Goal: Task Accomplishment & Management: Manage account settings

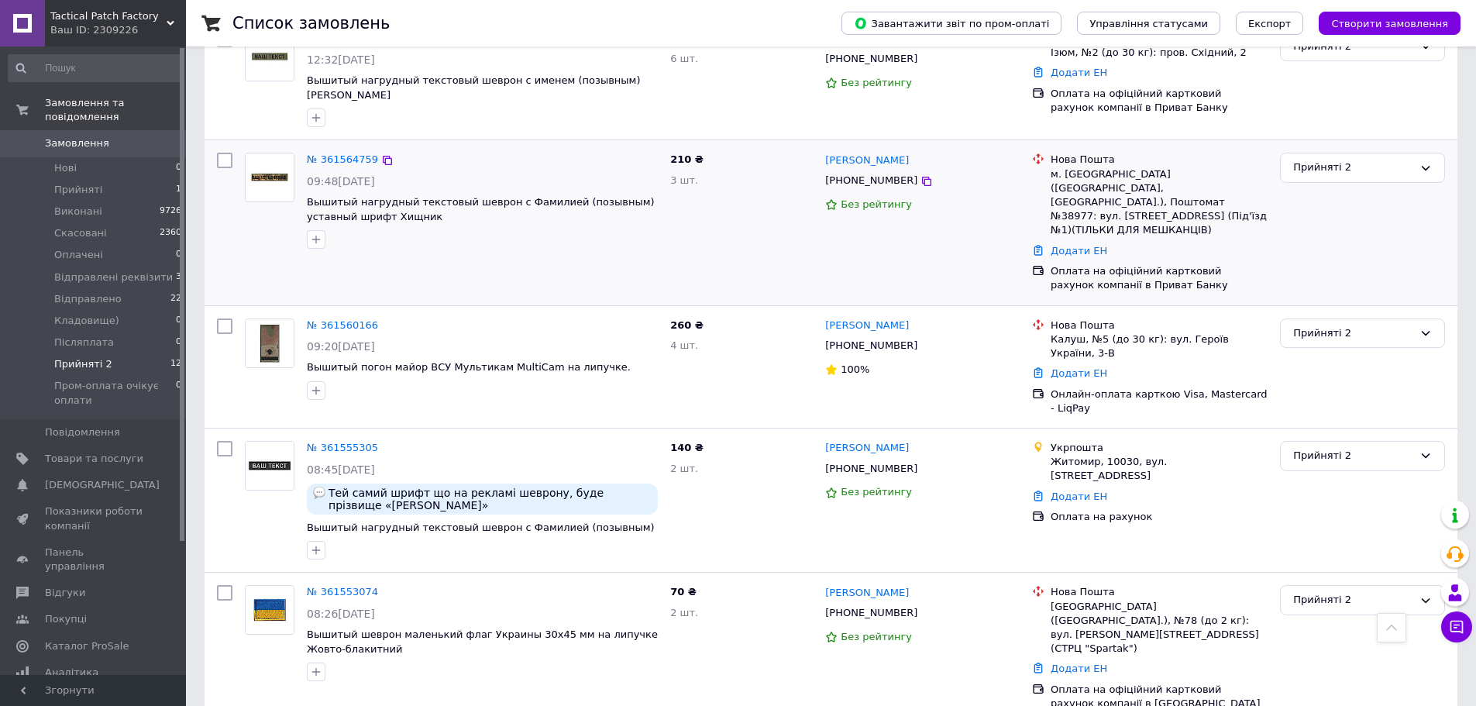
scroll to position [465, 0]
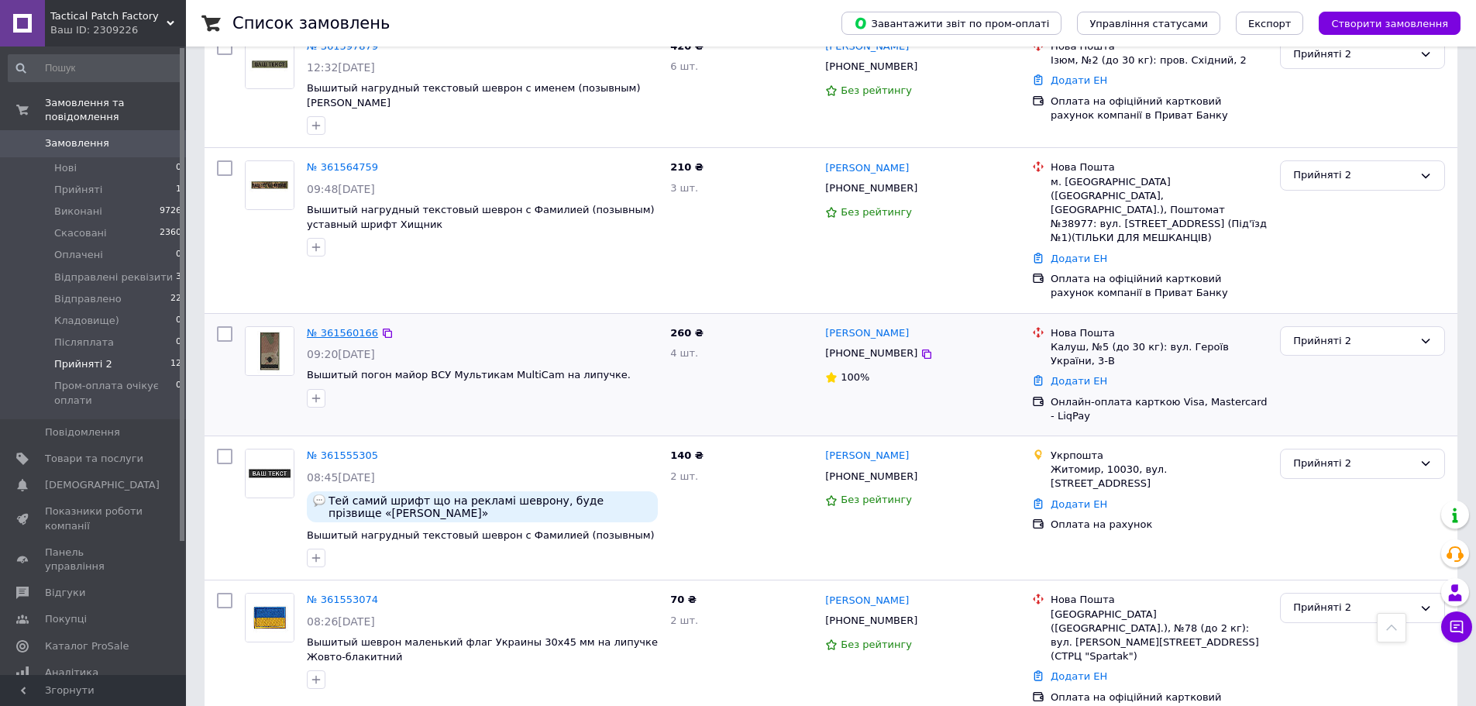
click at [353, 327] on link "№ 361560166" at bounding box center [342, 333] width 71 height 12
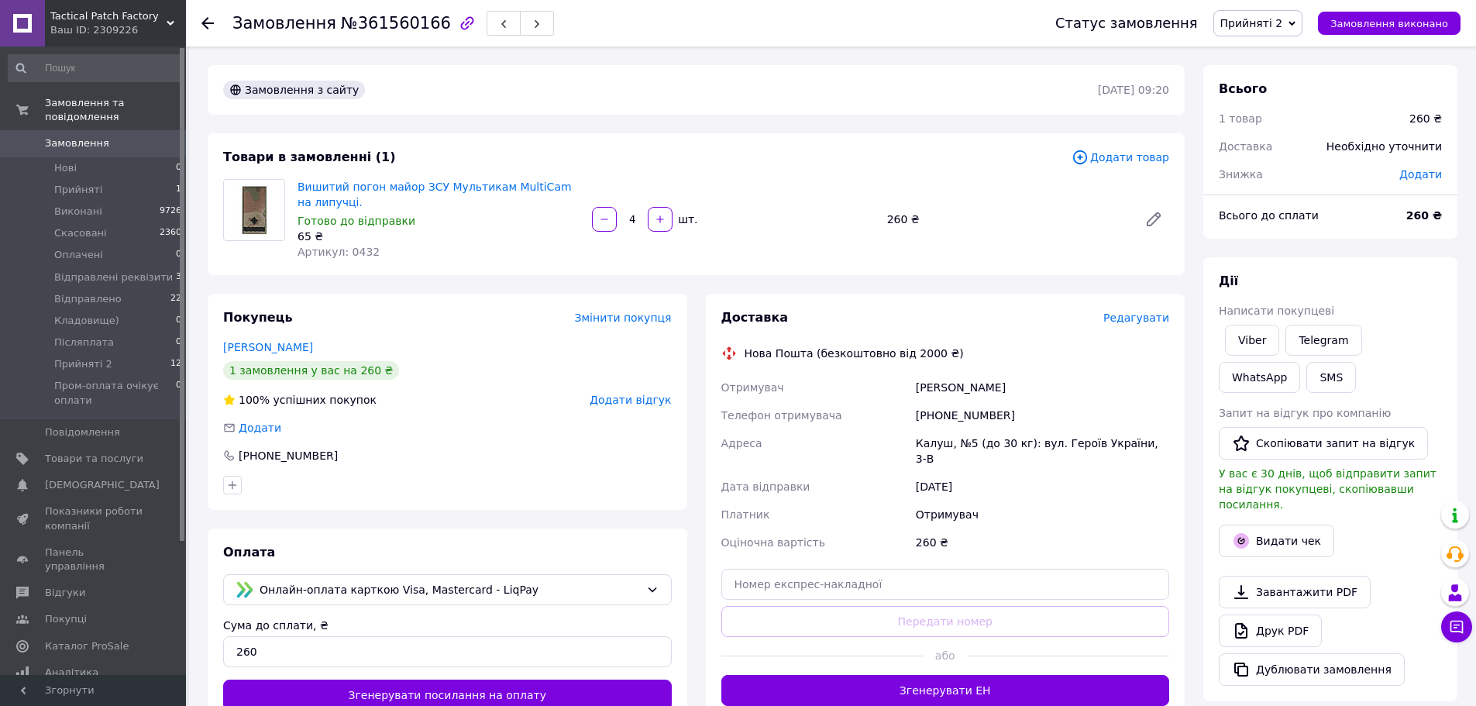
click at [1141, 321] on span "Редагувати" at bounding box center [1136, 318] width 66 height 12
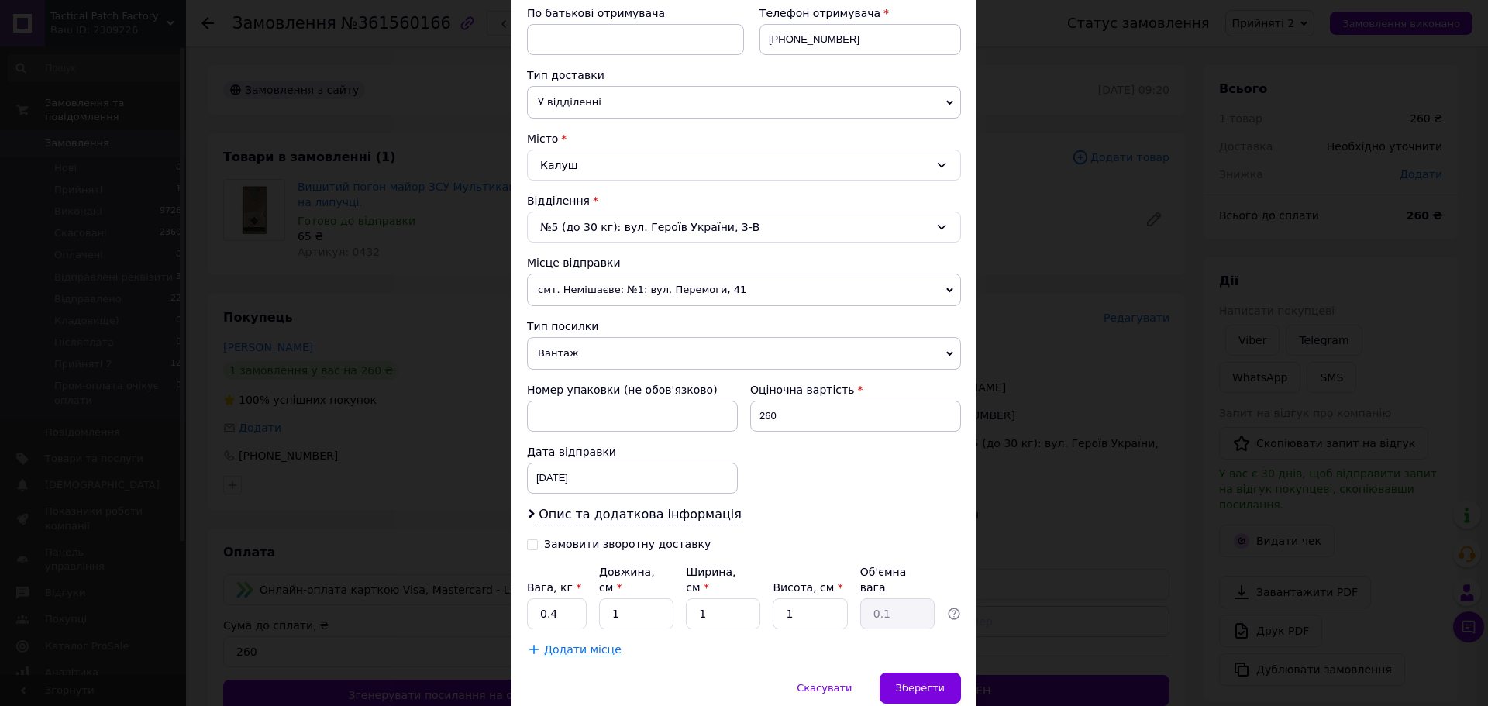
scroll to position [351, 0]
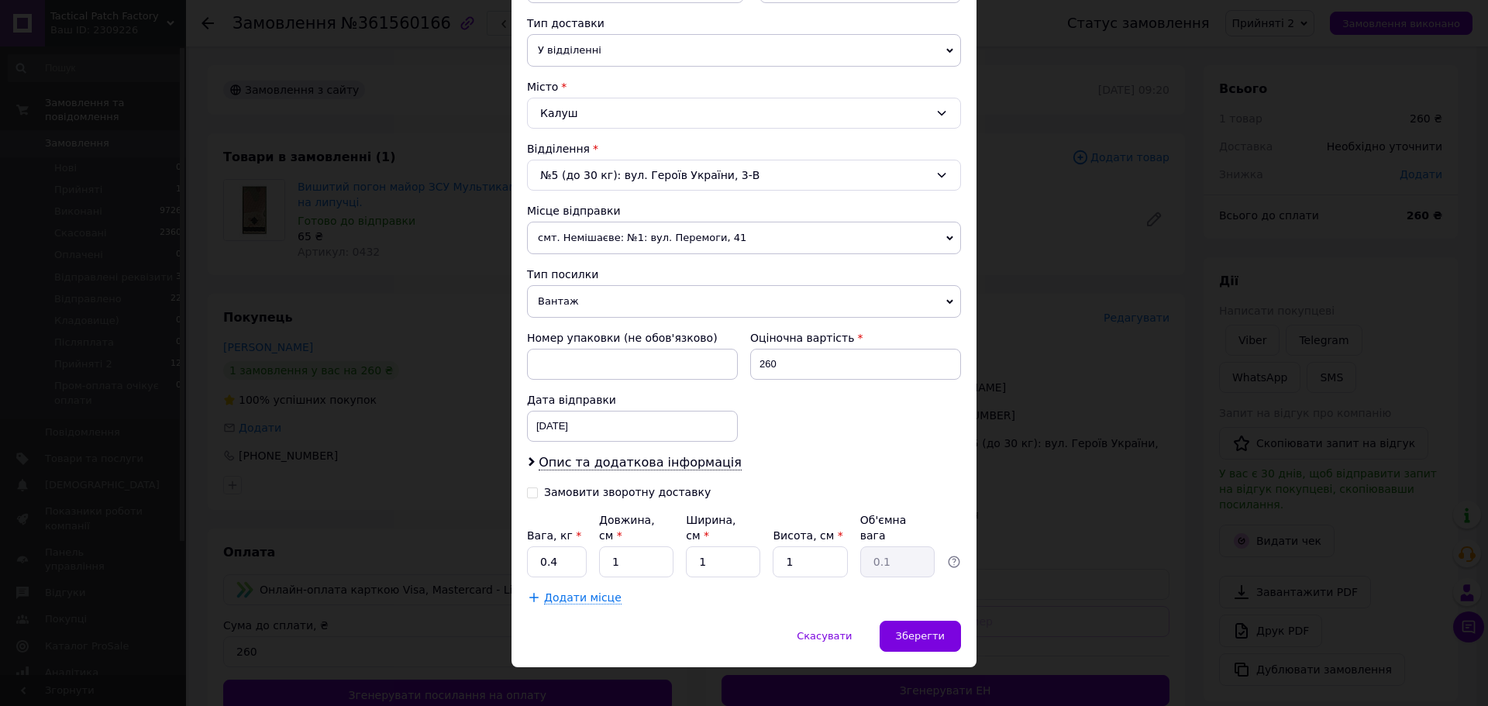
click at [618, 289] on span "Вантаж" at bounding box center [744, 301] width 434 height 33
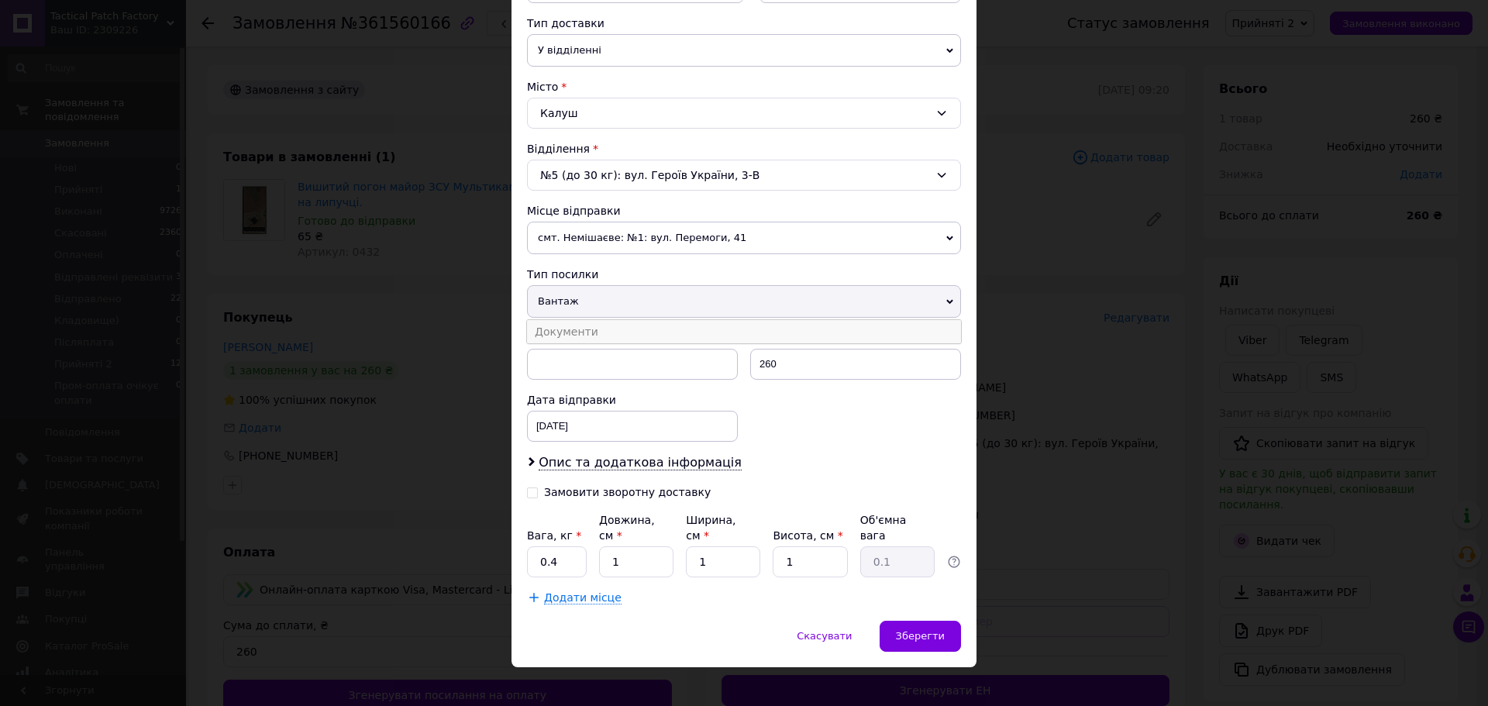
click at [611, 329] on li "Документи" at bounding box center [744, 331] width 434 height 23
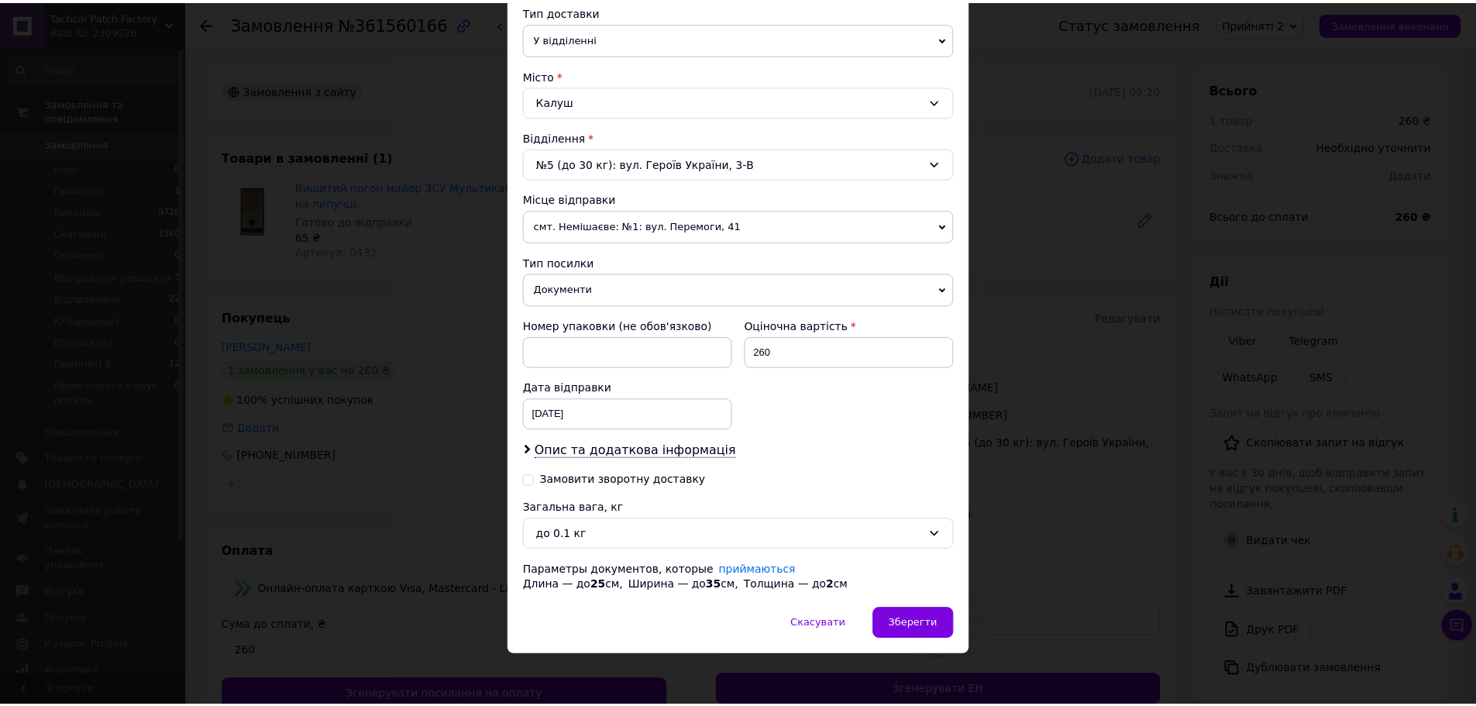
scroll to position [367, 0]
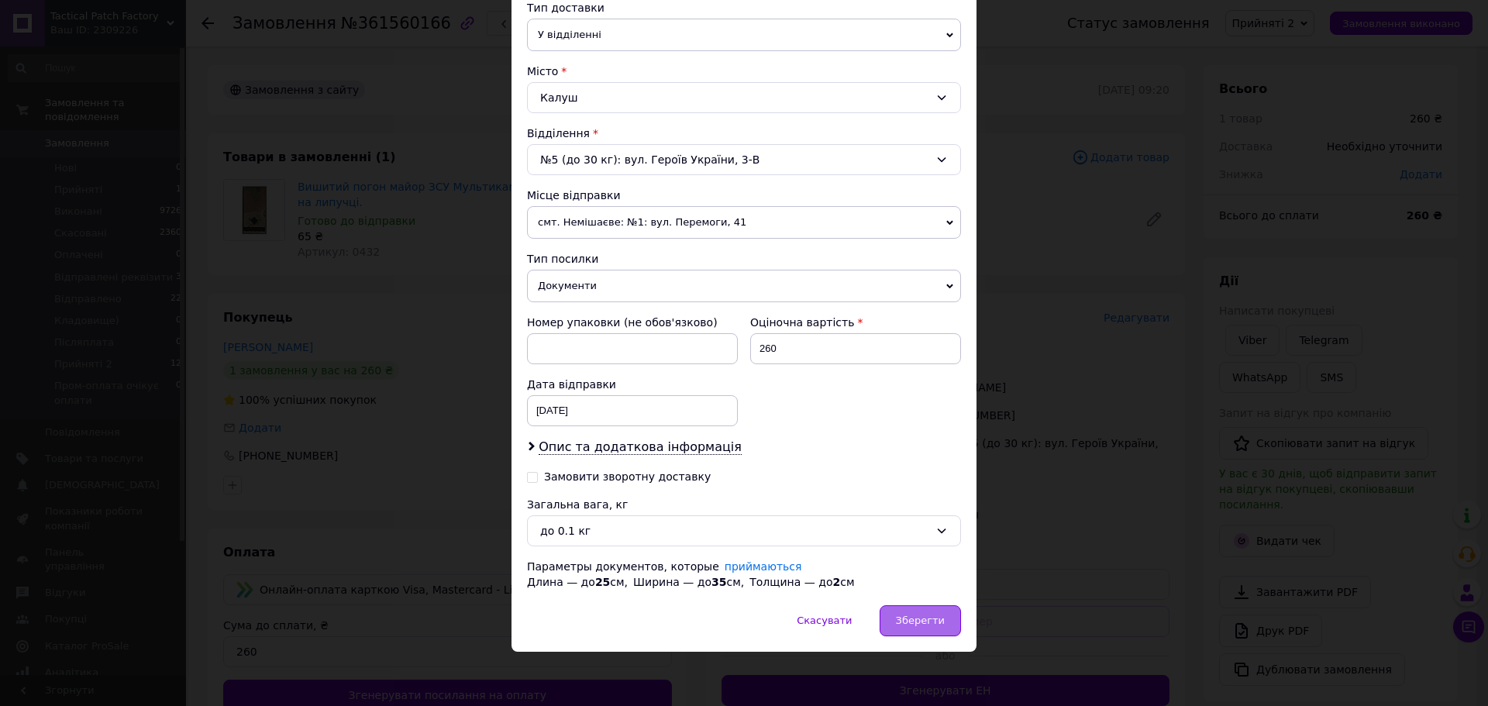
click at [935, 621] on span "Зберегти" at bounding box center [920, 620] width 49 height 12
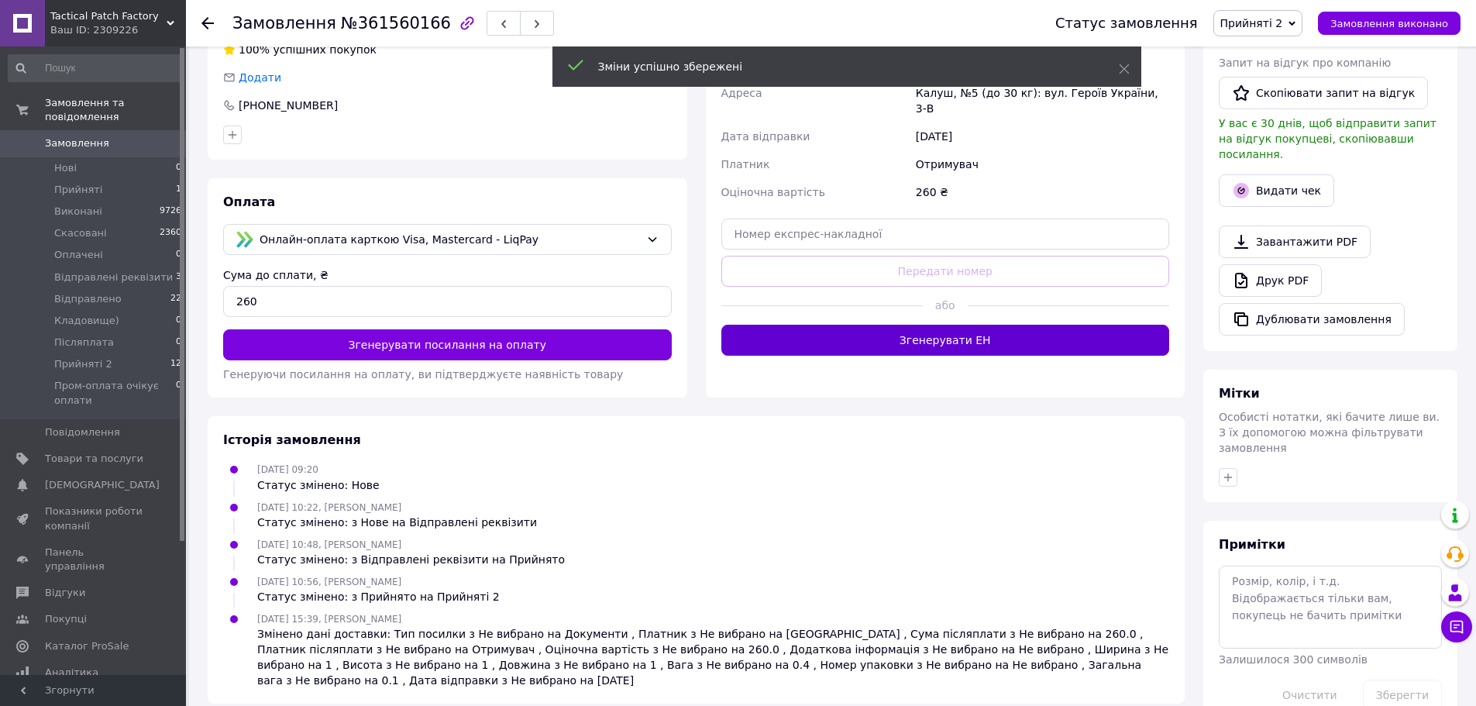
click at [1014, 332] on button "Згенерувати ЕН" at bounding box center [945, 340] width 449 height 31
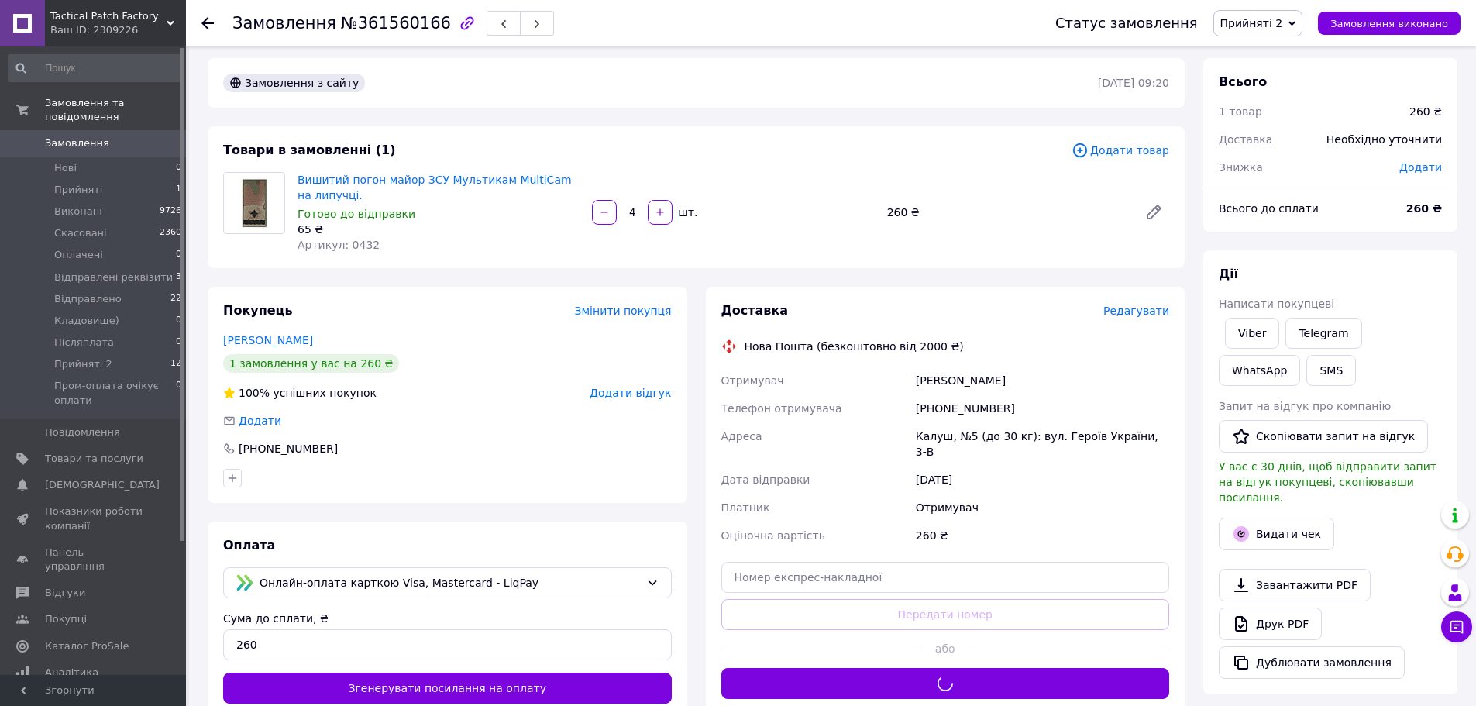
scroll to position [0, 0]
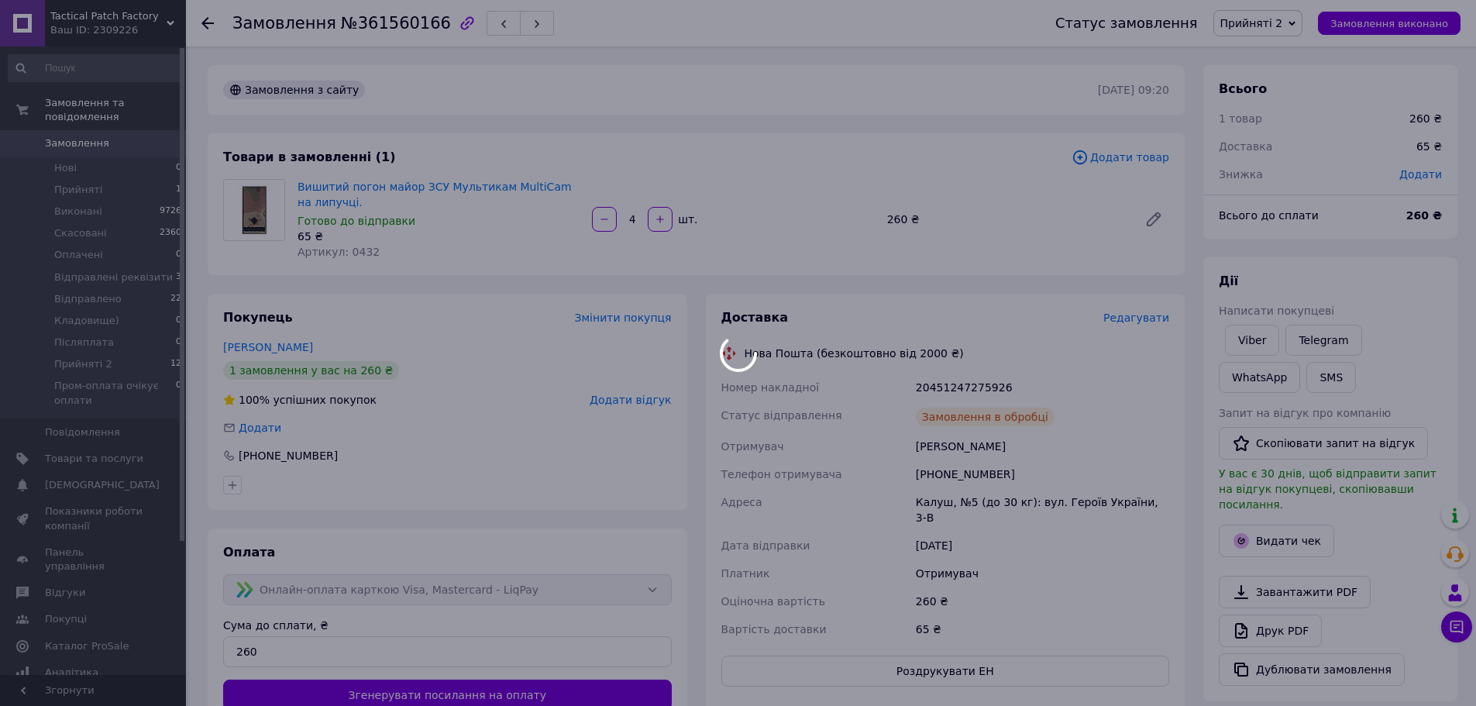
click at [948, 390] on div at bounding box center [738, 353] width 1476 height 706
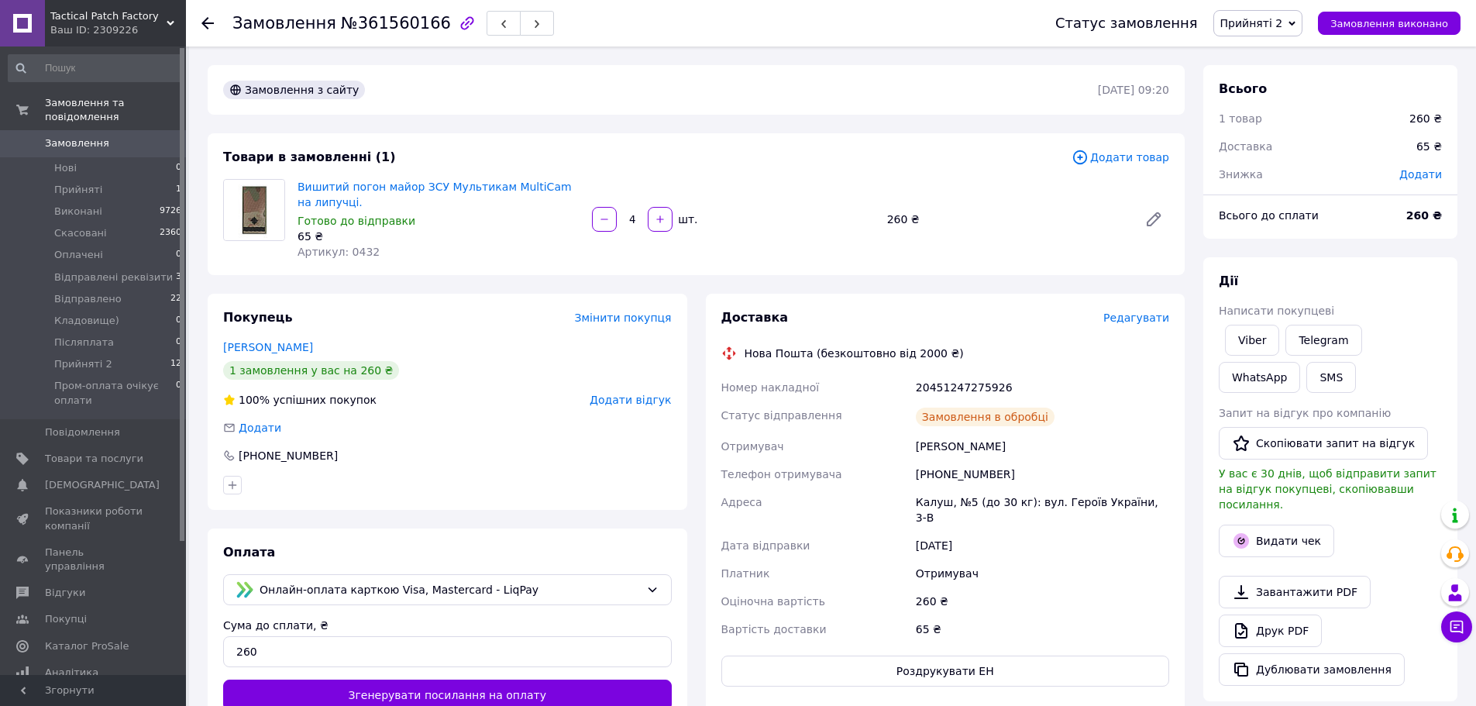
click at [966, 390] on div "20451247275926" at bounding box center [1043, 387] width 260 height 28
copy div "20451247275926"
click at [1306, 382] on button "SMS" at bounding box center [1331, 377] width 50 height 31
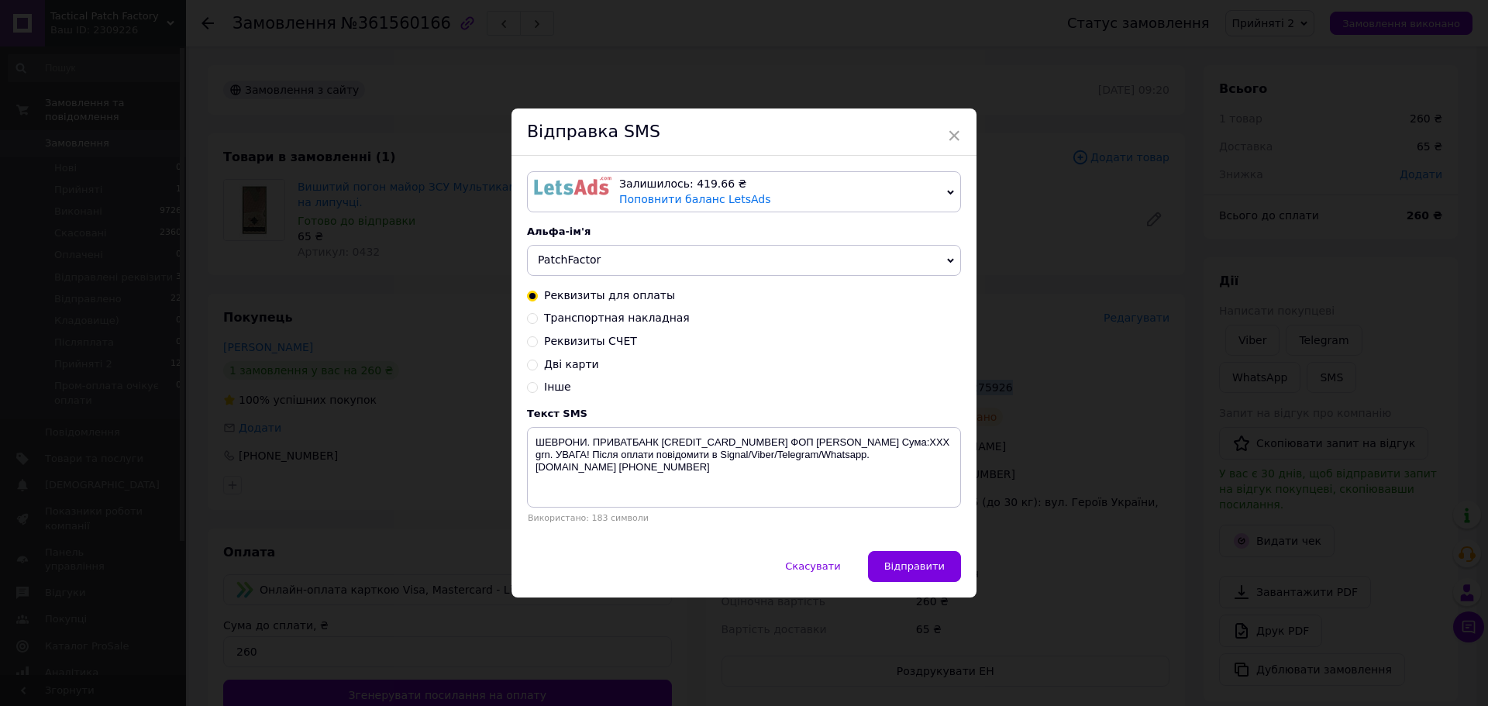
click at [663, 321] on span "Транспортная накладная" at bounding box center [617, 318] width 146 height 12
click at [538, 321] on input "Транспортная накладная" at bounding box center [532, 317] width 11 height 11
radio input "true"
radio input "false"
click at [749, 449] on textarea "Ваше замовлення відправлено. ТТН XXXXXXXXXXXXXX . Автоповернення через 6 днів. …" at bounding box center [744, 467] width 434 height 81
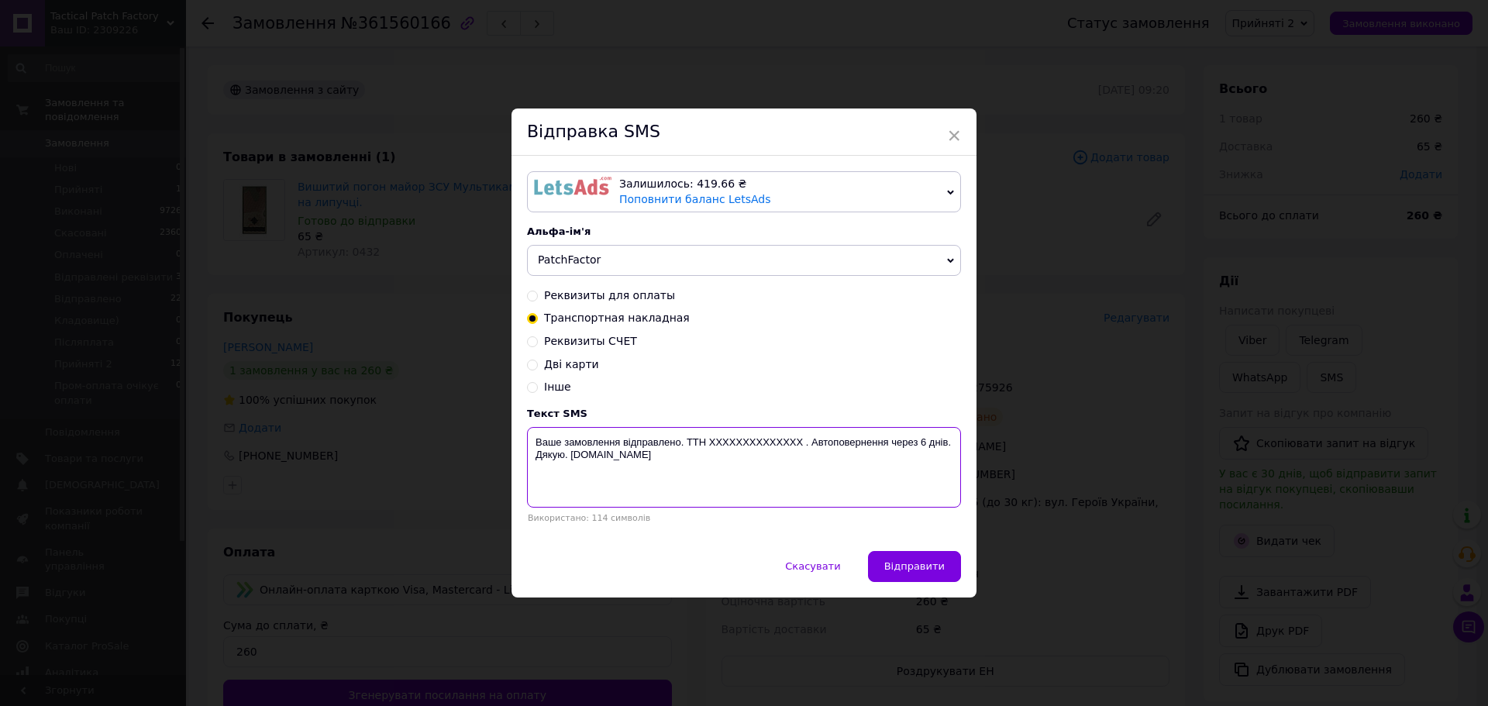
click at [749, 449] on textarea "Ваше замовлення відправлено. ТТН XXXXXXXXXXXXXX . Автоповернення через 6 днів. …" at bounding box center [744, 467] width 434 height 81
paste textarea "20451247275926"
type textarea "Ваше замовлення відправлено. ТТН 20451247275926. Автоповернення через 6 днів. Д…"
click at [903, 572] on span "Відправити" at bounding box center [914, 566] width 60 height 12
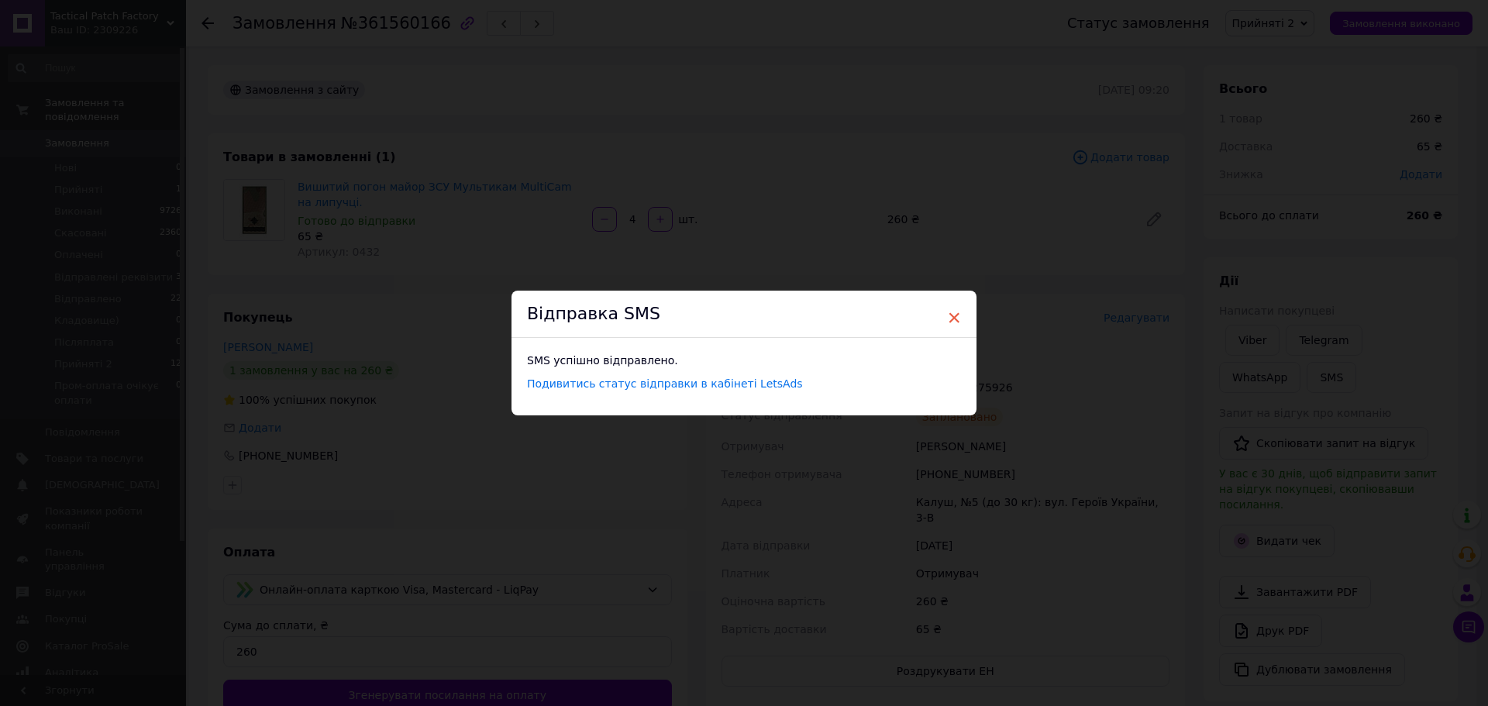
click at [951, 317] on span "×" at bounding box center [954, 318] width 14 height 26
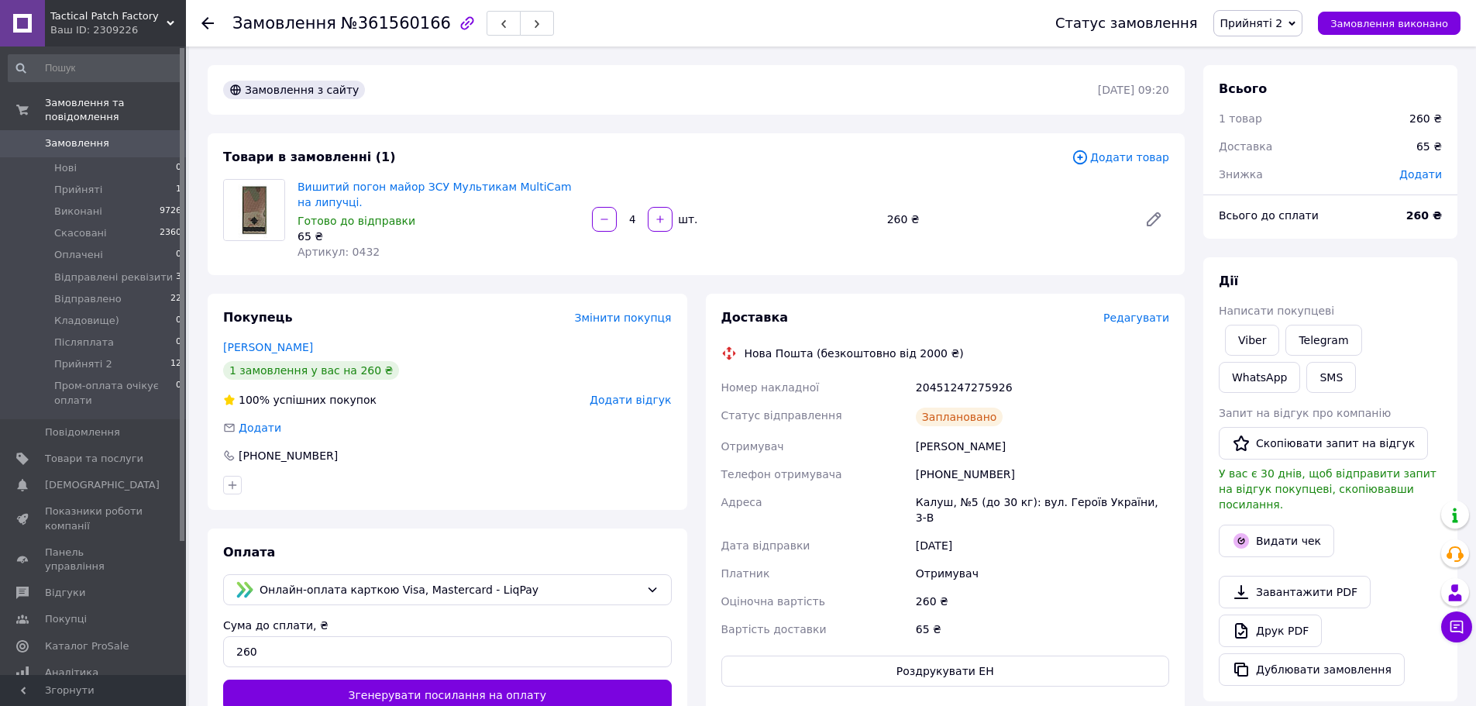
click at [1265, 12] on span "Прийняті 2" at bounding box center [1258, 23] width 90 height 26
click at [1270, 167] on li "Відправлено" at bounding box center [1294, 170] width 161 height 23
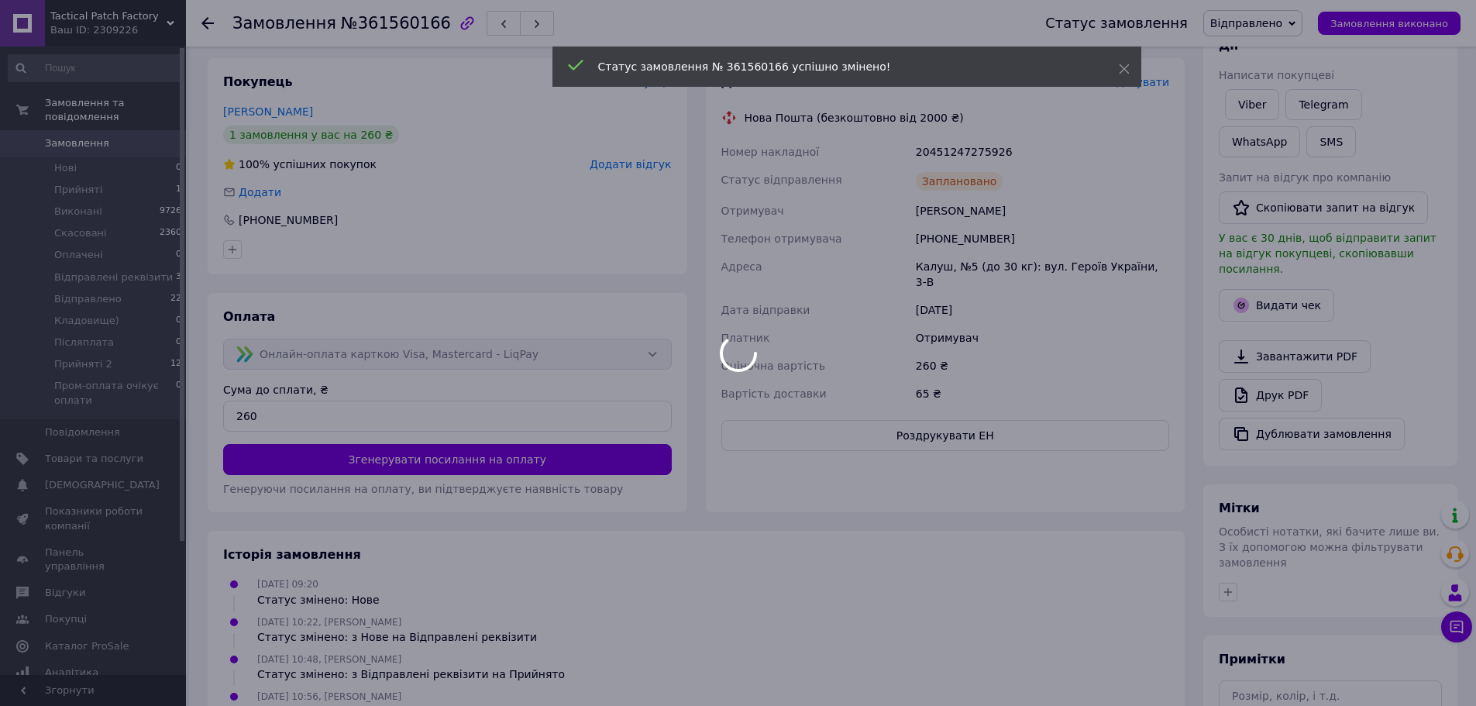
scroll to position [310, 0]
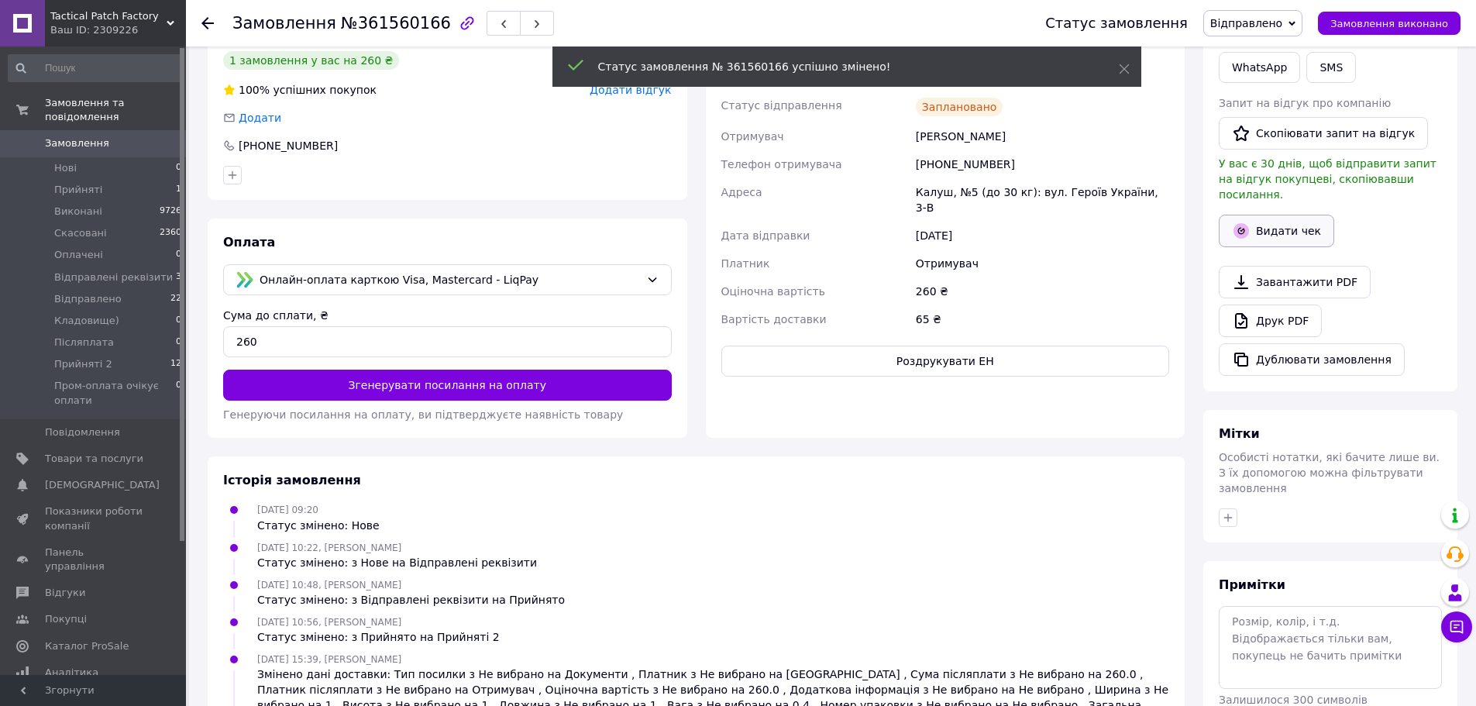
click at [1286, 218] on button "Видати чек" at bounding box center [1276, 231] width 115 height 33
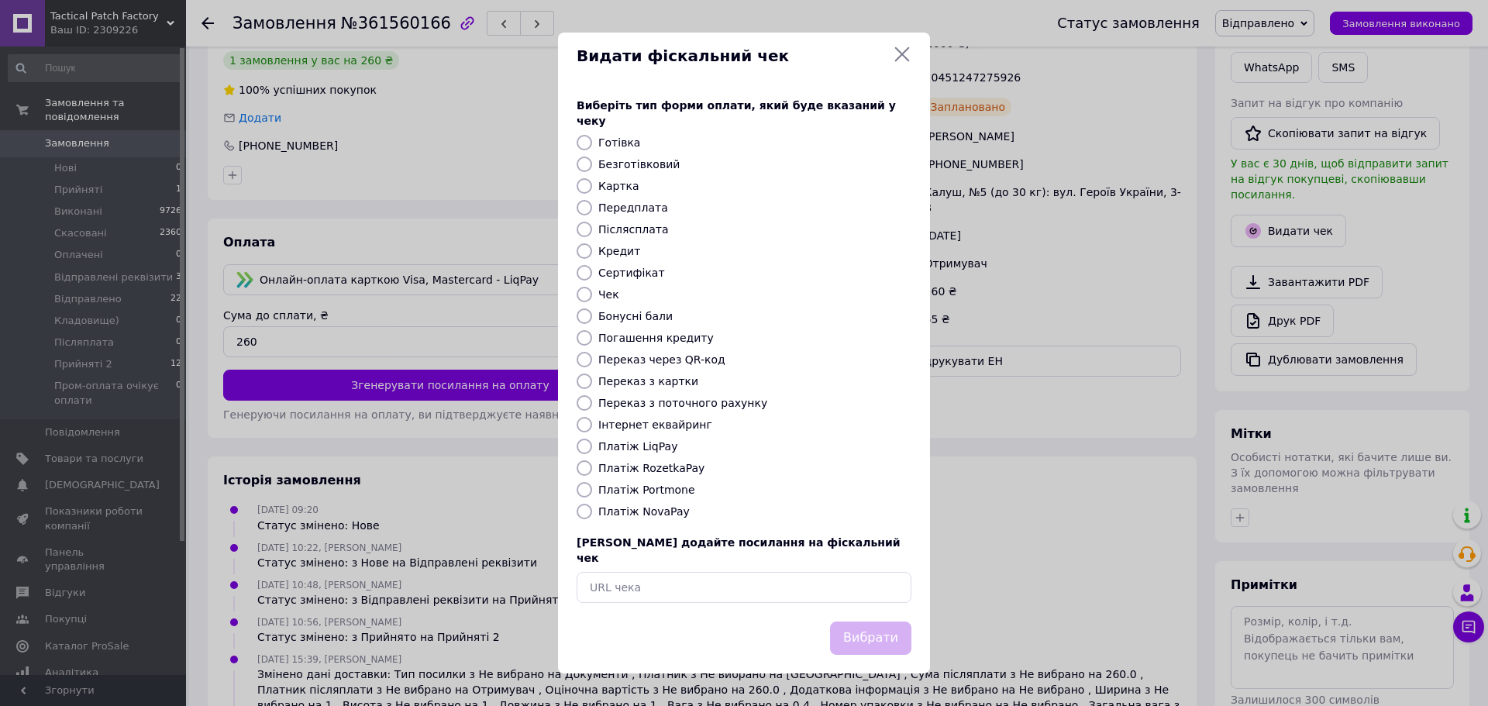
click at [621, 446] on label "Платіж LiqPay" at bounding box center [637, 446] width 79 height 12
click at [592, 446] on input "Платіж LiqPay" at bounding box center [584, 446] width 15 height 15
radio input "true"
click at [894, 627] on button "Вибрати" at bounding box center [870, 637] width 81 height 33
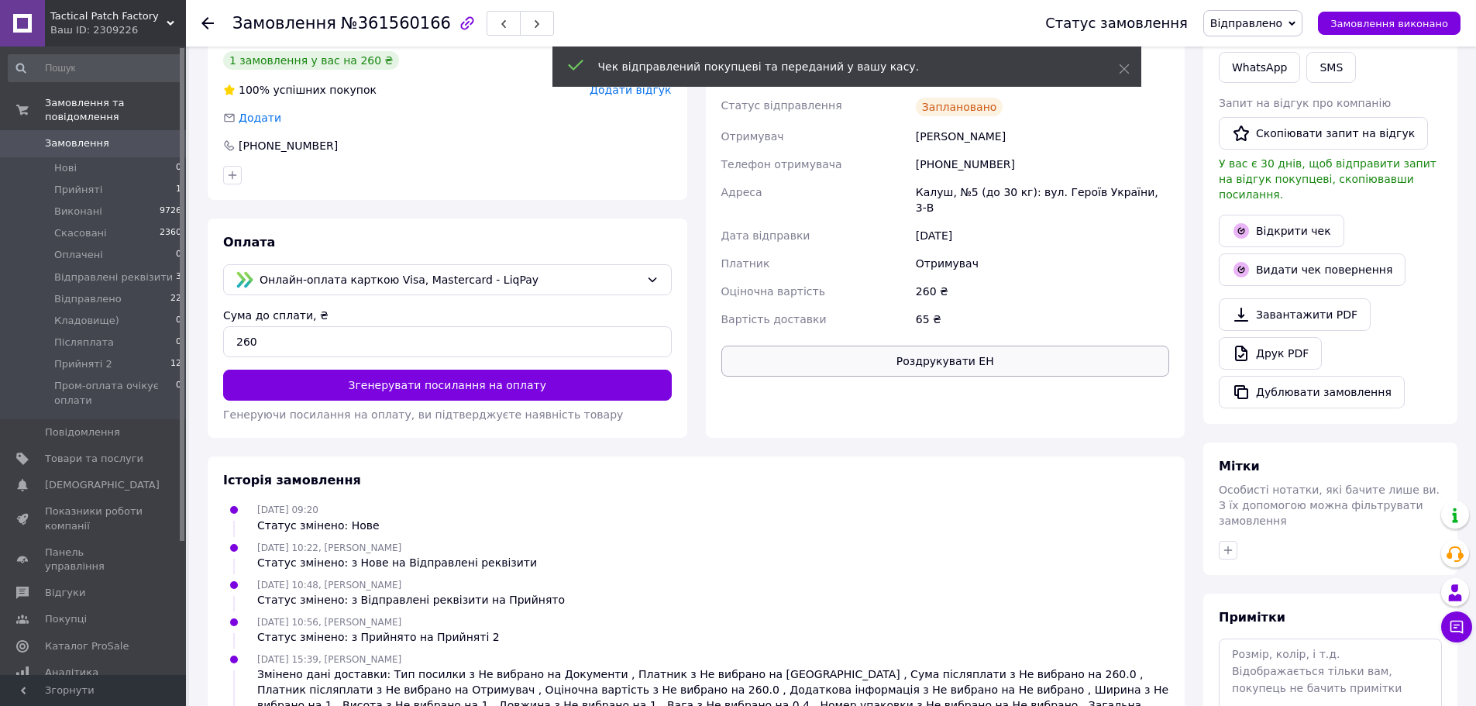
click at [1003, 346] on button "Роздрукувати ЕН" at bounding box center [945, 361] width 449 height 31
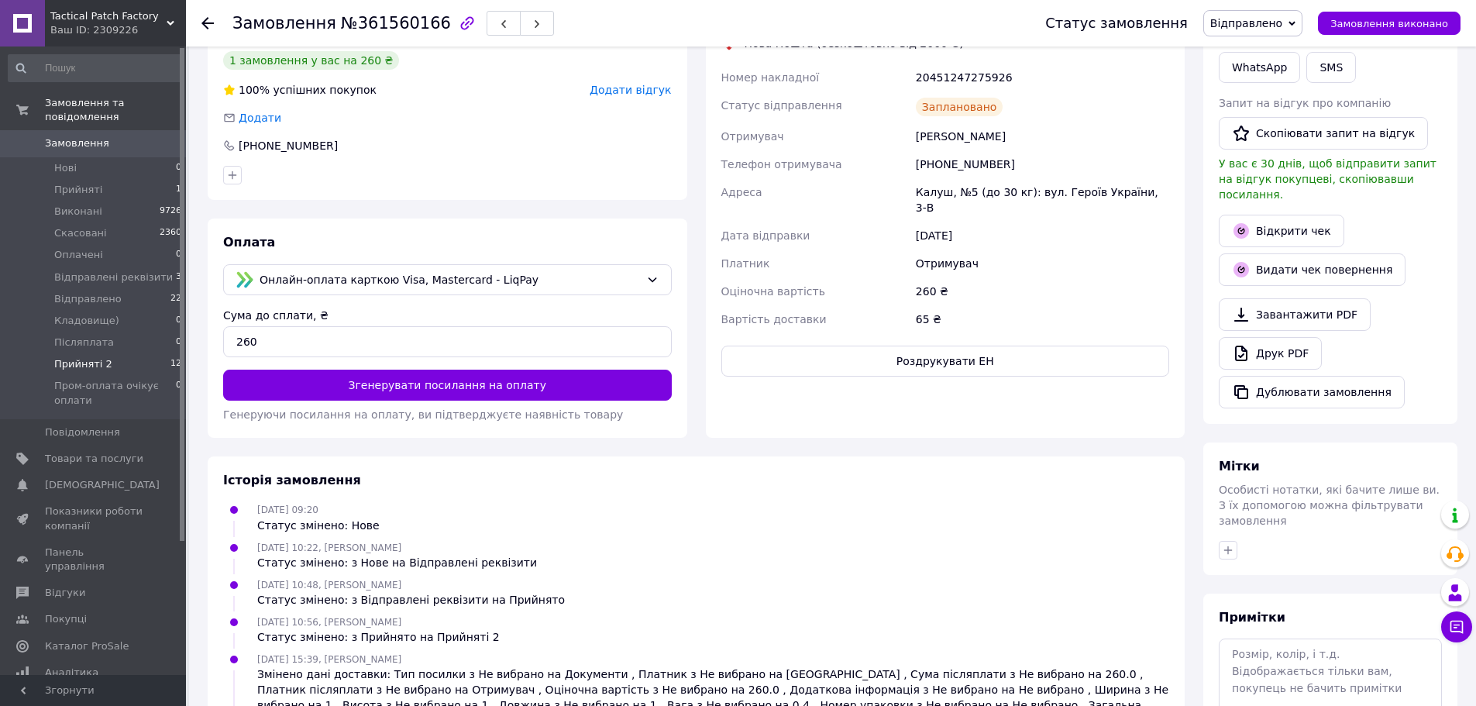
click at [112, 353] on li "Прийняті 2 12" at bounding box center [95, 364] width 191 height 22
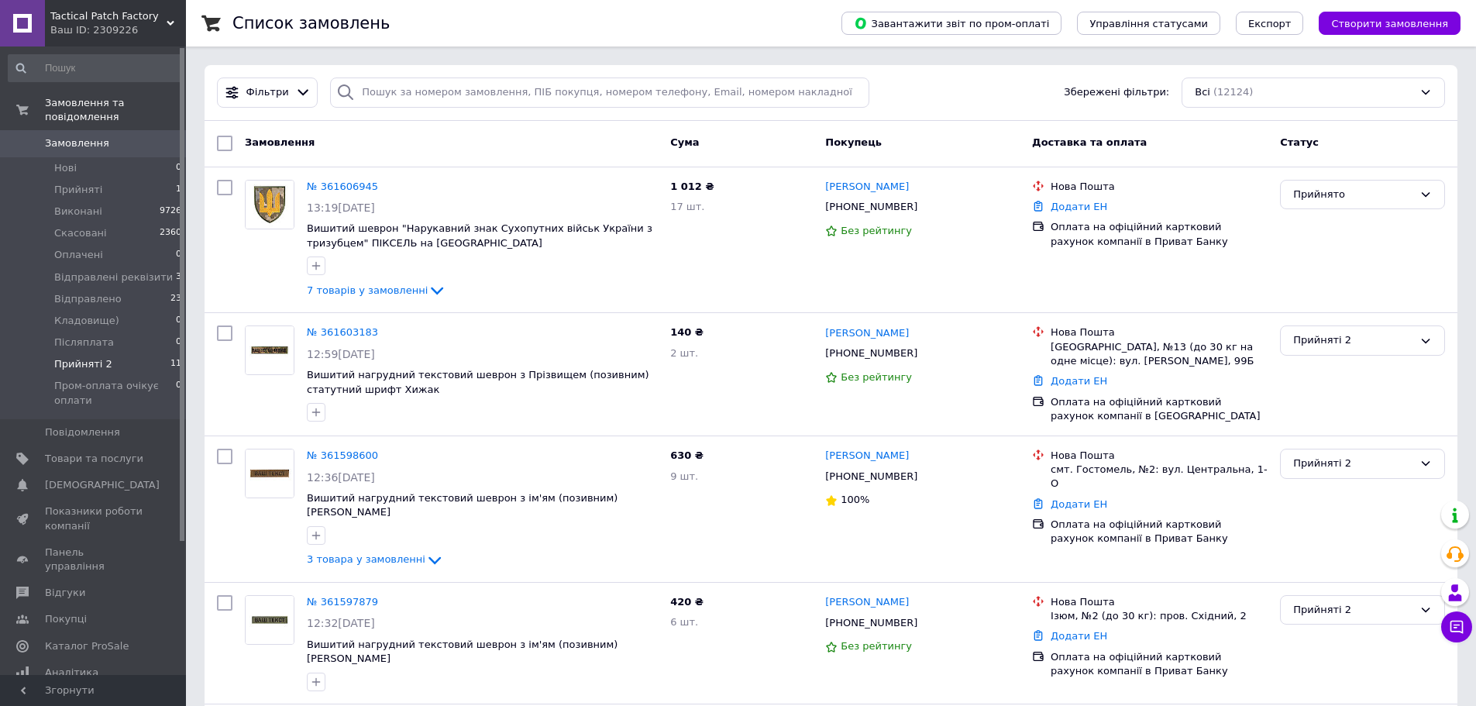
click at [146, 353] on li "Прийняті 2 11" at bounding box center [95, 364] width 191 height 22
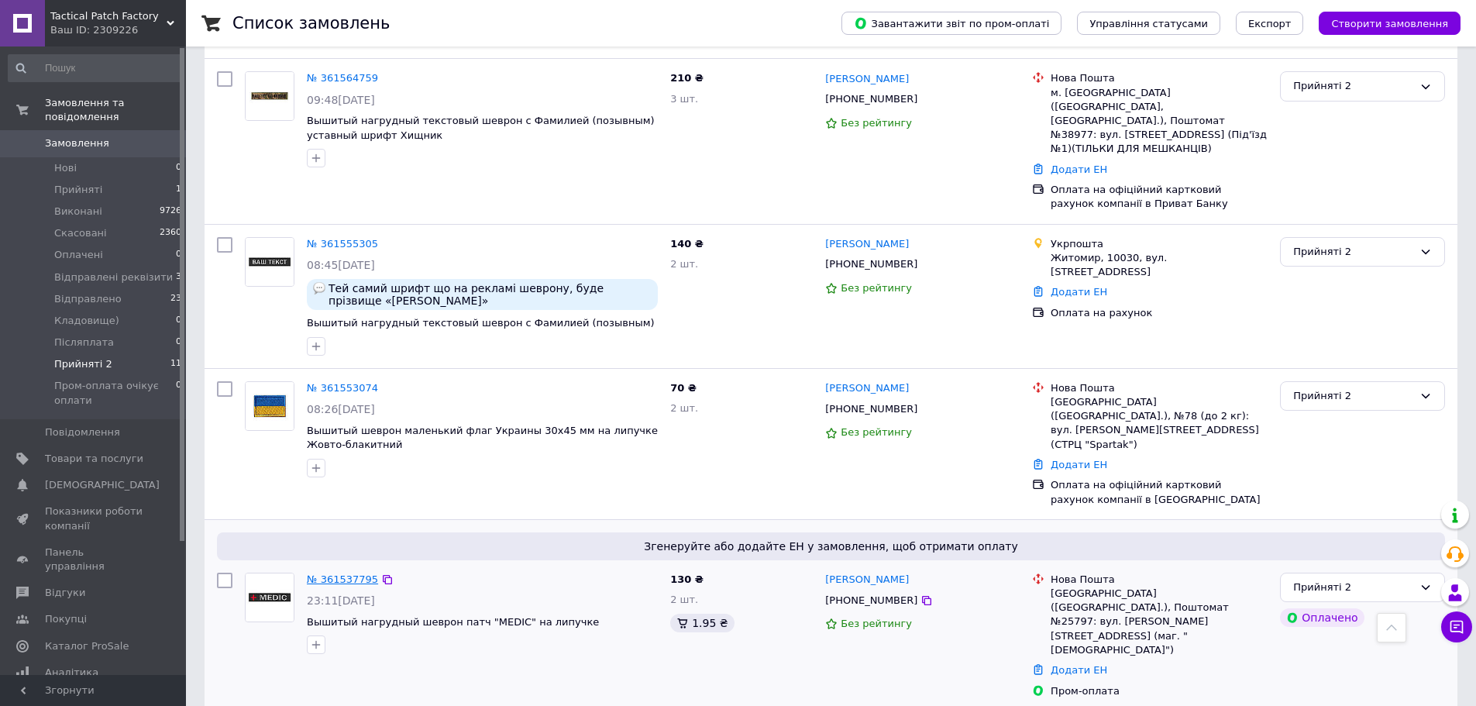
click at [342, 573] on link "№ 361537795" at bounding box center [342, 579] width 71 height 12
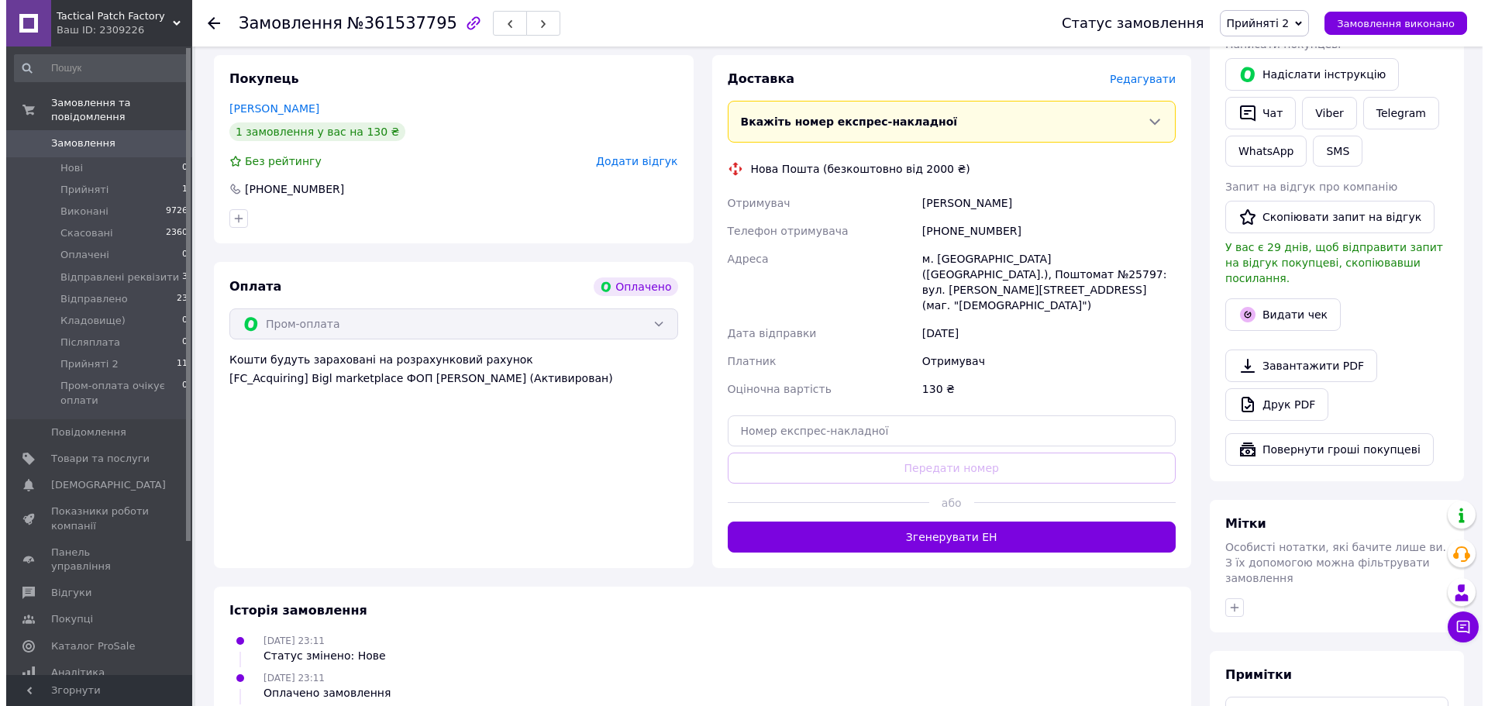
scroll to position [90, 0]
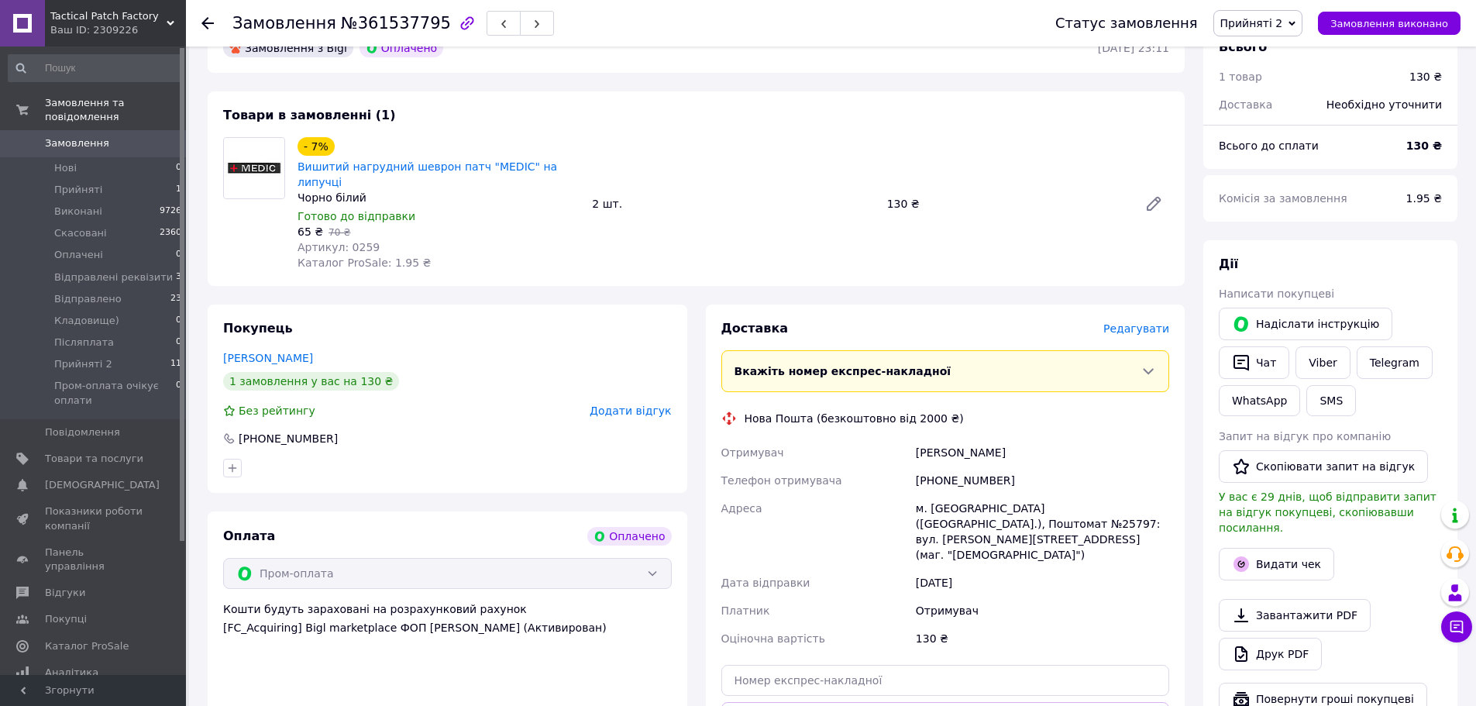
click at [1149, 322] on span "Редагувати" at bounding box center [1136, 328] width 66 height 12
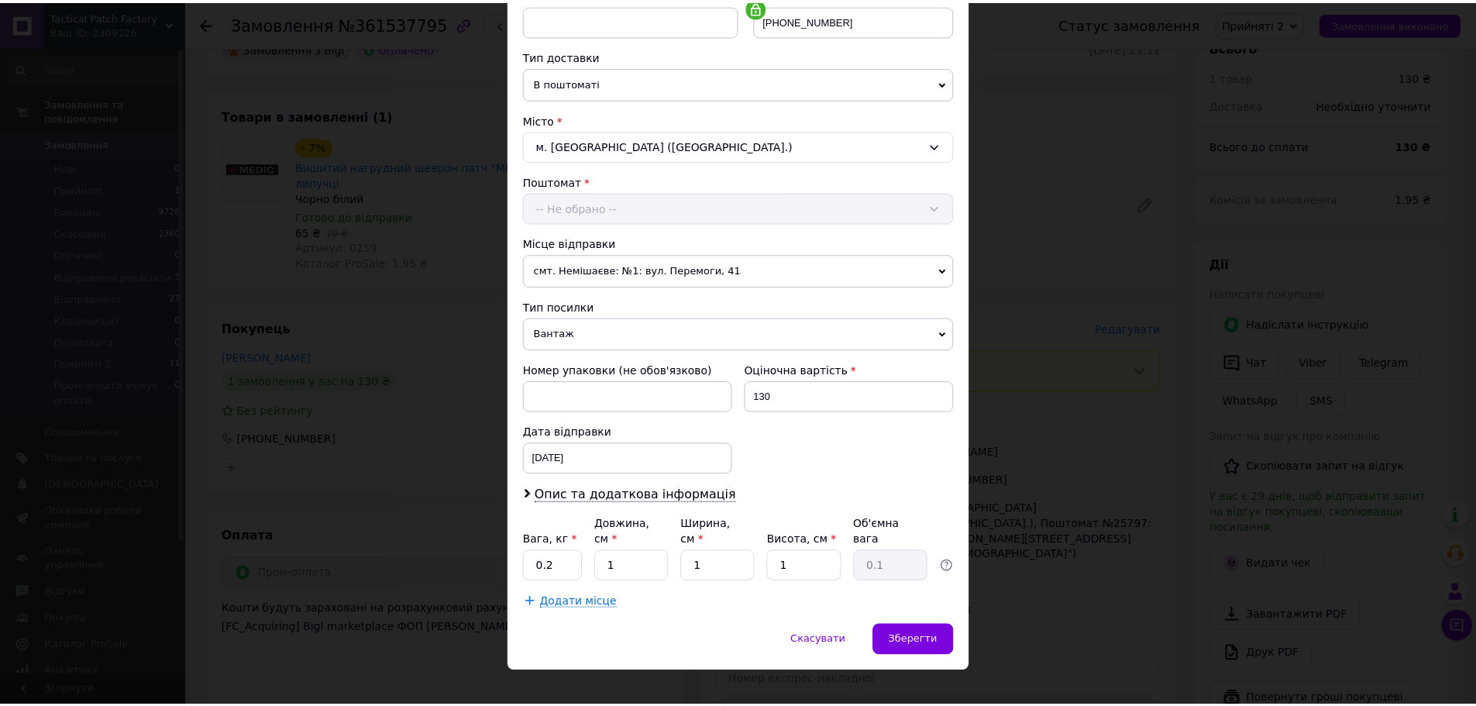
scroll to position [323, 0]
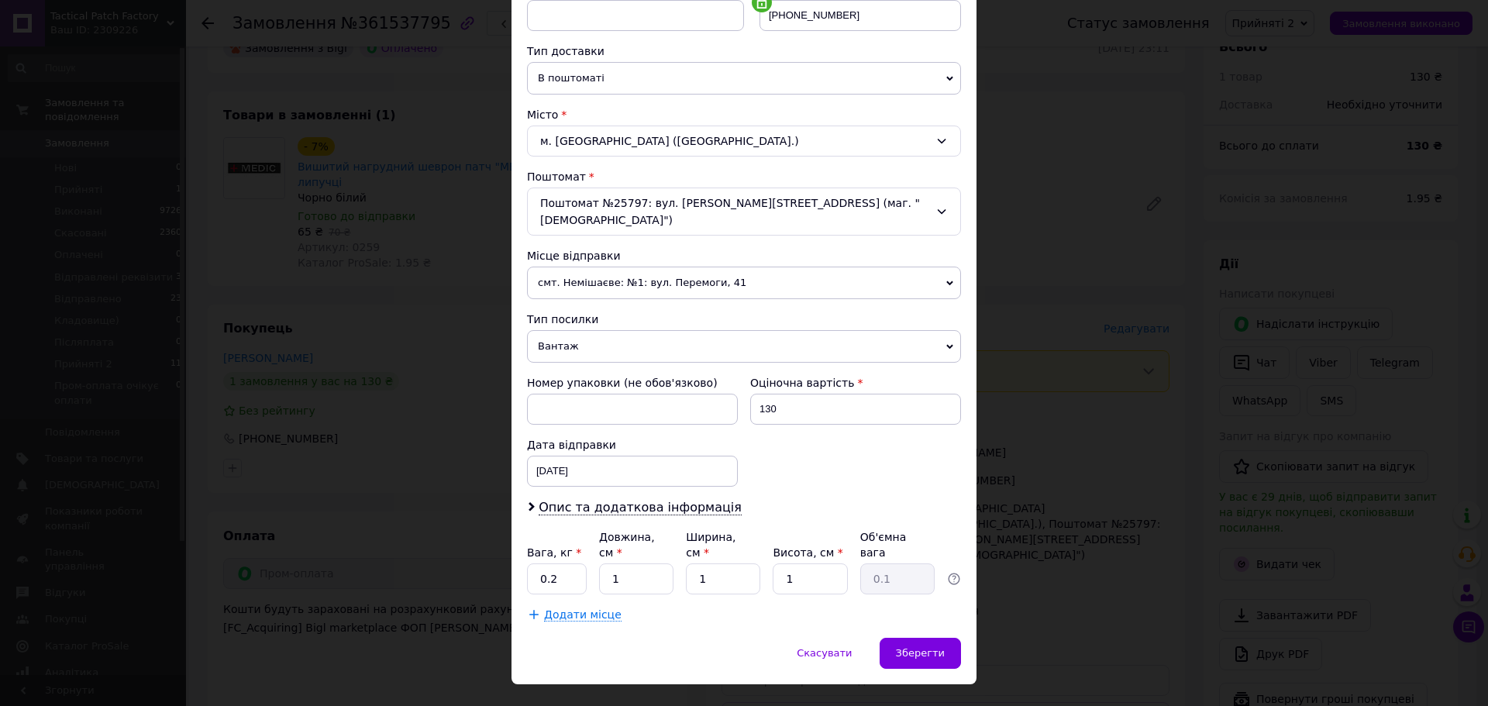
click at [654, 341] on span "Вантаж" at bounding box center [744, 346] width 434 height 33
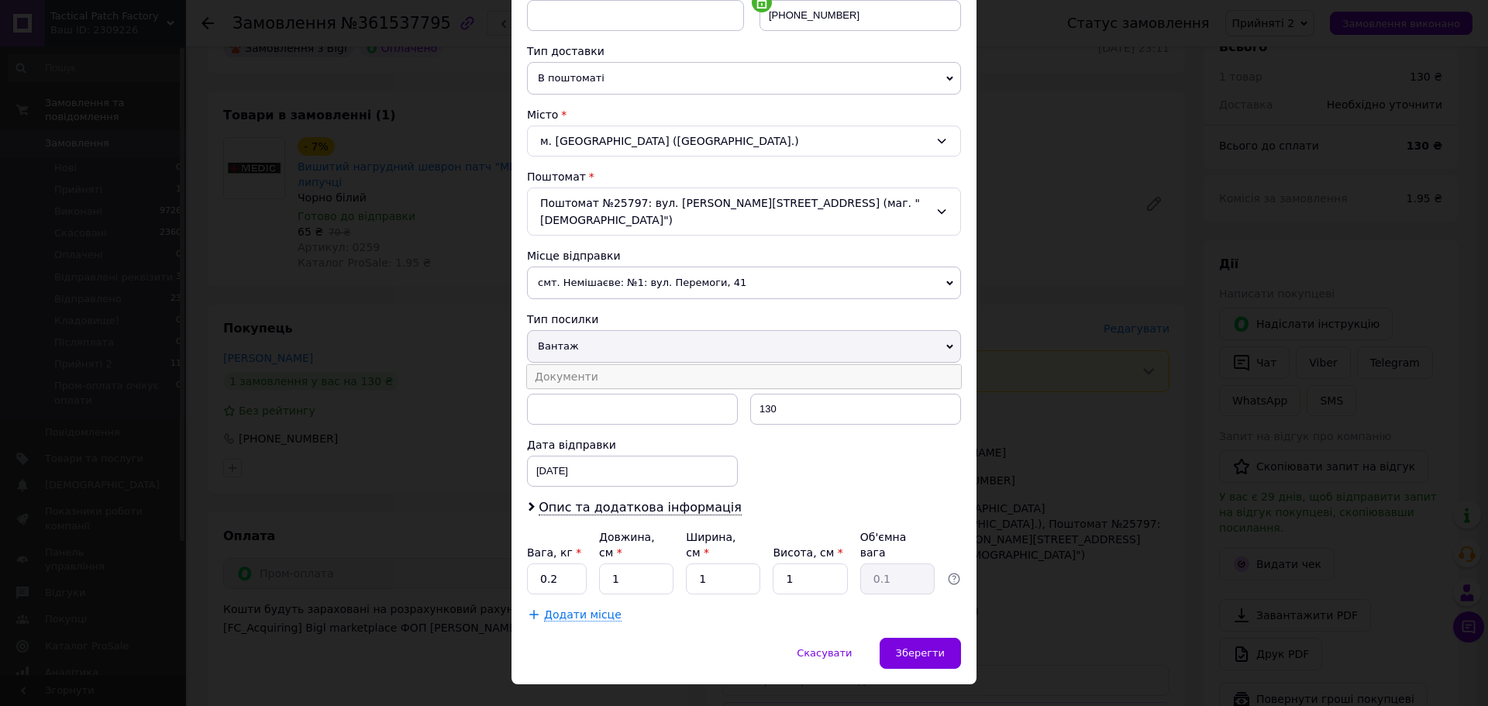
click at [651, 365] on li "Документи" at bounding box center [744, 376] width 434 height 23
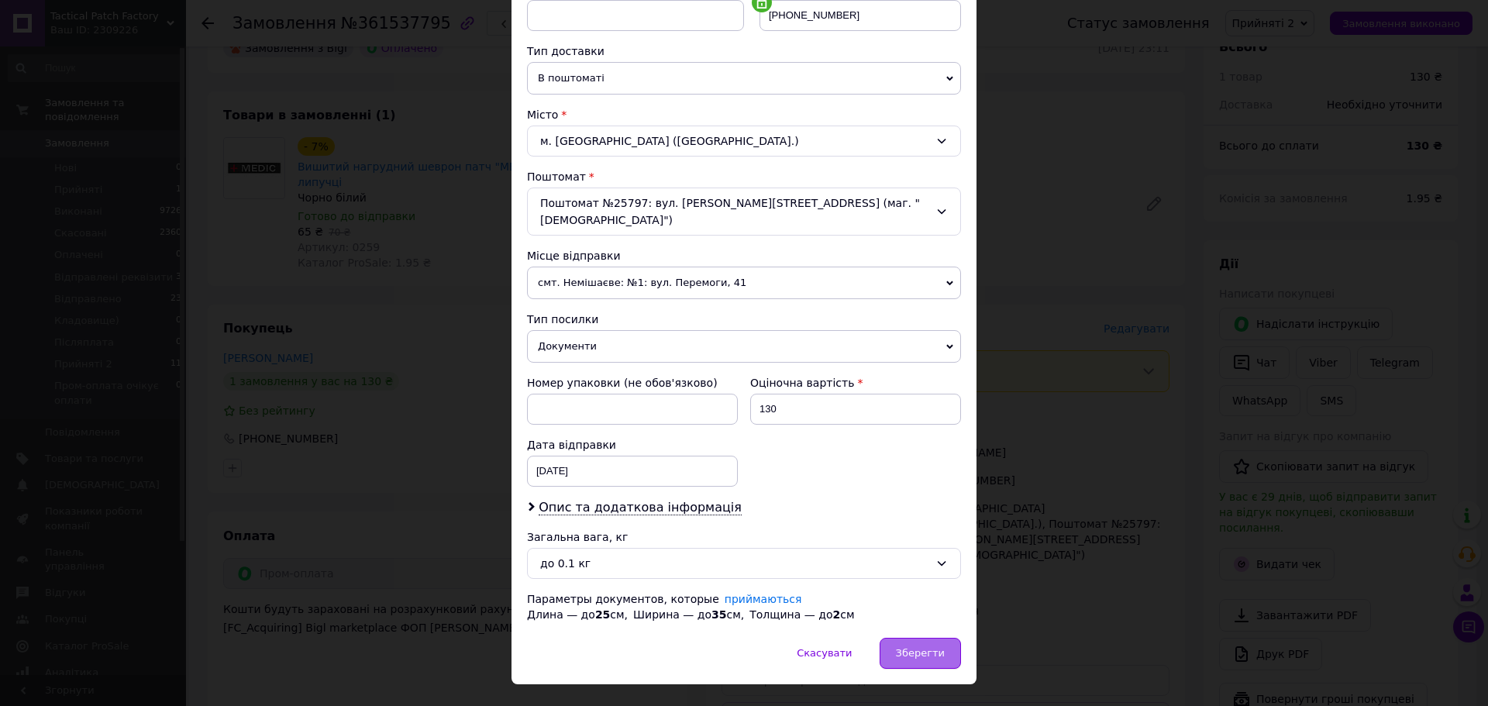
click at [918, 647] on span "Зберегти" at bounding box center [920, 653] width 49 height 12
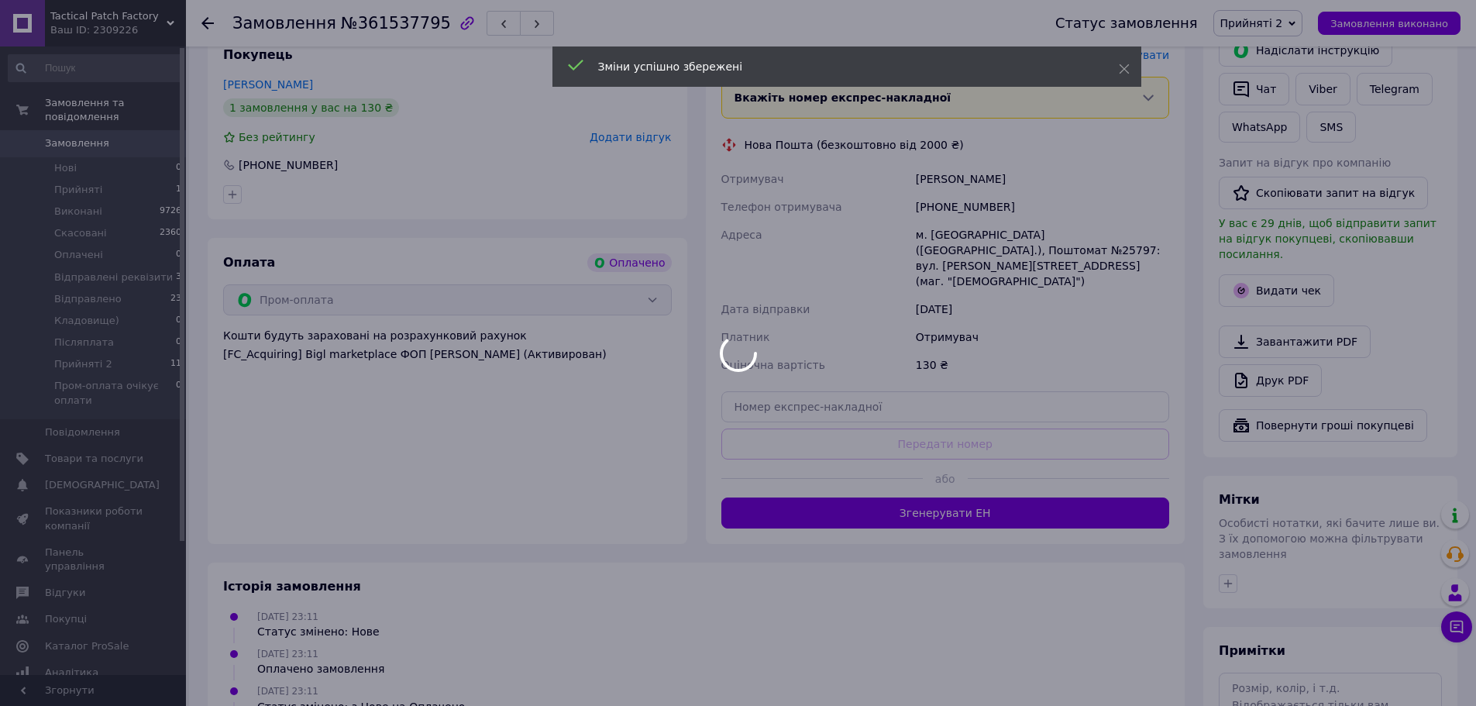
scroll to position [400, 0]
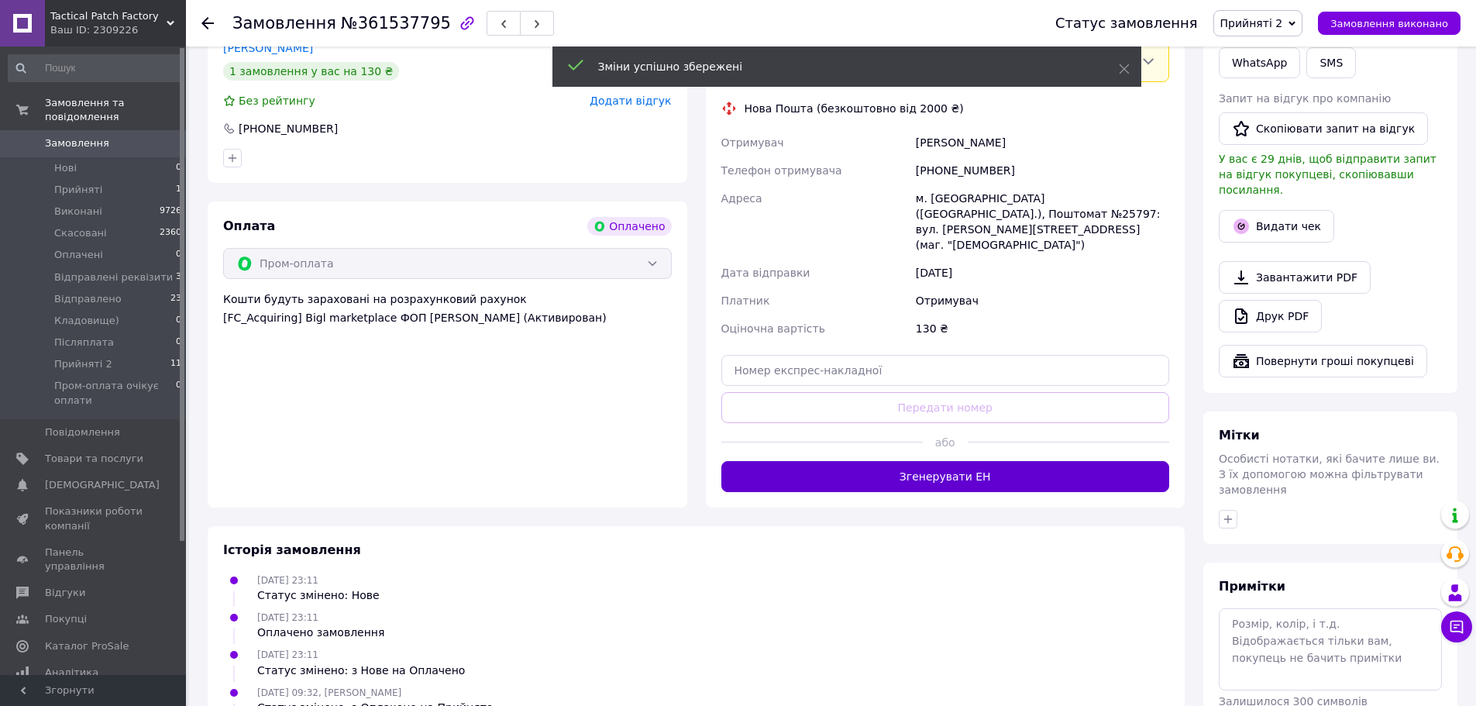
click at [999, 461] on button "Згенерувати ЕН" at bounding box center [945, 476] width 449 height 31
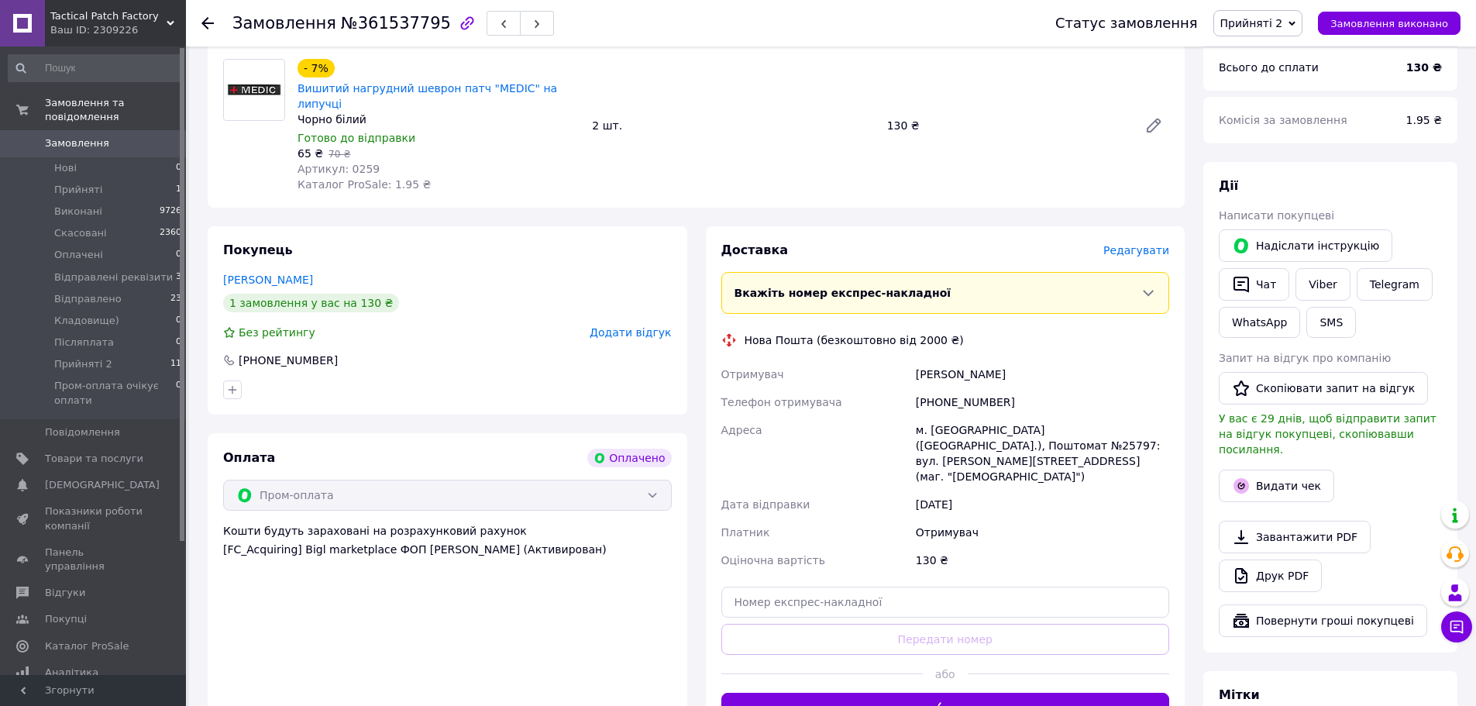
scroll to position [167, 0]
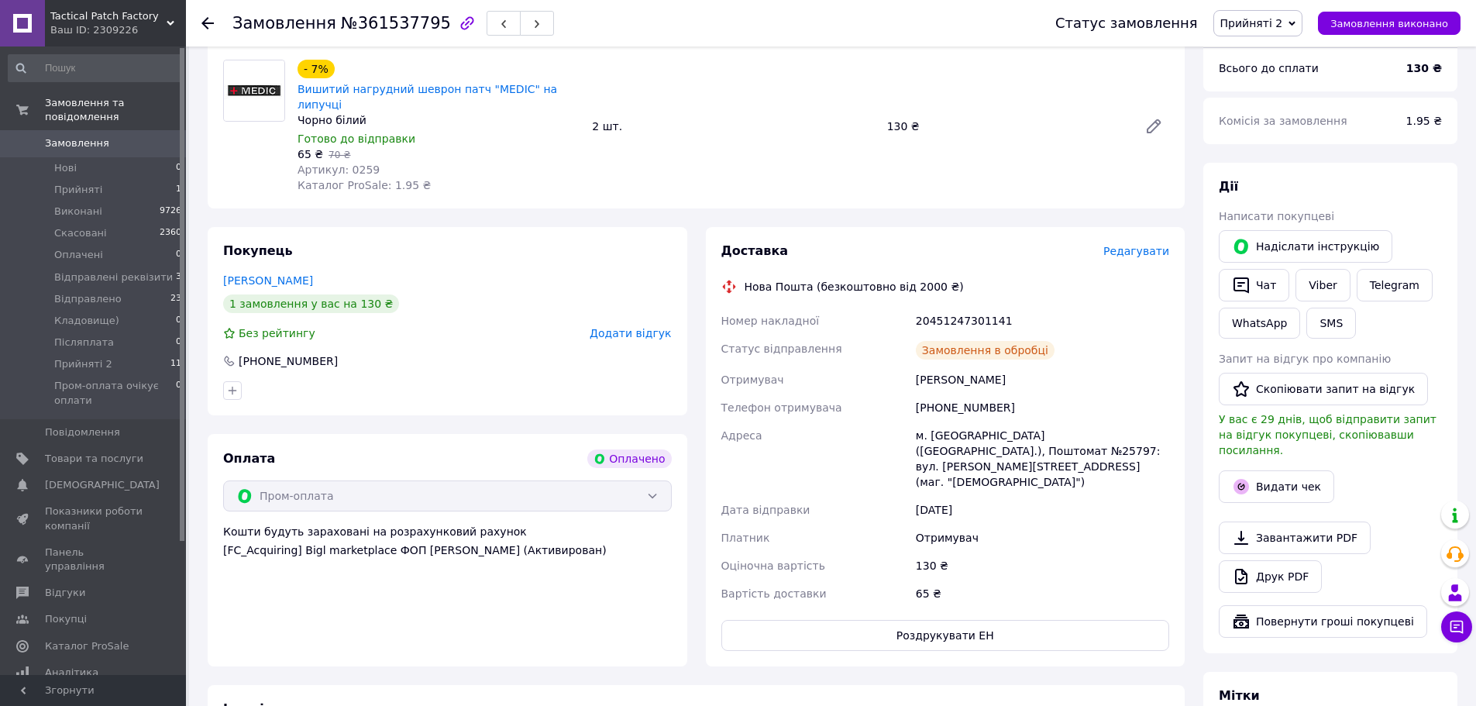
click at [967, 307] on div "20451247301141" at bounding box center [1043, 321] width 260 height 28
copy div "20451247301141"
click at [1332, 318] on button "SMS" at bounding box center [1331, 323] width 50 height 31
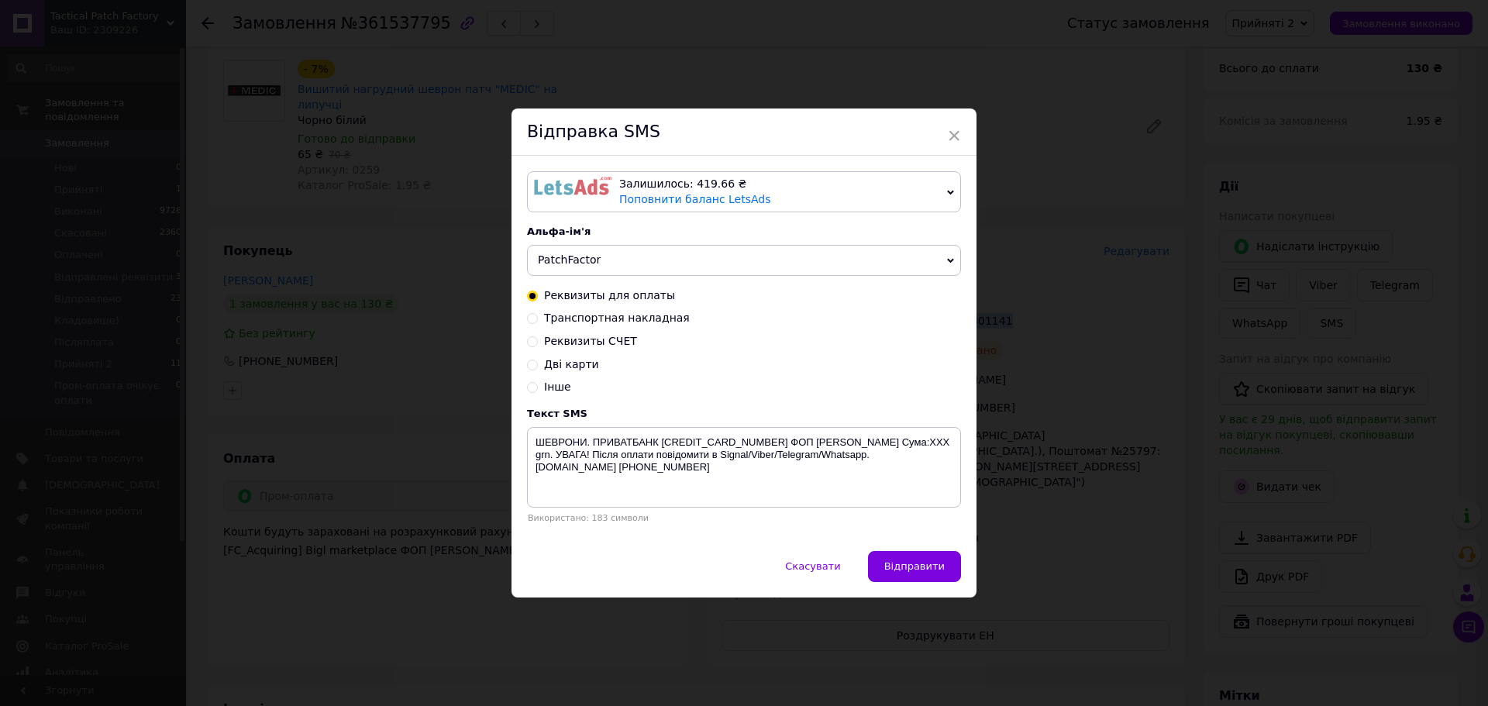
click at [637, 322] on span "Транспортная накладная" at bounding box center [617, 318] width 146 height 12
click at [538, 322] on input "Транспортная накладная" at bounding box center [532, 317] width 11 height 11
radio input "true"
radio input "false"
click at [749, 435] on textarea "Ваше замовлення відправлено. ТТН XXXXXXXXXXXXXX . Автоповернення через 6 днів. …" at bounding box center [744, 467] width 434 height 81
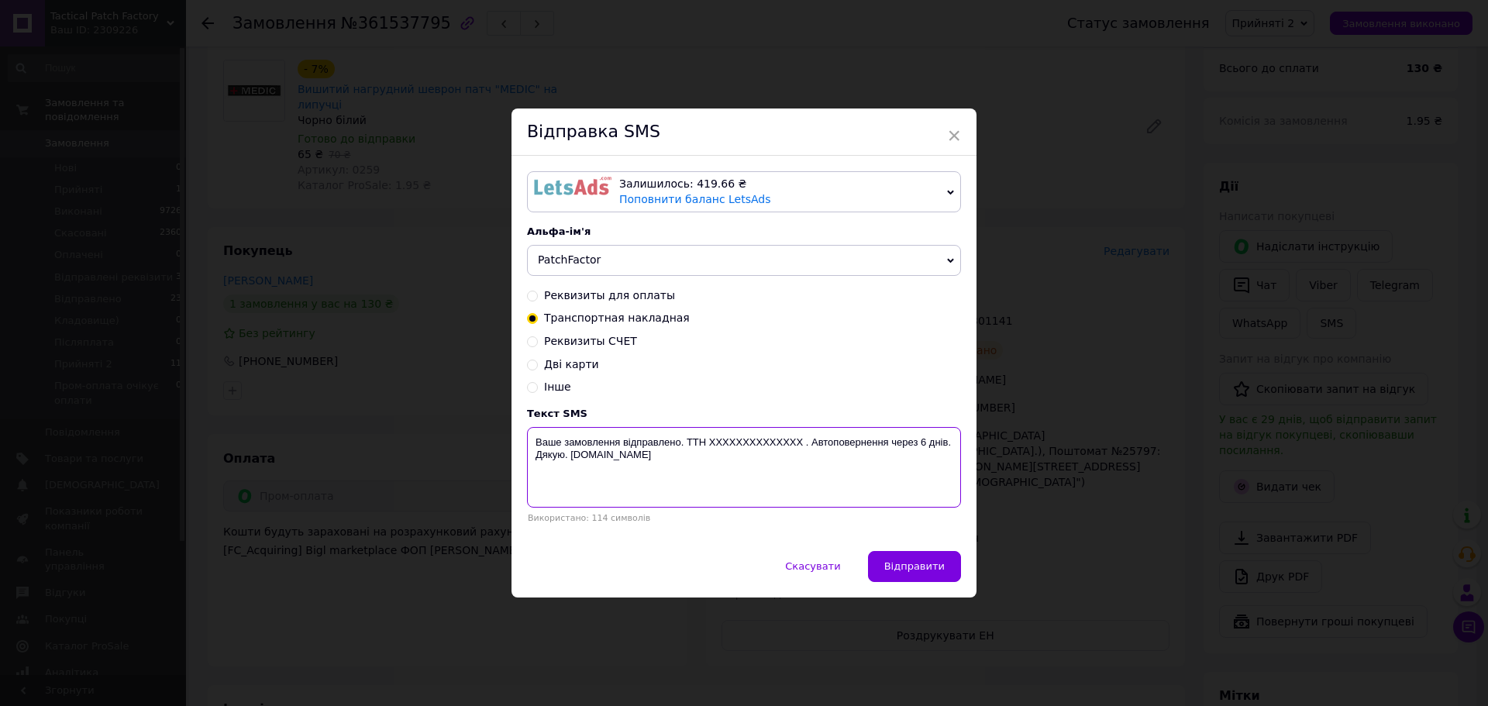
click at [749, 435] on textarea "Ваше замовлення відправлено. ТТН XXXXXXXXXXXXXX . Автоповернення через 6 днів. …" at bounding box center [744, 467] width 434 height 81
paste textarea "20451247301141"
type textarea "Ваше замовлення відправлено. ТТН 20451247301141. Автоповернення через 6 днів. Д…"
click at [900, 560] on button "Відправити" at bounding box center [914, 566] width 93 height 31
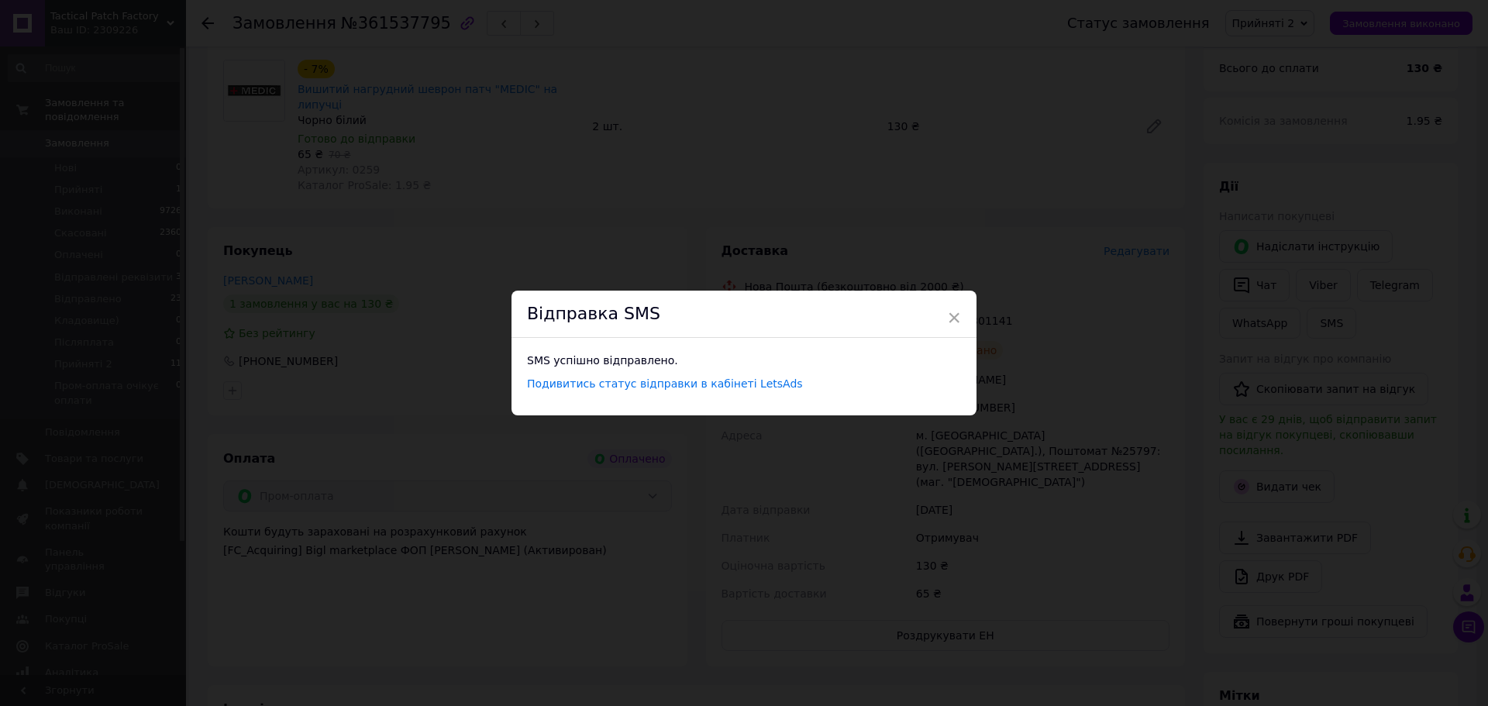
click at [950, 318] on span "×" at bounding box center [954, 318] width 14 height 26
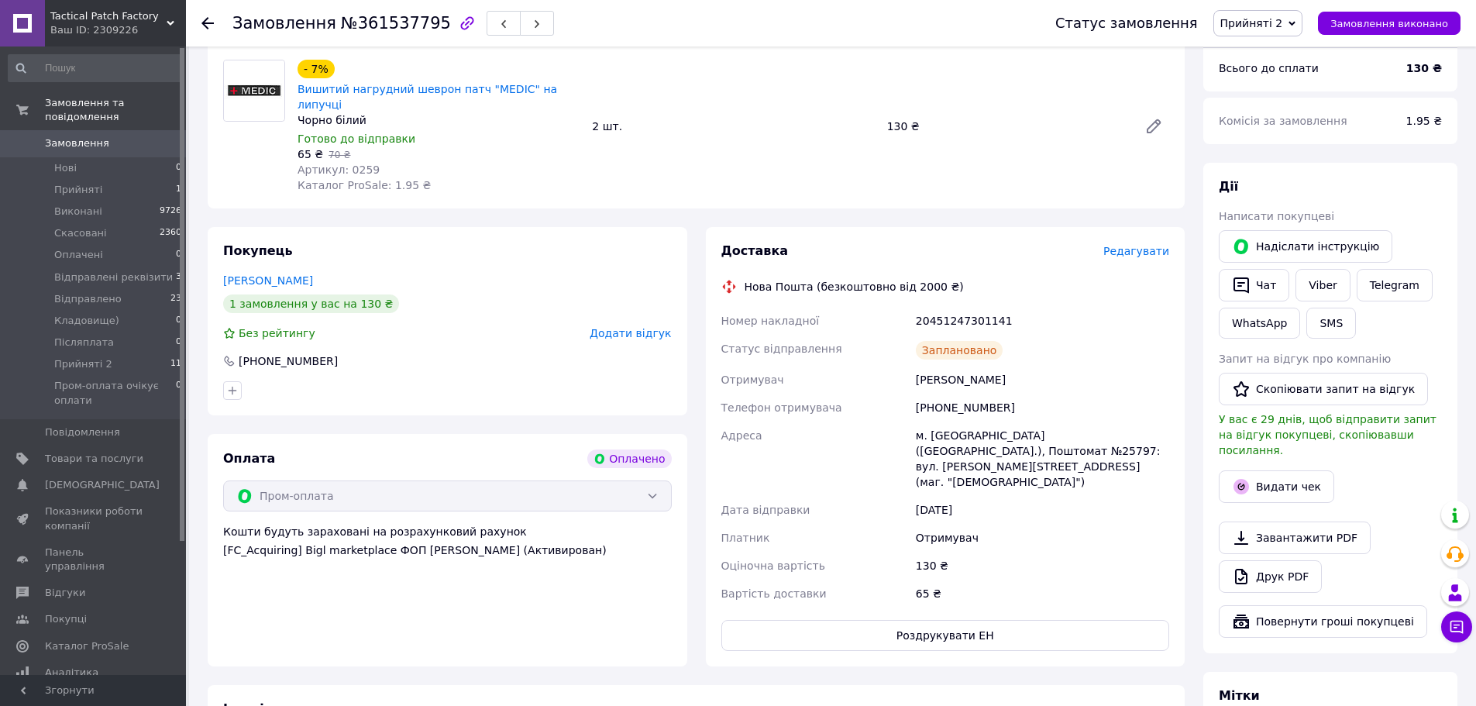
click at [1283, 21] on span "Прийняті 2" at bounding box center [1251, 23] width 63 height 12
click at [1281, 169] on li "Відправлено" at bounding box center [1294, 170] width 161 height 23
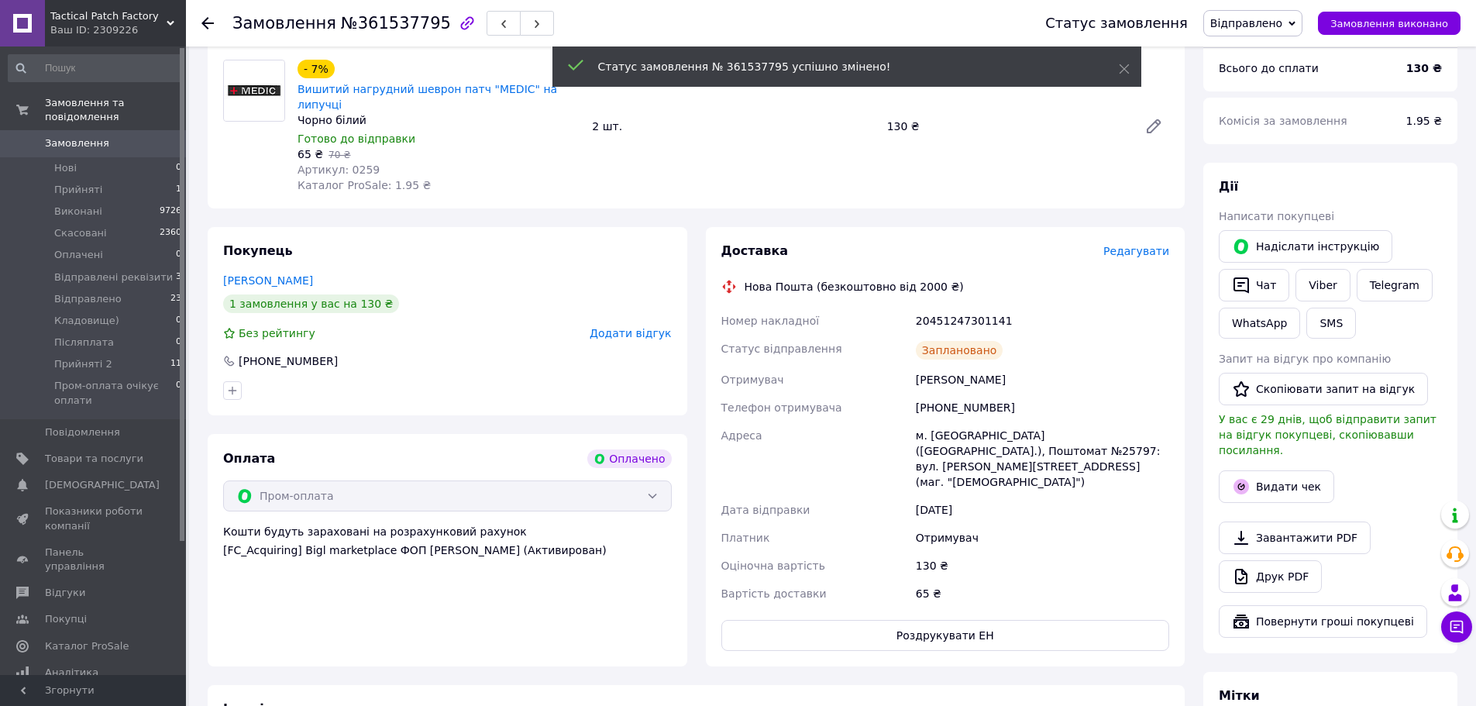
click at [1264, 472] on button "Видати чек" at bounding box center [1276, 486] width 115 height 33
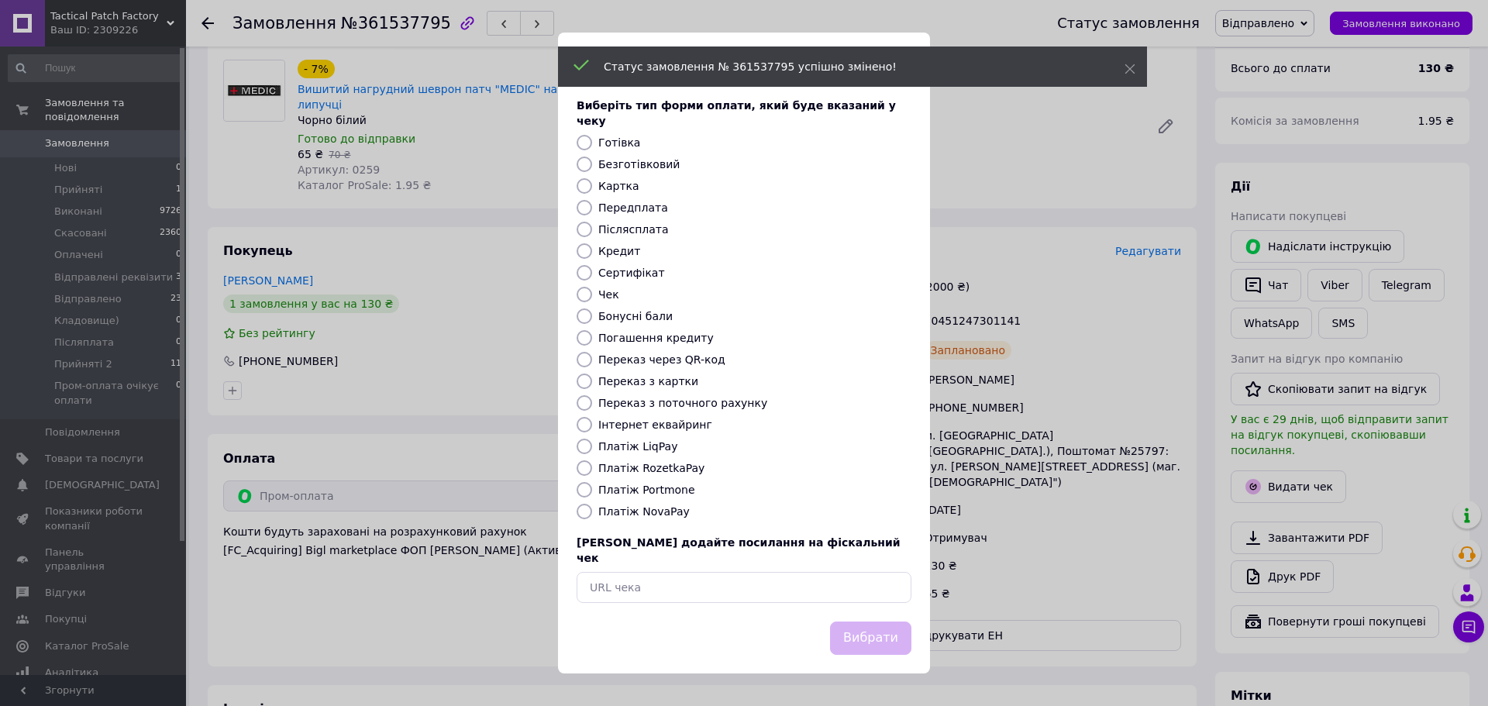
click at [670, 469] on label "Платіж RozetkaPay" at bounding box center [651, 468] width 106 height 12
click at [592, 469] on input "Платіж RozetkaPay" at bounding box center [584, 467] width 15 height 15
radio input "true"
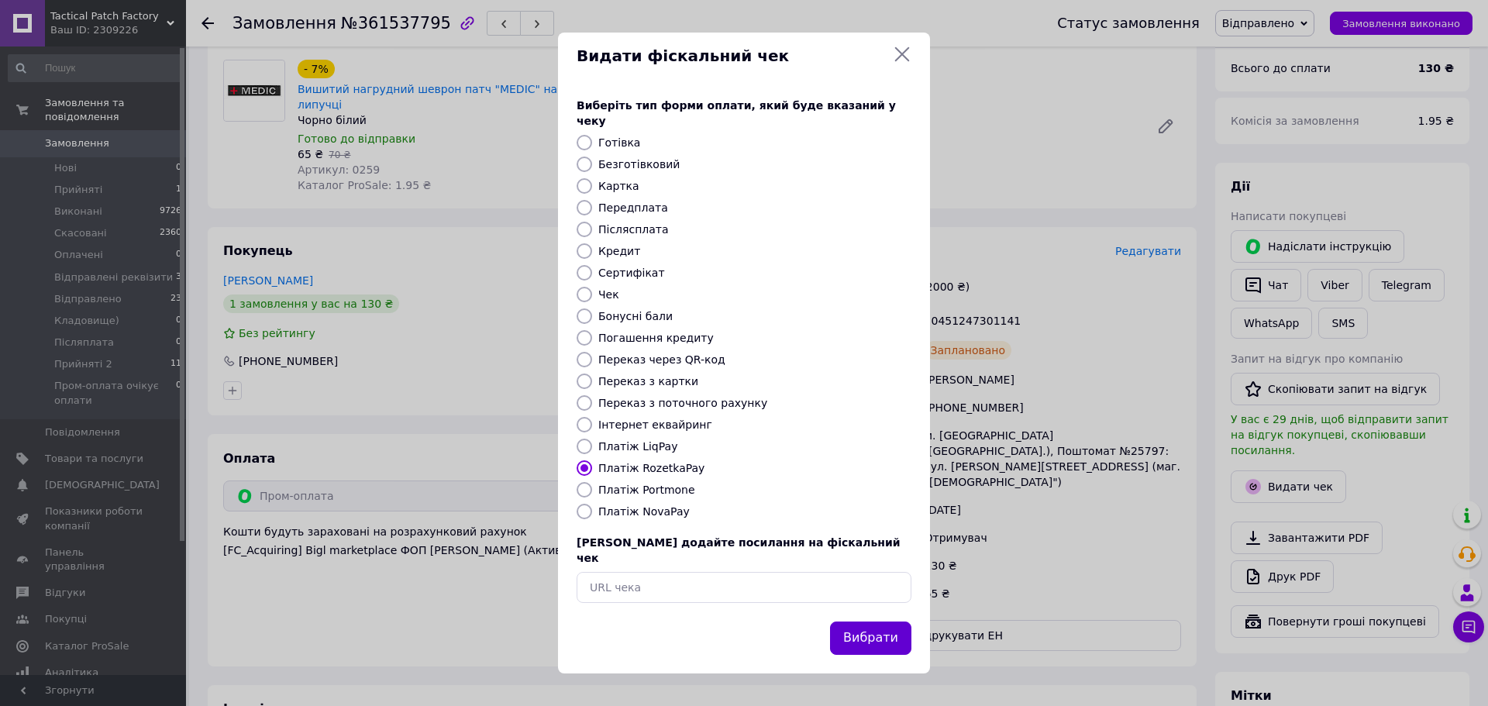
click at [860, 625] on button "Вибрати" at bounding box center [870, 637] width 81 height 33
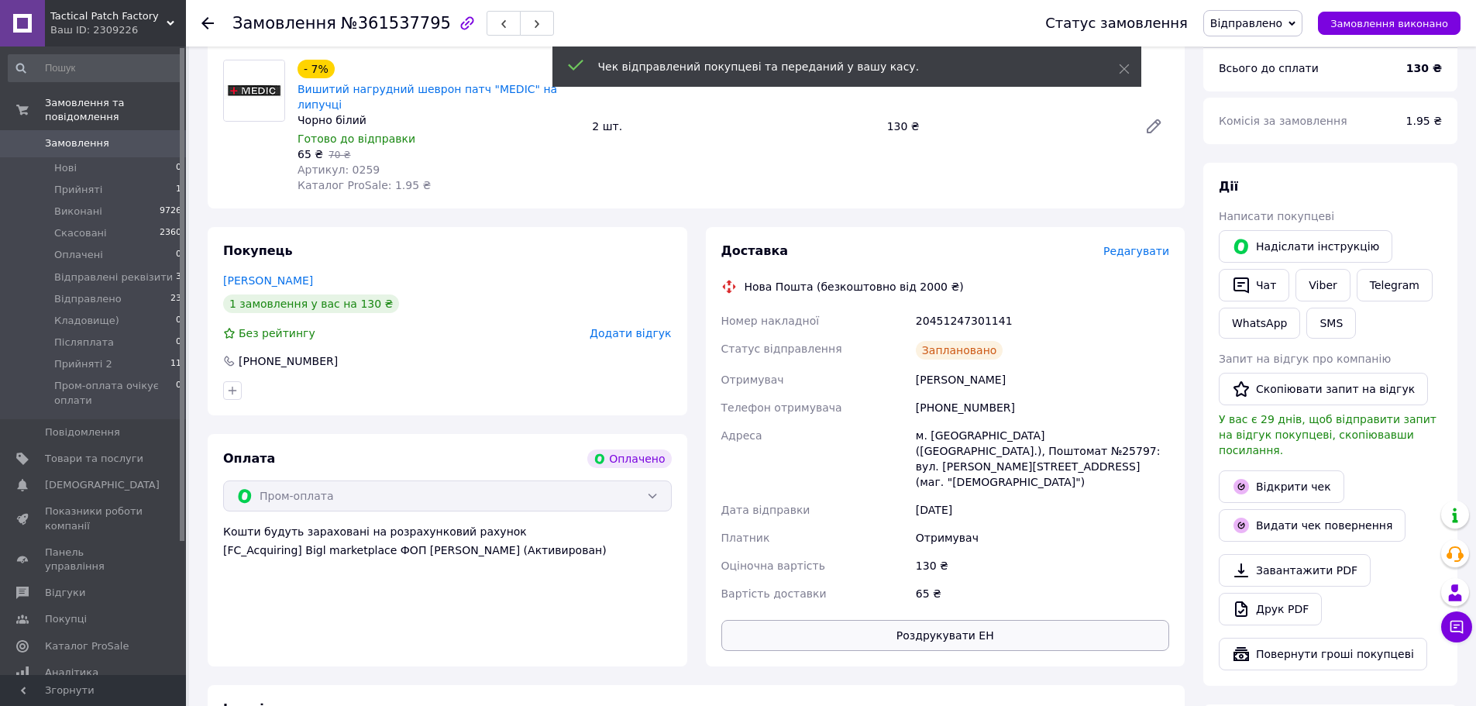
click at [1006, 620] on button "Роздрукувати ЕН" at bounding box center [945, 635] width 449 height 31
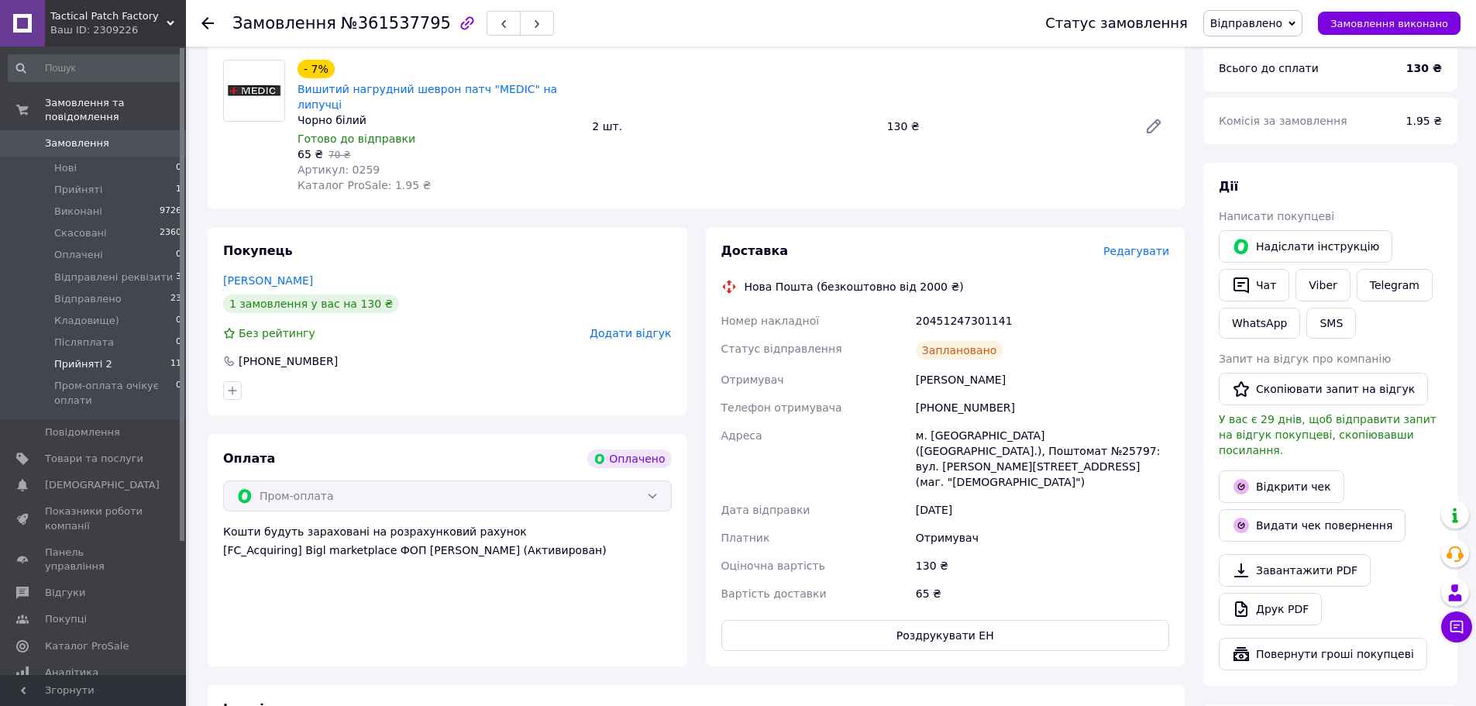
click at [122, 353] on li "Прийняті 2 11" at bounding box center [95, 364] width 191 height 22
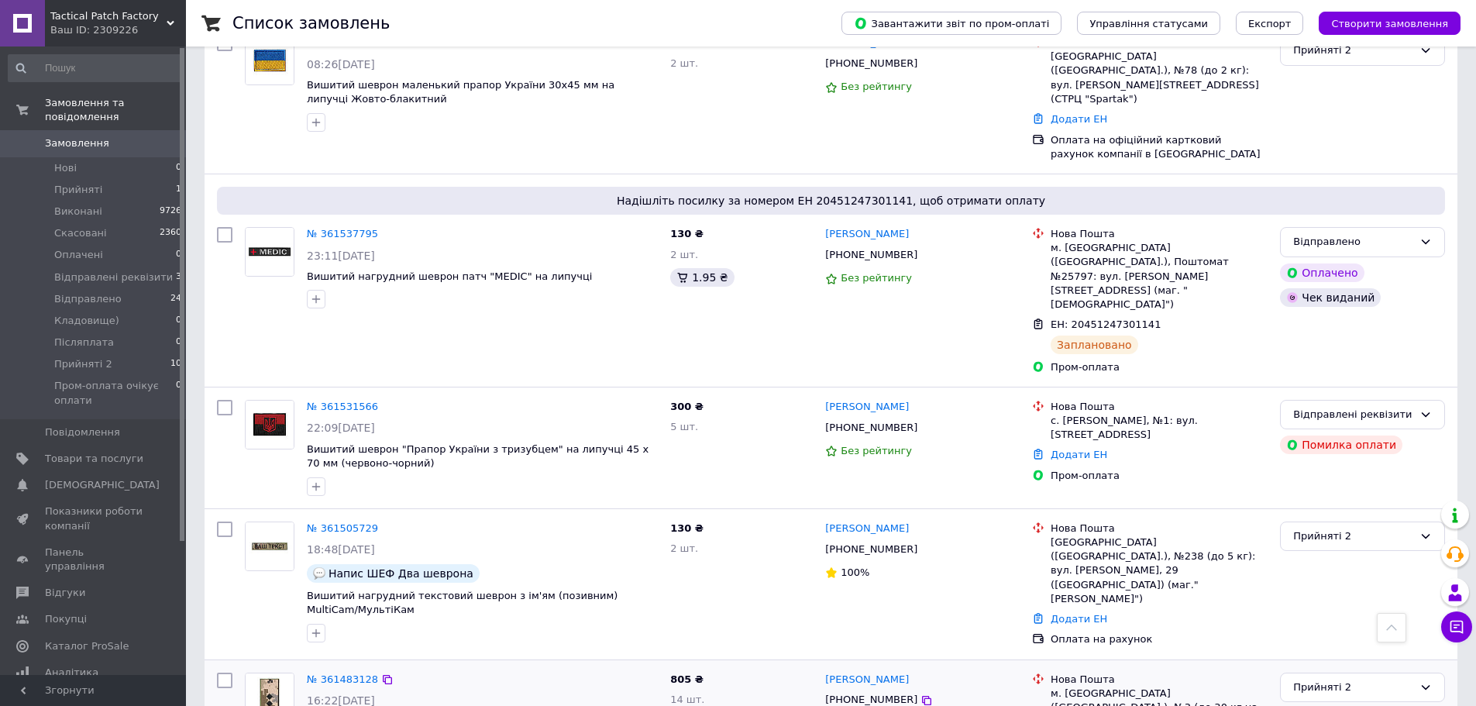
scroll to position [1627, 0]
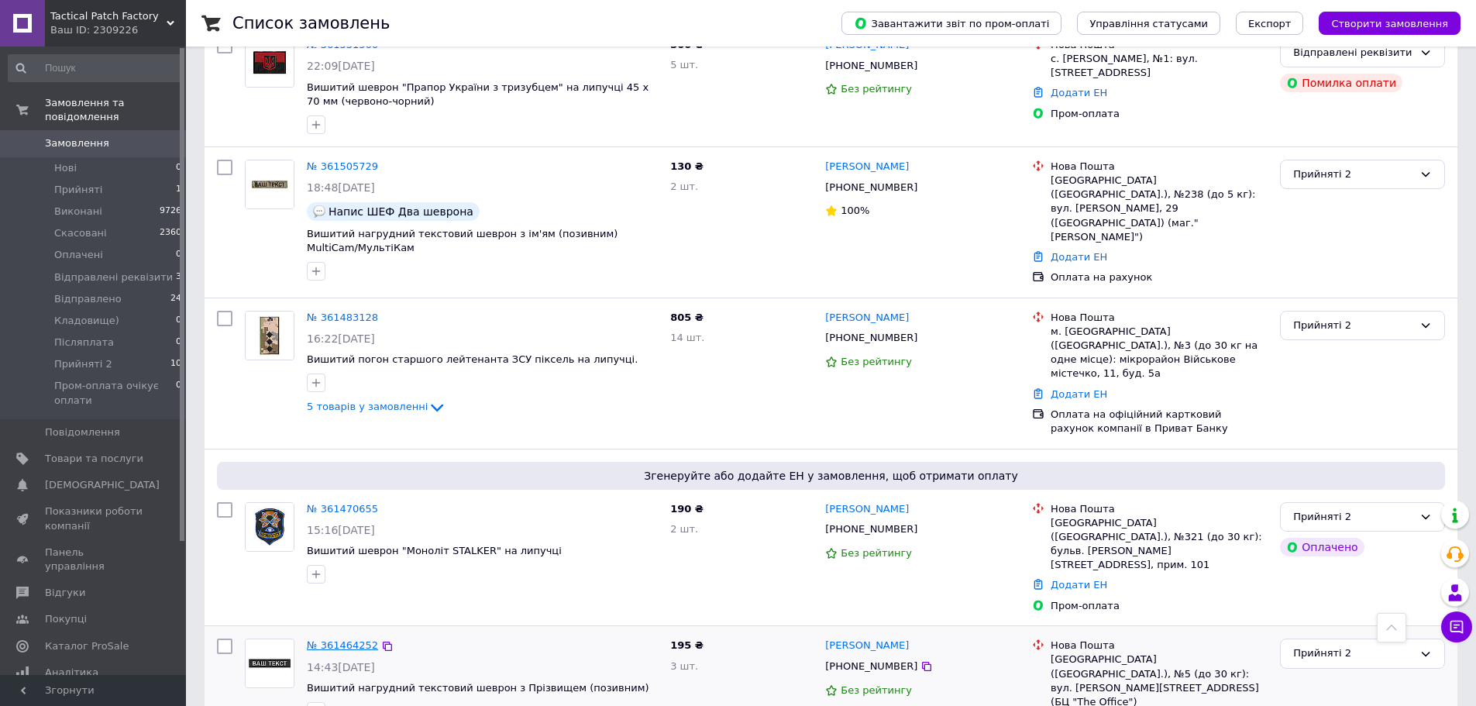
click at [332, 639] on link "№ 361464252" at bounding box center [342, 645] width 71 height 12
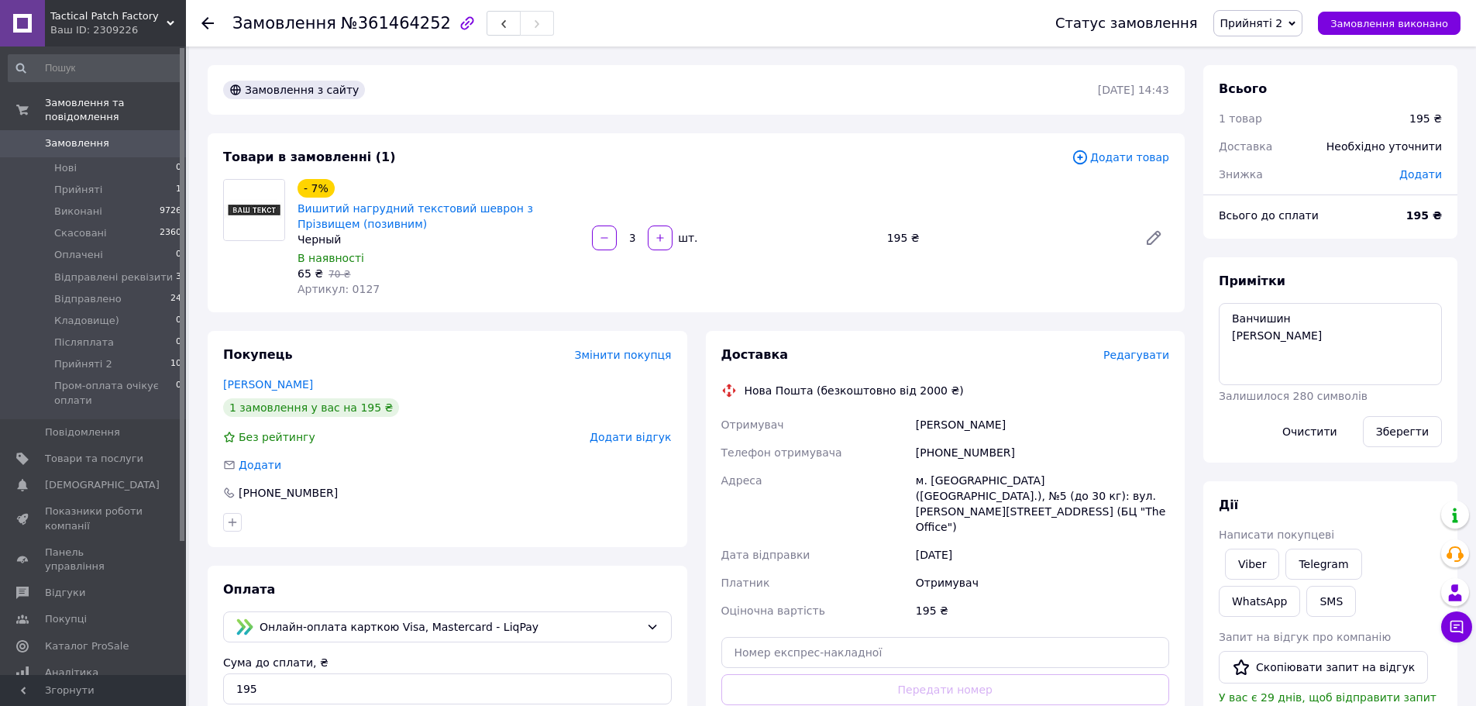
click at [1148, 353] on span "Редагувати" at bounding box center [1136, 355] width 66 height 12
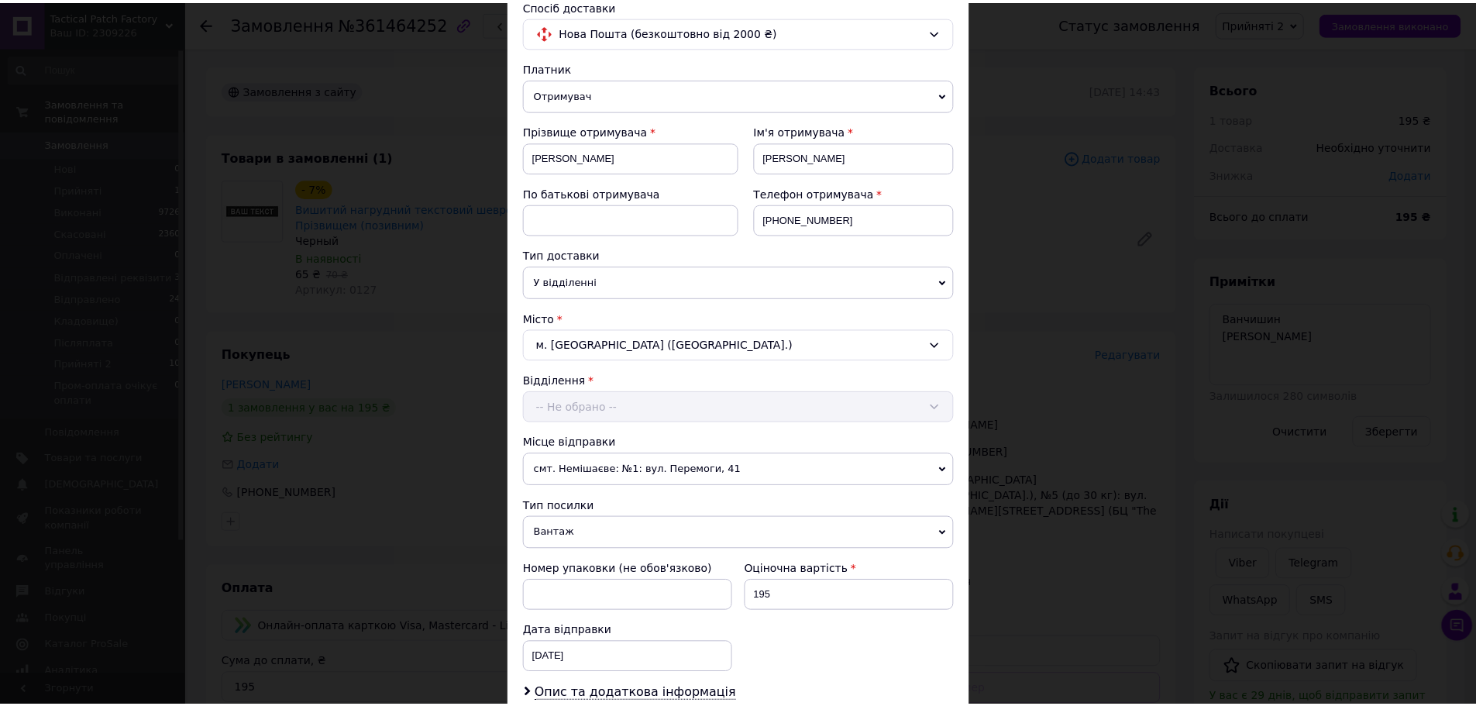
scroll to position [351, 0]
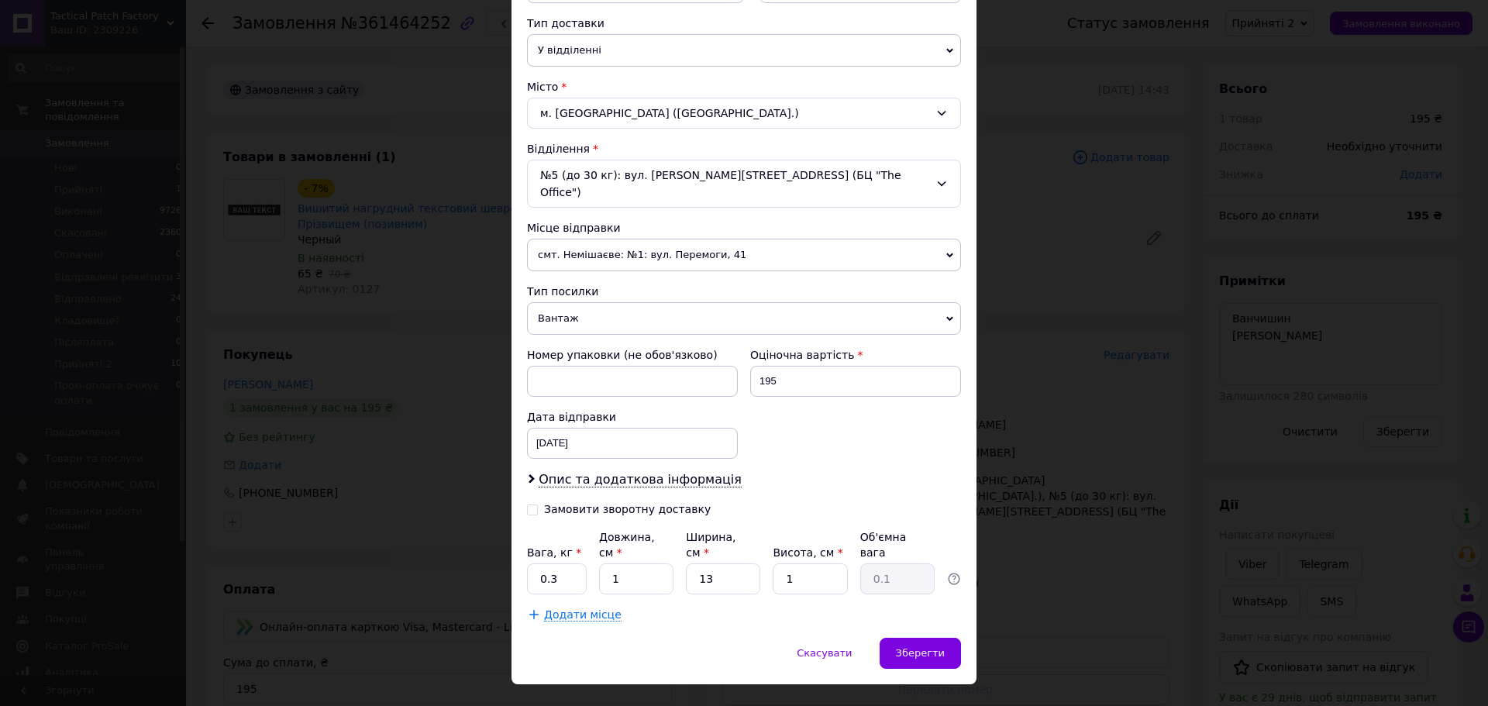
click at [626, 305] on span "Вантаж" at bounding box center [744, 318] width 434 height 33
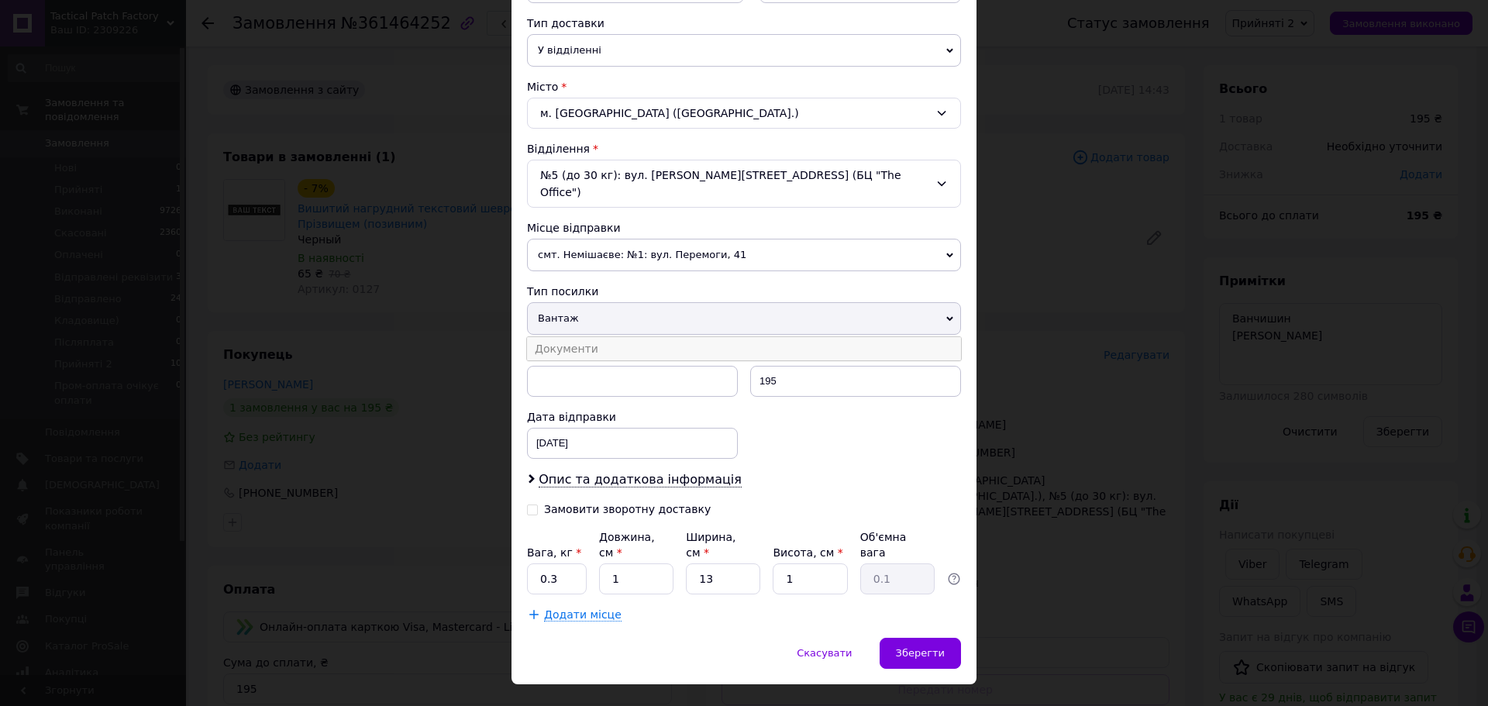
click at [614, 337] on li "Документи" at bounding box center [744, 348] width 434 height 23
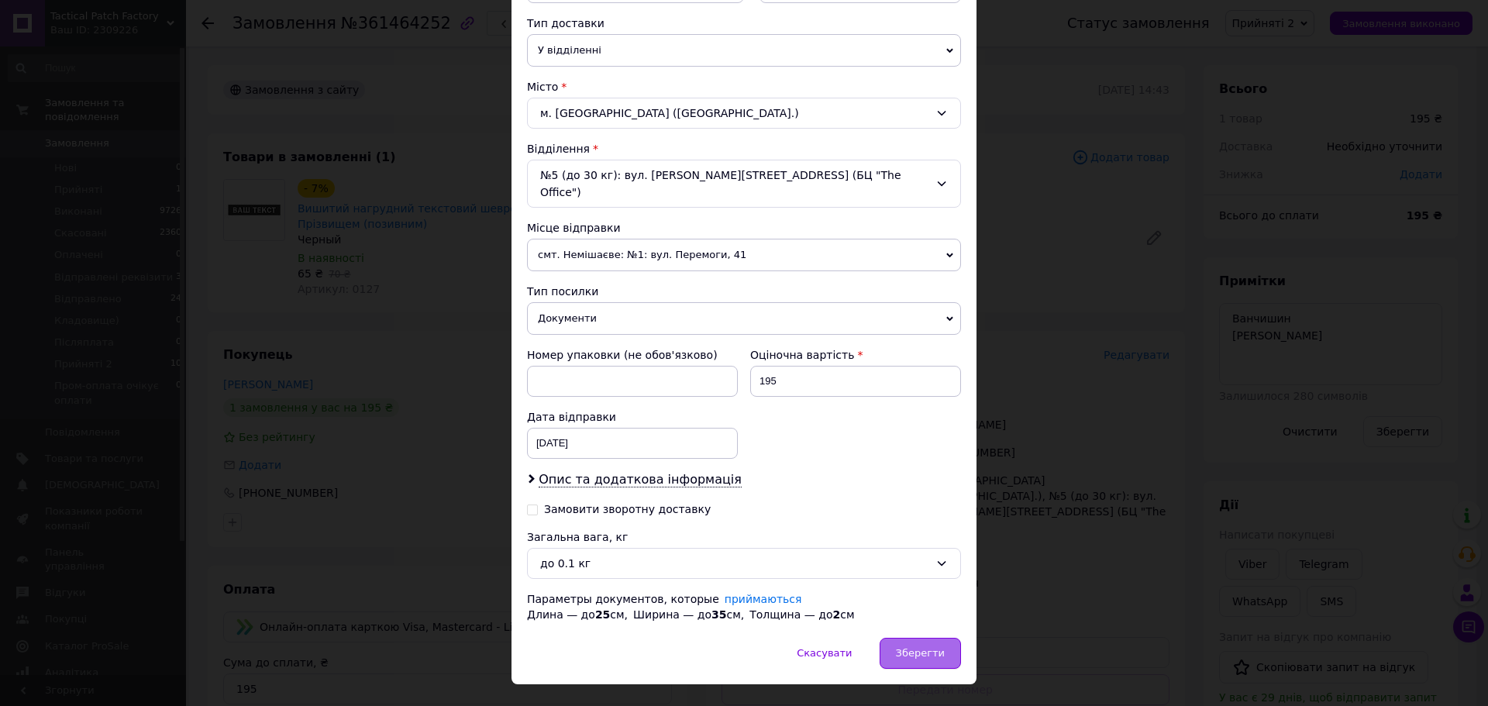
click at [950, 645] on div "Зберегти" at bounding box center [919, 653] width 81 height 31
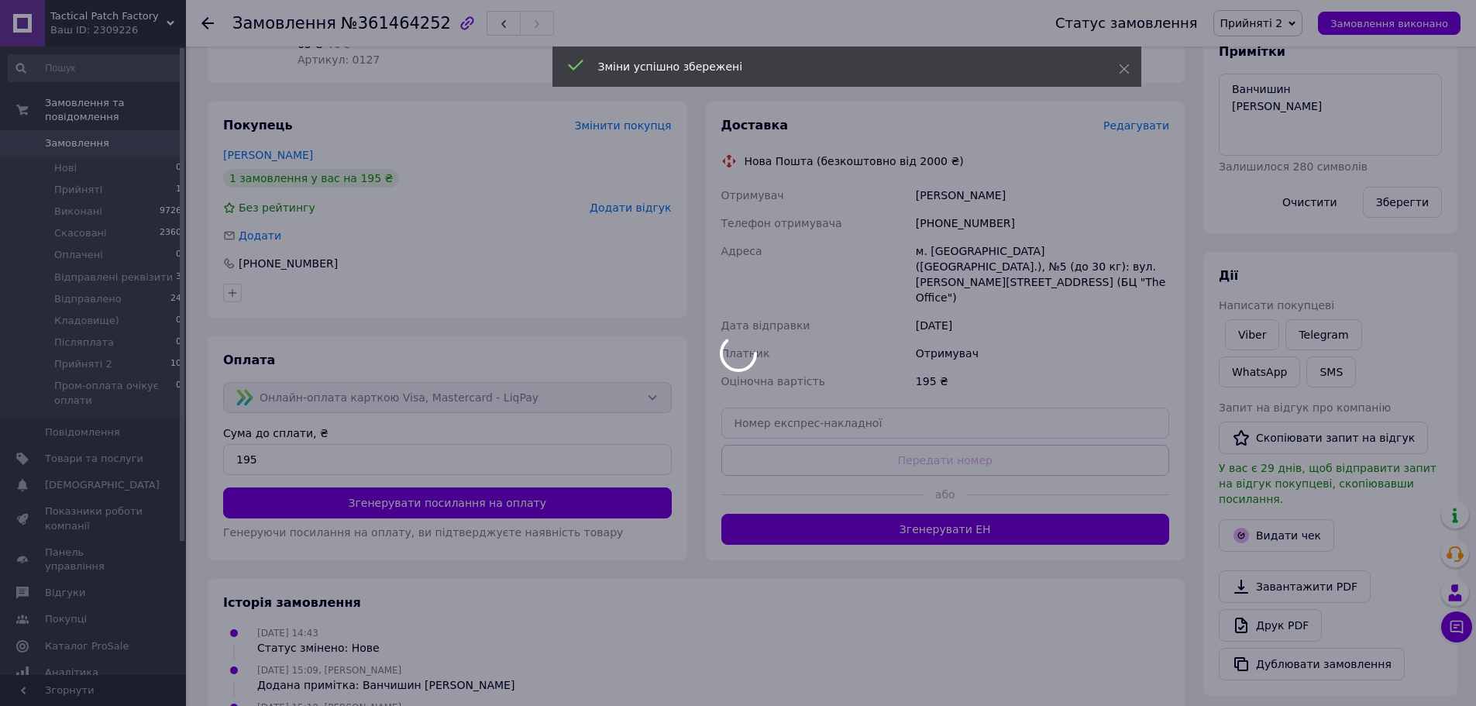
scroll to position [232, 0]
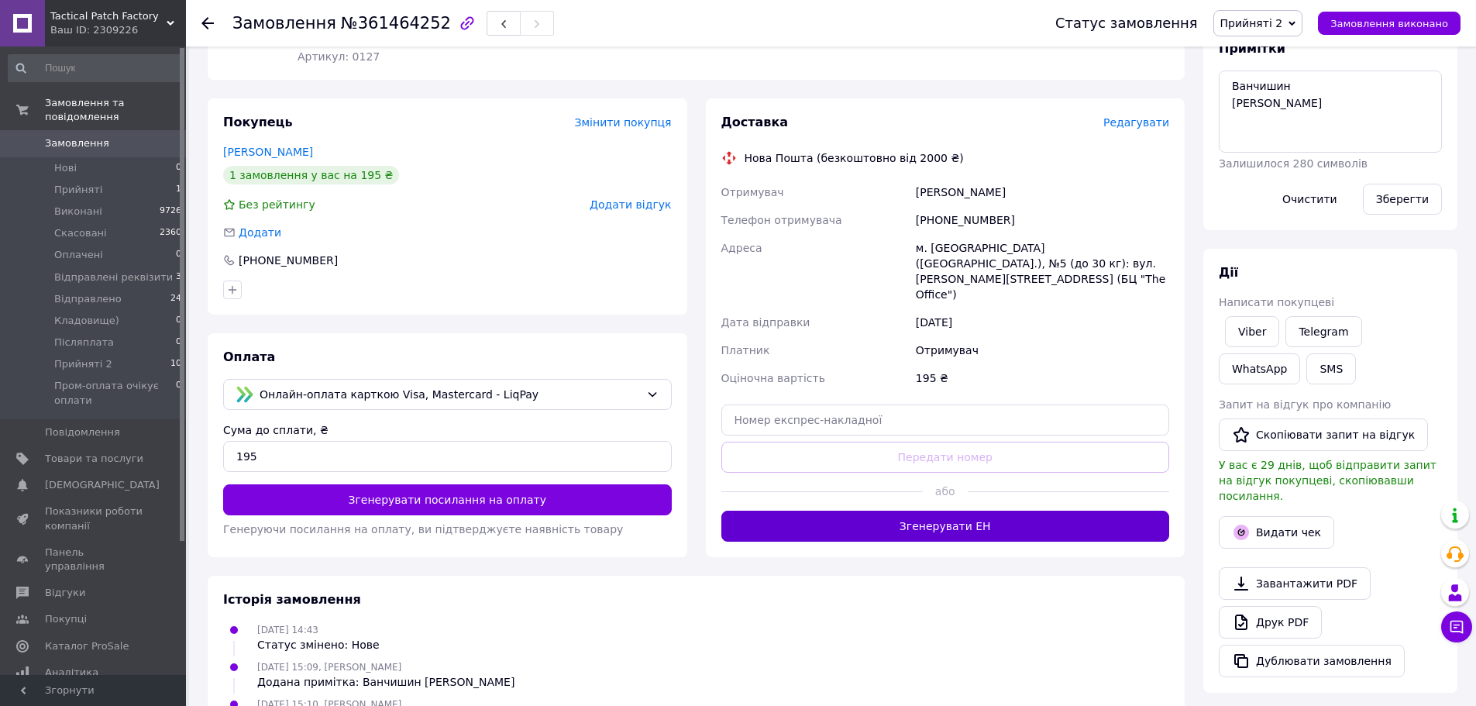
click at [1024, 511] on button "Згенерувати ЕН" at bounding box center [945, 526] width 449 height 31
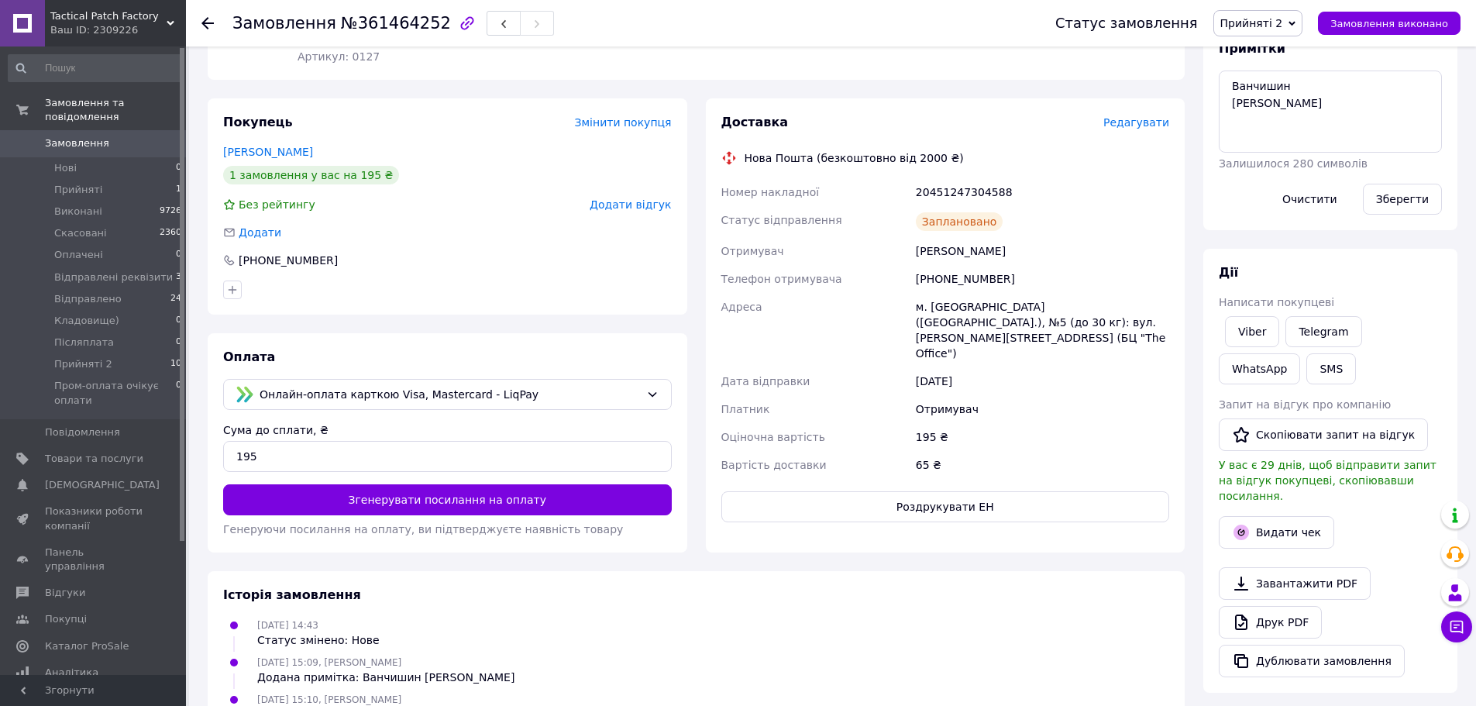
click at [962, 190] on div "20451247304588" at bounding box center [1043, 192] width 260 height 28
copy div "20451247304588"
click at [1306, 364] on button "SMS" at bounding box center [1331, 368] width 50 height 31
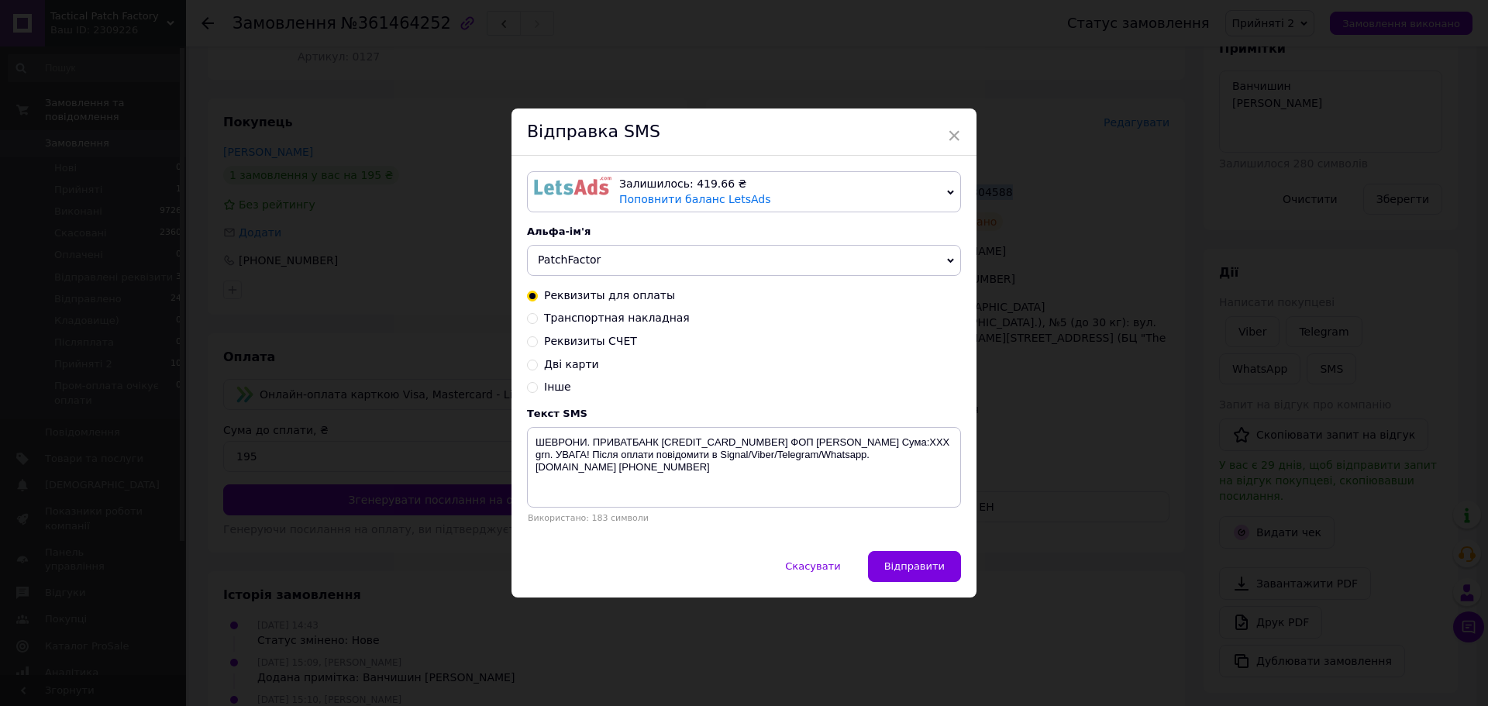
click at [635, 318] on span "Транспортная накладная" at bounding box center [617, 318] width 146 height 12
click at [538, 318] on input "Транспортная накладная" at bounding box center [532, 317] width 11 height 11
radio input "true"
radio input "false"
click at [764, 443] on textarea "Ваше замовлення відправлено. ТТН XXXXXXXXXXXXXX . Автоповернення через 6 днів. …" at bounding box center [744, 467] width 434 height 81
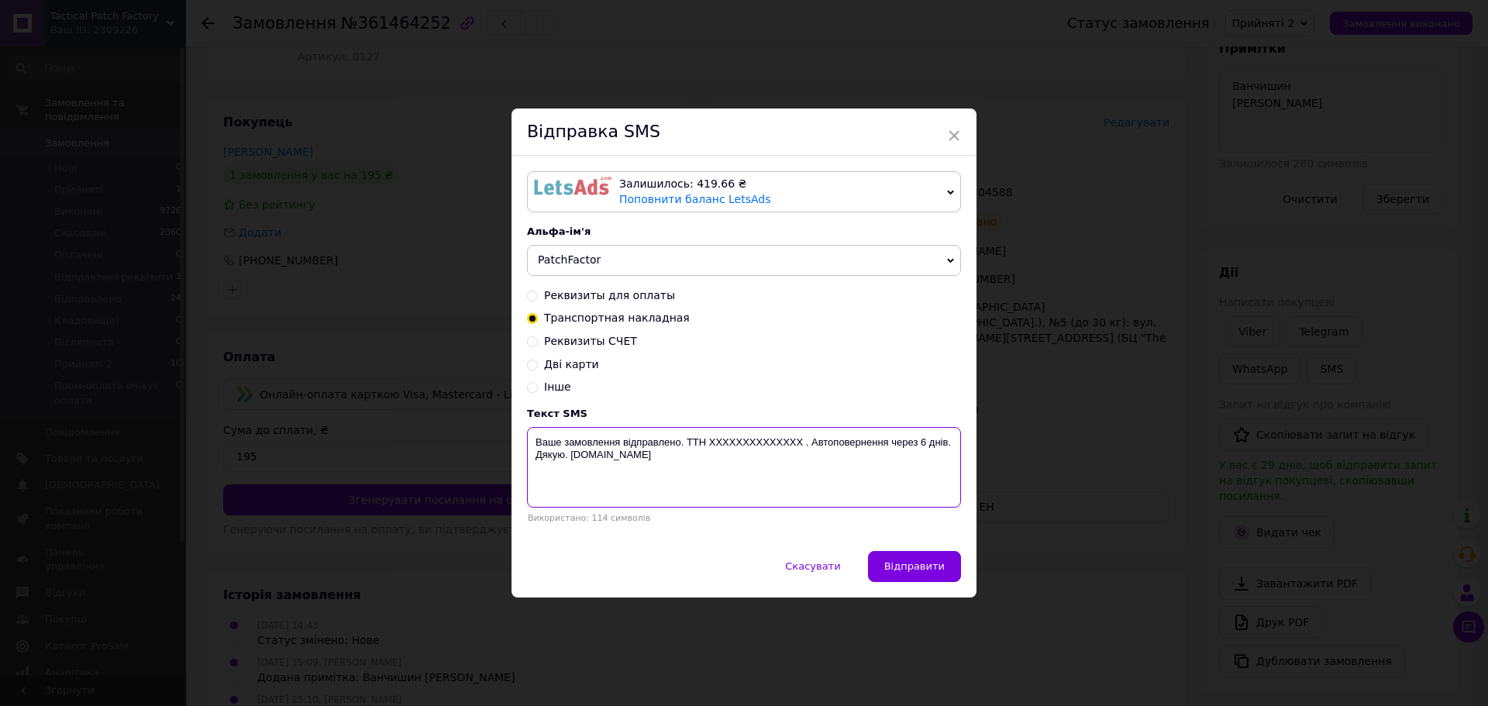
click at [764, 443] on textarea "Ваше замовлення відправлено. ТТН XXXXXXXXXXXXXX . Автоповернення через 6 днів. …" at bounding box center [744, 467] width 434 height 81
paste textarea "20451247304588"
type textarea "Ваше замовлення відправлено. ТТН 20451247304588. Автоповернення через 6 днів. Д…"
click at [929, 563] on span "Відправити" at bounding box center [914, 566] width 60 height 12
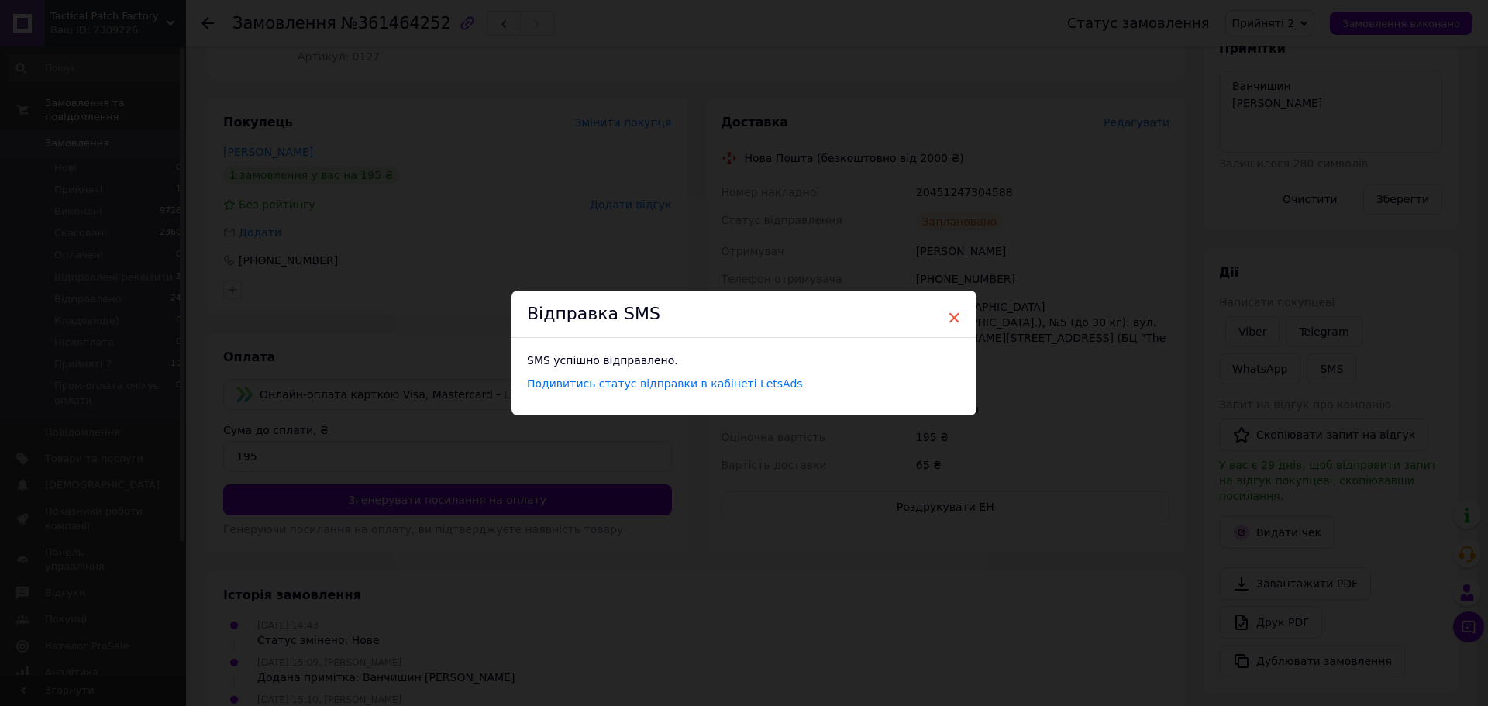
click at [954, 315] on span "×" at bounding box center [954, 318] width 14 height 26
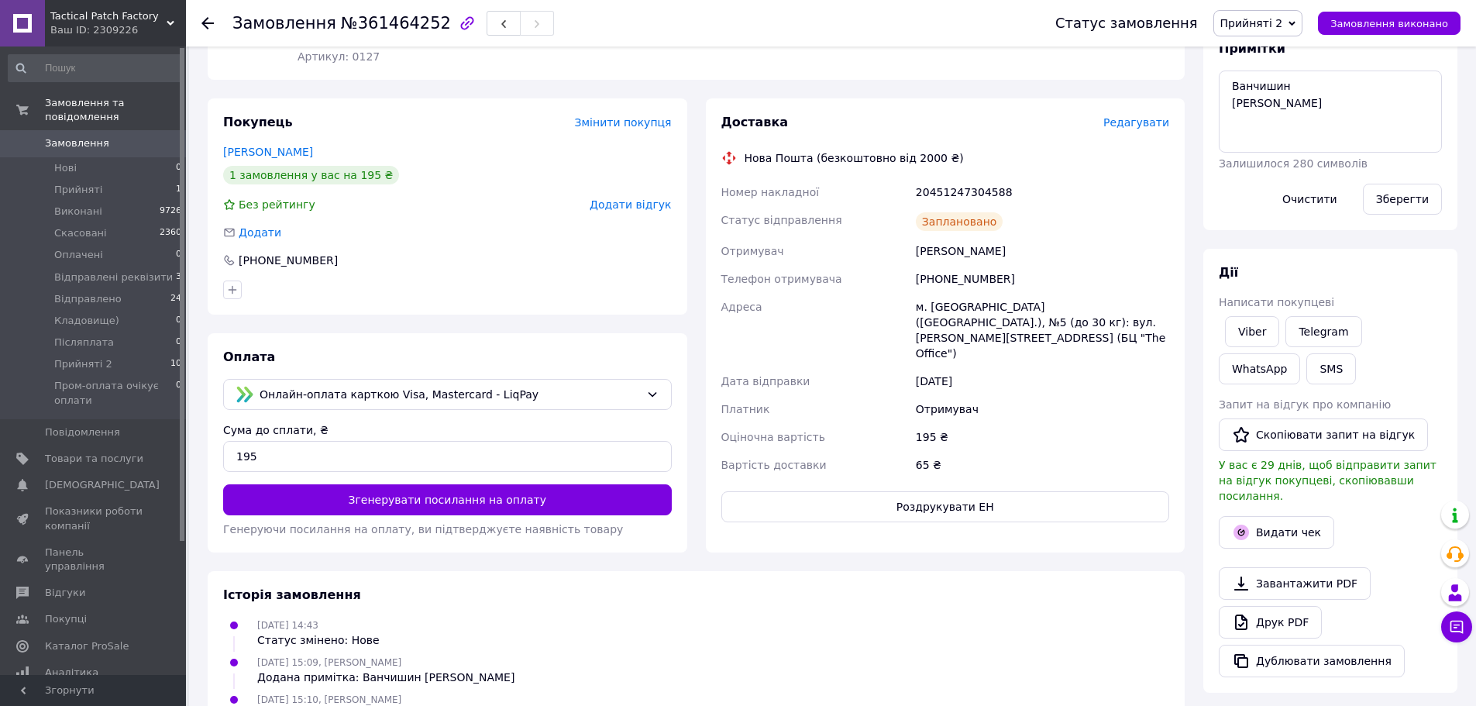
click at [1287, 34] on span "Прийняті 2" at bounding box center [1258, 23] width 90 height 26
click at [1286, 170] on li "Відправлено" at bounding box center [1294, 170] width 161 height 23
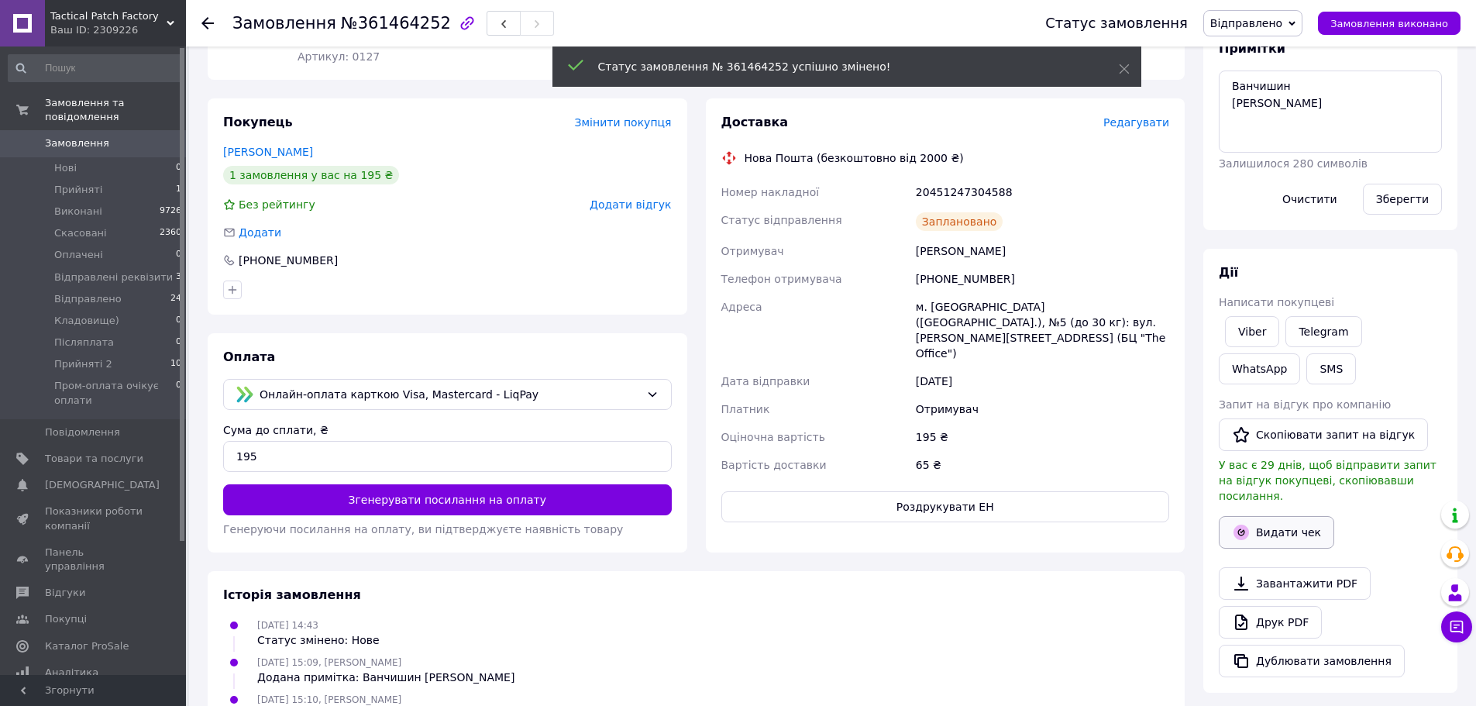
click at [1291, 518] on button "Видати чек" at bounding box center [1276, 532] width 115 height 33
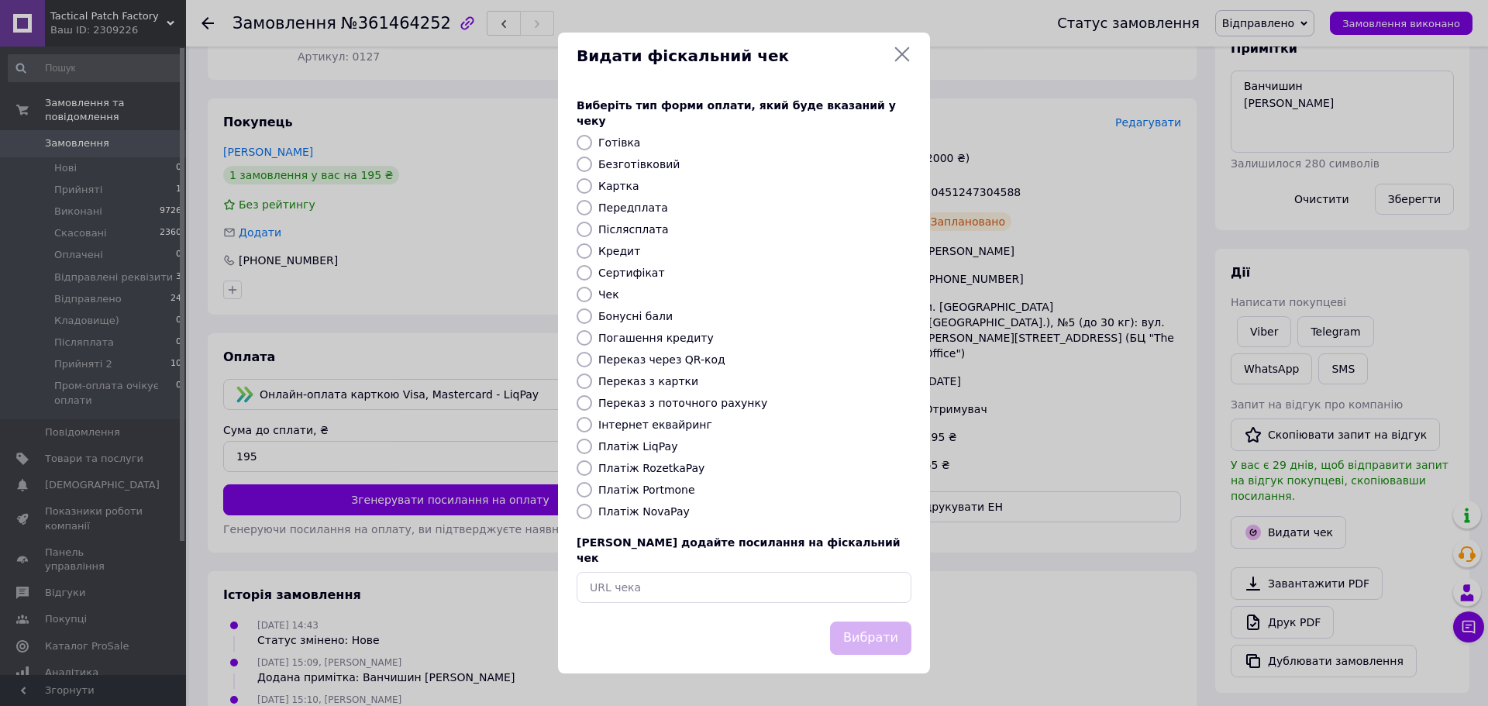
click at [659, 446] on label "Платіж LiqPay" at bounding box center [637, 446] width 79 height 12
click at [592, 446] on input "Платіж LiqPay" at bounding box center [584, 446] width 15 height 15
radio input "true"
click at [880, 622] on button "Вибрати" at bounding box center [870, 637] width 81 height 33
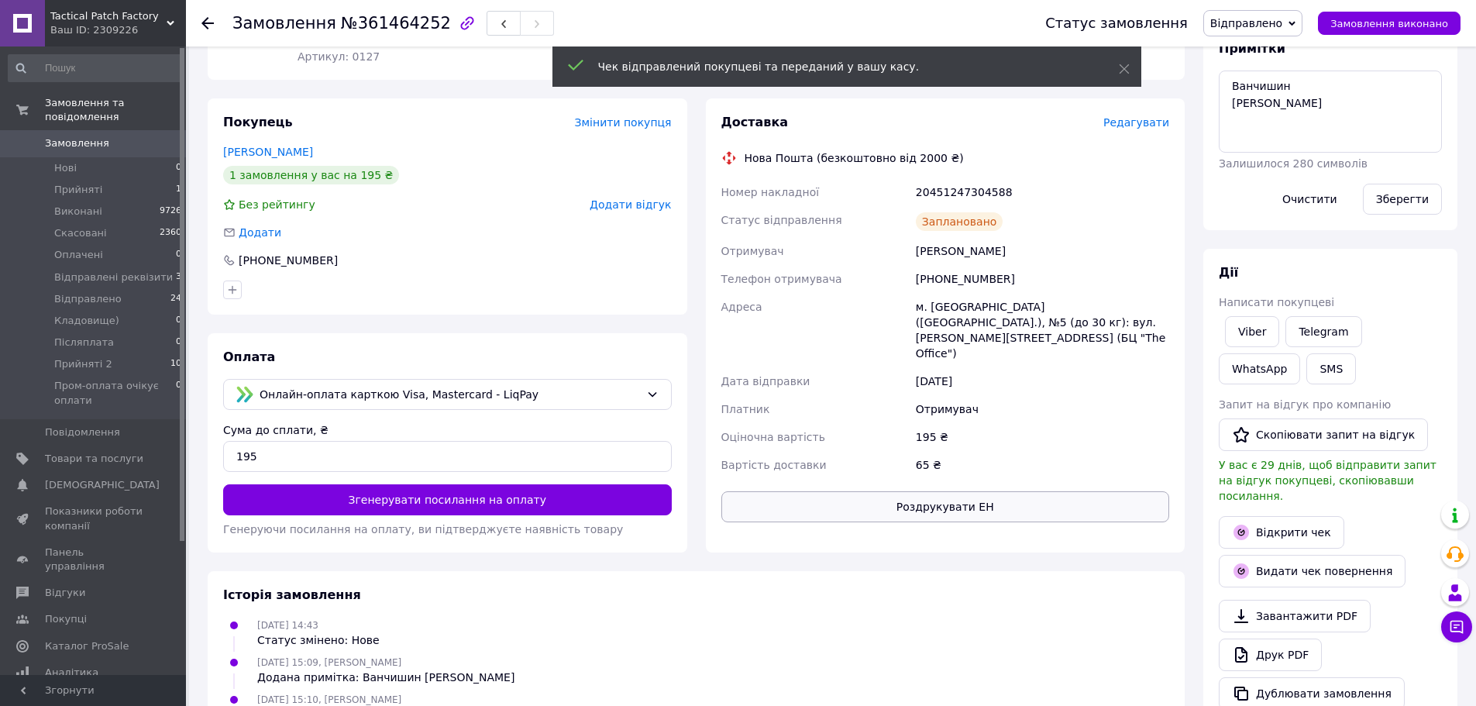
click at [1038, 491] on button "Роздрукувати ЕН" at bounding box center [945, 506] width 449 height 31
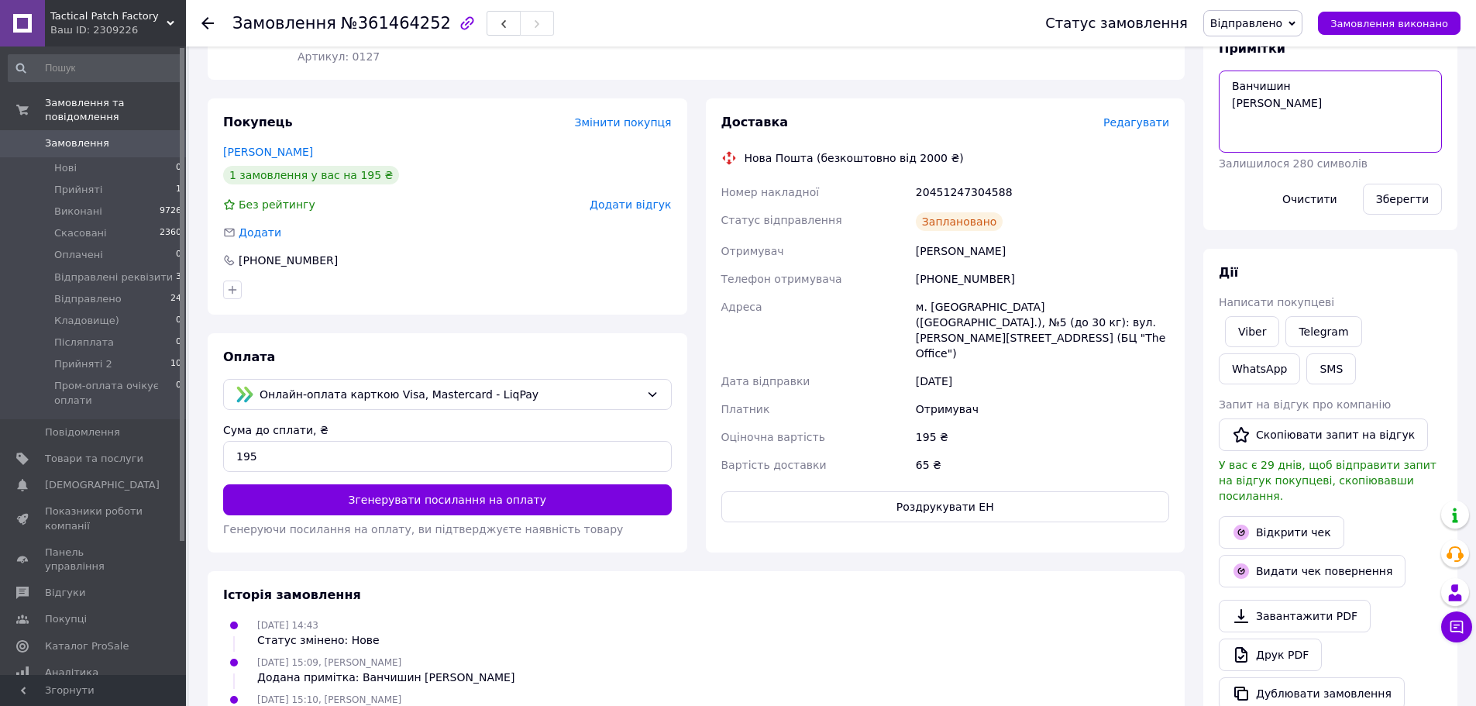
click at [1354, 129] on textarea "Ванчишин Мороз Мороз" at bounding box center [1330, 112] width 223 height 82
click at [971, 491] on button "Роздрукувати ЕН" at bounding box center [945, 506] width 449 height 31
click at [1031, 491] on button "Роздрукувати ЕН" at bounding box center [945, 506] width 449 height 31
click at [71, 357] on span "Прийняті 2" at bounding box center [83, 364] width 58 height 14
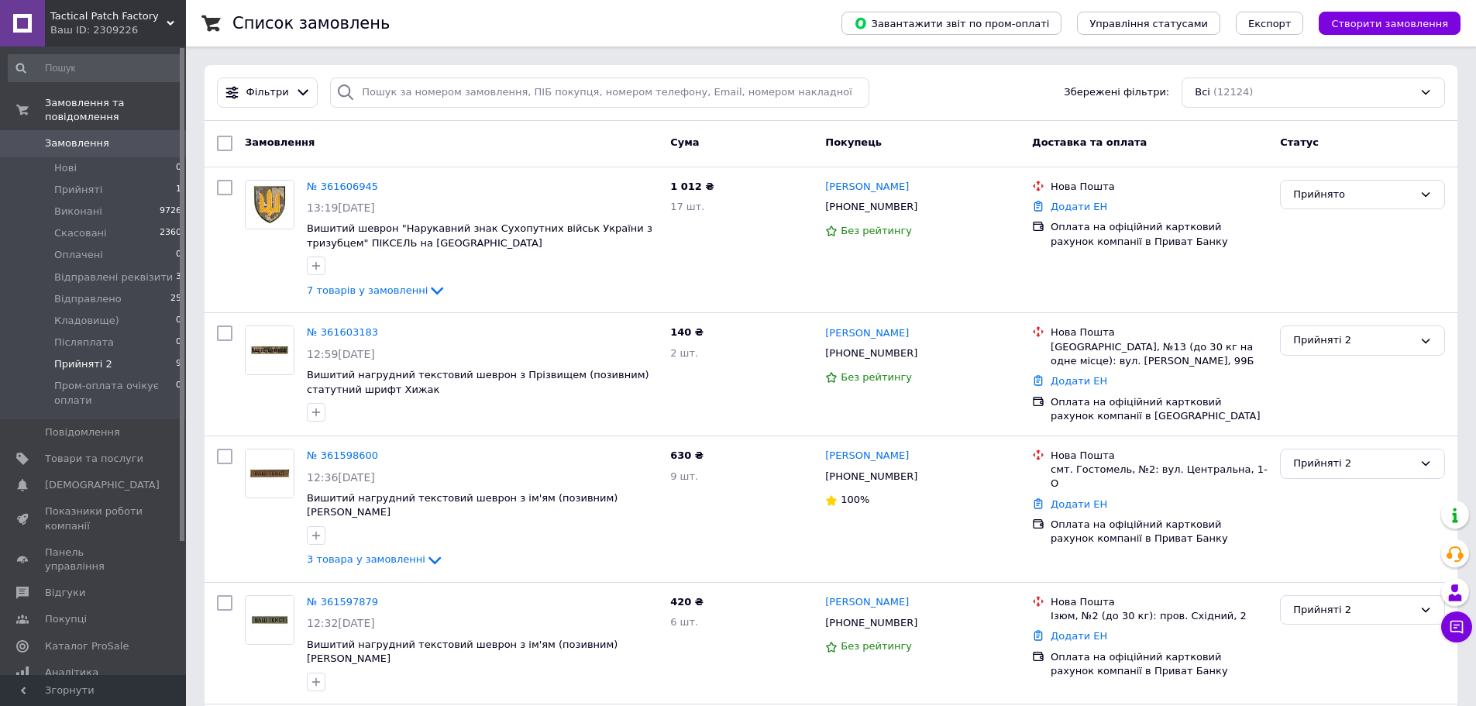
click at [78, 357] on span "Прийняті 2" at bounding box center [83, 364] width 58 height 14
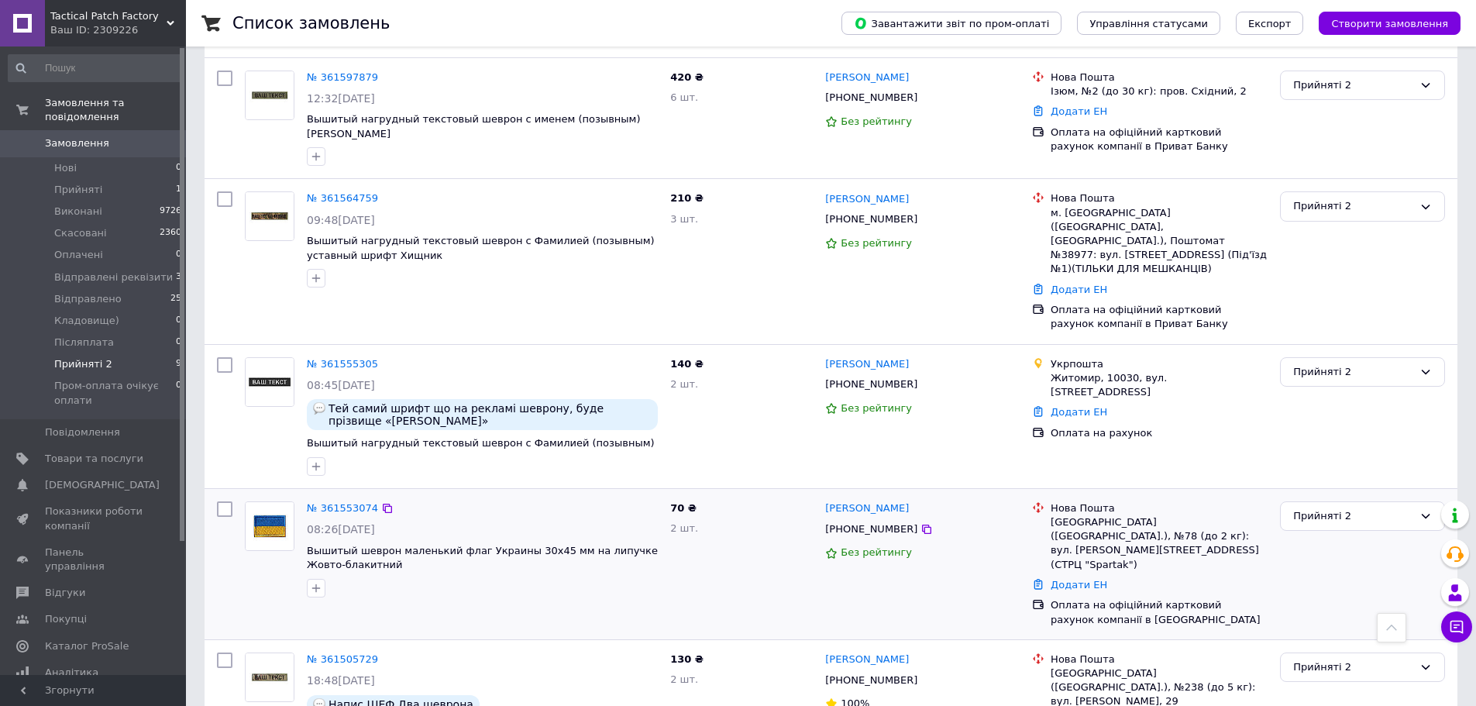
scroll to position [360, 0]
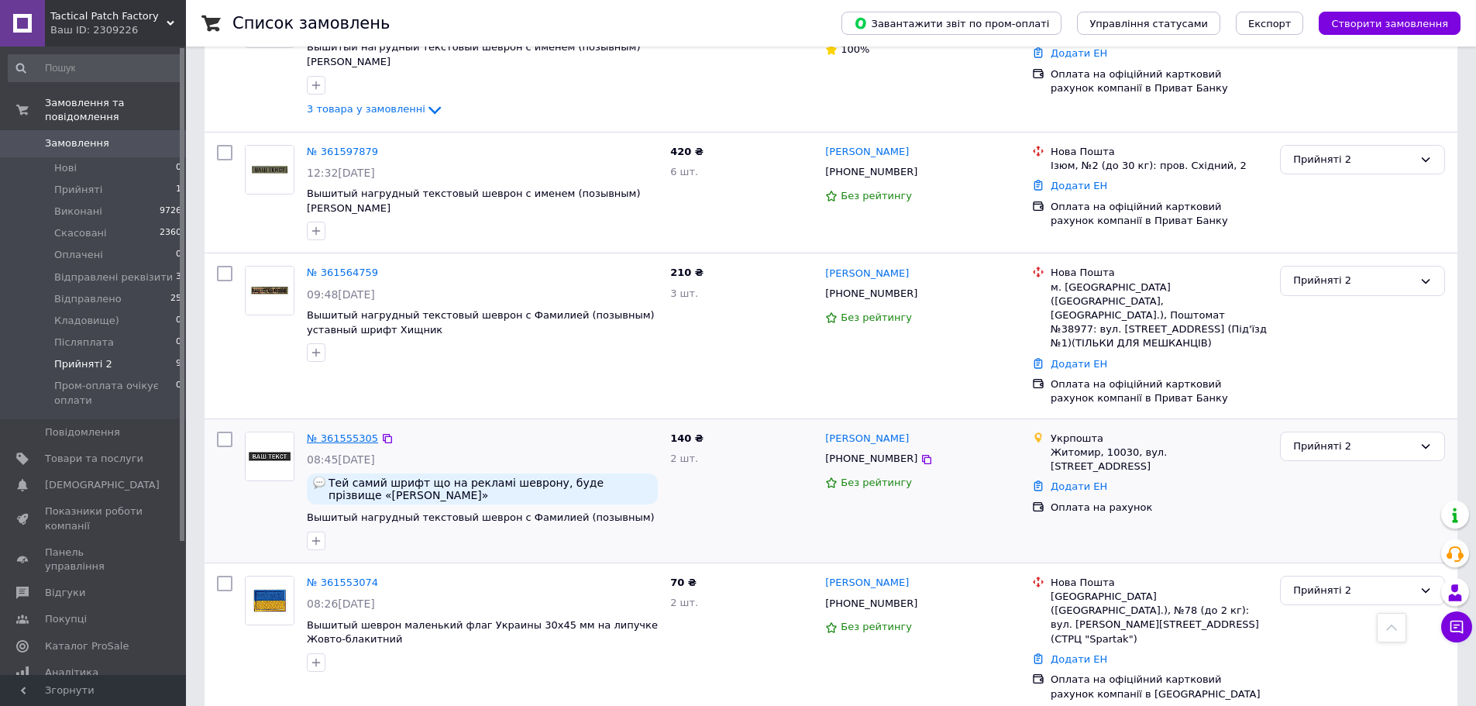
click at [369, 432] on link "№ 361555305" at bounding box center [342, 438] width 71 height 12
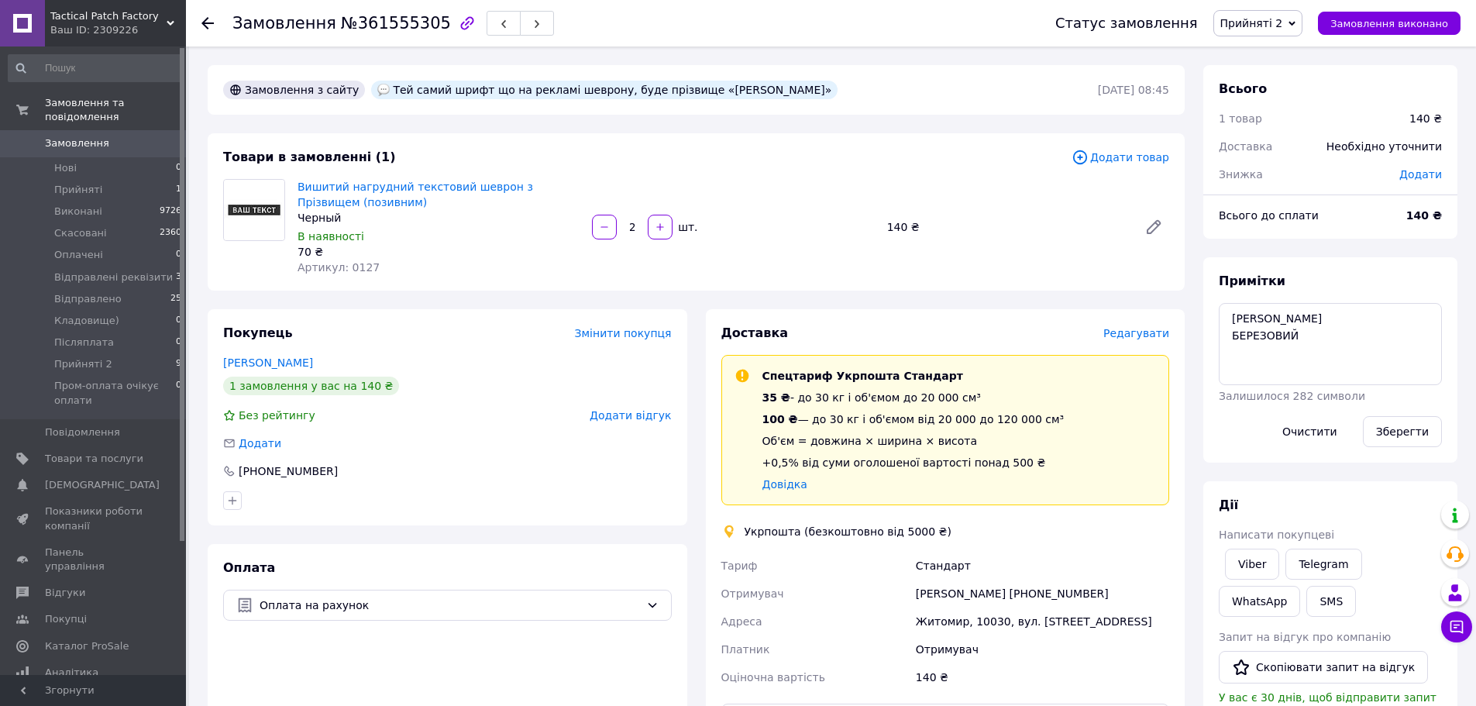
click at [1138, 333] on span "Редагувати" at bounding box center [1136, 333] width 66 height 12
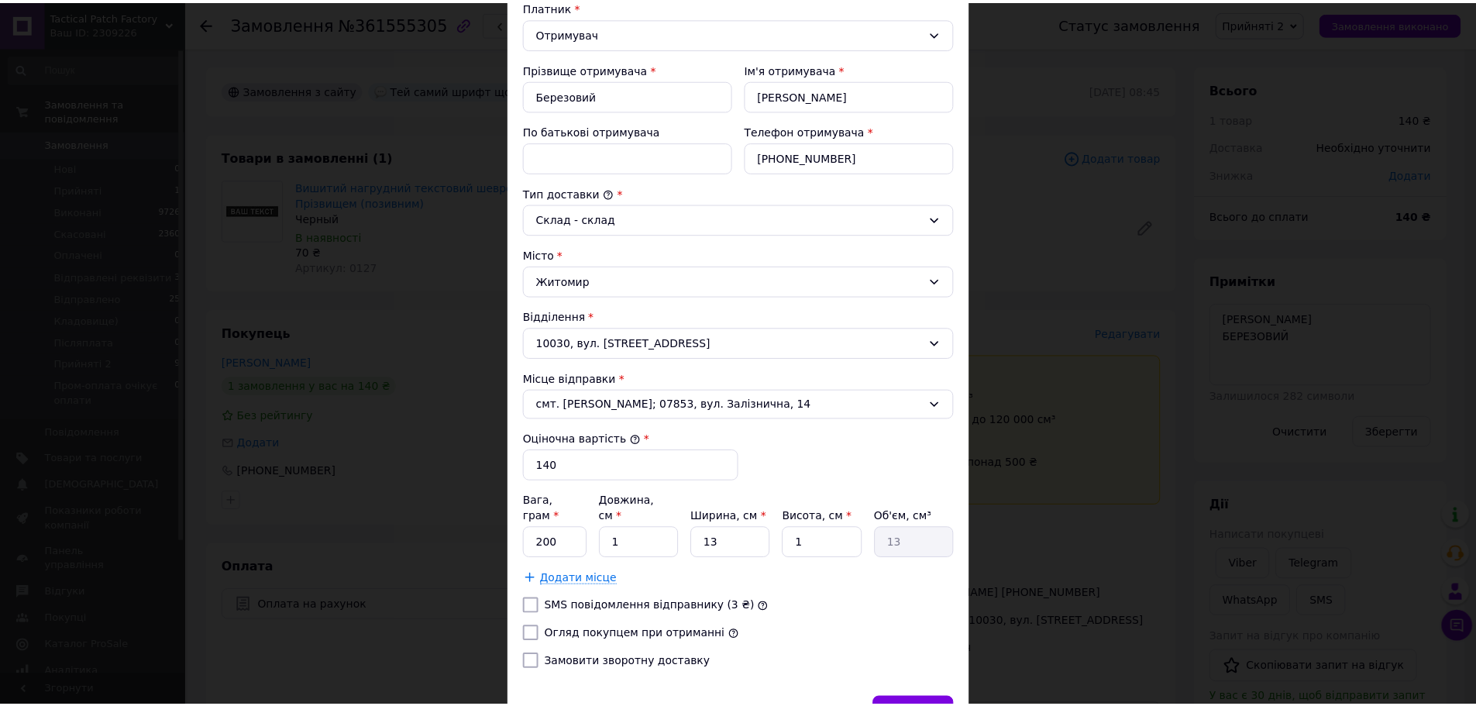
scroll to position [319, 0]
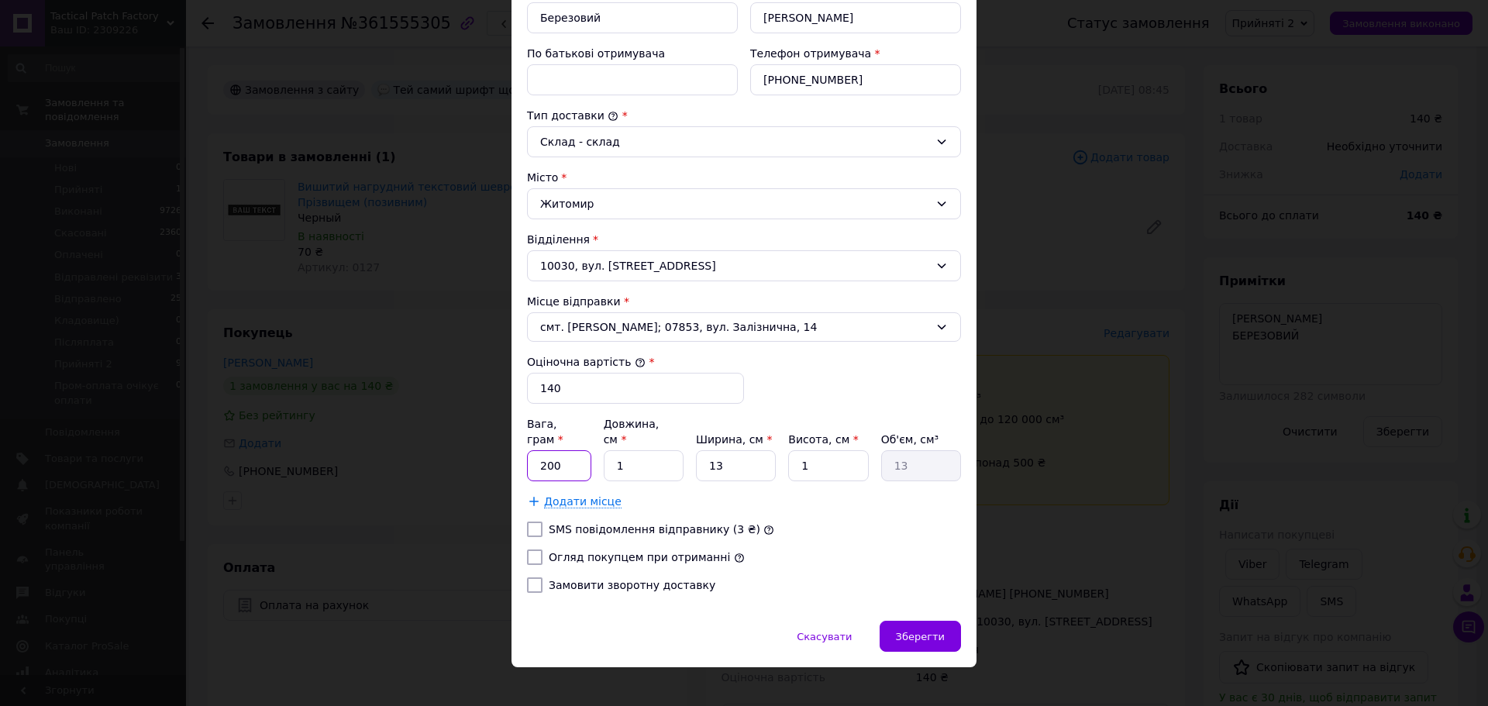
drag, startPoint x: 563, startPoint y: 456, endPoint x: 534, endPoint y: 463, distance: 30.3
click at [534, 463] on input "200" at bounding box center [559, 465] width 64 height 31
type input "40"
drag, startPoint x: 643, startPoint y: 449, endPoint x: 607, endPoint y: 462, distance: 38.5
click at [607, 462] on input "1" at bounding box center [644, 465] width 80 height 31
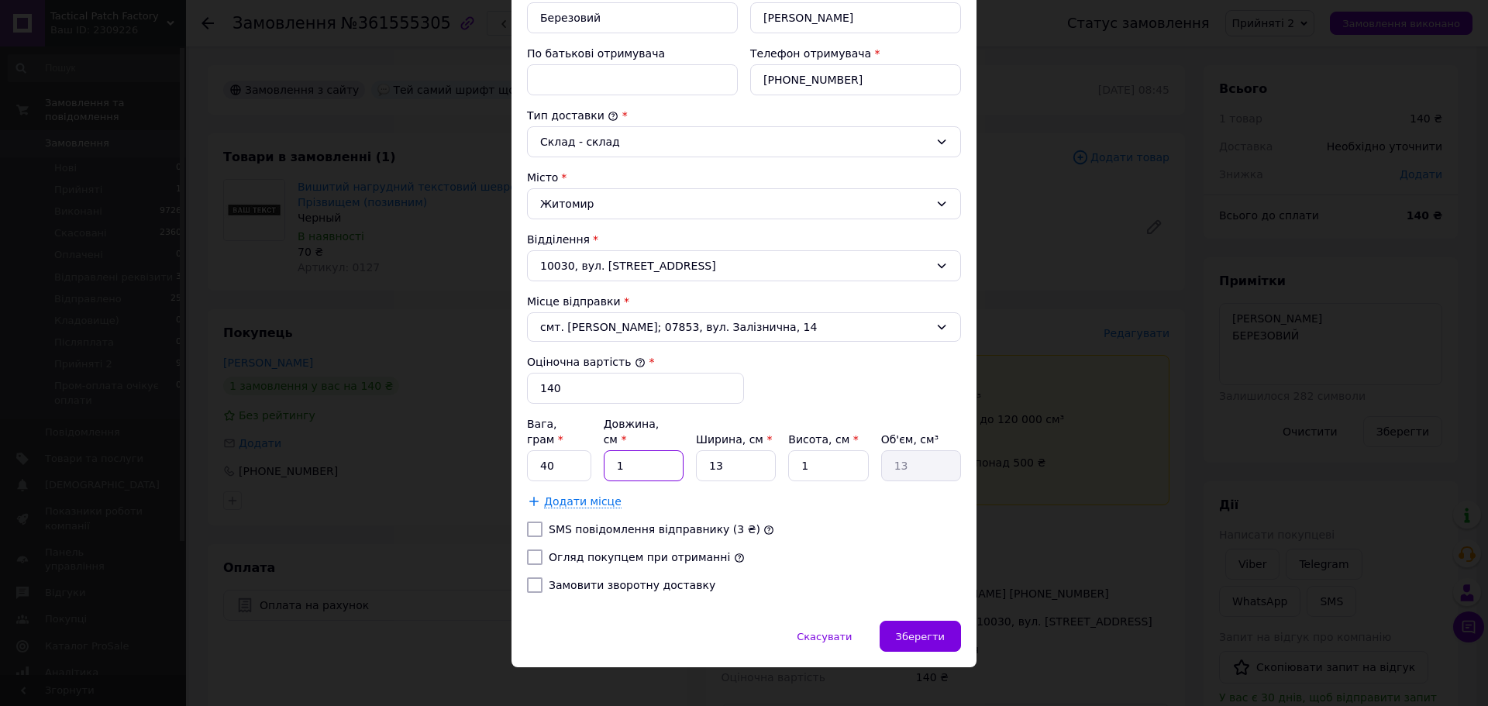
type input "2"
type input "26"
type input "20"
type input "260"
type input "20"
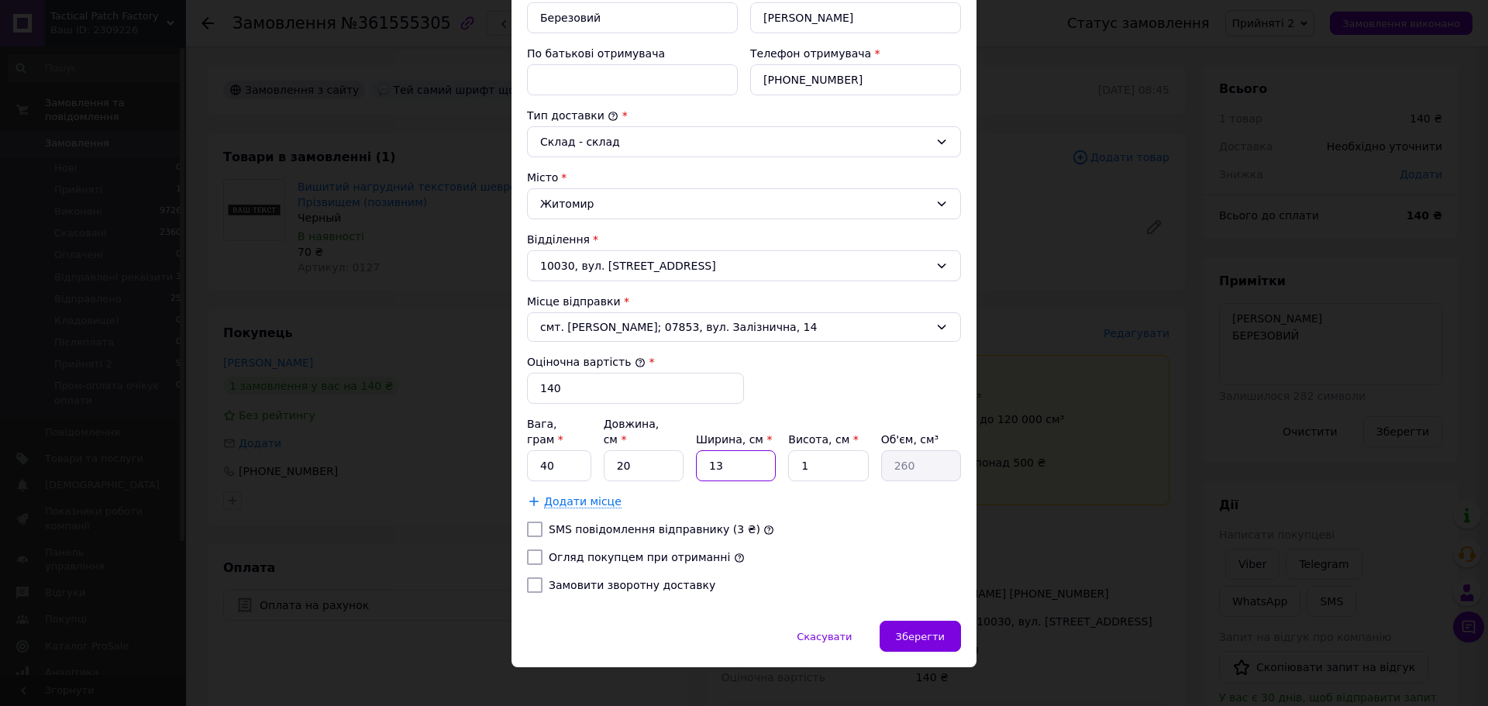
click at [692, 454] on div "Вага, грам * 40 Довжина, см * 20 Ширина, см * 13 Висота, см * 1 Об'єм, см³ 260" at bounding box center [744, 448] width 434 height 65
type input "1"
type input "20"
type input "15"
type input "300"
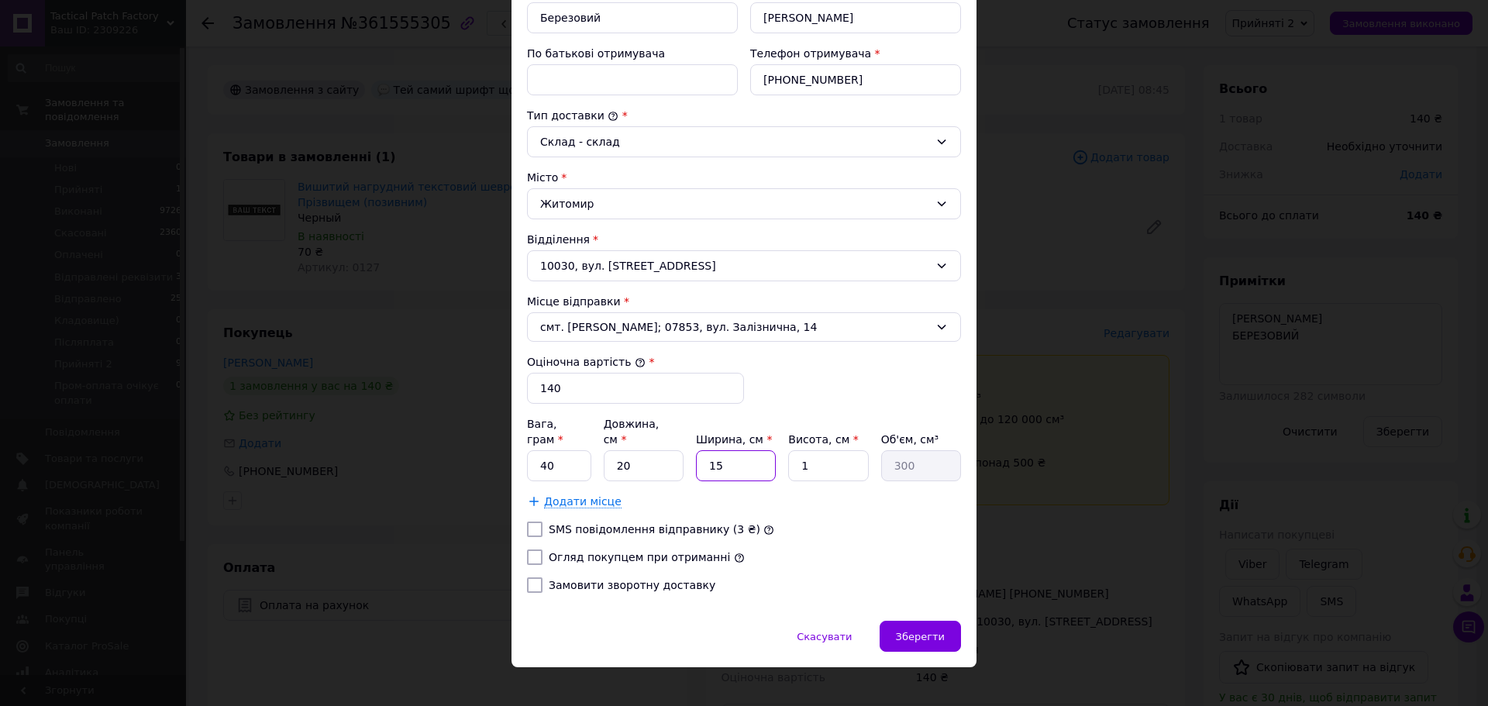
type input "15"
click at [818, 496] on div "Тариф * Стандарт Платник * Отримувач Прізвище отримувача * Березовий Ім'я отрим…" at bounding box center [744, 232] width 434 height 745
click at [927, 631] on span "Зберегти" at bounding box center [920, 637] width 49 height 12
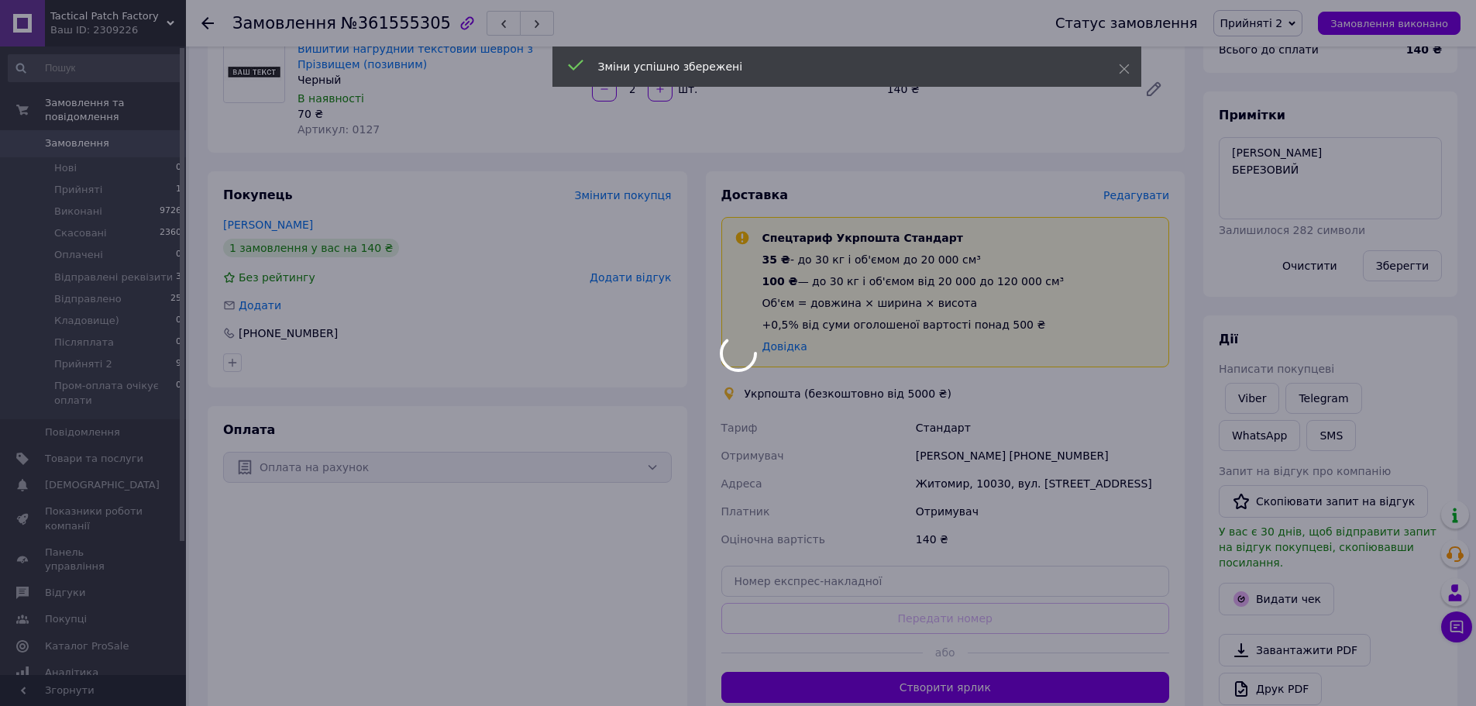
scroll to position [465, 0]
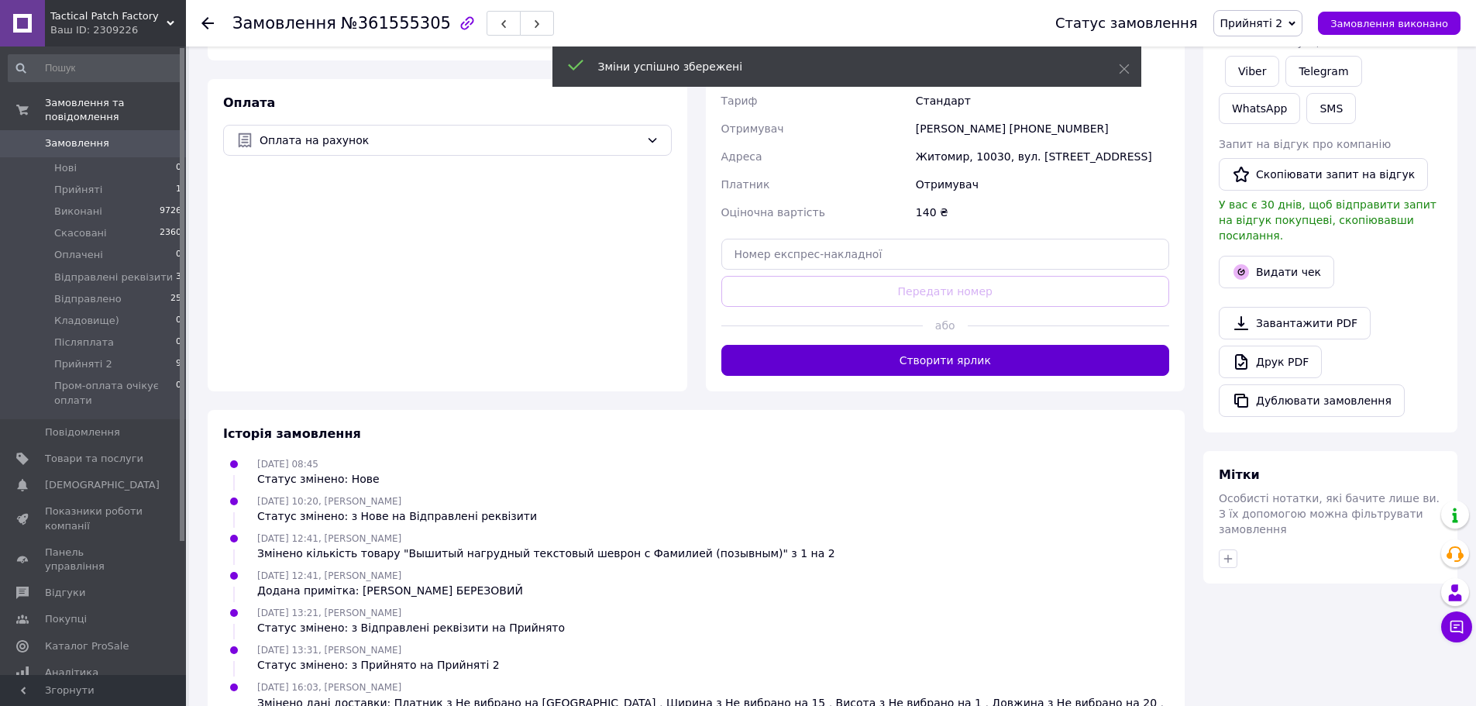
click at [1044, 358] on button "Створити ярлик" at bounding box center [945, 360] width 449 height 31
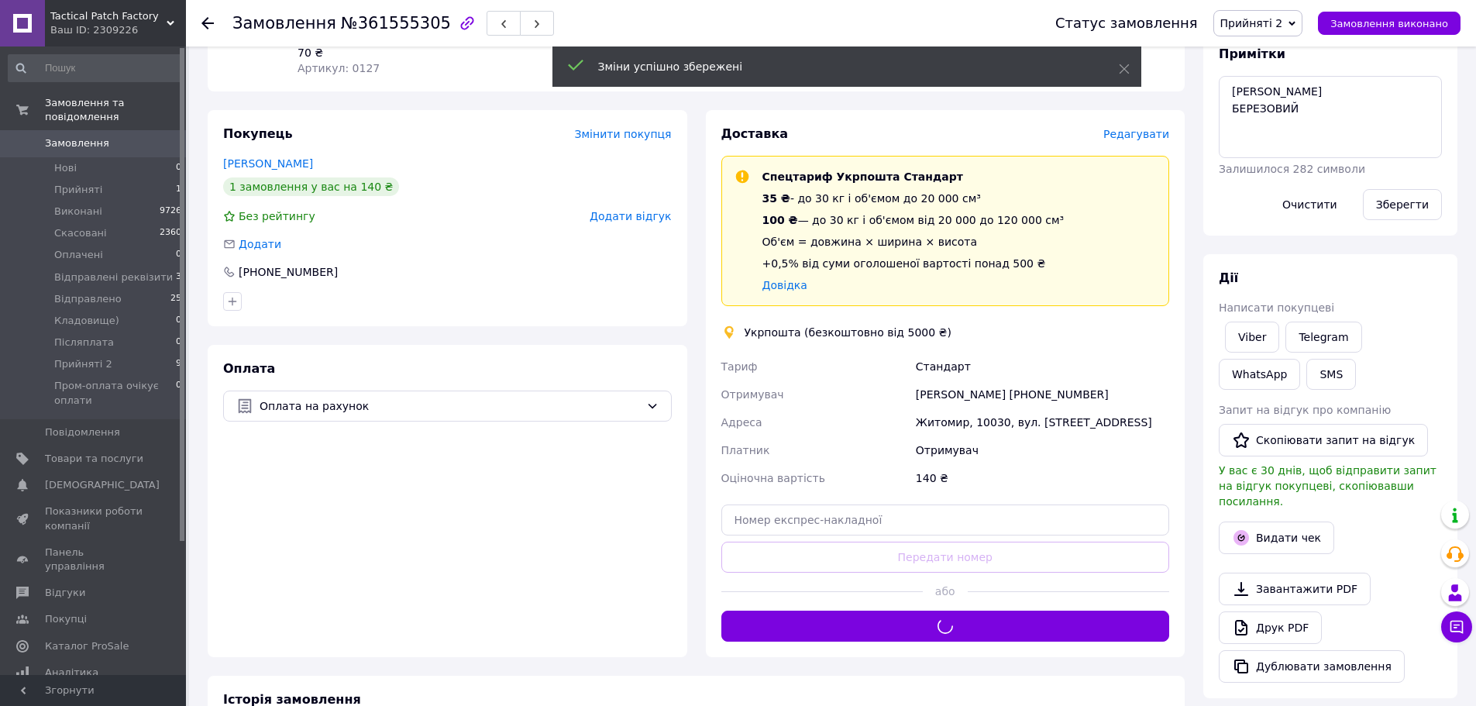
scroll to position [155, 0]
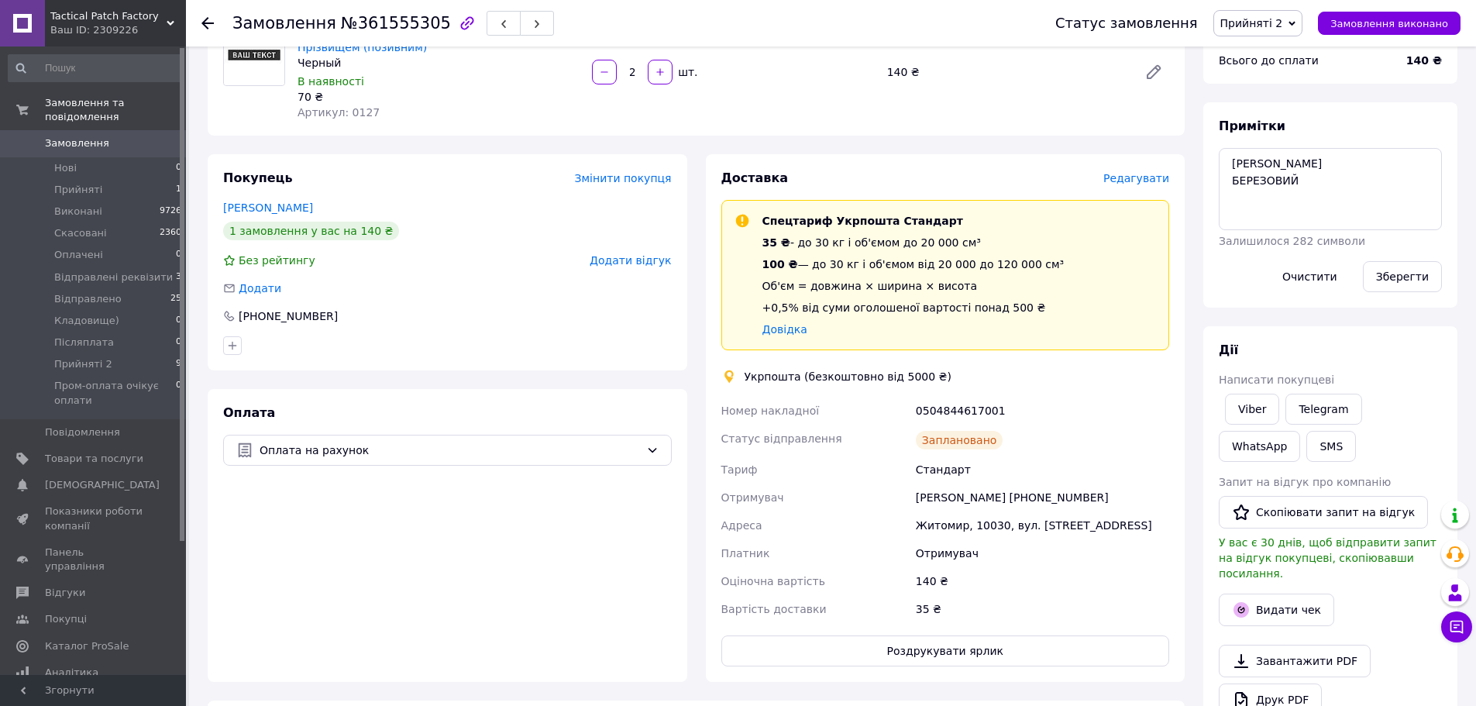
click at [968, 404] on div "0504844617001" at bounding box center [1043, 411] width 260 height 28
copy div "0504844617001"
click at [1306, 454] on button "SMS" at bounding box center [1331, 446] width 50 height 31
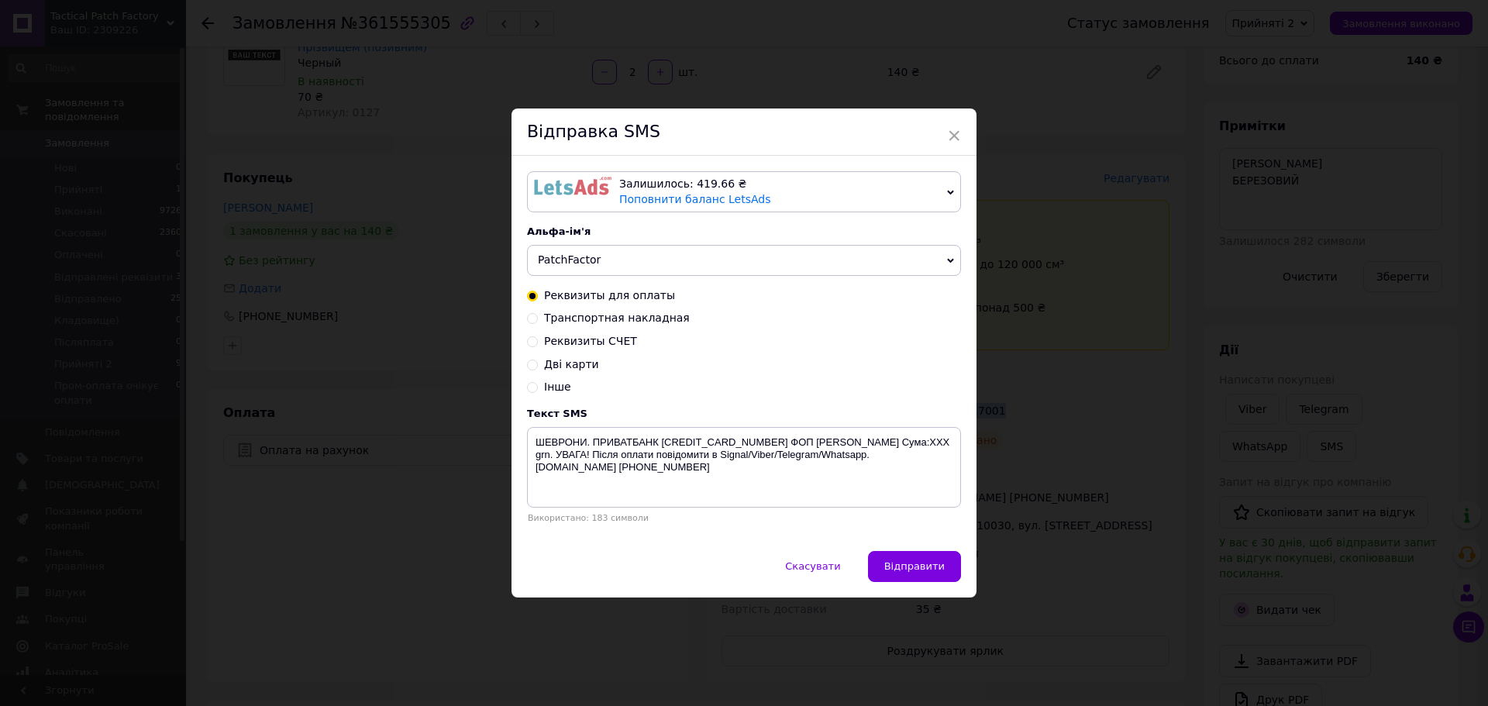
click at [649, 318] on span "Транспортная накладная" at bounding box center [617, 318] width 146 height 12
click at [538, 318] on input "Транспортная накладная" at bounding box center [532, 317] width 11 height 11
radio input "true"
radio input "false"
click at [735, 437] on textarea "Ваше замовлення відправлено. ТТН XXXXXXXXXXXXXX . Автоповернення через 6 днів. …" at bounding box center [744, 467] width 434 height 81
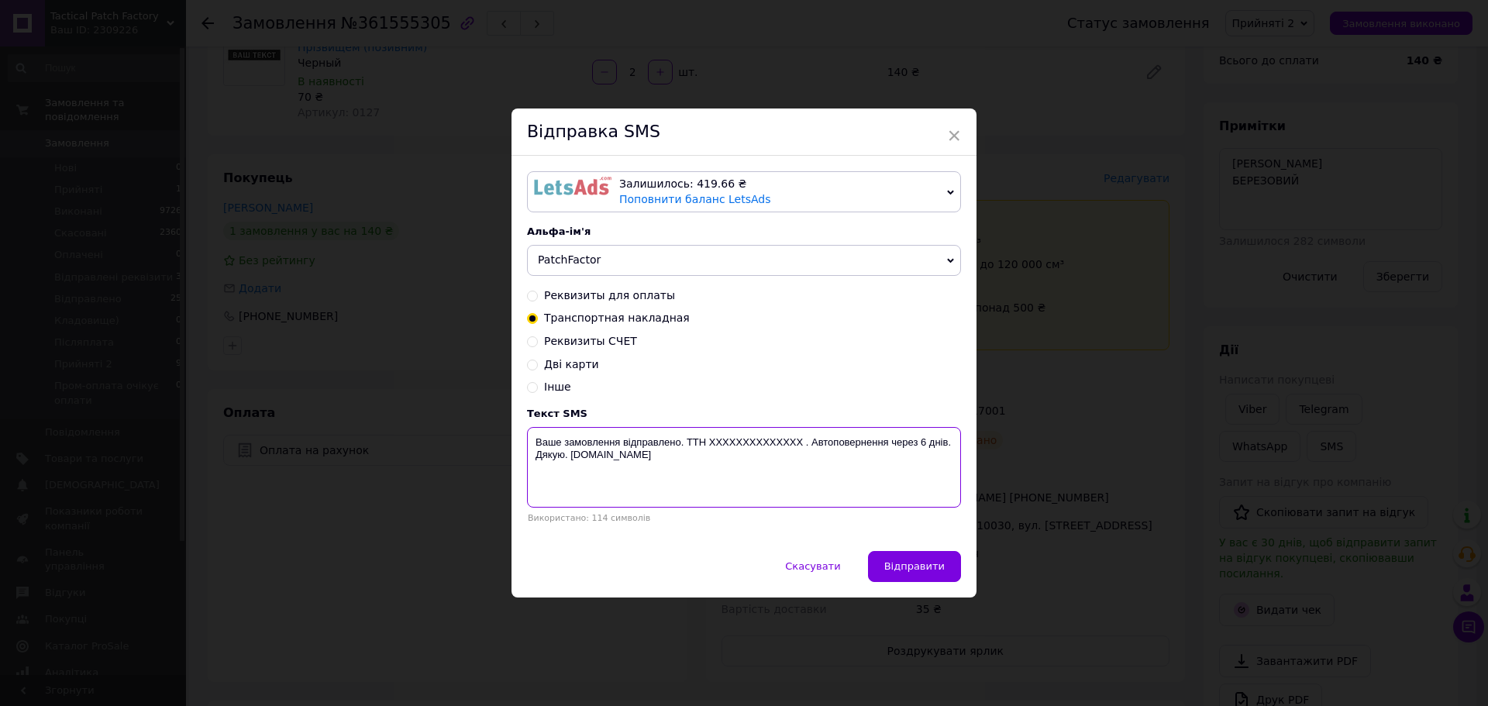
click at [735, 437] on textarea "Ваше замовлення відправлено. ТТН XXXXXXXXXXXXXX . Автоповернення через 6 днів. …" at bounding box center [744, 467] width 434 height 81
paste textarea "0504844617001"
type textarea "Ваше замовлення відправлено. ТТН 0504844617001. Автоповернення через 6 днів. Дя…"
click at [916, 570] on span "Відправити" at bounding box center [914, 566] width 60 height 12
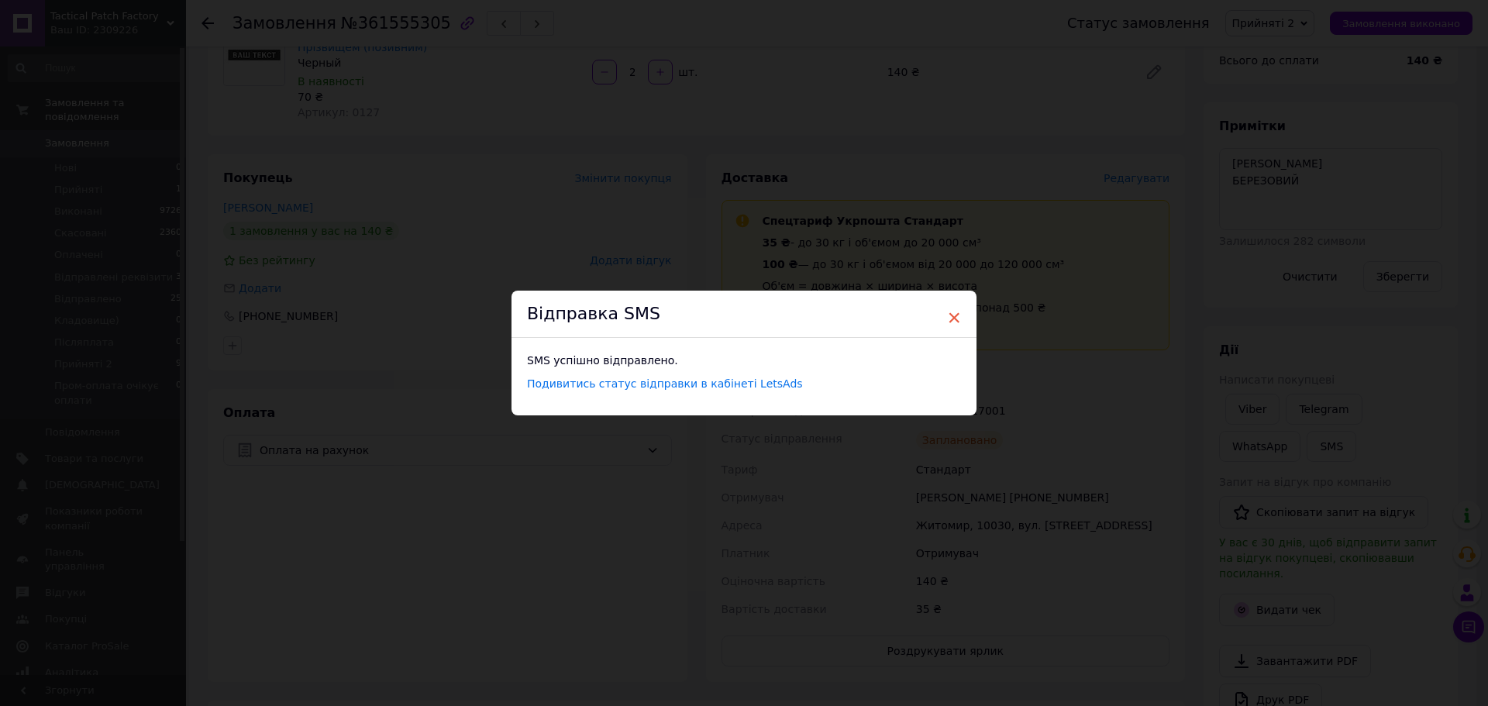
click at [955, 318] on span "×" at bounding box center [954, 318] width 14 height 26
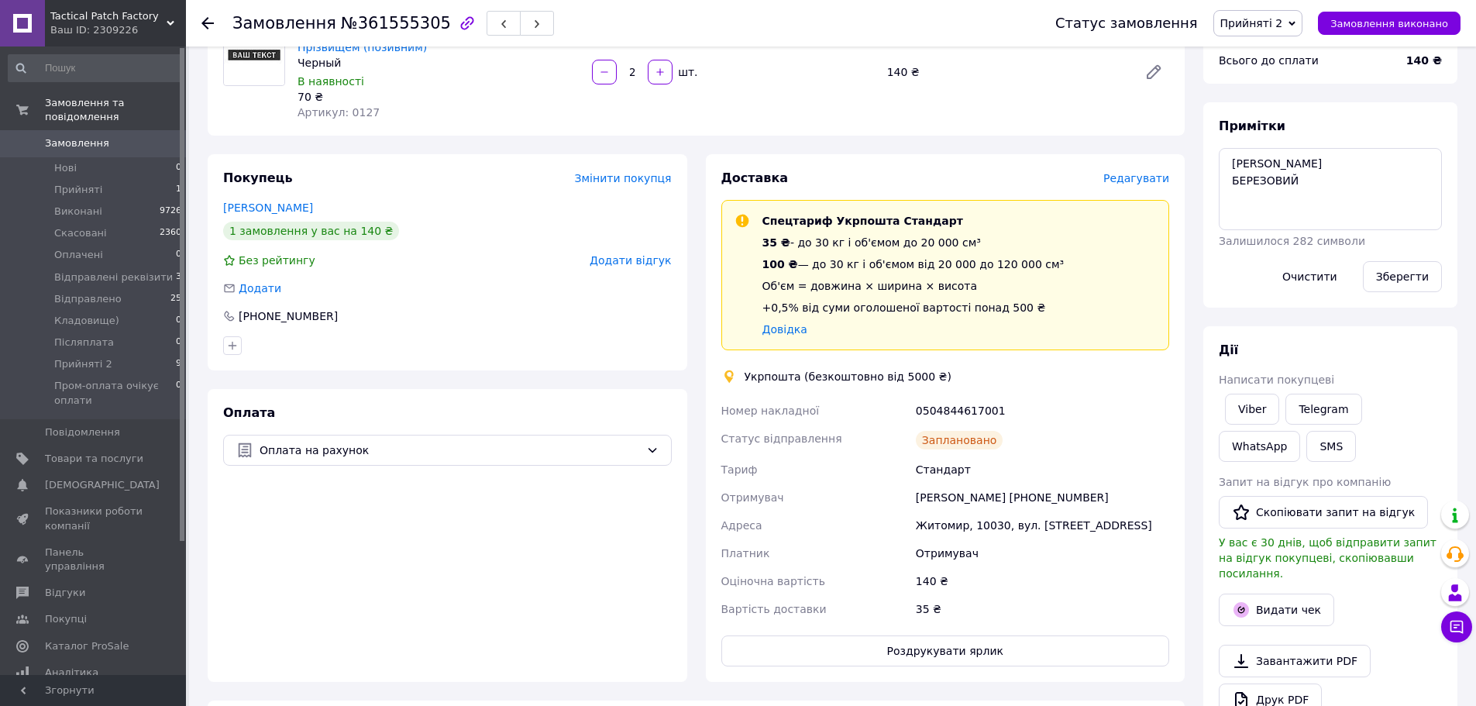
click at [1257, 29] on span "Прийняті 2" at bounding box center [1251, 23] width 63 height 12
click at [1283, 167] on li "Відправлено" at bounding box center [1294, 170] width 161 height 23
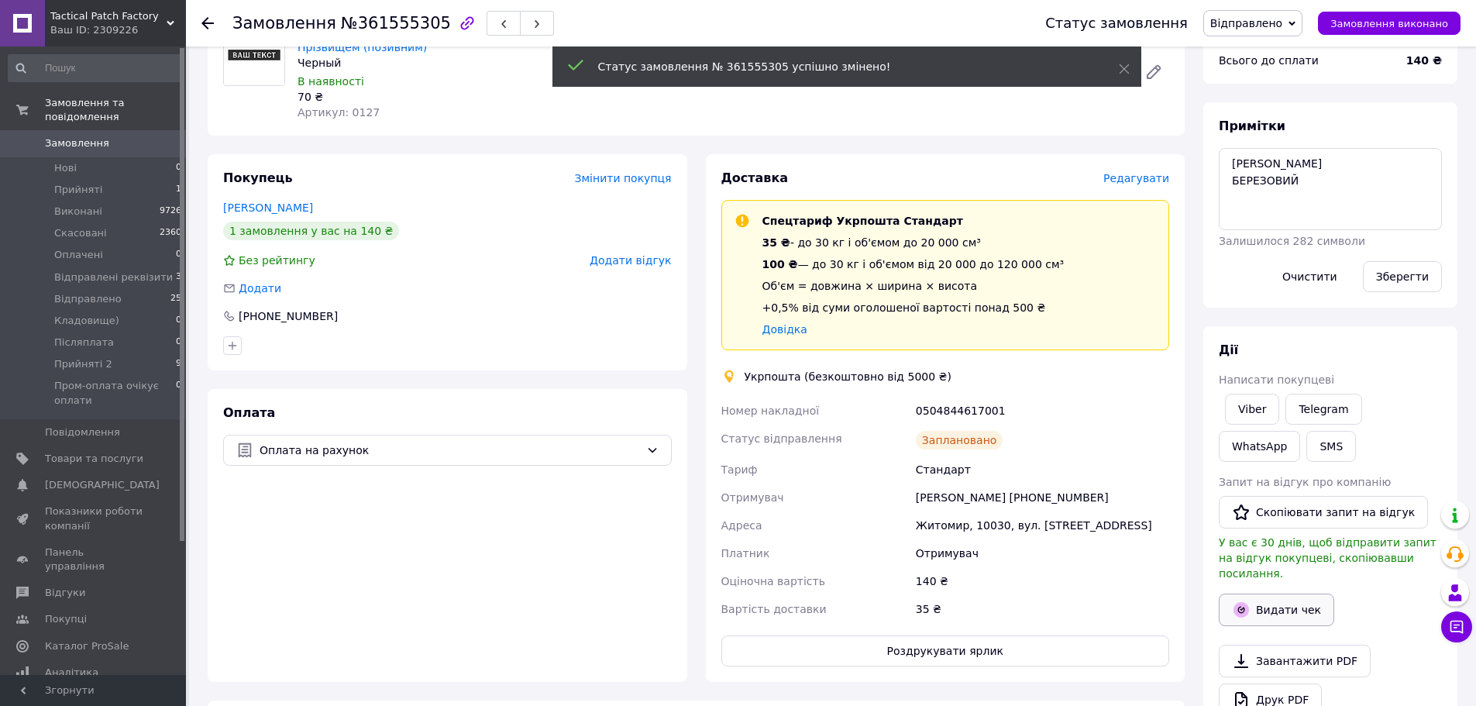
click at [1281, 598] on button "Видати чек" at bounding box center [1276, 610] width 115 height 33
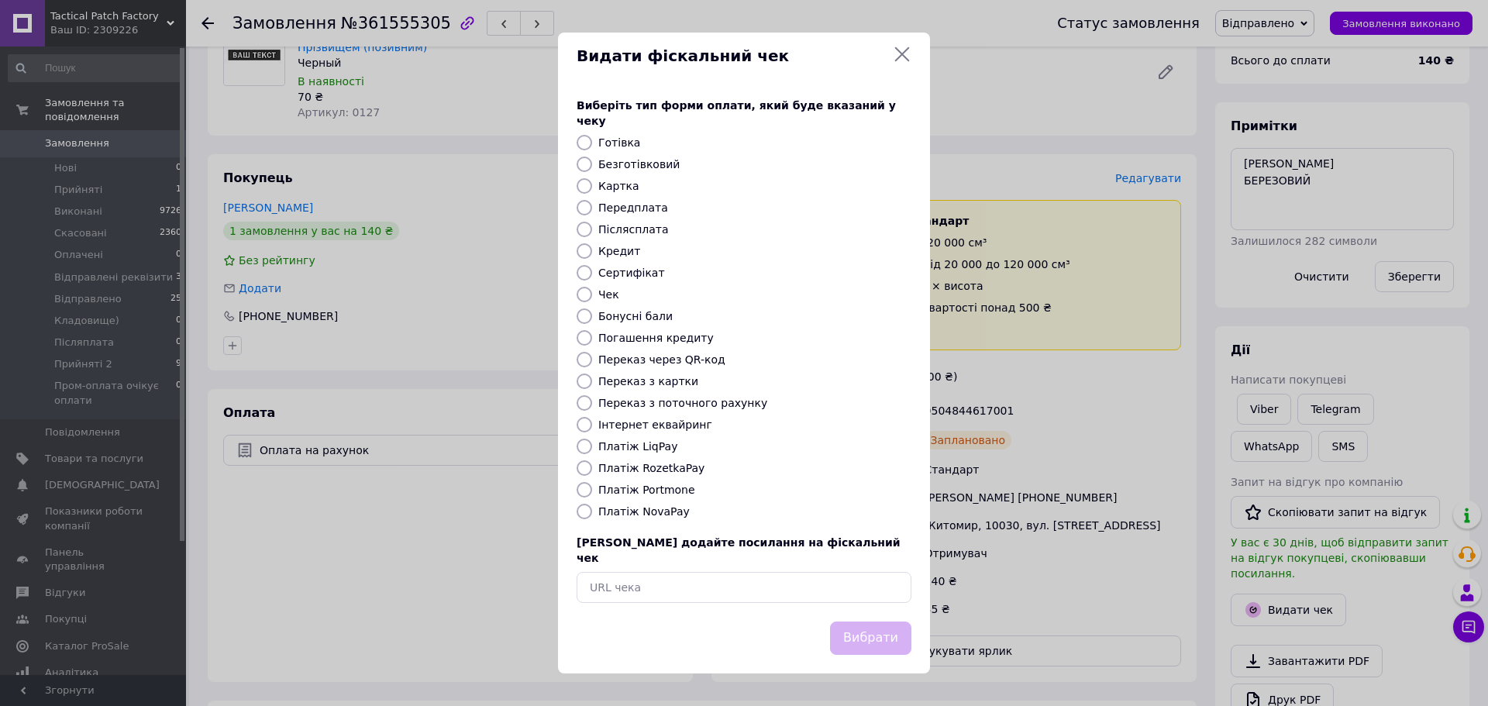
click at [622, 164] on label "Безготівковий" at bounding box center [638, 164] width 81 height 12
click at [592, 164] on input "Безготівковий" at bounding box center [584, 164] width 15 height 15
radio input "true"
click at [877, 623] on button "Вибрати" at bounding box center [870, 637] width 81 height 33
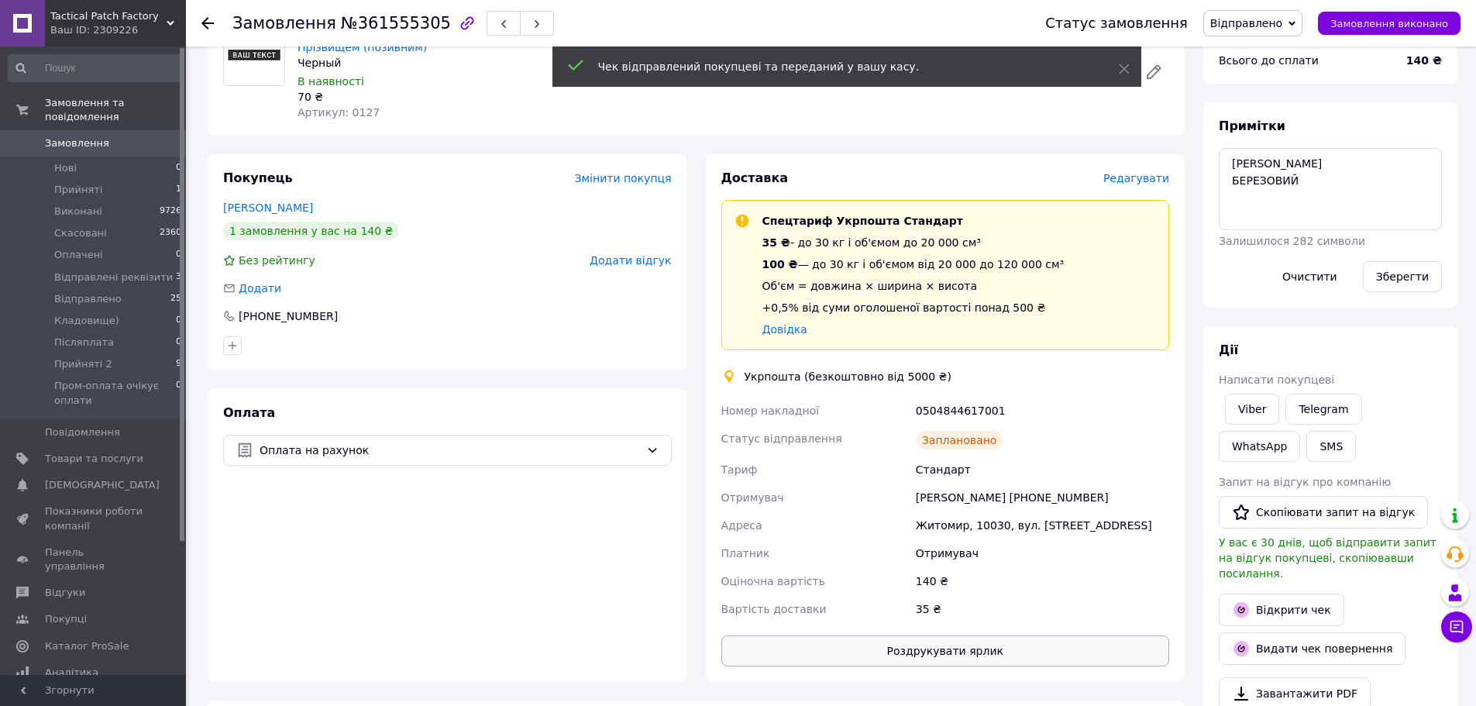
click at [1032, 656] on button "Роздрукувати ярлик" at bounding box center [945, 650] width 449 height 31
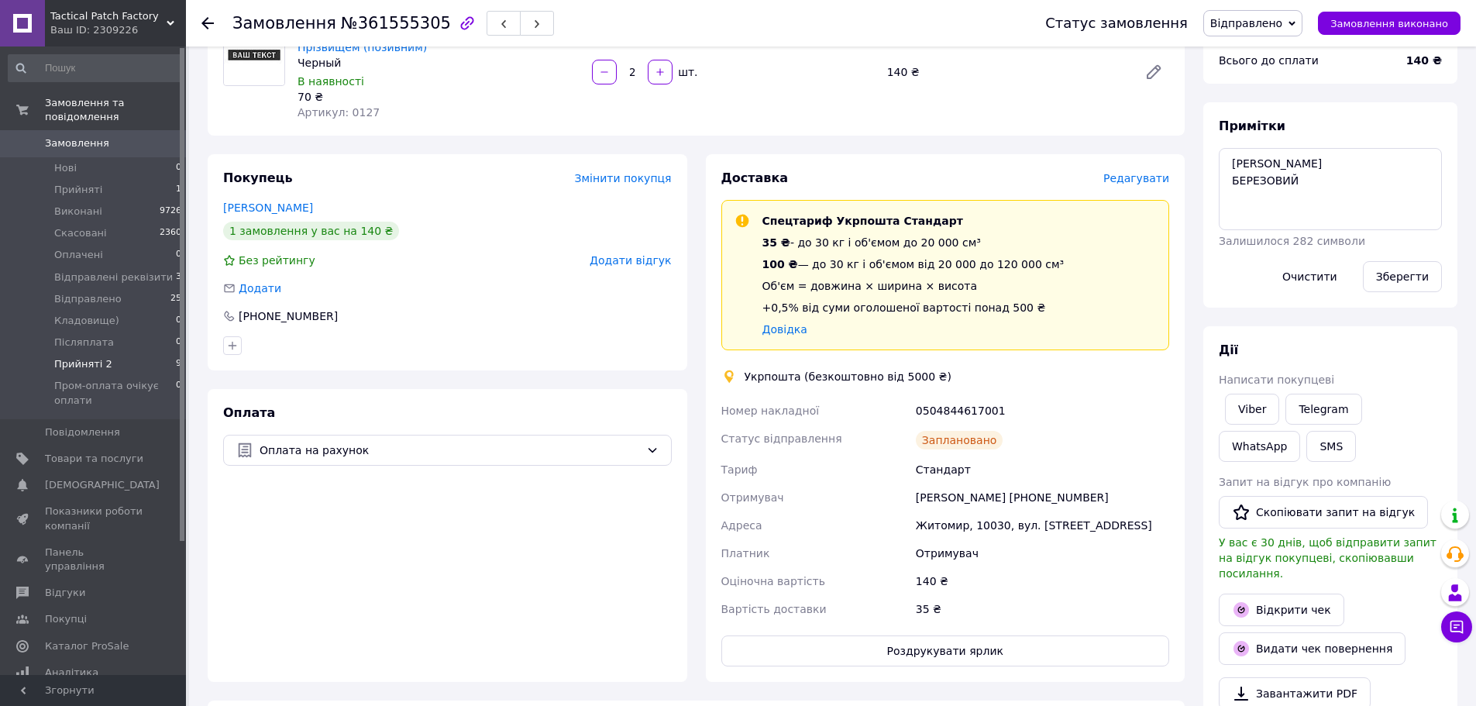
click at [139, 353] on li "Прийняті 2 9" at bounding box center [95, 364] width 191 height 22
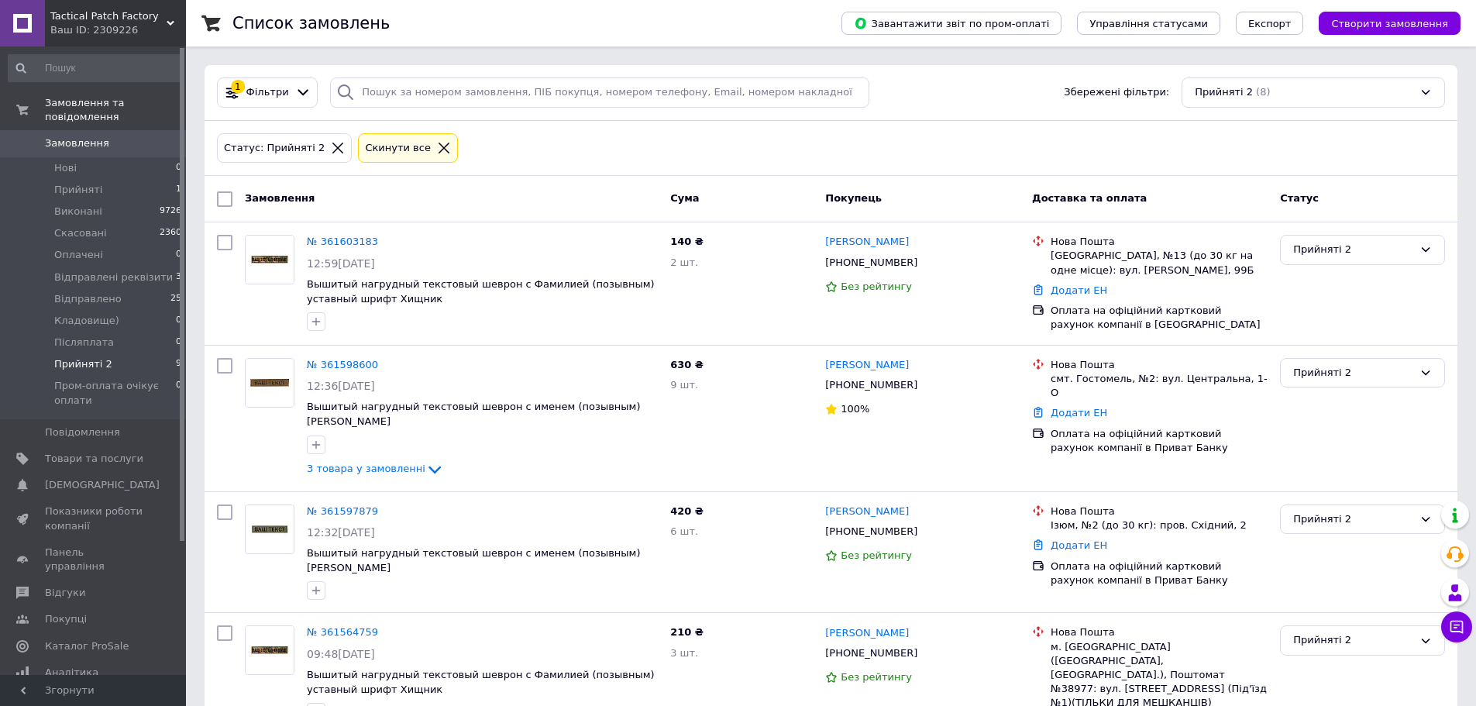
click at [133, 353] on li "Прийняті 2 9" at bounding box center [95, 364] width 191 height 22
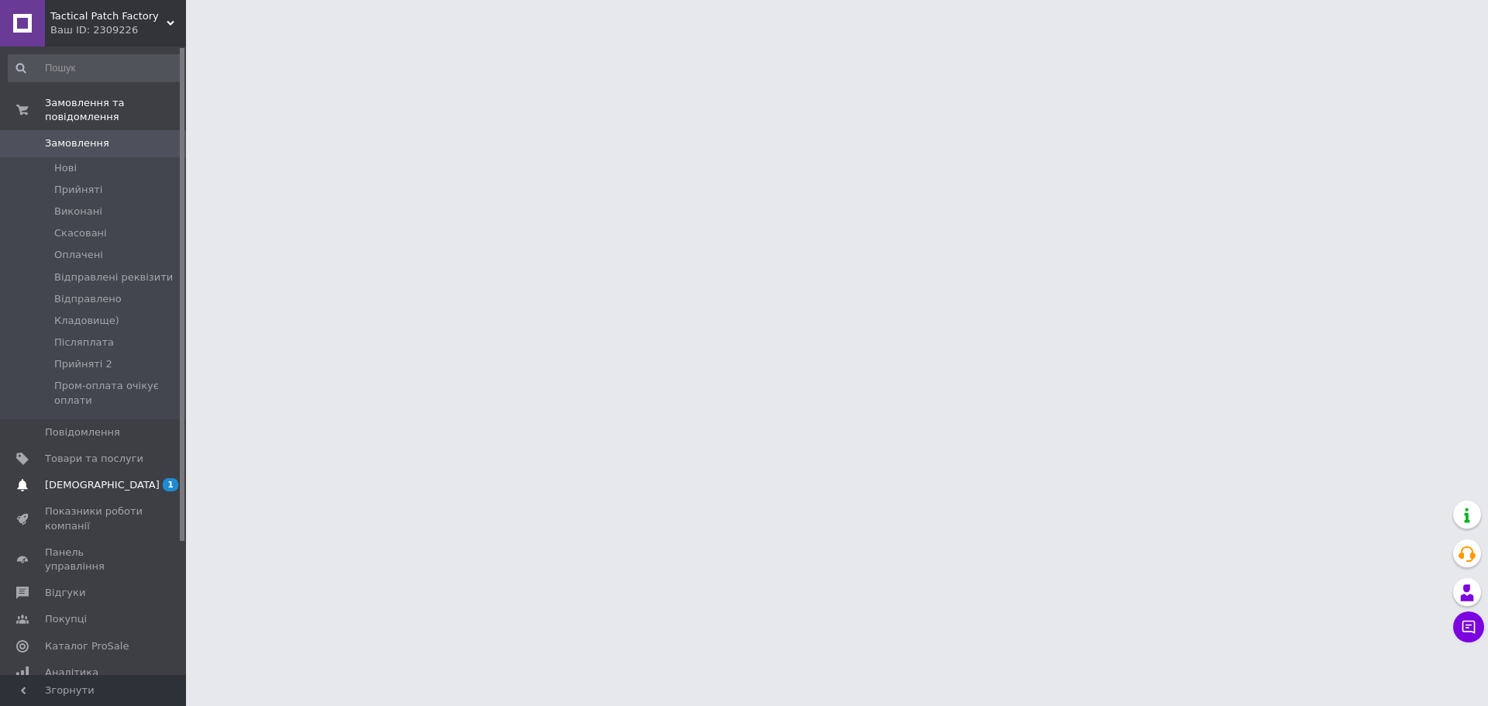
click at [115, 478] on span "[DEMOGRAPHIC_DATA]" at bounding box center [94, 485] width 98 height 14
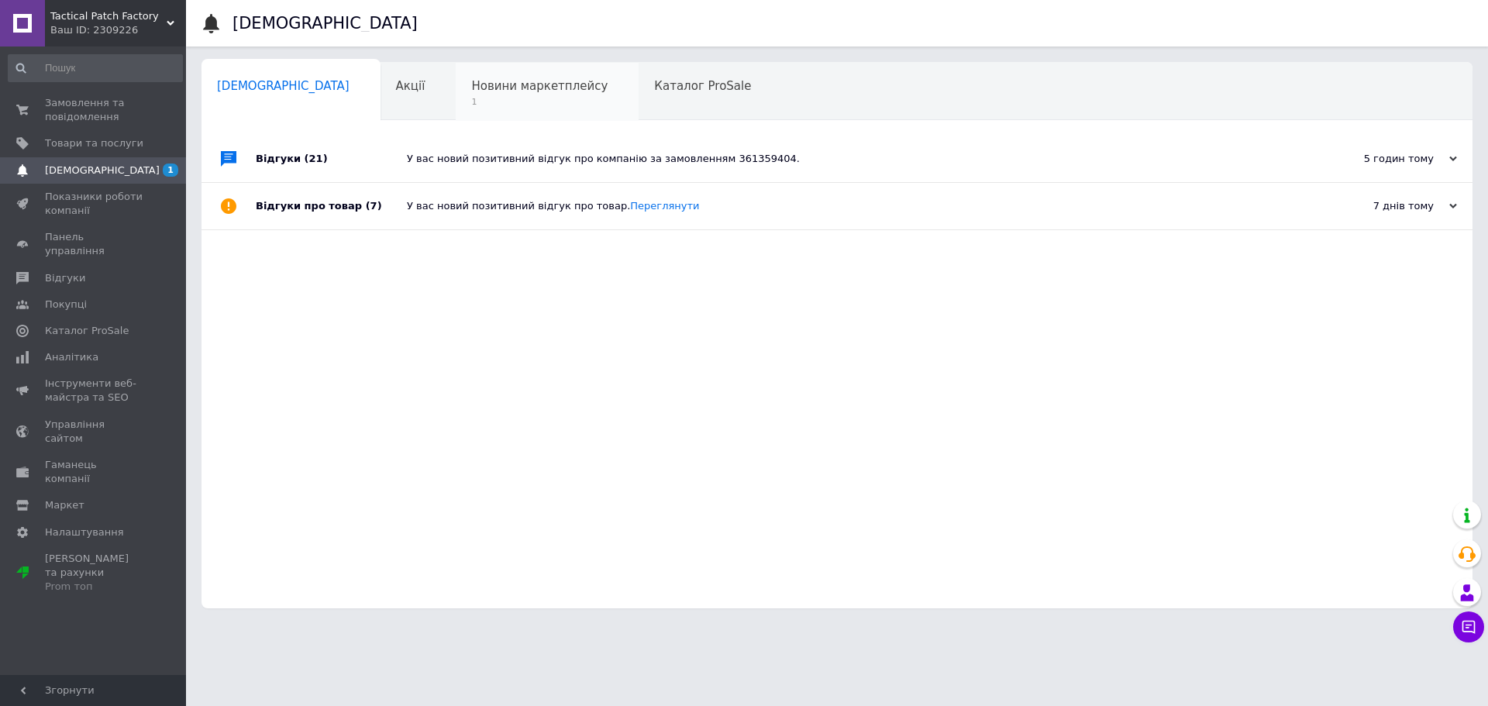
click at [456, 72] on div "Новини маркетплейсу 1" at bounding box center [547, 92] width 183 height 59
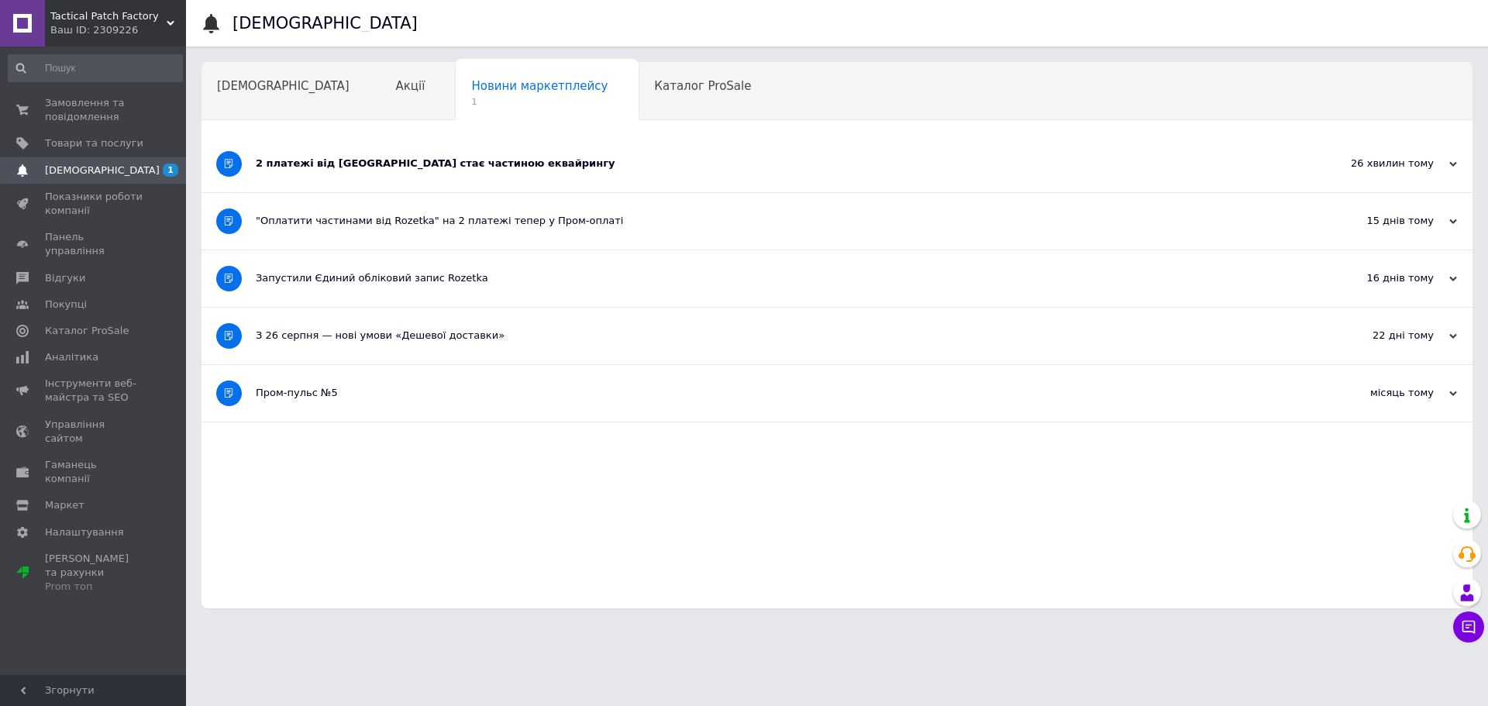
click at [546, 171] on div "2 платежі від Rozetka стає частиною еквайрингу" at bounding box center [779, 164] width 1046 height 57
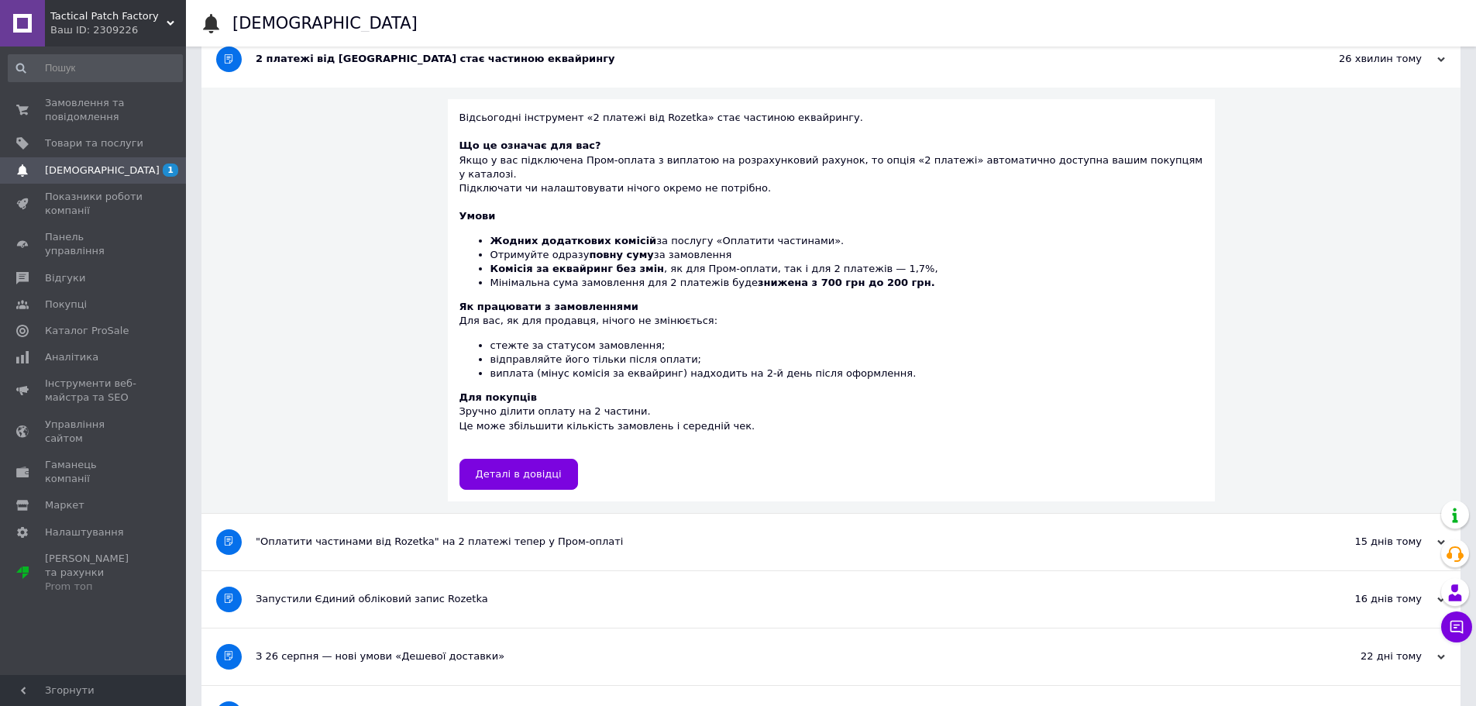
scroll to position [66, 0]
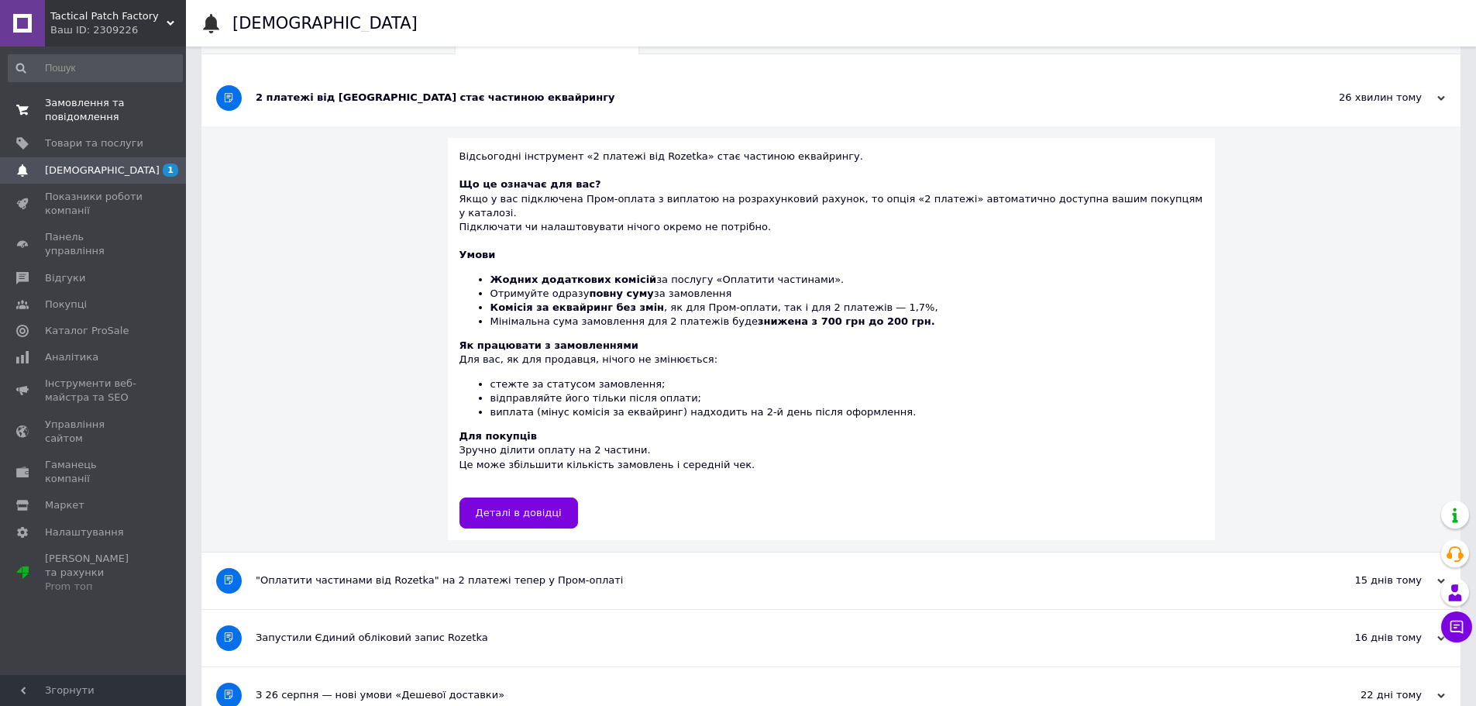
click at [97, 103] on span "Замовлення та повідомлення" at bounding box center [94, 110] width 98 height 28
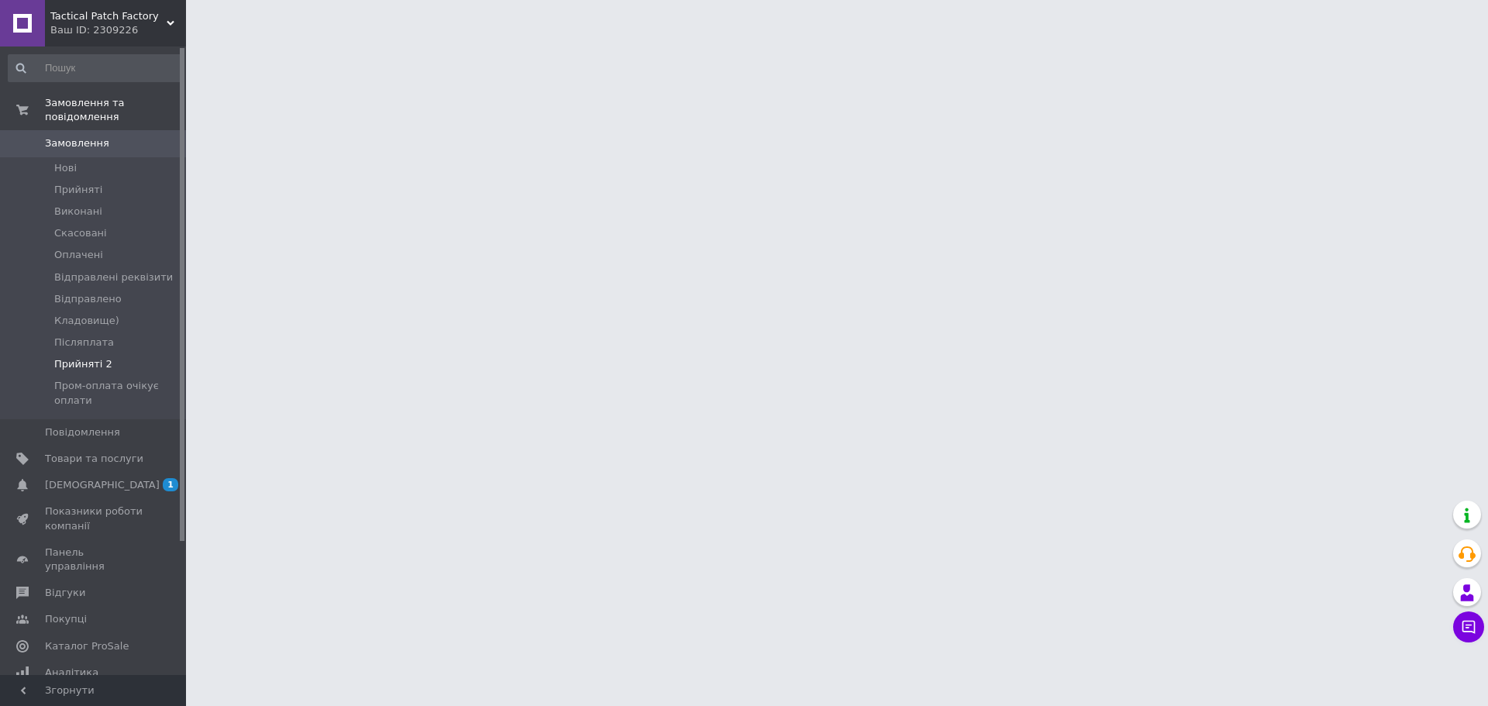
click at [98, 357] on span "Прийняті 2" at bounding box center [83, 364] width 58 height 14
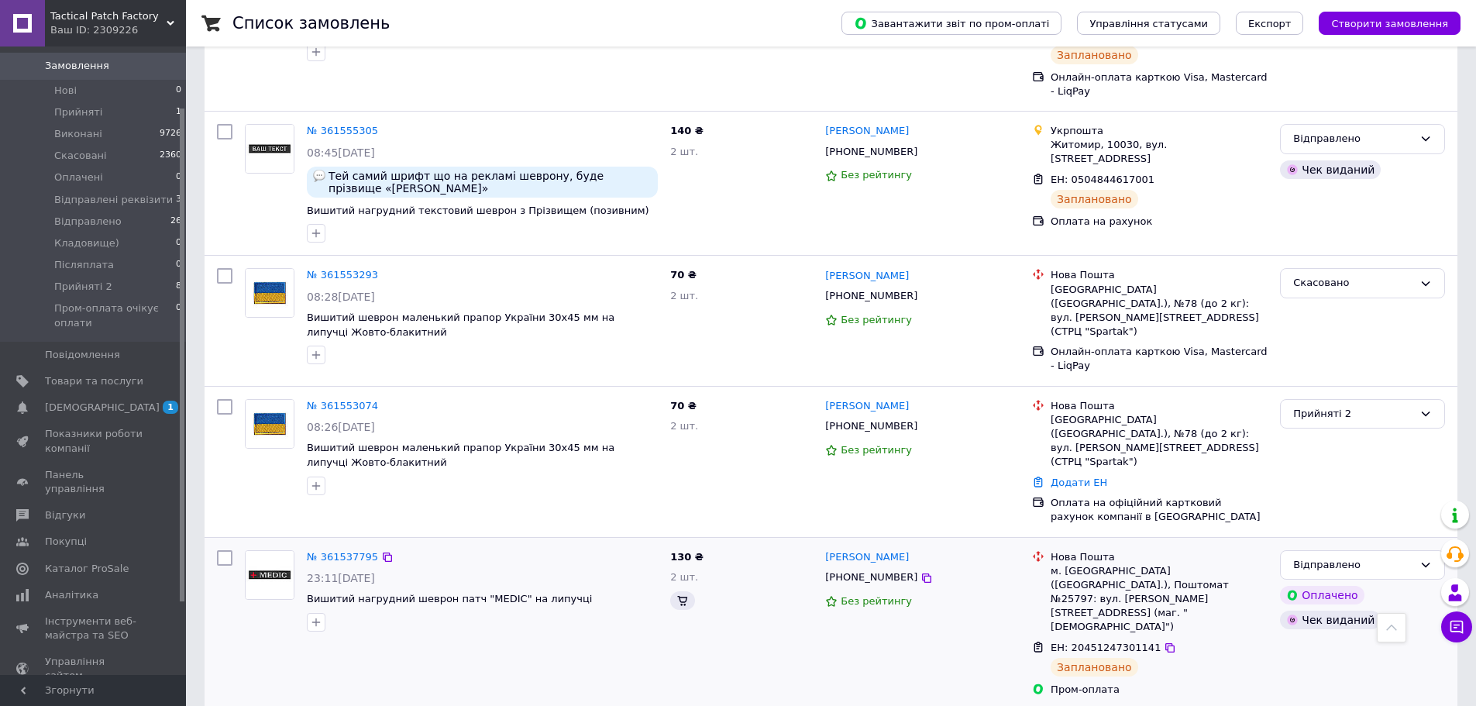
scroll to position [1317, 0]
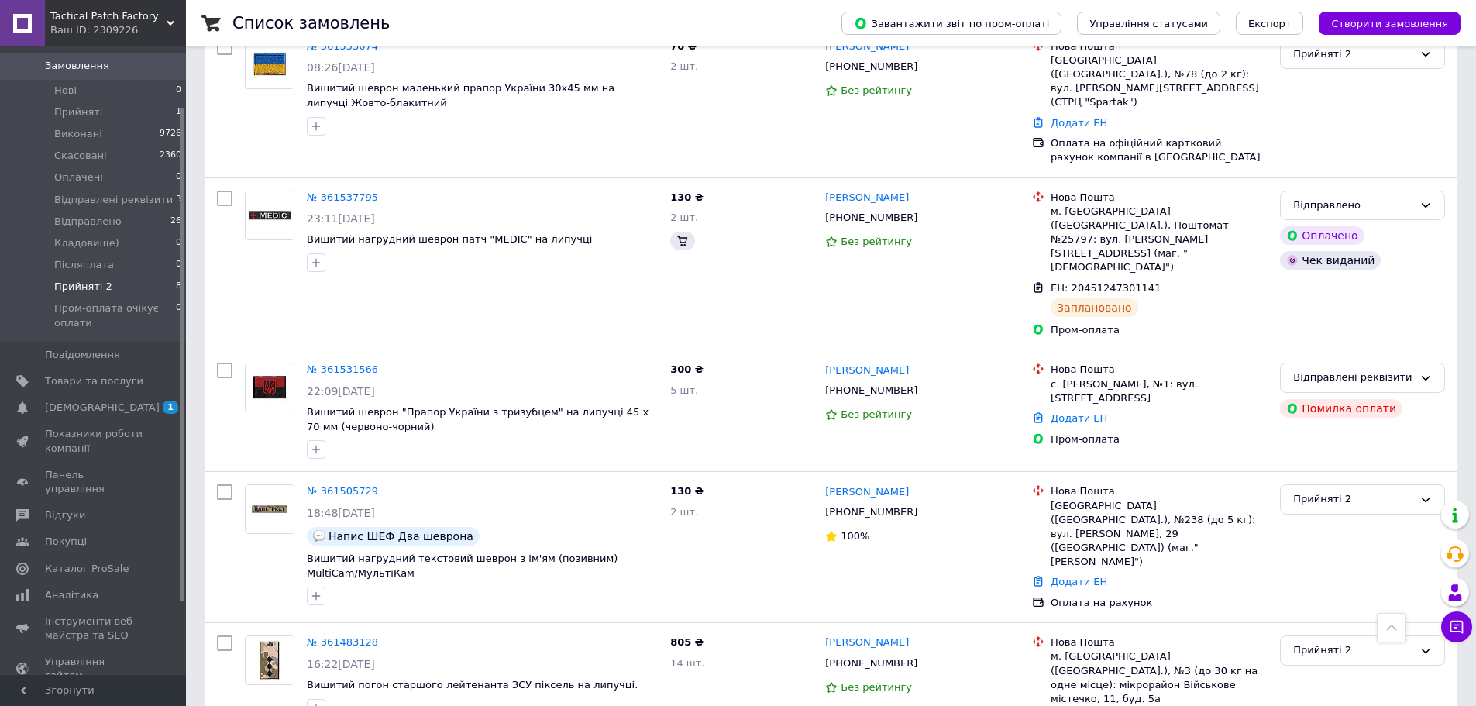
click at [131, 276] on li "Прийняті 2 8" at bounding box center [95, 287] width 191 height 22
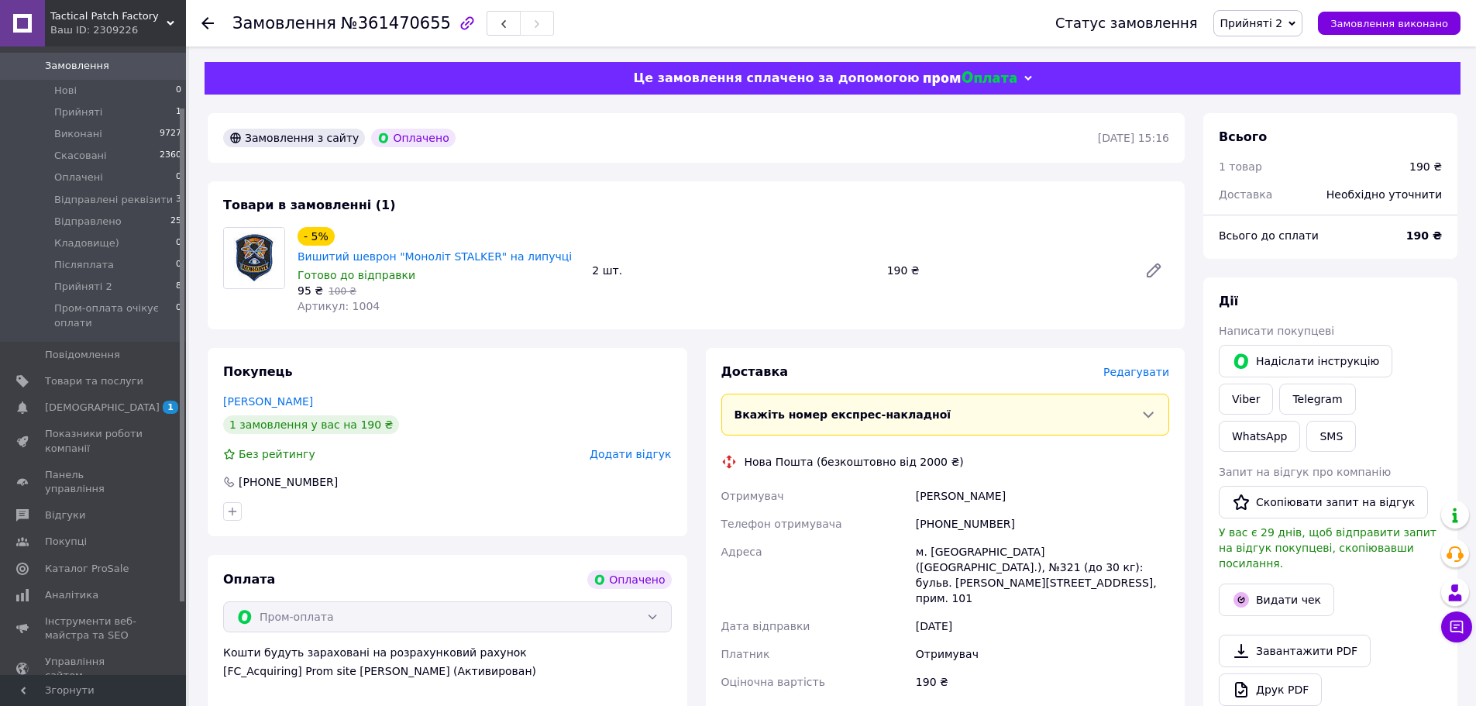
click at [1129, 366] on span "Редагувати" at bounding box center [1136, 372] width 66 height 12
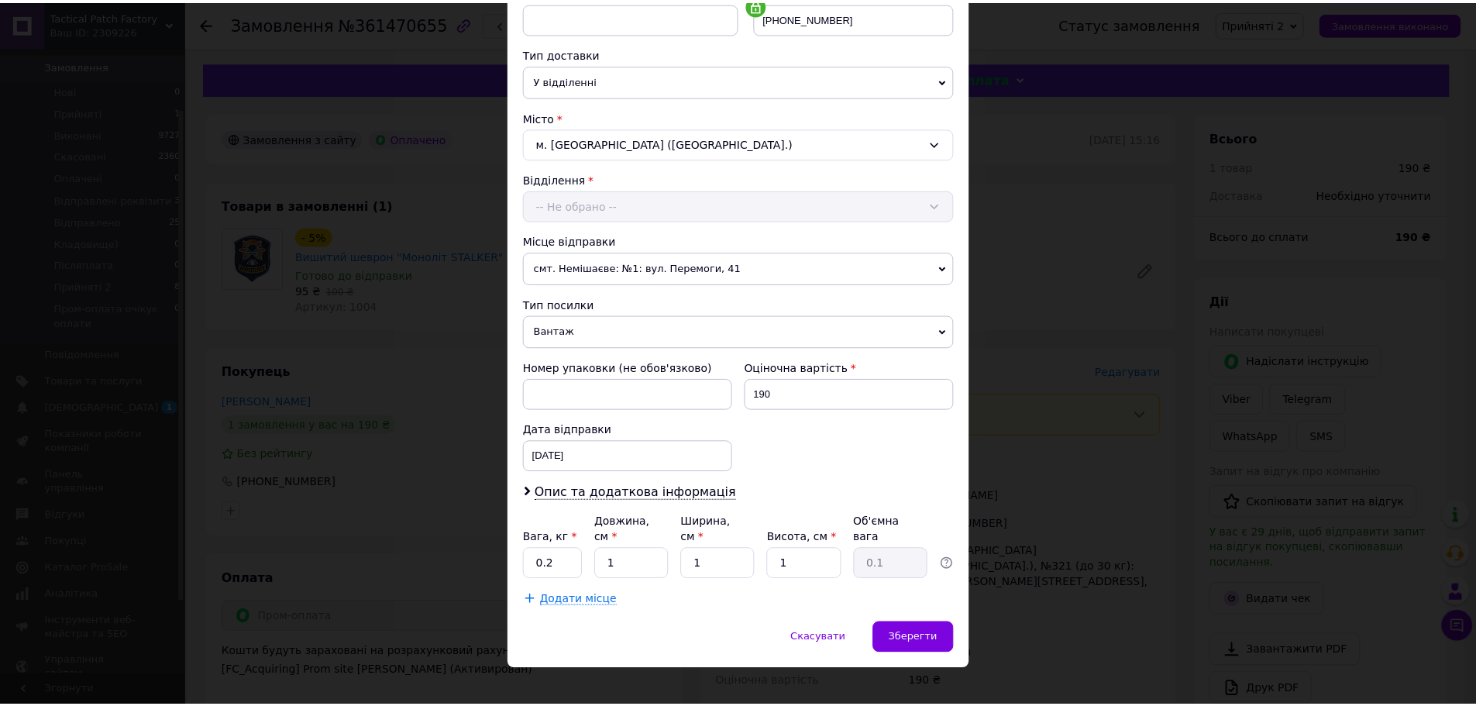
scroll to position [323, 0]
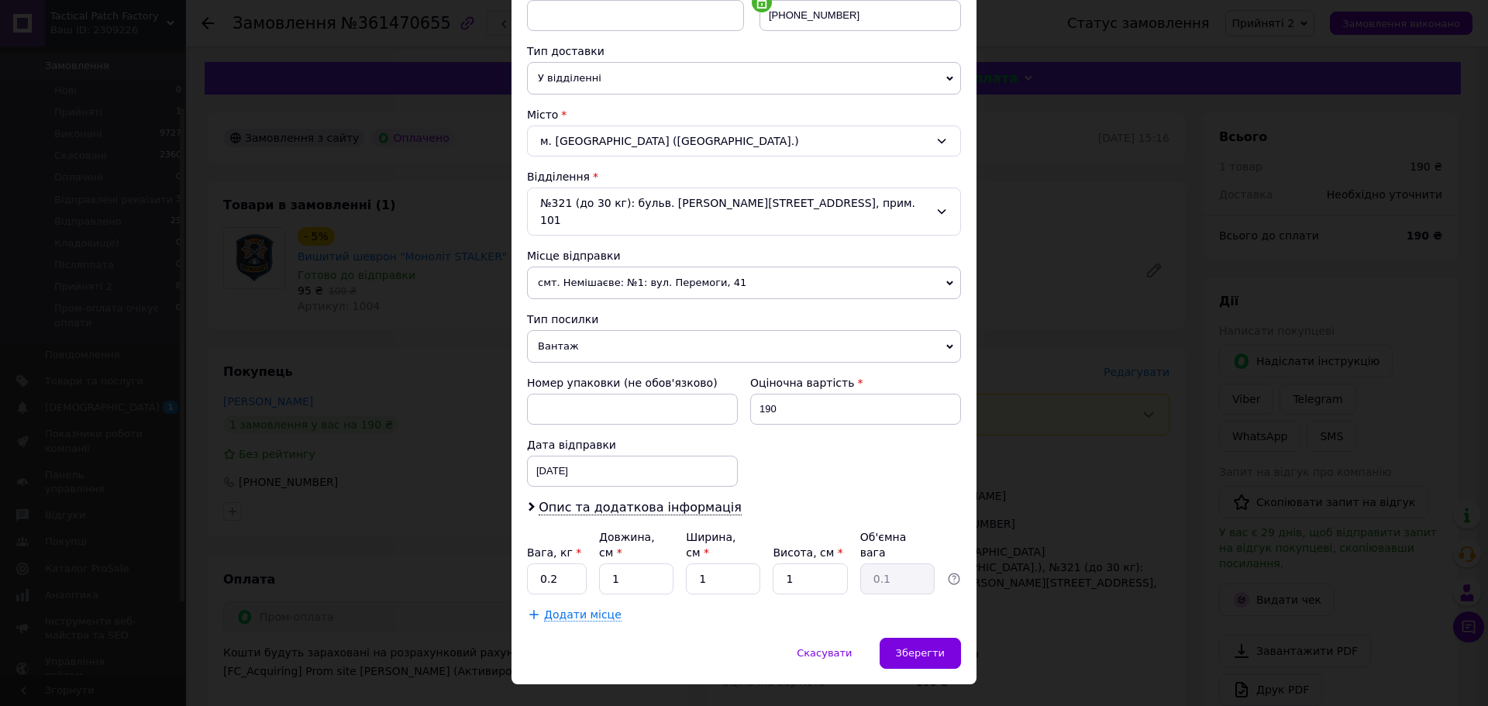
click at [612, 339] on span "Вантаж" at bounding box center [744, 346] width 434 height 33
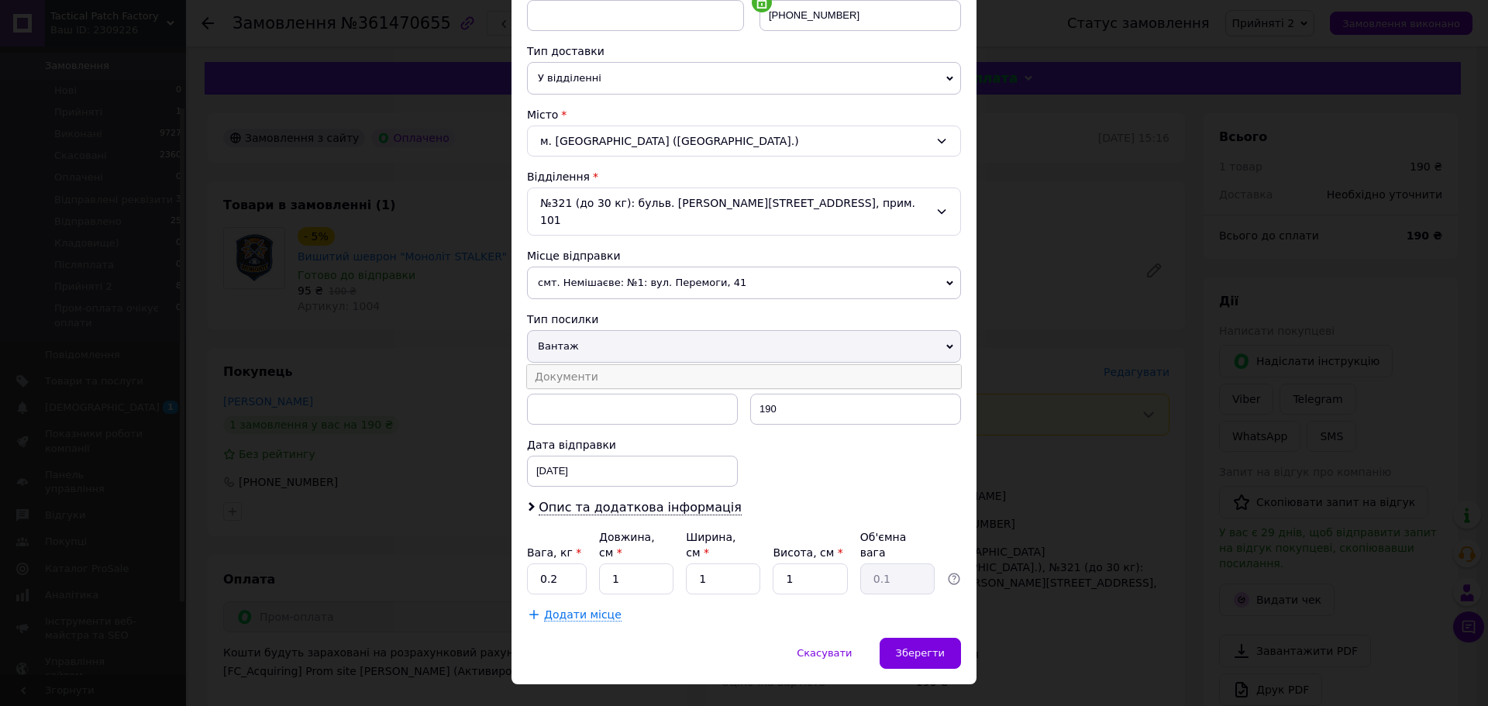
click at [611, 365] on li "Документи" at bounding box center [744, 376] width 434 height 23
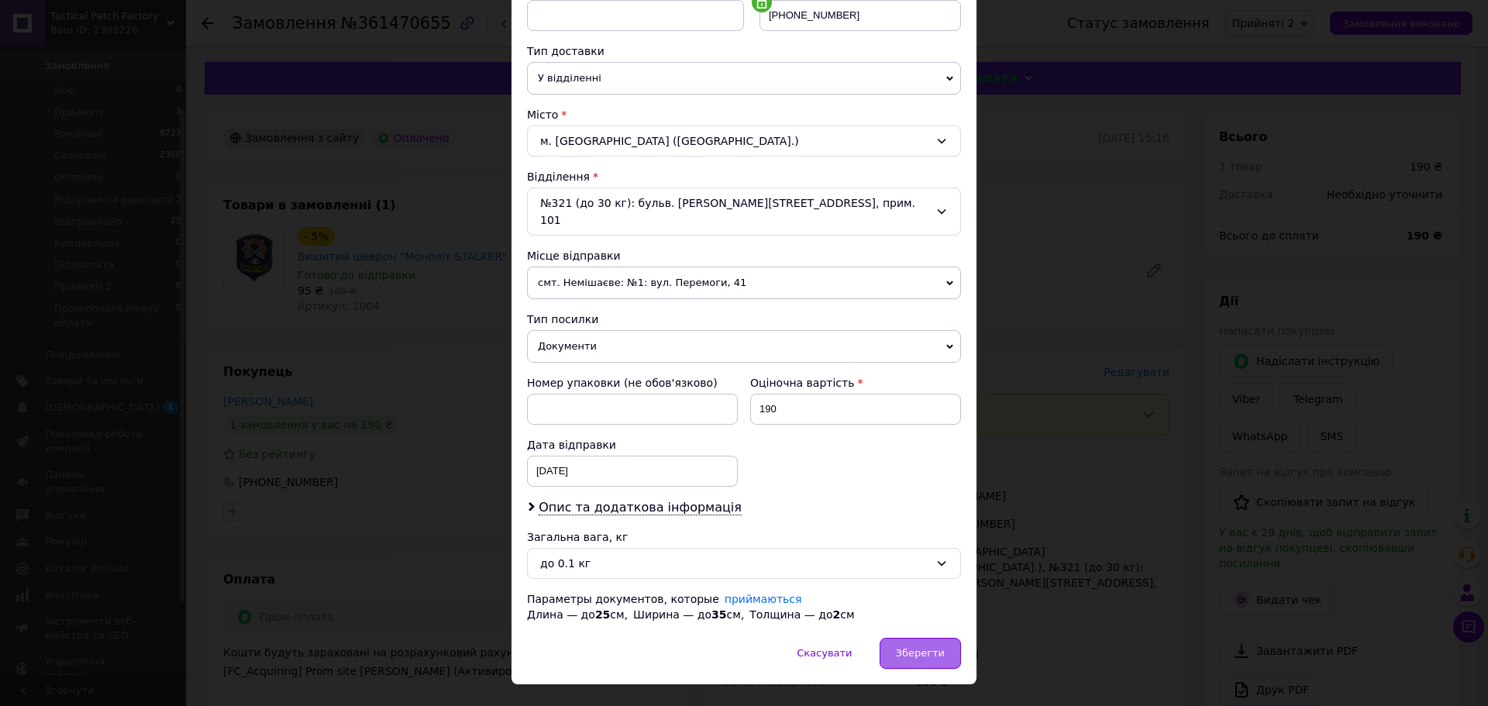
click at [922, 638] on div "Зберегти" at bounding box center [919, 653] width 81 height 31
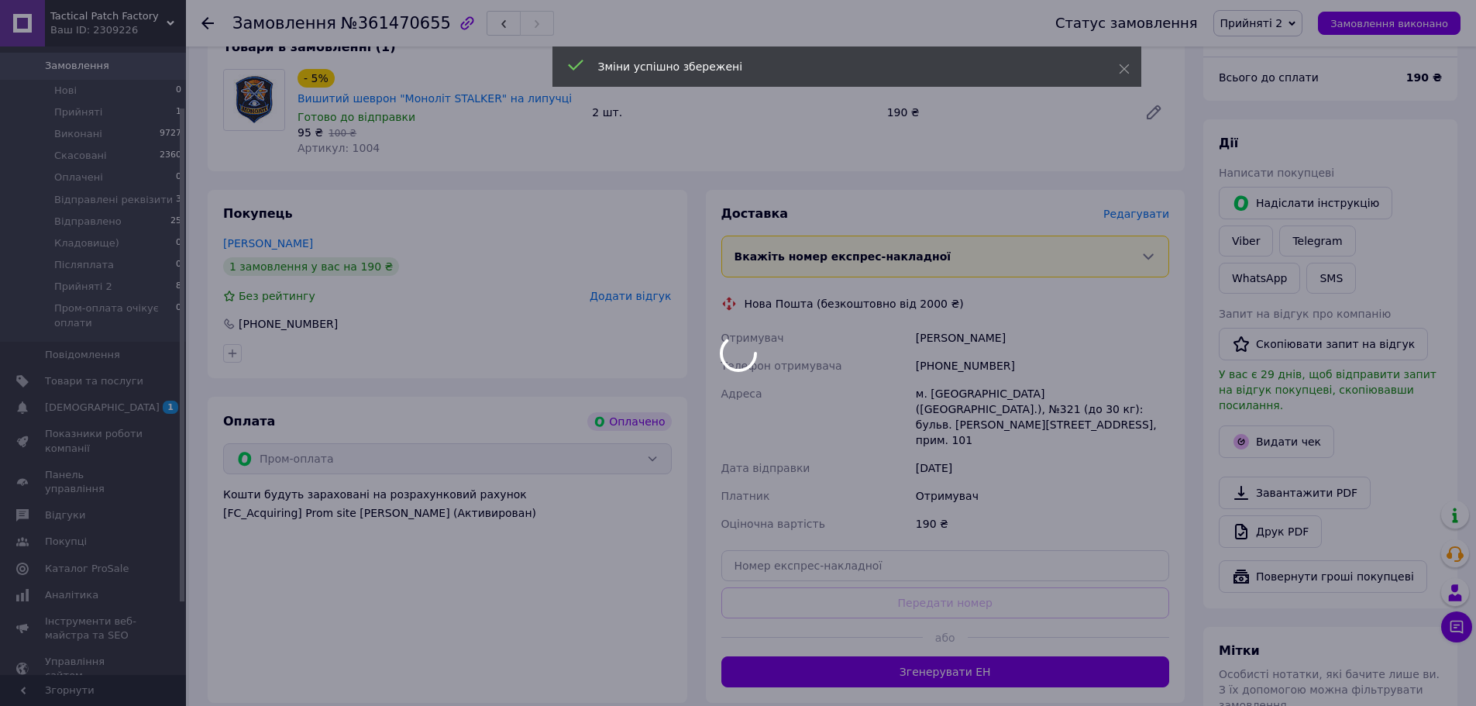
scroll to position [310, 0]
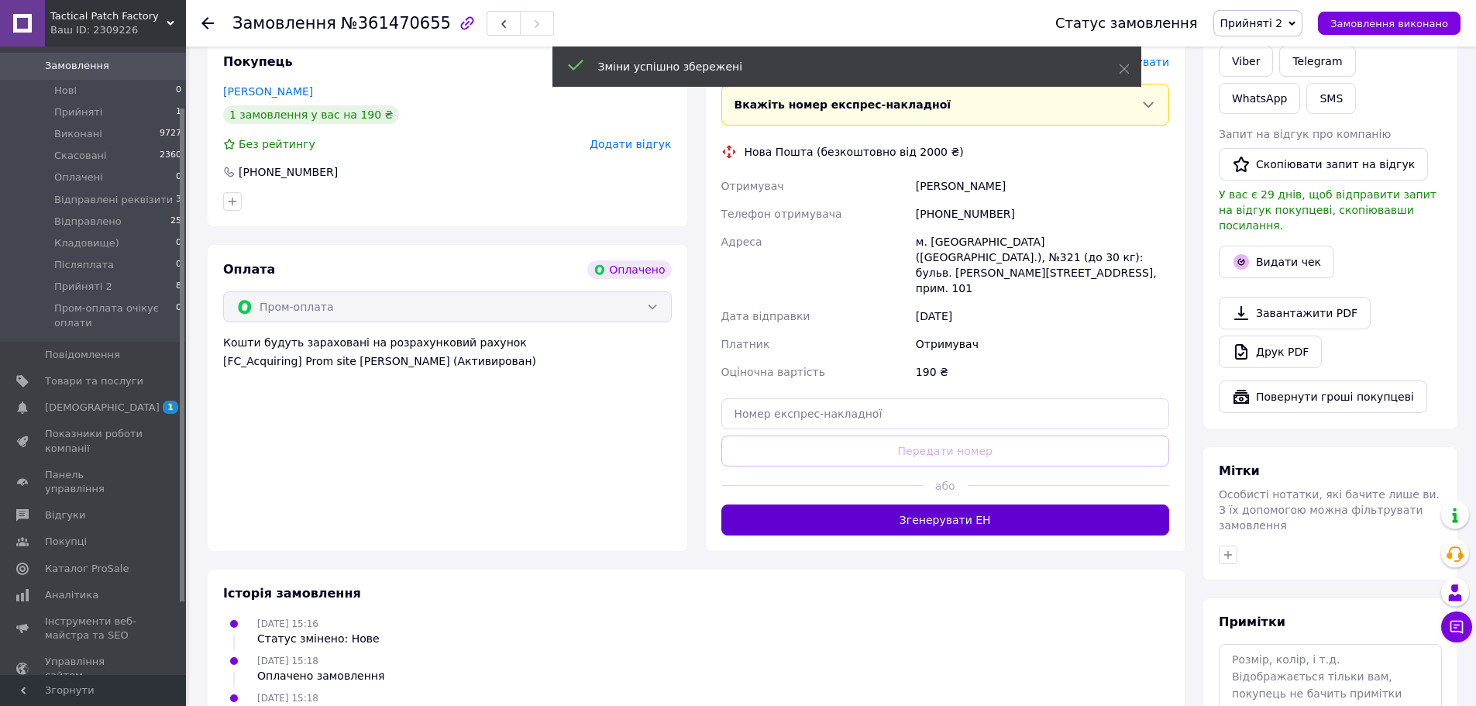
click at [914, 504] on button "Згенерувати ЕН" at bounding box center [945, 519] width 449 height 31
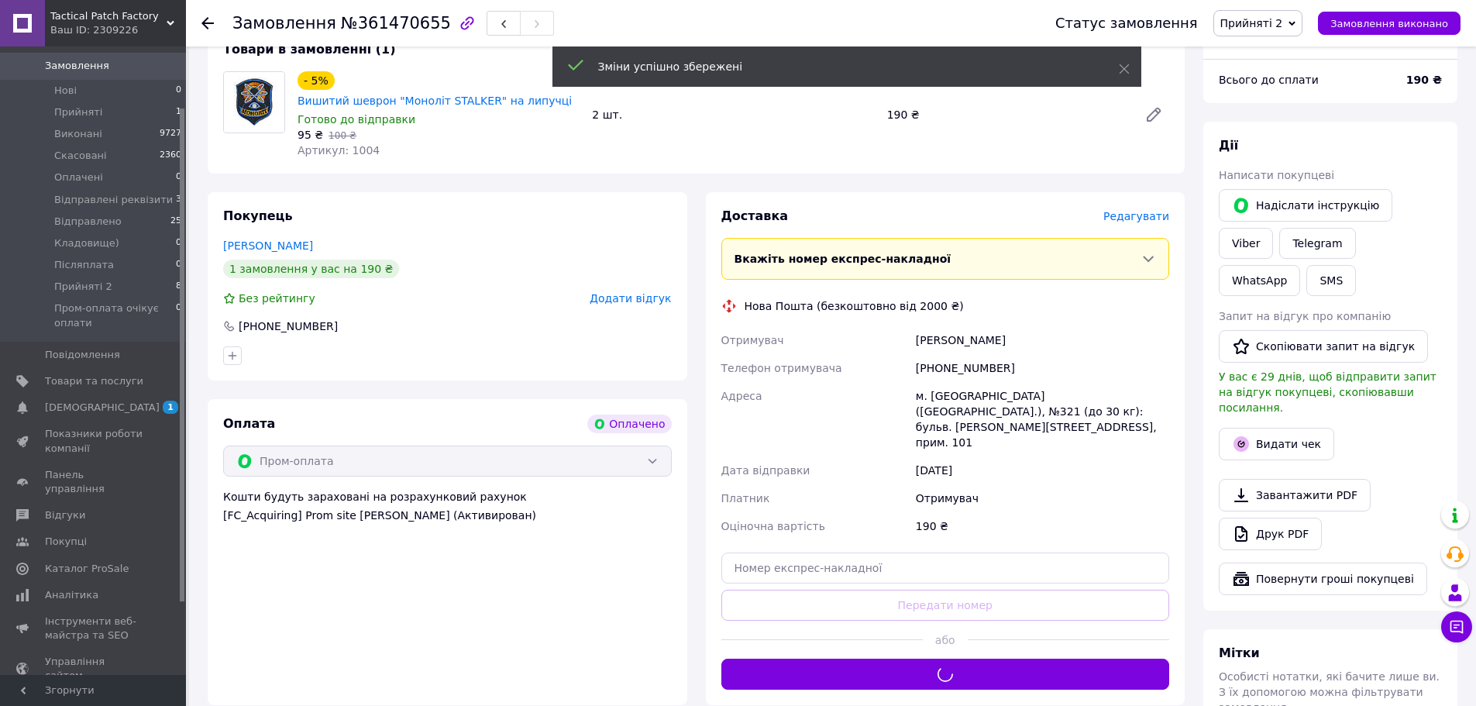
scroll to position [155, 0]
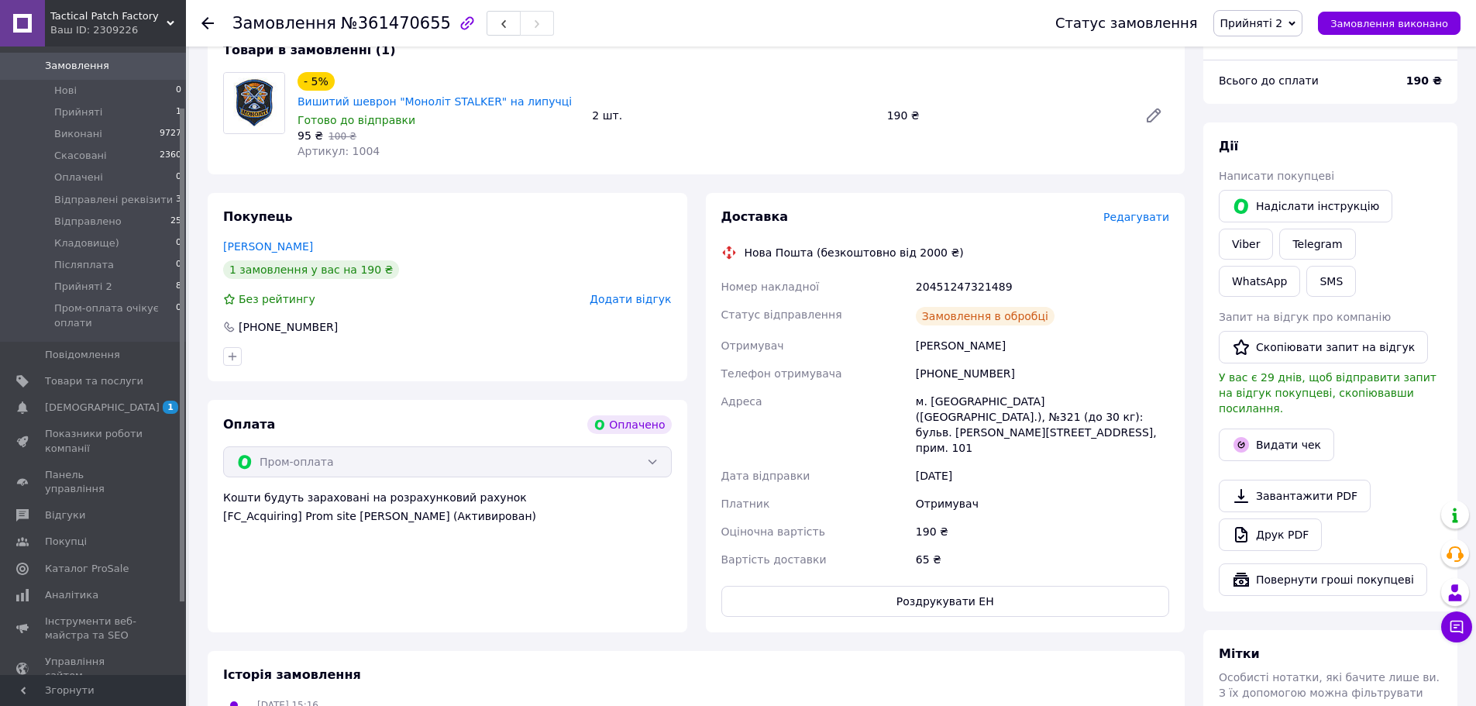
click at [961, 273] on div "20451247321489" at bounding box center [1043, 287] width 260 height 28
copy div "20451247321489"
click at [1356, 266] on button "SMS" at bounding box center [1331, 281] width 50 height 31
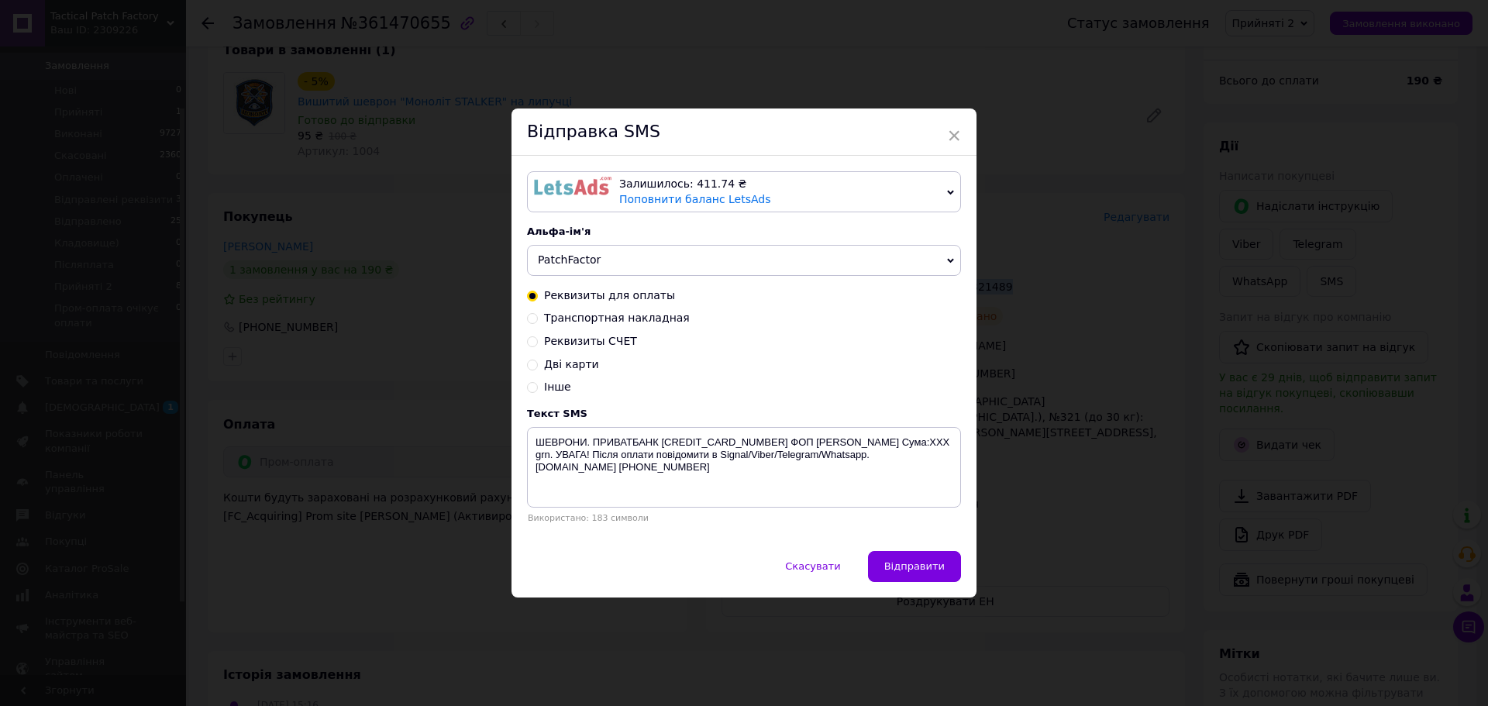
click at [645, 319] on span "Транспортная накладная" at bounding box center [617, 318] width 146 height 12
click at [538, 319] on input "Транспортная накладная" at bounding box center [532, 317] width 11 height 11
radio input "true"
radio input "false"
click at [780, 450] on textarea "Ваше замовлення відправлено. ТТН XXXXXXXXXXXXXX . Автоповернення через 6 днів. …" at bounding box center [744, 467] width 434 height 81
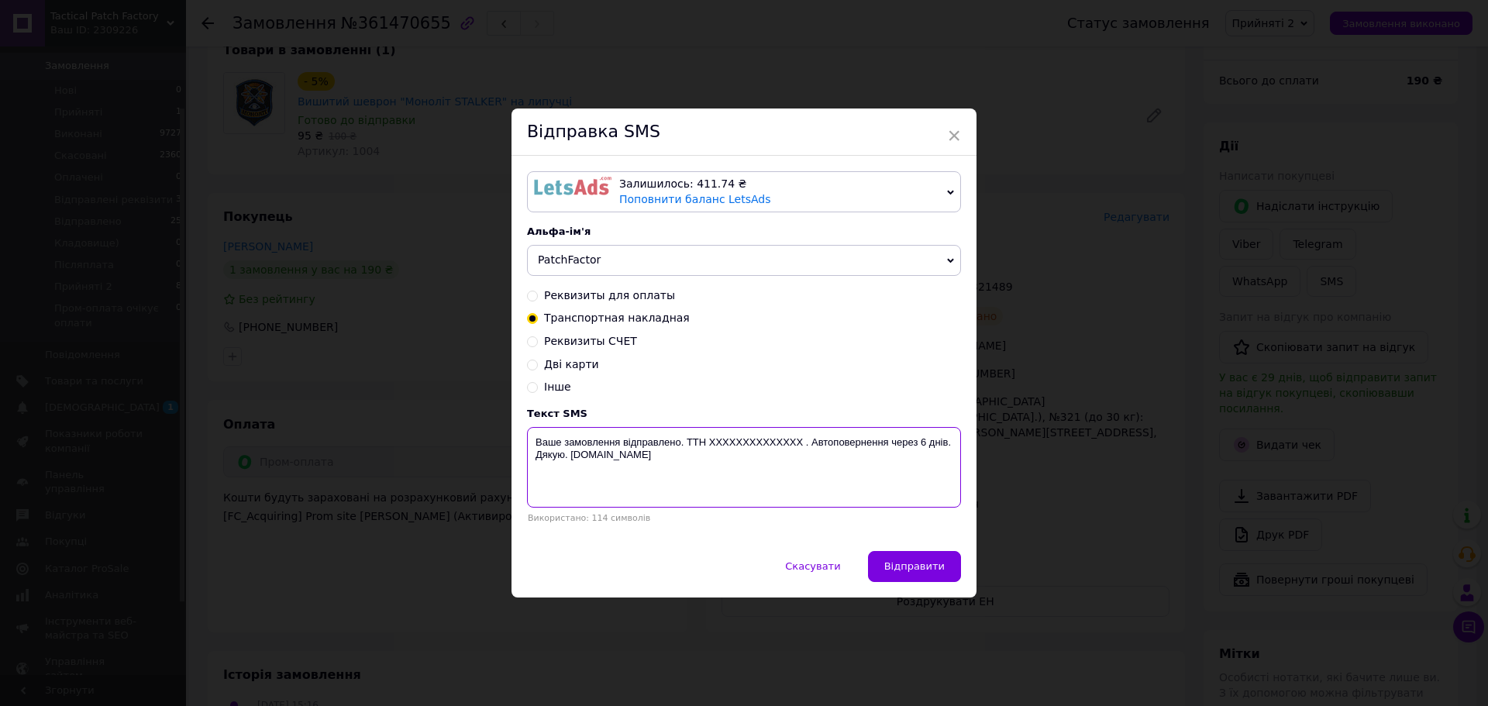
click at [780, 450] on textarea "Ваше замовлення відправлено. ТТН XXXXXXXXXXXXXX . Автоповернення через 6 днів. …" at bounding box center [744, 467] width 434 height 81
paste textarea "20451247321489"
type textarea "Ваше замовлення відправлено. ТТН 20451247321489. Автоповернення через 6 днів. Д…"
click at [901, 562] on span "Відправити" at bounding box center [914, 566] width 60 height 12
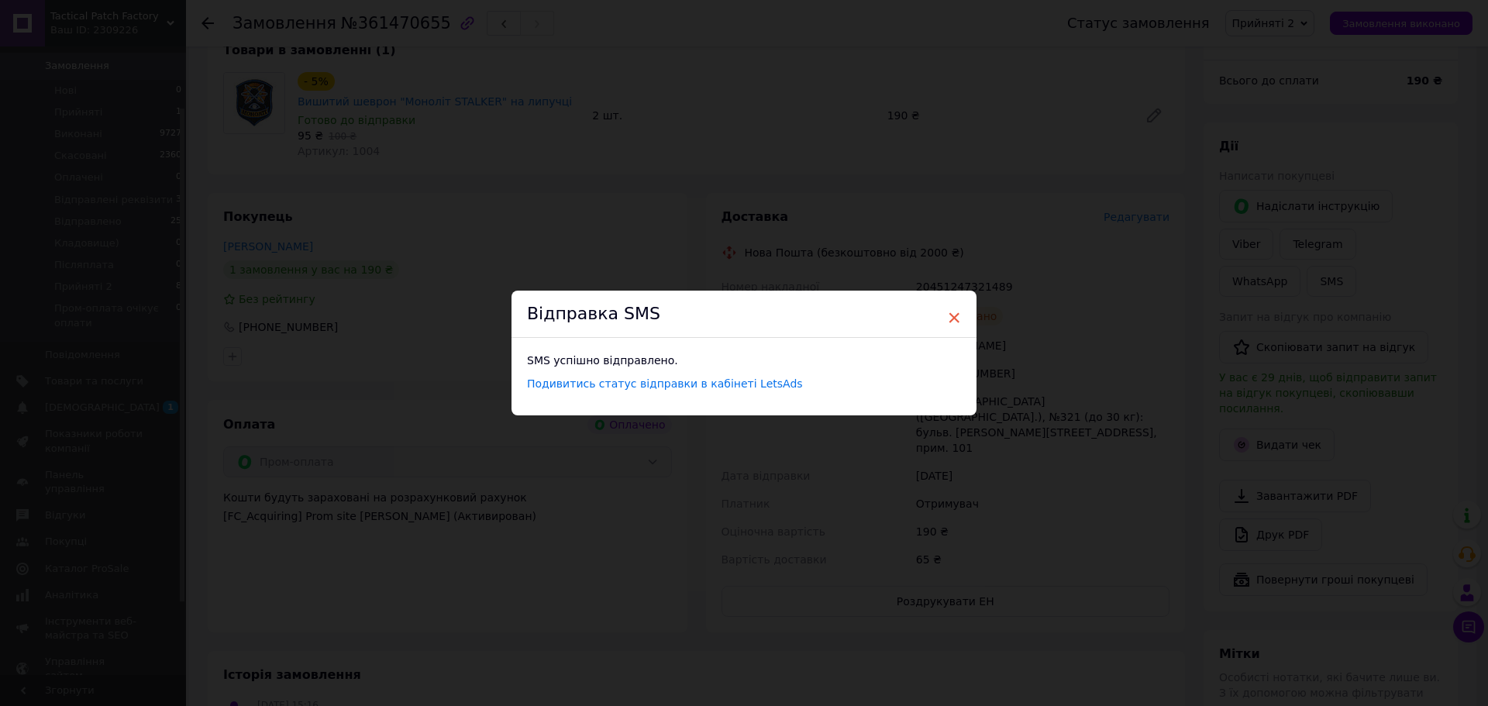
click at [953, 322] on span "×" at bounding box center [954, 318] width 14 height 26
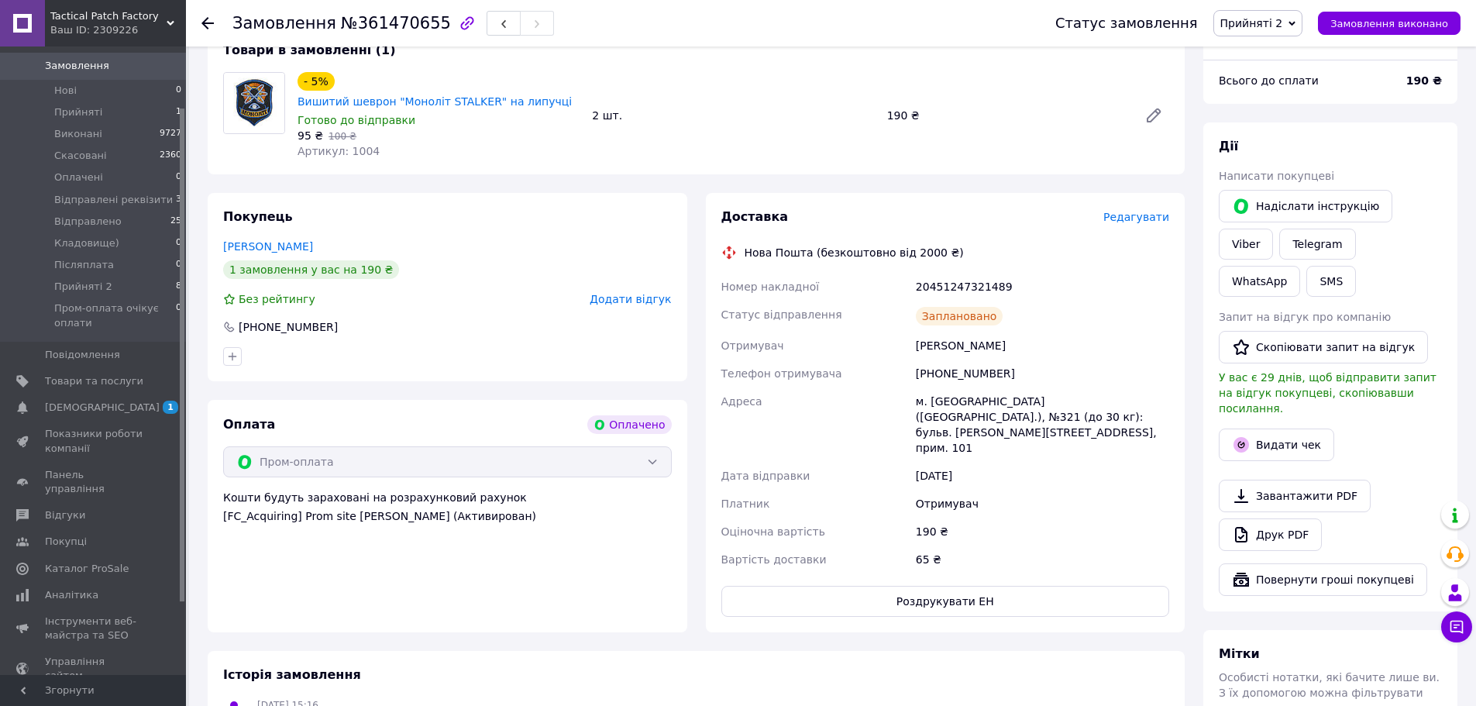
click at [1248, 15] on span "Прийняті 2" at bounding box center [1258, 23] width 90 height 26
click at [1291, 104] on li "Відправлено" at bounding box center [1294, 106] width 161 height 23
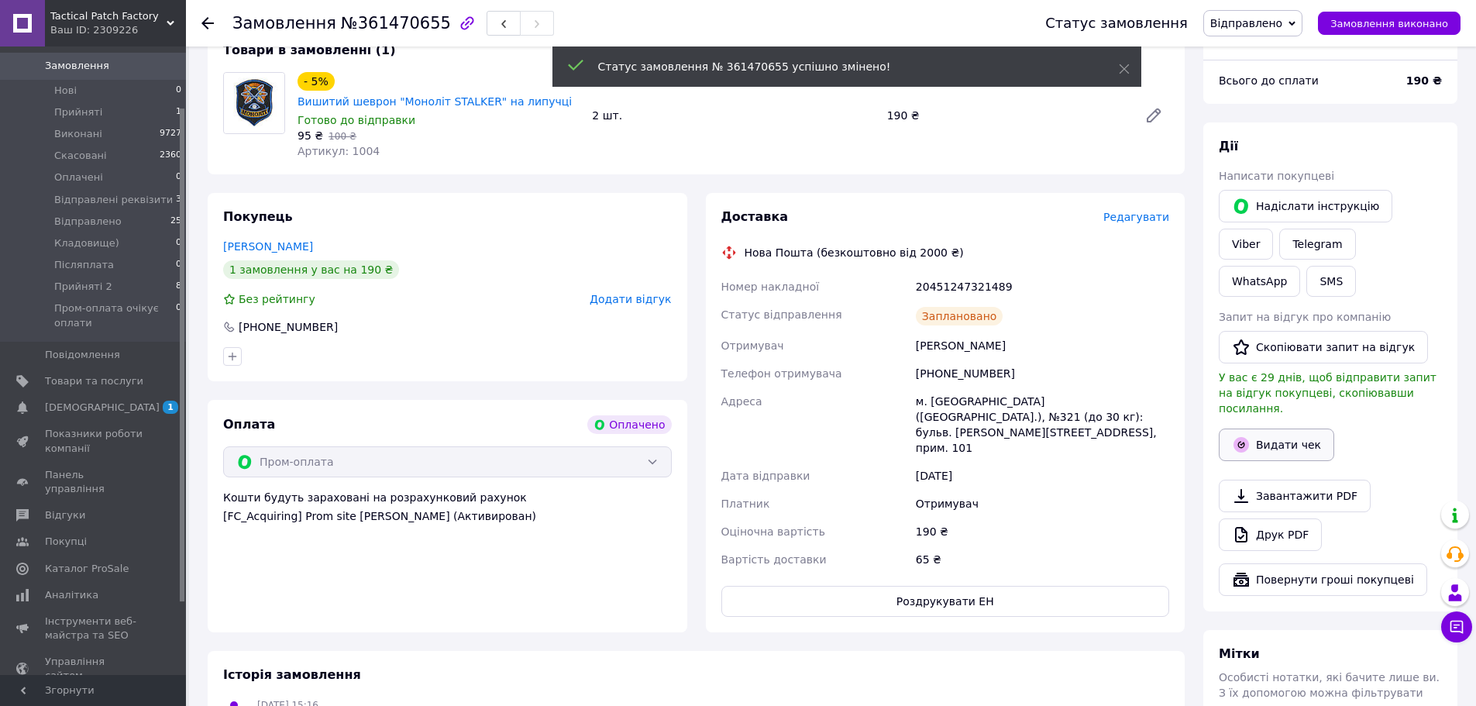
click at [1275, 429] on button "Видати чек" at bounding box center [1276, 445] width 115 height 33
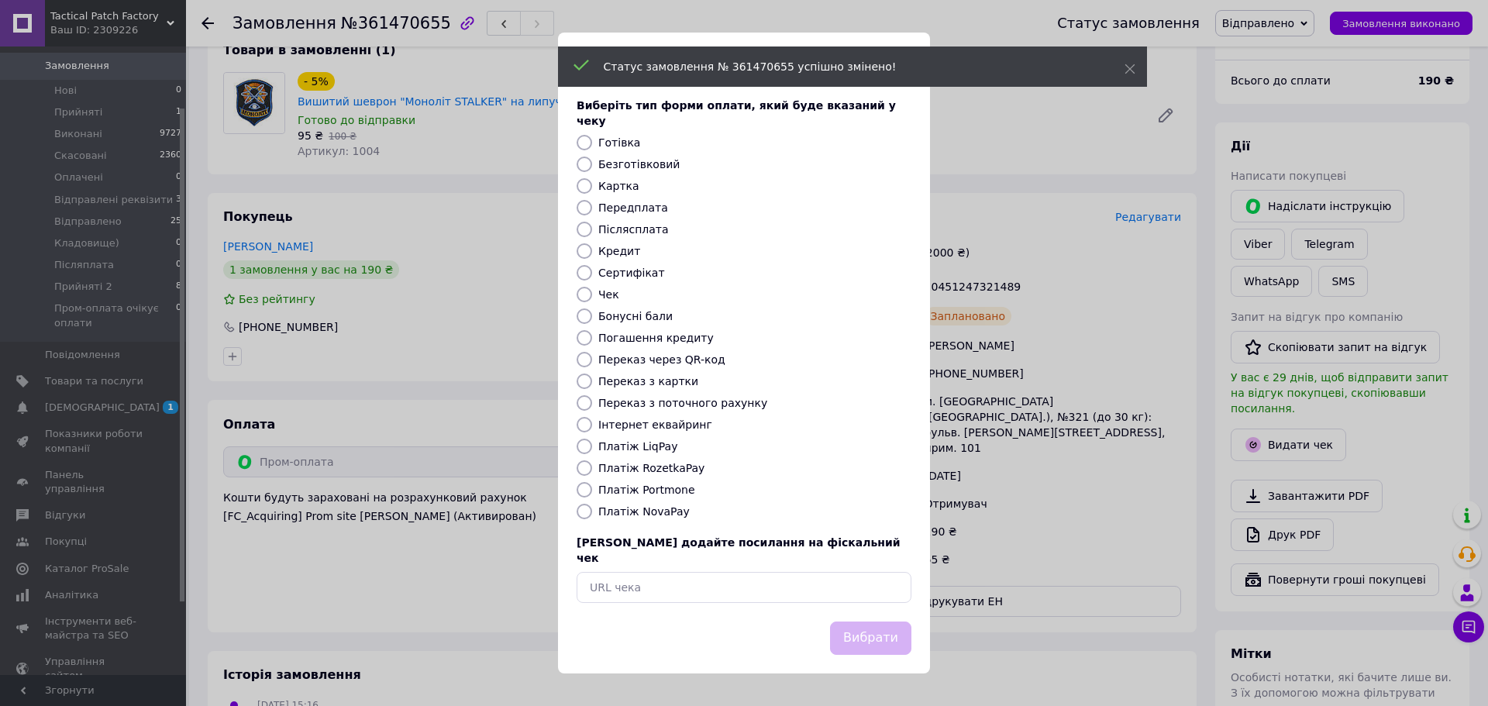
click at [673, 471] on label "Платіж RozetkaPay" at bounding box center [651, 468] width 106 height 12
click at [592, 471] on input "Платіж RozetkaPay" at bounding box center [584, 467] width 15 height 15
radio input "true"
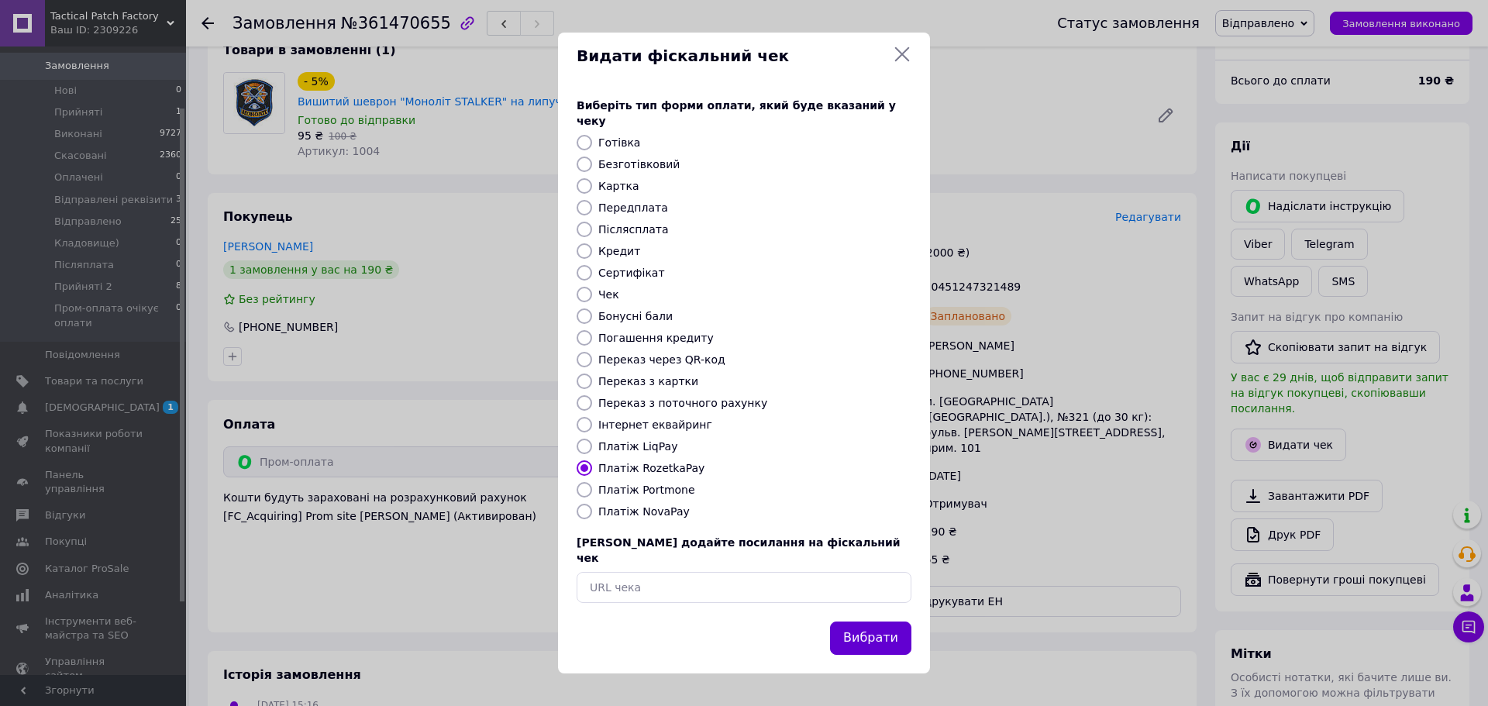
click at [867, 621] on button "Вибрати" at bounding box center [870, 637] width 81 height 33
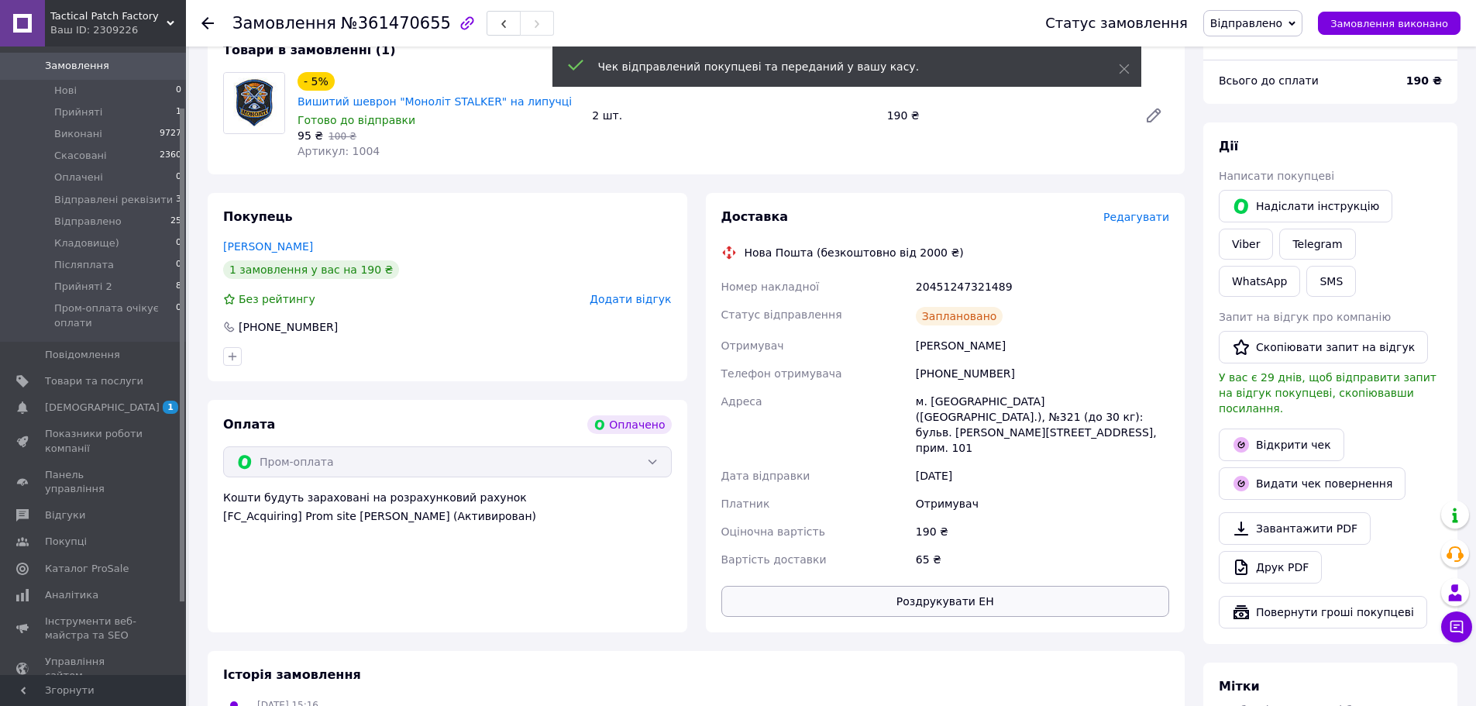
click at [1031, 586] on button "Роздрукувати ЕН" at bounding box center [945, 601] width 449 height 31
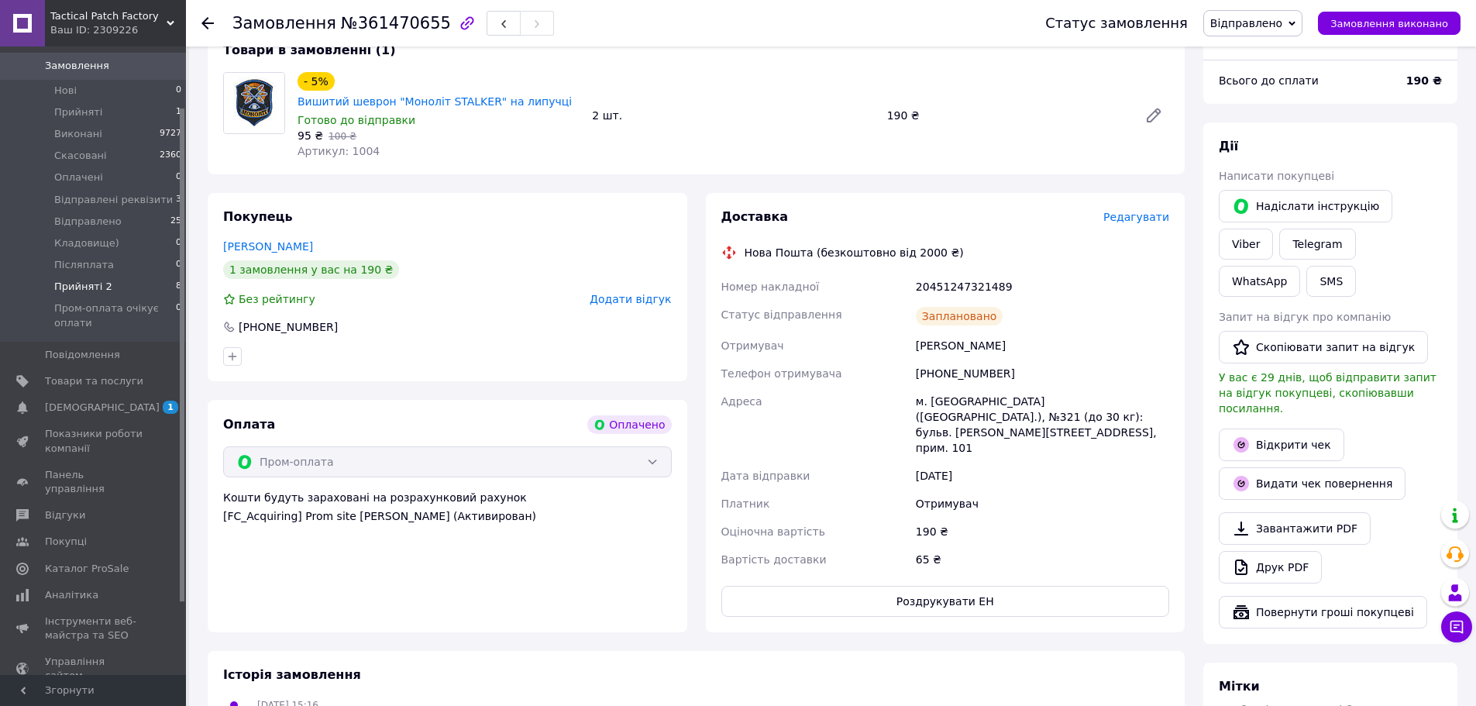
click at [128, 276] on li "Прийняті 2 8" at bounding box center [95, 287] width 191 height 22
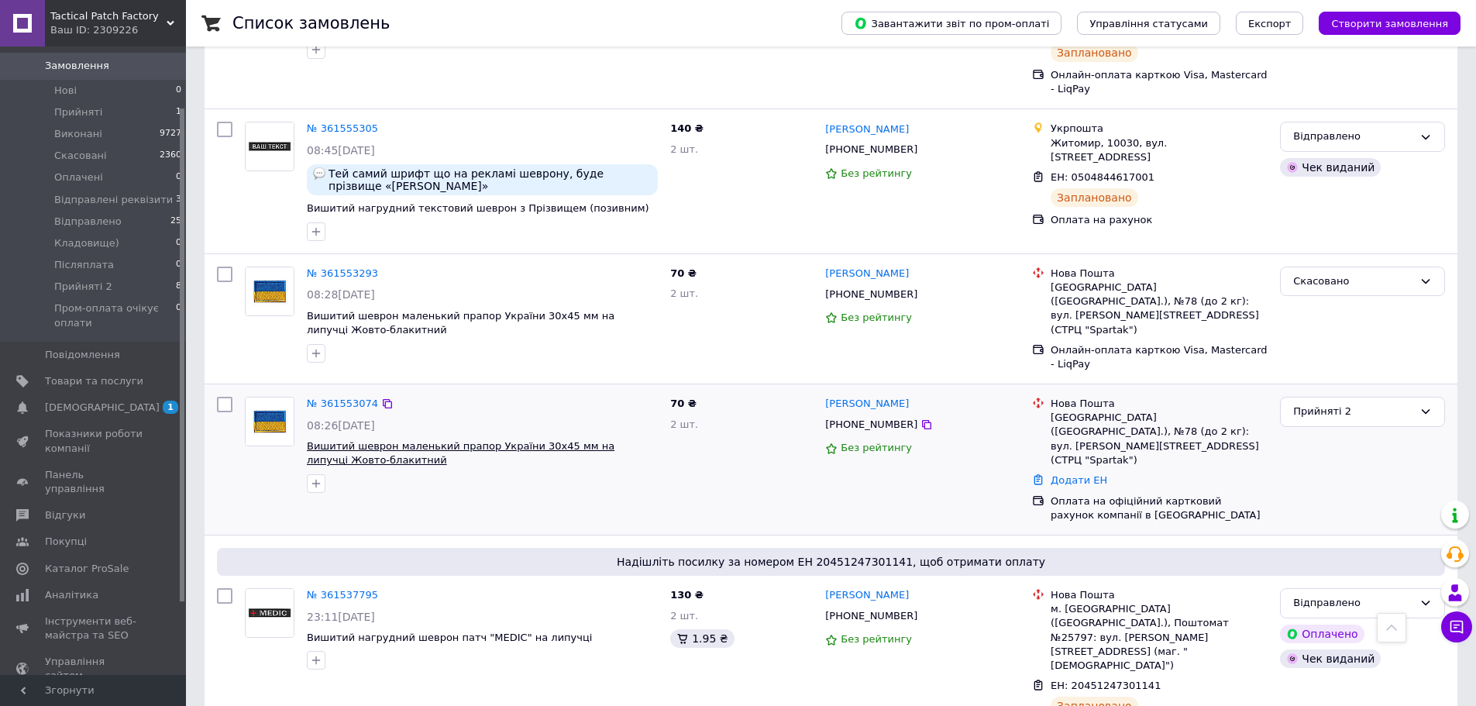
scroll to position [930, 0]
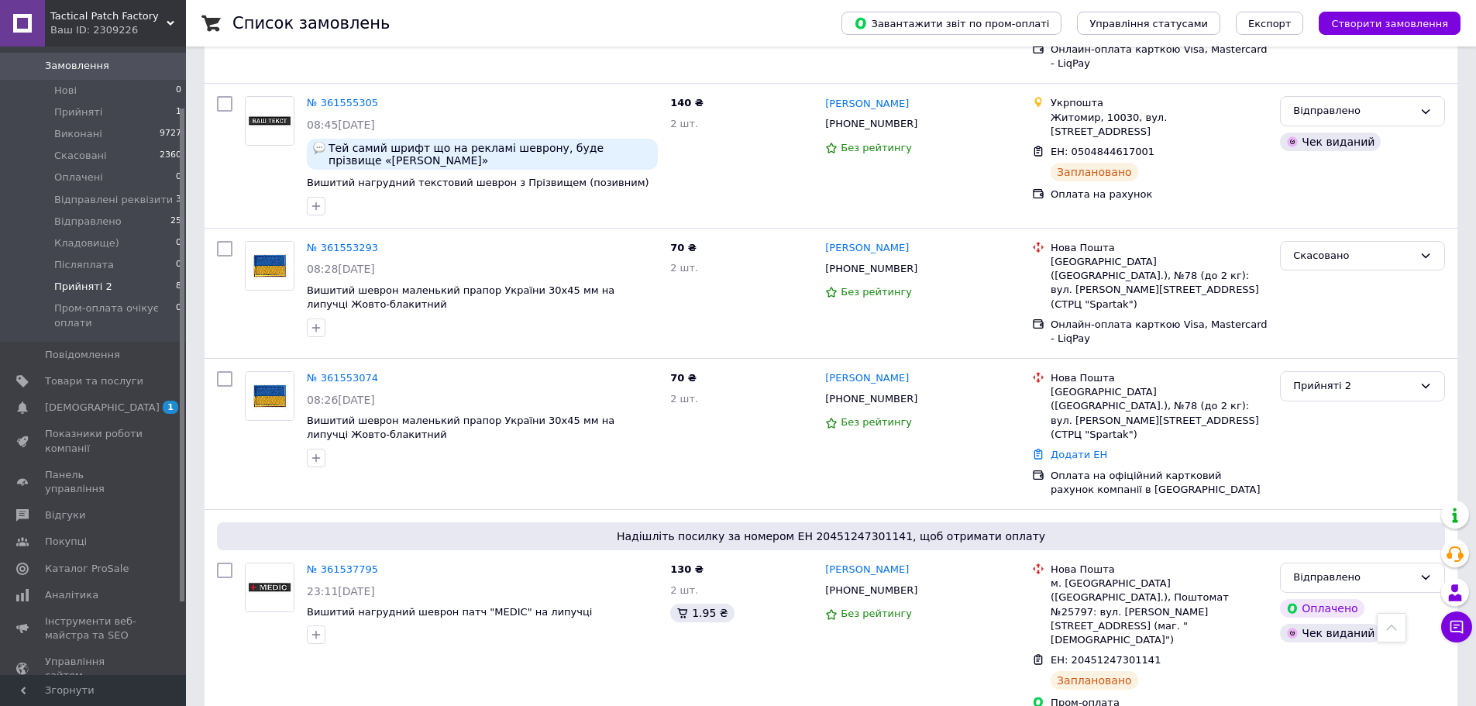
click at [133, 276] on li "Прийняті 2 8" at bounding box center [95, 287] width 191 height 22
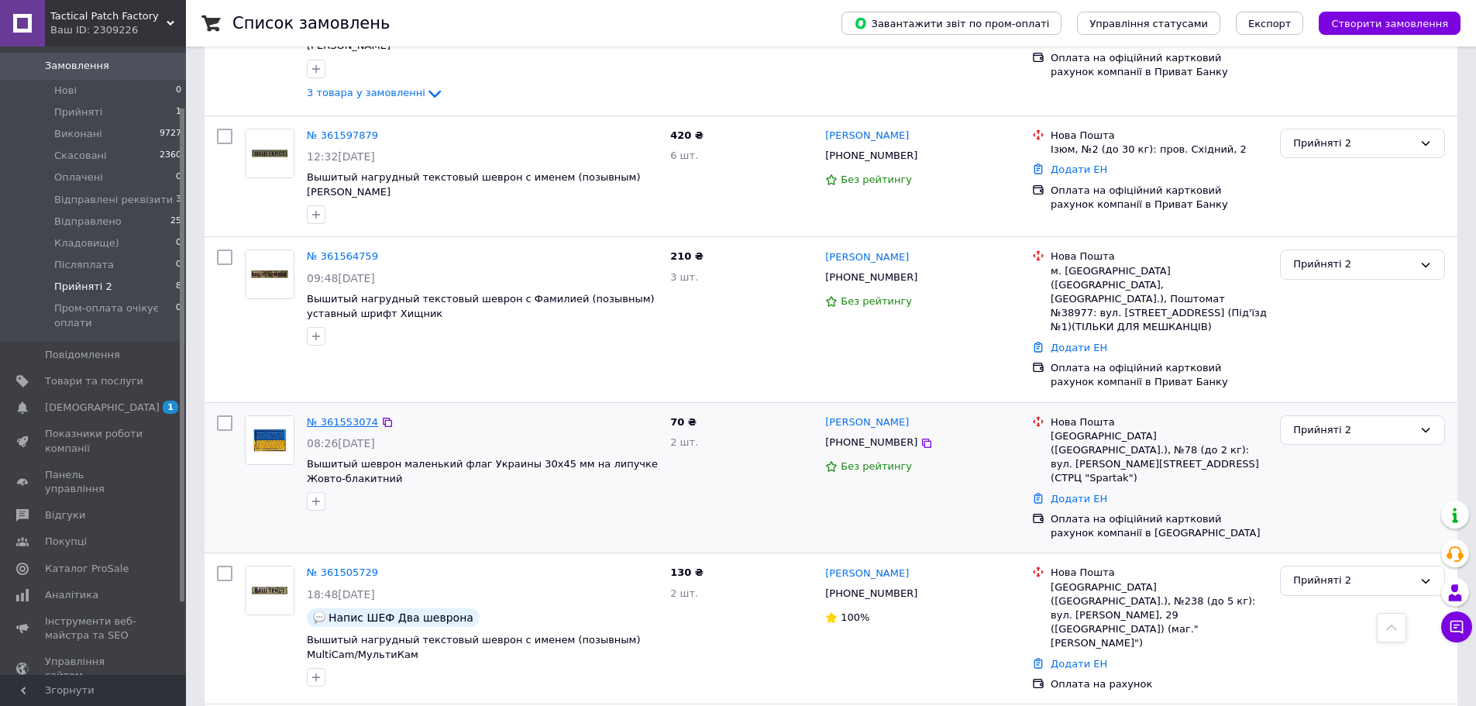
click at [343, 416] on link "№ 361553074" at bounding box center [342, 422] width 71 height 12
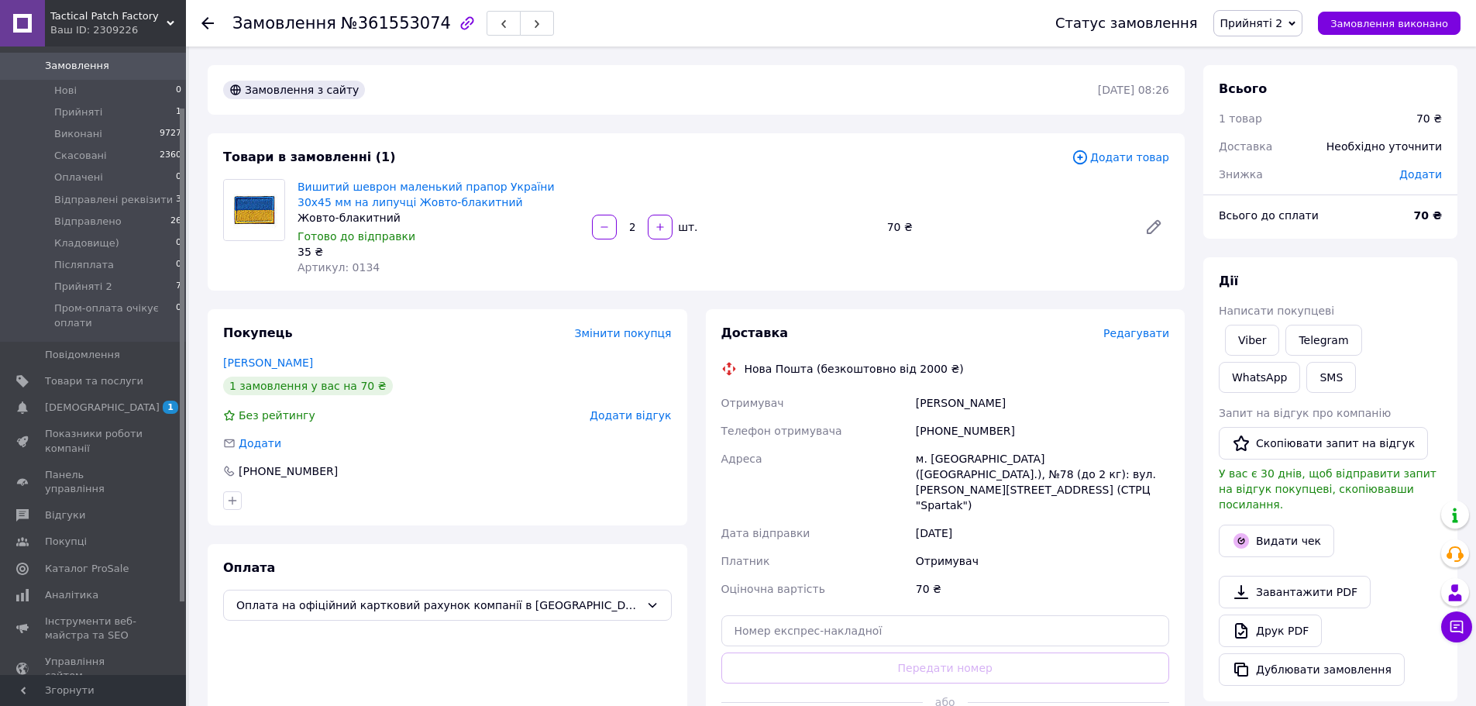
click at [1131, 339] on span "Редагувати" at bounding box center [1136, 333] width 66 height 12
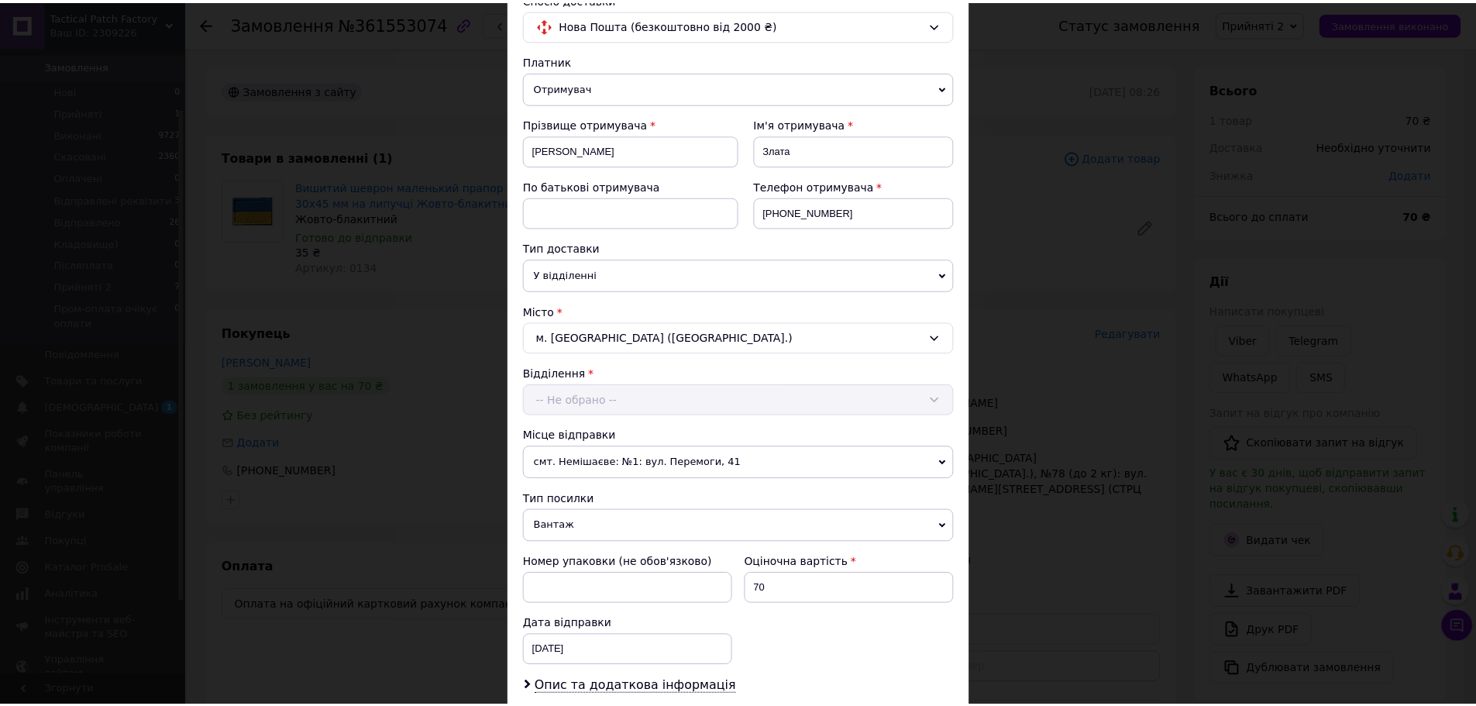
scroll to position [351, 0]
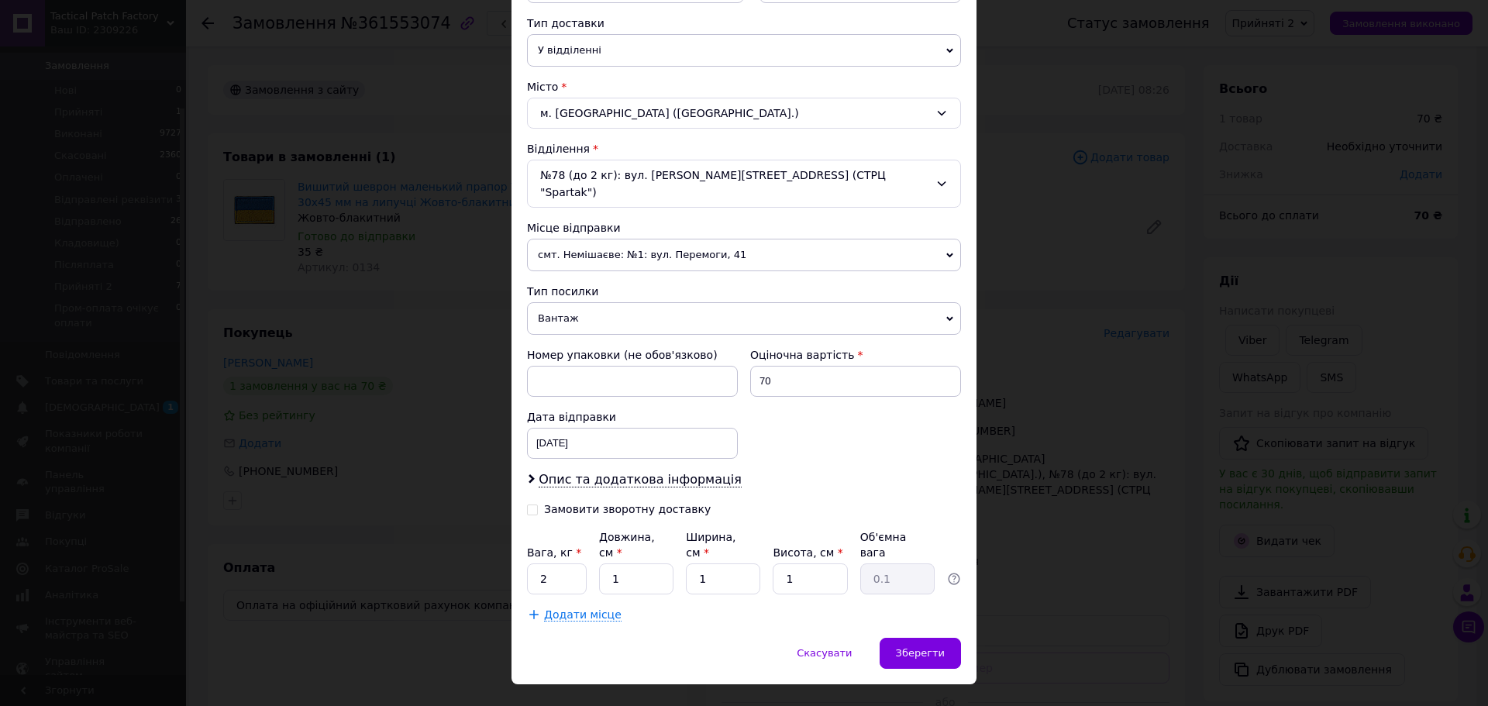
click at [678, 309] on span "Вантаж" at bounding box center [744, 318] width 434 height 33
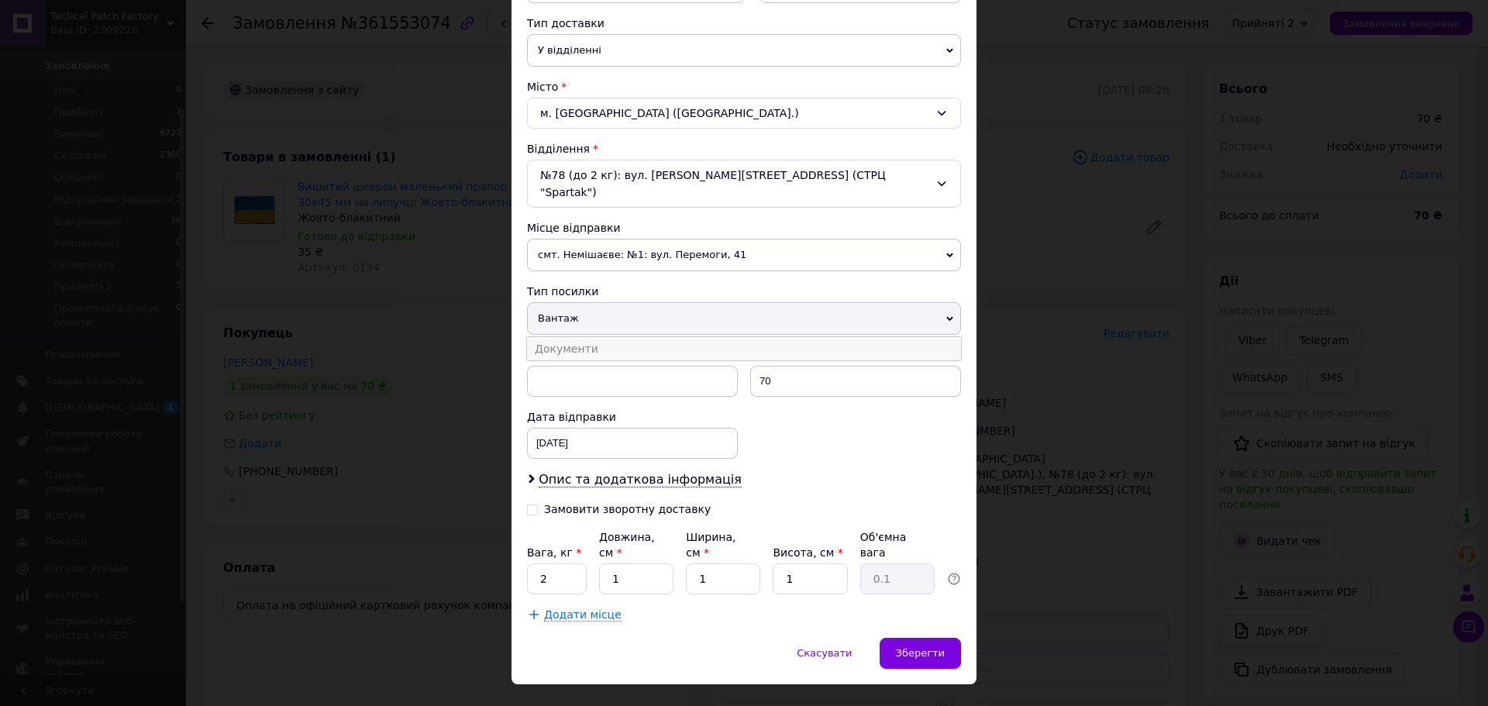
click at [673, 337] on li "Документи" at bounding box center [744, 348] width 434 height 23
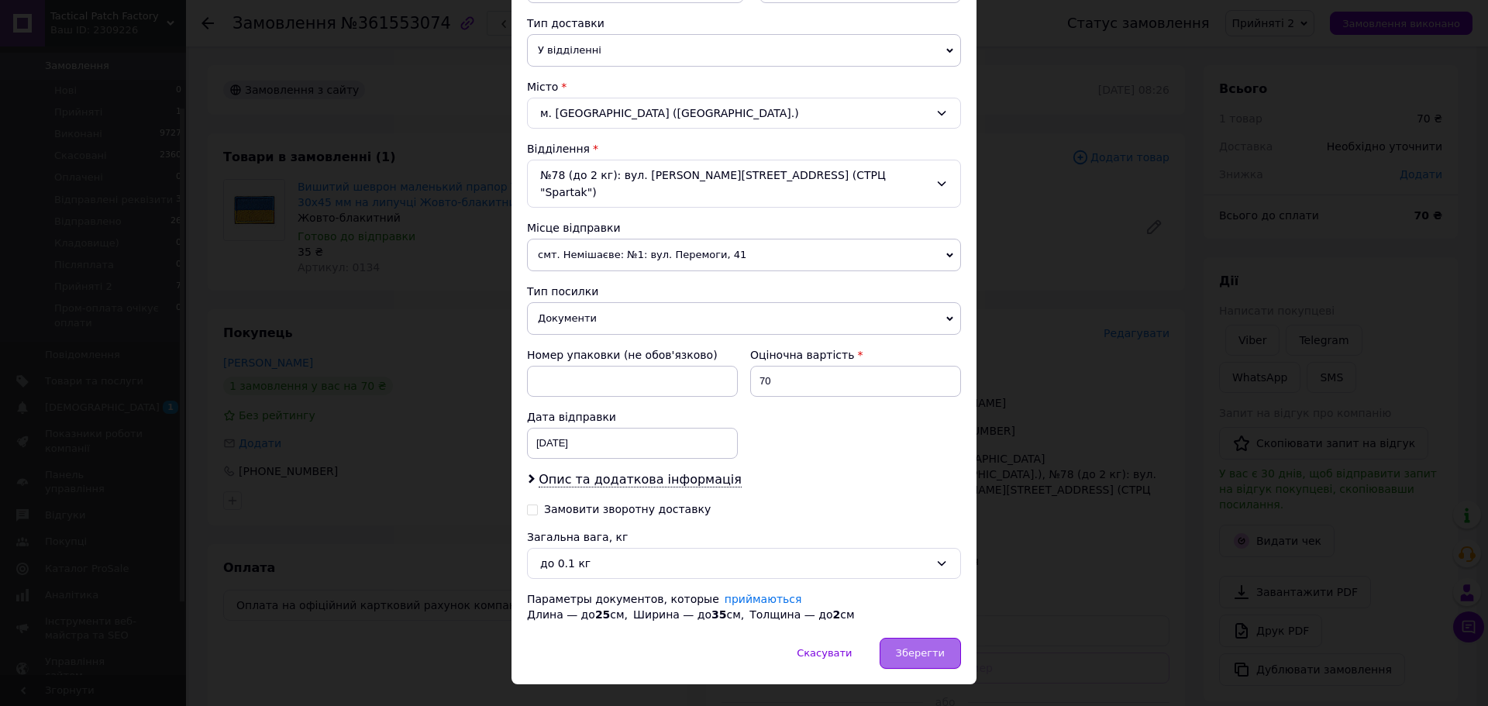
click at [914, 647] on span "Зберегти" at bounding box center [920, 653] width 49 height 12
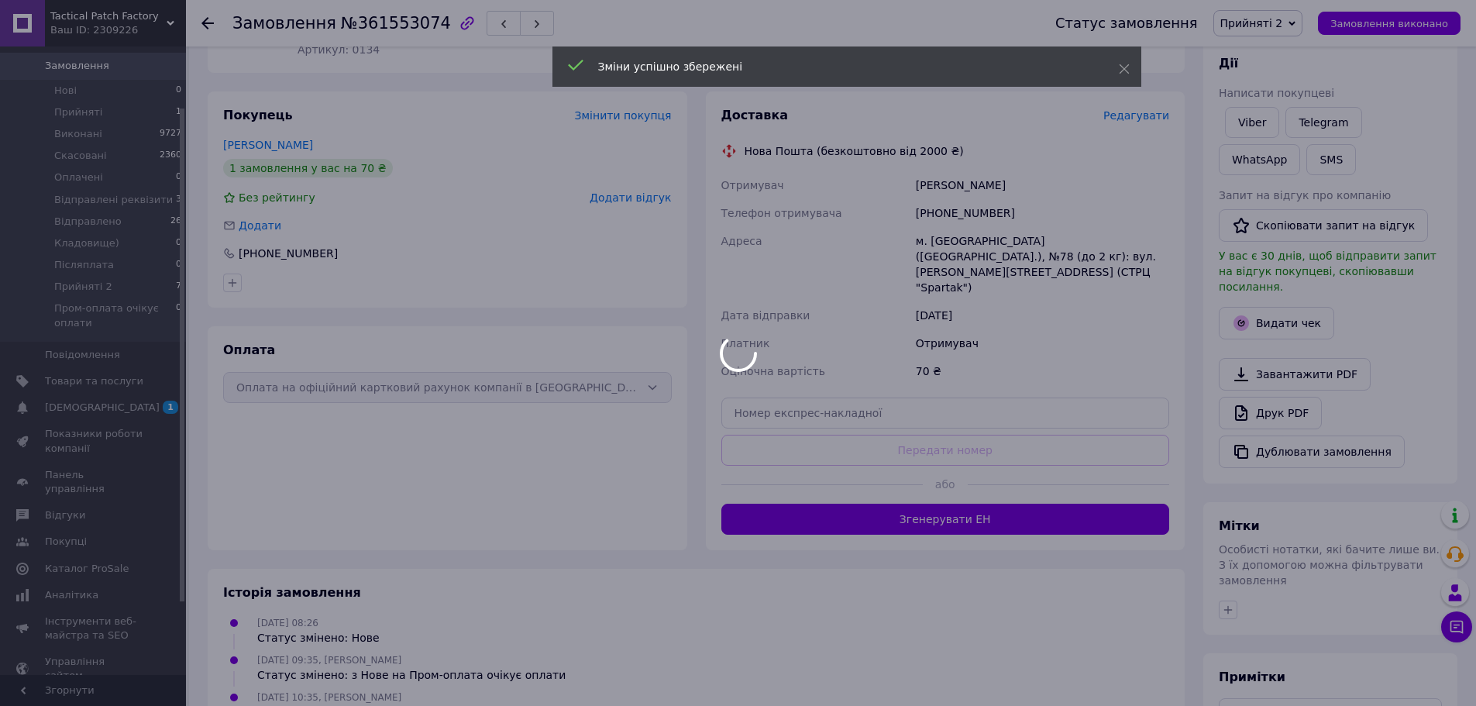
scroll to position [232, 0]
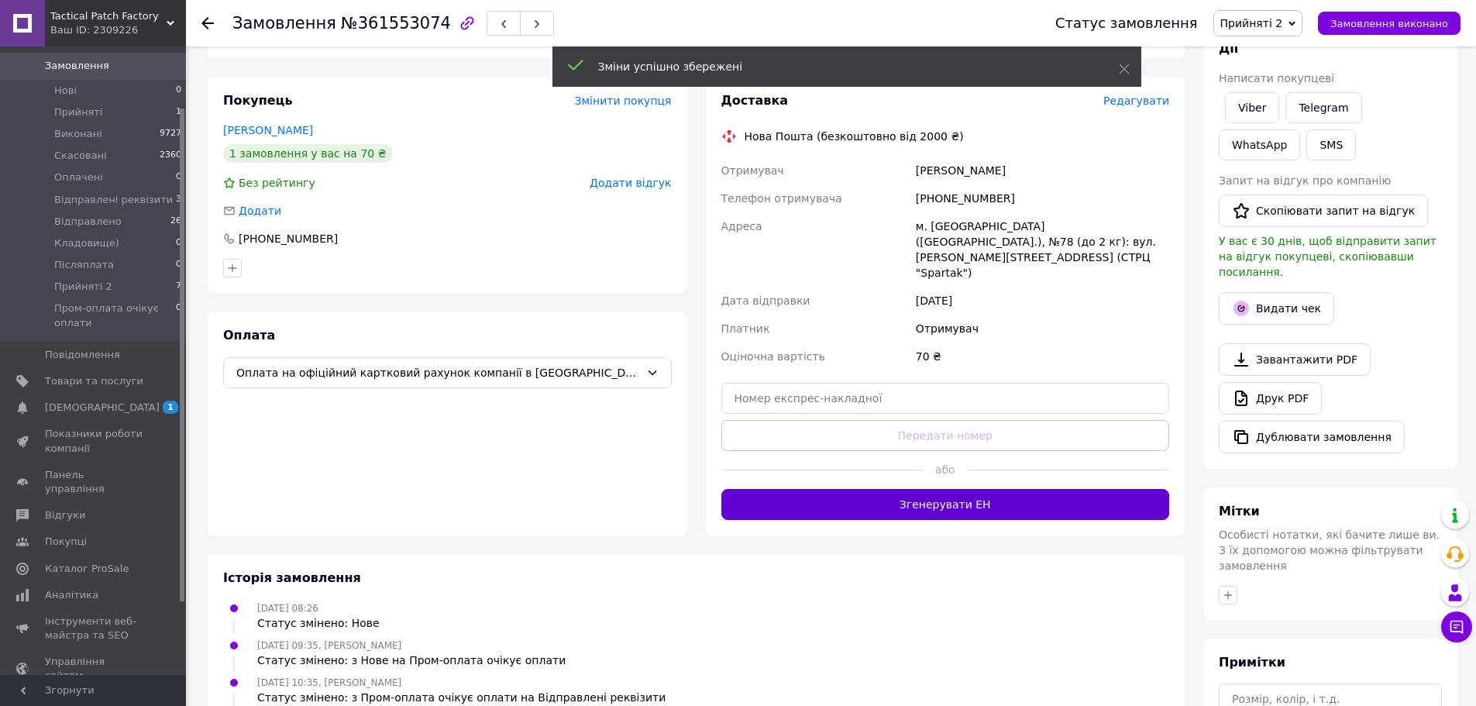
click at [1020, 489] on button "Згенерувати ЕН" at bounding box center [945, 504] width 449 height 31
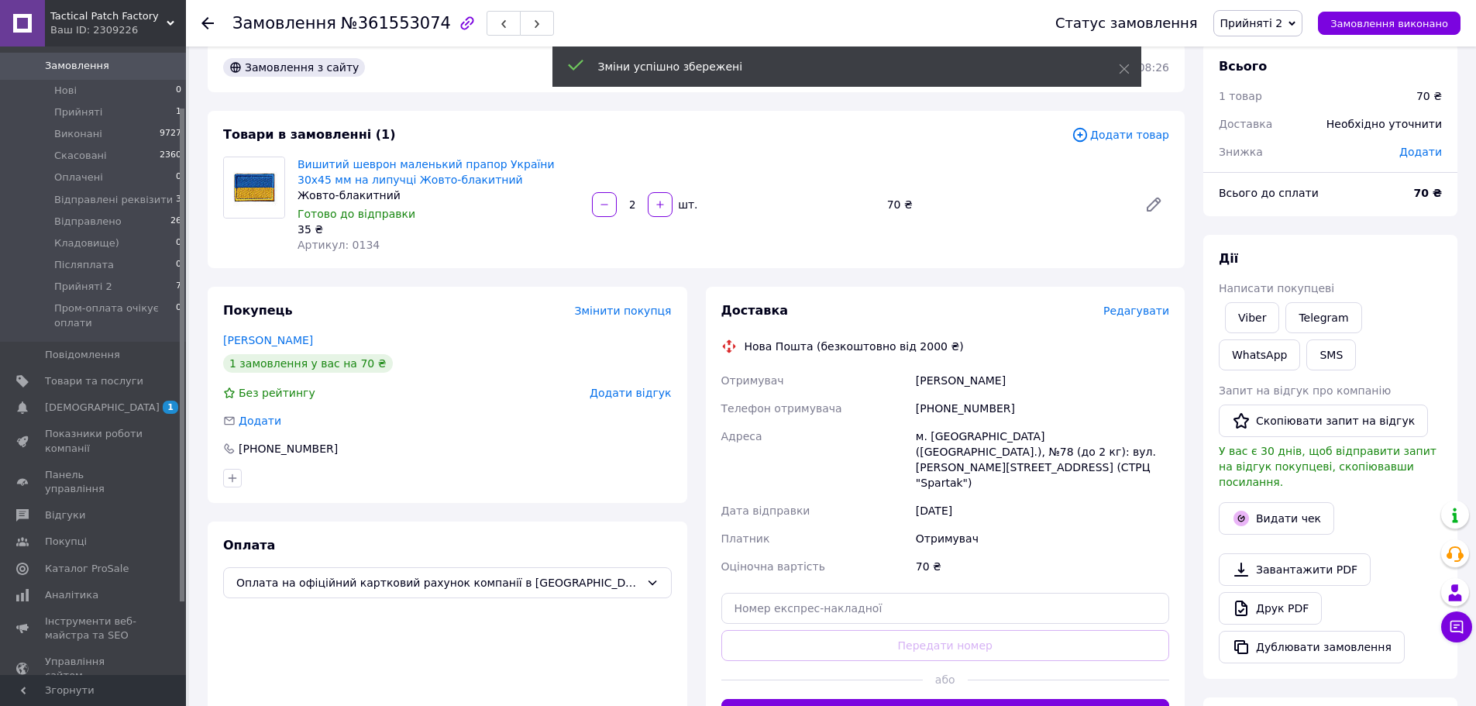
scroll to position [0, 0]
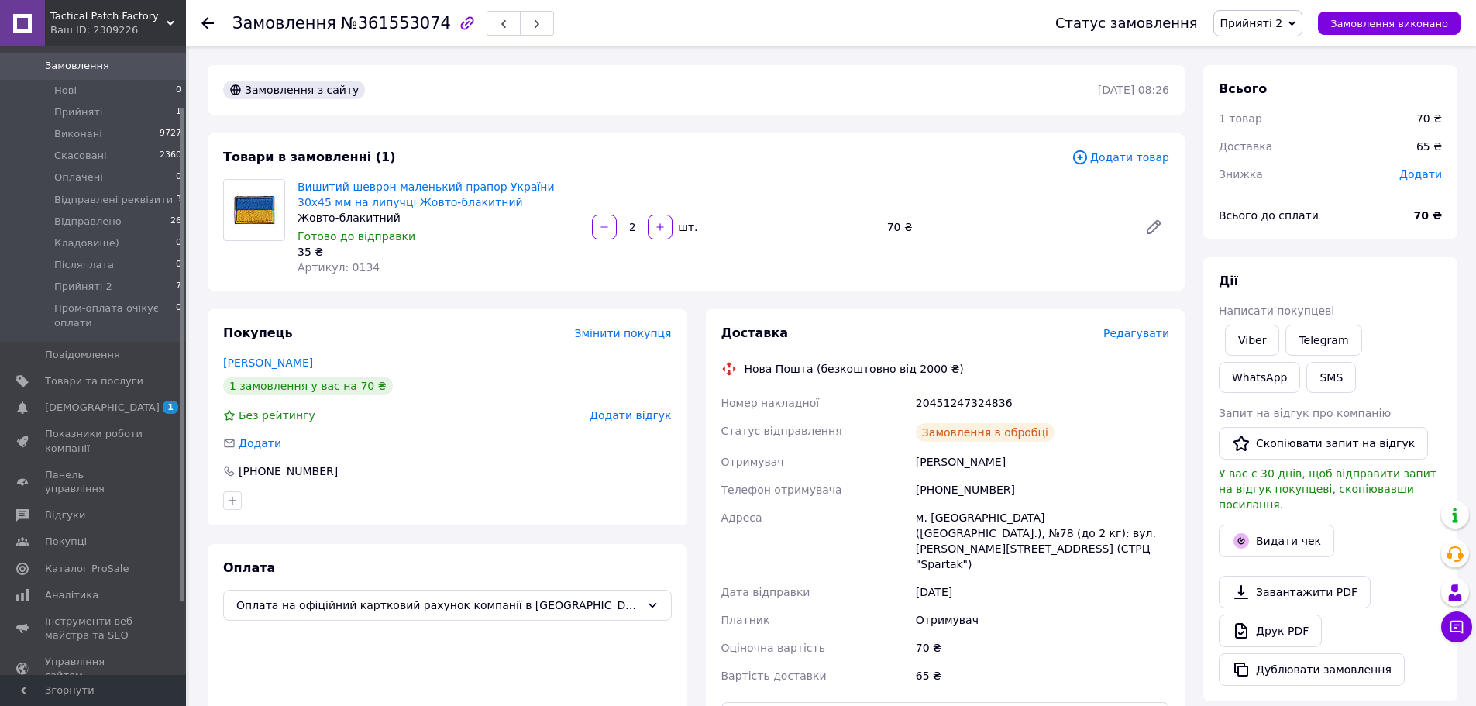
click at [970, 410] on div "20451247324836" at bounding box center [1043, 403] width 260 height 28
click at [973, 404] on div "20451247324836" at bounding box center [1043, 403] width 260 height 28
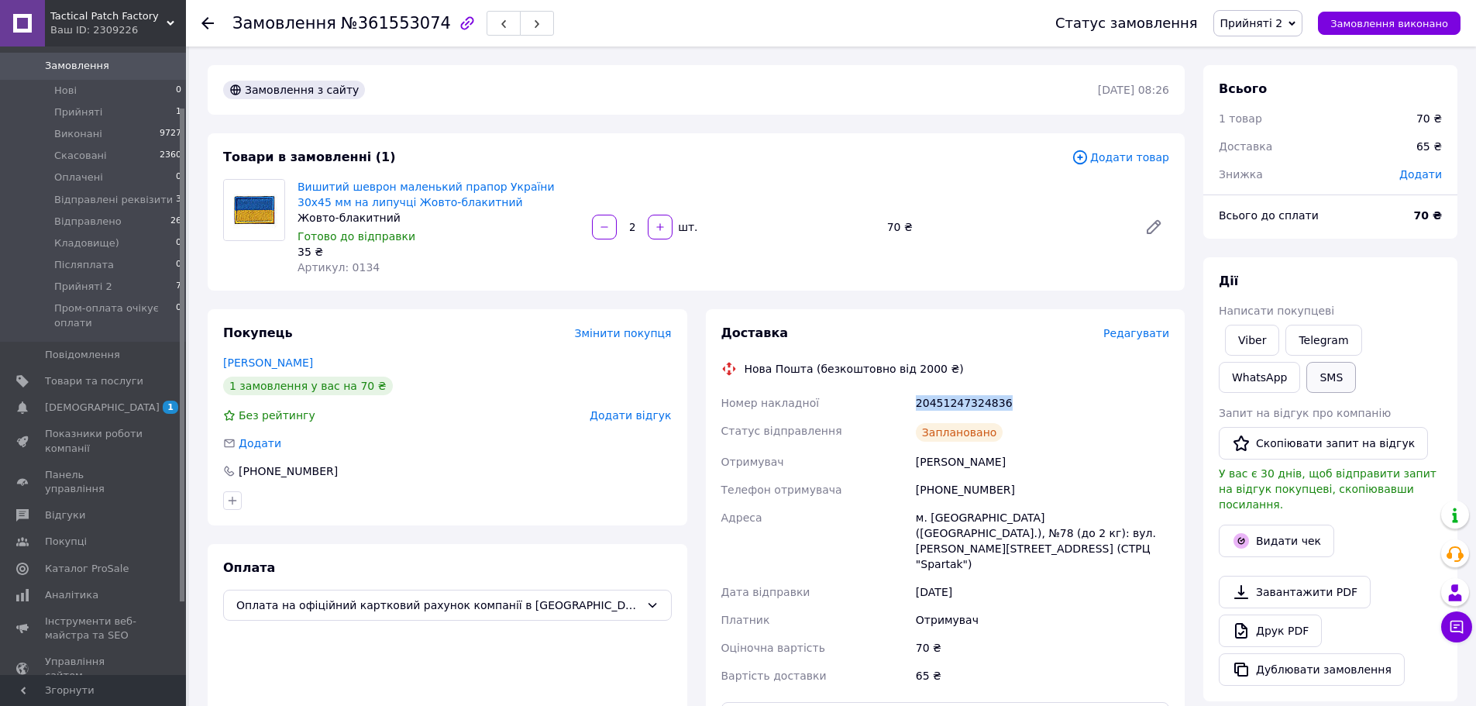
click at [1306, 387] on button "SMS" at bounding box center [1331, 377] width 50 height 31
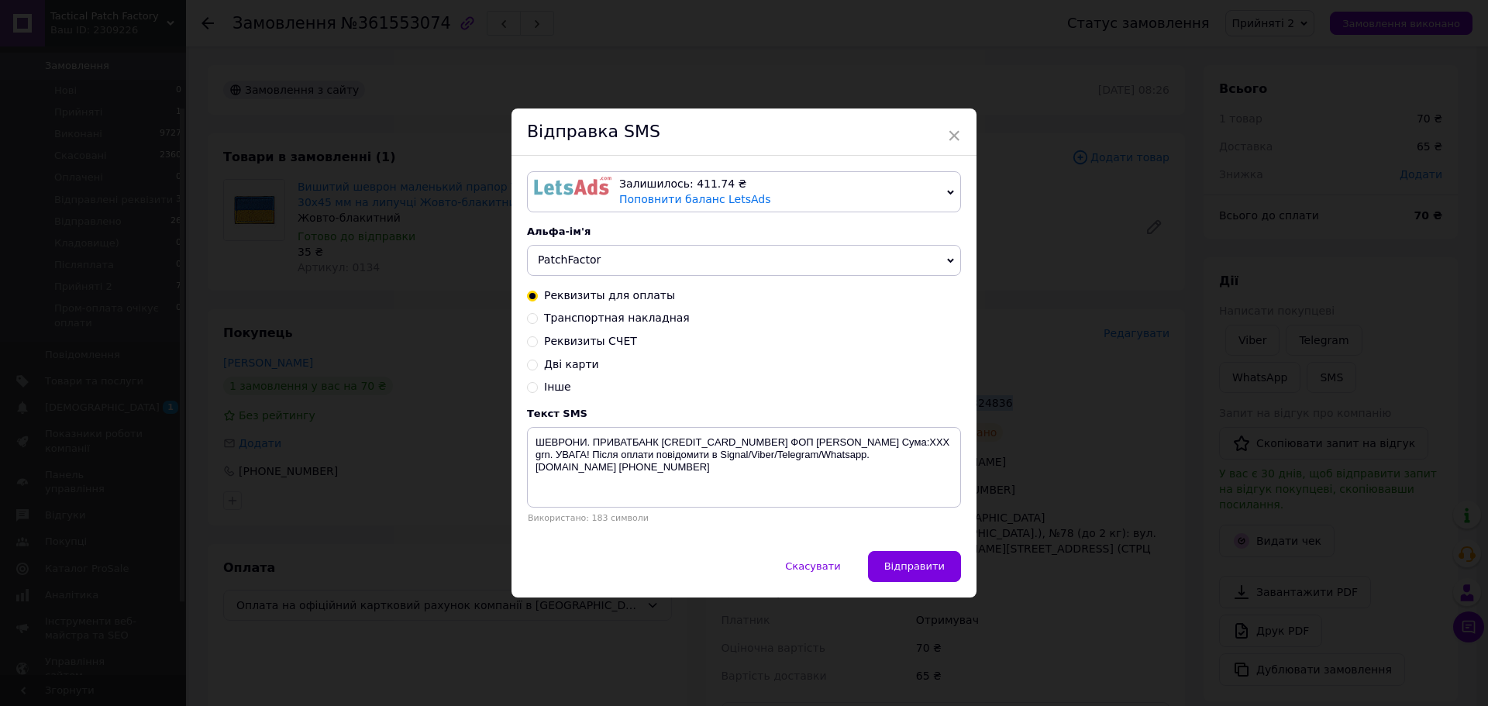
click at [642, 315] on span "Транспортная накладная" at bounding box center [617, 318] width 146 height 12
click at [538, 315] on input "Транспортная накладная" at bounding box center [532, 317] width 11 height 11
radio input "true"
radio input "false"
click at [756, 442] on textarea "Ваше замовлення відправлено. ТТН XXXXXXXXXXXXXX . Автоповернення через 6 днів. …" at bounding box center [744, 467] width 434 height 81
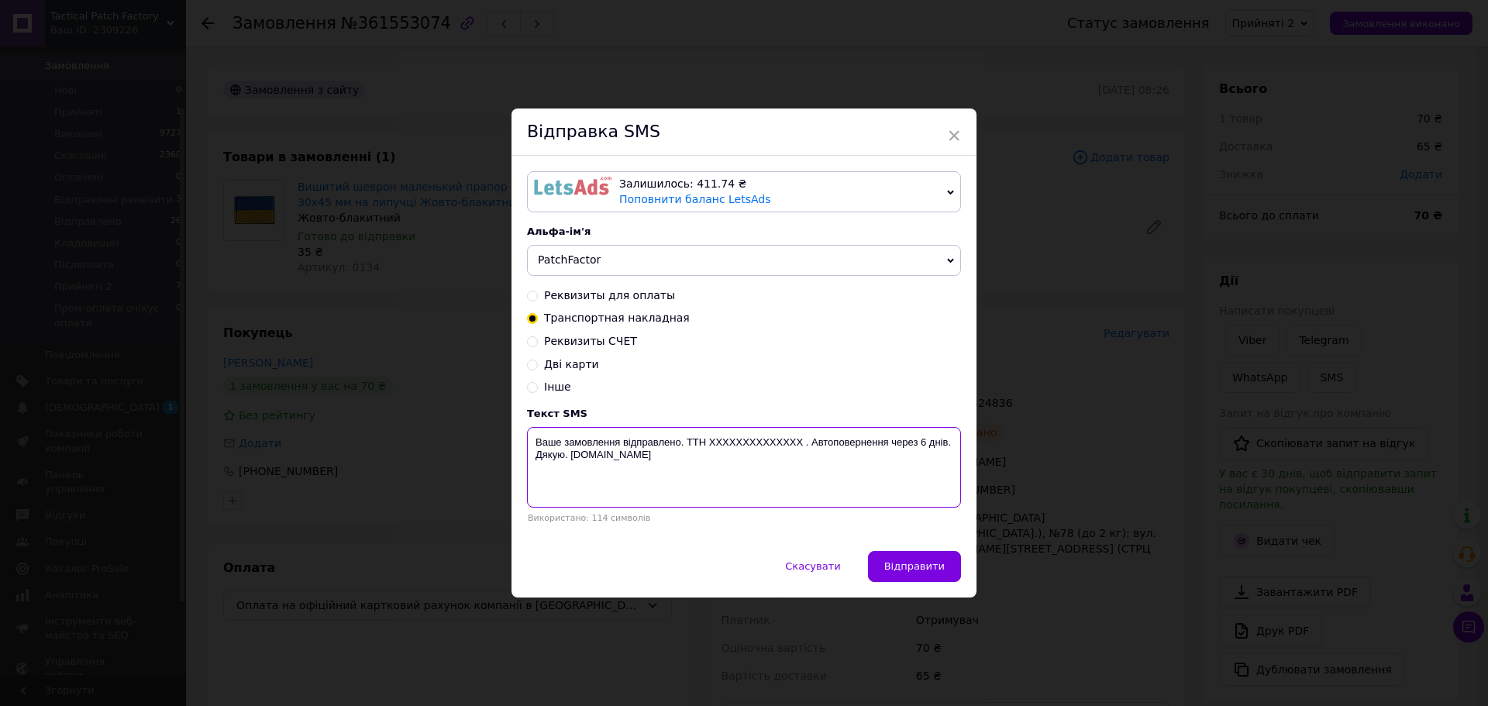
click at [755, 442] on textarea "Ваше замовлення відправлено. ТТН XXXXXXXXXXXXXX . Автоповернення через 6 днів. …" at bounding box center [744, 467] width 434 height 81
paste textarea "20451247324836"
type textarea "Ваше замовлення відправлено. ТТН 20451247324836 . Автоповернення через 6 днів. …"
click at [883, 557] on button "Відправити" at bounding box center [914, 566] width 93 height 31
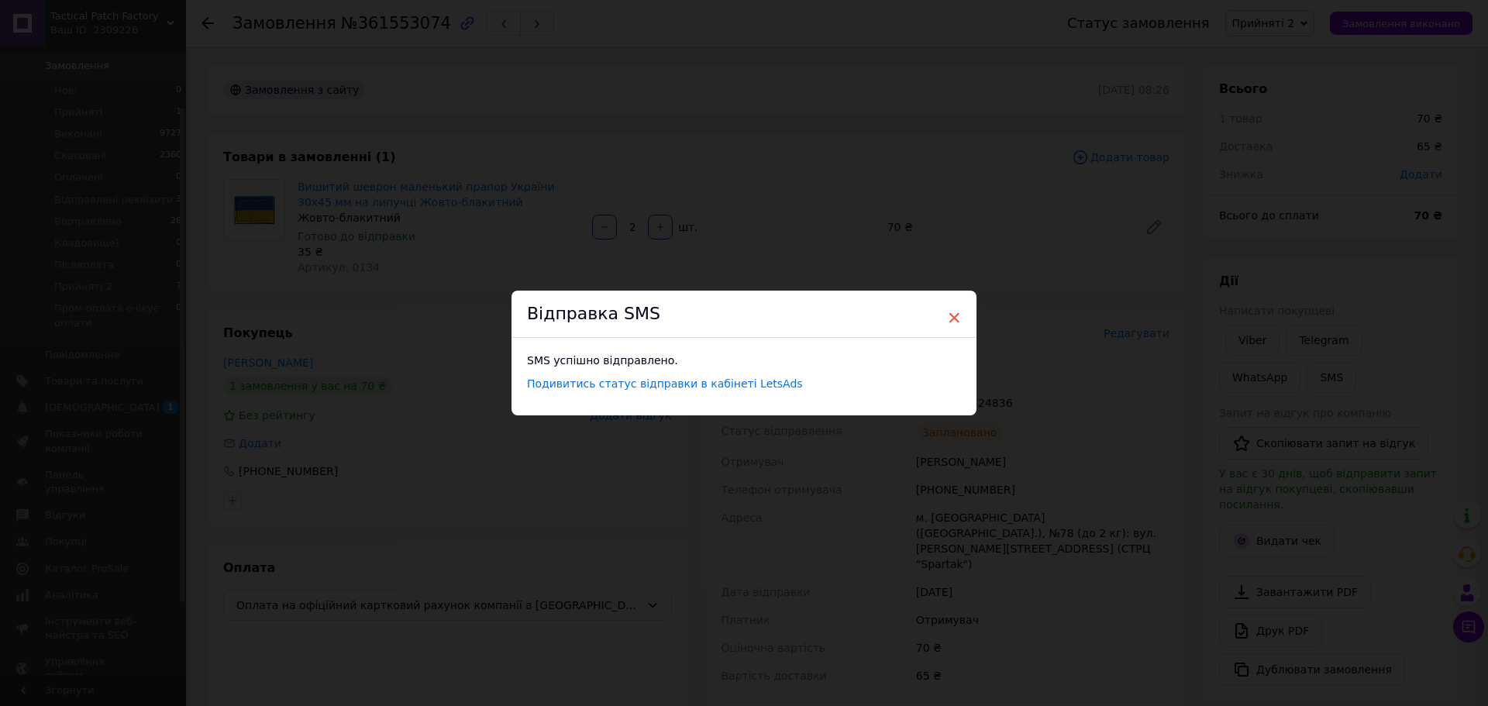
click at [952, 312] on span "×" at bounding box center [954, 318] width 14 height 26
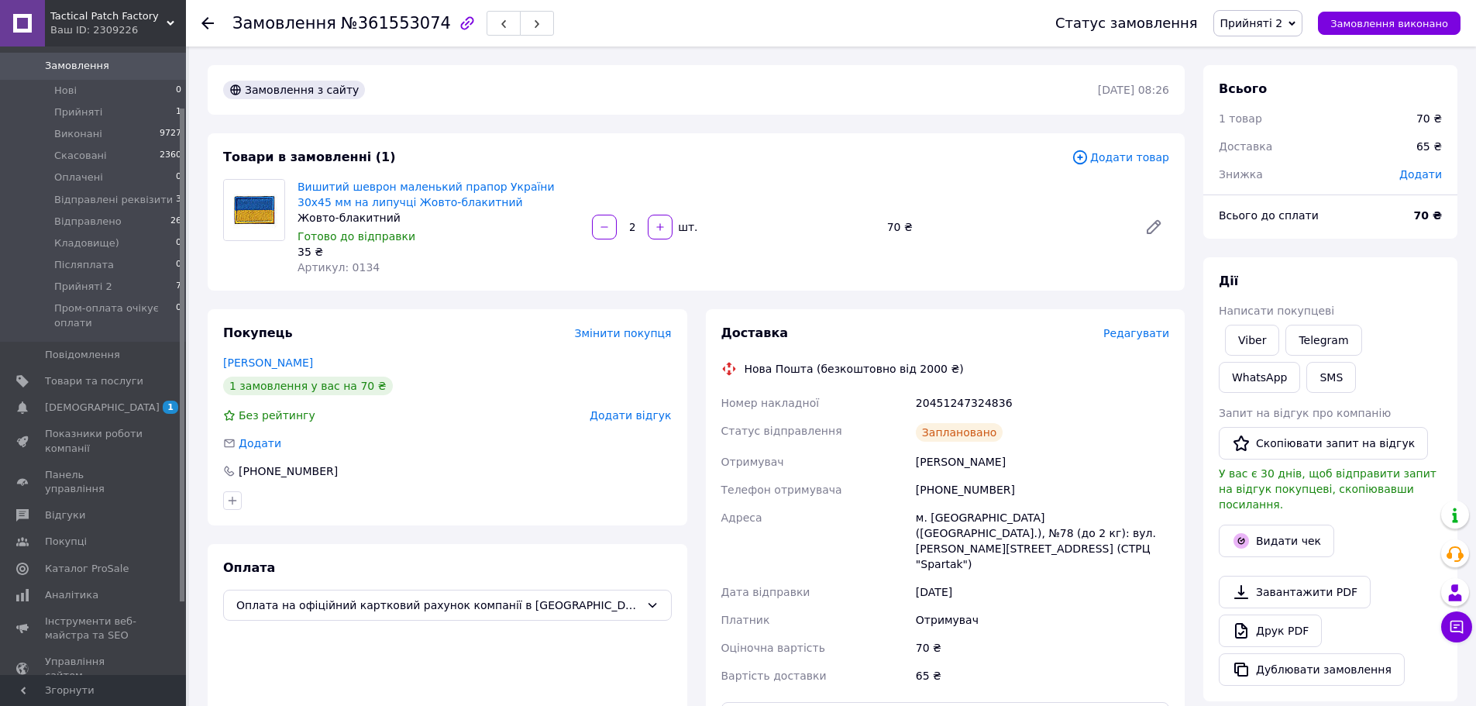
click at [1283, 25] on span "Прийняті 2" at bounding box center [1251, 23] width 63 height 12
click at [1274, 167] on li "Відправлено" at bounding box center [1294, 170] width 161 height 23
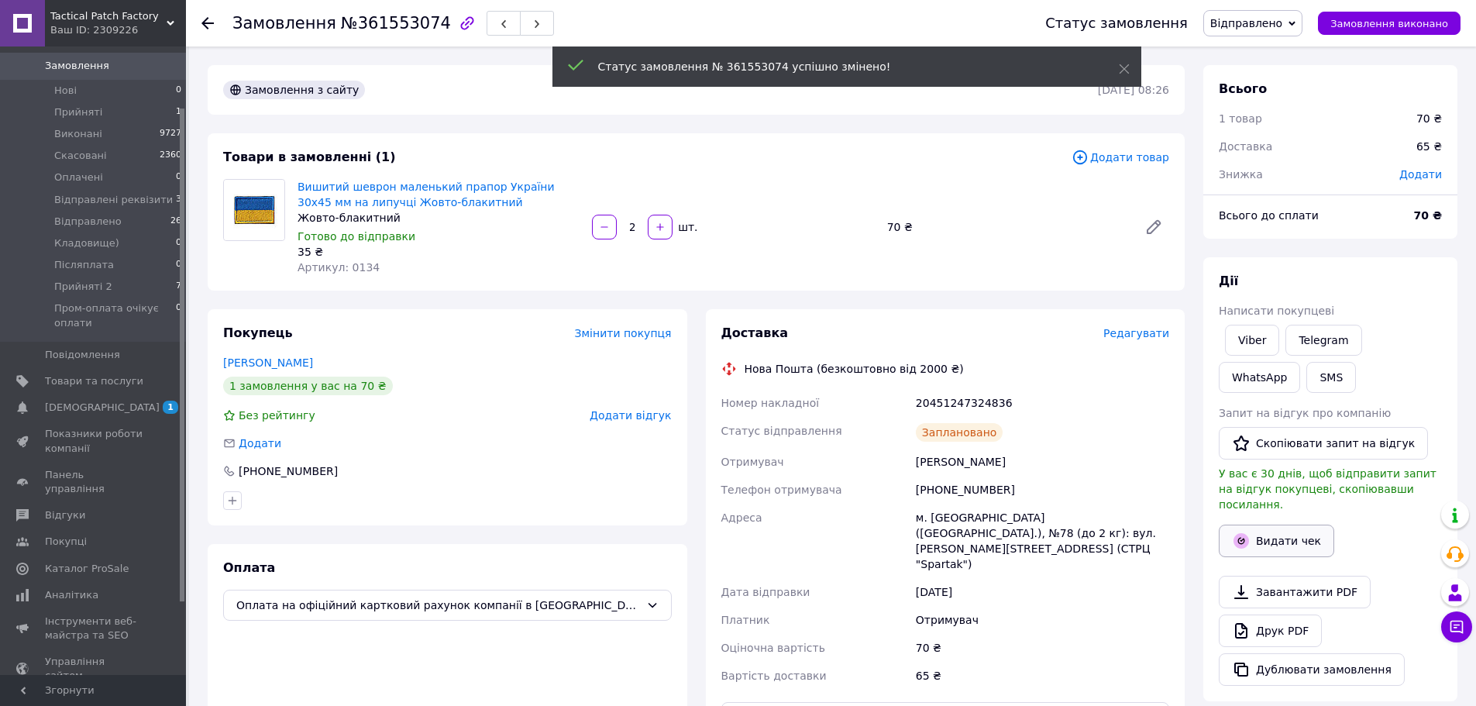
click at [1282, 528] on button "Видати чек" at bounding box center [1276, 541] width 115 height 33
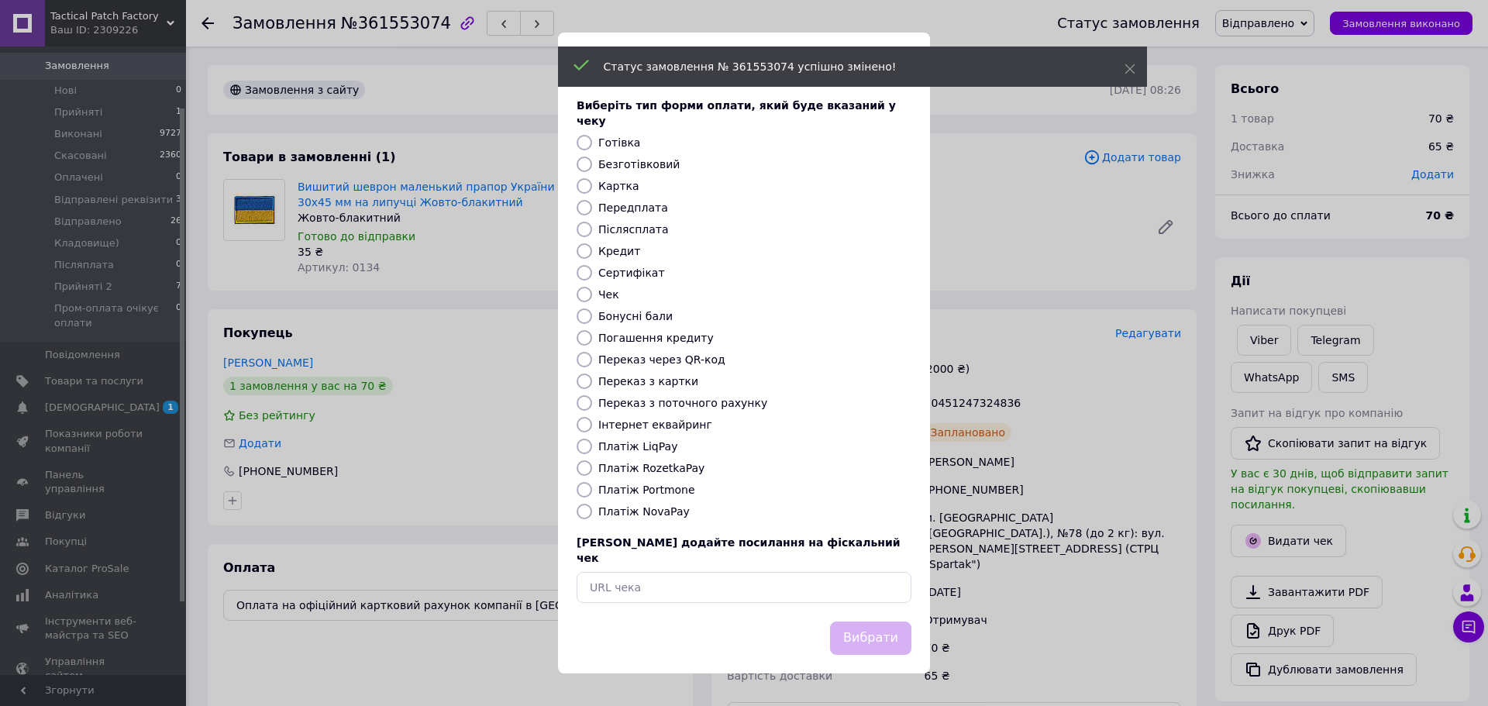
click at [659, 155] on div "Виберіть тип форми оплати, який буде вказаний у чеку Готівка Безготівковий Карт…" at bounding box center [744, 350] width 372 height 542
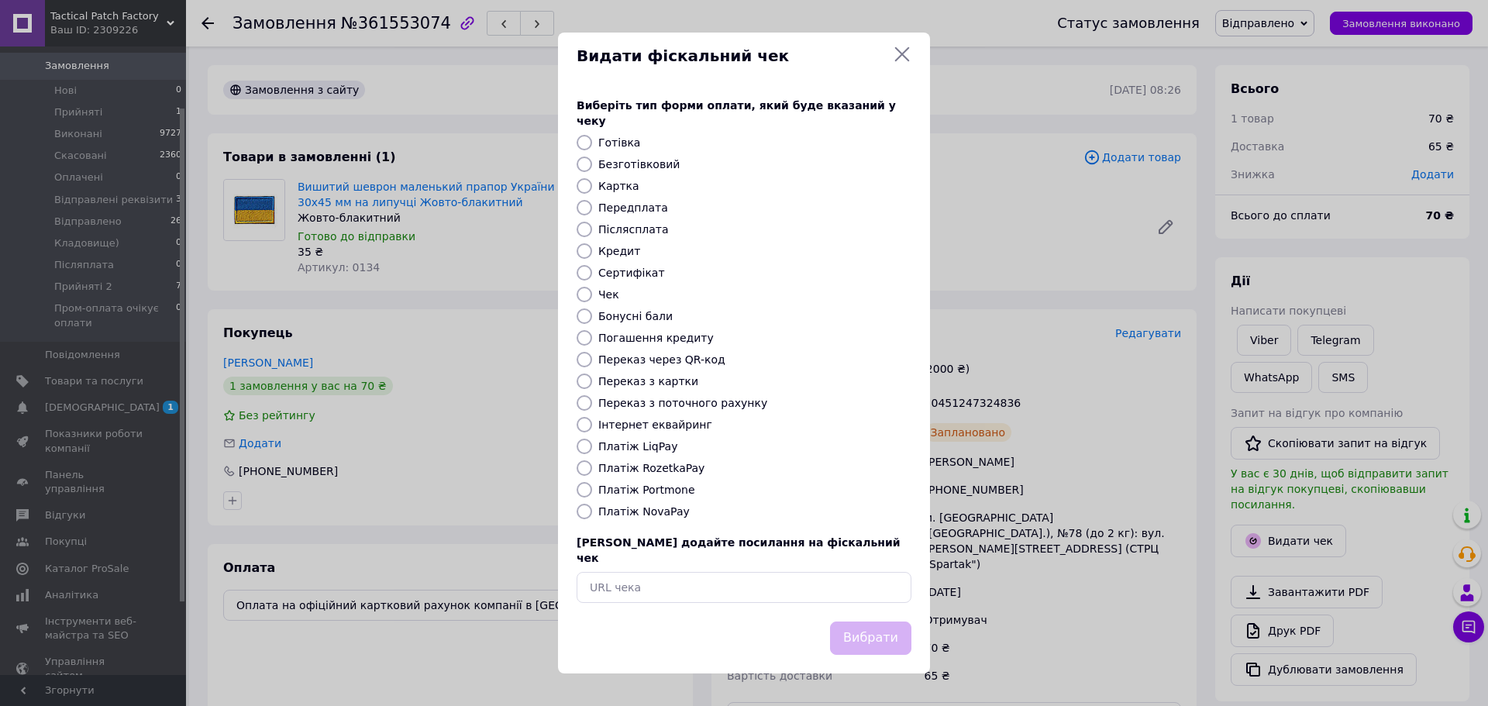
click at [657, 161] on label "Безготівковий" at bounding box center [638, 164] width 81 height 12
click at [592, 161] on input "Безготівковий" at bounding box center [584, 164] width 15 height 15
radio input "true"
click at [889, 623] on button "Вибрати" at bounding box center [870, 637] width 81 height 33
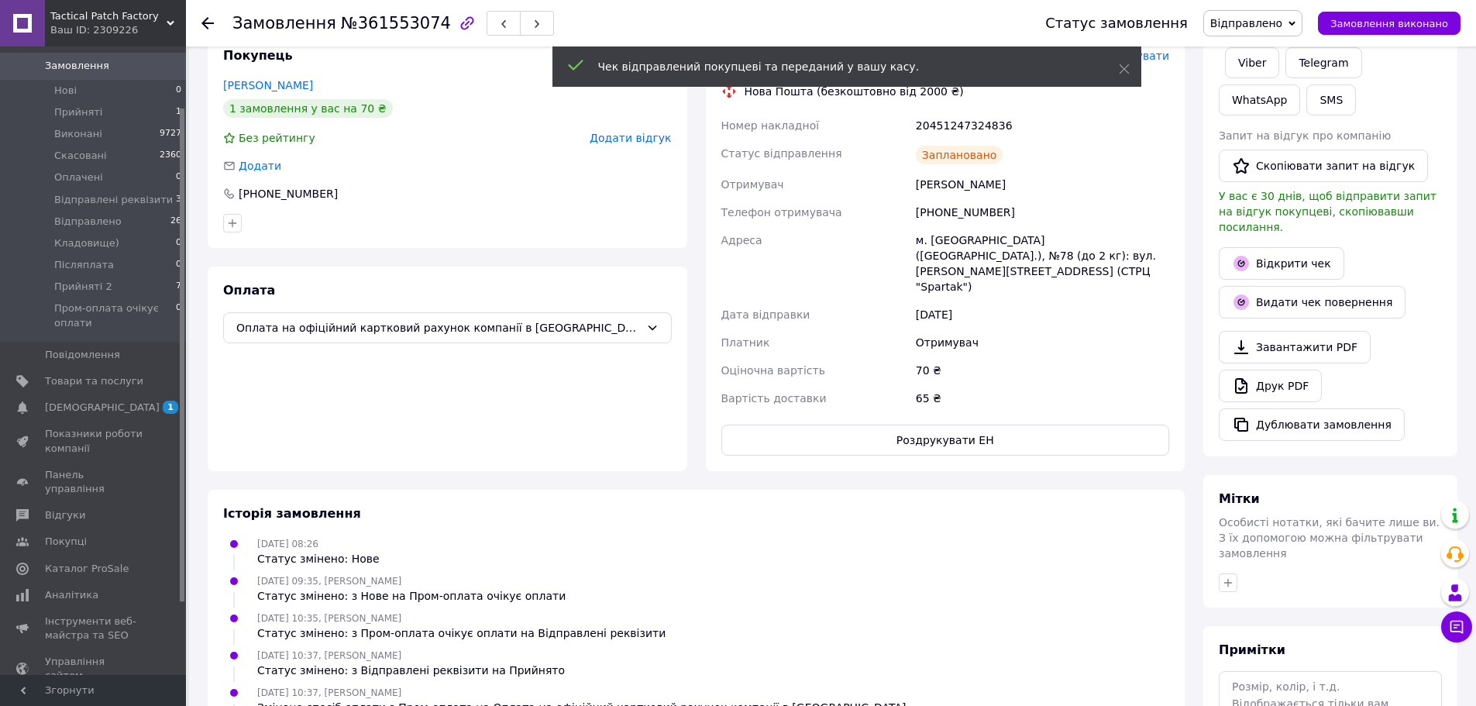
scroll to position [310, 0]
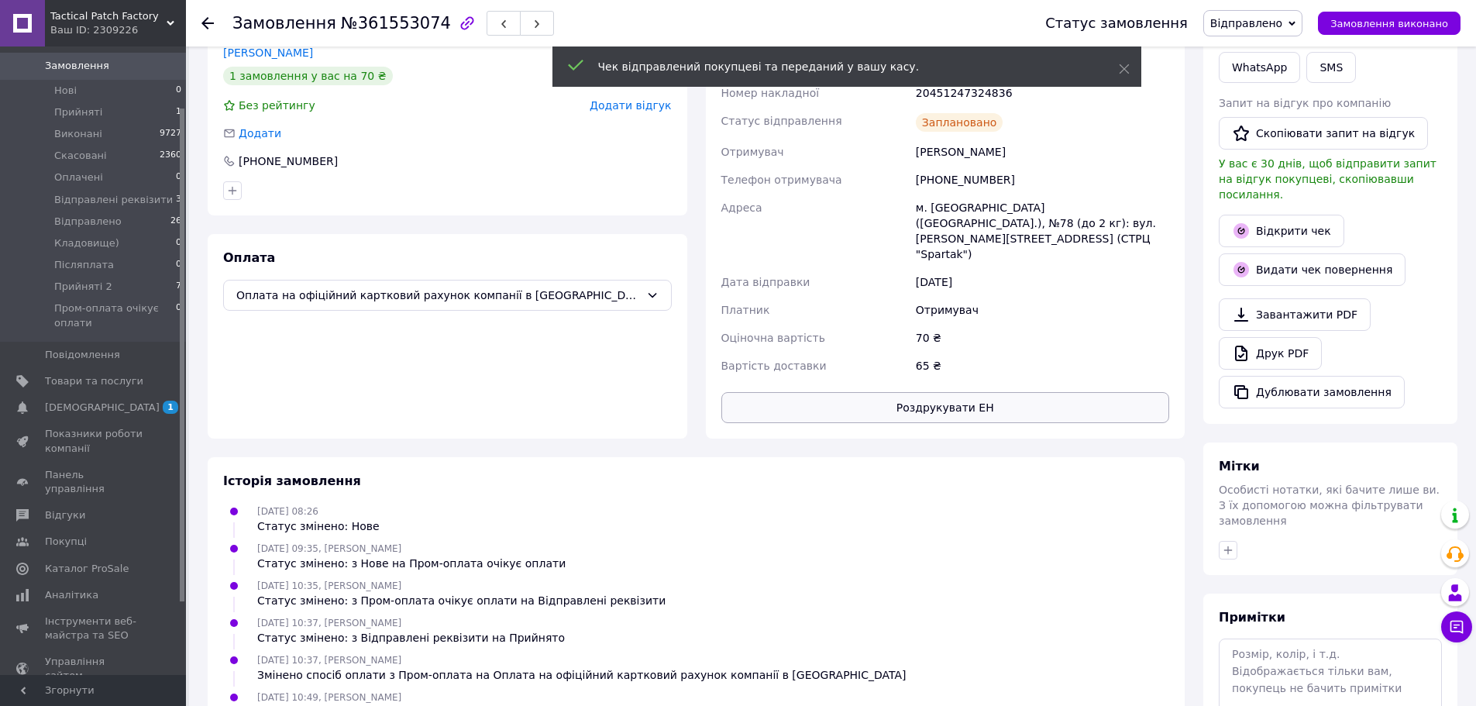
click at [1049, 392] on button "Роздрукувати ЕН" at bounding box center [945, 407] width 449 height 31
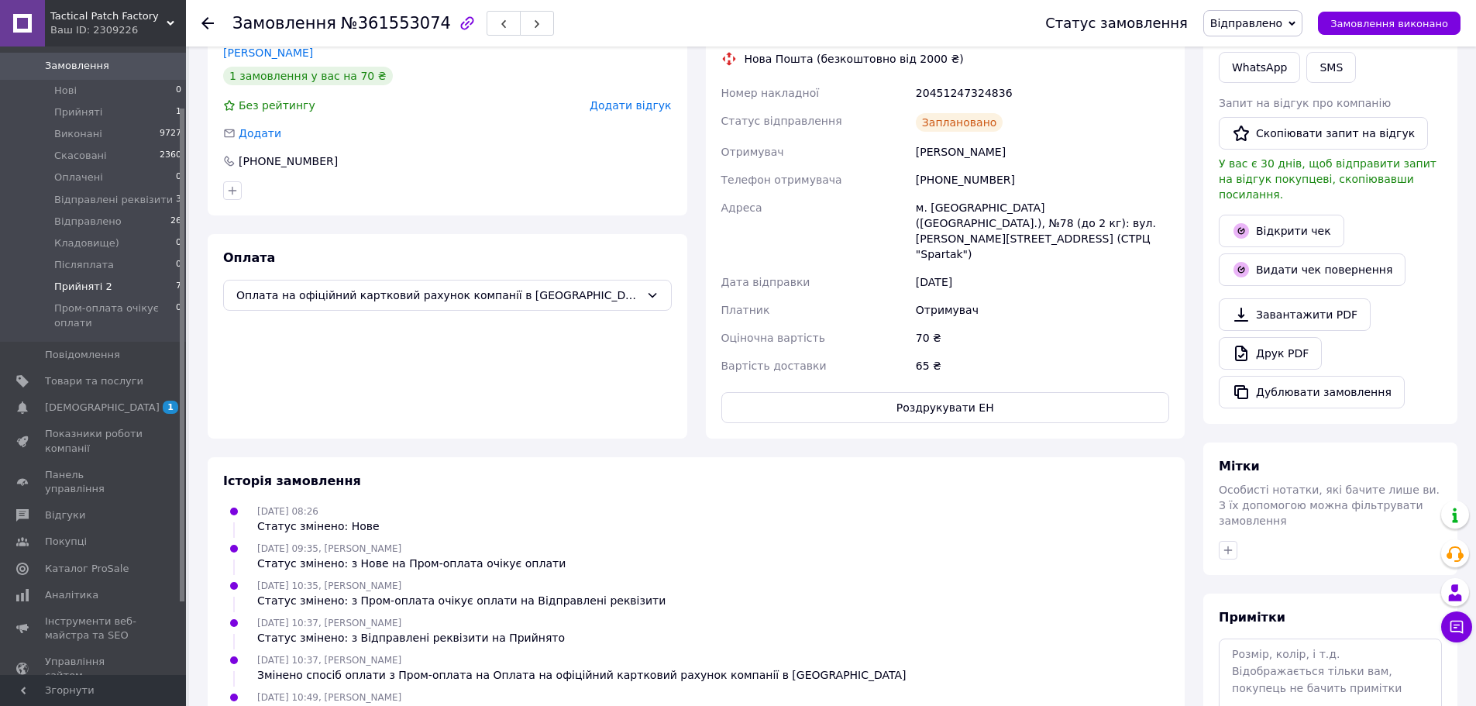
click at [104, 280] on span "Прийняті 2" at bounding box center [83, 287] width 58 height 14
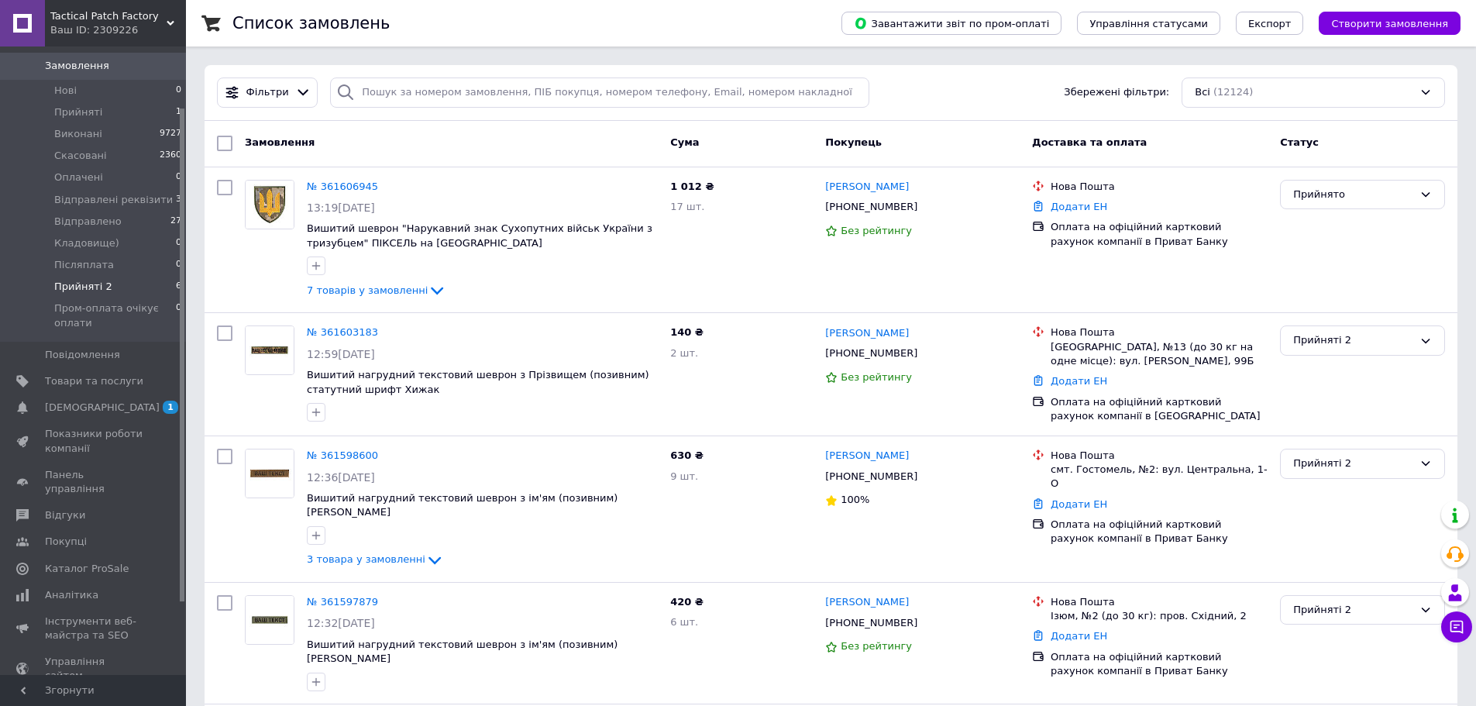
click at [155, 276] on li "Прийняті 2 6" at bounding box center [95, 287] width 191 height 22
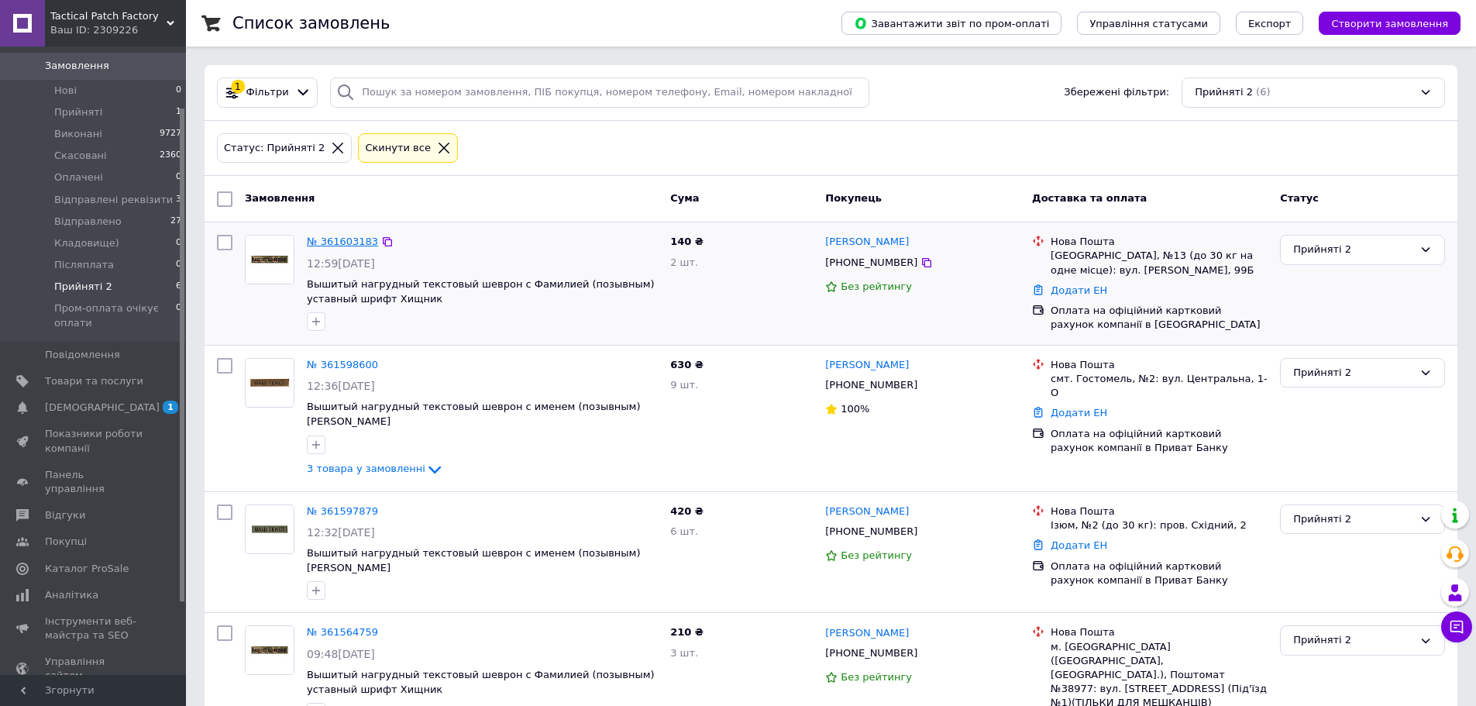
click at [340, 246] on link "№ 361603183" at bounding box center [342, 242] width 71 height 12
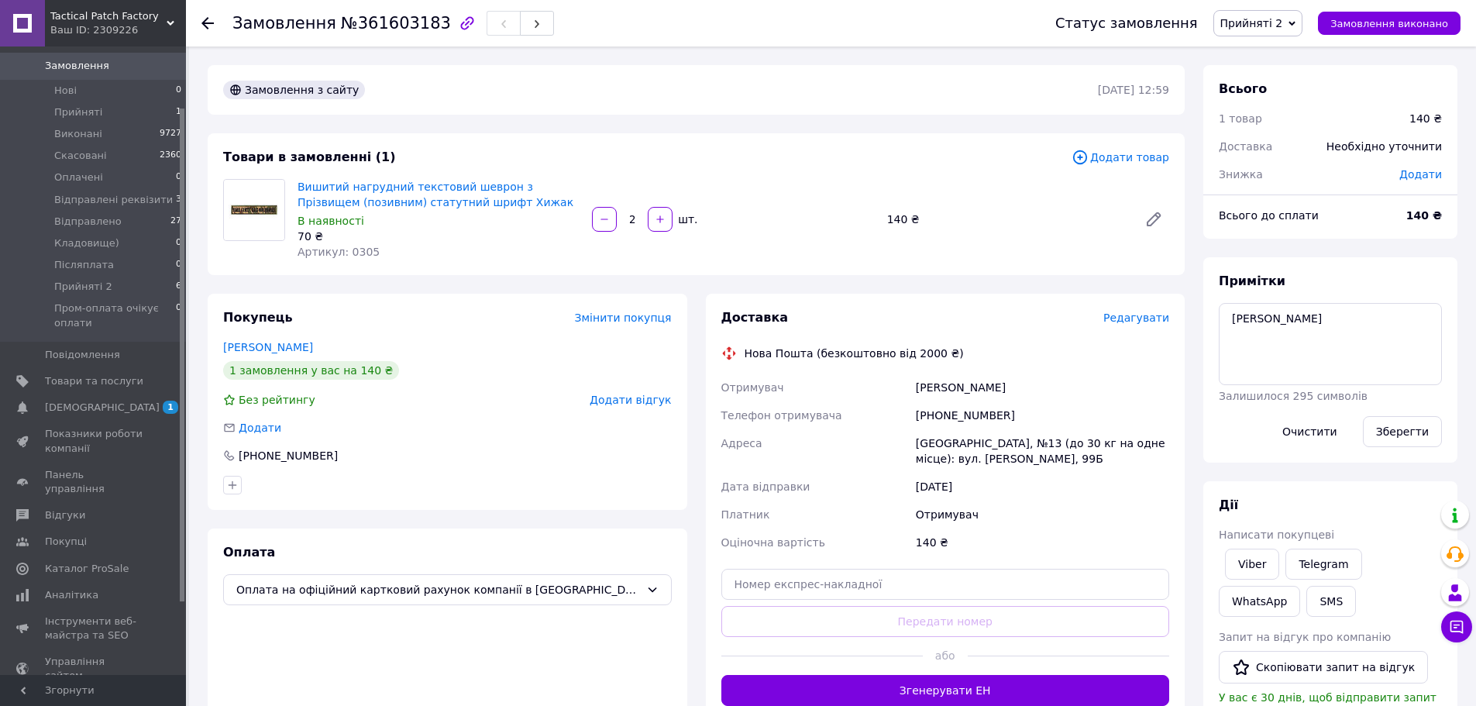
click at [1154, 315] on span "Редагувати" at bounding box center [1136, 318] width 66 height 12
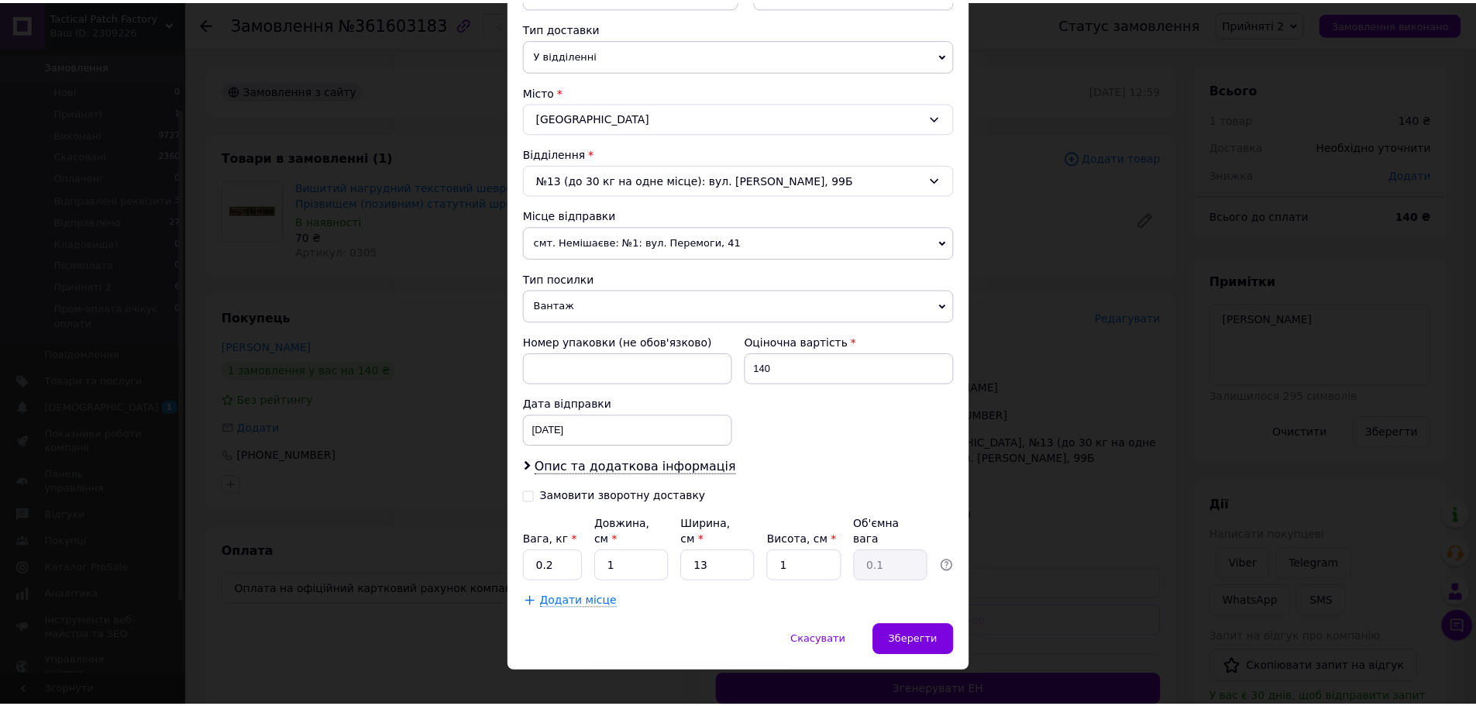
scroll to position [351, 0]
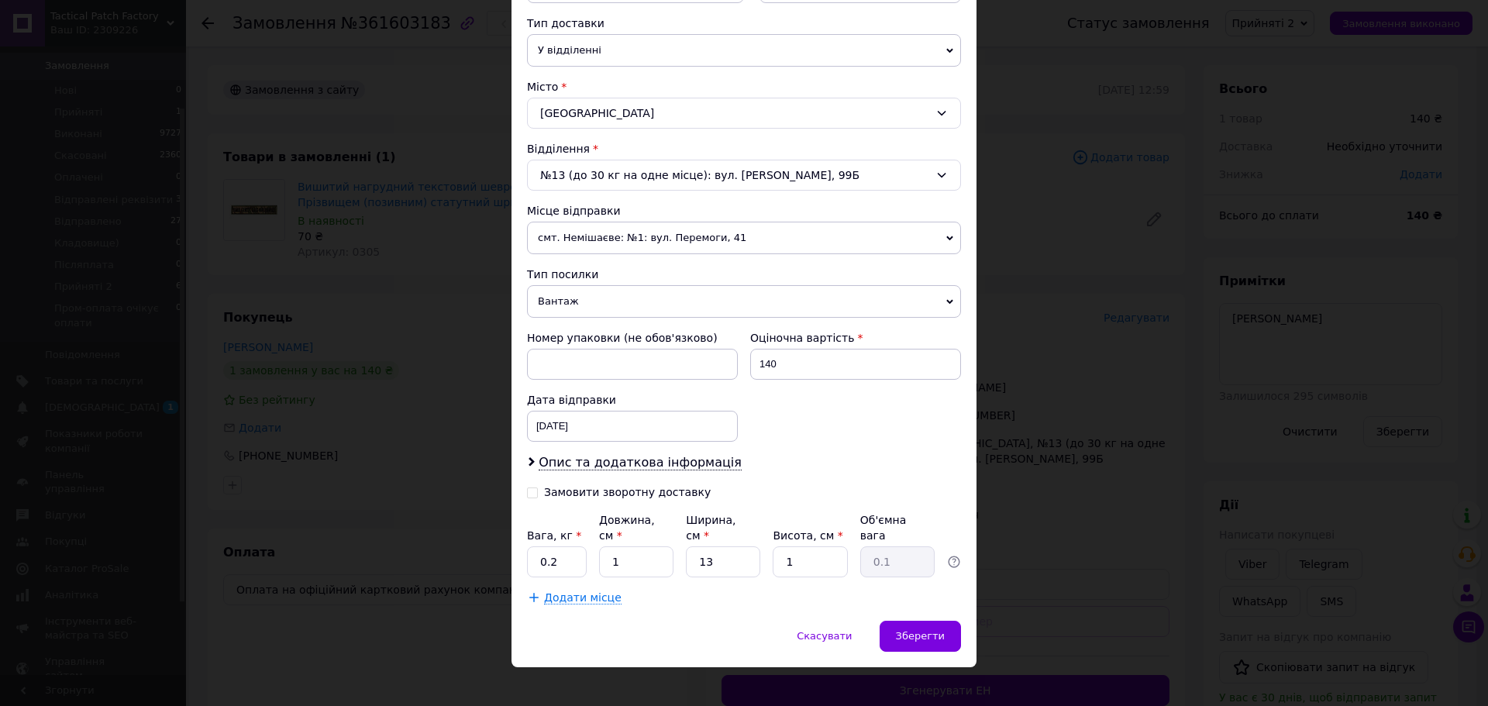
click at [605, 301] on span "Вантаж" at bounding box center [744, 301] width 434 height 33
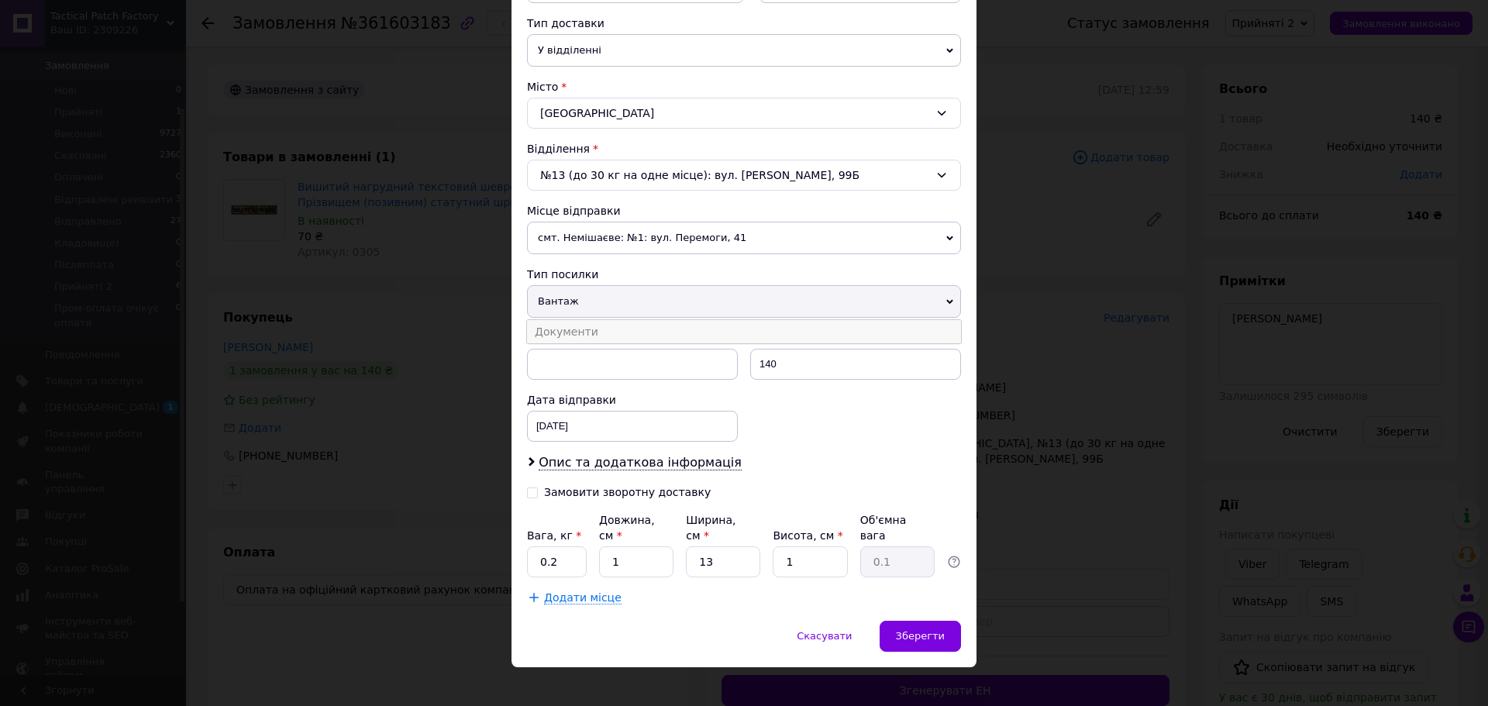
click at [604, 328] on li "Документи" at bounding box center [744, 331] width 434 height 23
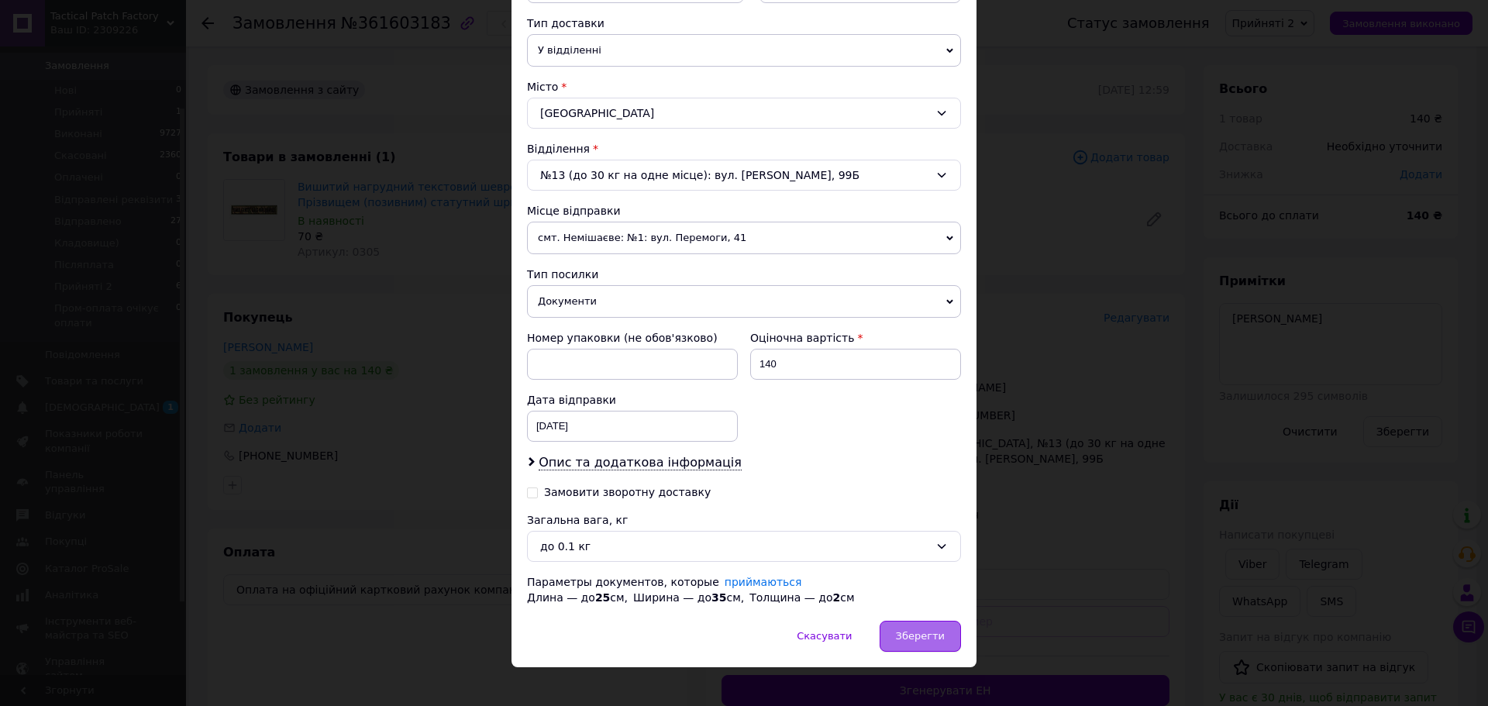
click at [920, 634] on span "Зберегти" at bounding box center [920, 636] width 49 height 12
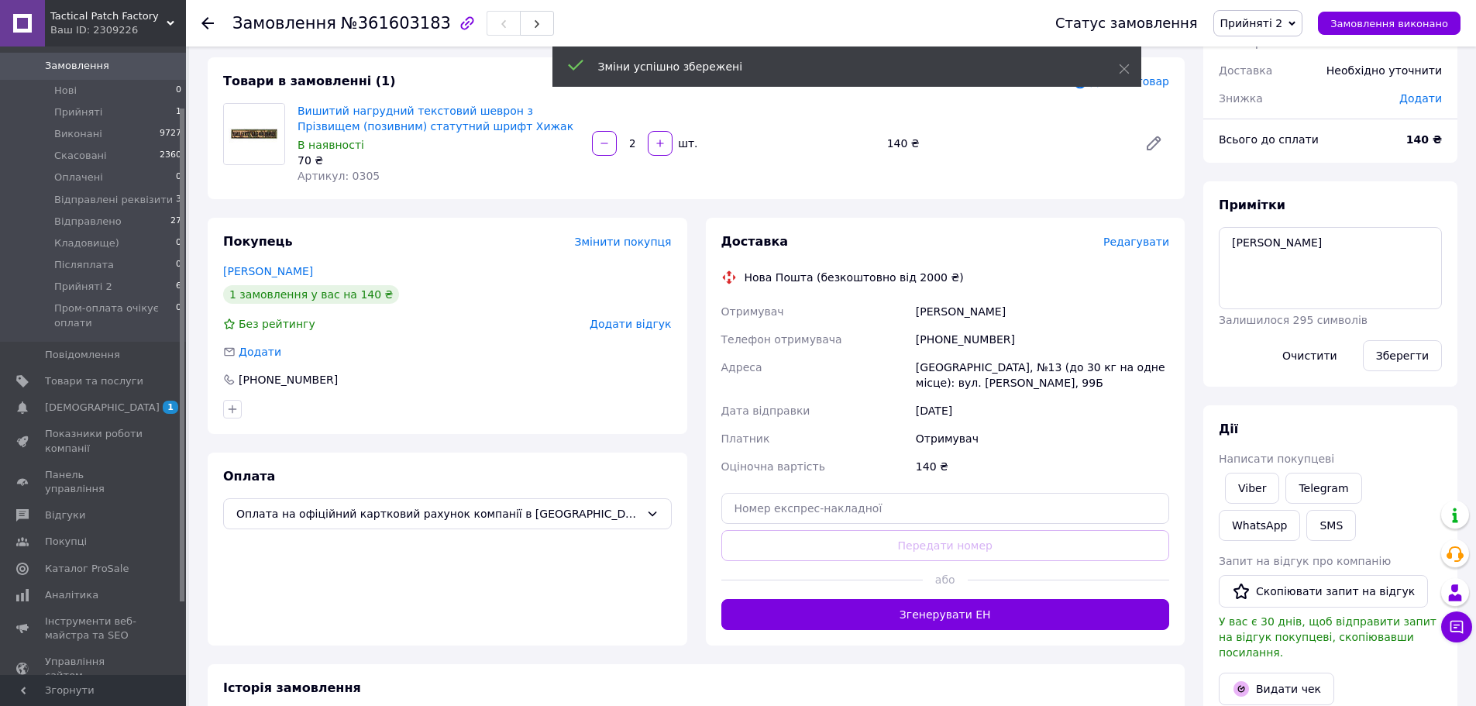
scroll to position [155, 0]
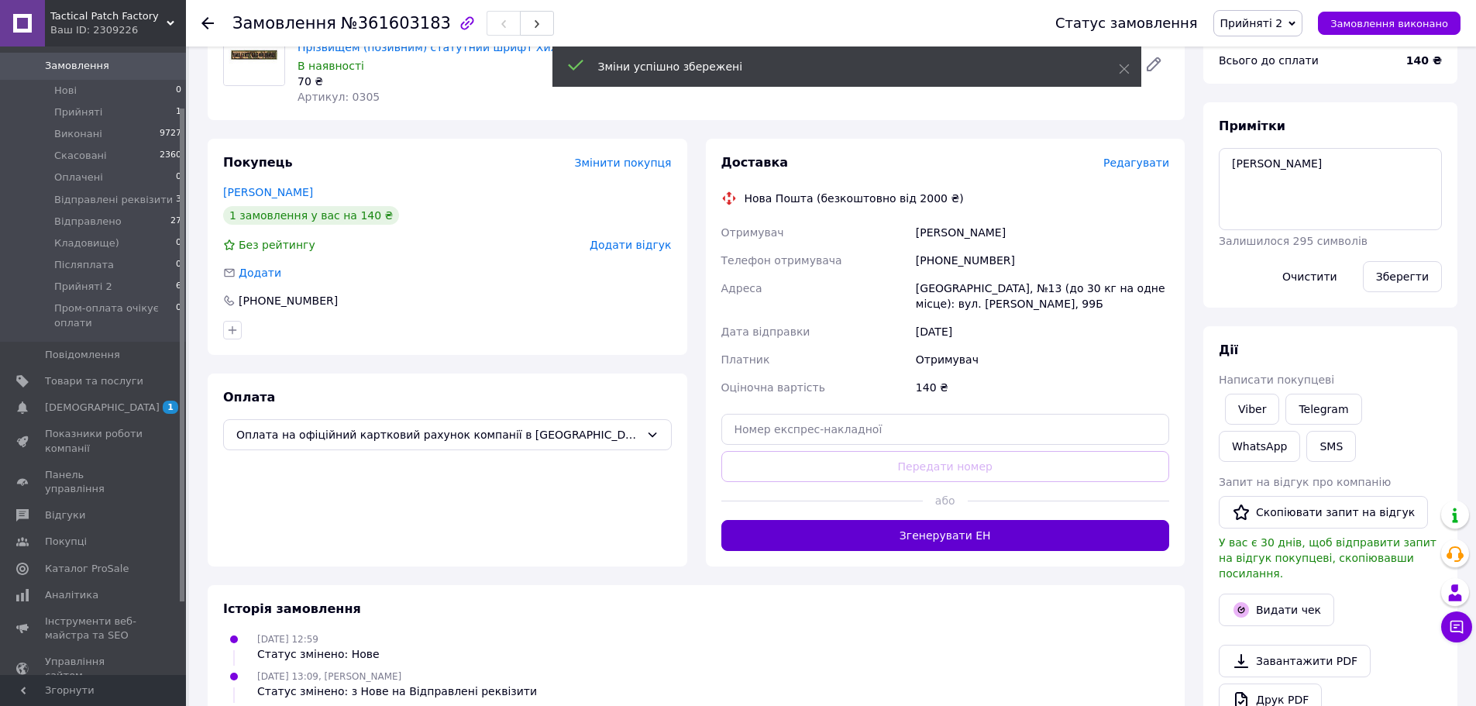
click at [987, 525] on button "Згенерувати ЕН" at bounding box center [945, 535] width 449 height 31
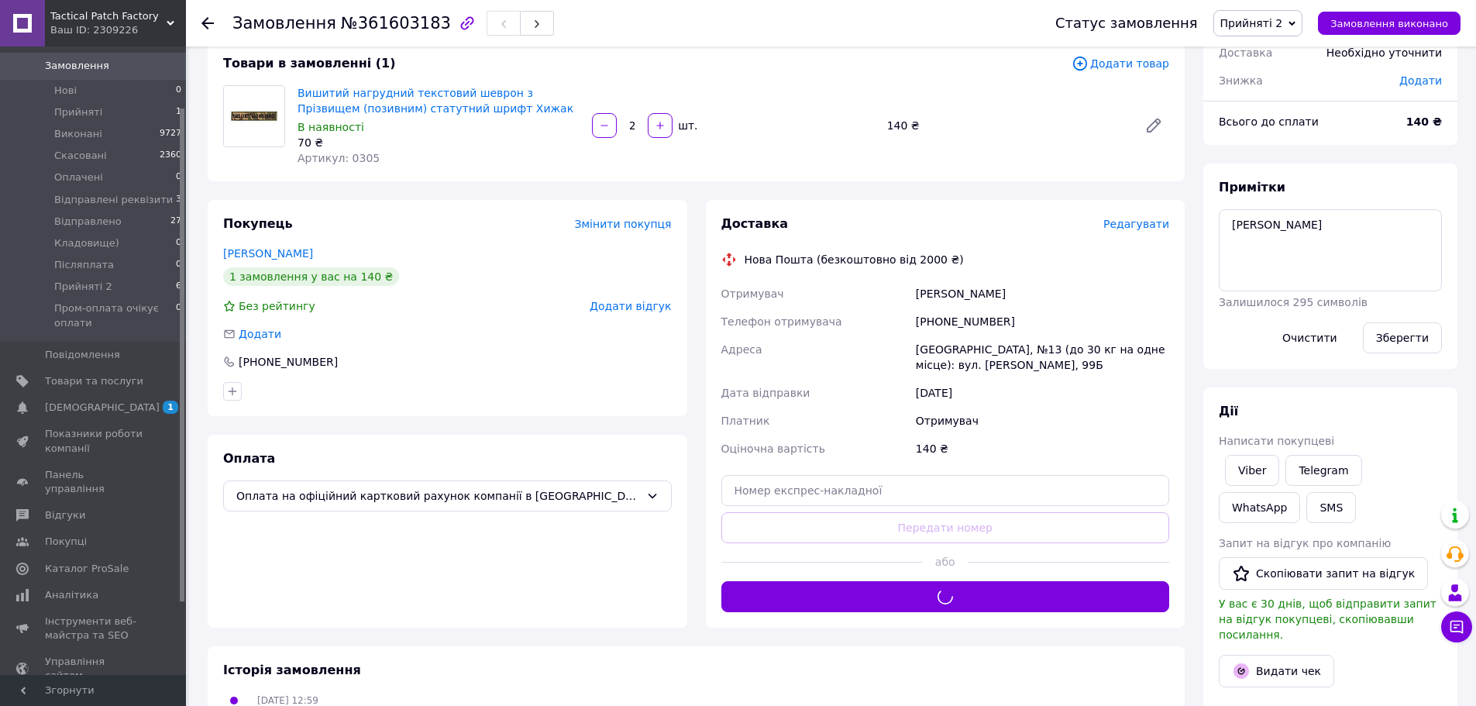
scroll to position [77, 0]
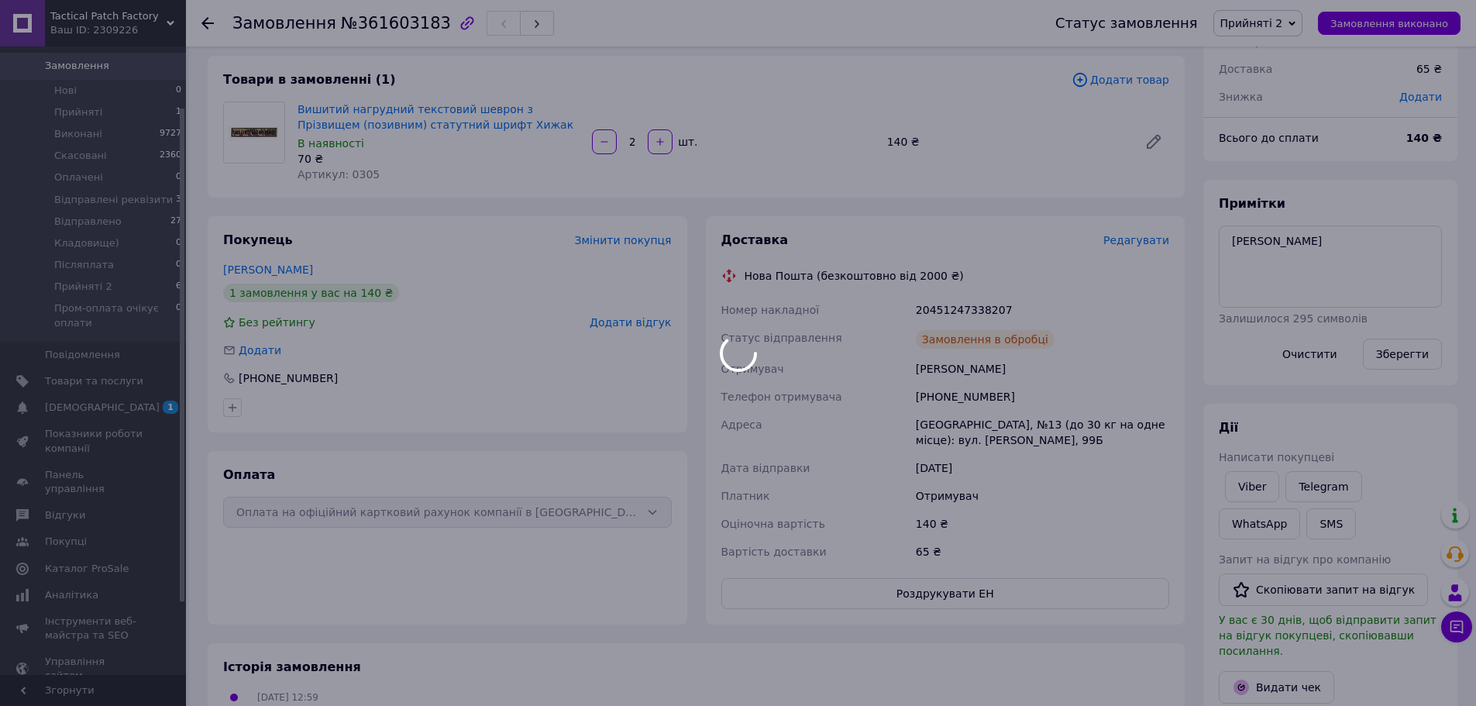
click at [944, 303] on div at bounding box center [738, 353] width 1476 height 706
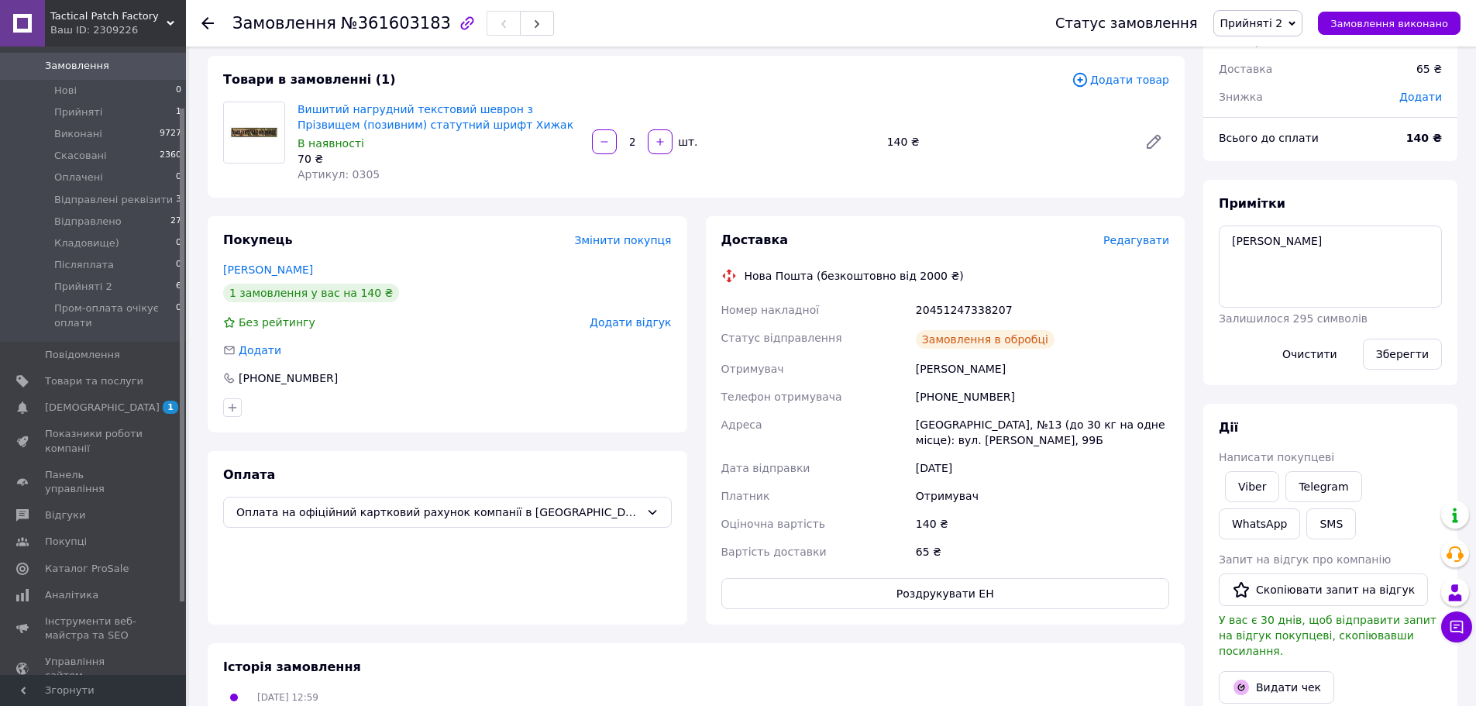
click at [974, 311] on div "20451247338207" at bounding box center [1043, 310] width 260 height 28
copy div "20451247338207"
click at [1306, 529] on button "SMS" at bounding box center [1331, 523] width 50 height 31
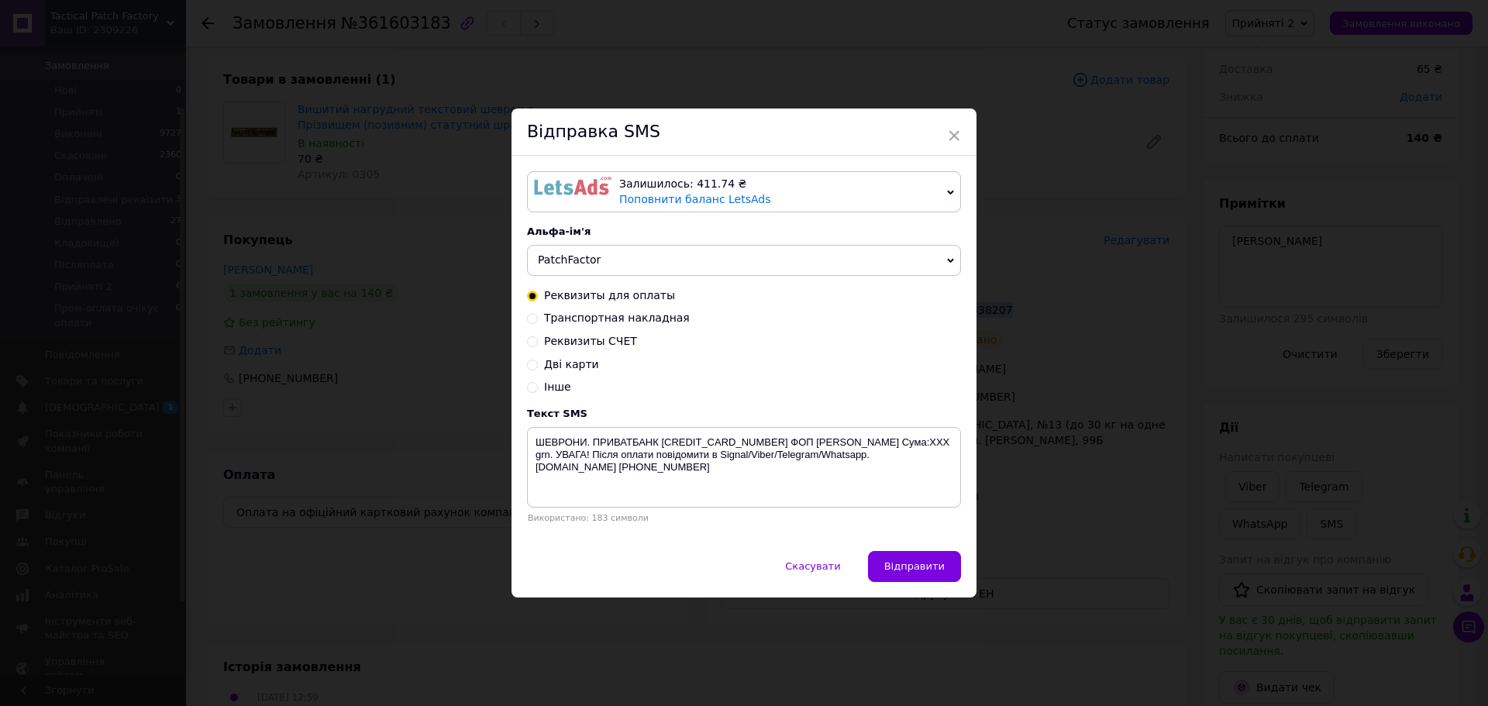
click at [654, 321] on span "Транспортная накладная" at bounding box center [617, 318] width 146 height 12
click at [538, 321] on input "Транспортная накладная" at bounding box center [532, 317] width 11 height 11
radio input "true"
radio input "false"
click at [736, 437] on textarea "Ваше замовлення відправлено. ТТН XXXXXXXXXXXXXX . Автоповернення через 6 днів. …" at bounding box center [744, 467] width 434 height 81
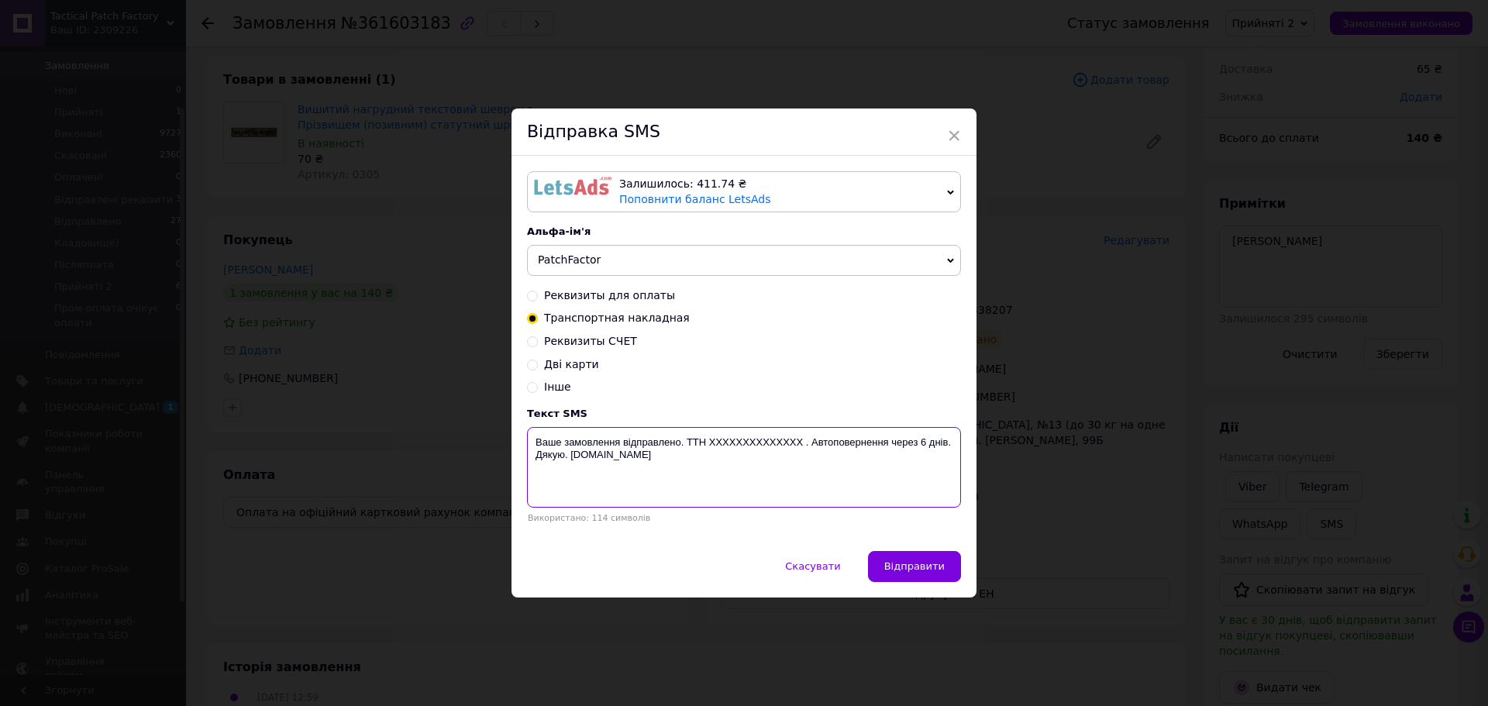
click at [736, 437] on textarea "Ваше замовлення відправлено. ТТН XXXXXXXXXXXXXX . Автоповернення через 6 днів. …" at bounding box center [744, 467] width 434 height 81
paste textarea "20451247338207"
type textarea "Ваше замовлення відправлено. ТТН 20451247338207. Автоповернення через 6 днів. Д…"
click at [910, 569] on span "Відправити" at bounding box center [914, 566] width 60 height 12
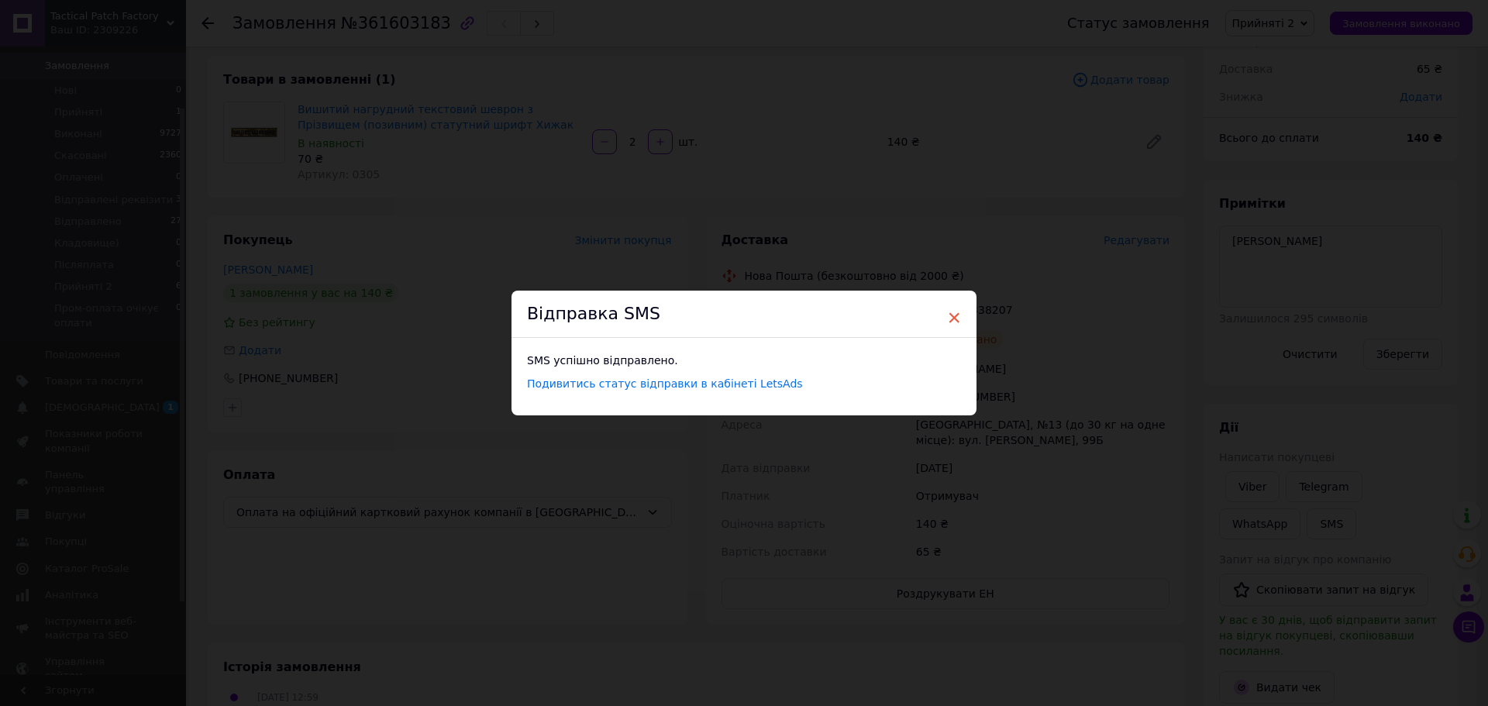
click at [947, 315] on span "×" at bounding box center [954, 318] width 14 height 26
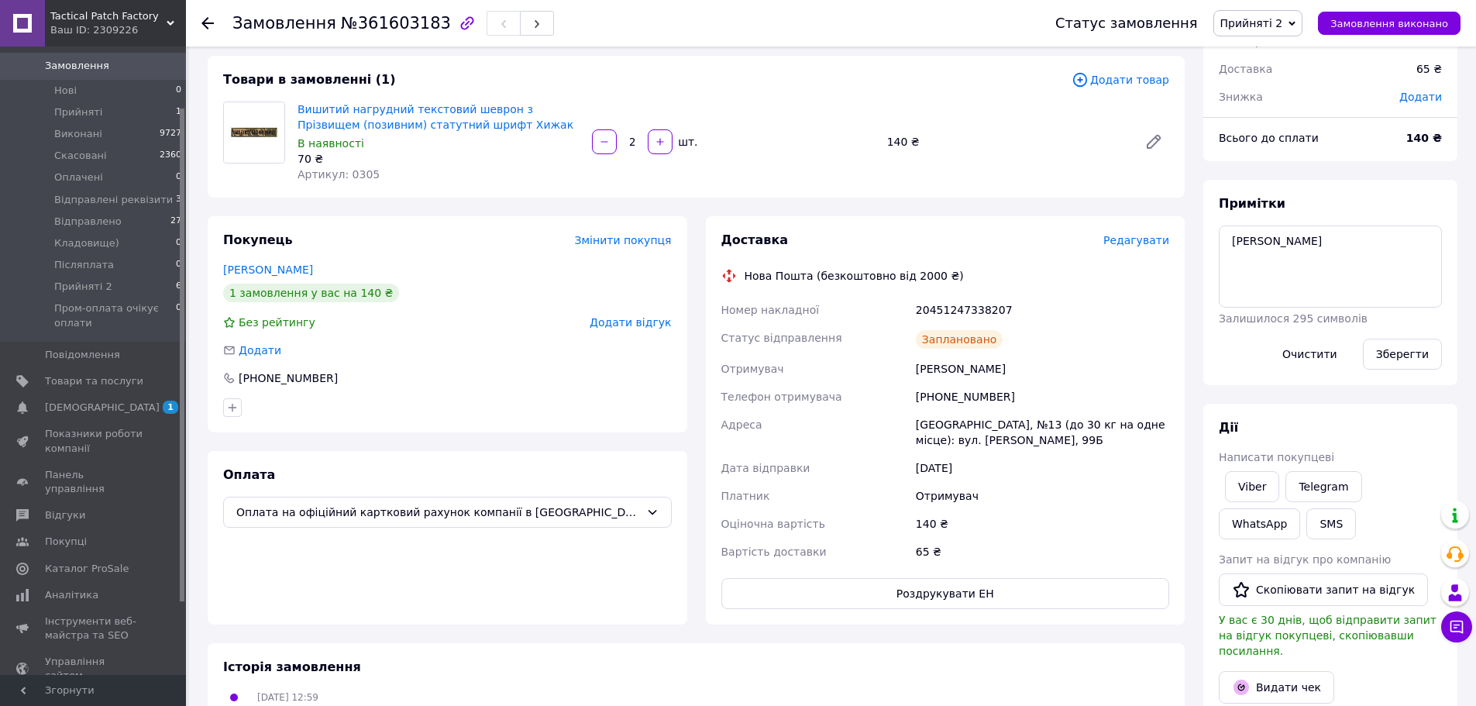
click at [1282, 36] on div "Статус замовлення Прийняті 2 Прийнято Виконано Скасовано Оплачено Відправлені р…" at bounding box center [1242, 23] width 436 height 46
click at [1283, 26] on span "Прийняті 2" at bounding box center [1251, 23] width 63 height 12
click at [1273, 174] on li "Відправлено" at bounding box center [1294, 170] width 161 height 23
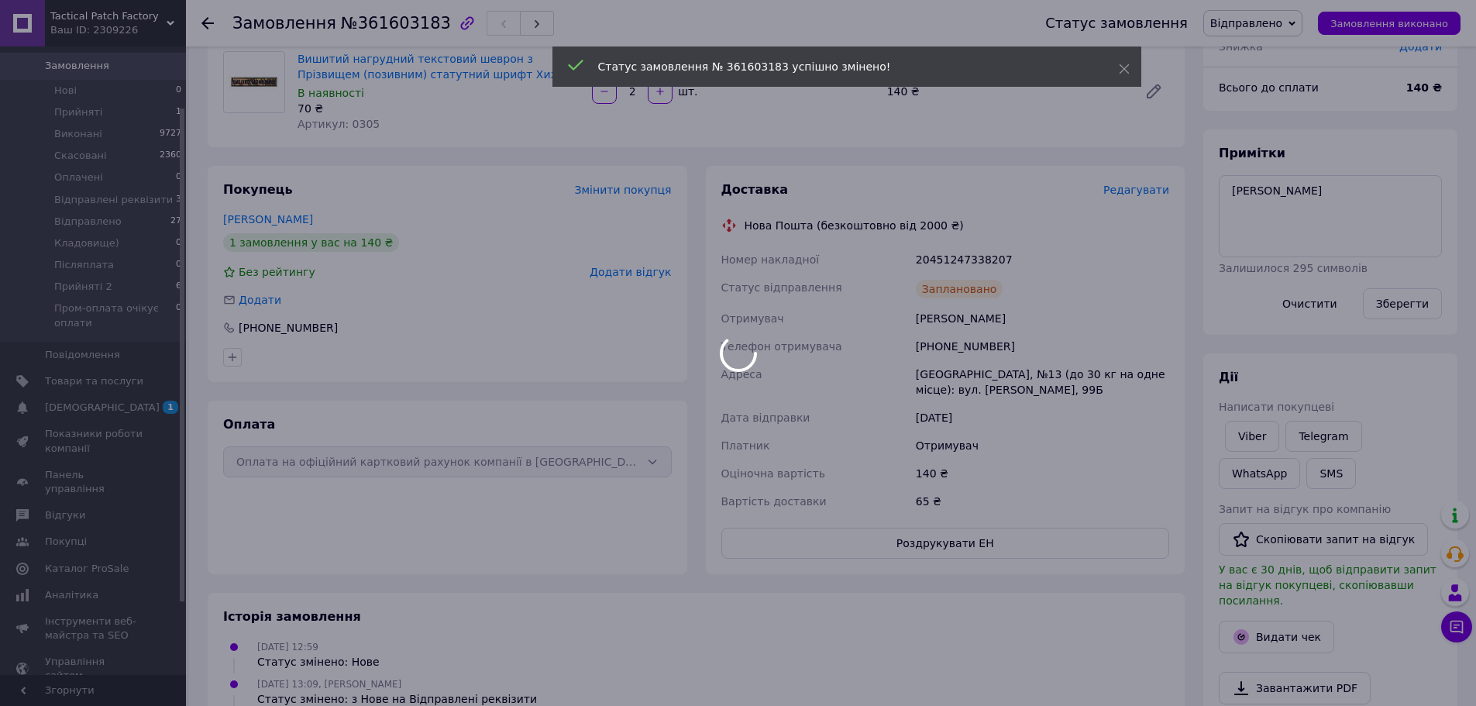
scroll to position [155, 0]
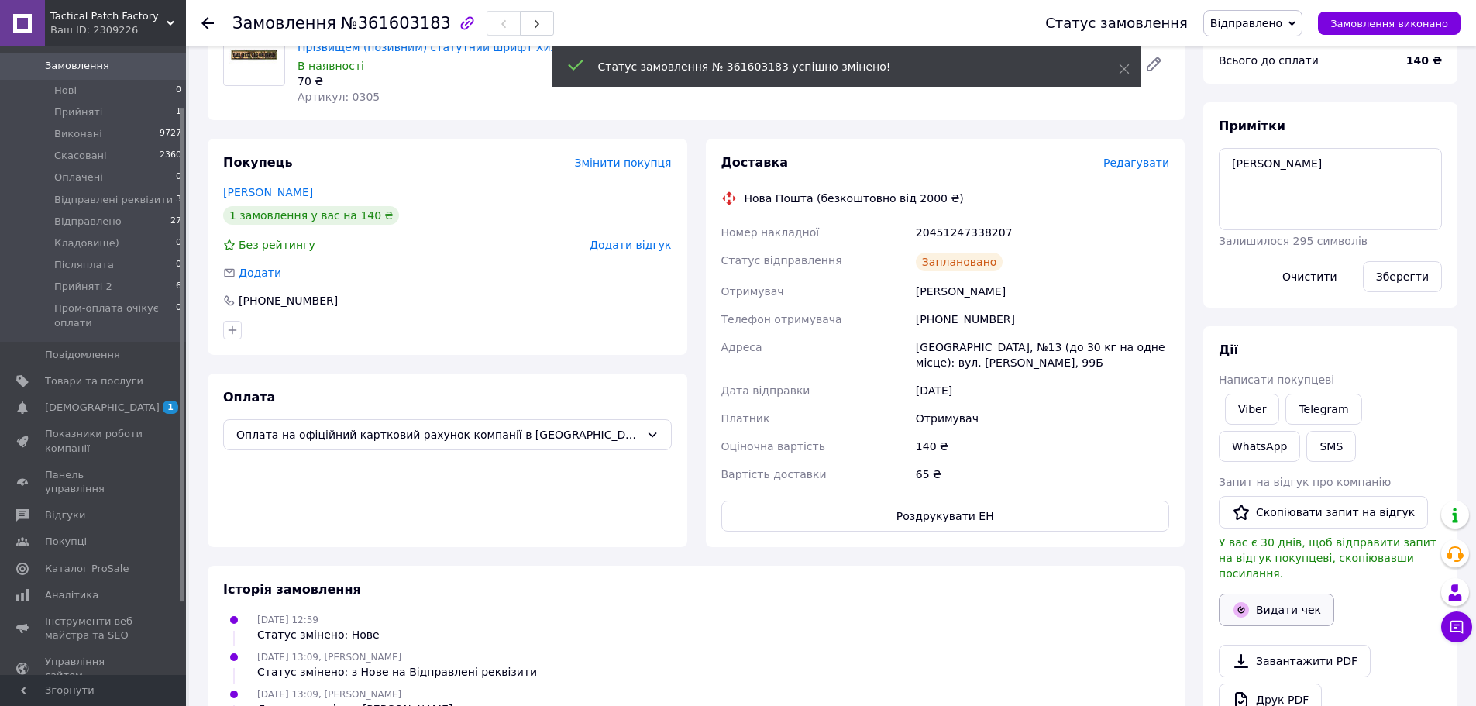
click at [1289, 601] on button "Видати чек" at bounding box center [1276, 610] width 115 height 33
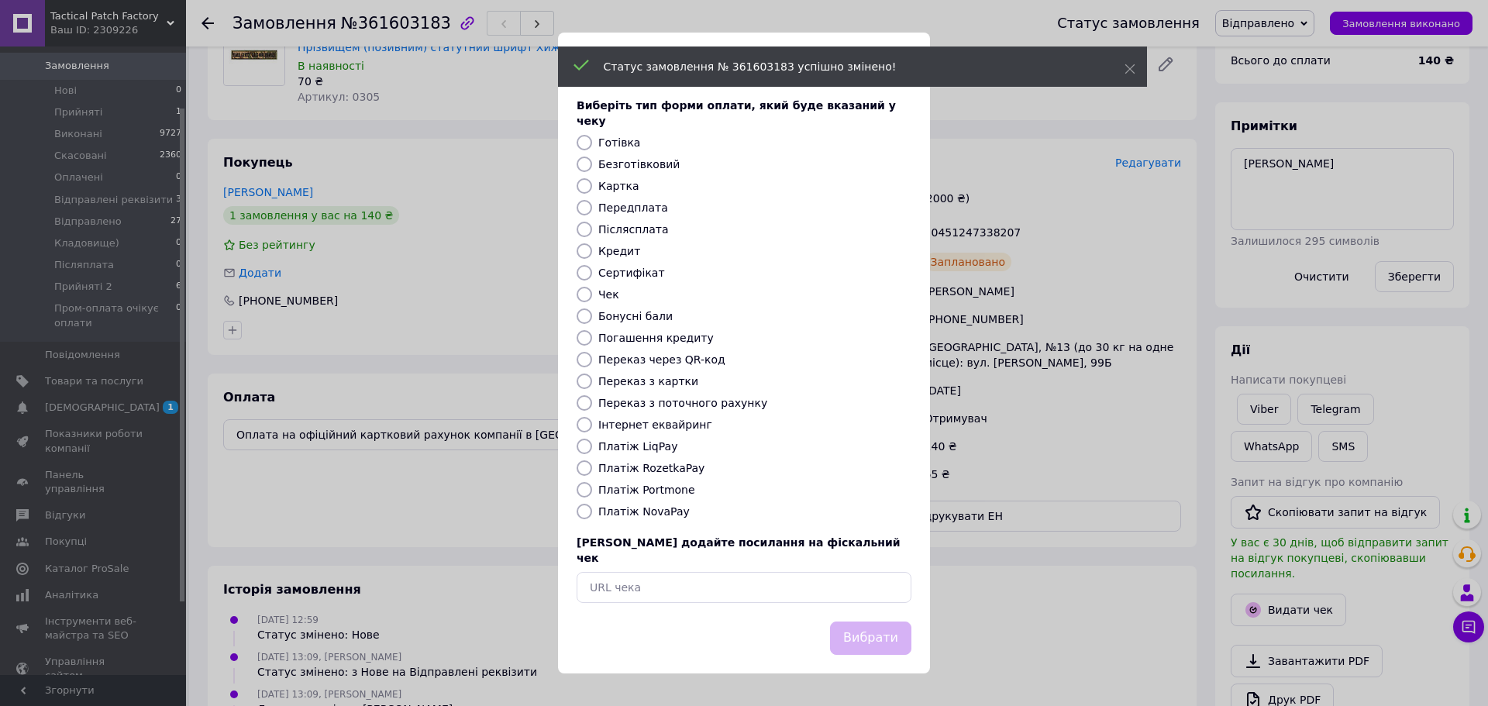
click at [654, 166] on label "Безготівковий" at bounding box center [638, 164] width 81 height 12
click at [592, 166] on input "Безготівковий" at bounding box center [584, 164] width 15 height 15
radio input "true"
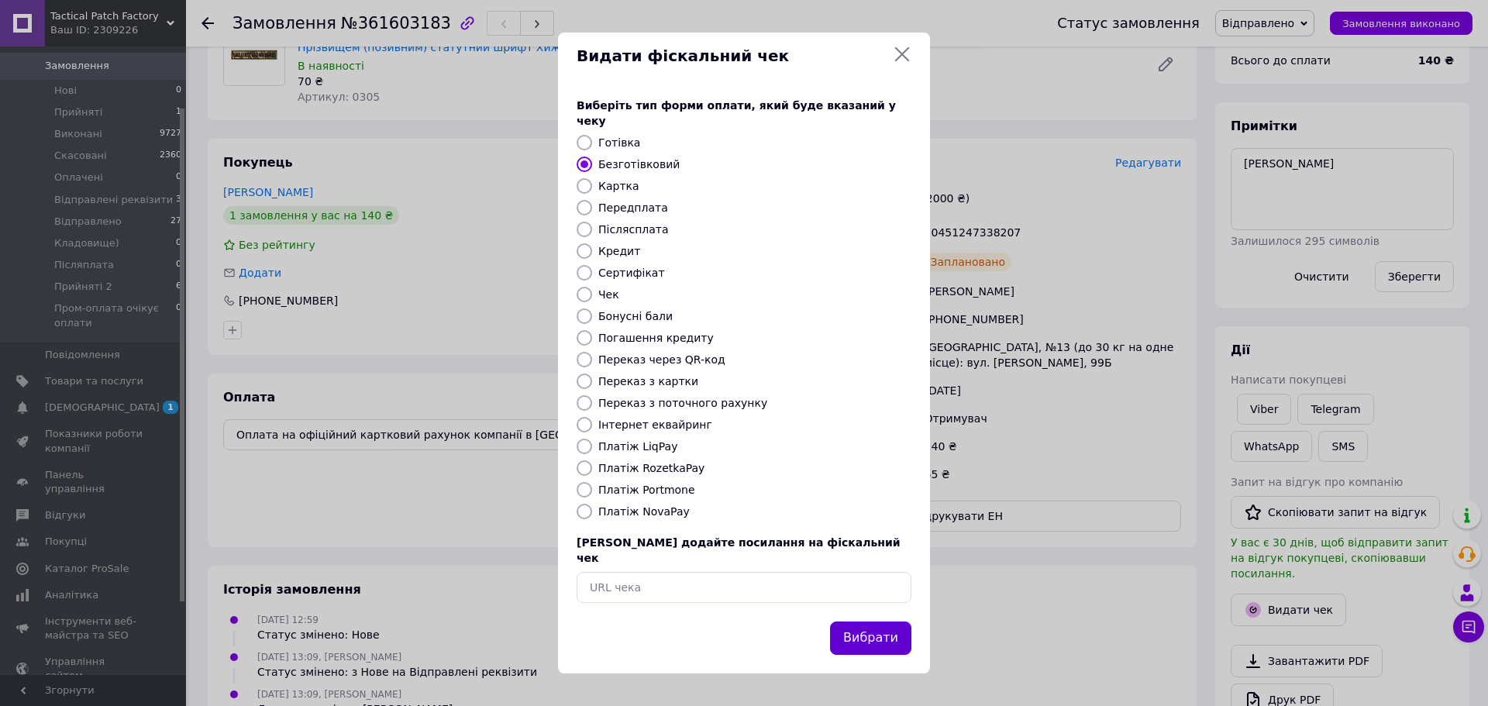
click at [889, 623] on button "Вибрати" at bounding box center [870, 637] width 81 height 33
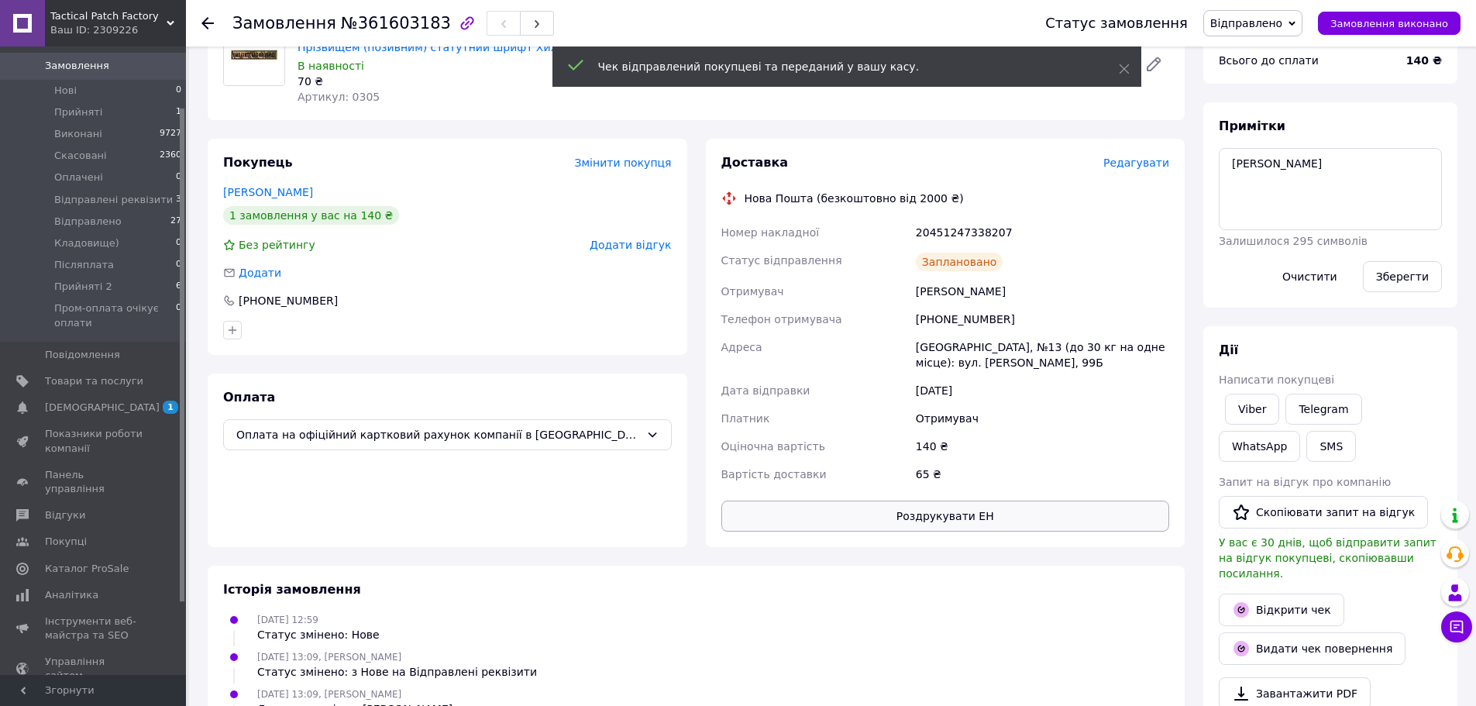
click at [1018, 518] on button "Роздрукувати ЕН" at bounding box center [945, 516] width 449 height 31
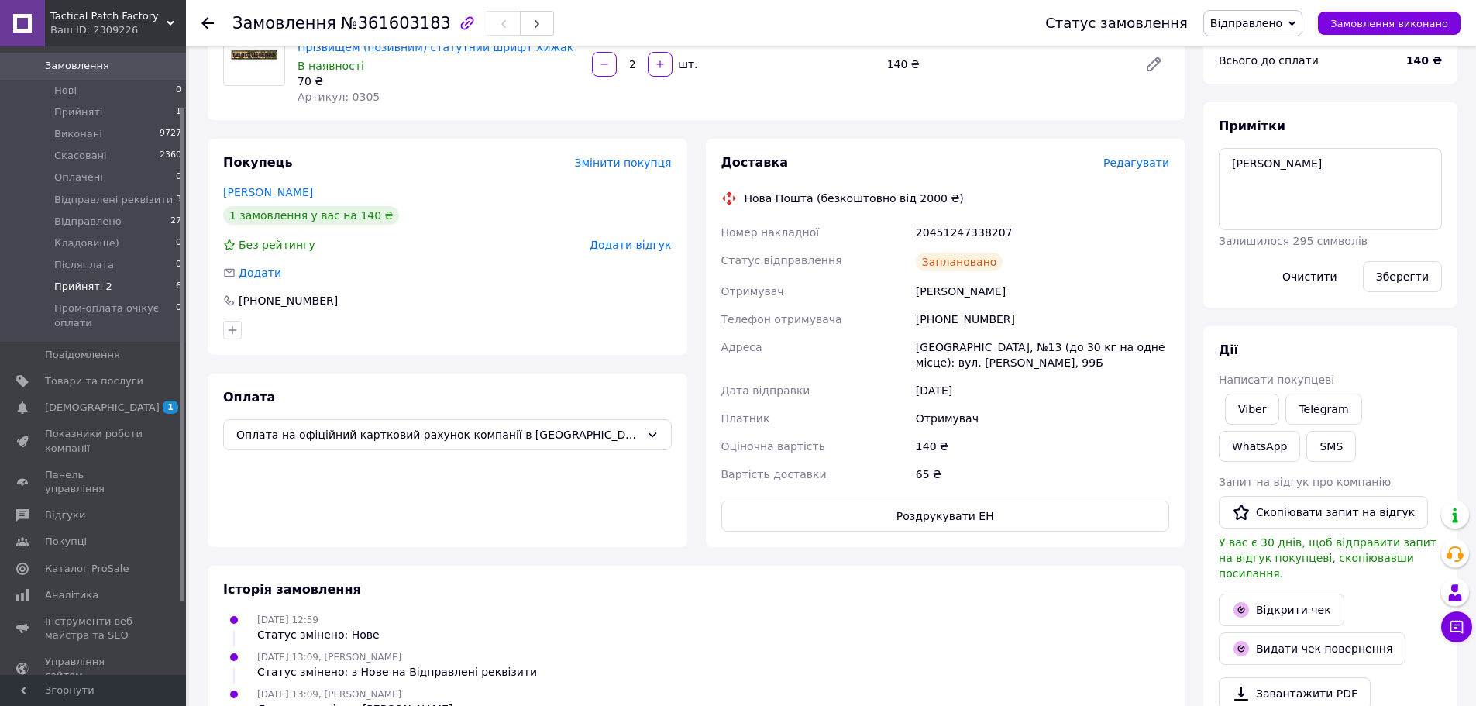
click at [119, 276] on li "Прийняті 2 6" at bounding box center [95, 287] width 191 height 22
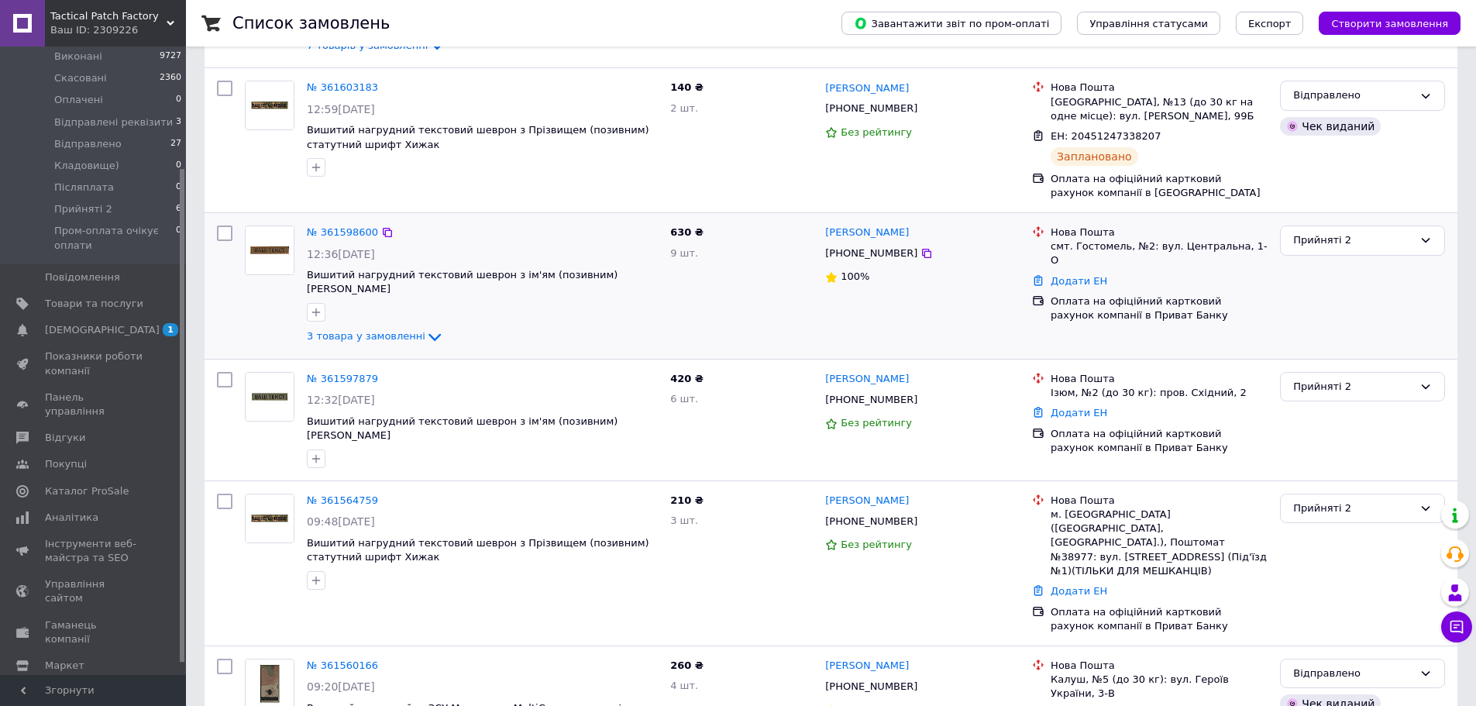
scroll to position [232, 0]
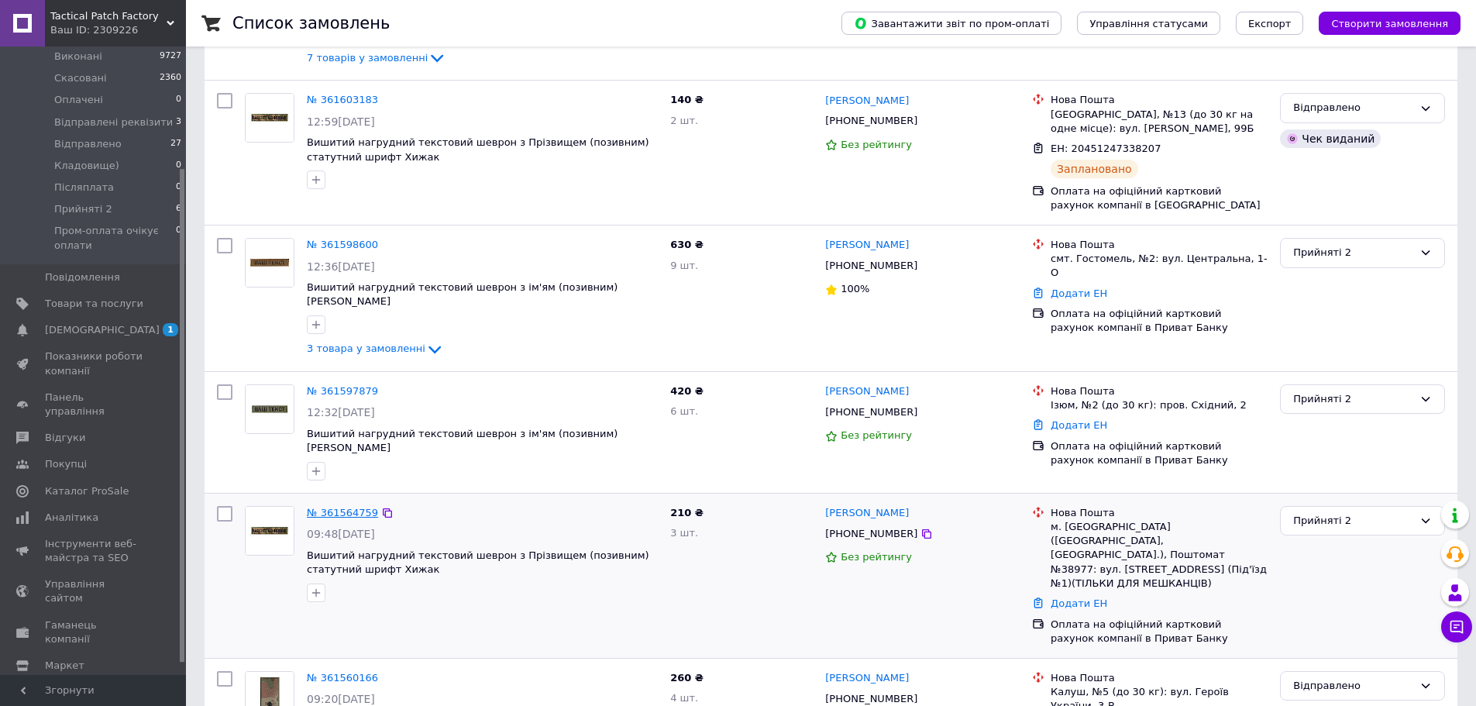
click at [347, 507] on link "№ 361564759" at bounding box center [342, 513] width 71 height 12
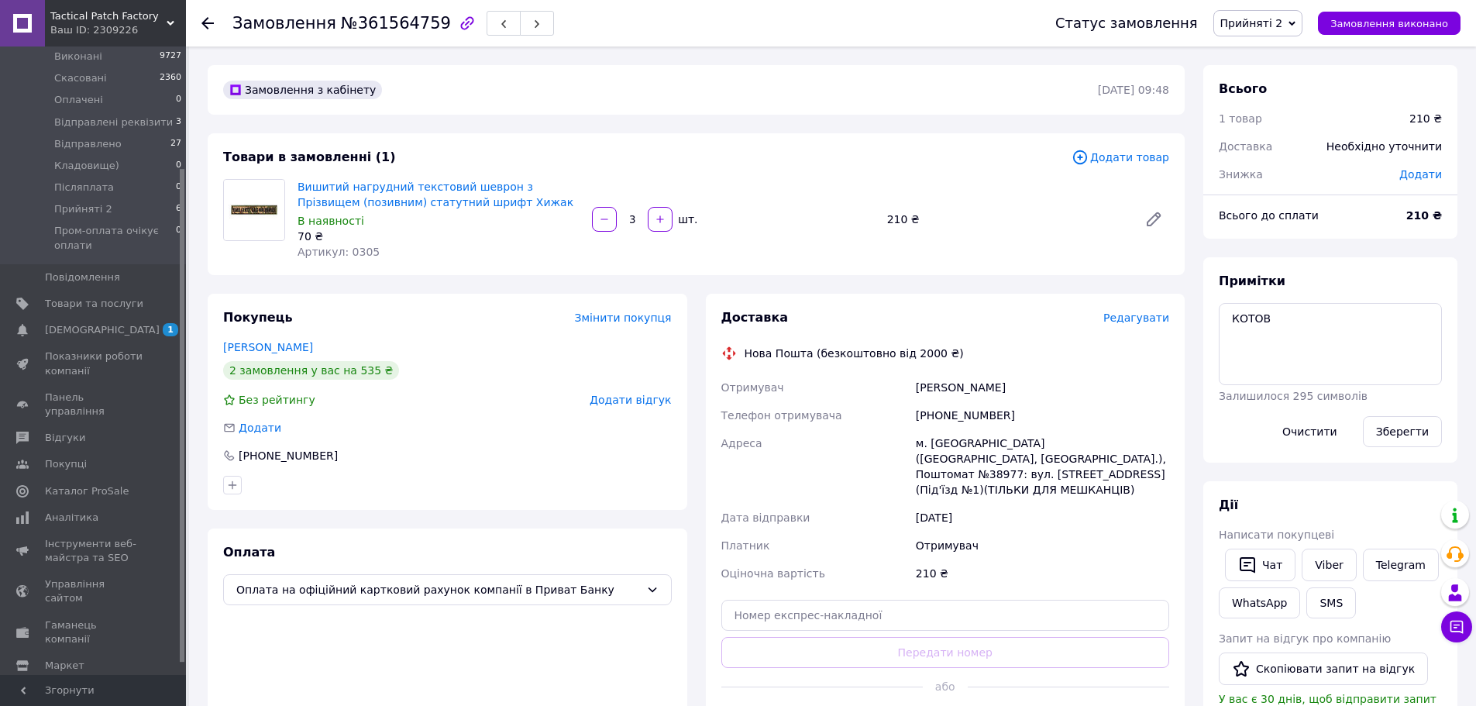
click at [1128, 318] on span "Редагувати" at bounding box center [1136, 318] width 66 height 12
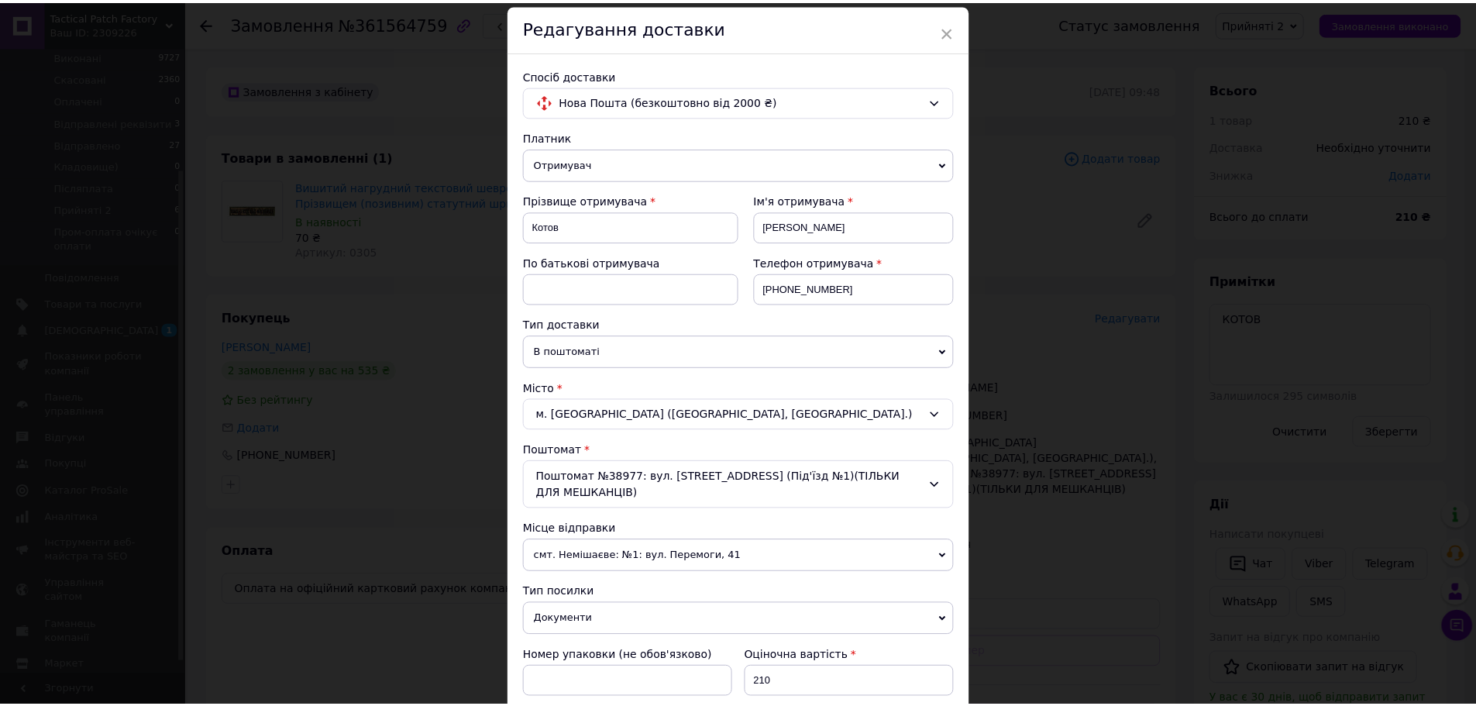
scroll to position [384, 0]
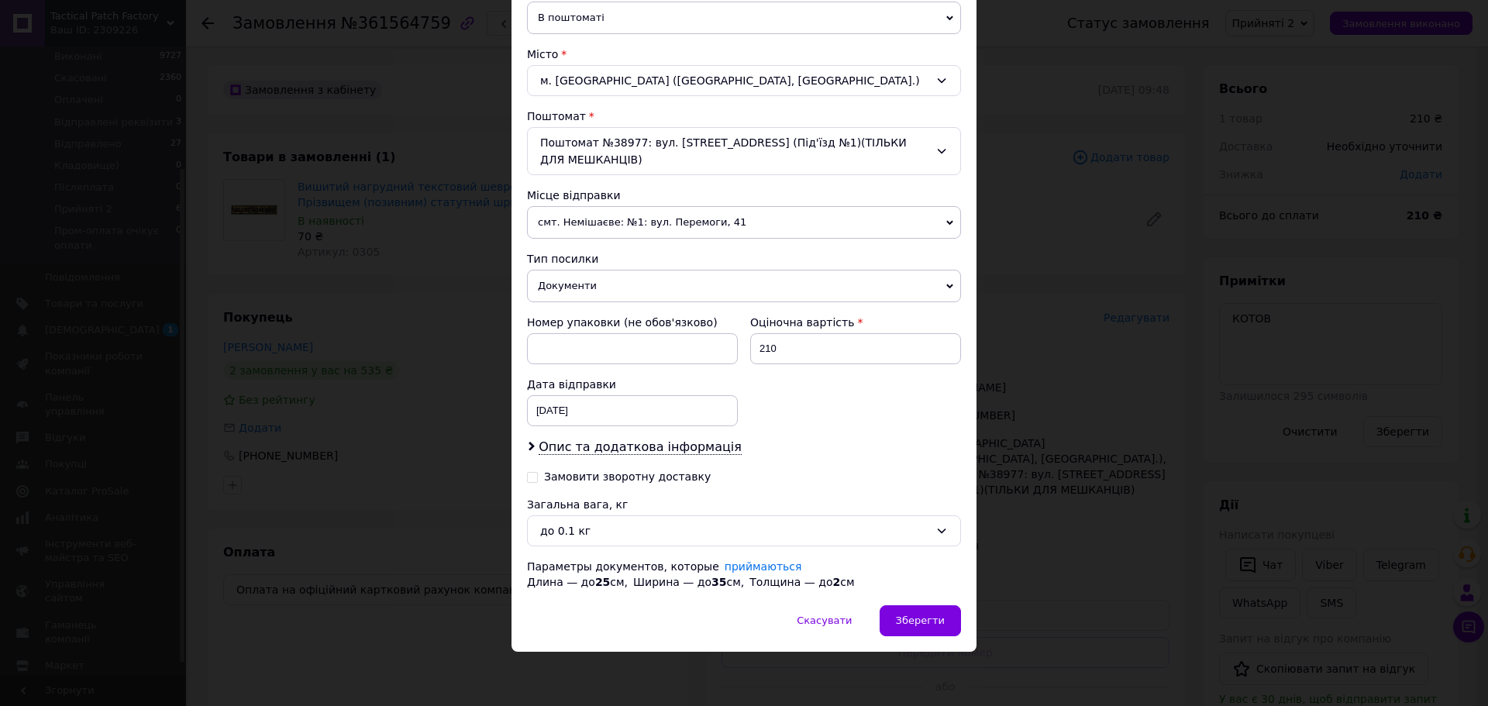
click at [718, 281] on span "Документи" at bounding box center [744, 286] width 434 height 33
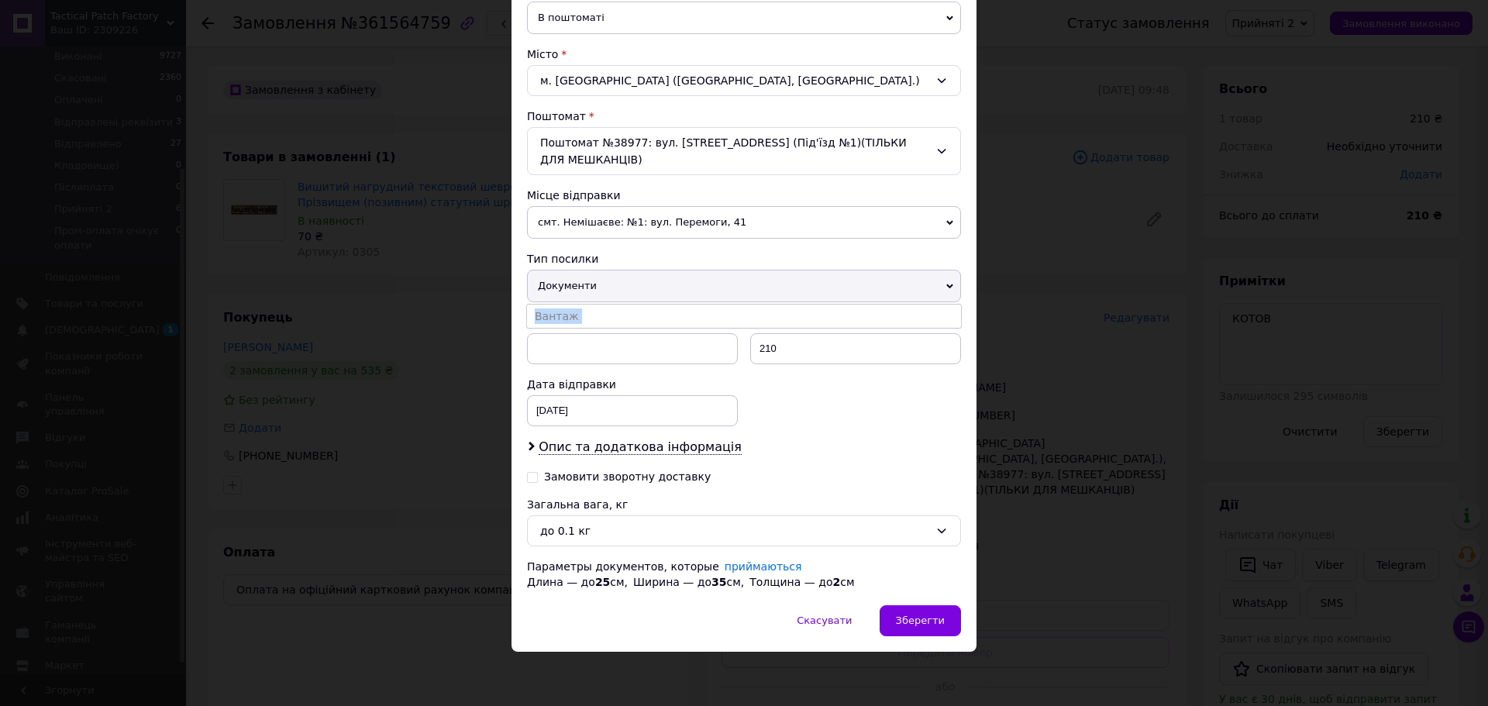
click at [727, 266] on div "Тип посилки Документи Вантаж" at bounding box center [744, 276] width 434 height 51
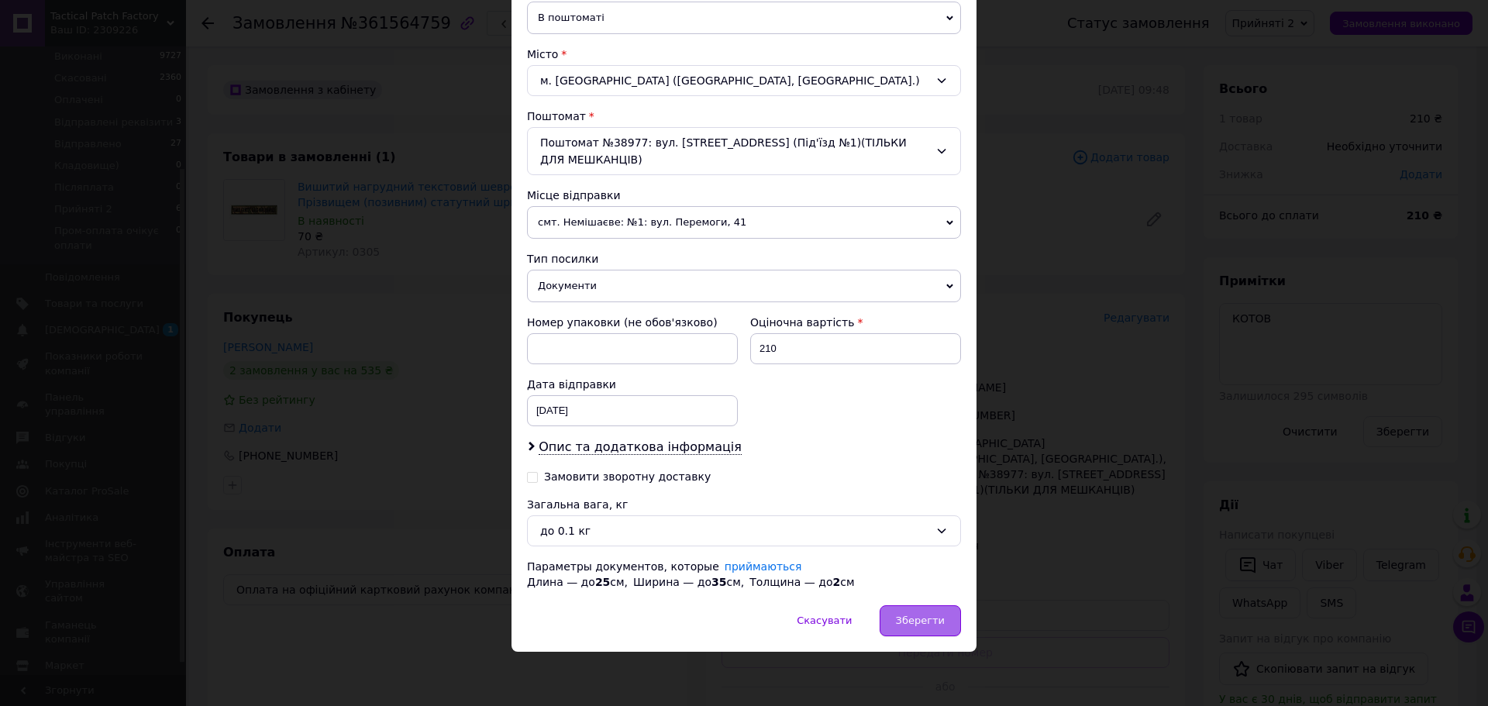
click at [930, 626] on span "Зберегти" at bounding box center [920, 620] width 49 height 12
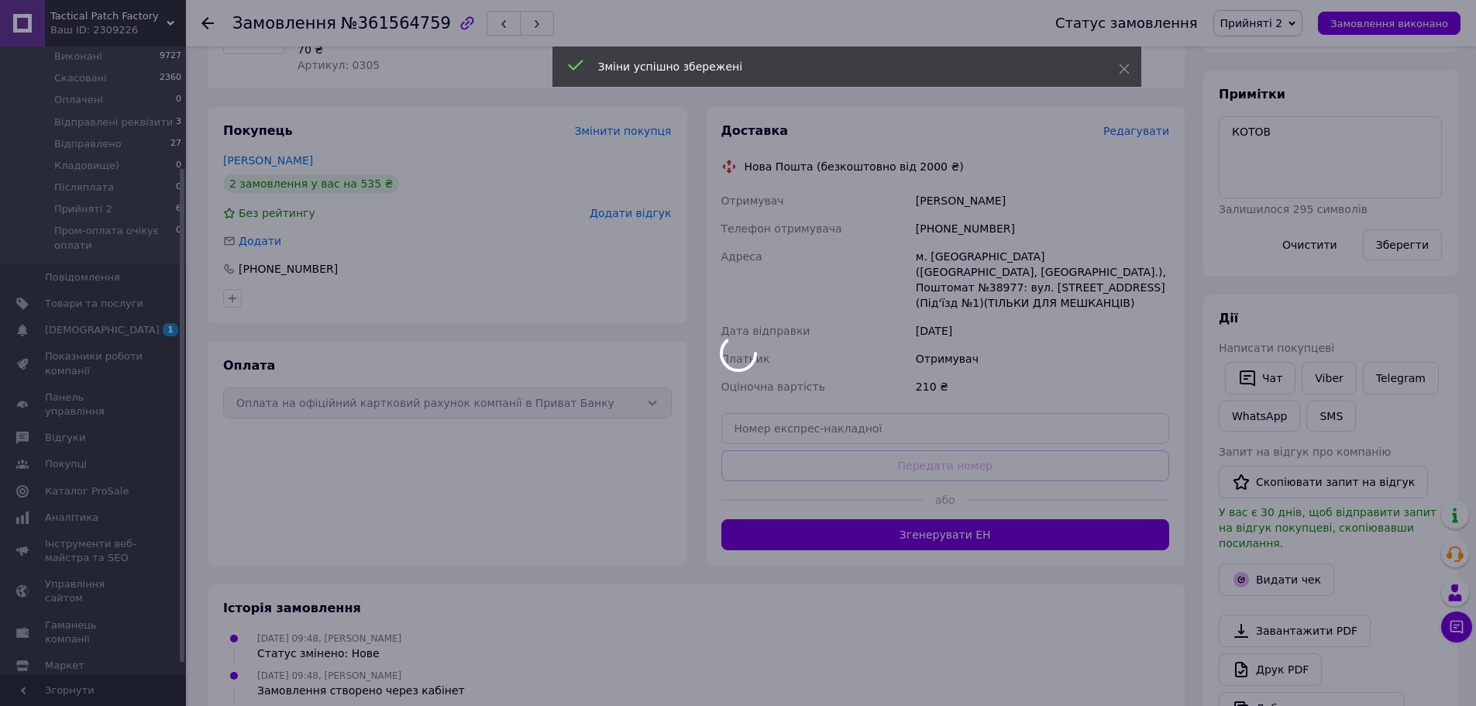
scroll to position [232, 0]
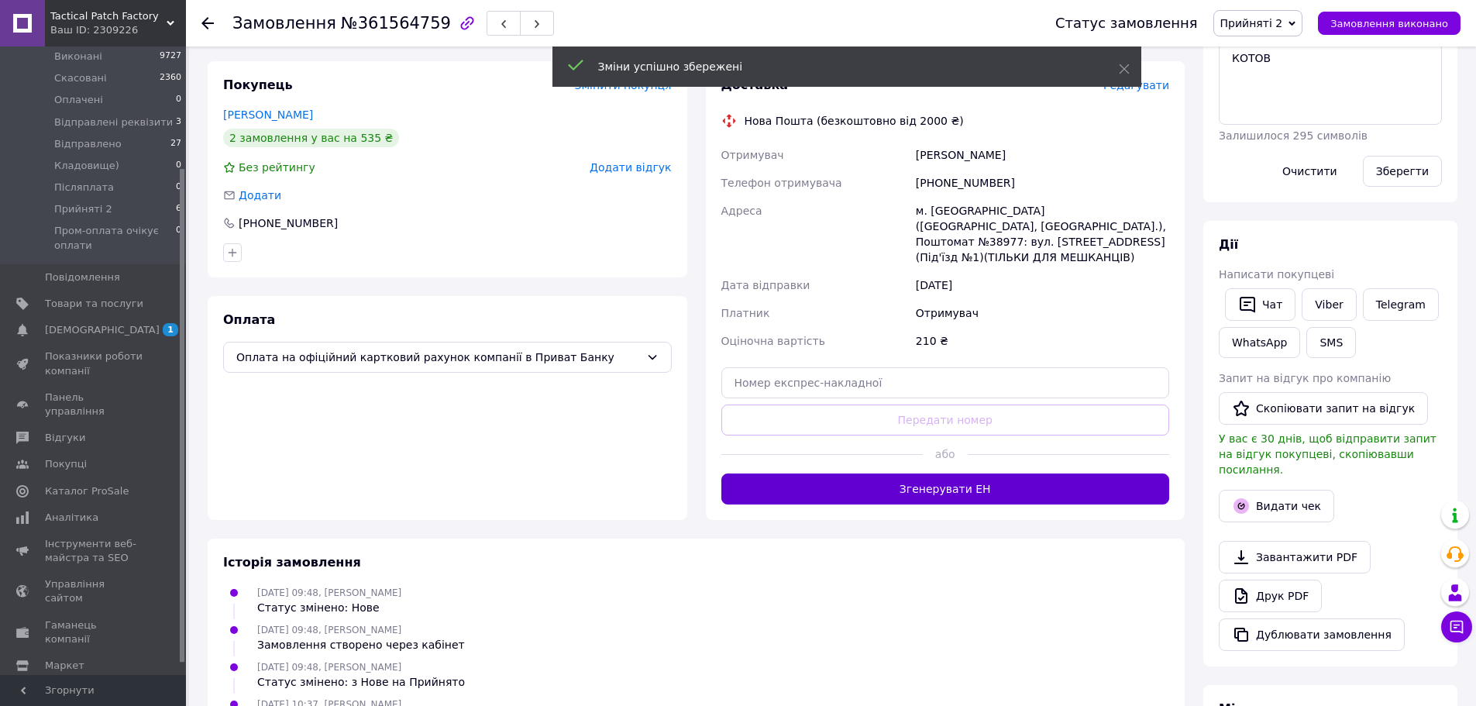
click at [945, 473] on button "Згенерувати ЕН" at bounding box center [945, 488] width 449 height 31
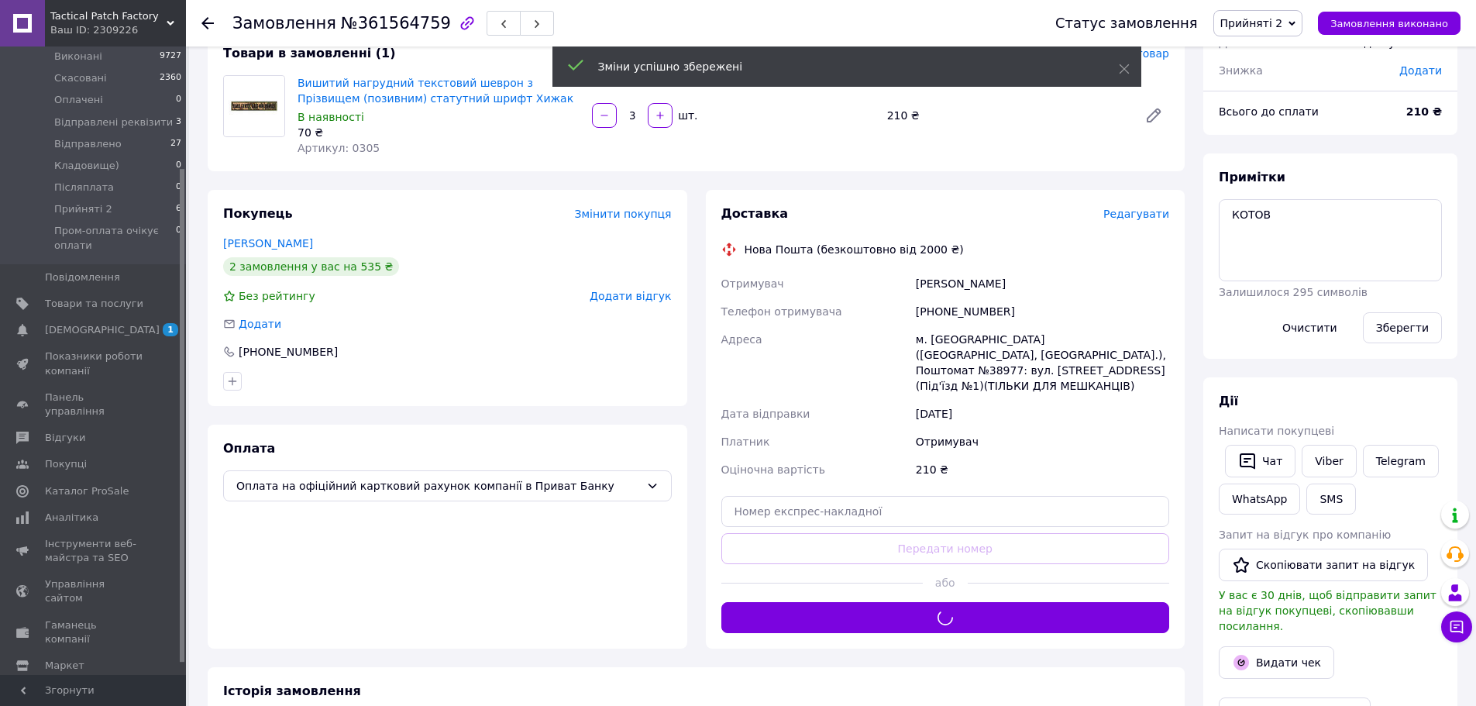
scroll to position [0, 0]
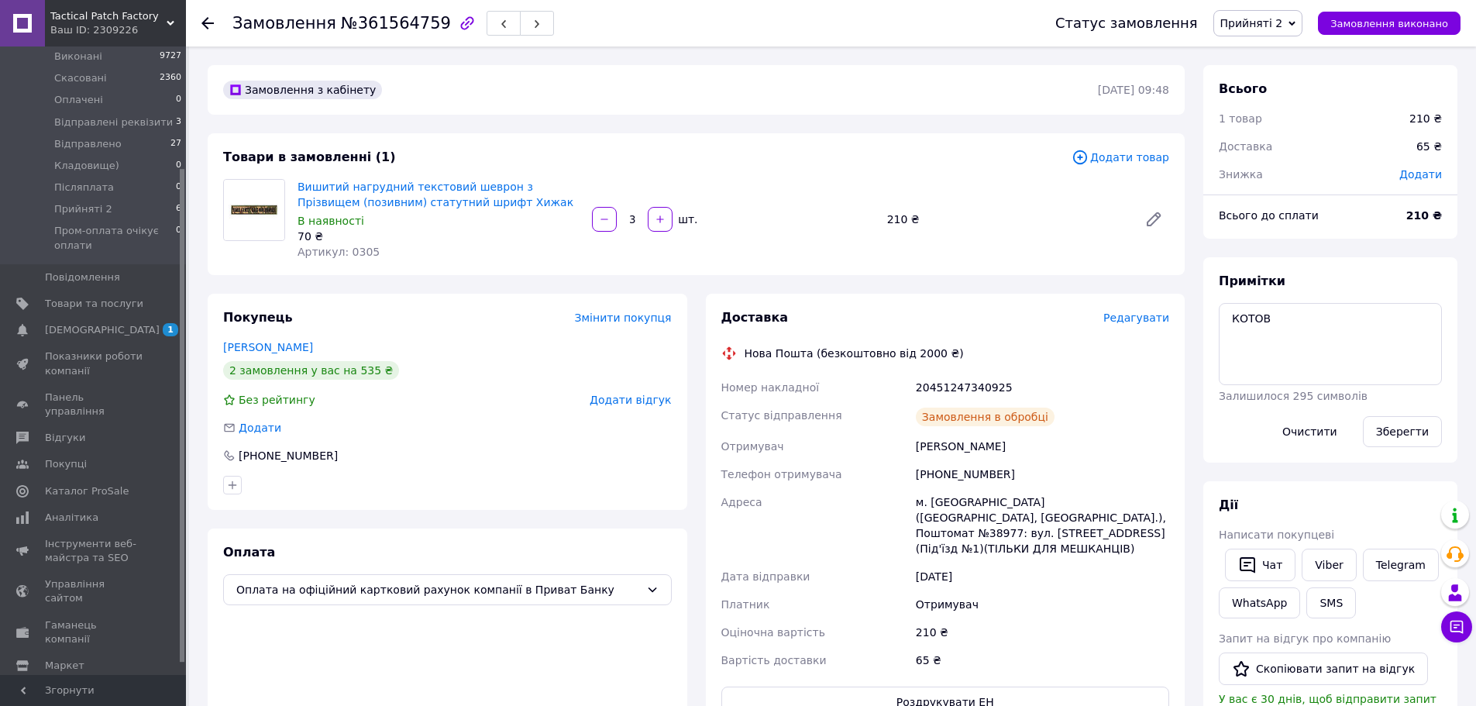
click at [968, 387] on div "20451247340925" at bounding box center [1043, 387] width 260 height 28
copy div "20451247340925"
click at [1330, 604] on button "SMS" at bounding box center [1331, 602] width 50 height 31
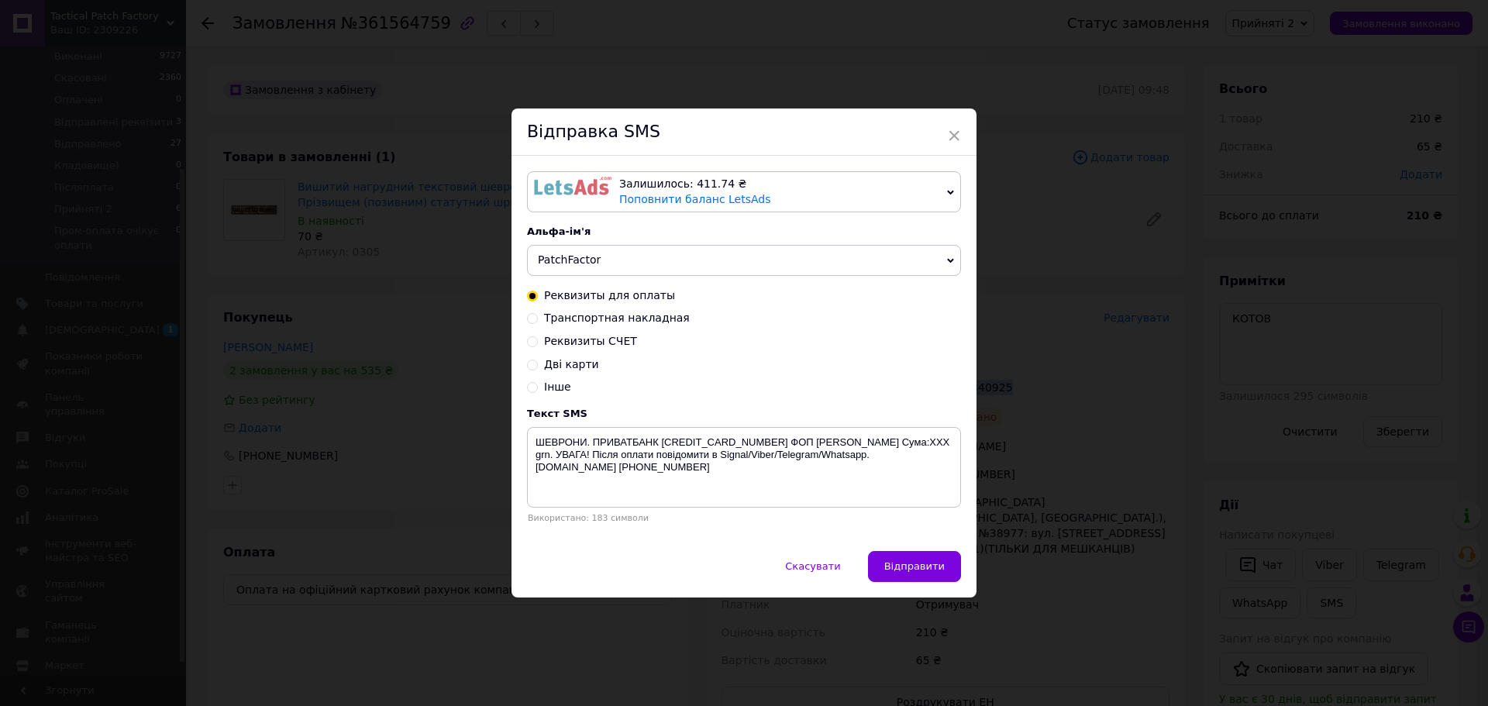
click at [656, 315] on span "Транспортная накладная" at bounding box center [617, 318] width 146 height 12
click at [538, 315] on input "Транспортная накладная" at bounding box center [532, 317] width 11 height 11
radio input "true"
radio input "false"
click at [774, 436] on textarea "Ваше замовлення відправлено. ТТН XXXXXXXXXXXXXX . Автоповернення через 6 днів. …" at bounding box center [744, 467] width 434 height 81
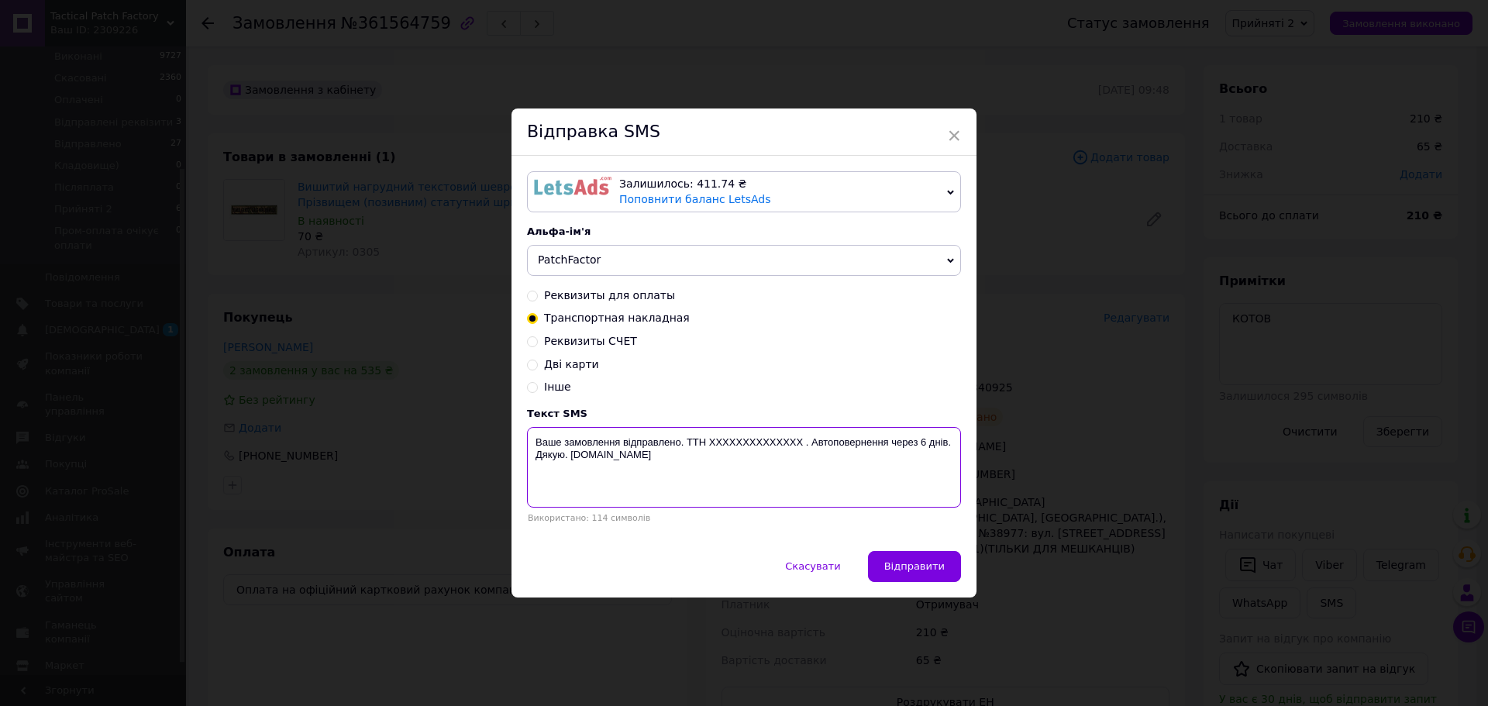
click at [774, 436] on textarea "Ваше замовлення відправлено. ТТН XXXXXXXXXXXXXX . Автоповернення через 6 днів. …" at bounding box center [744, 467] width 434 height 81
paste textarea "20451247340925"
type textarea "Ваше замовлення відправлено. ТТН 20451247340925. Автоповернення через 6 днів. Д…"
click at [911, 559] on button "Відправити" at bounding box center [914, 566] width 93 height 31
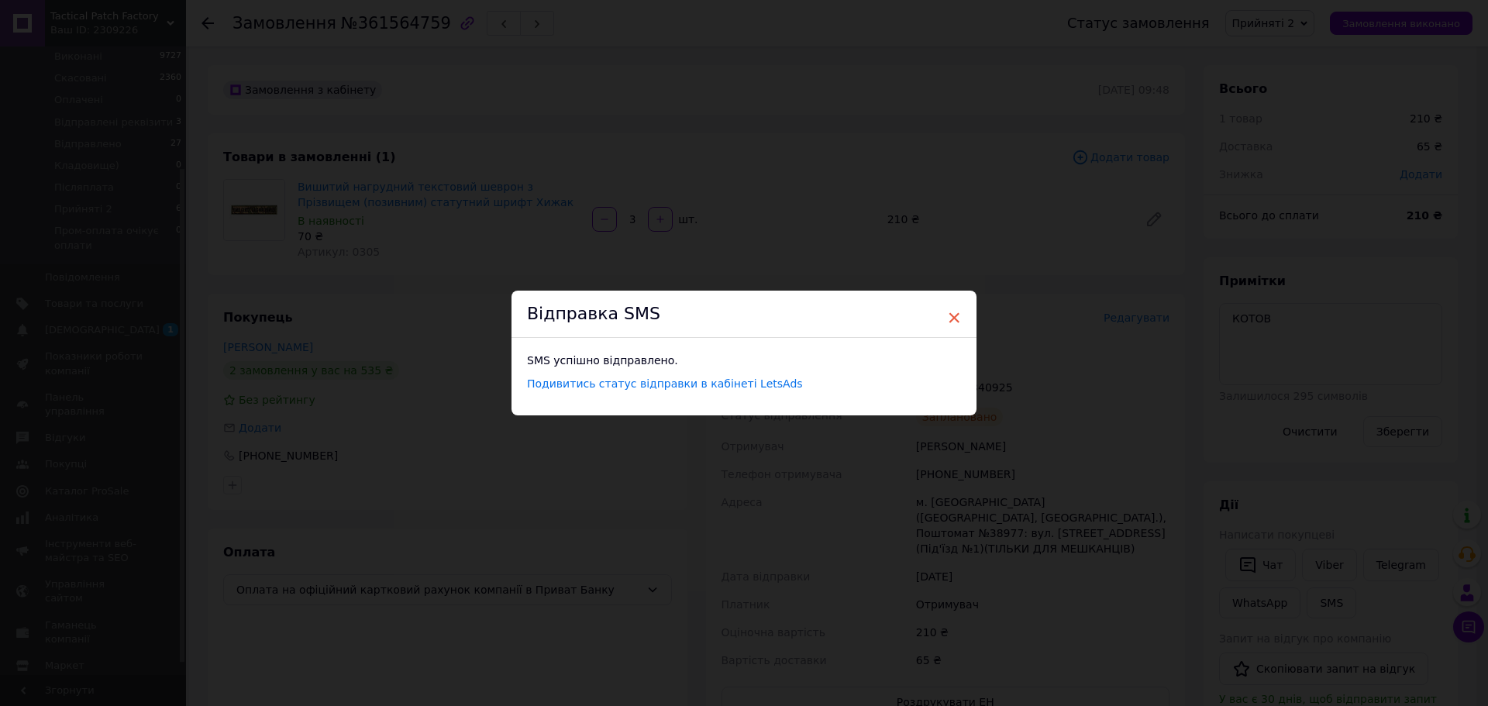
click at [952, 320] on span "×" at bounding box center [954, 318] width 14 height 26
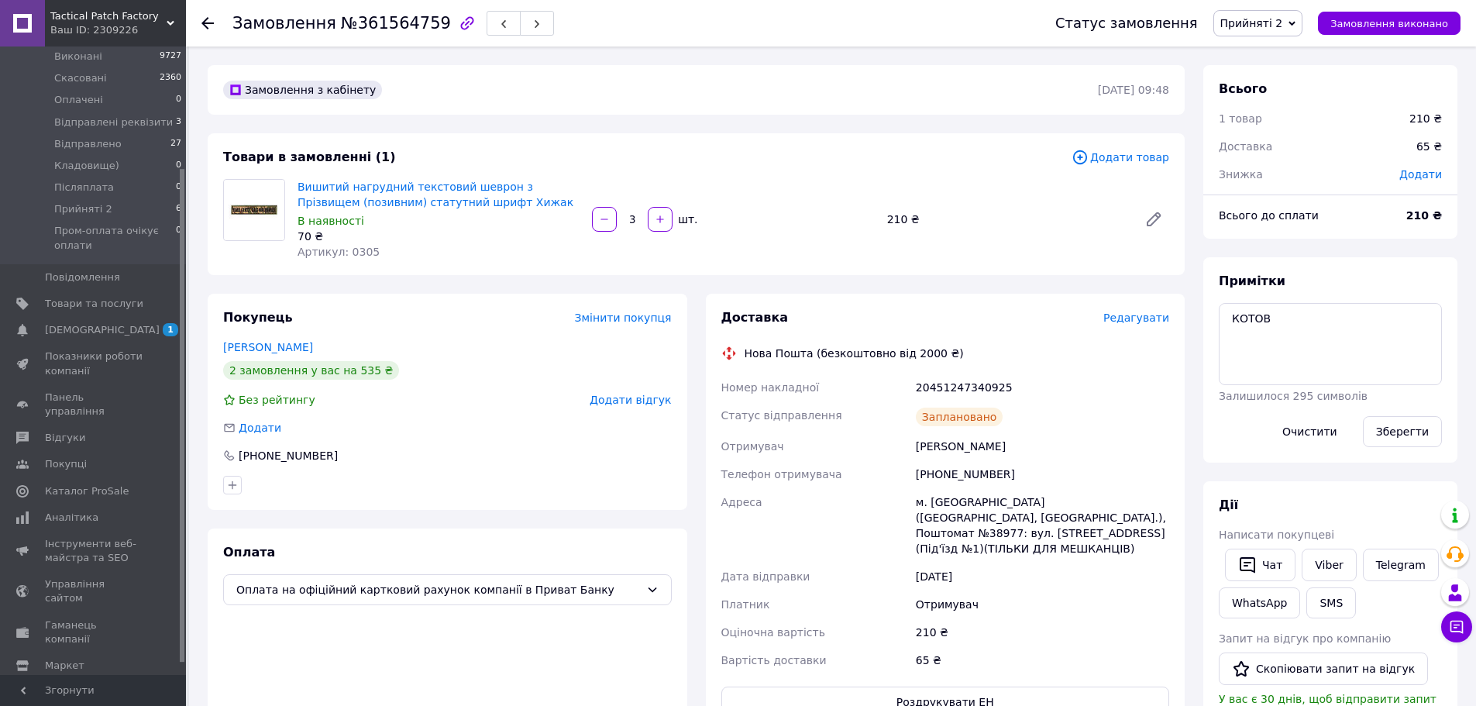
click at [1283, 25] on span "Прийняті 2" at bounding box center [1251, 23] width 63 height 12
click at [1287, 171] on li "Відправлено" at bounding box center [1294, 170] width 161 height 23
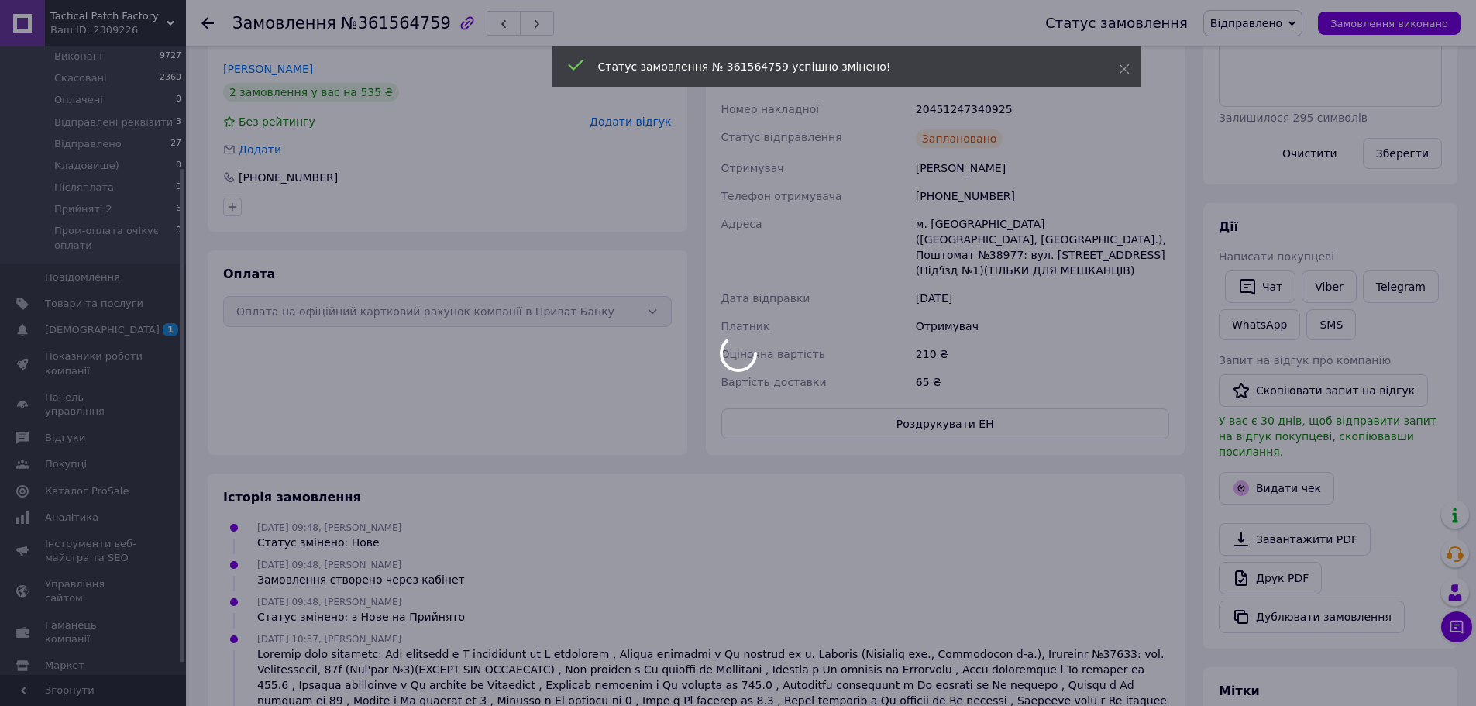
scroll to position [387, 0]
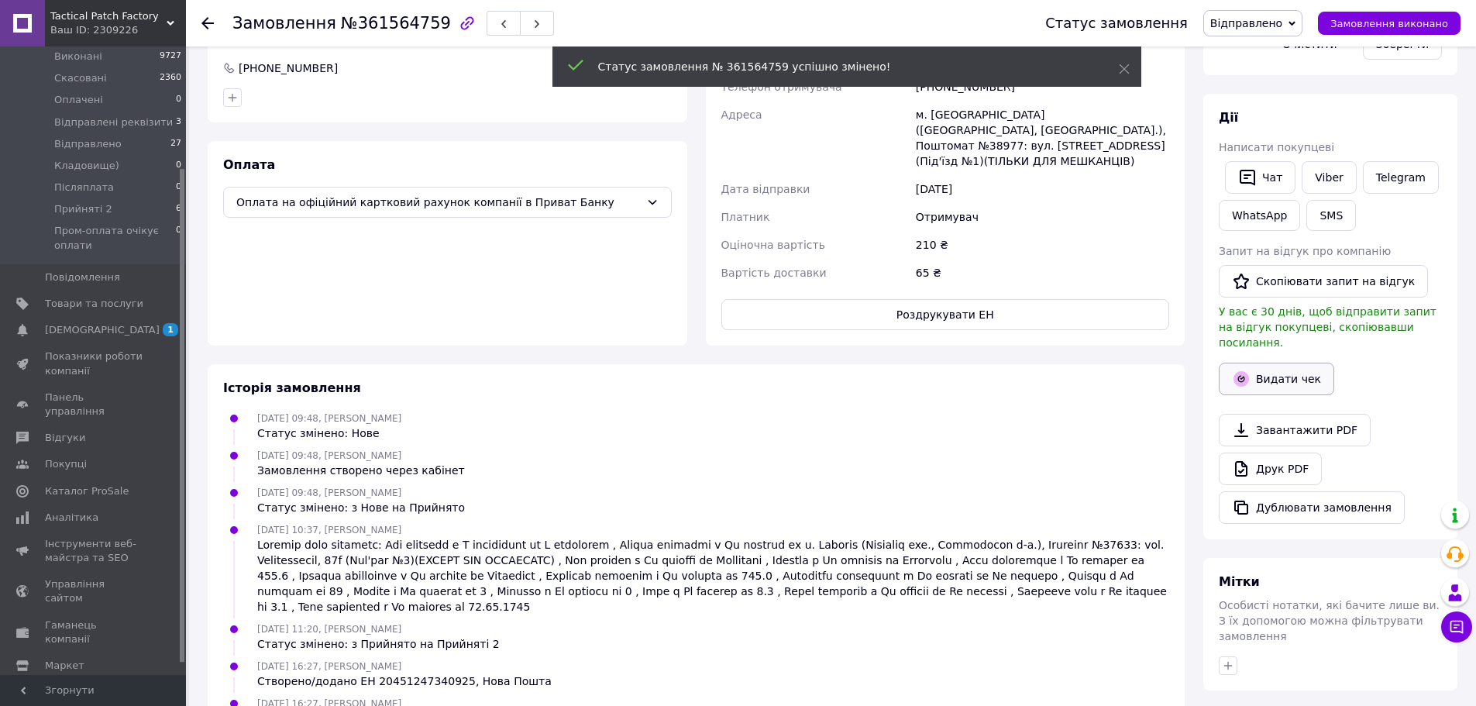
click at [1285, 367] on button "Видати чек" at bounding box center [1276, 379] width 115 height 33
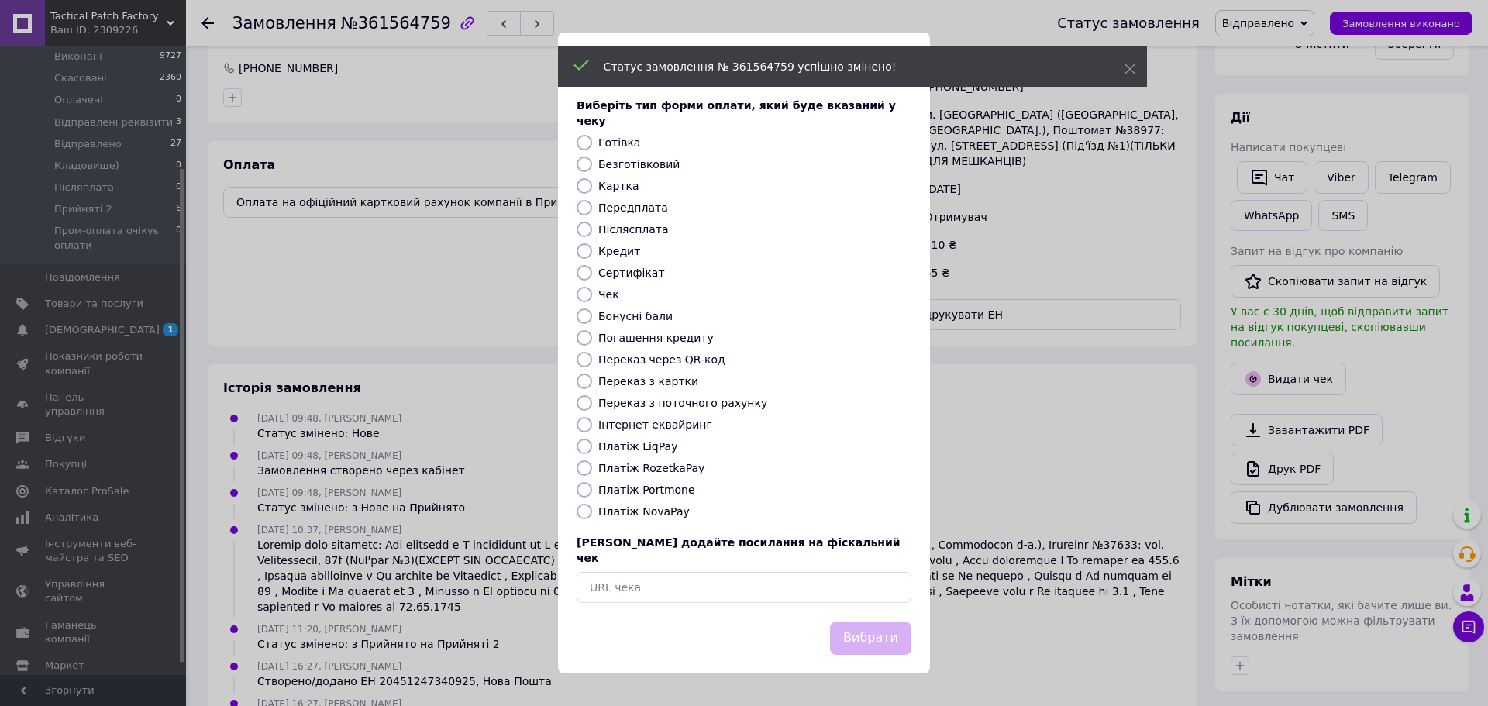
click at [621, 169] on label "Безготівковий" at bounding box center [638, 164] width 81 height 12
click at [592, 169] on input "Безготівковий" at bounding box center [584, 164] width 15 height 15
radio input "true"
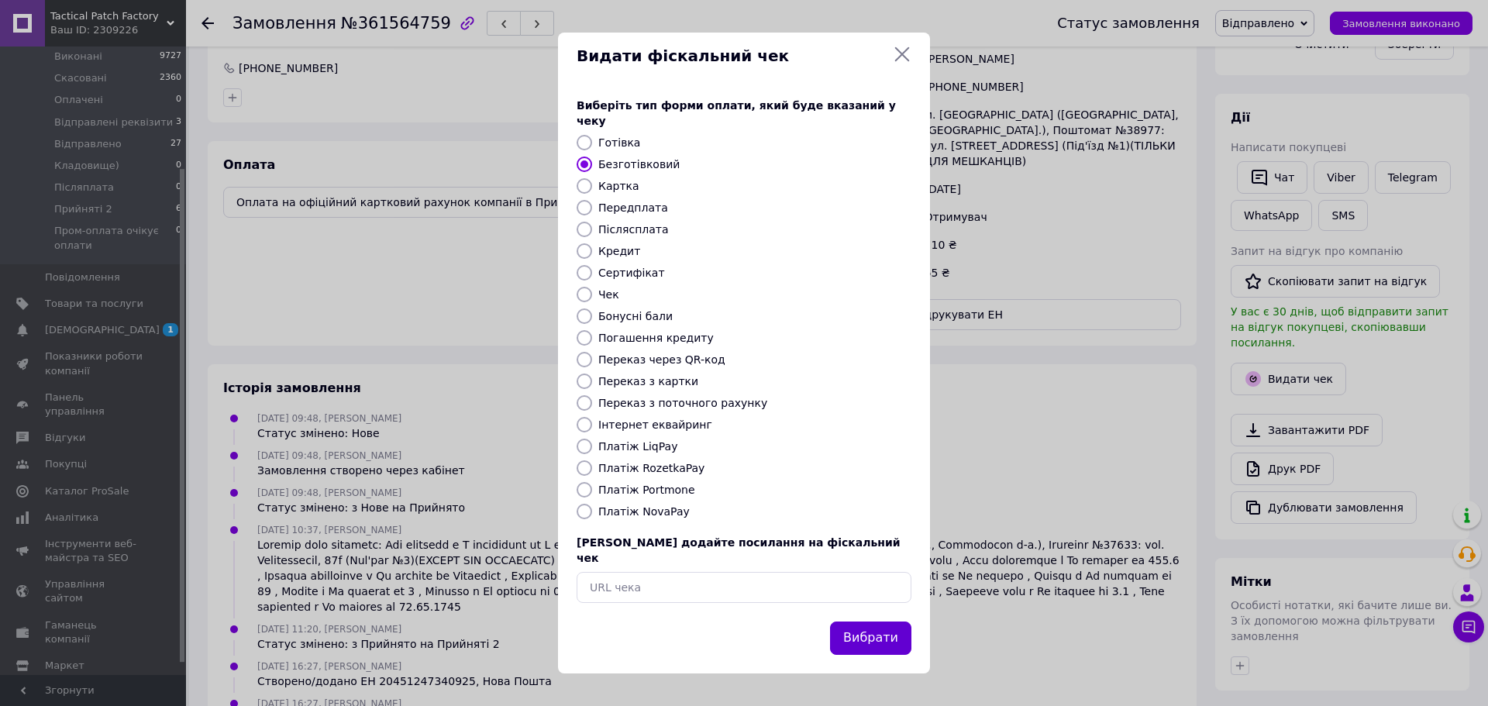
click at [867, 621] on button "Вибрати" at bounding box center [870, 637] width 81 height 33
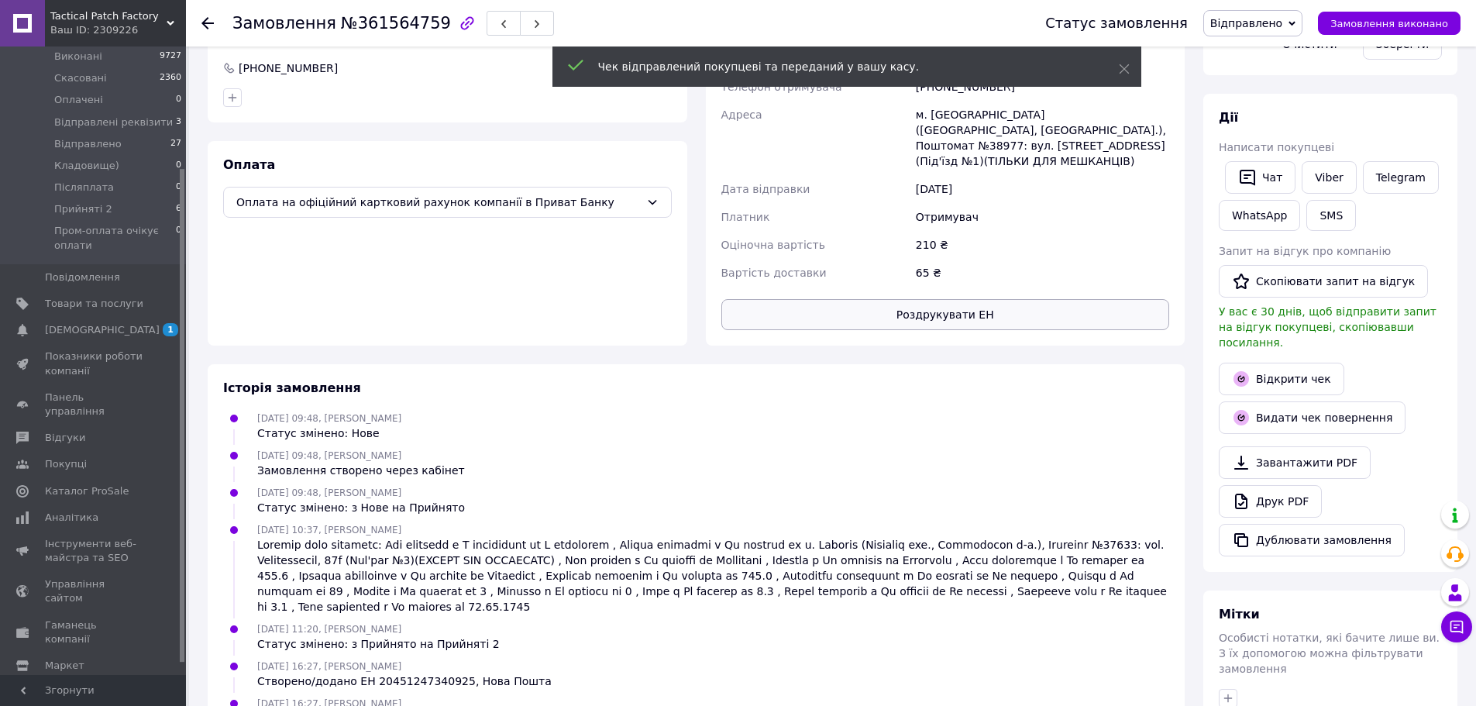
click at [989, 300] on button "Роздрукувати ЕН" at bounding box center [945, 314] width 449 height 31
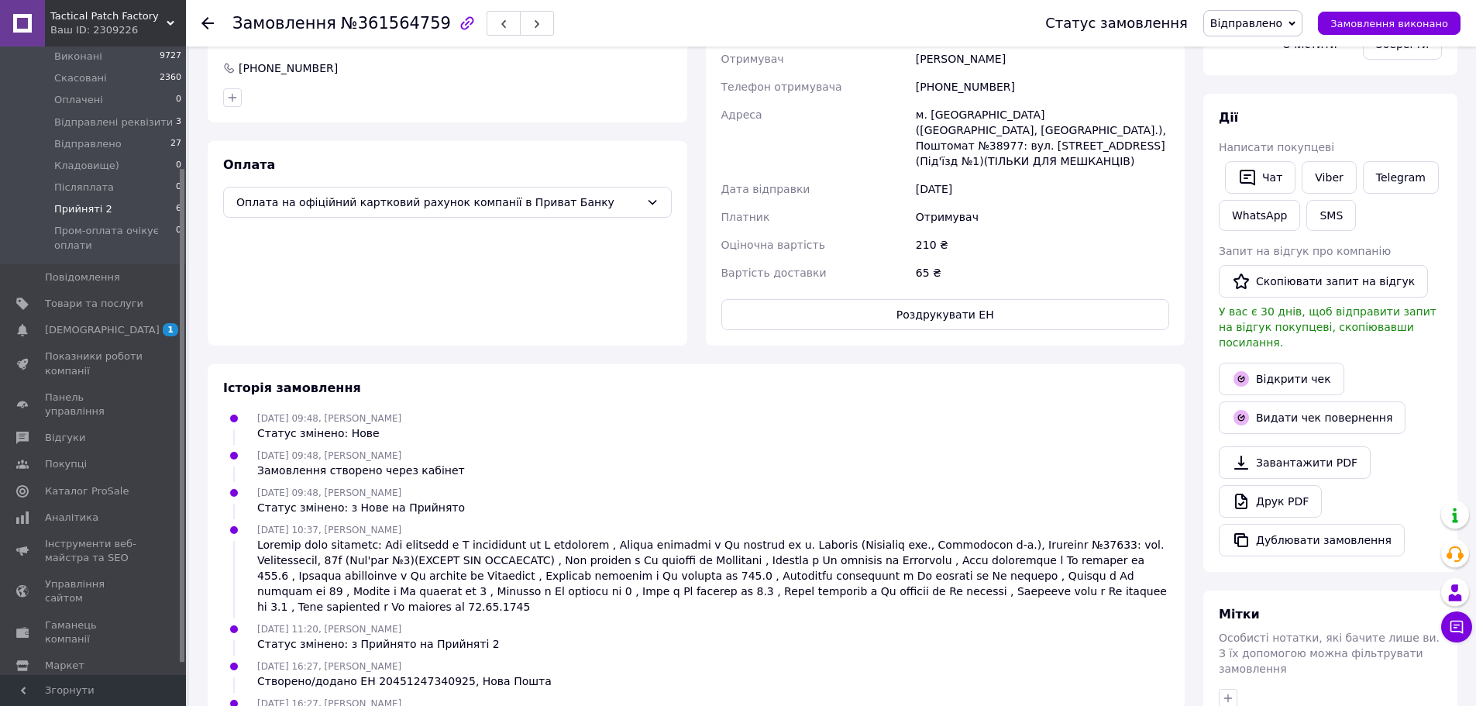
click at [115, 198] on li "Прийняті 2 6" at bounding box center [95, 209] width 191 height 22
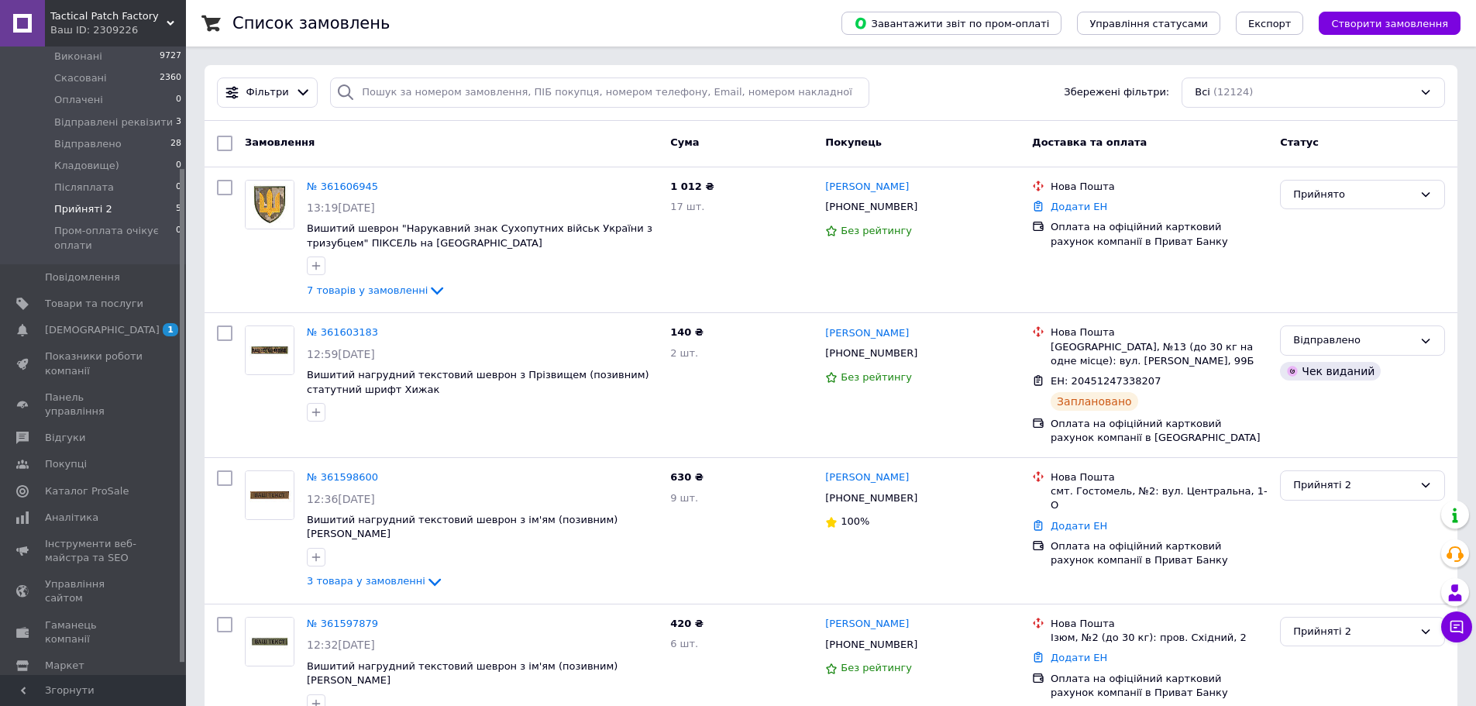
click at [124, 198] on li "Прийняті 2 5" at bounding box center [95, 209] width 191 height 22
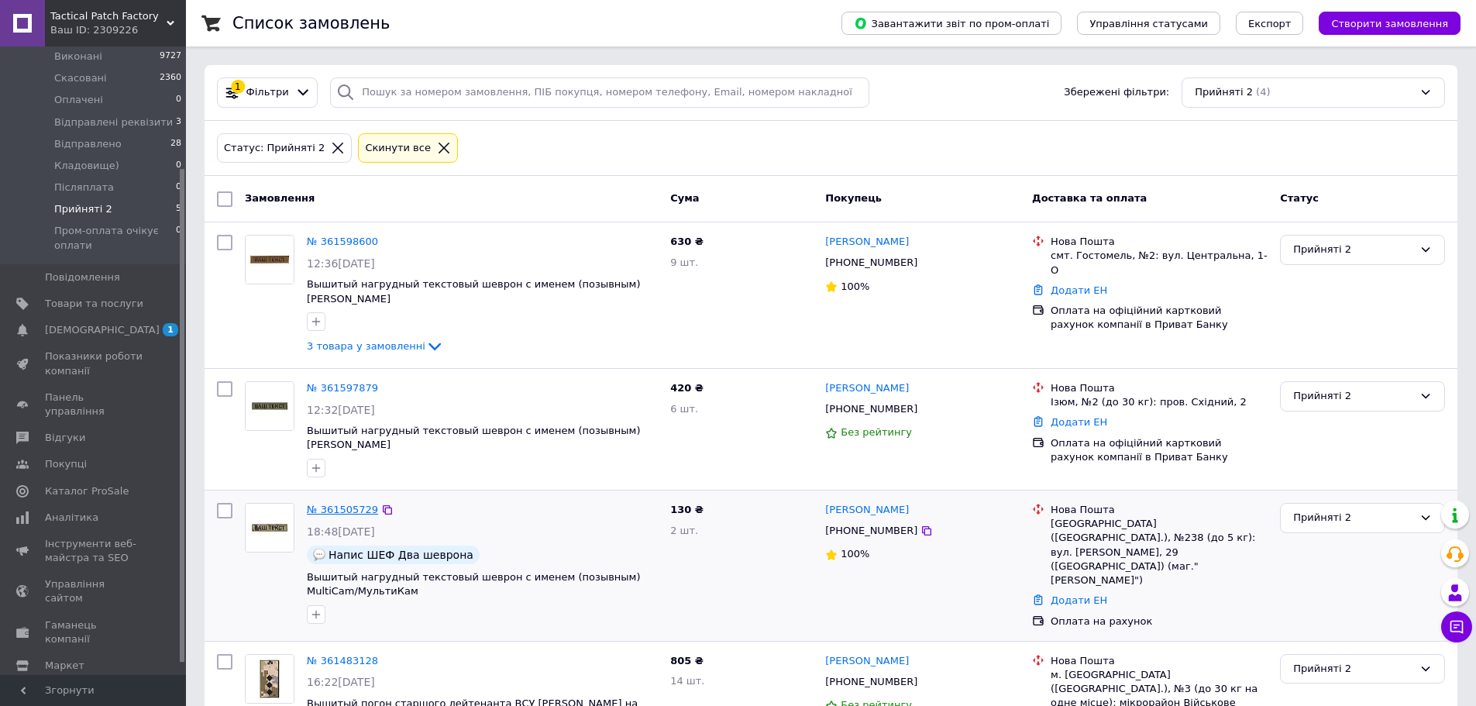
click at [343, 504] on link "№ 361505729" at bounding box center [342, 510] width 71 height 12
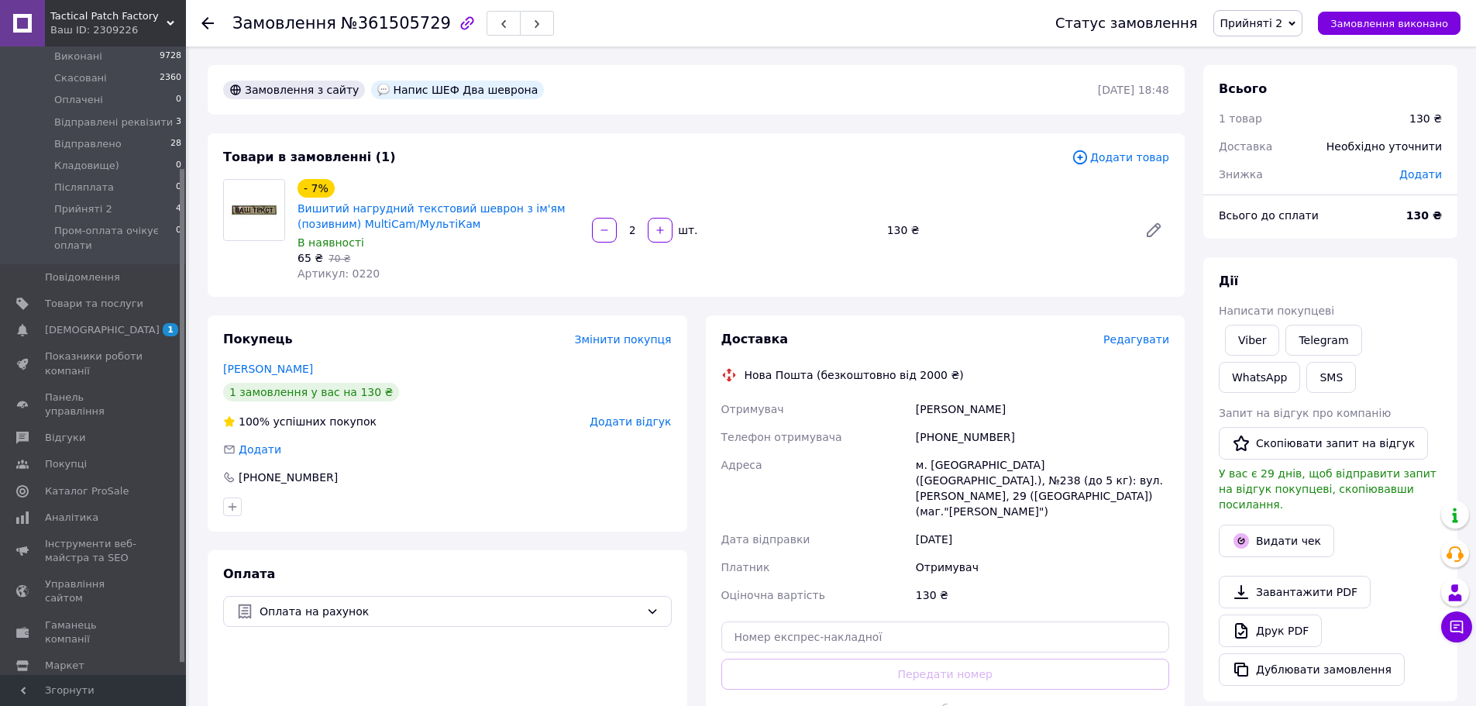
click at [1160, 339] on span "Редагувати" at bounding box center [1136, 339] width 66 height 12
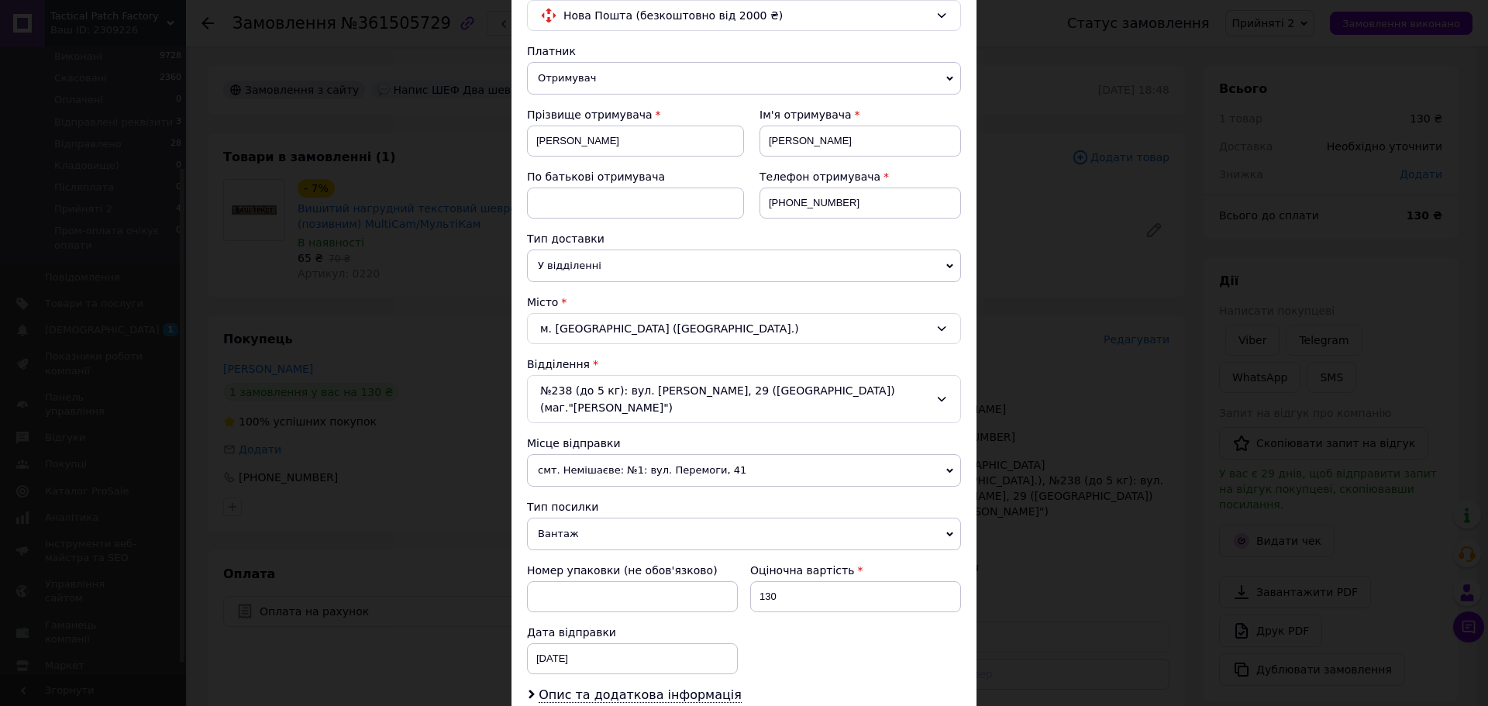
scroll to position [232, 0]
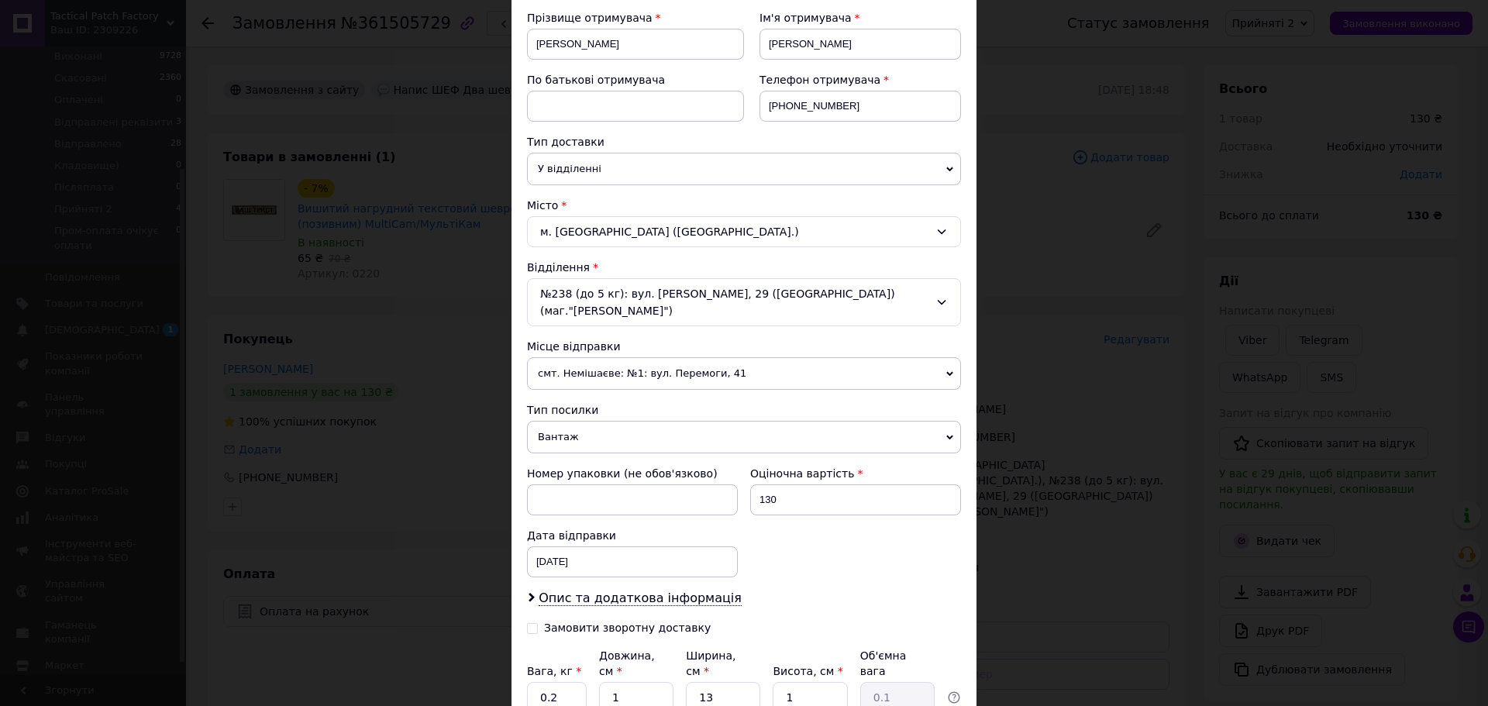
click at [593, 421] on span "Вантаж" at bounding box center [744, 437] width 434 height 33
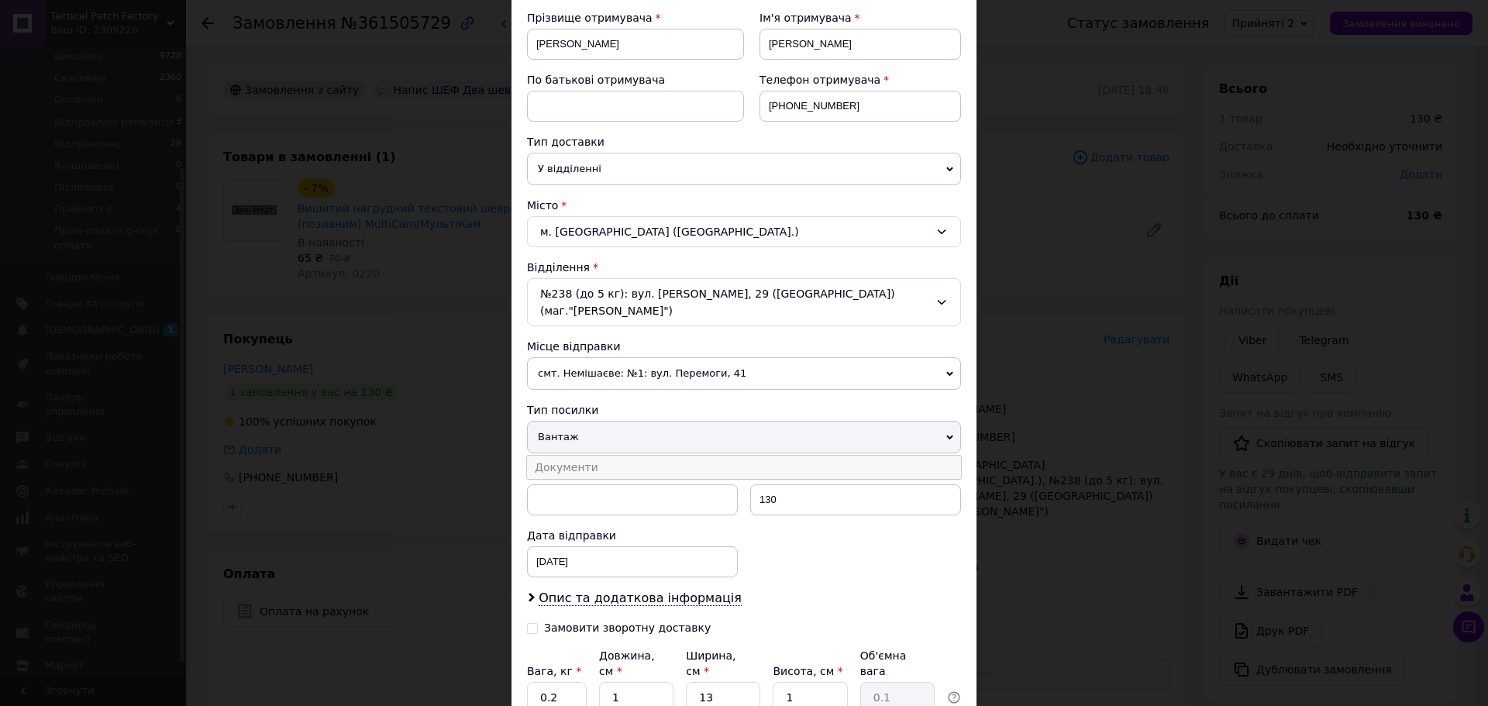
click at [592, 456] on li "Документи" at bounding box center [744, 467] width 434 height 23
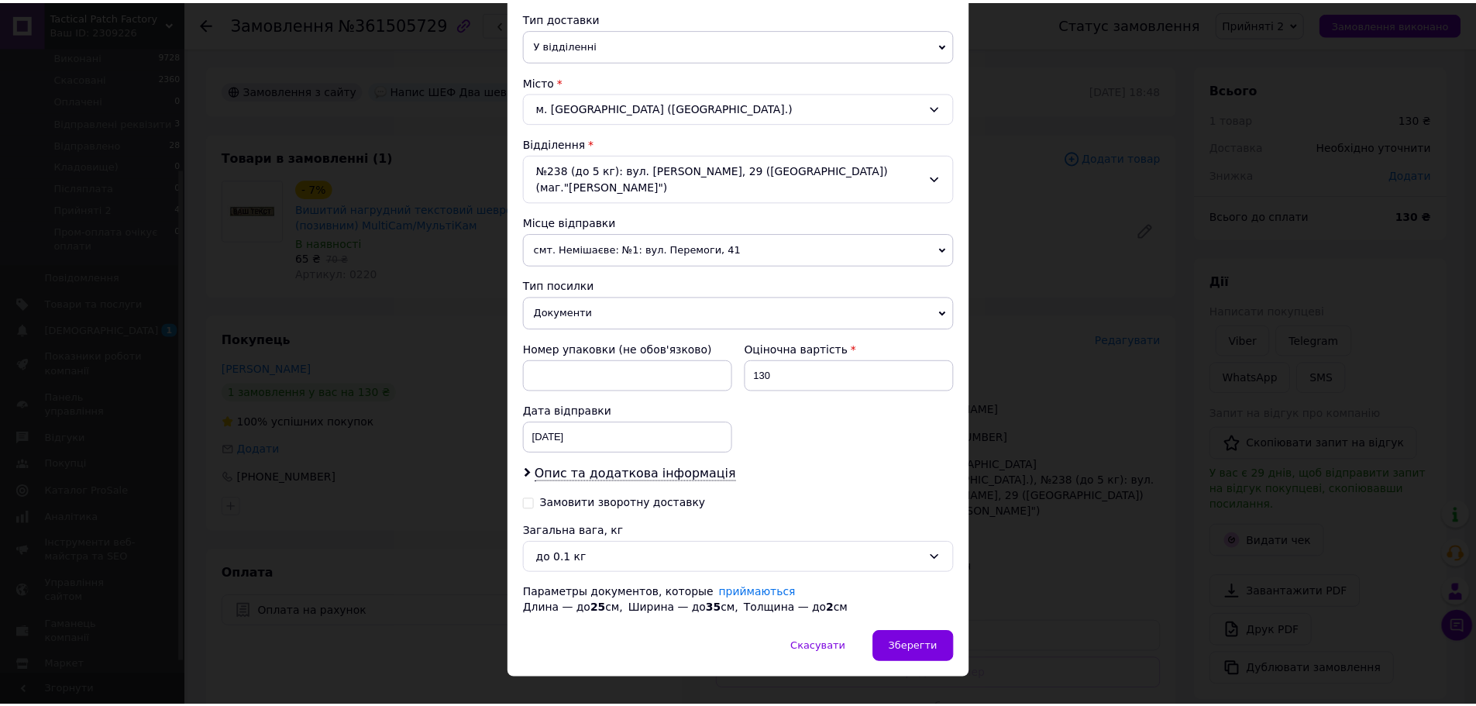
scroll to position [367, 0]
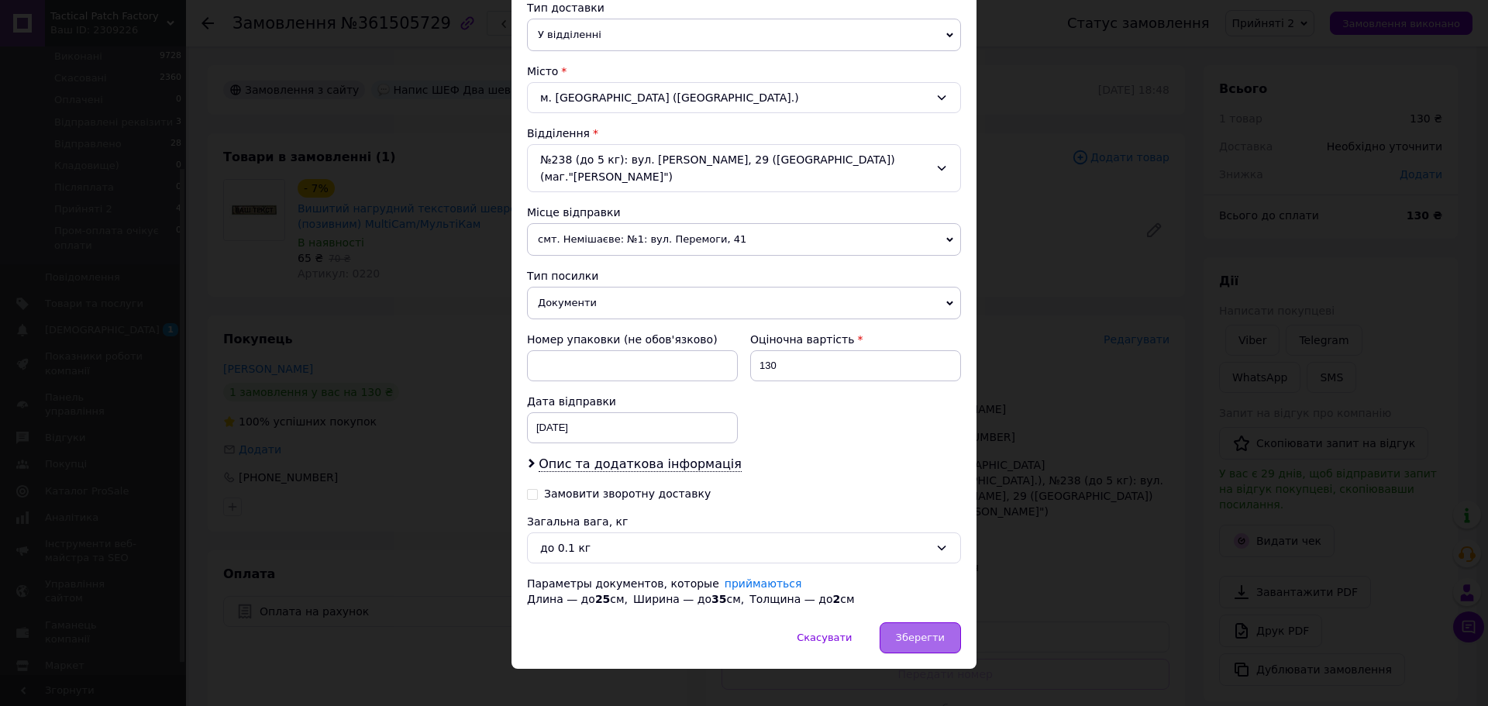
click at [910, 632] on span "Зберегти" at bounding box center [920, 638] width 49 height 12
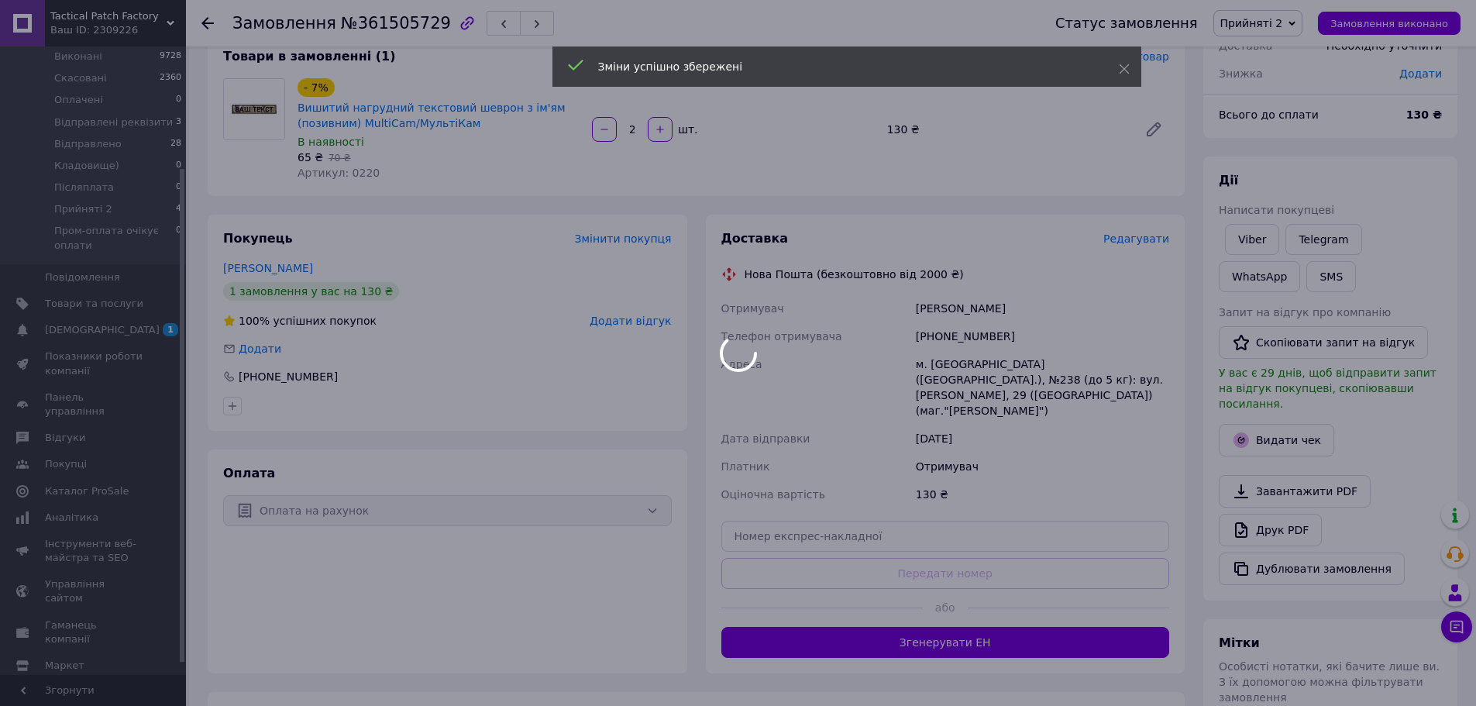
scroll to position [232, 0]
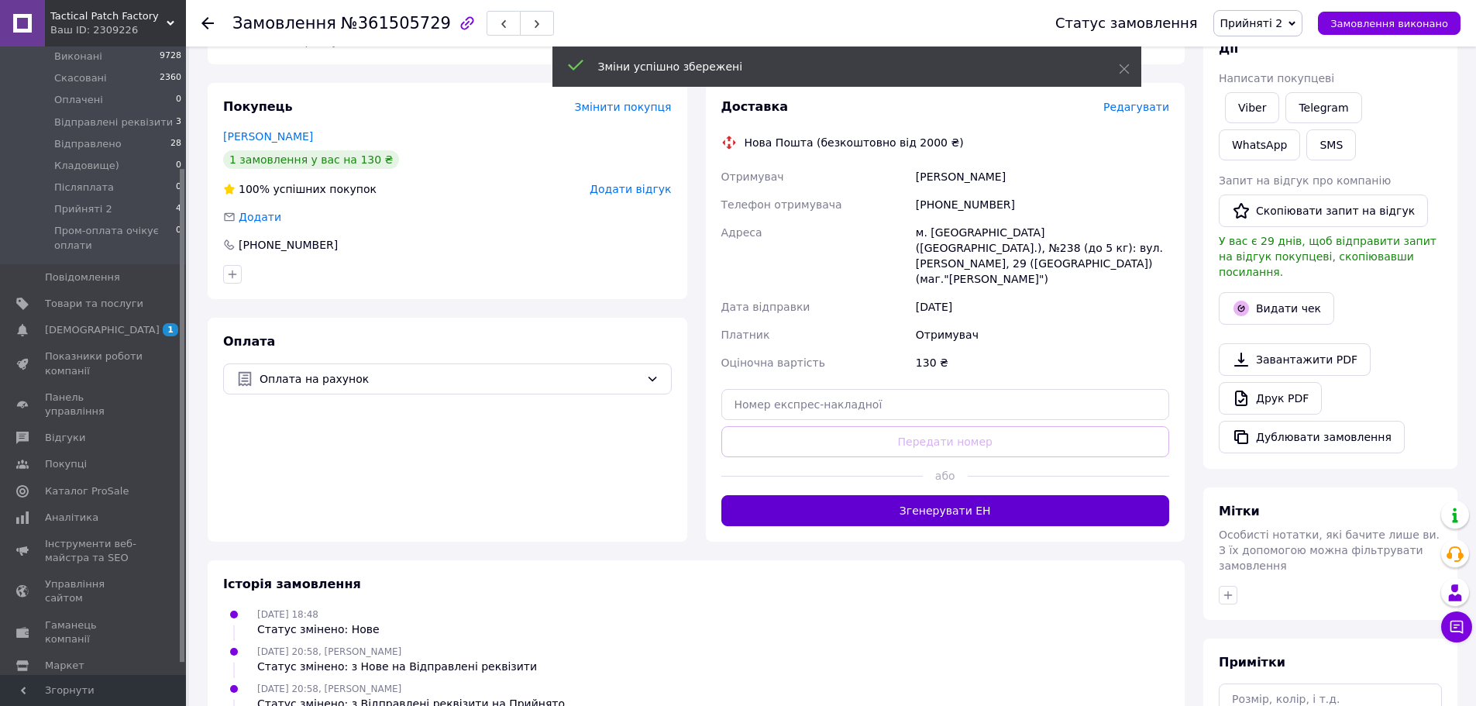
click at [975, 495] on button "Згенерувати ЕН" at bounding box center [945, 510] width 449 height 31
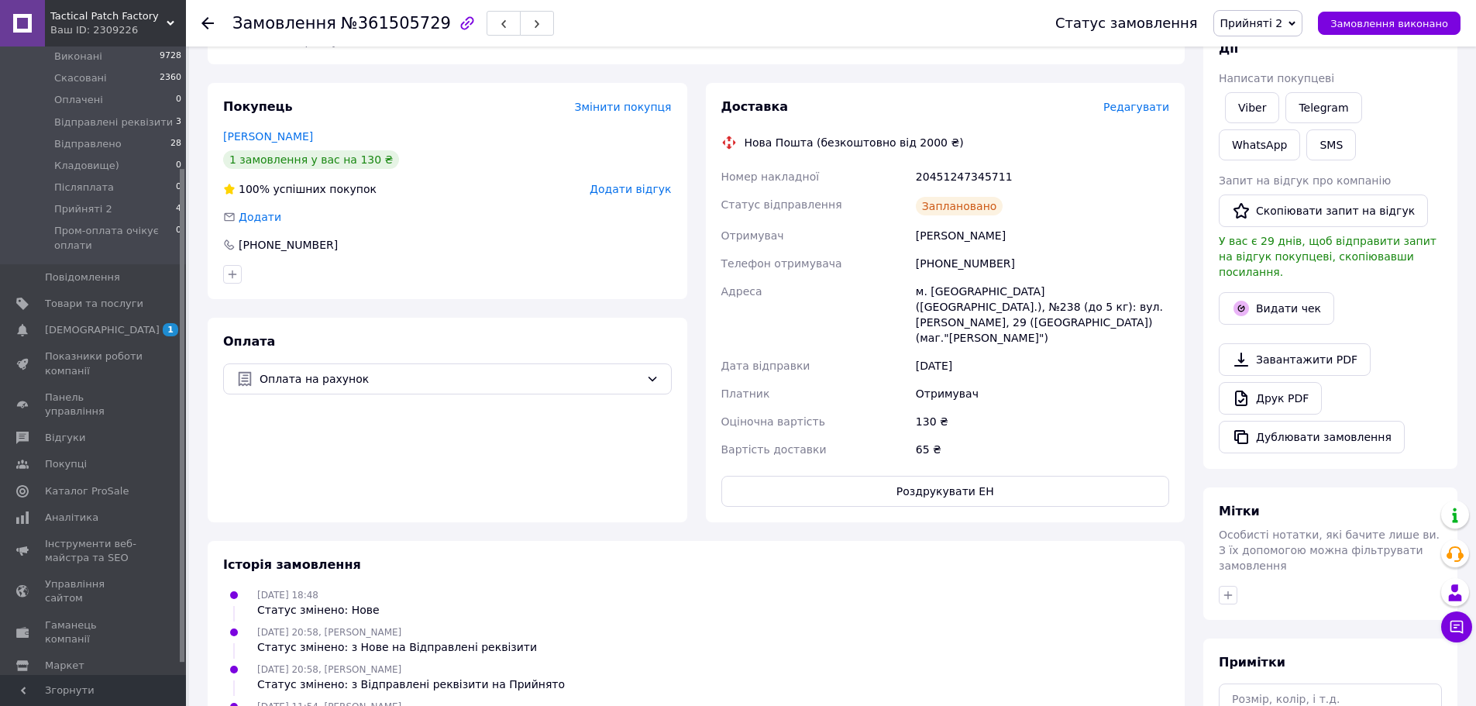
click at [972, 177] on div "20451247345711" at bounding box center [1043, 177] width 260 height 28
copy div "20451247345711"
click at [1306, 154] on button "SMS" at bounding box center [1331, 144] width 50 height 31
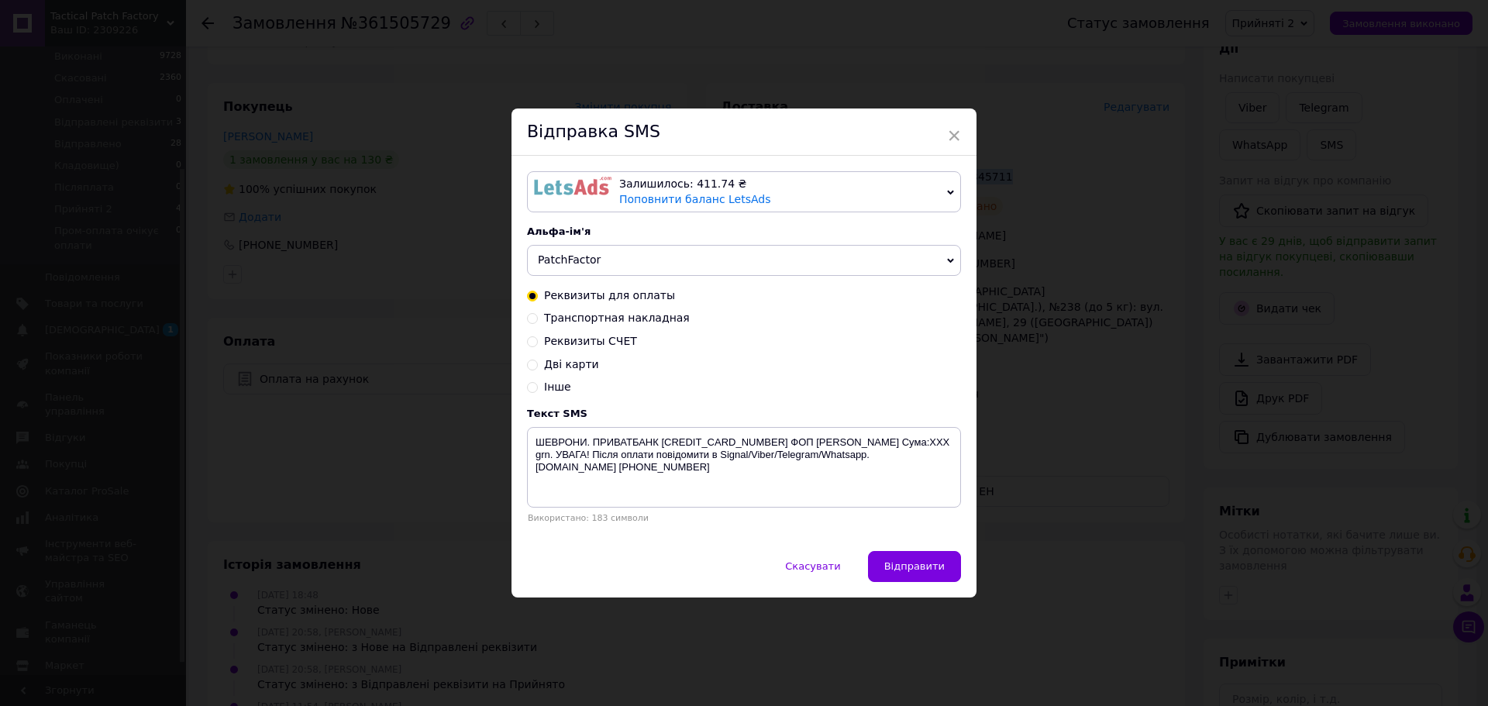
click at [611, 315] on span "Транспортная накладная" at bounding box center [617, 318] width 146 height 12
click at [538, 315] on input "Транспортная накладная" at bounding box center [532, 317] width 11 height 11
radio input "true"
radio input "false"
click at [752, 448] on textarea "Ваше замовлення відправлено. ТТН XXXXXXXXXXXXXX . Автоповернення через 6 днів. …" at bounding box center [744, 467] width 434 height 81
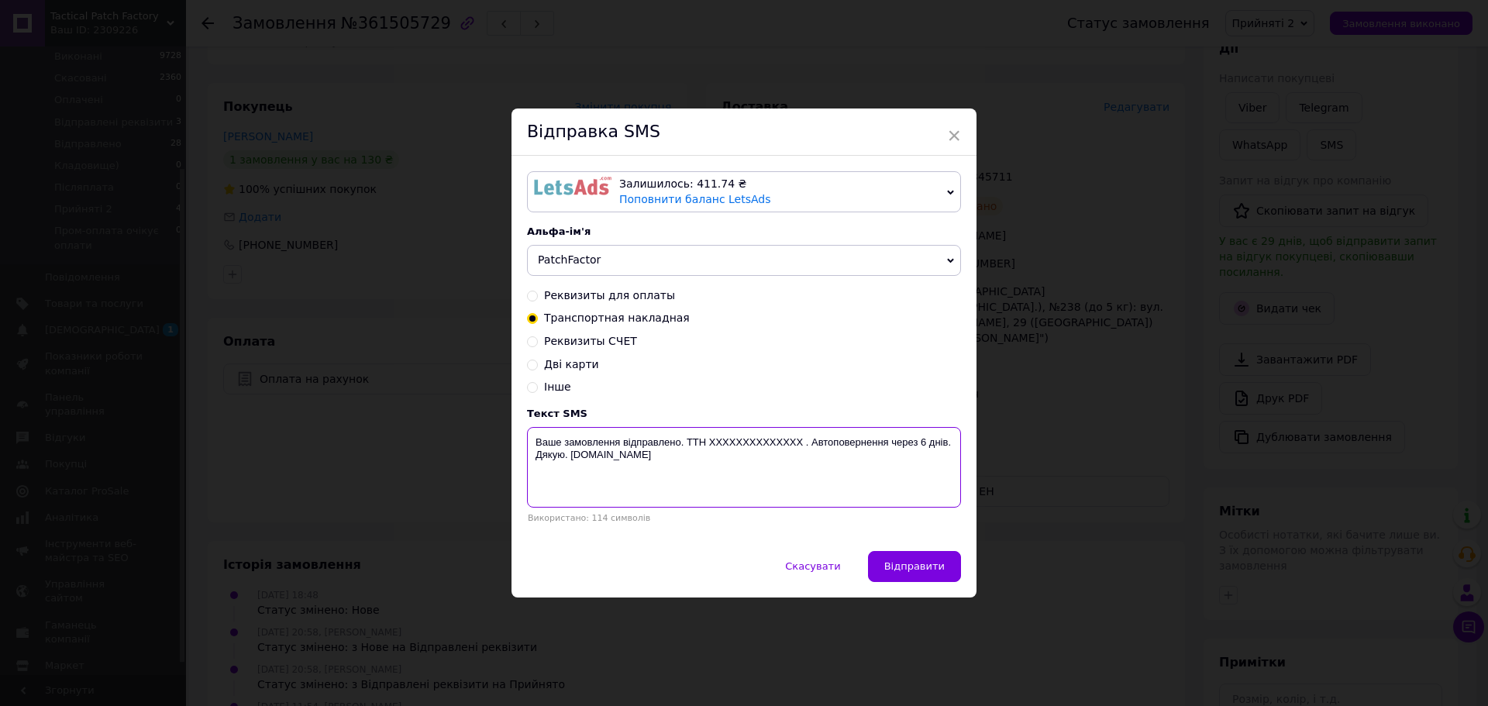
click at [752, 448] on textarea "Ваше замовлення відправлено. ТТН XXXXXXXXXXXXXX . Автоповернення через 6 днів. …" at bounding box center [744, 467] width 434 height 81
paste textarea "20451247345711"
type textarea "Ваше замовлення відправлено. ТТН 20451247345711. Автоповернення через 6 днів. Д…"
click at [914, 566] on span "Відправити" at bounding box center [914, 566] width 60 height 12
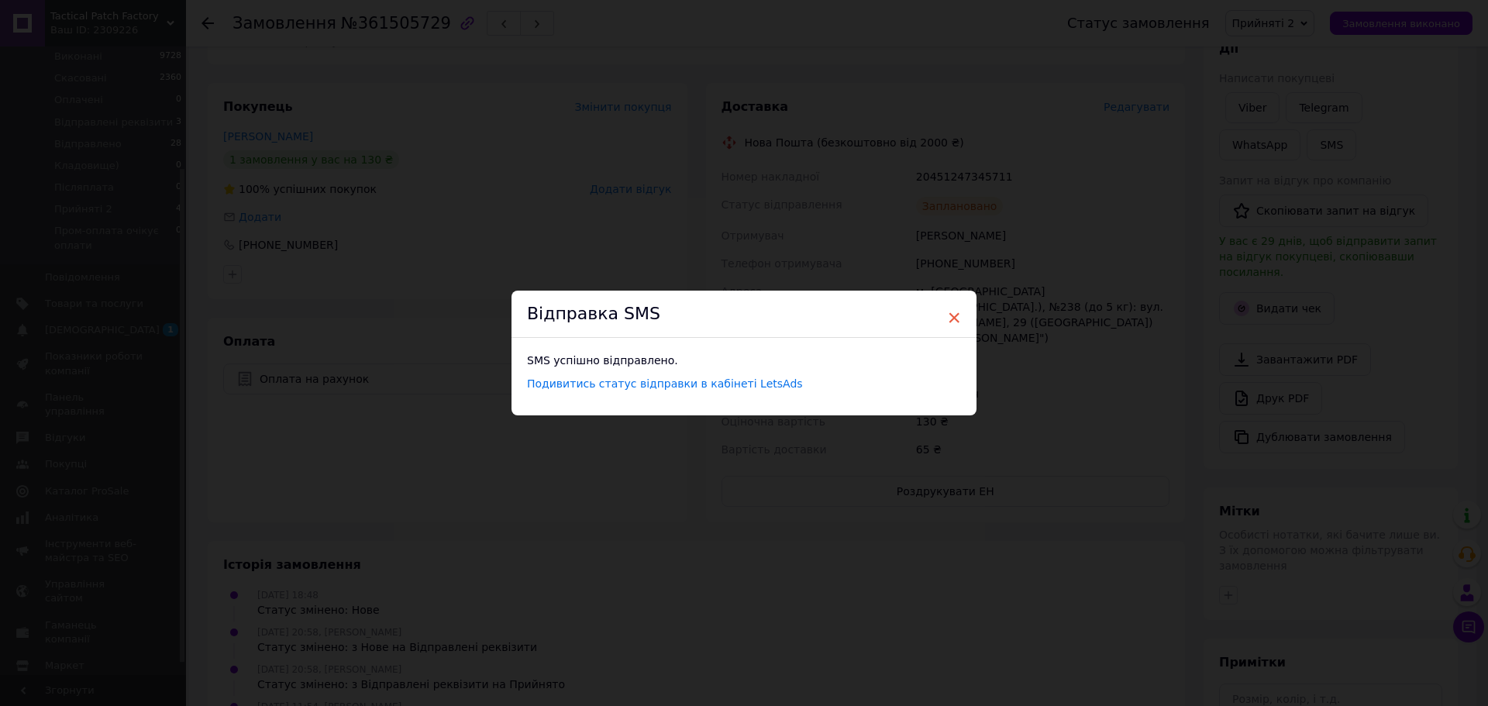
click at [952, 323] on span "×" at bounding box center [954, 318] width 14 height 26
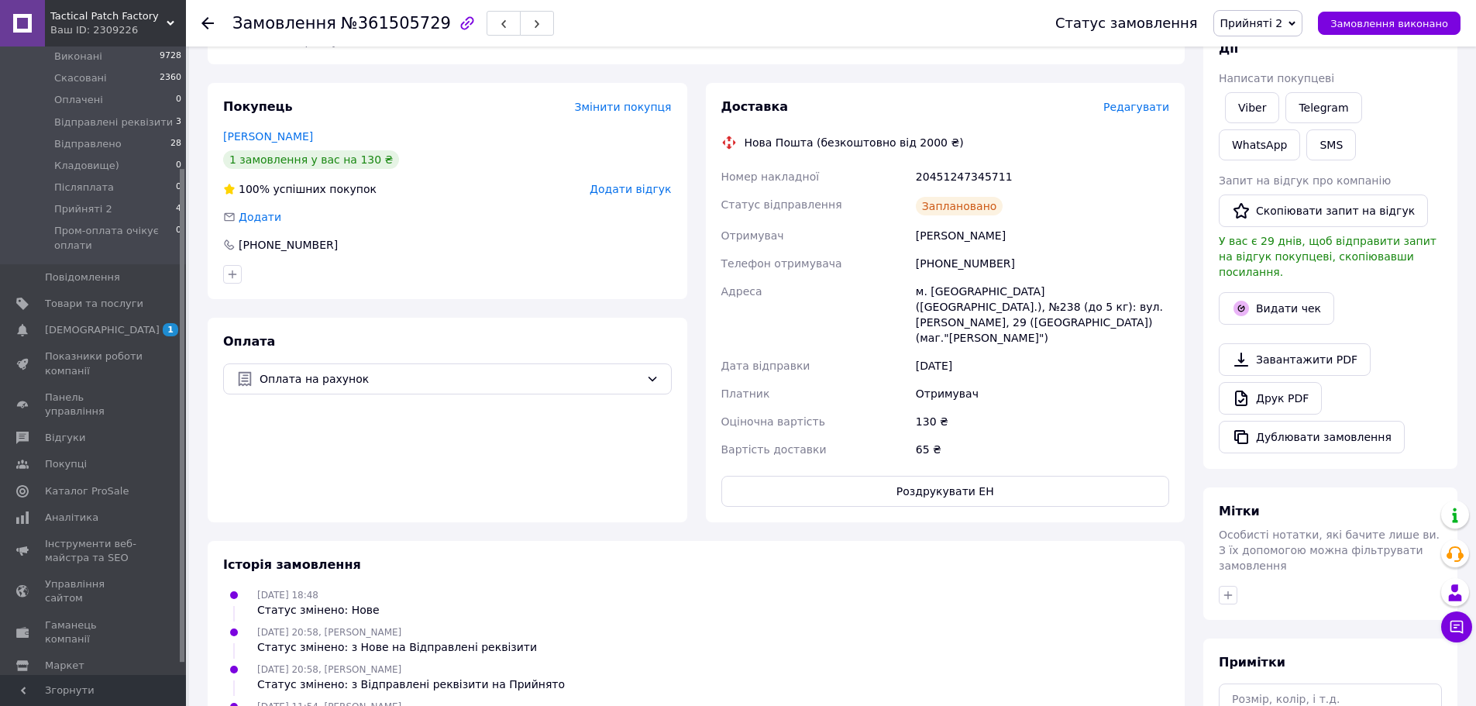
click at [1265, 28] on span "Прийняті 2" at bounding box center [1251, 23] width 63 height 12
click at [1282, 167] on li "Відправлено" at bounding box center [1294, 170] width 161 height 23
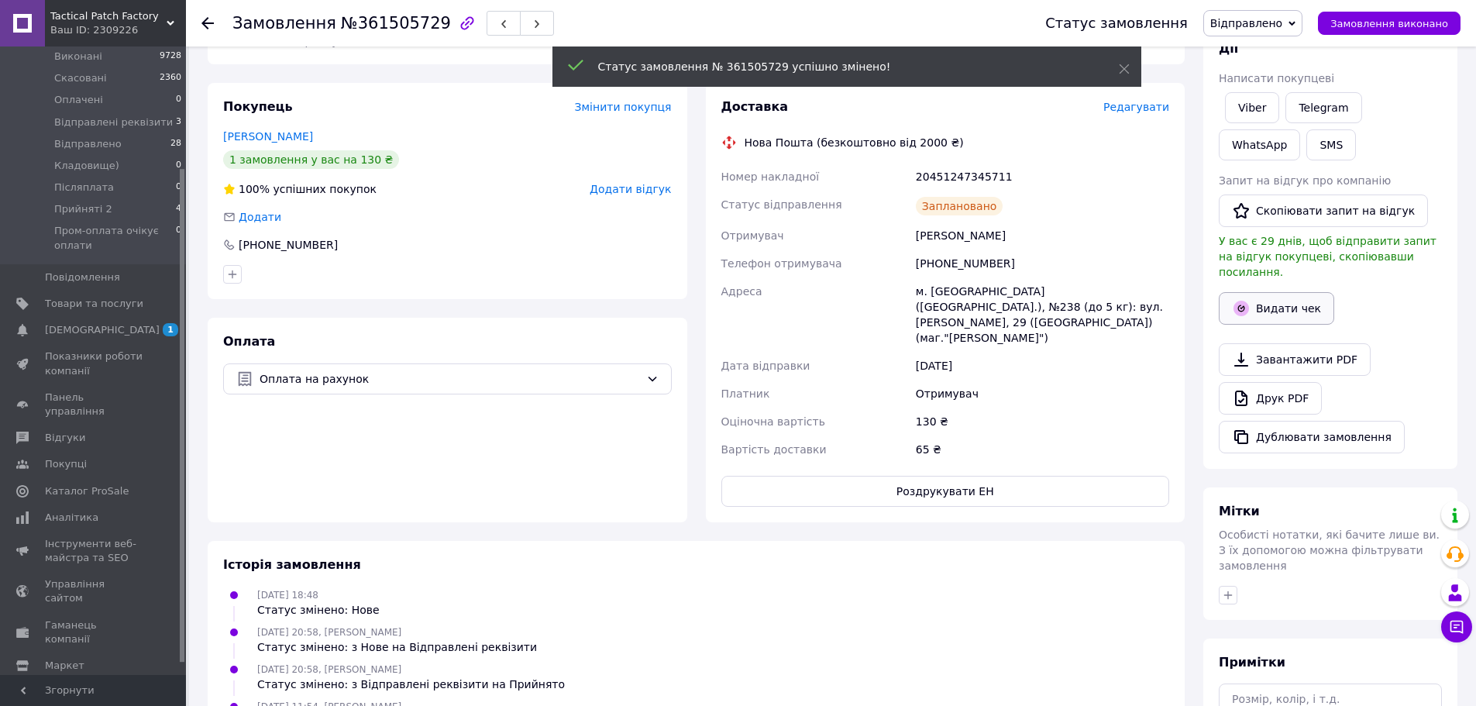
click at [1286, 294] on button "Видати чек" at bounding box center [1276, 308] width 115 height 33
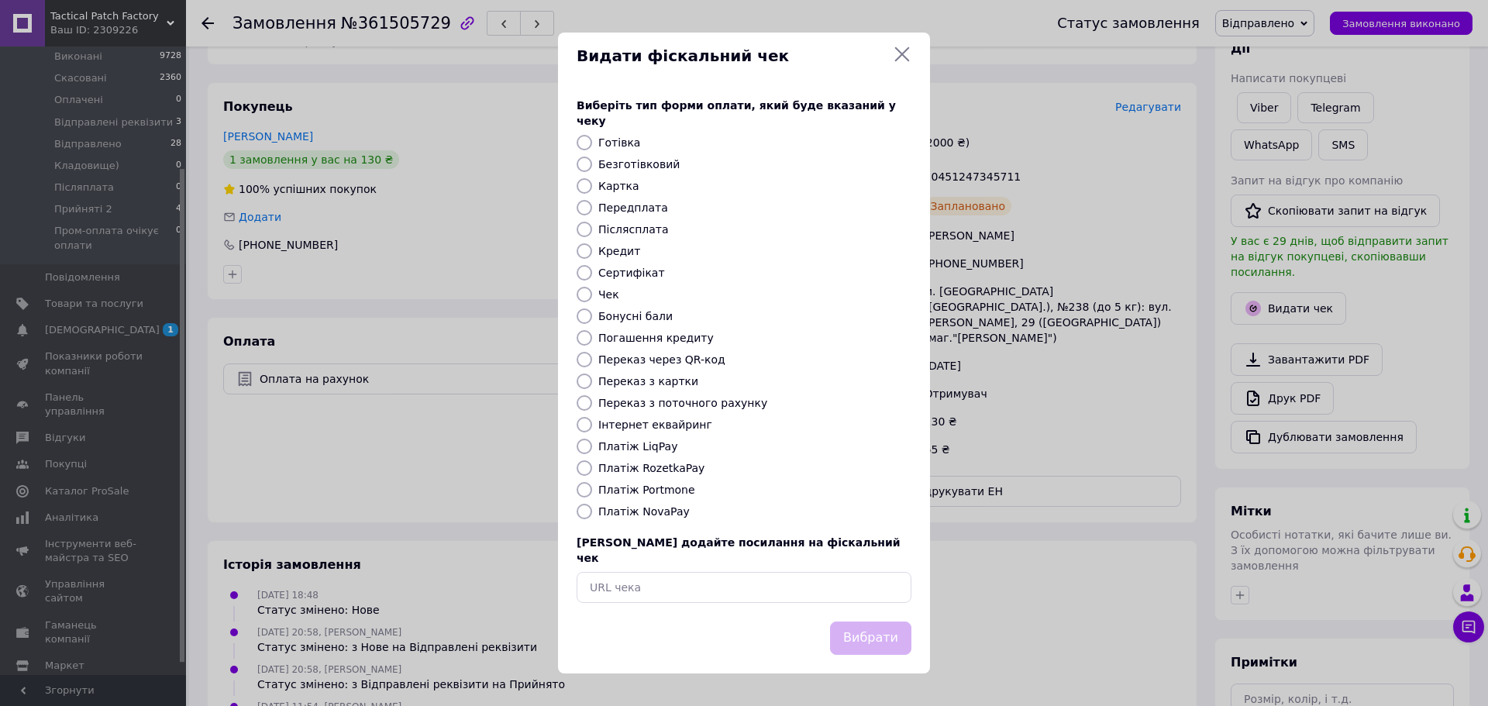
click at [649, 163] on label "Безготівковий" at bounding box center [638, 164] width 81 height 12
click at [592, 163] on input "Безготівковий" at bounding box center [584, 164] width 15 height 15
radio input "true"
click at [873, 621] on button "Вибрати" at bounding box center [870, 637] width 81 height 33
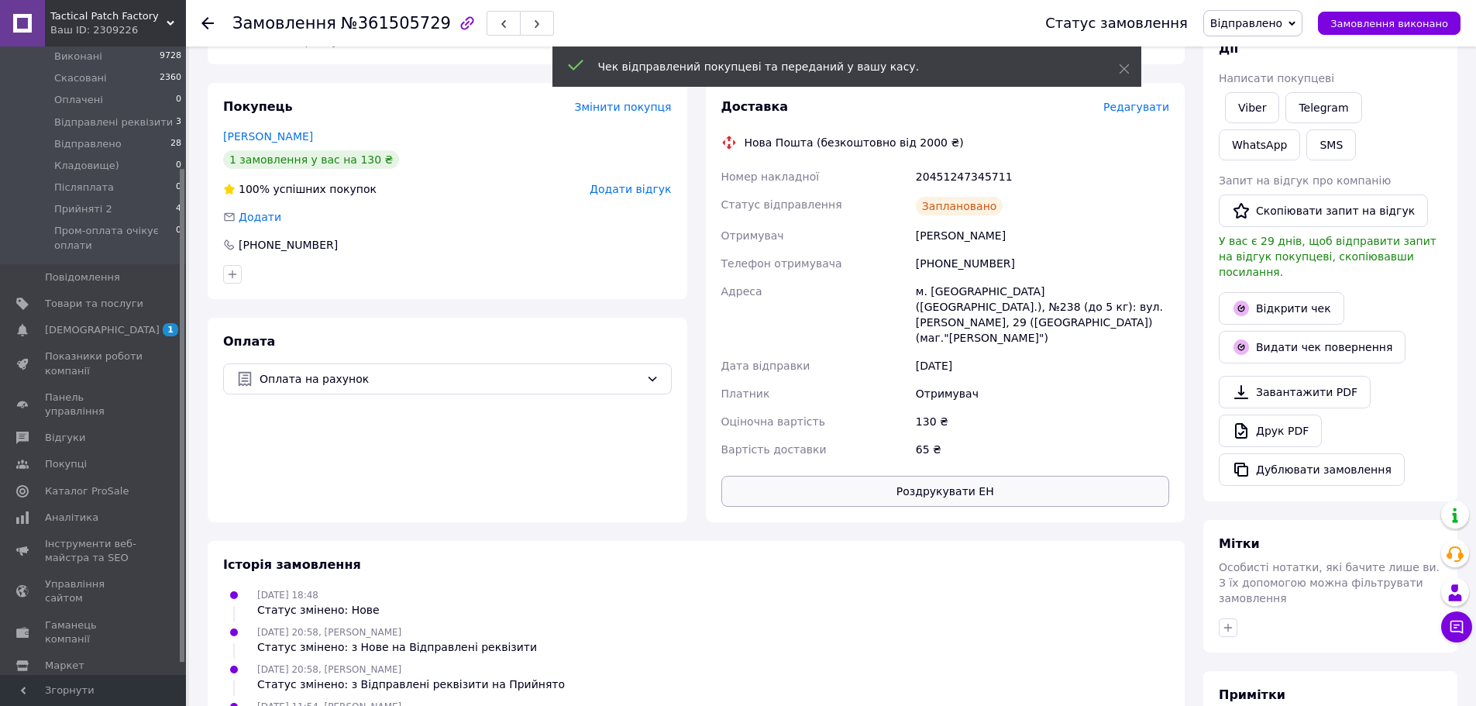
click at [998, 476] on button "Роздрукувати ЕН" at bounding box center [945, 491] width 449 height 31
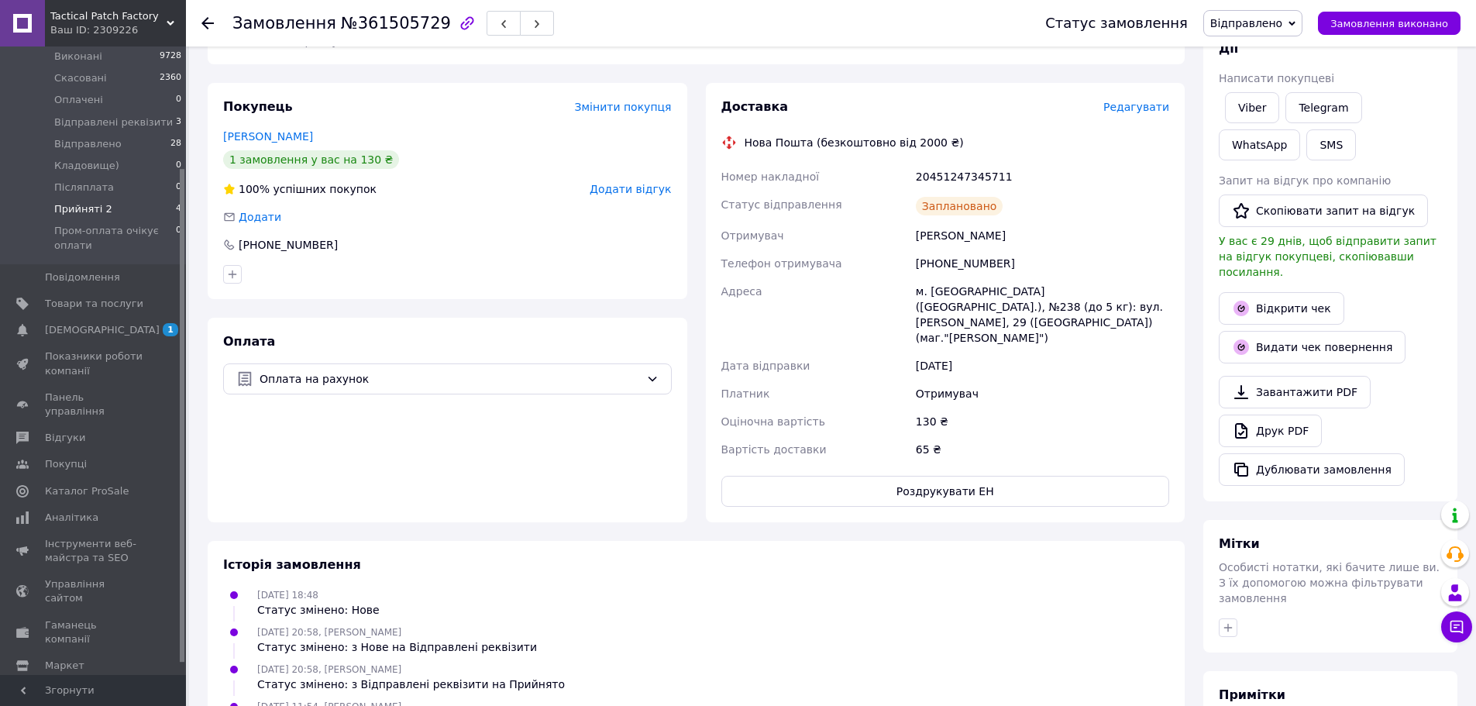
click at [119, 198] on li "Прийняті 2 4" at bounding box center [95, 209] width 191 height 22
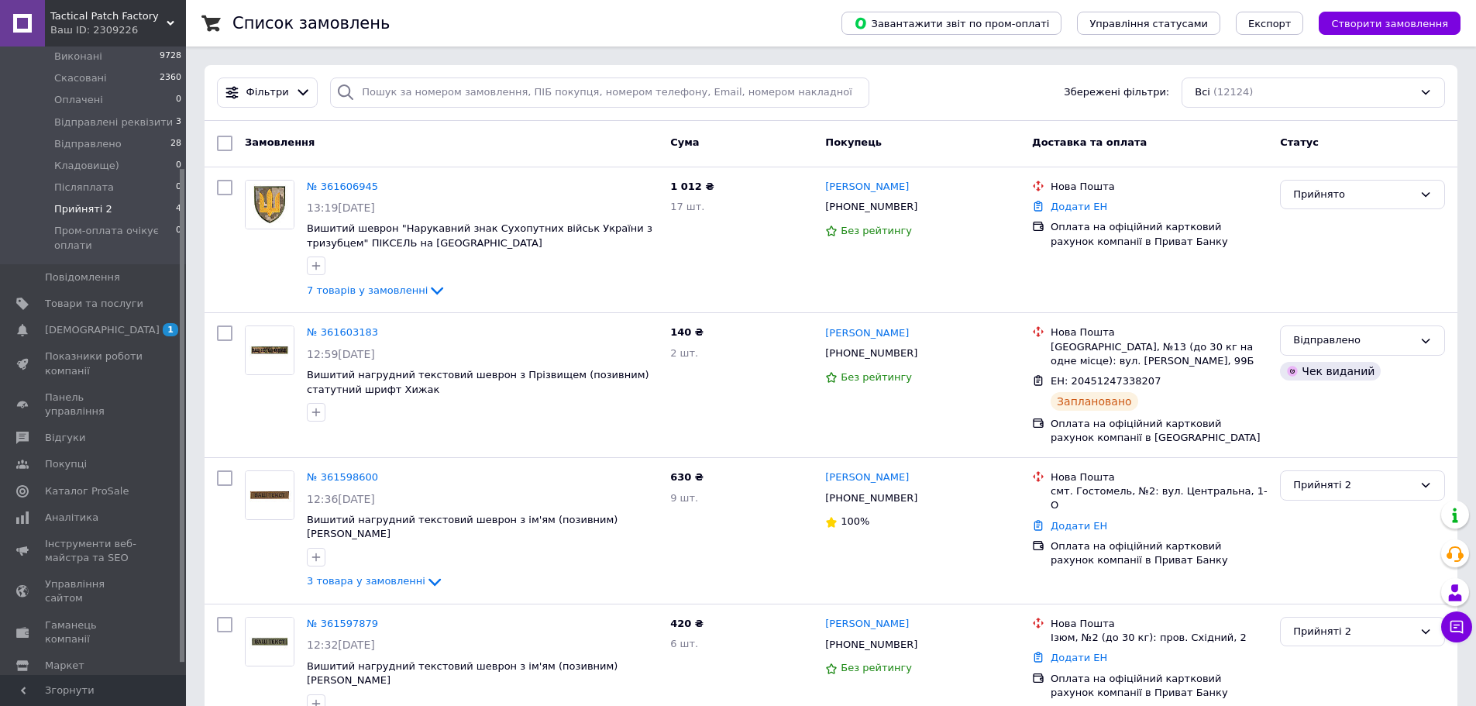
click at [70, 202] on span "Прийняті 2" at bounding box center [83, 209] width 58 height 14
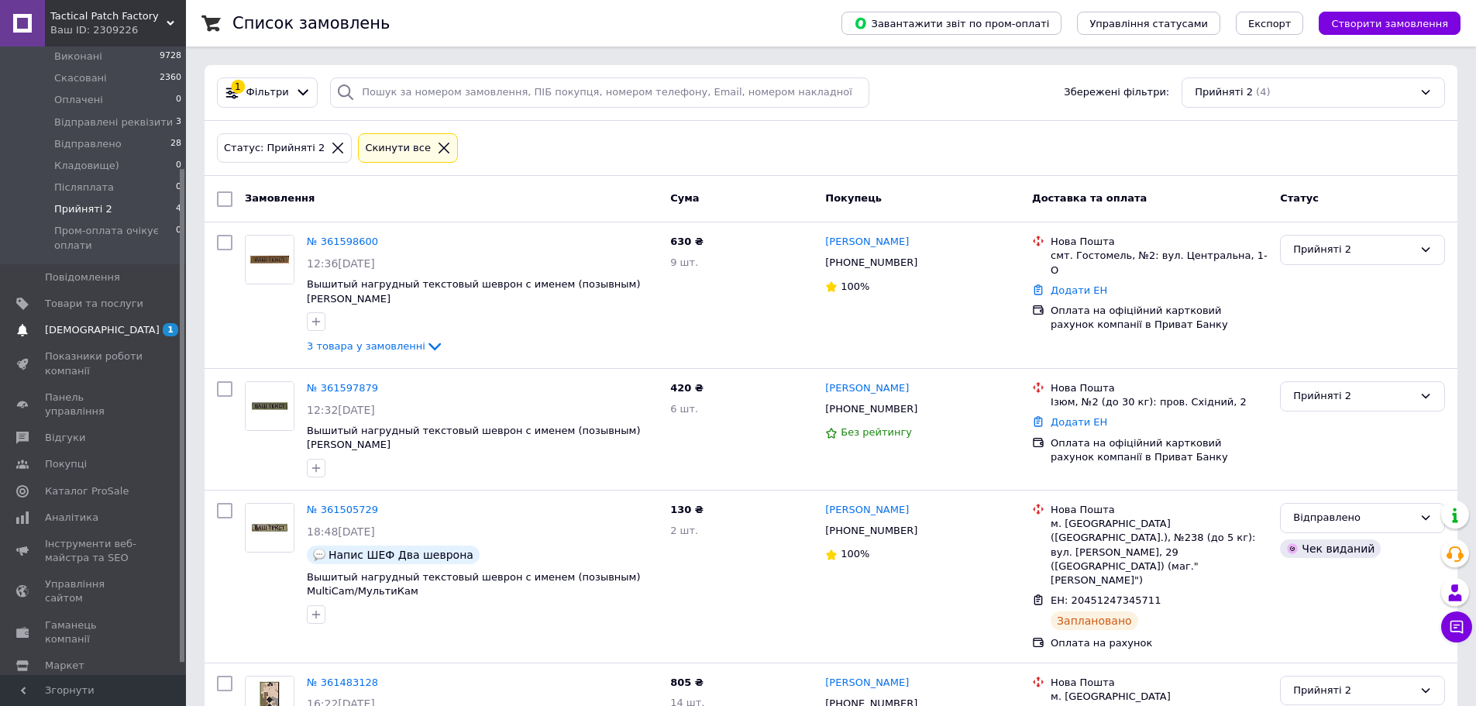
click at [111, 323] on span "[DEMOGRAPHIC_DATA]" at bounding box center [94, 330] width 98 height 14
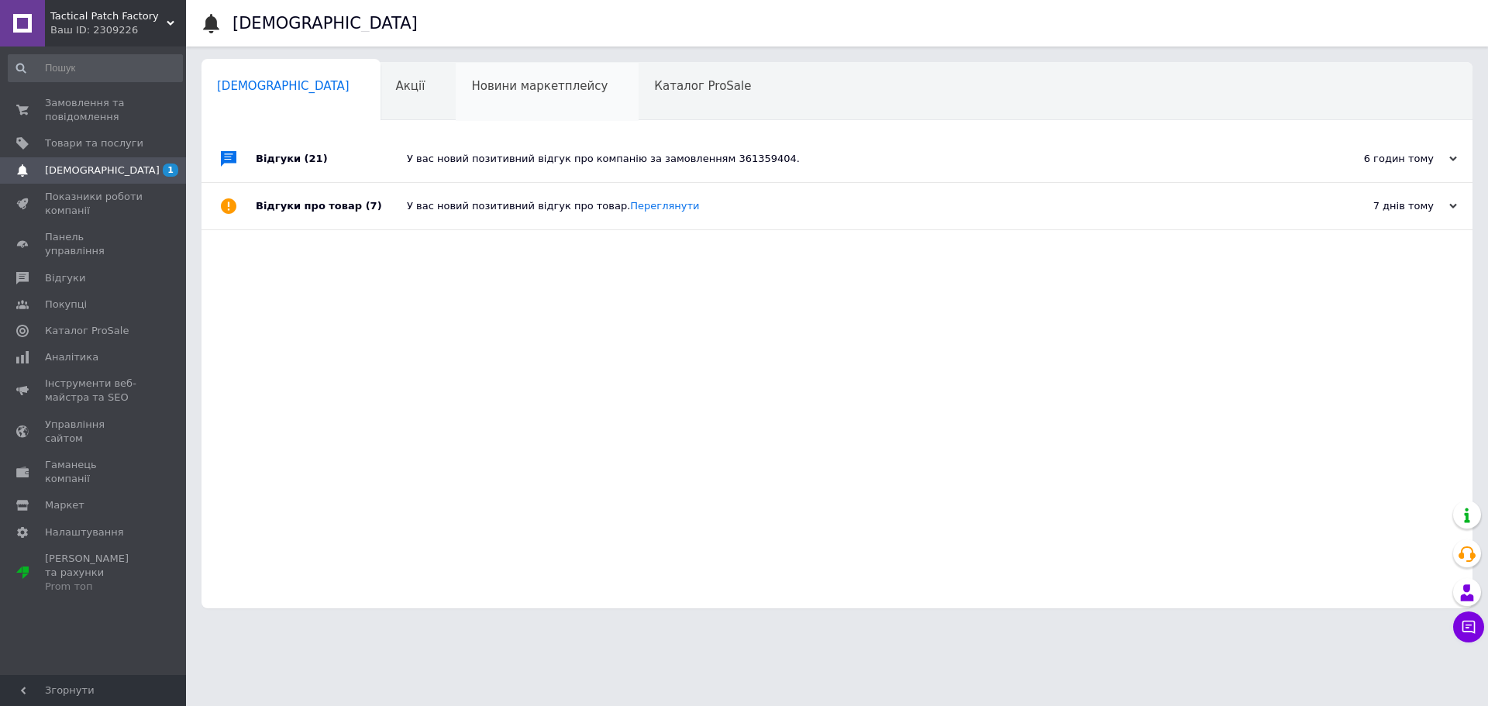
click at [456, 77] on div "Новини маркетплейсу 0" at bounding box center [547, 92] width 183 height 59
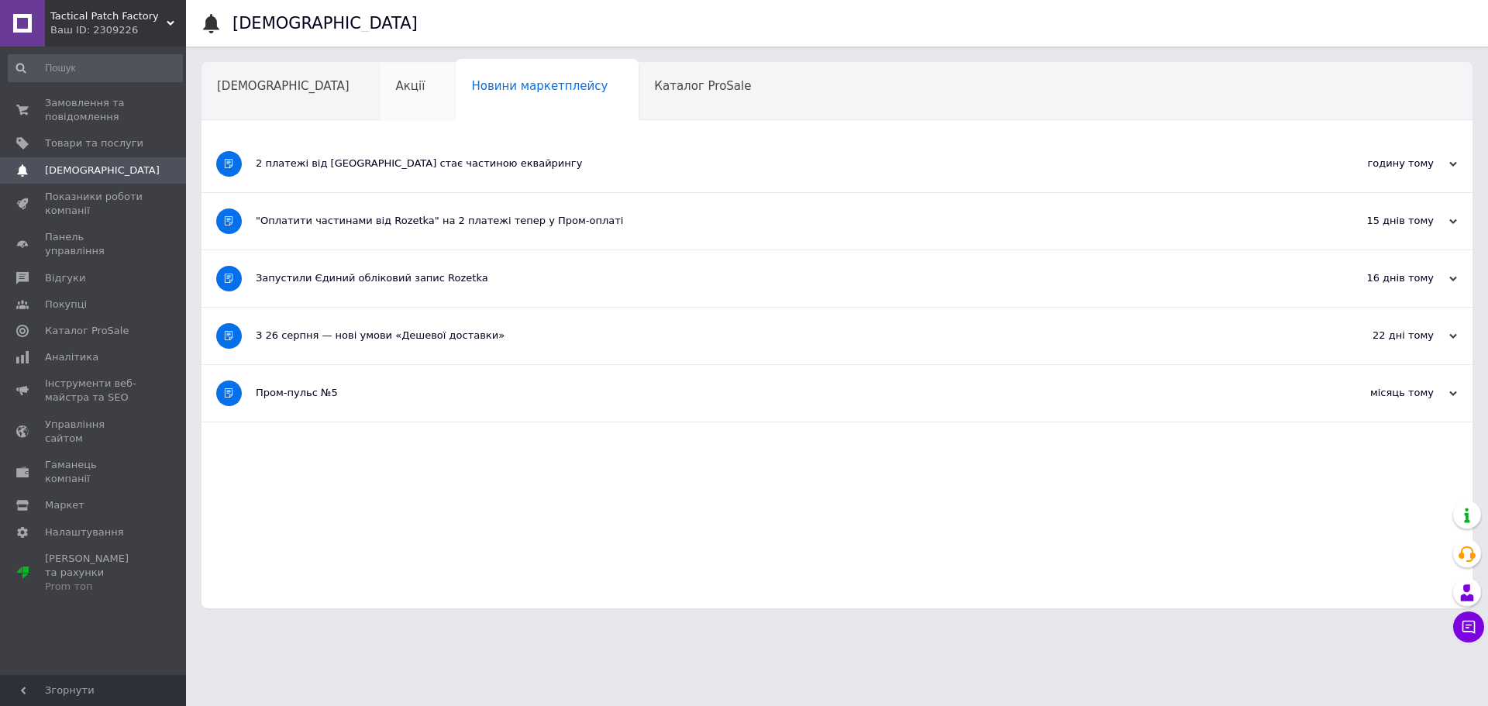
click at [396, 88] on span "Акції" at bounding box center [410, 86] width 29 height 14
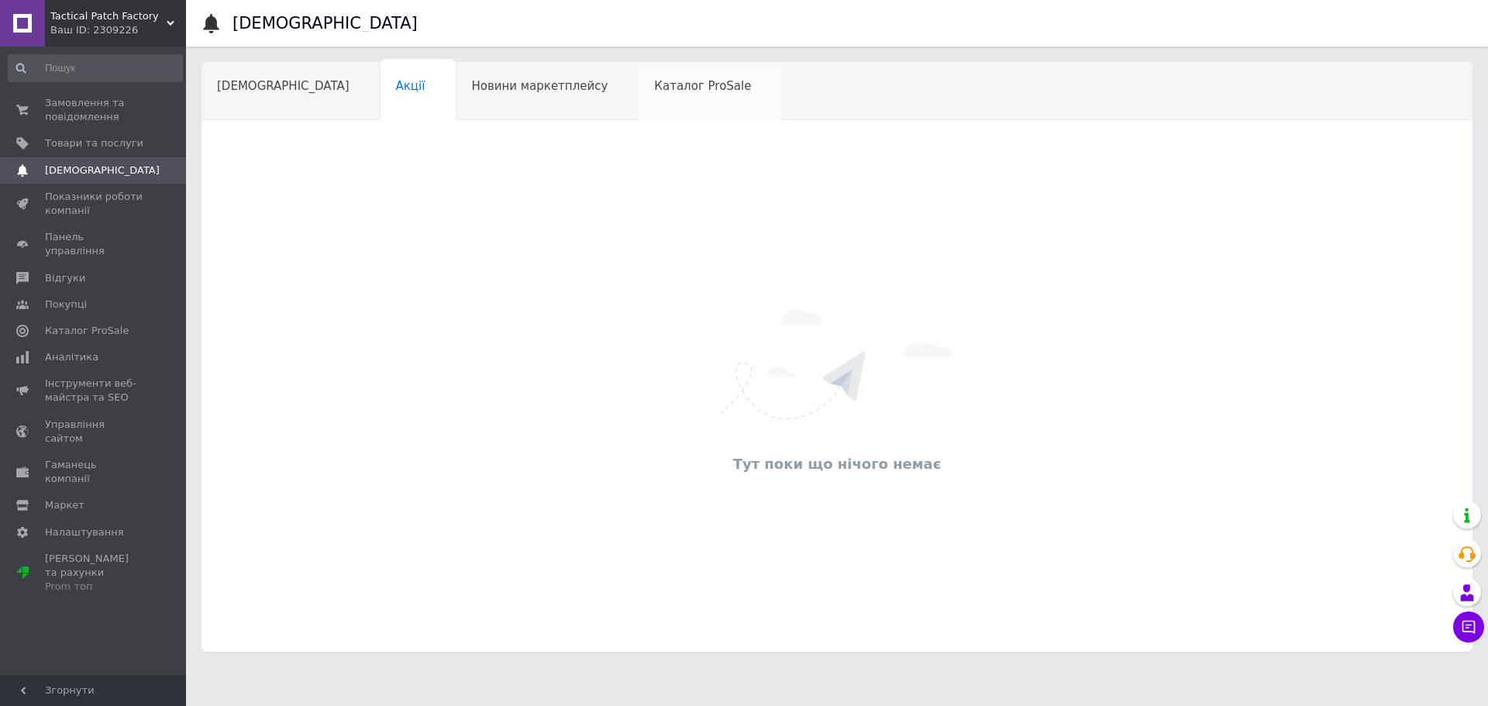
click at [654, 81] on span "Каталог ProSale" at bounding box center [702, 86] width 97 height 14
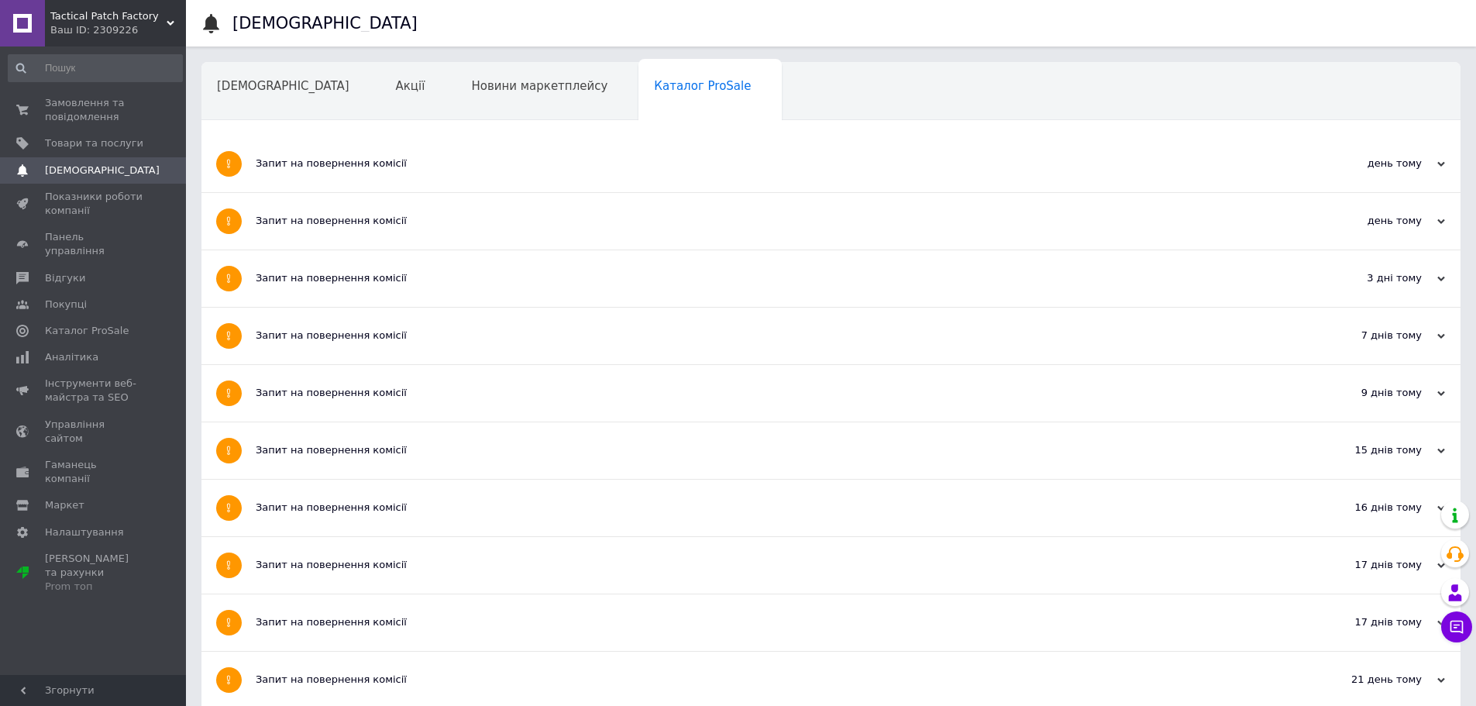
click at [340, 138] on span "Навчання та заходи" at bounding box center [278, 145] width 123 height 14
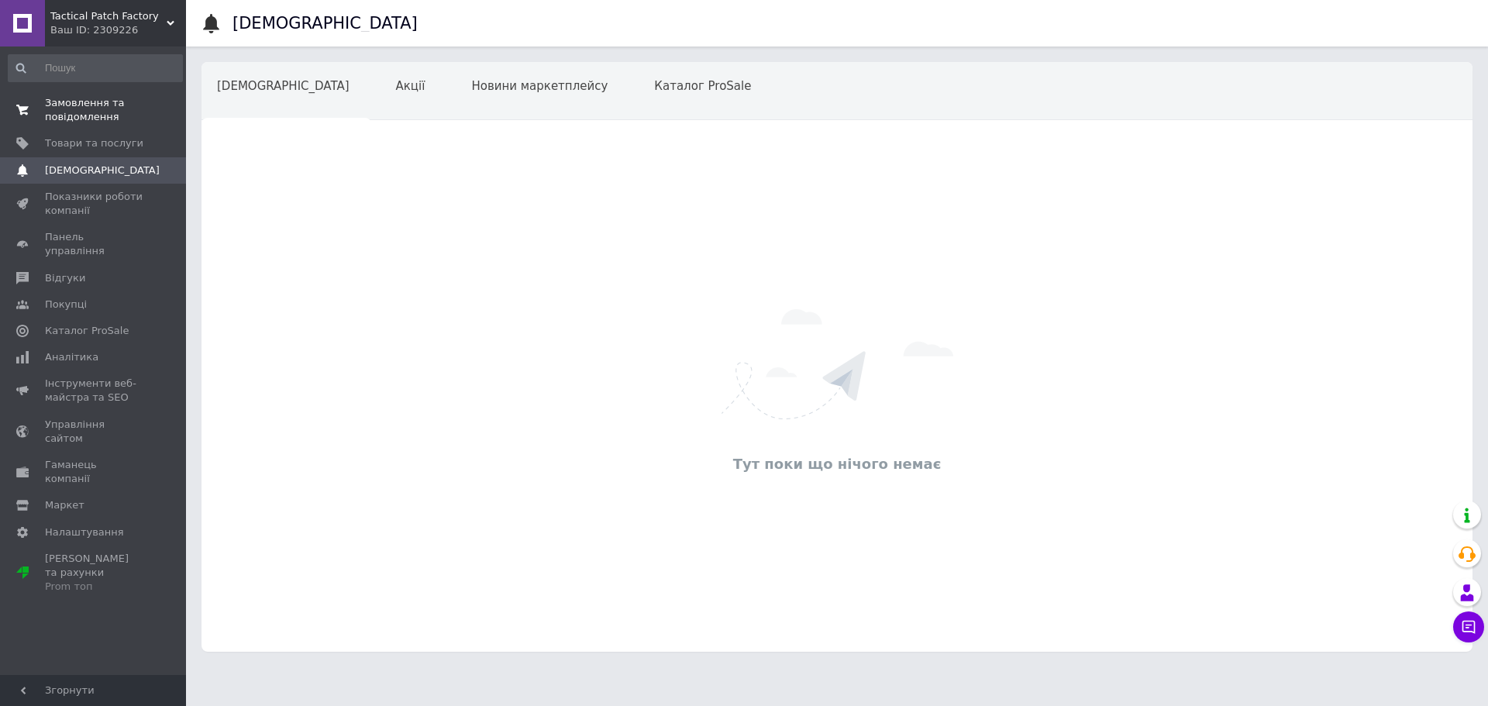
click at [85, 108] on span "Замовлення та повідомлення" at bounding box center [94, 110] width 98 height 28
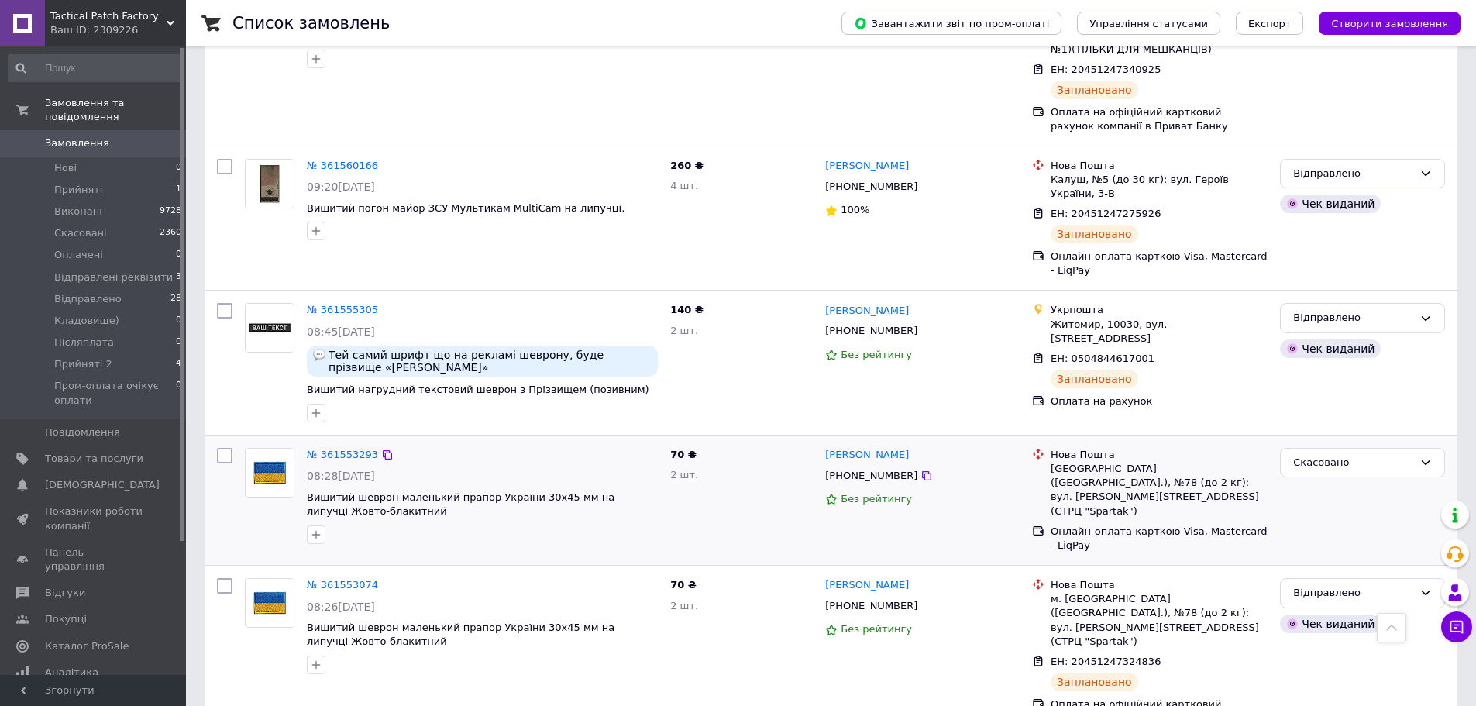
scroll to position [775, 0]
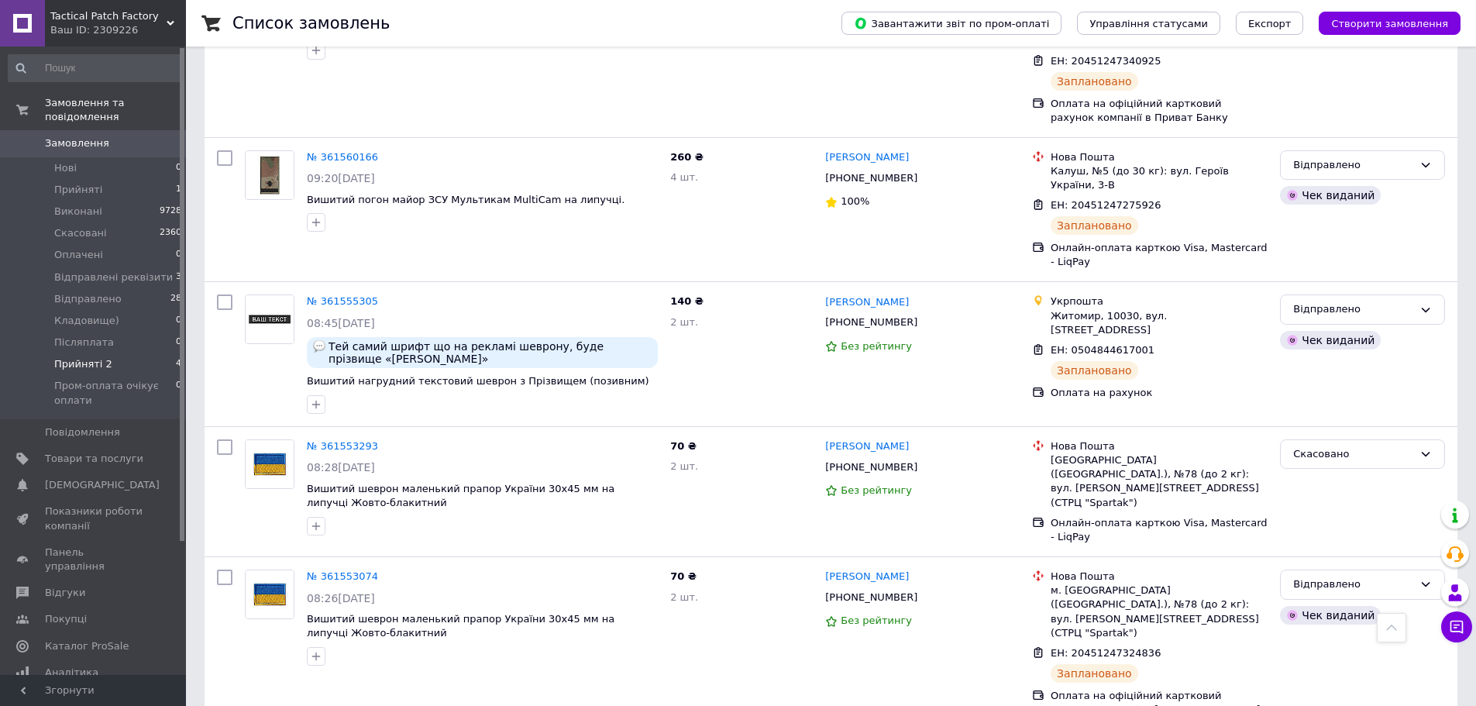
click at [123, 353] on li "Прийняті 2 4" at bounding box center [95, 364] width 191 height 22
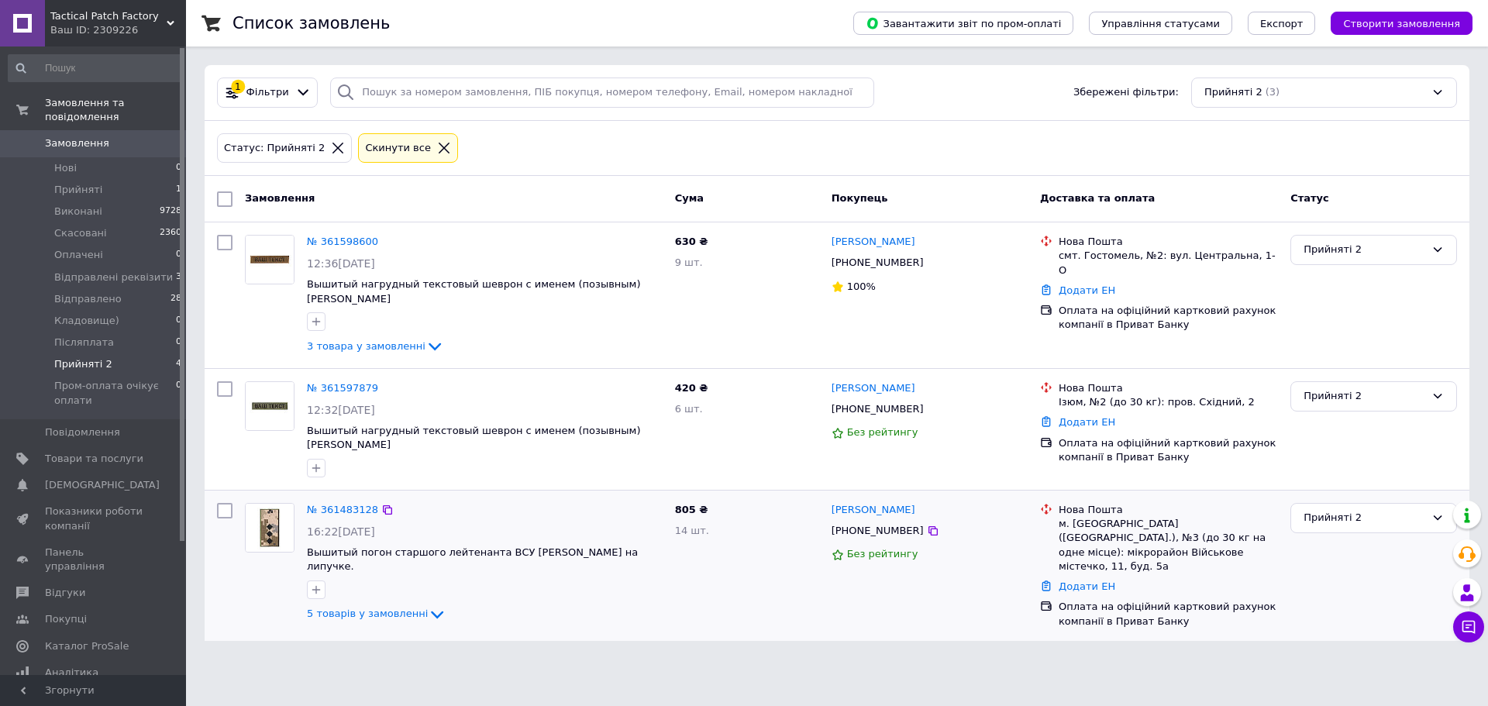
click at [343, 525] on span "16:22, 11.09.2025" at bounding box center [341, 531] width 68 height 12
click at [351, 504] on link "№ 361483128" at bounding box center [342, 510] width 71 height 12
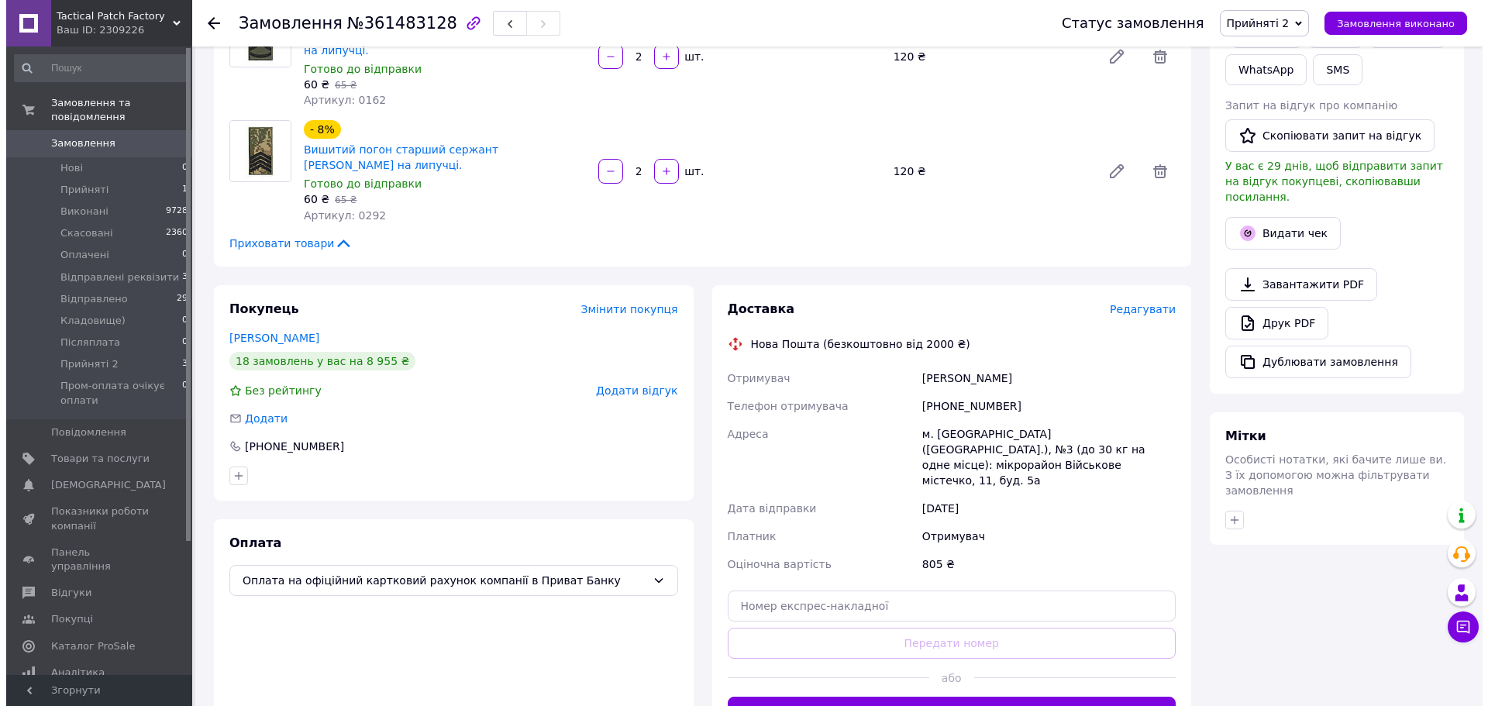
scroll to position [542, 0]
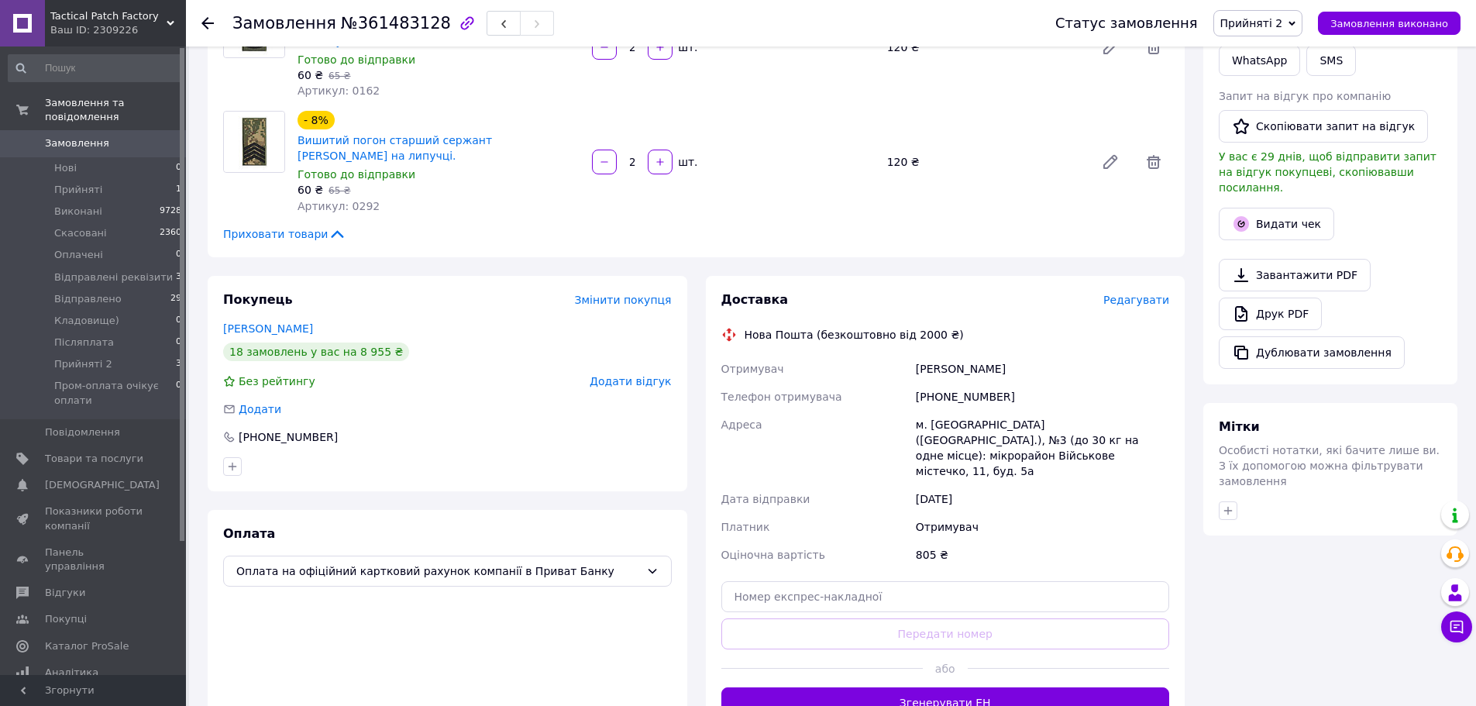
click at [1155, 298] on span "Редагувати" at bounding box center [1136, 300] width 66 height 12
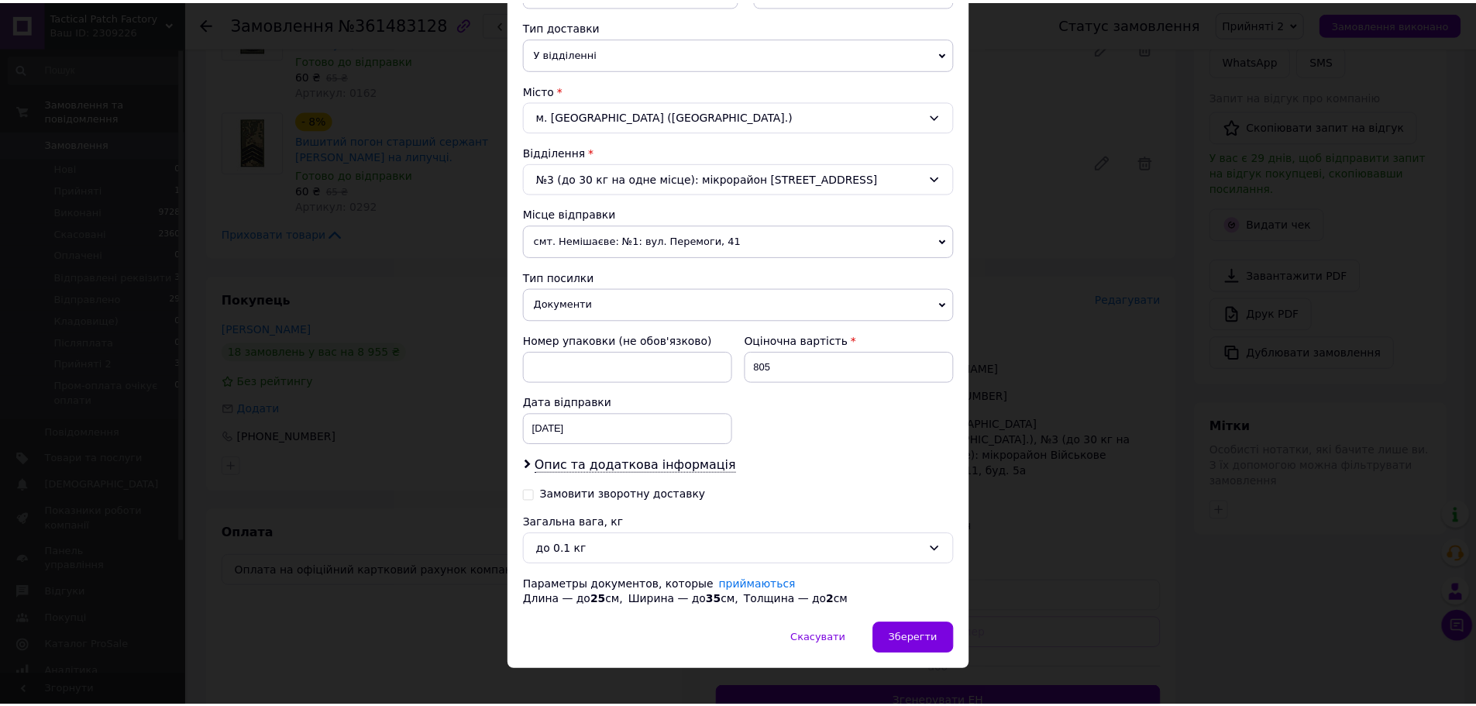
scroll to position [367, 0]
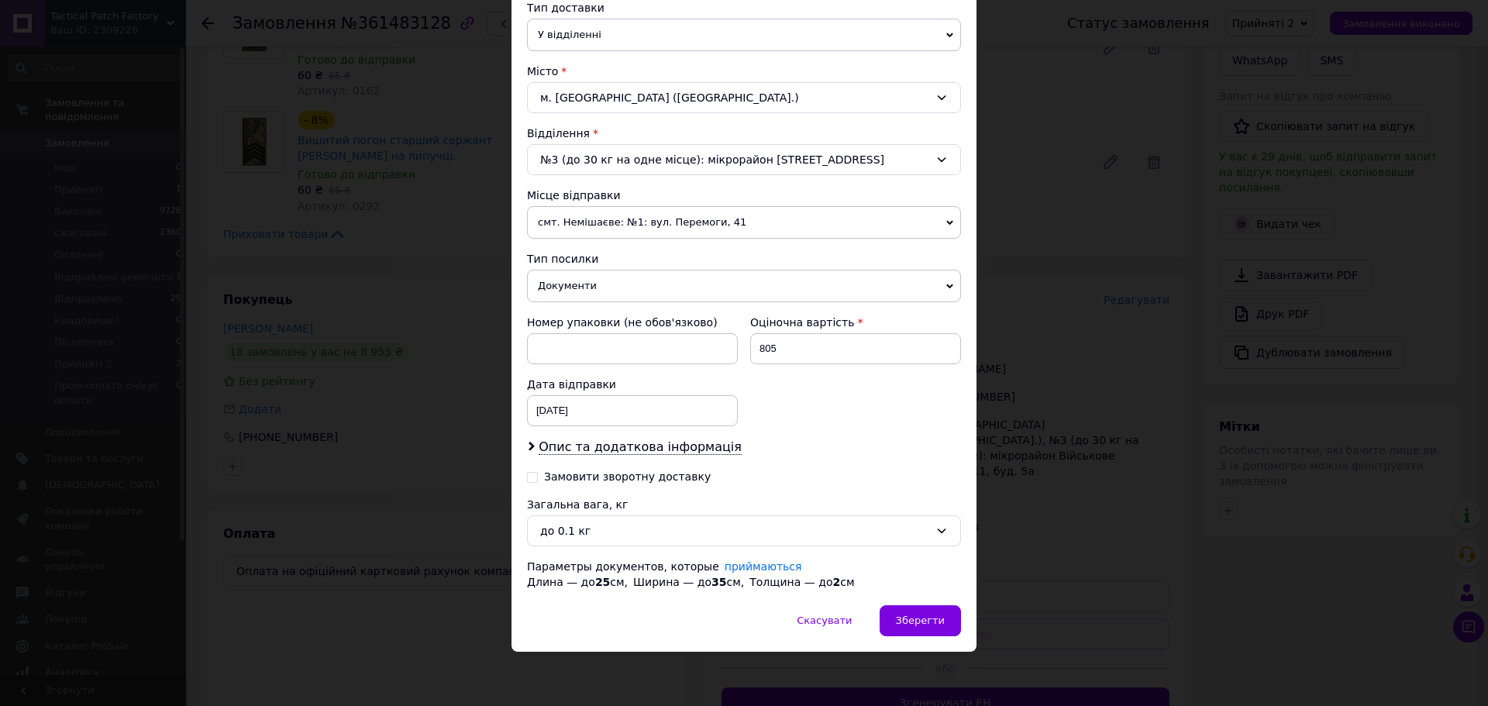
click at [643, 281] on span "Документи" at bounding box center [744, 286] width 434 height 33
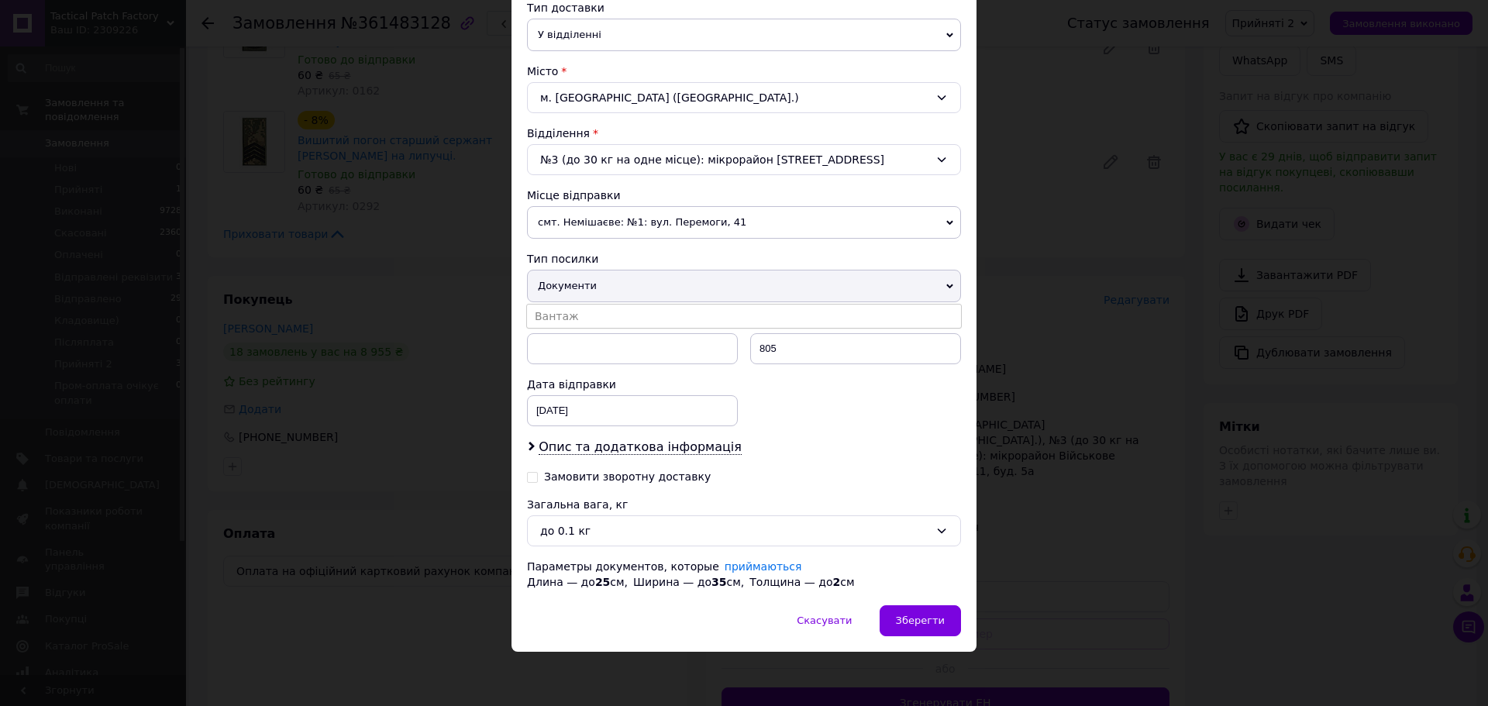
click at [663, 260] on div "Тип посилки" at bounding box center [744, 258] width 434 height 15
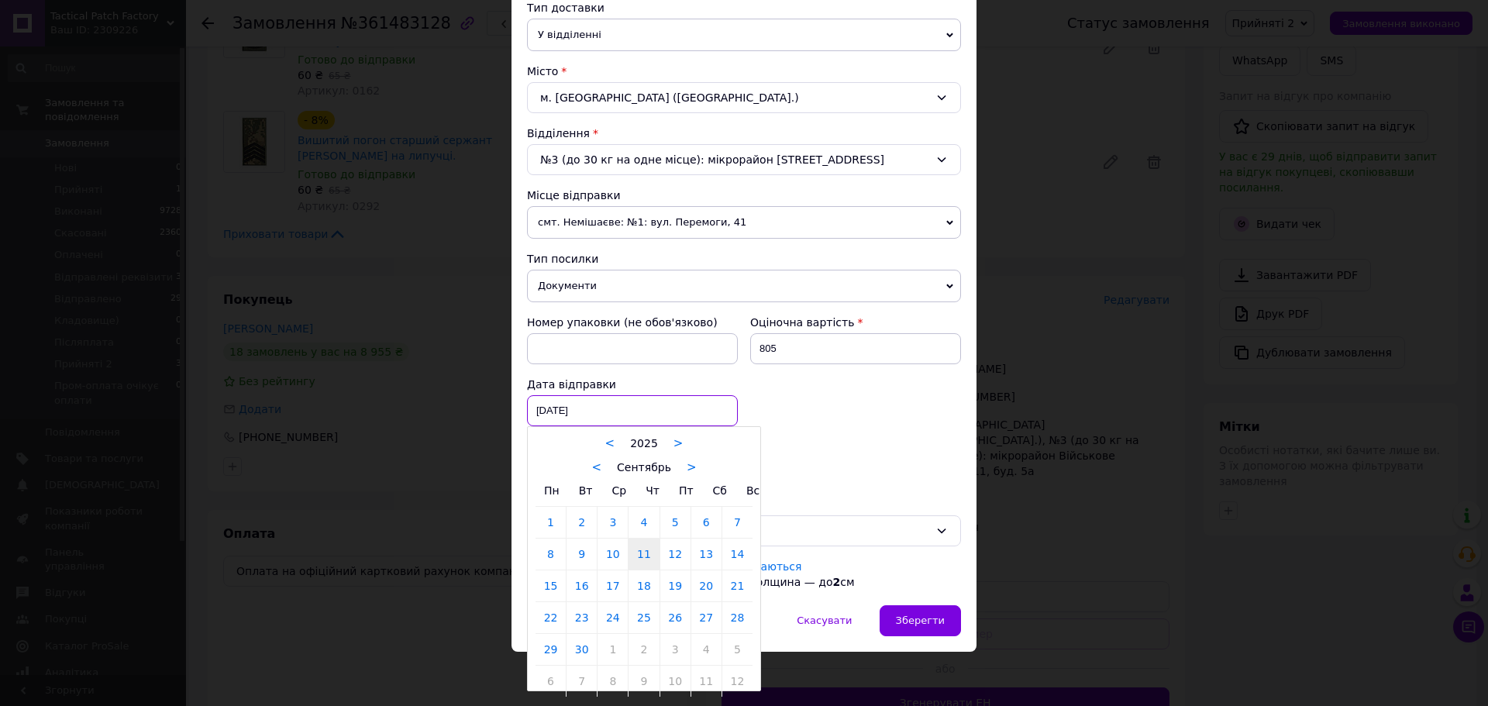
click at [564, 409] on div "11.09.2025 < 2025 > < Сентябрь > Пн Вт Ср Чт Пт Сб Вс 1 2 3 4 5 6 7 8 9 10 11 1…" at bounding box center [632, 410] width 211 height 31
click at [670, 548] on link "12" at bounding box center [675, 554] width 30 height 31
type input "12.09.2025"
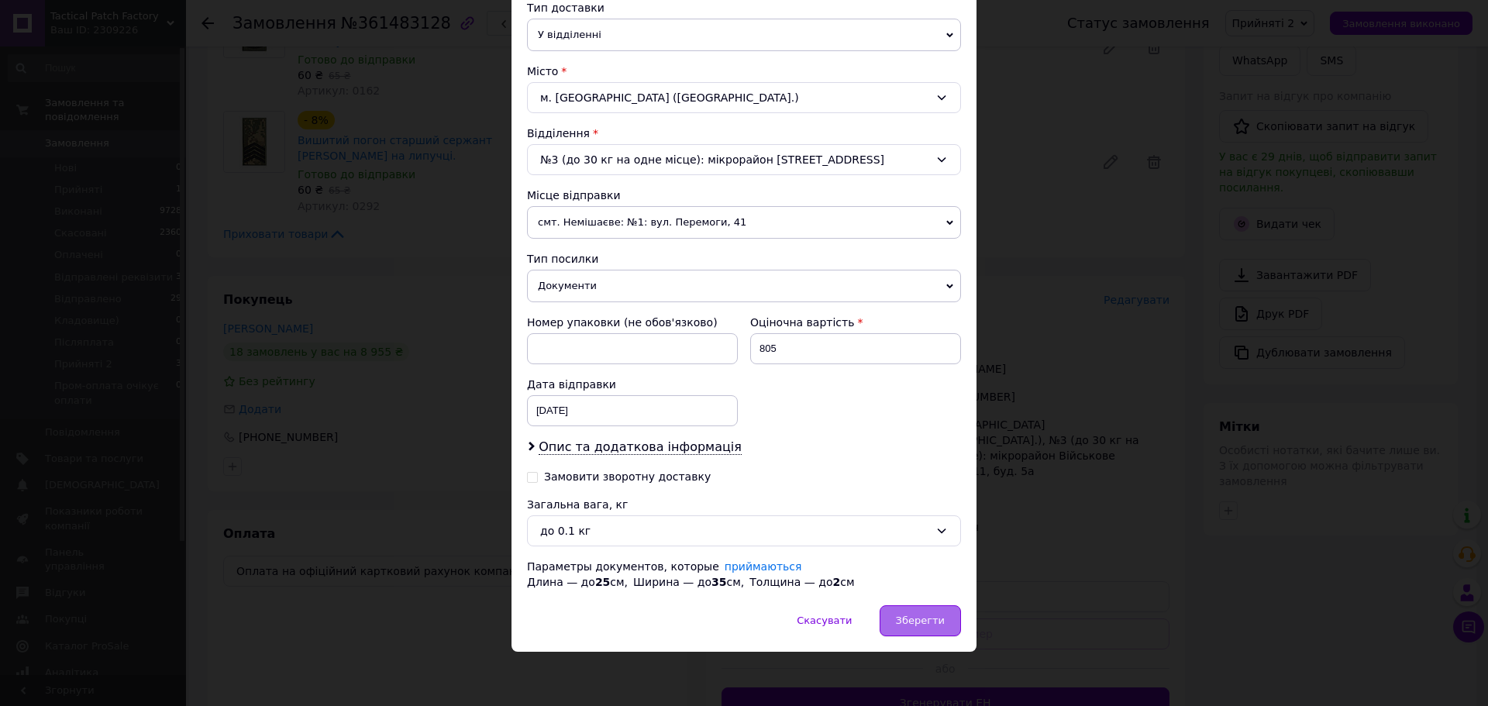
click at [894, 611] on div "Зберегти" at bounding box center [919, 620] width 81 height 31
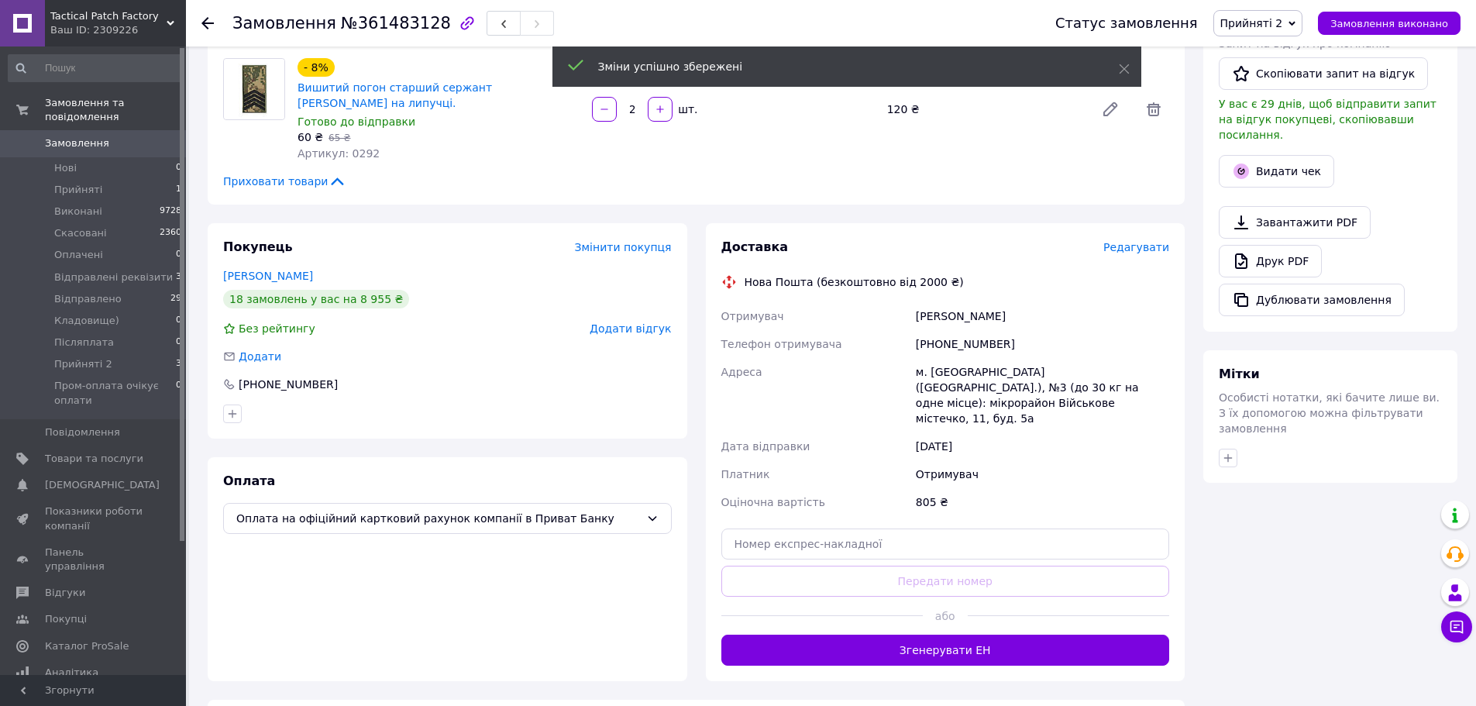
scroll to position [620, 0]
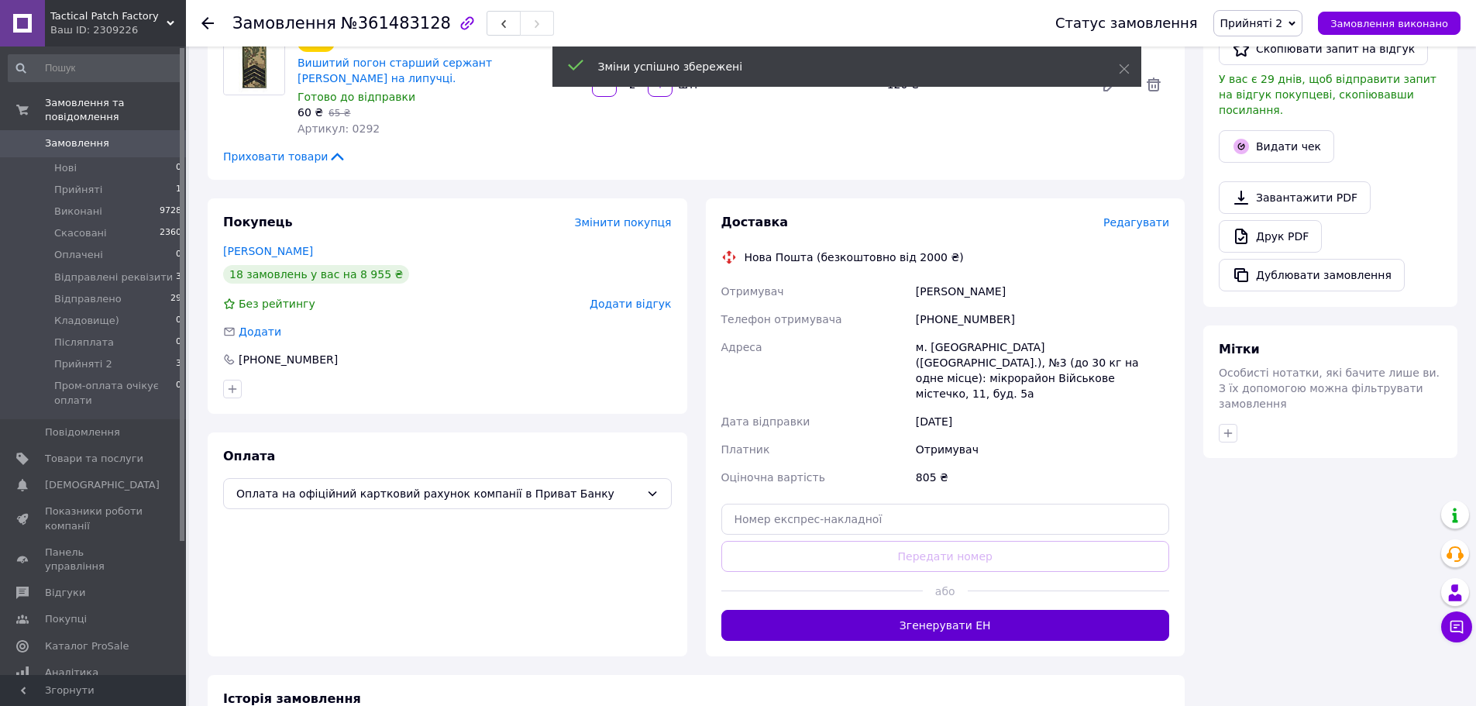
click at [921, 610] on button "Згенерувати ЕН" at bounding box center [945, 625] width 449 height 31
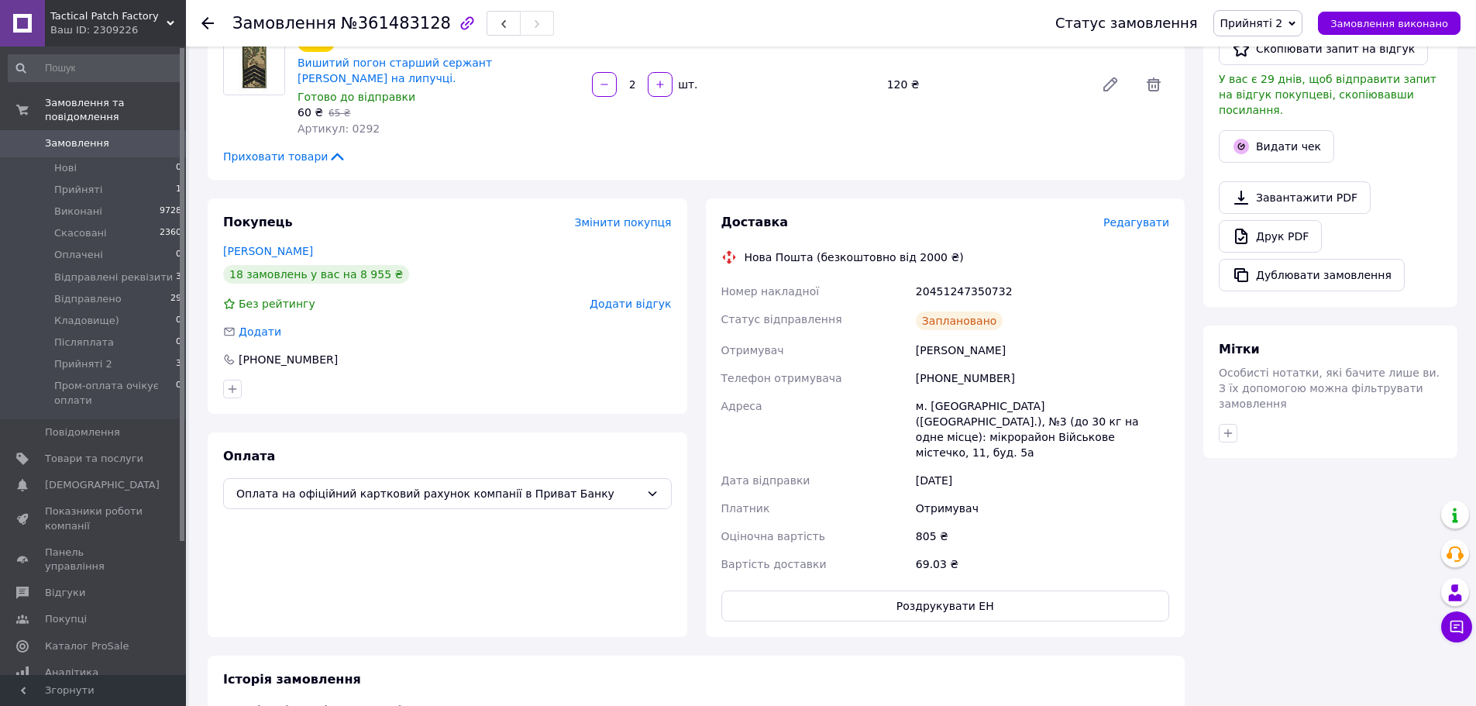
click at [959, 294] on div "20451247350732" at bounding box center [1043, 291] width 260 height 28
copy div "20451247350732"
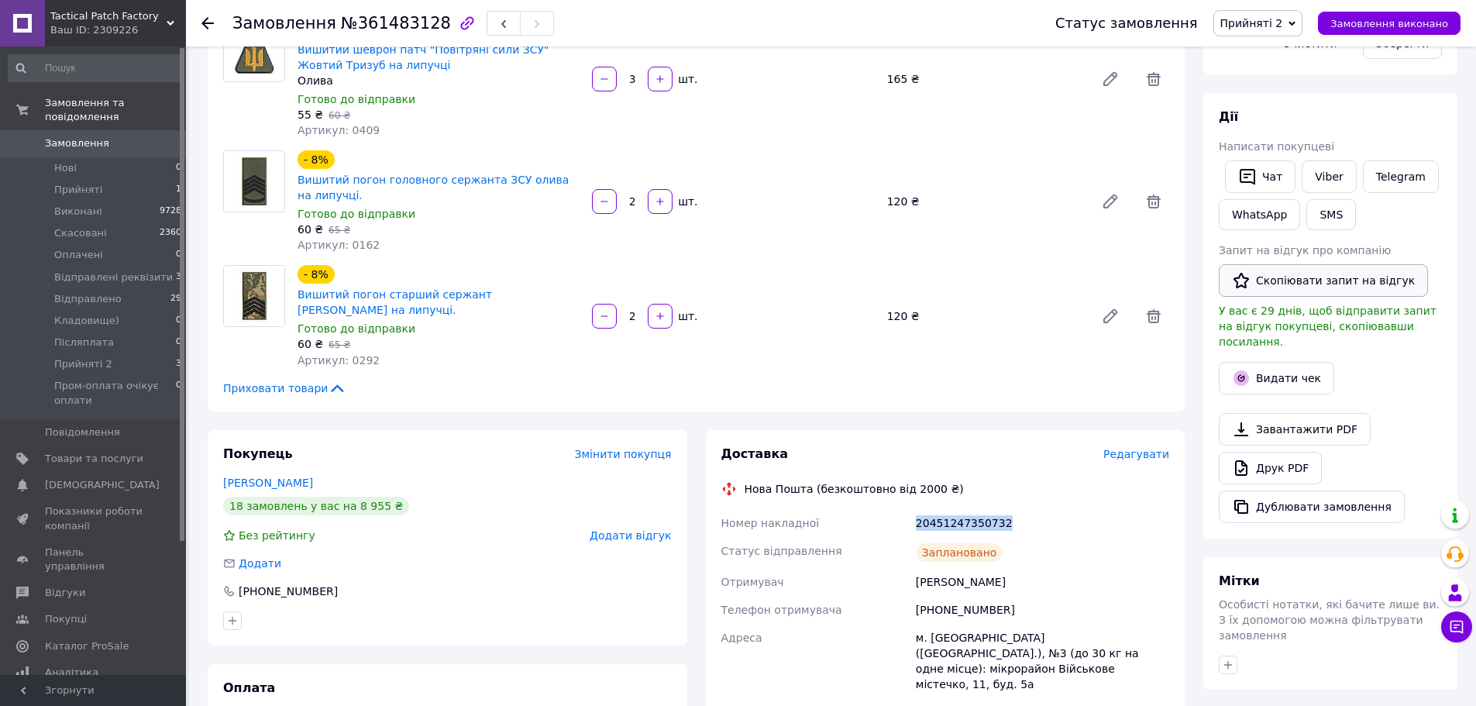
scroll to position [387, 0]
click at [1333, 215] on button "SMS" at bounding box center [1331, 215] width 50 height 31
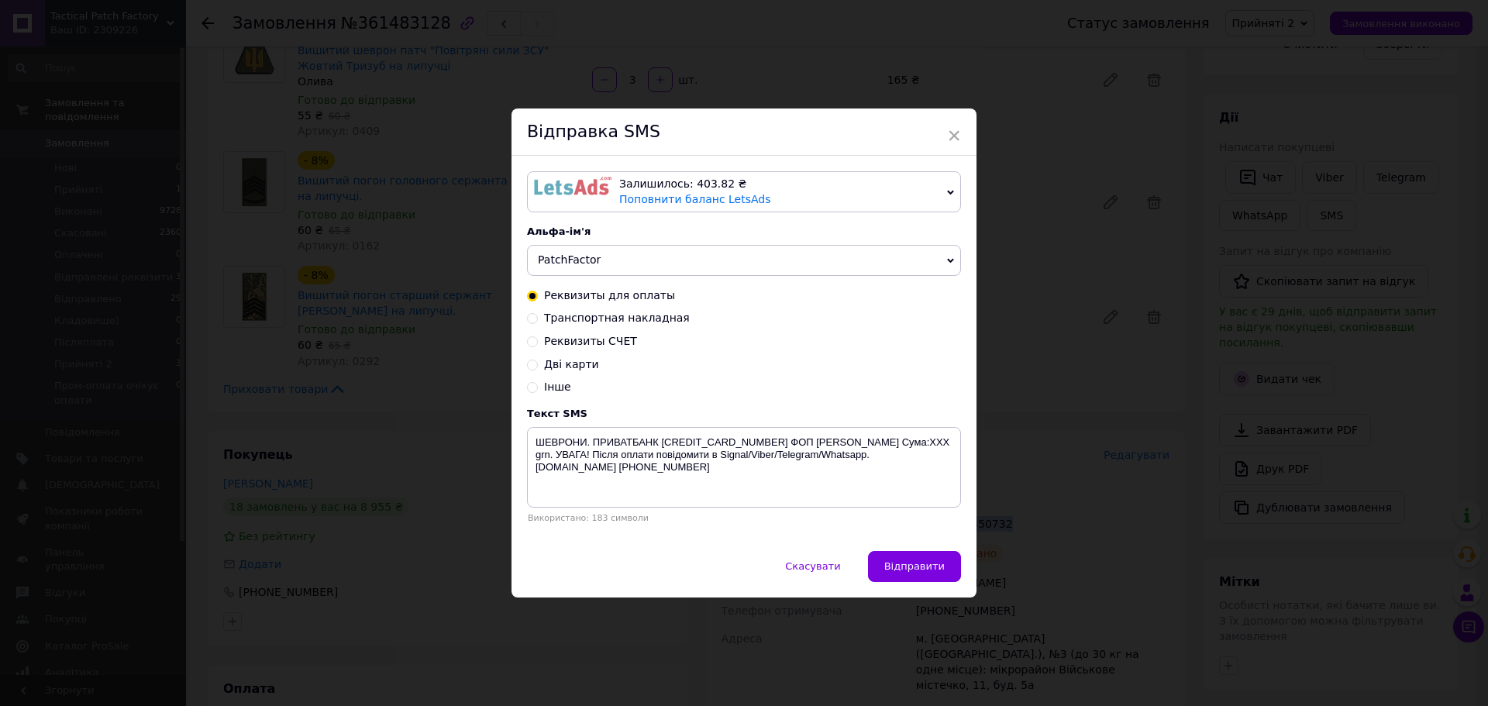
click at [632, 324] on span "Транспортная накладная" at bounding box center [617, 318] width 146 height 12
click at [538, 322] on input "Транспортная накладная" at bounding box center [532, 317] width 11 height 11
radio input "true"
radio input "false"
click at [761, 442] on textarea "Ваше замовлення відправлено. ТТН XXXXXXXXXXXXXX . Автоповернення через 6 днів. …" at bounding box center [744, 467] width 434 height 81
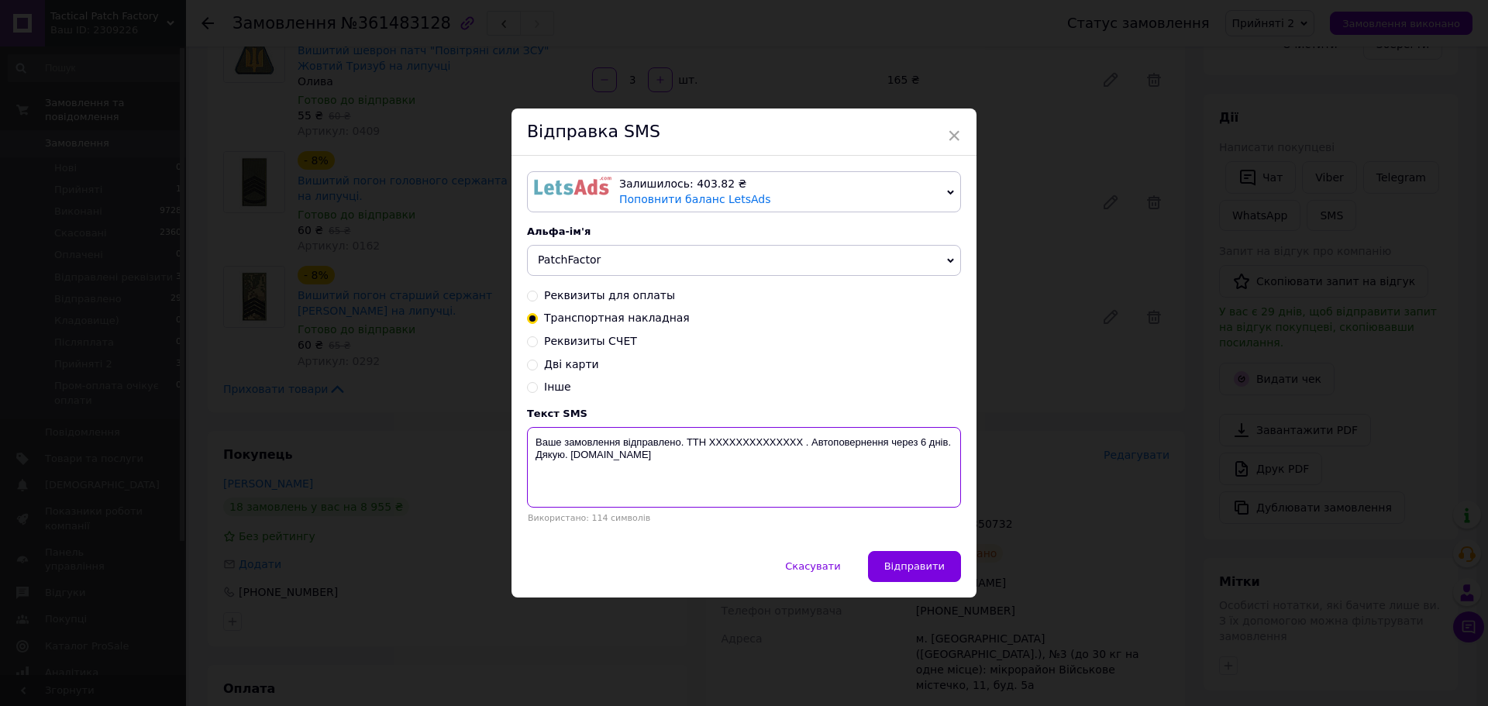
click at [761, 442] on textarea "Ваше замовлення відправлено. ТТН XXXXXXXXXXXXXX . Автоповернення через 6 днів. …" at bounding box center [744, 467] width 434 height 81
paste textarea "20451247350732"
type textarea "Ваше замовлення відправлено. ТТН 20451247350732. Автоповернення через 6 днів. Д…"
click at [920, 561] on button "Відправити" at bounding box center [914, 566] width 93 height 31
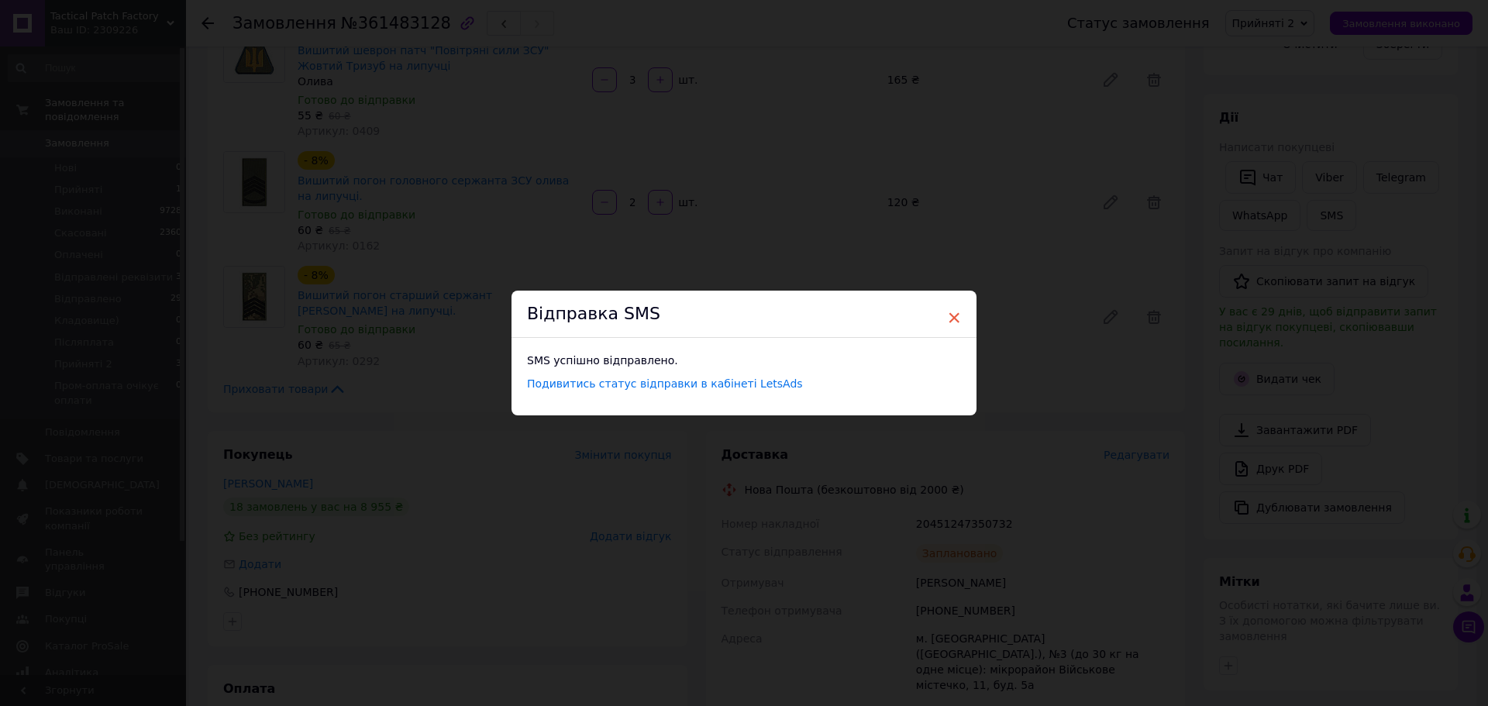
click at [953, 319] on span "×" at bounding box center [954, 318] width 14 height 26
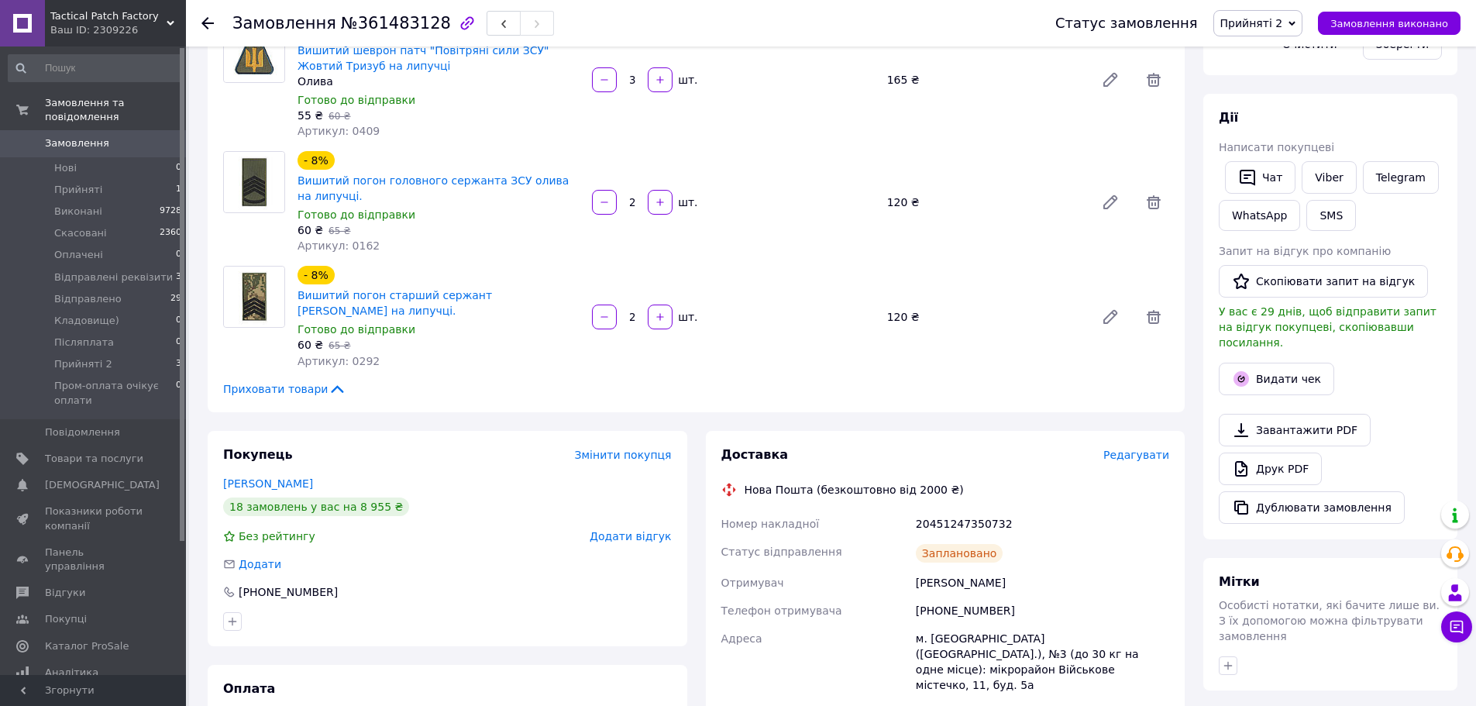
click at [1273, 17] on span "Прийняті 2" at bounding box center [1251, 23] width 63 height 12
click at [1279, 170] on li "Відправлено" at bounding box center [1294, 170] width 161 height 23
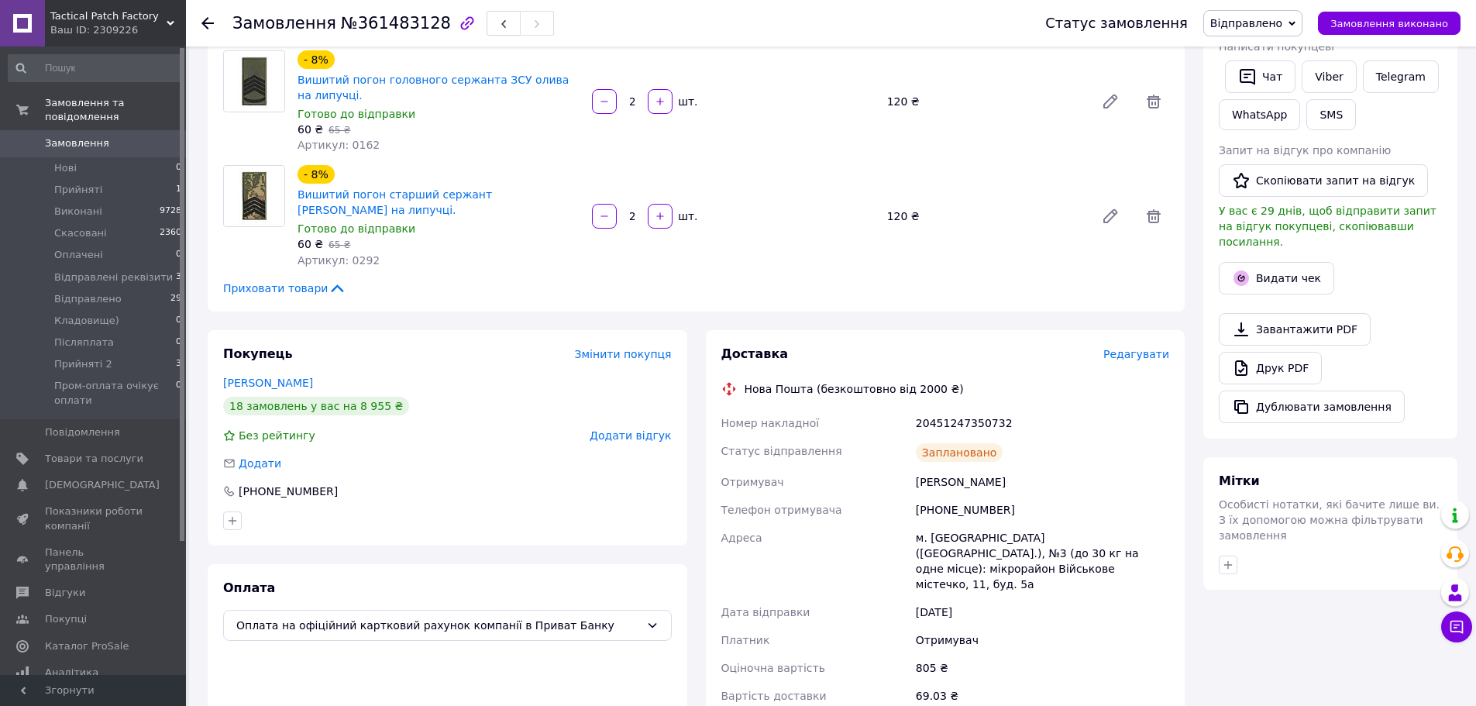
scroll to position [620, 0]
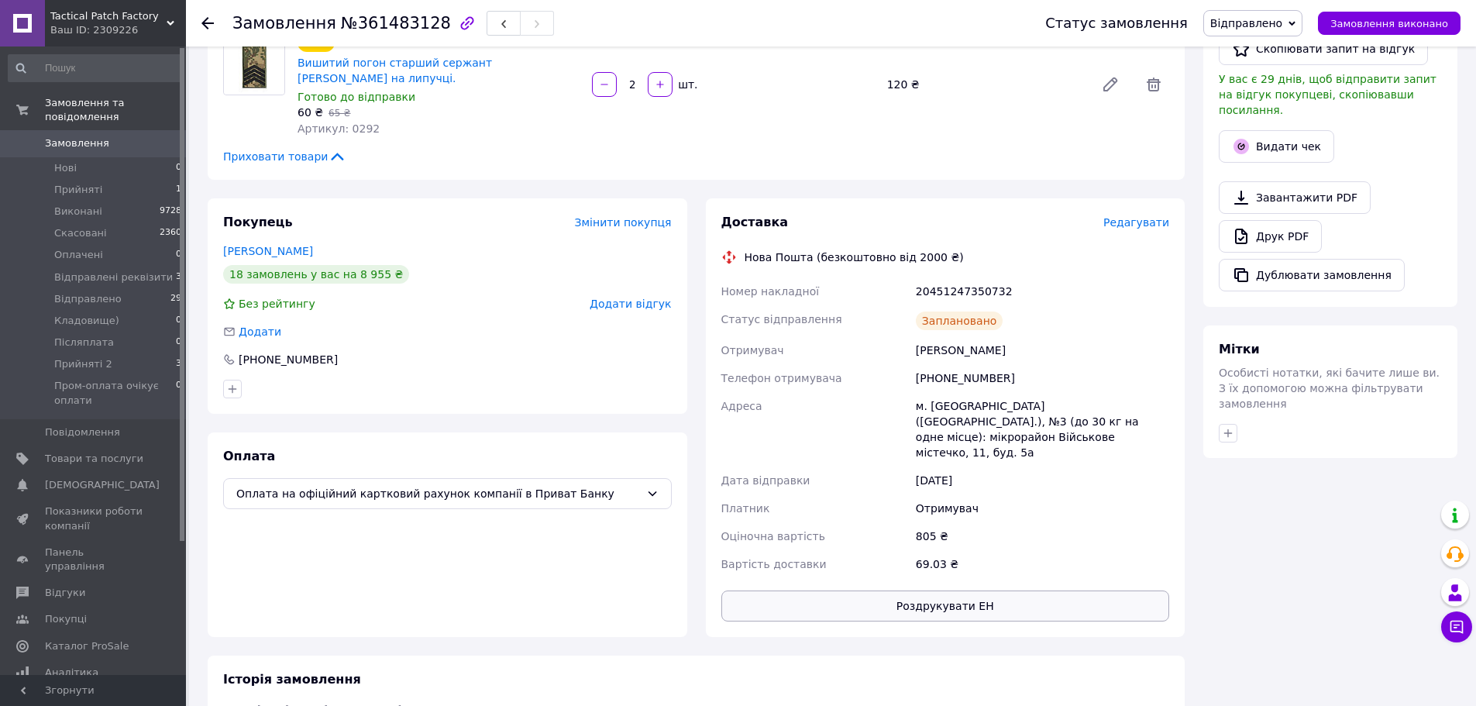
click at [983, 590] on button "Роздрукувати ЕН" at bounding box center [945, 605] width 449 height 31
click at [1282, 17] on span "Відправлено" at bounding box center [1246, 23] width 72 height 12
click at [1267, 125] on li "Післяплата" at bounding box center [1284, 130] width 161 height 23
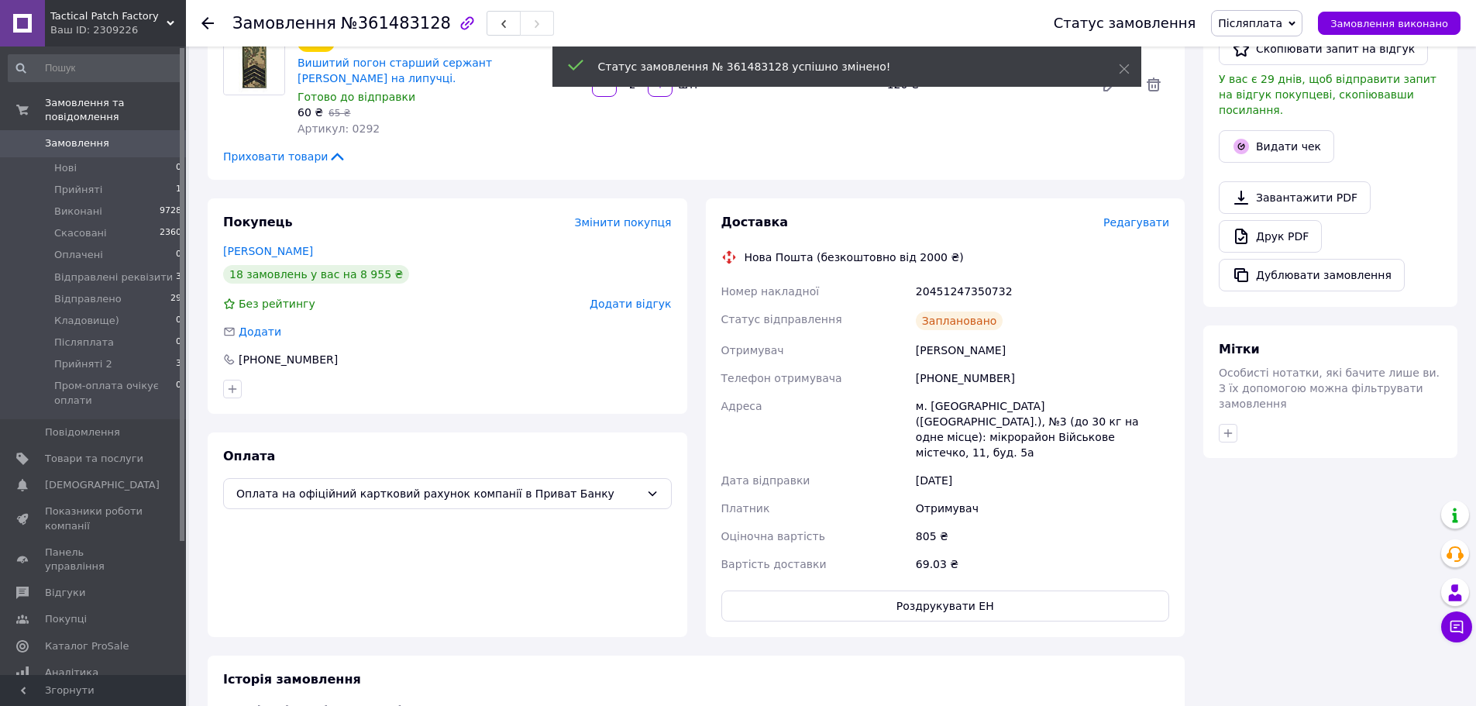
click at [424, 26] on span "№361483128" at bounding box center [396, 23] width 110 height 19
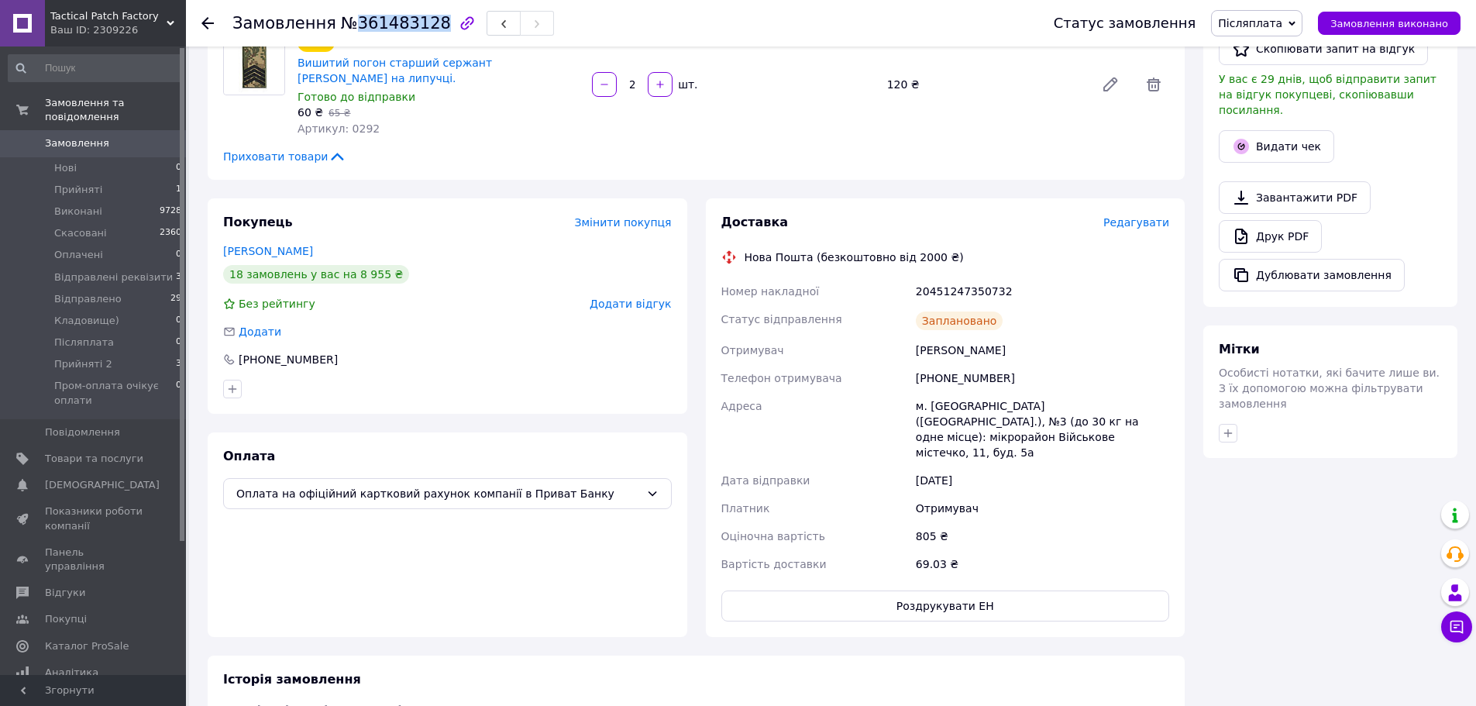
drag, startPoint x: 422, startPoint y: 26, endPoint x: 347, endPoint y: 26, distance: 74.4
click at [347, 26] on span "№361483128" at bounding box center [396, 23] width 110 height 19
copy span "361483128"
click at [1282, 22] on span "Післяплата" at bounding box center [1250, 23] width 64 height 12
click at [1272, 20] on span "Післяплата" at bounding box center [1250, 23] width 64 height 12
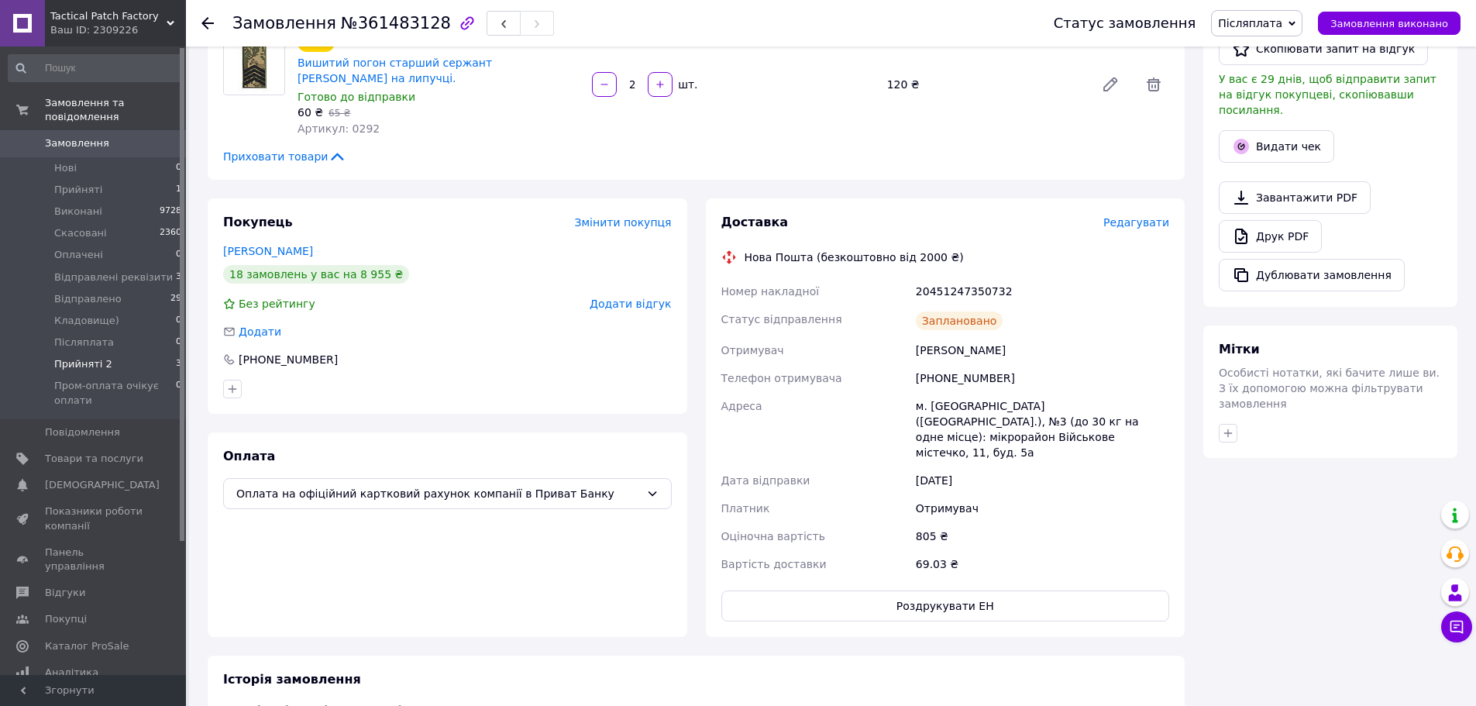
click at [148, 353] on li "Прийняті 2 3" at bounding box center [95, 364] width 191 height 22
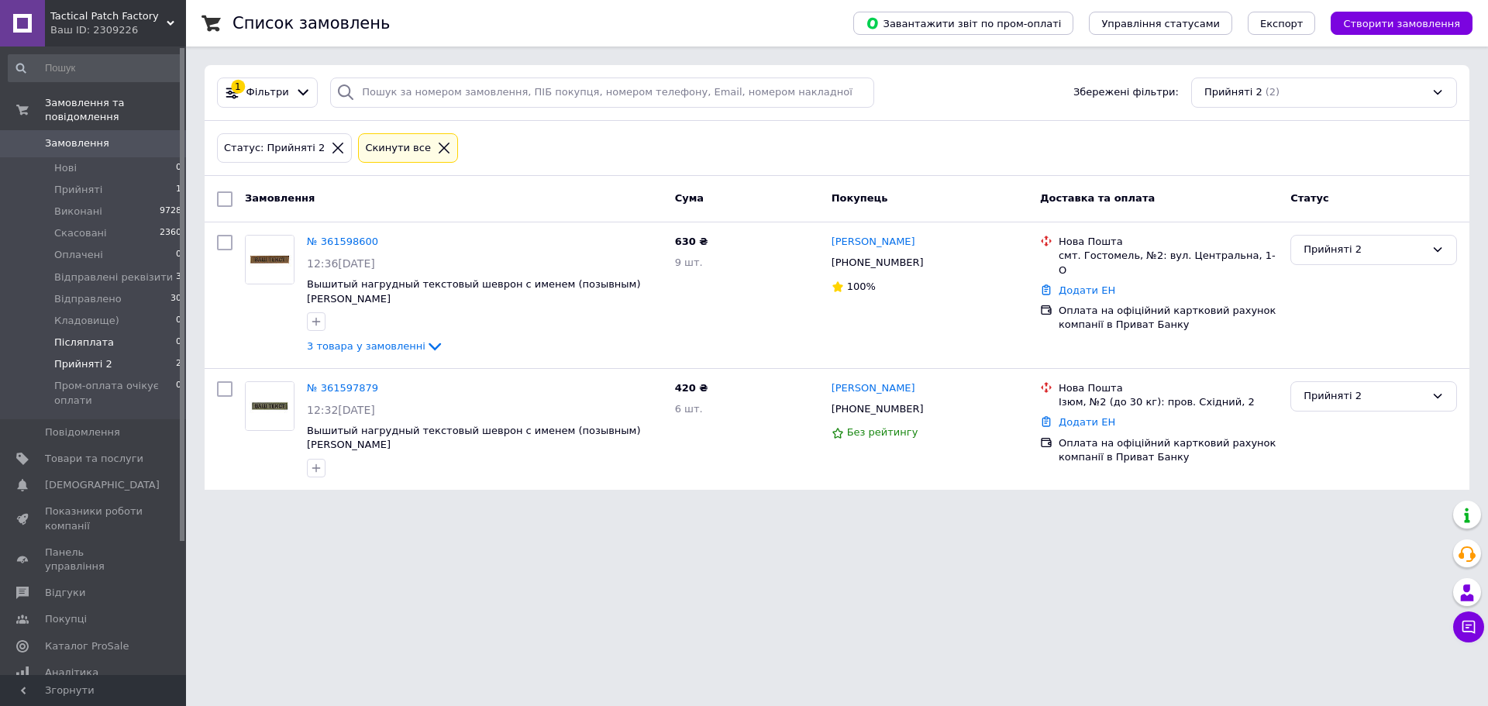
click at [105, 332] on li "Післяплата 0" at bounding box center [95, 343] width 191 height 22
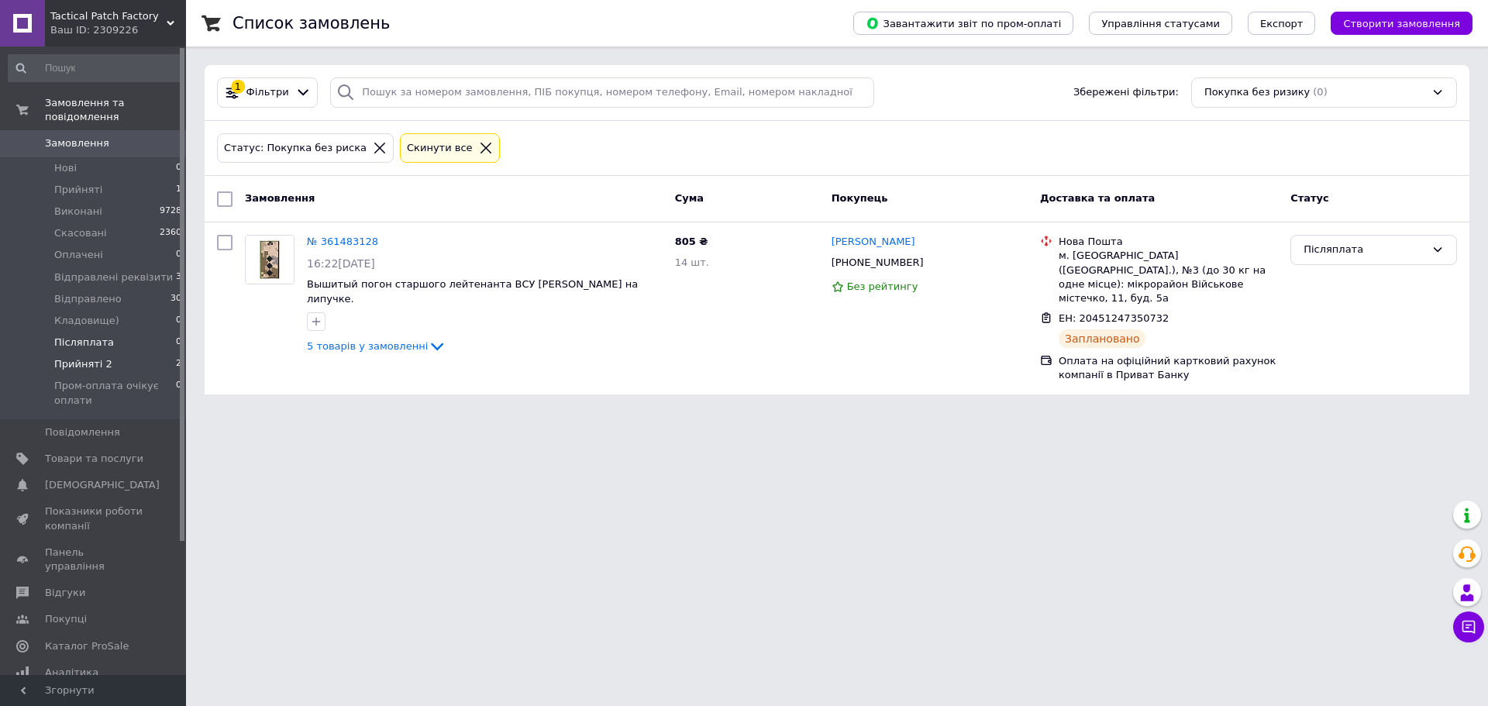
click at [139, 353] on li "Прийняті 2 2" at bounding box center [95, 364] width 191 height 22
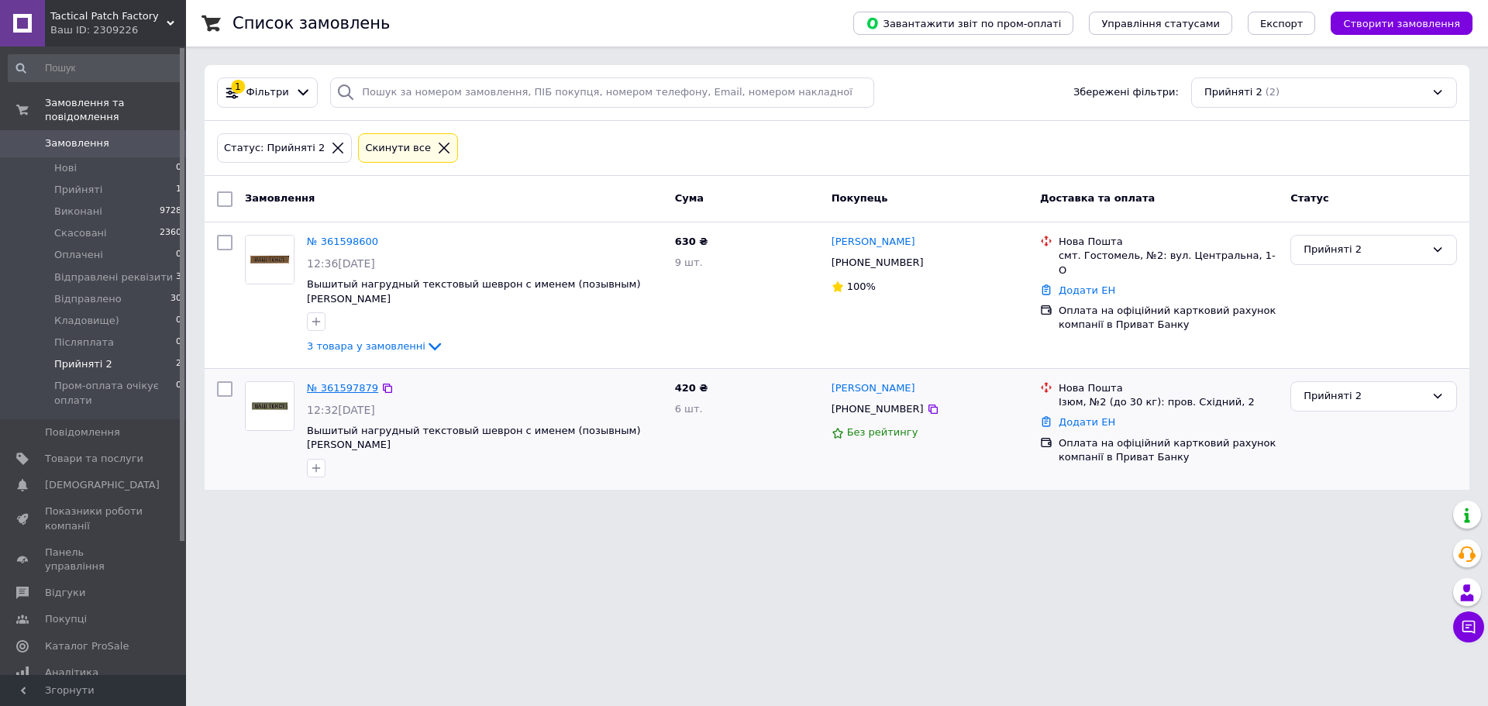
click at [337, 382] on link "№ 361597879" at bounding box center [342, 388] width 71 height 12
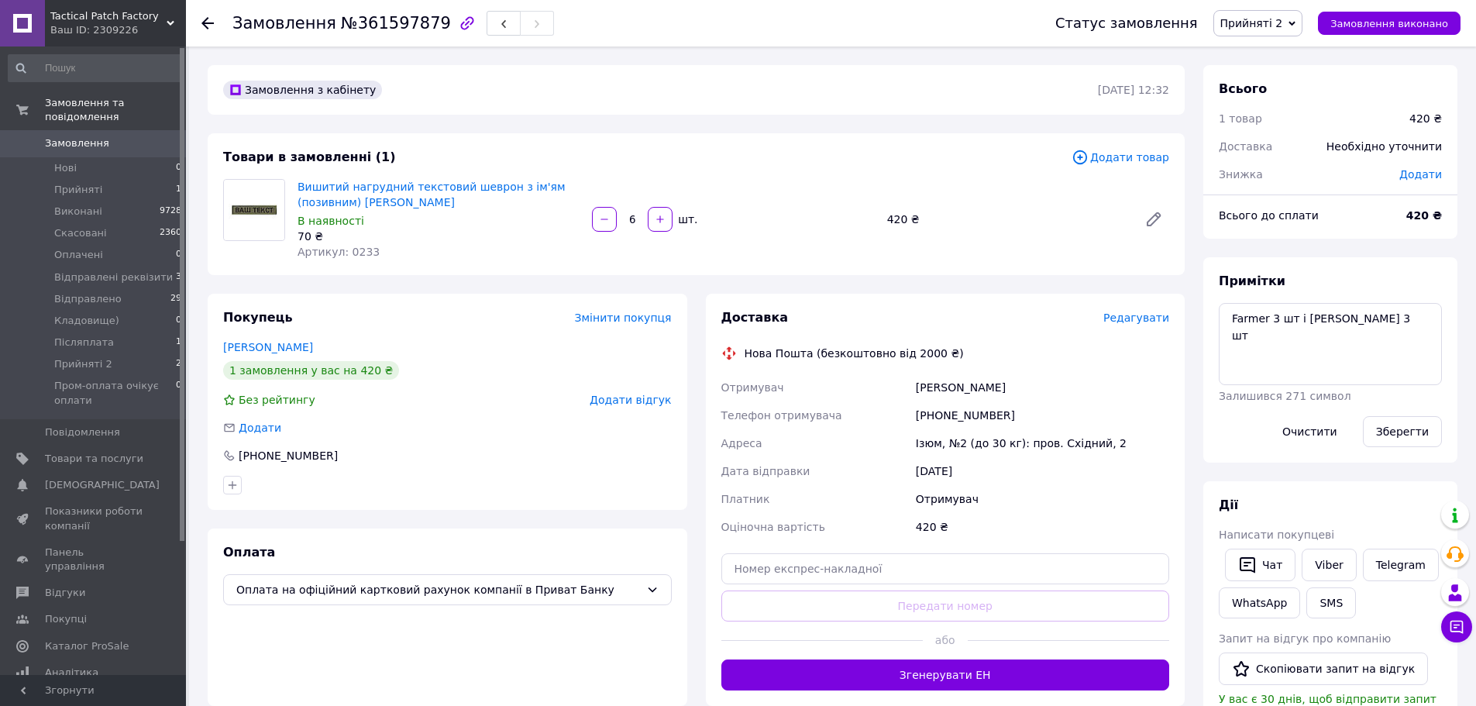
click at [1129, 320] on span "Редагувати" at bounding box center [1136, 318] width 66 height 12
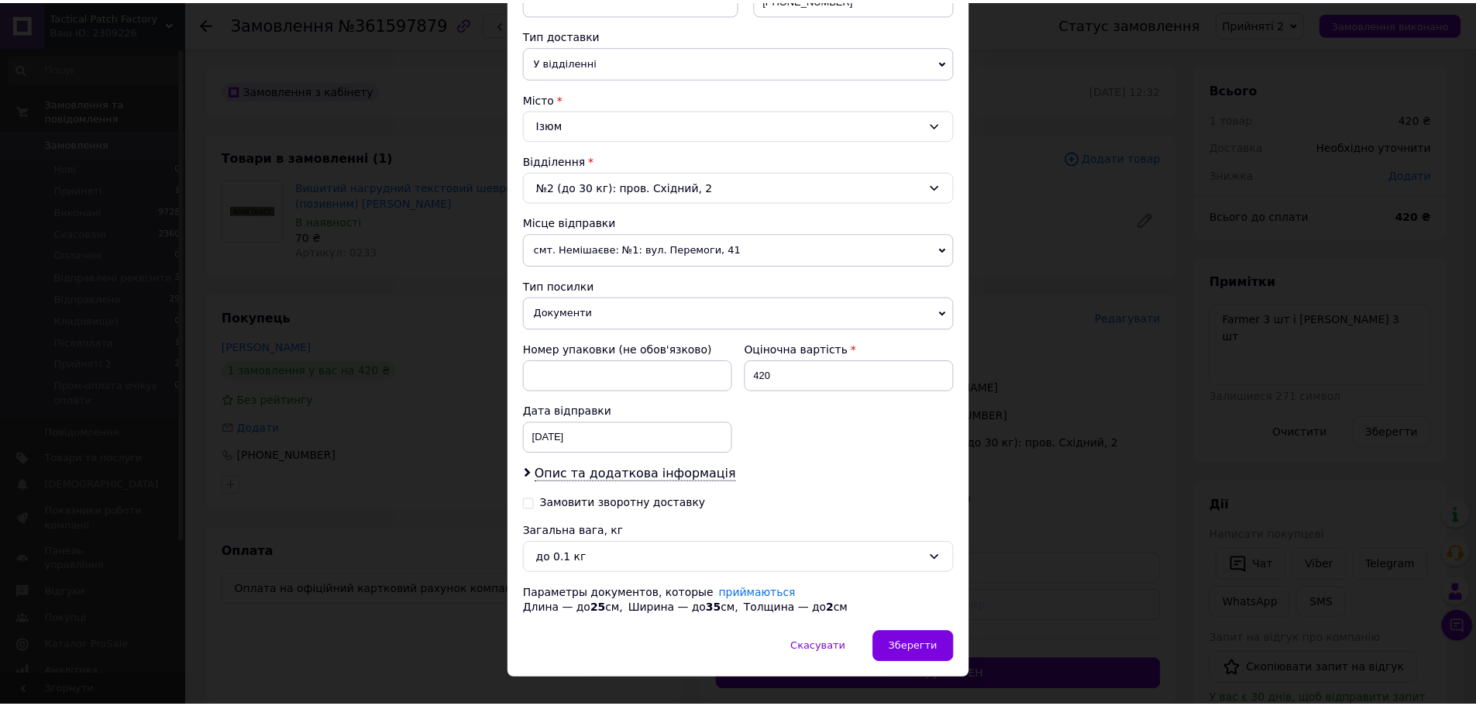
scroll to position [367, 0]
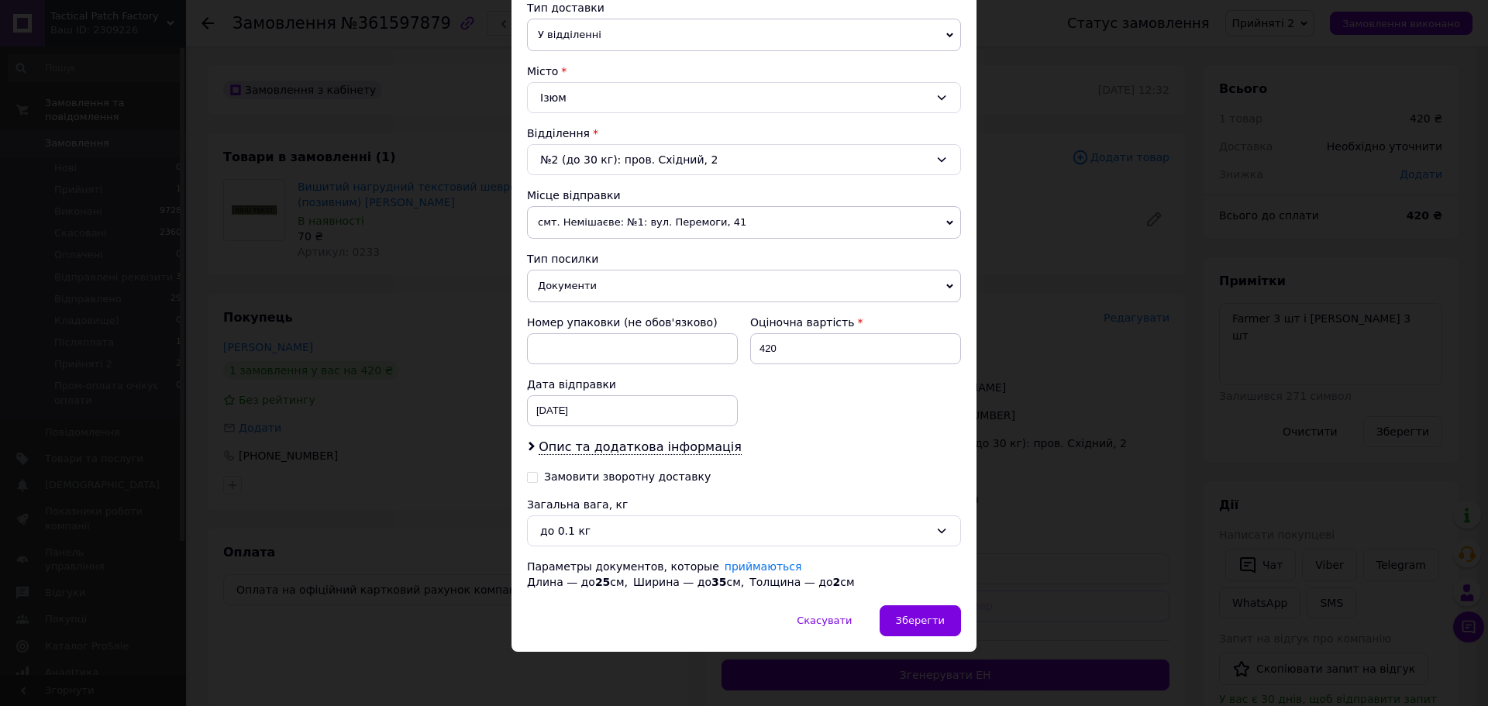
click at [663, 280] on span "Документи" at bounding box center [744, 286] width 434 height 33
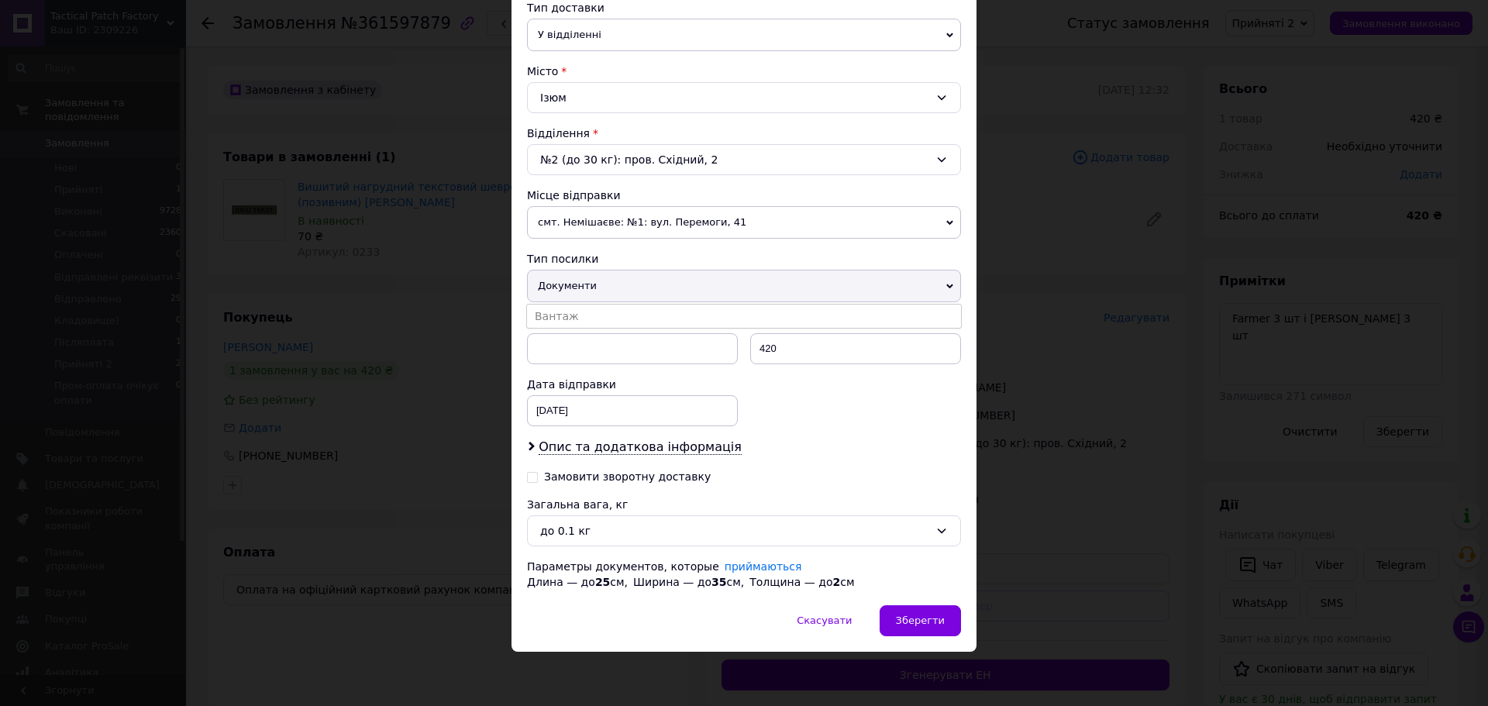
click at [690, 234] on span "смт. Немішаєве: №1: вул. Перемоги, 41" at bounding box center [744, 222] width 434 height 33
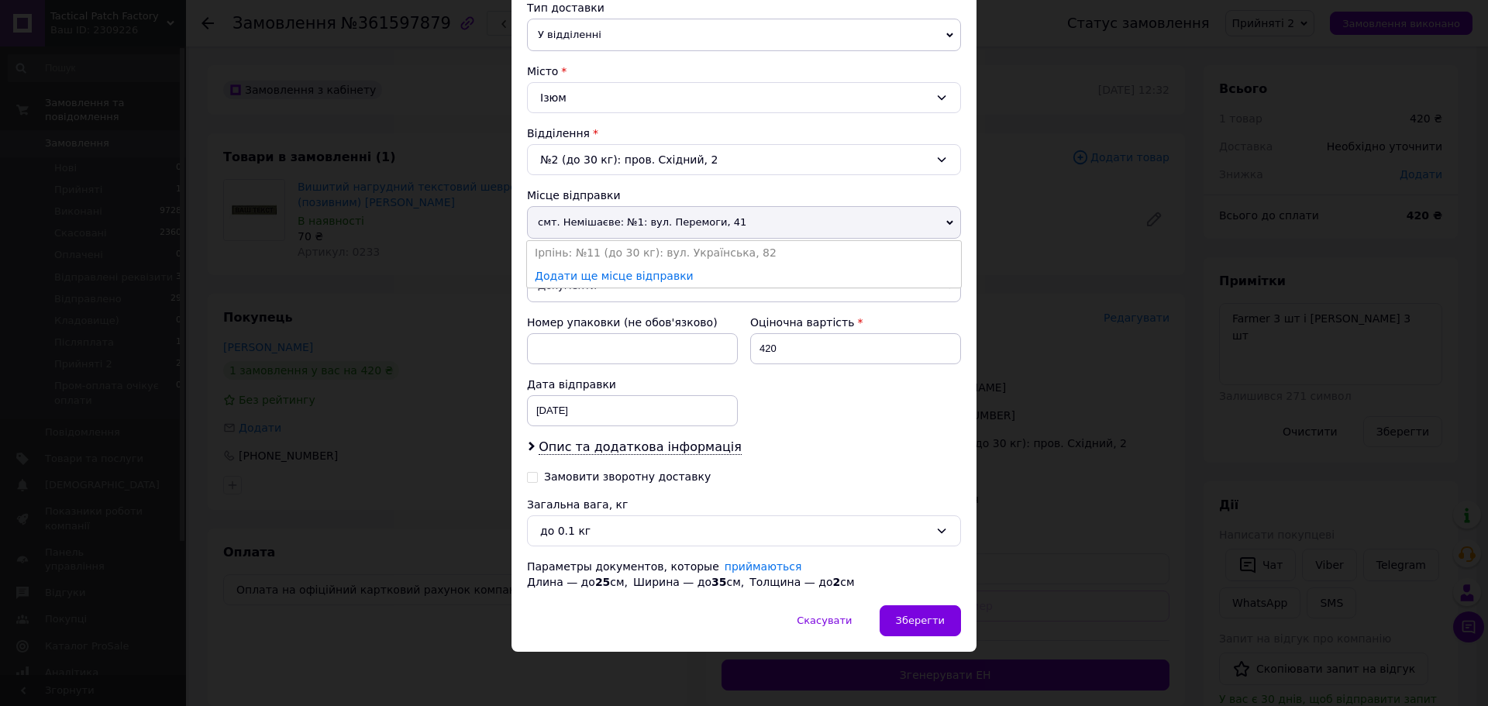
click at [738, 189] on div "Місце відправки" at bounding box center [744, 195] width 434 height 15
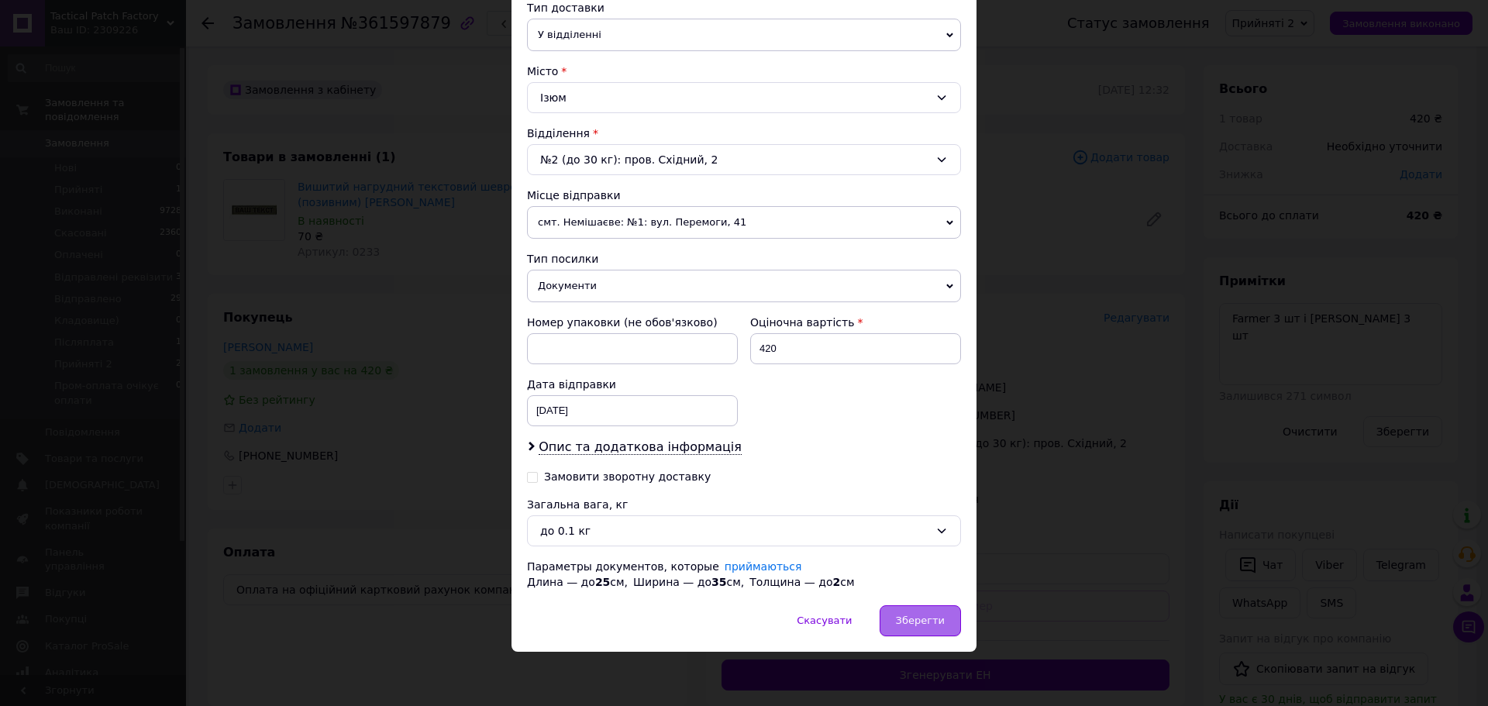
click at [922, 618] on span "Зберегти" at bounding box center [920, 620] width 49 height 12
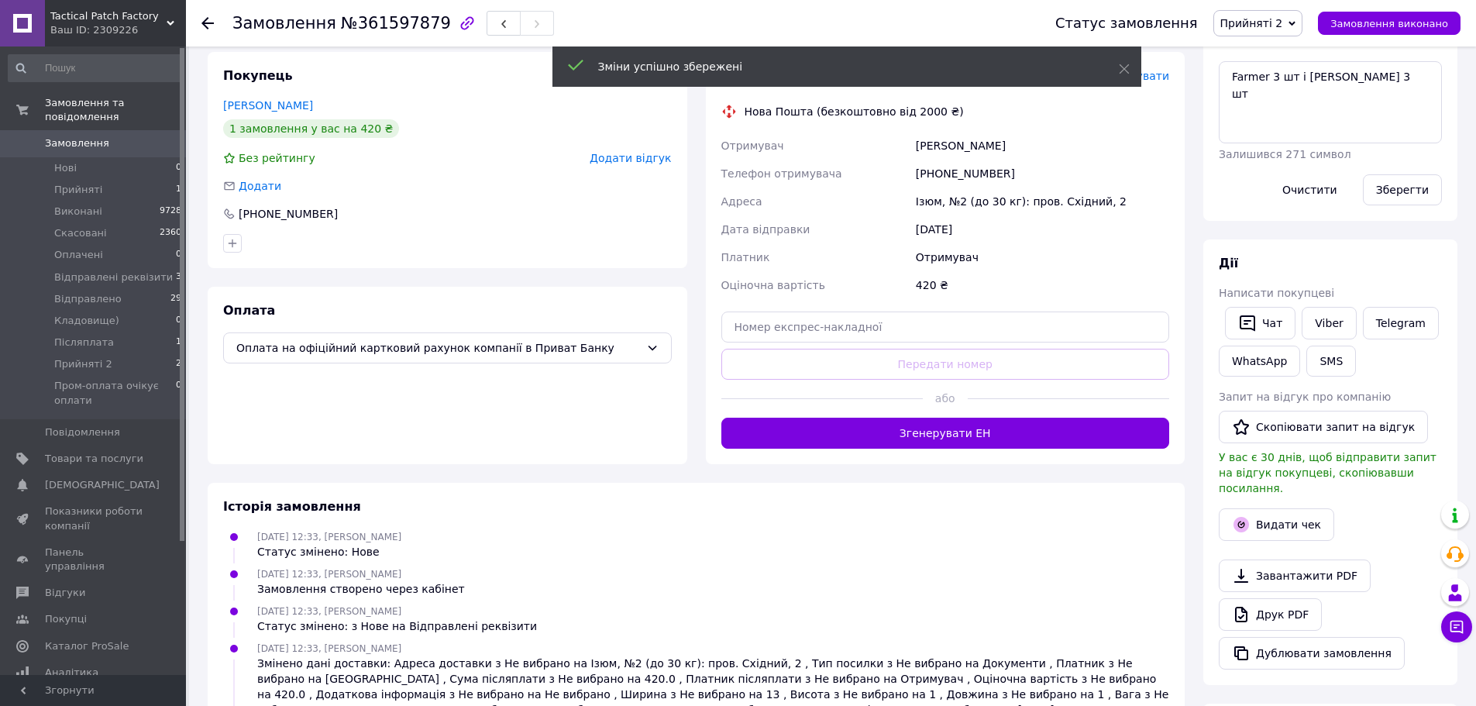
scroll to position [155, 0]
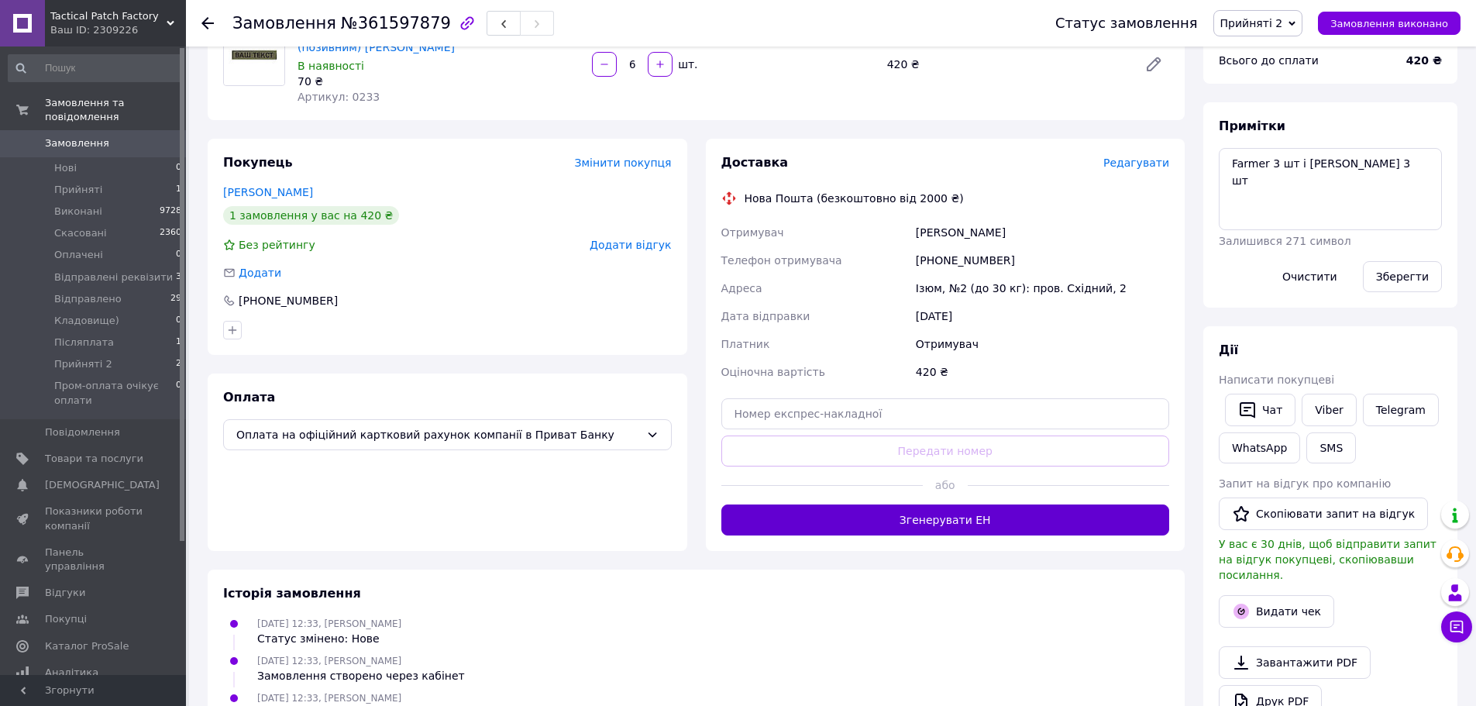
click at [979, 508] on button "Згенерувати ЕН" at bounding box center [945, 519] width 449 height 31
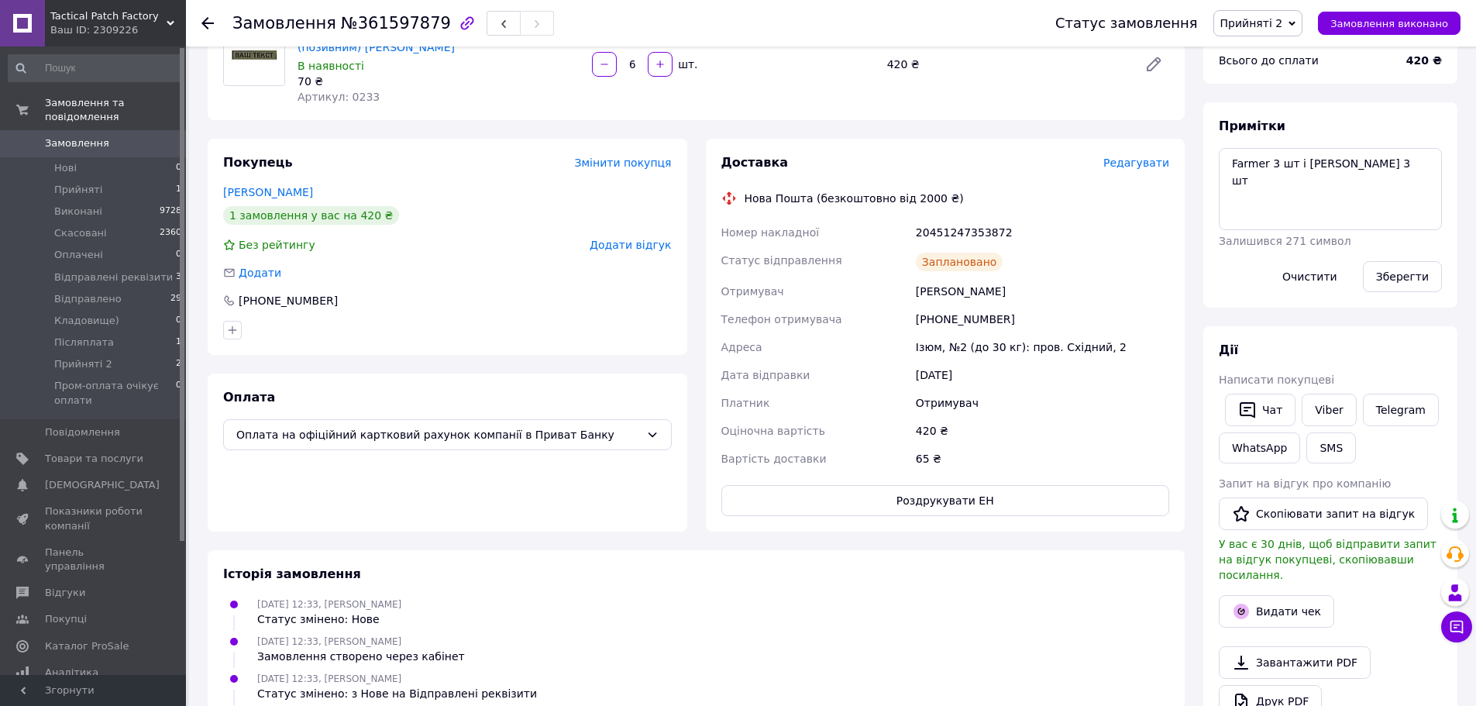
click at [957, 223] on div "20451247353872" at bounding box center [1043, 233] width 260 height 28
copy div "20451247353872"
click at [1319, 442] on button "SMS" at bounding box center [1331, 447] width 50 height 31
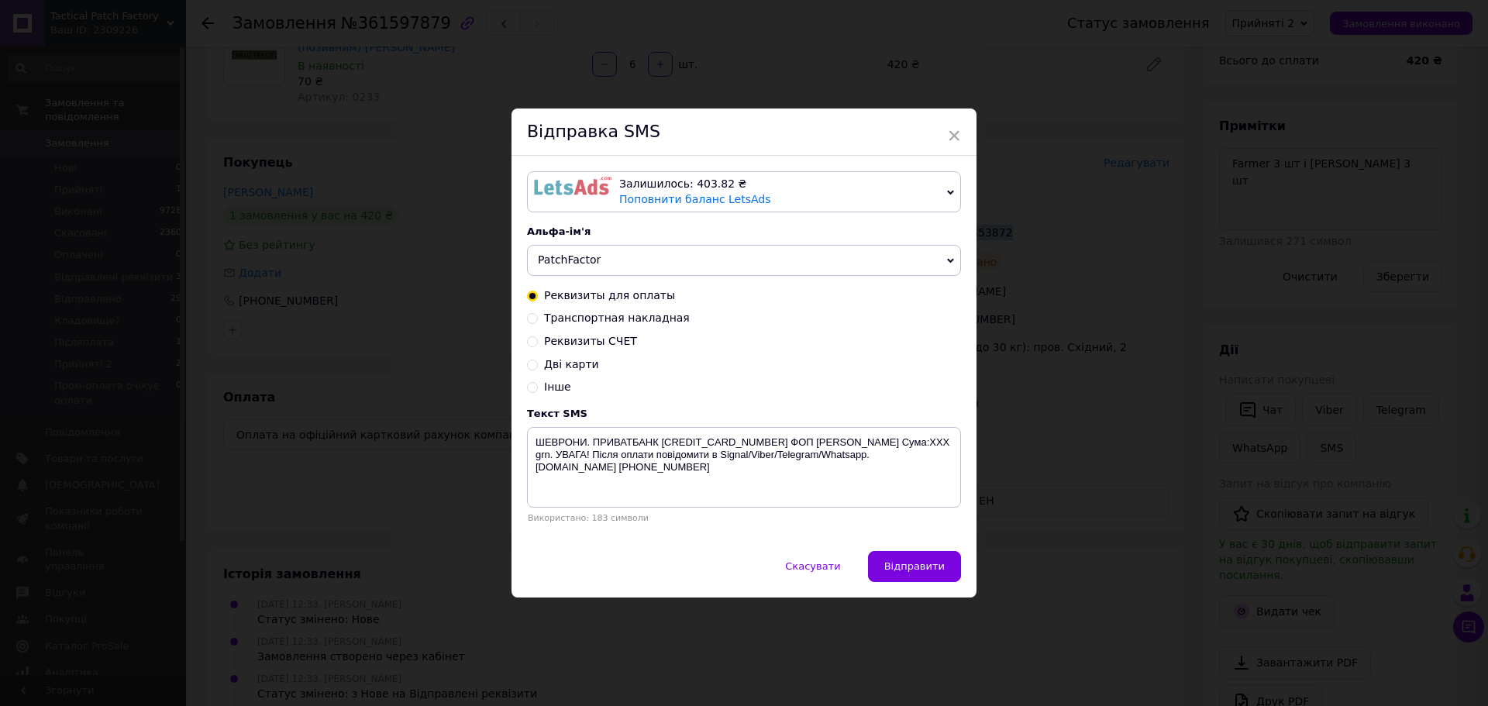
click at [653, 321] on span "Транспортная накладная" at bounding box center [617, 318] width 146 height 12
click at [538, 321] on input "Транспортная накладная" at bounding box center [532, 317] width 11 height 11
radio input "true"
radio input "false"
click at [728, 436] on textarea "Ваше замовлення відправлено. ТТН XXXXXXXXXXXXXX . Автоповернення через 6 днів. …" at bounding box center [744, 467] width 434 height 81
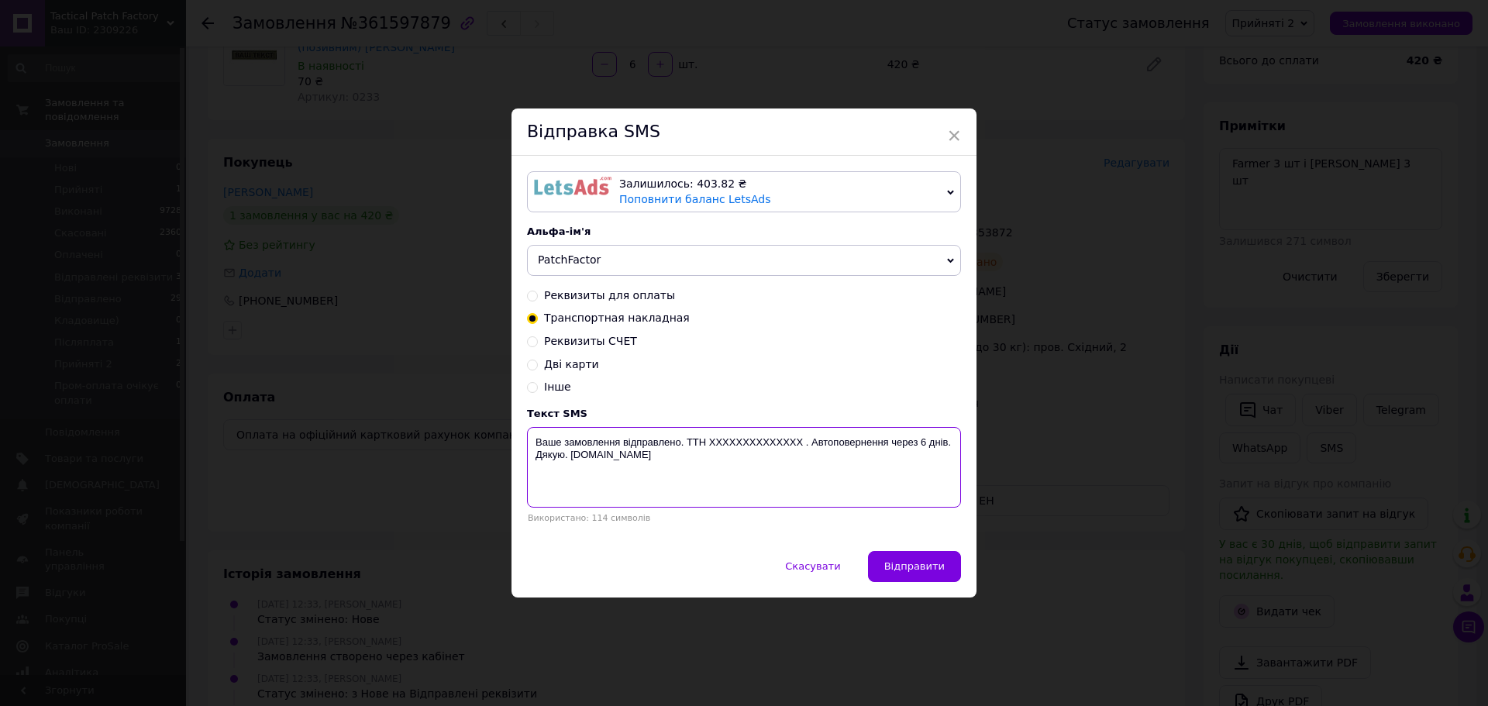
click at [728, 436] on textarea "Ваше замовлення відправлено. ТТН XXXXXXXXXXXXXX . Автоповернення через 6 днів. …" at bounding box center [744, 467] width 434 height 81
paste textarea "20451247353872"
type textarea "Ваше замовлення відправлено. ТТН 20451247353872. Автоповернення через 6 днів. Д…"
click at [896, 560] on button "Відправити" at bounding box center [914, 566] width 93 height 31
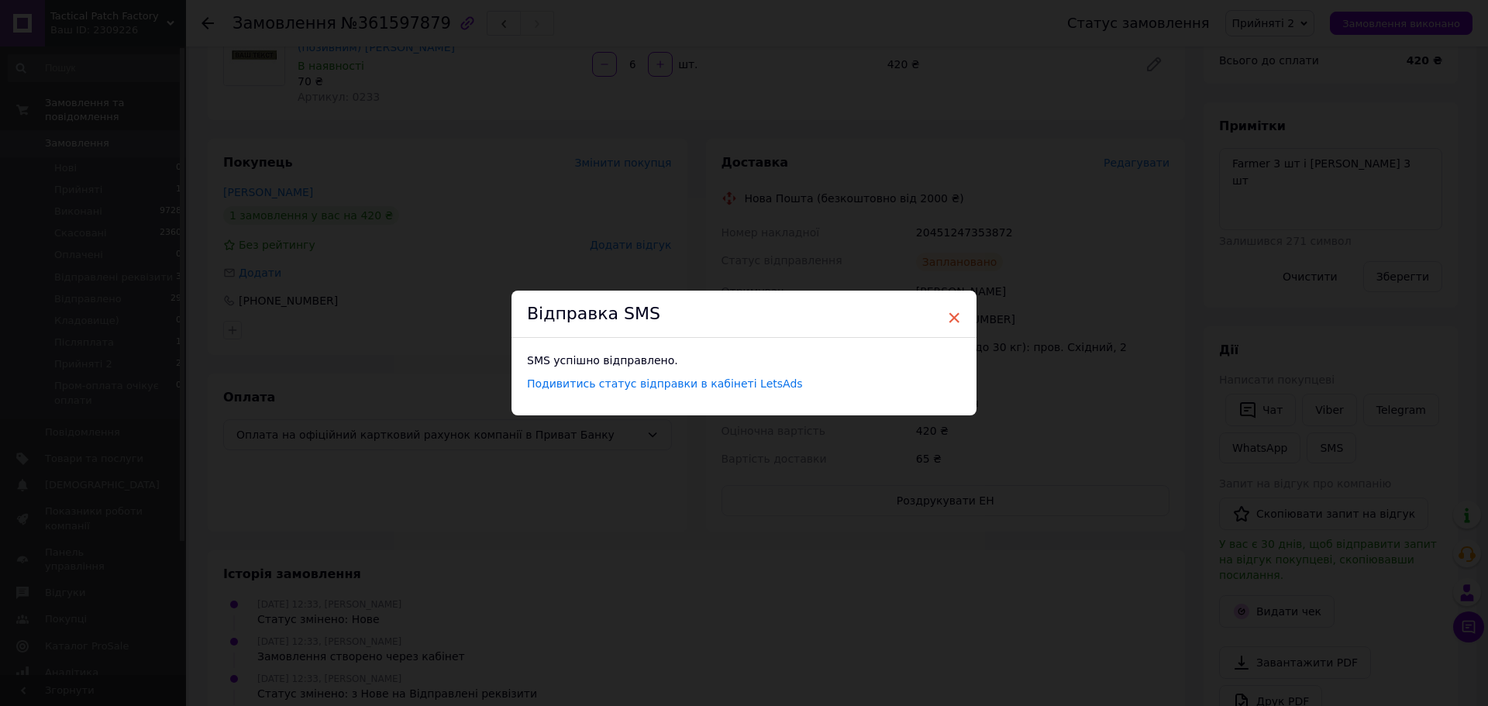
click at [953, 321] on span "×" at bounding box center [954, 318] width 14 height 26
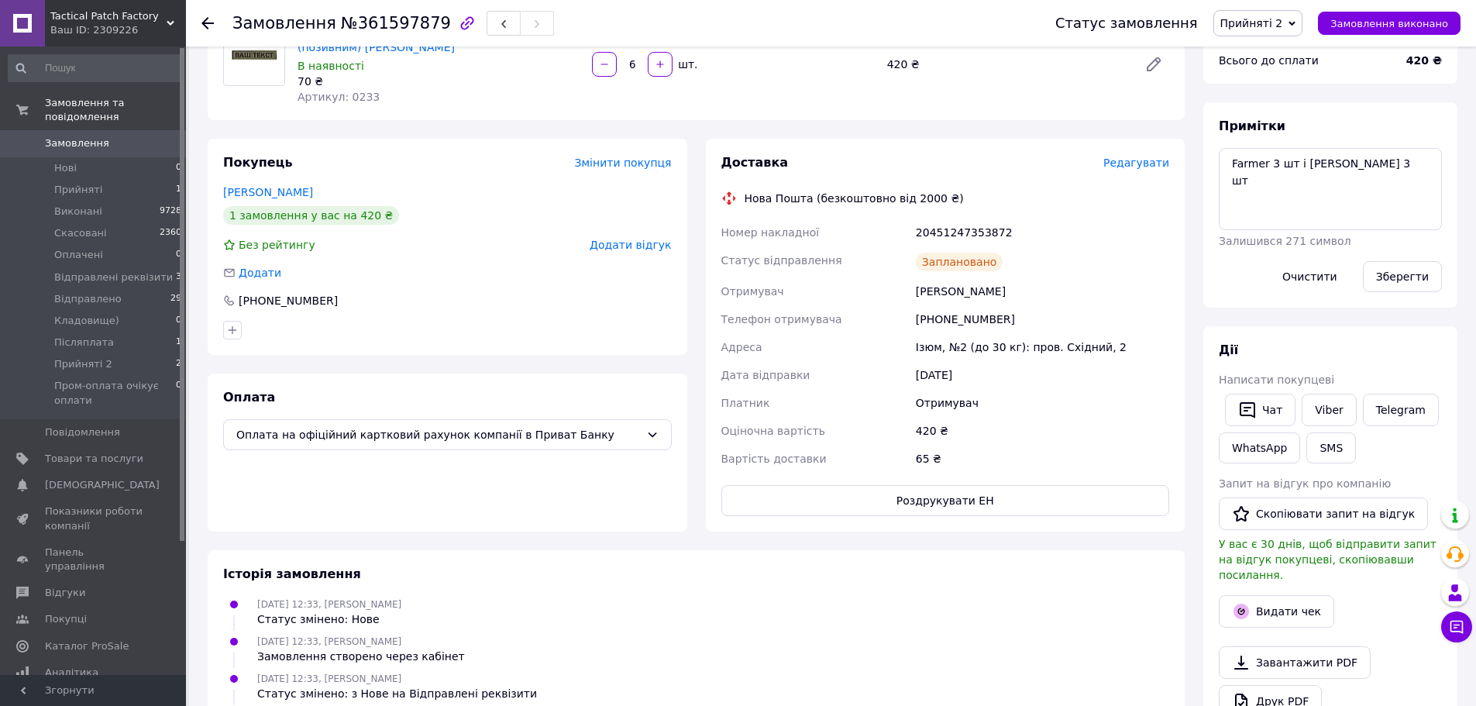
click at [1265, 24] on span "Прийняті 2" at bounding box center [1251, 23] width 63 height 12
click at [1285, 173] on li "Відправлено" at bounding box center [1294, 170] width 161 height 23
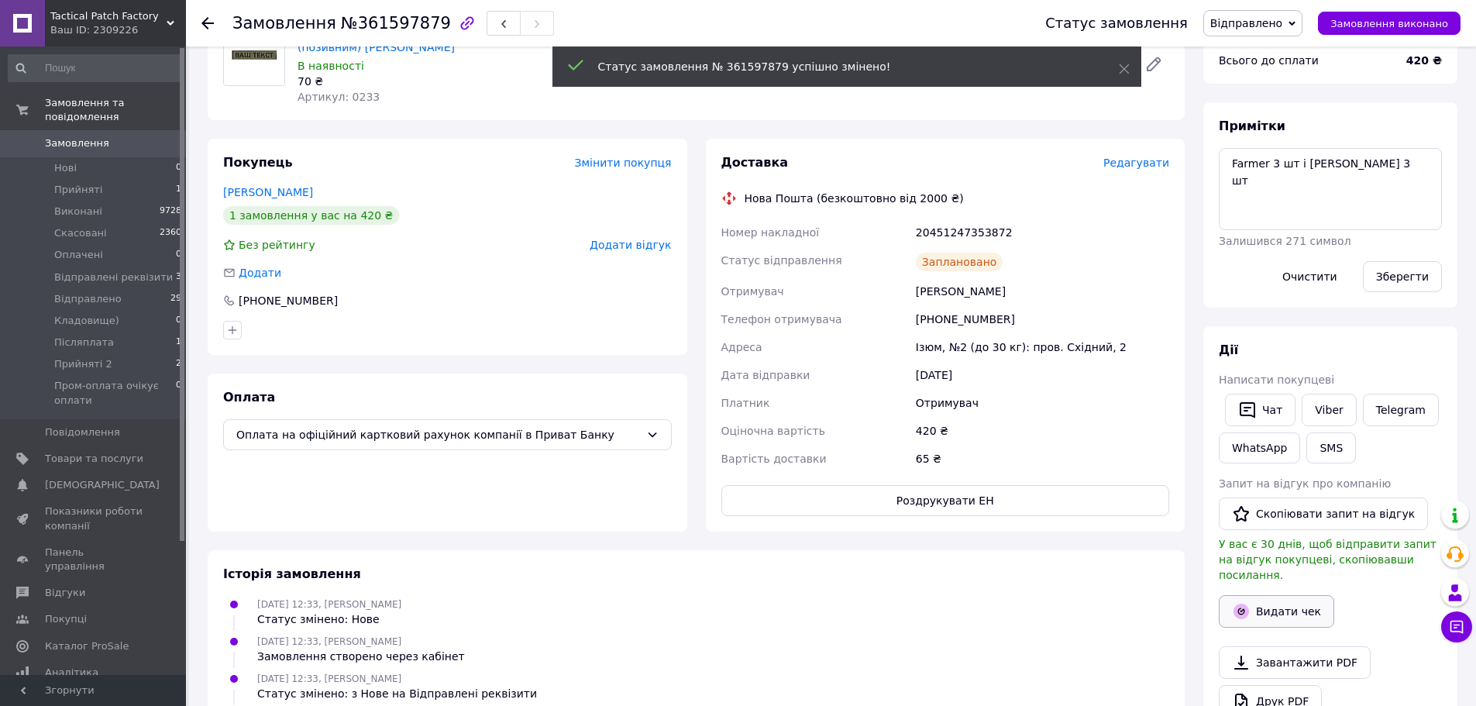
click at [1284, 595] on button "Видати чек" at bounding box center [1276, 611] width 115 height 33
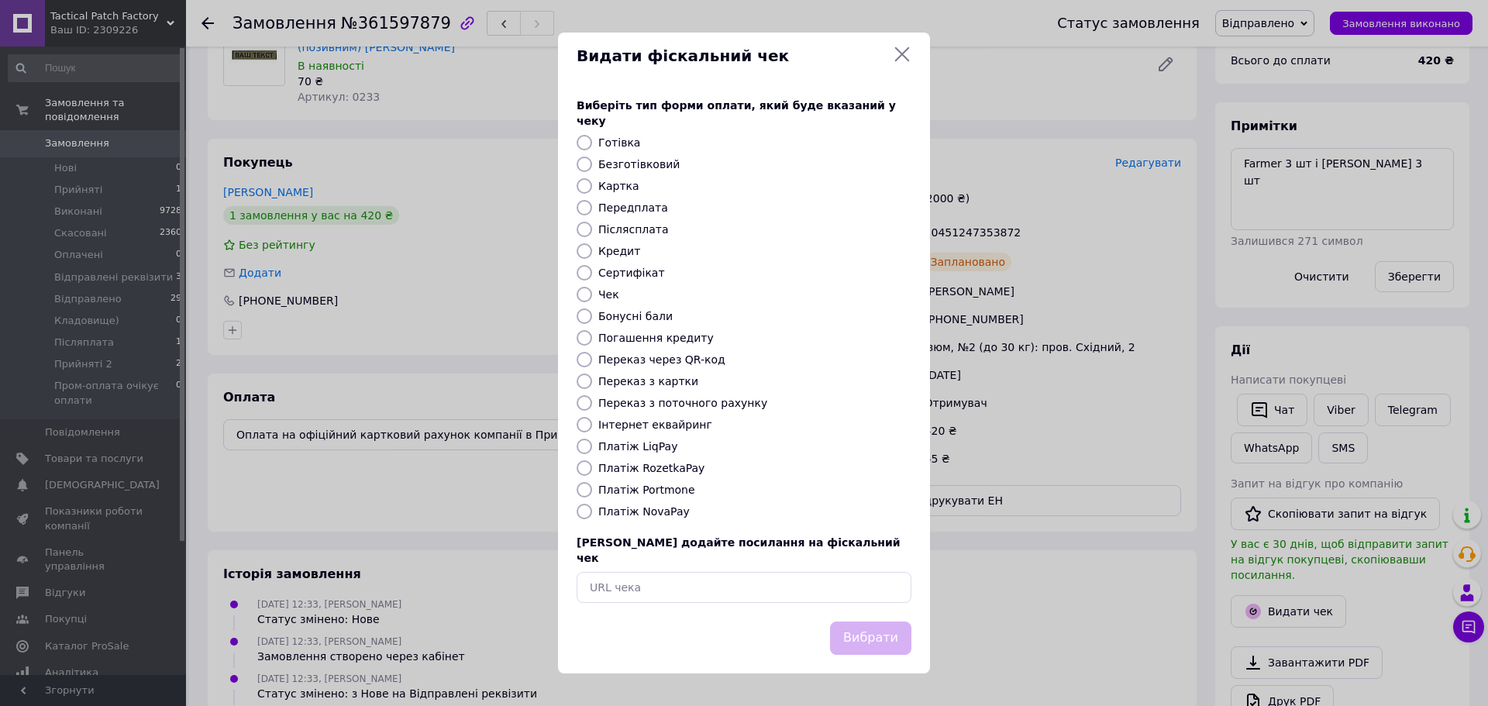
click at [624, 164] on label "Безготівковий" at bounding box center [638, 164] width 81 height 12
click at [592, 164] on input "Безготівковий" at bounding box center [584, 164] width 15 height 15
radio input "true"
click at [889, 629] on button "Вибрати" at bounding box center [870, 637] width 81 height 33
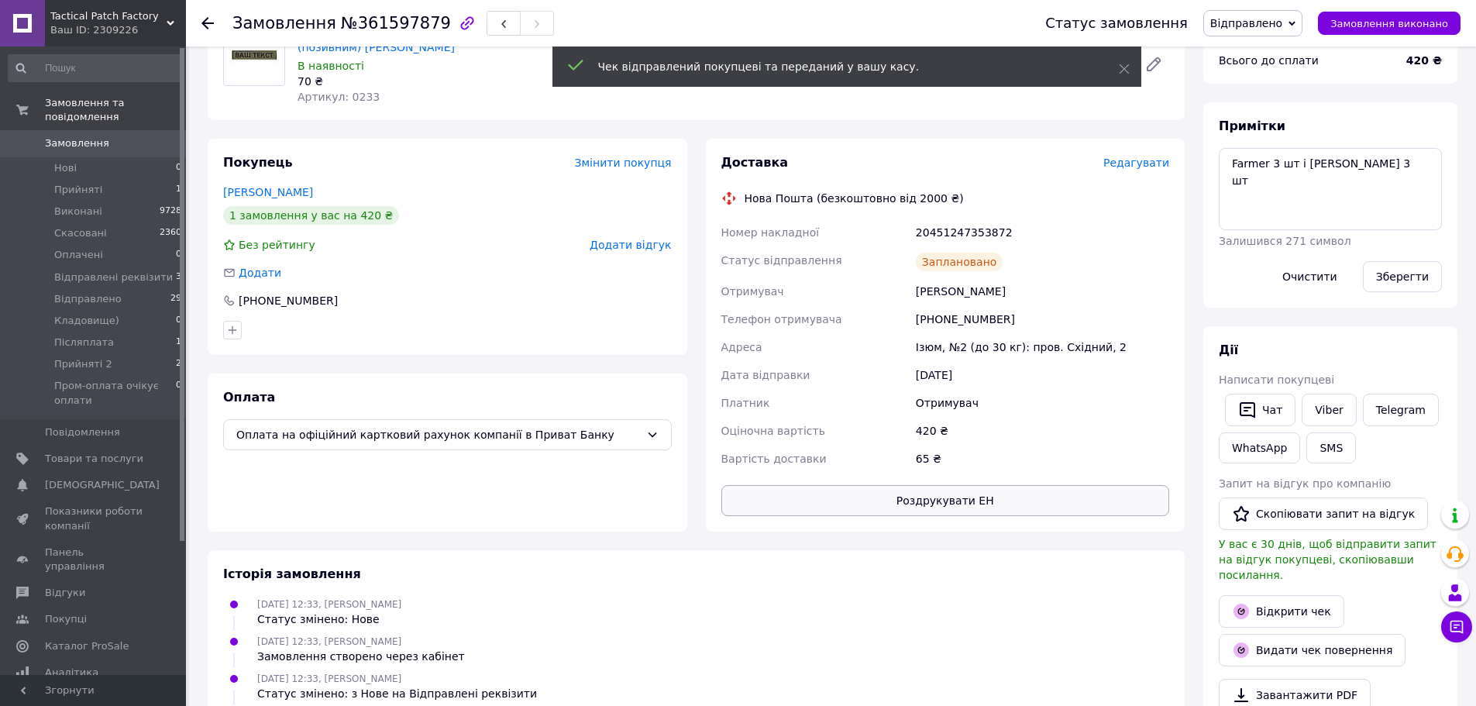
click at [969, 503] on button "Роздрукувати ЕН" at bounding box center [945, 500] width 449 height 31
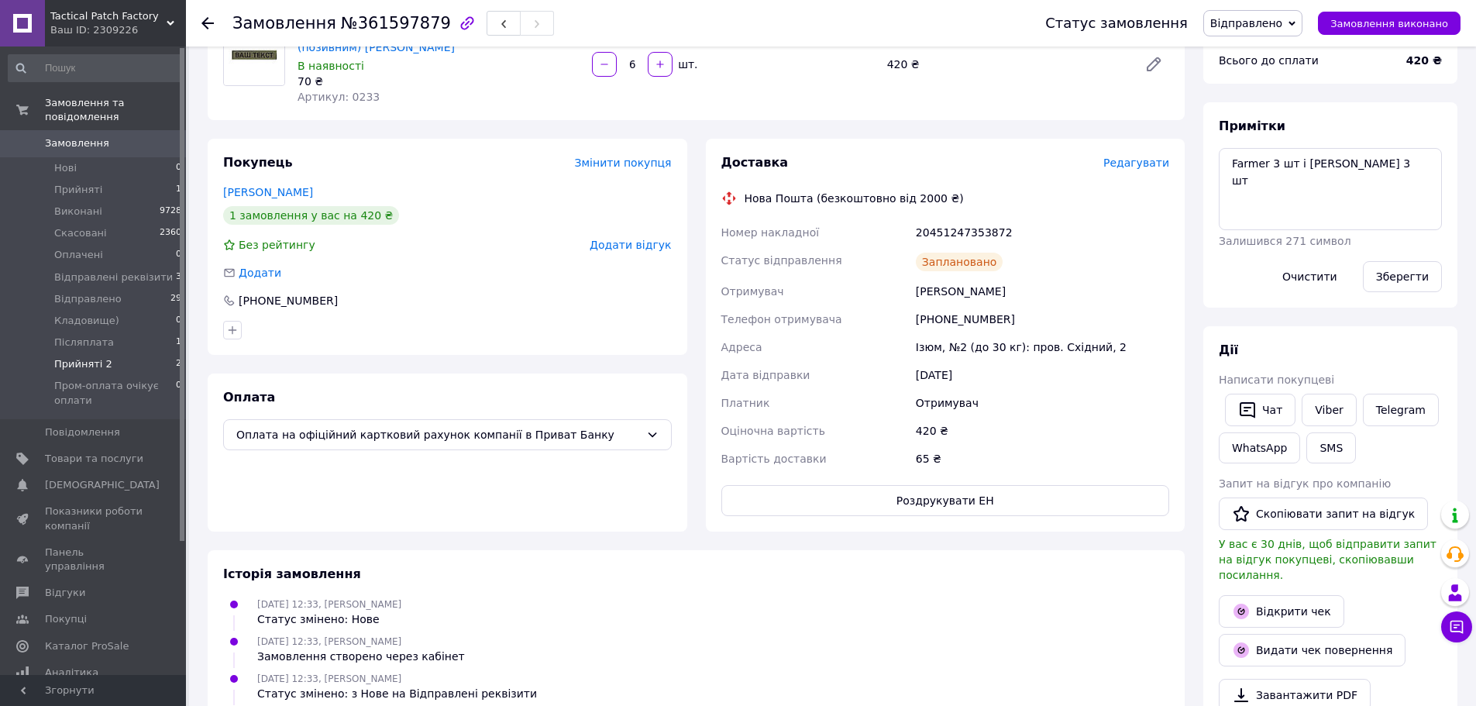
click at [159, 353] on li "Прийняті 2 2" at bounding box center [95, 364] width 191 height 22
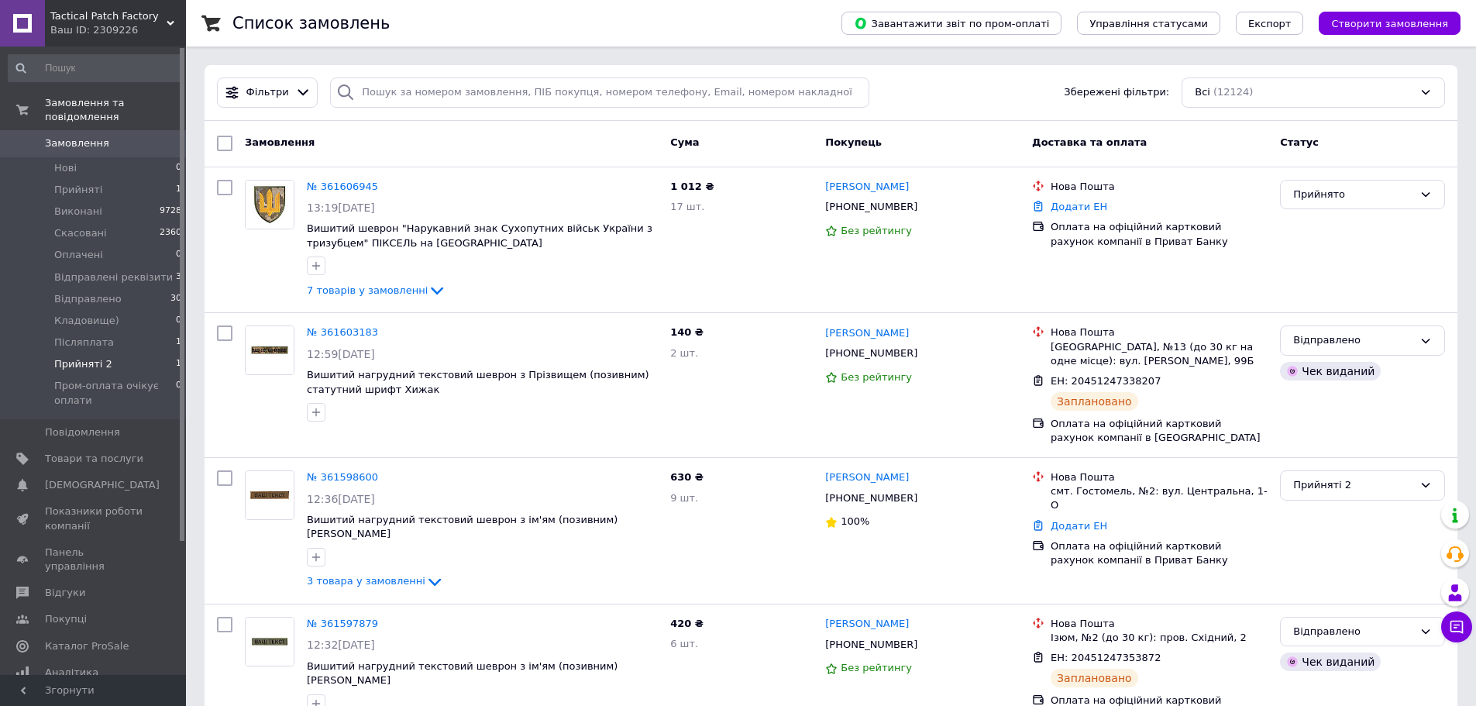
click at [79, 357] on span "Прийняті 2" at bounding box center [83, 364] width 58 height 14
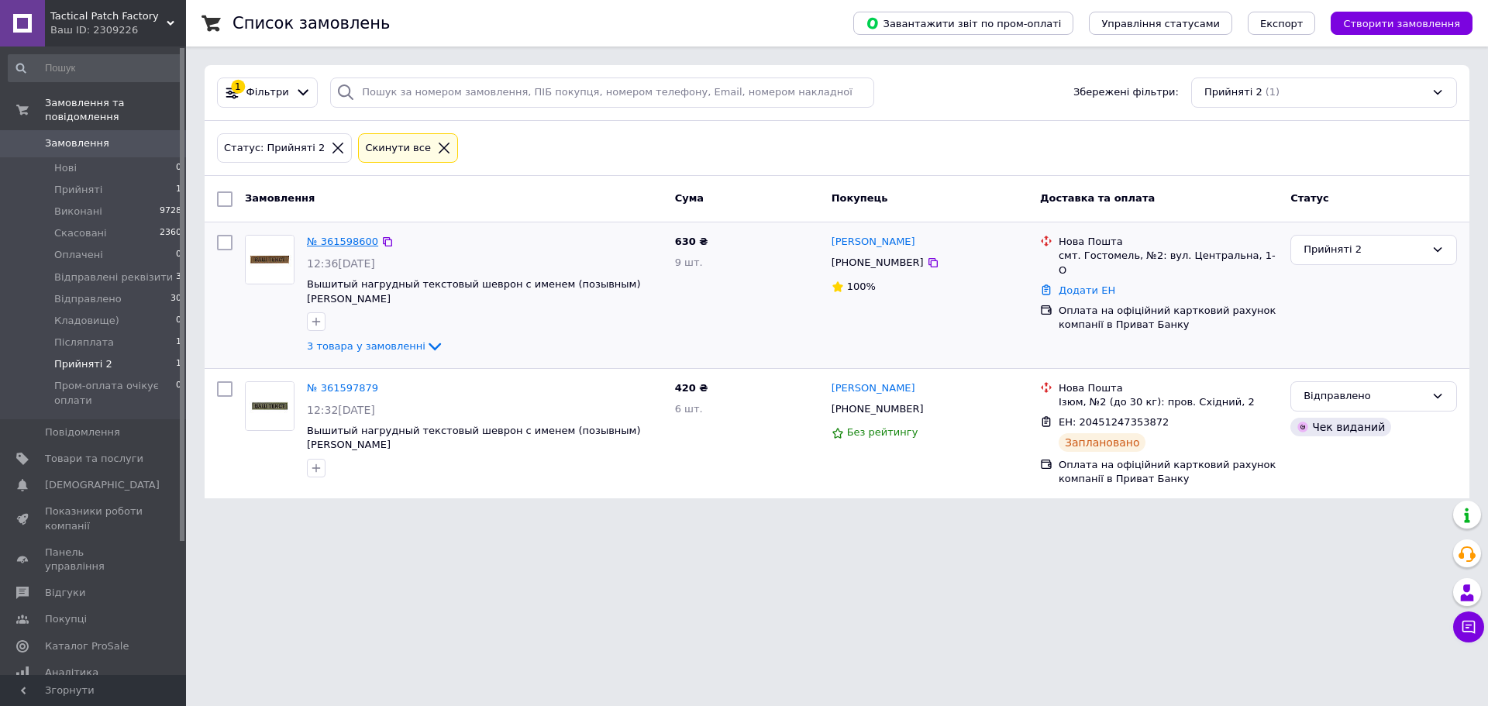
click at [350, 243] on link "№ 361598600" at bounding box center [342, 242] width 71 height 12
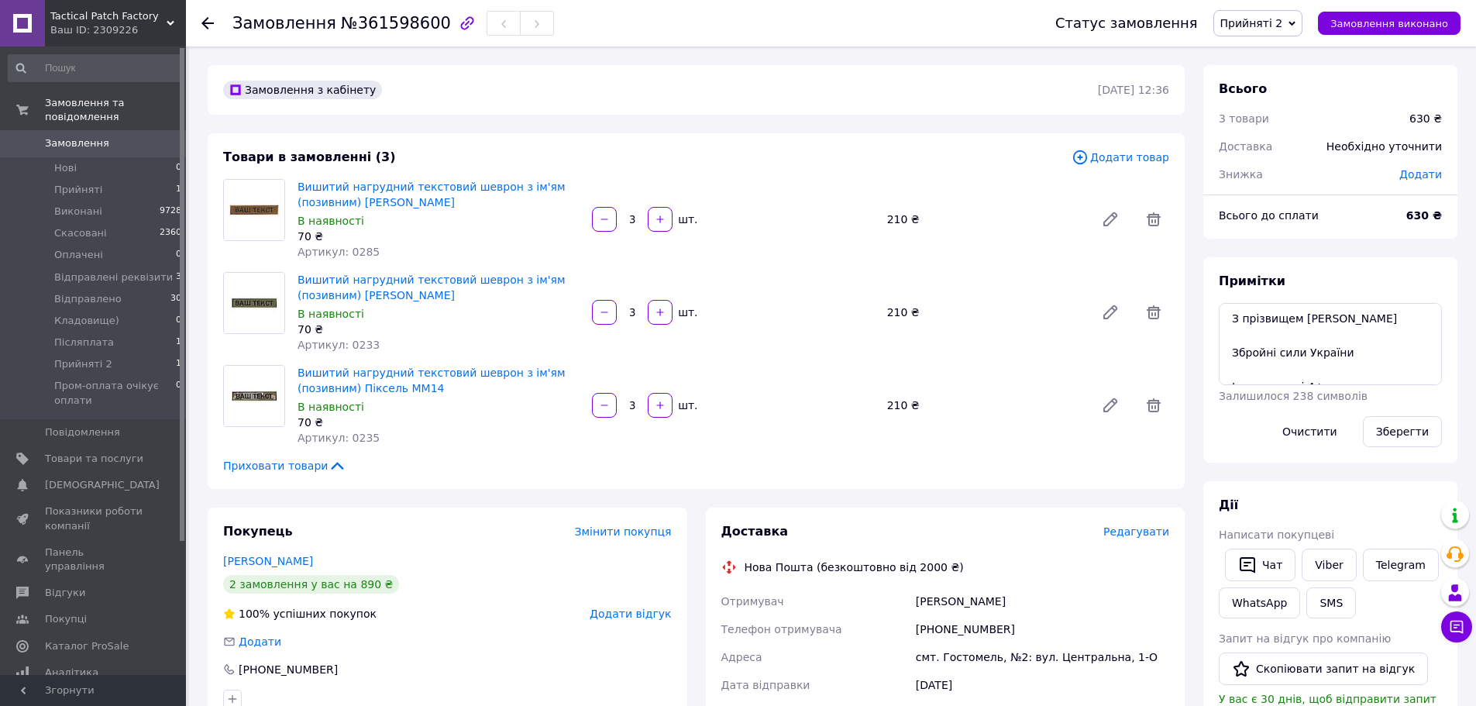
click at [1150, 532] on span "Редагувати" at bounding box center [1136, 531] width 66 height 12
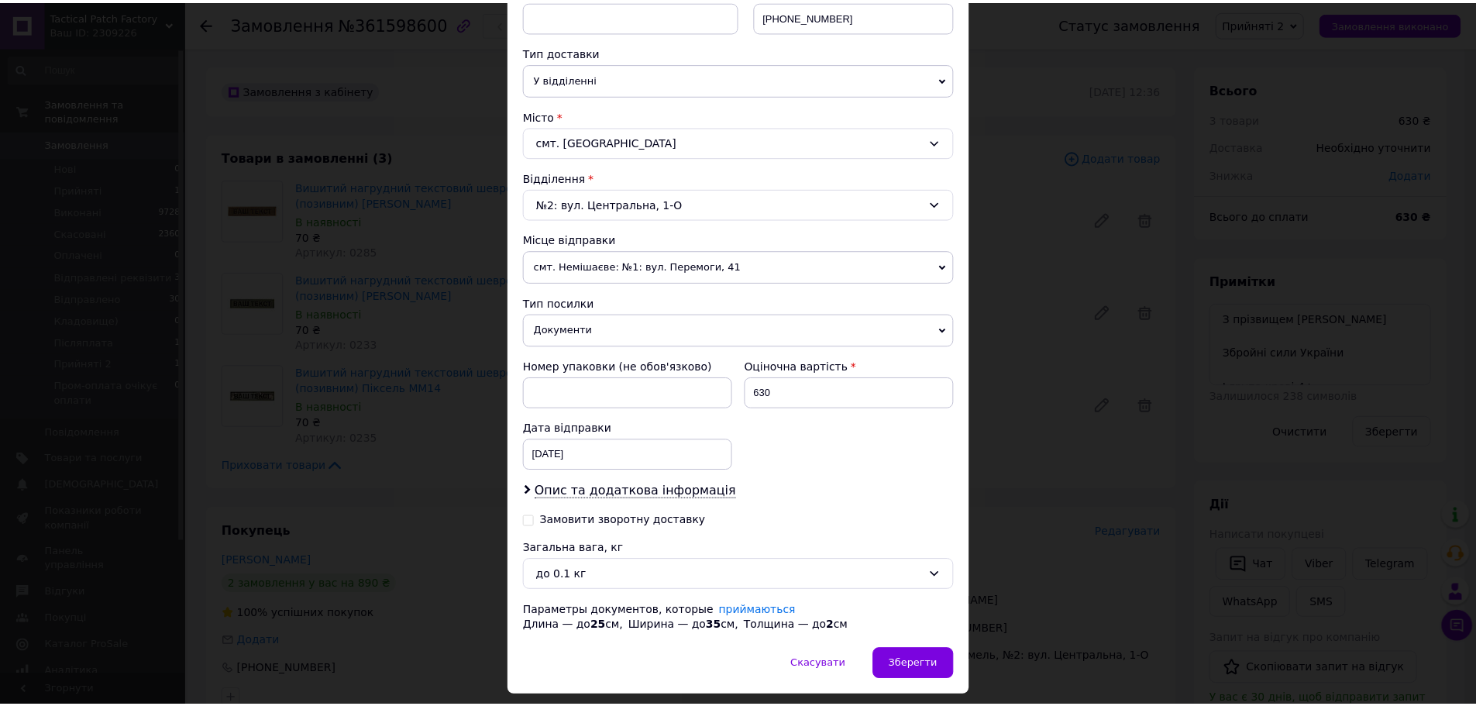
scroll to position [367, 0]
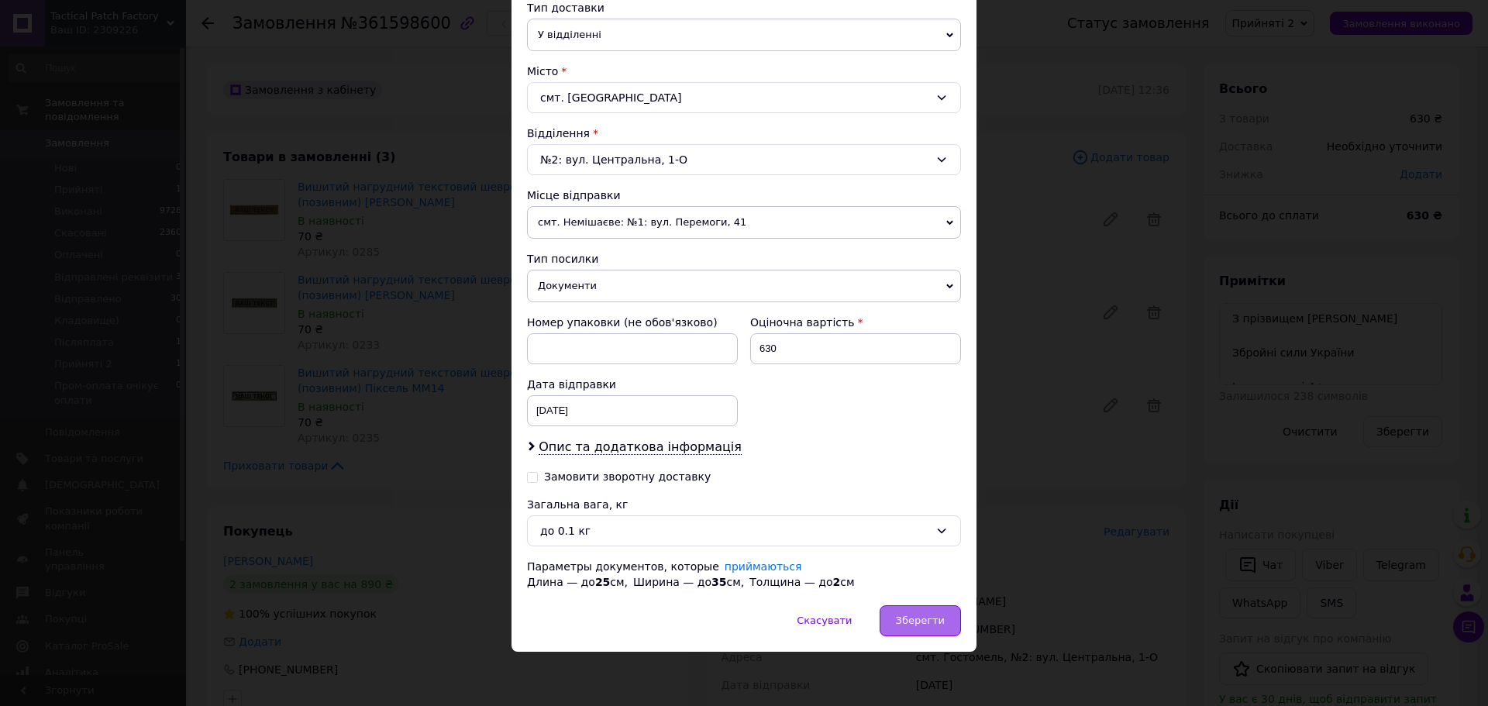
click at [920, 625] on span "Зберегти" at bounding box center [920, 620] width 49 height 12
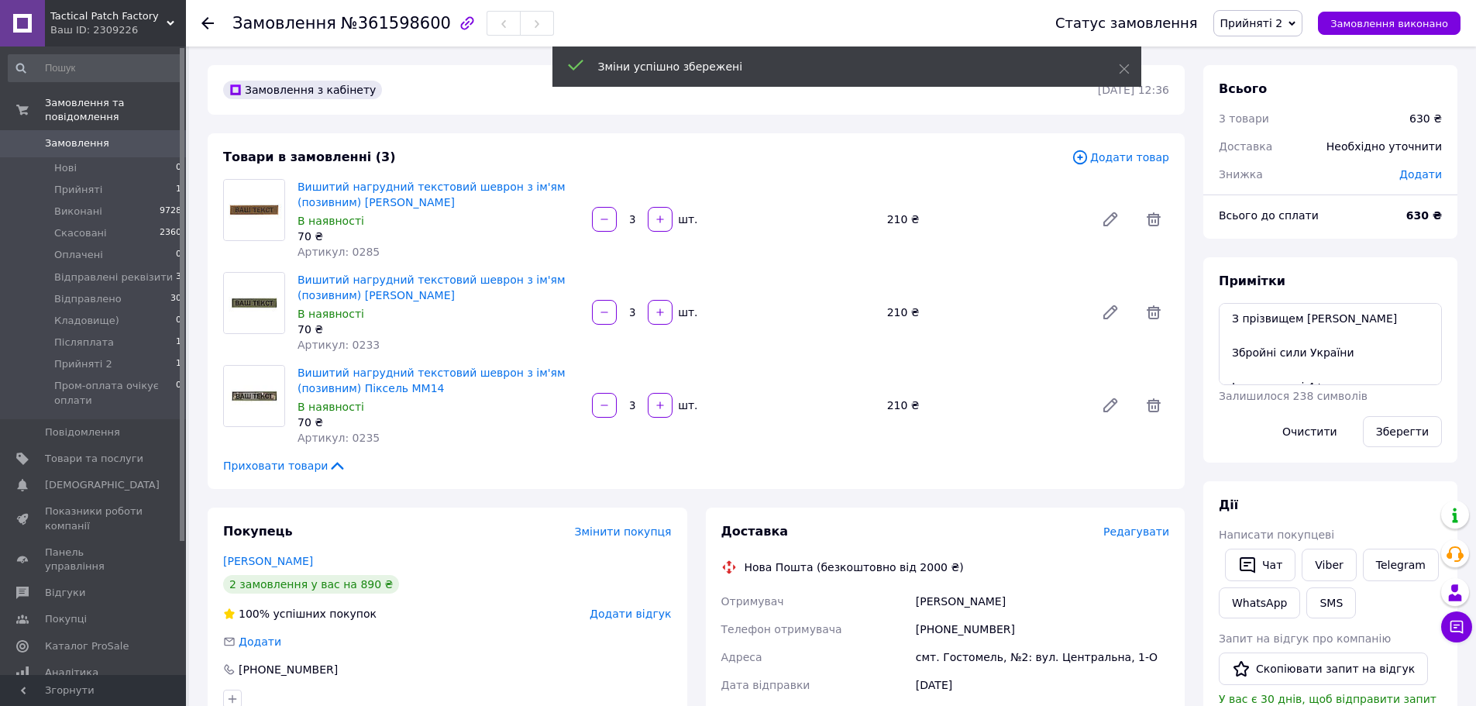
scroll to position [232, 0]
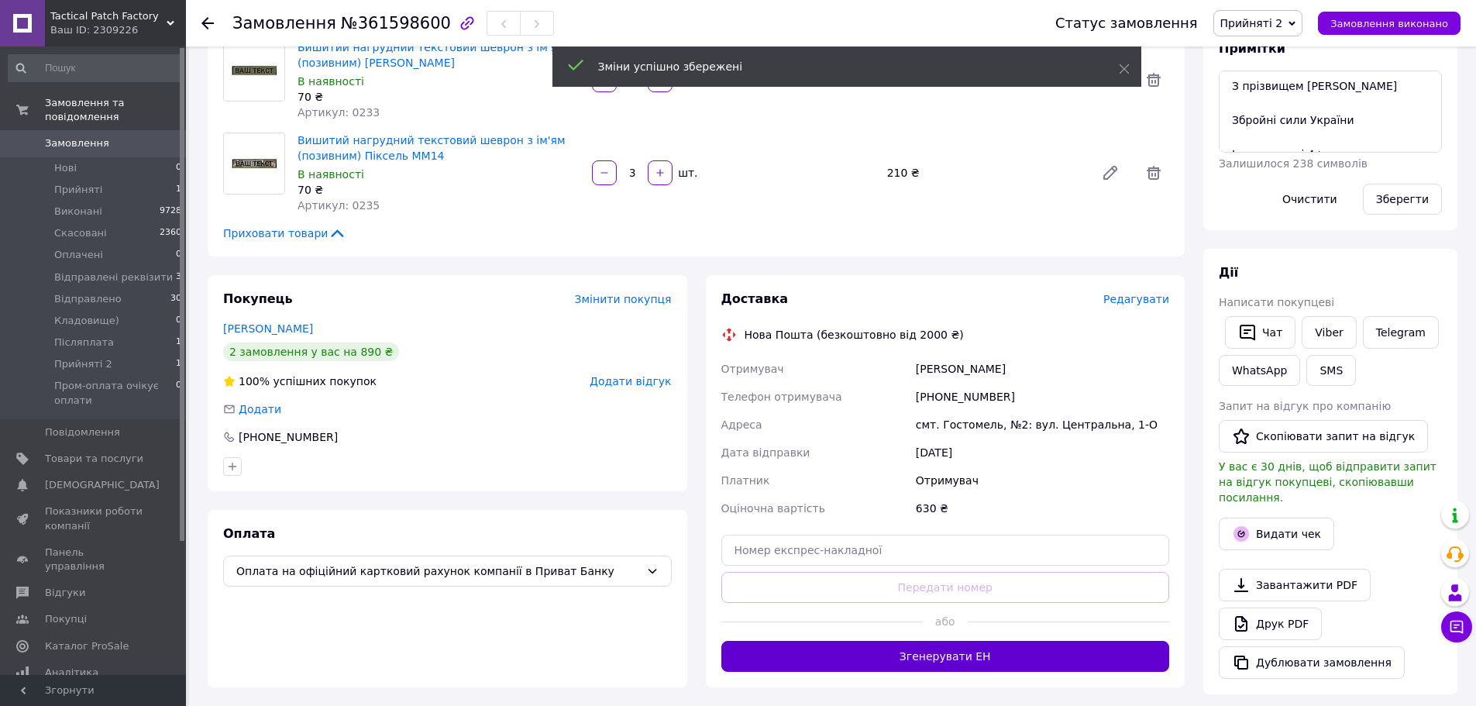
click at [1034, 658] on button "Згенерувати ЕН" at bounding box center [945, 656] width 449 height 31
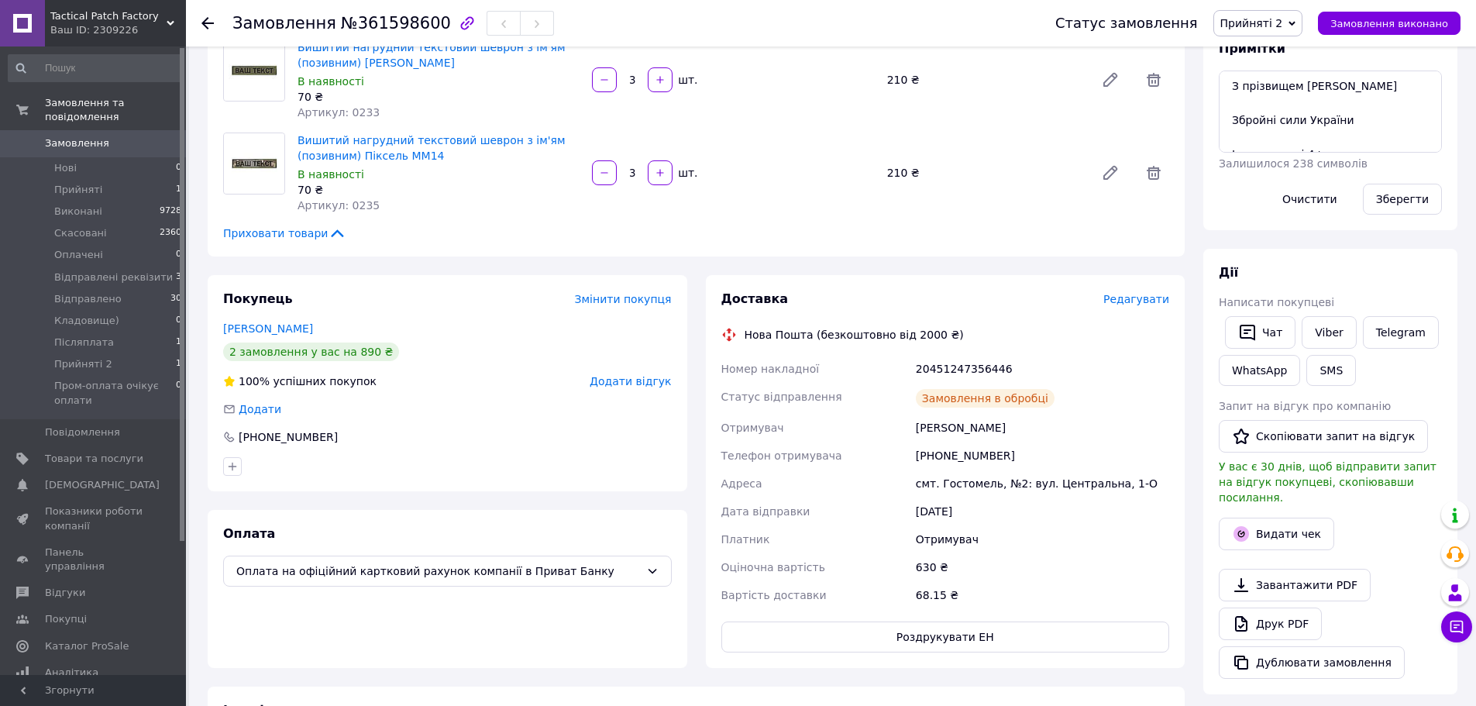
click at [975, 366] on div "20451247356446" at bounding box center [1043, 369] width 260 height 28
copy div "20451247356446"
click at [1328, 374] on button "SMS" at bounding box center [1331, 370] width 50 height 31
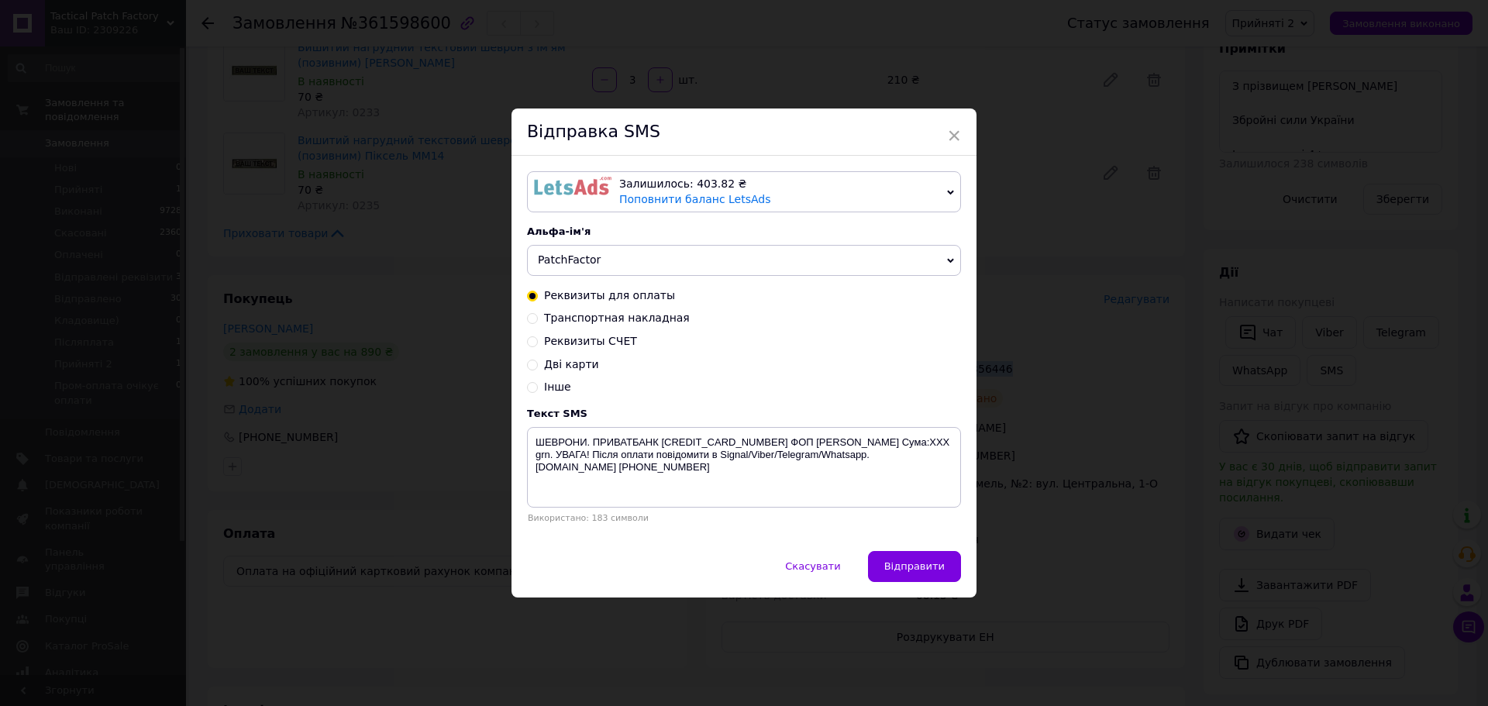
click at [656, 319] on span "Транспортная накладная" at bounding box center [617, 318] width 146 height 12
click at [538, 319] on input "Транспортная накладная" at bounding box center [532, 317] width 11 height 11
radio input "true"
radio input "false"
click at [777, 443] on textarea "Ваше замовлення відправлено. ТТН XXXXXXXXXXXXXX . Автоповернення через 6 днів. …" at bounding box center [744, 467] width 434 height 81
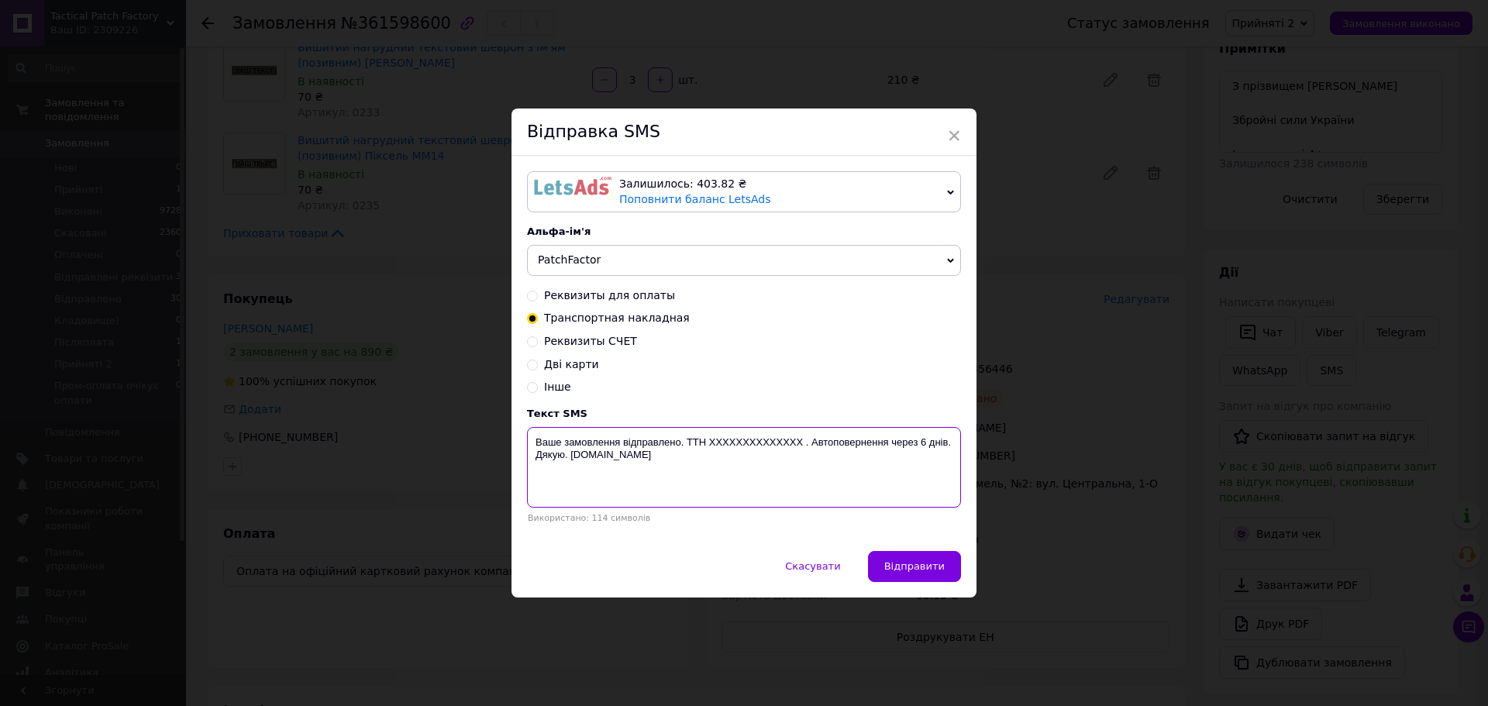
click at [777, 443] on textarea "Ваше замовлення відправлено. ТТН XXXXXXXXXXXXXX . Автоповернення через 6 днів. …" at bounding box center [744, 467] width 434 height 81
paste textarea "20451247356446"
type textarea "Ваше замовлення відправлено. ТТН 20451247356446. Автоповернення через 6 днів. Д…"
click at [908, 578] on button "Відправити" at bounding box center [914, 566] width 93 height 31
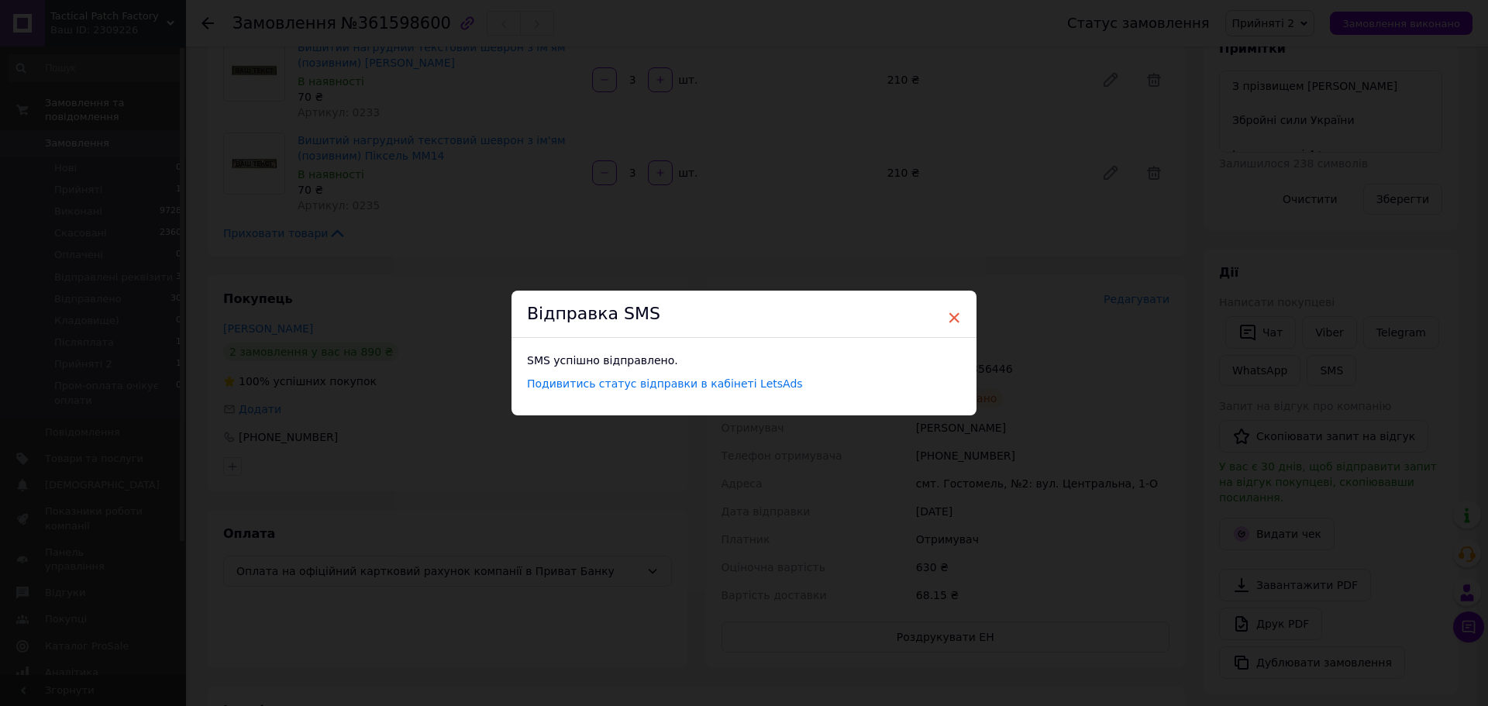
click at [949, 318] on span "×" at bounding box center [954, 318] width 14 height 26
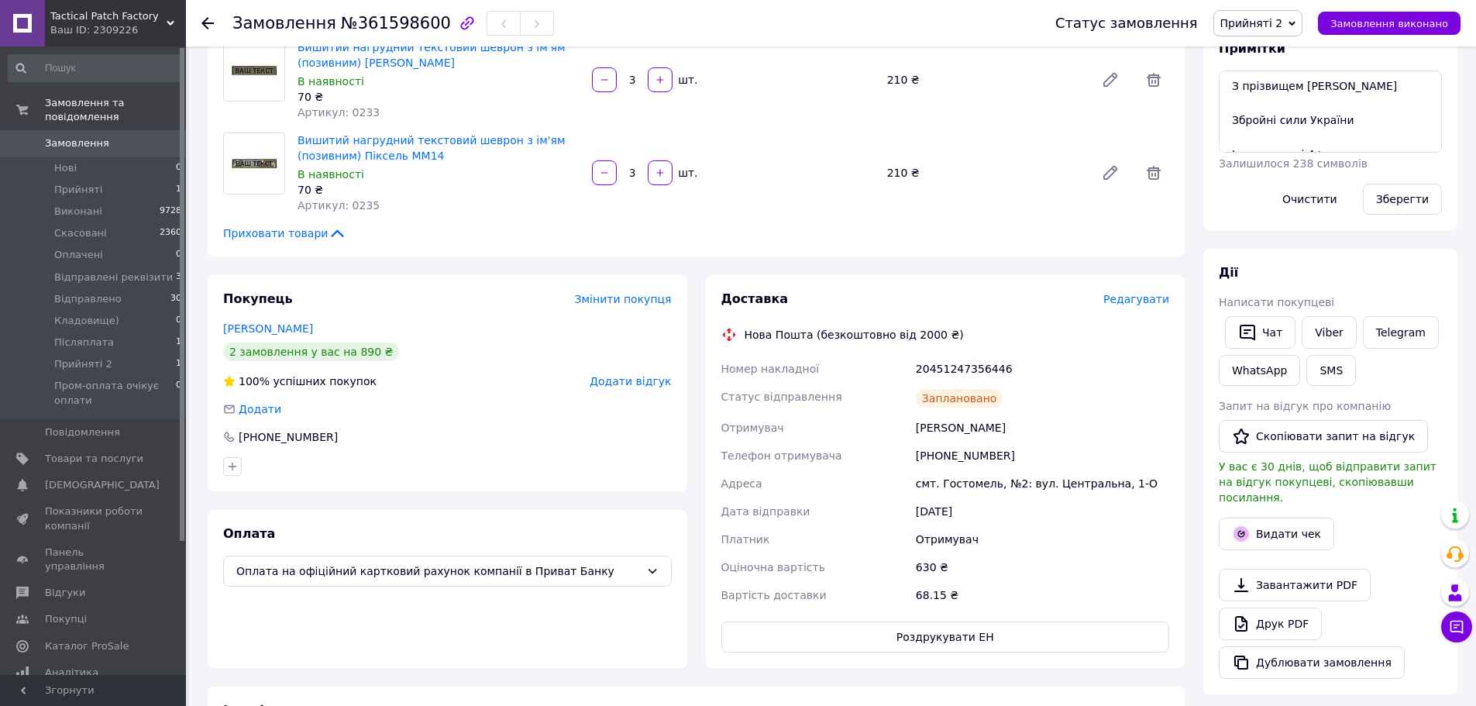
click at [1282, 18] on span "Прийняті 2" at bounding box center [1251, 23] width 63 height 12
click at [1292, 170] on li "Відправлено" at bounding box center [1294, 170] width 161 height 23
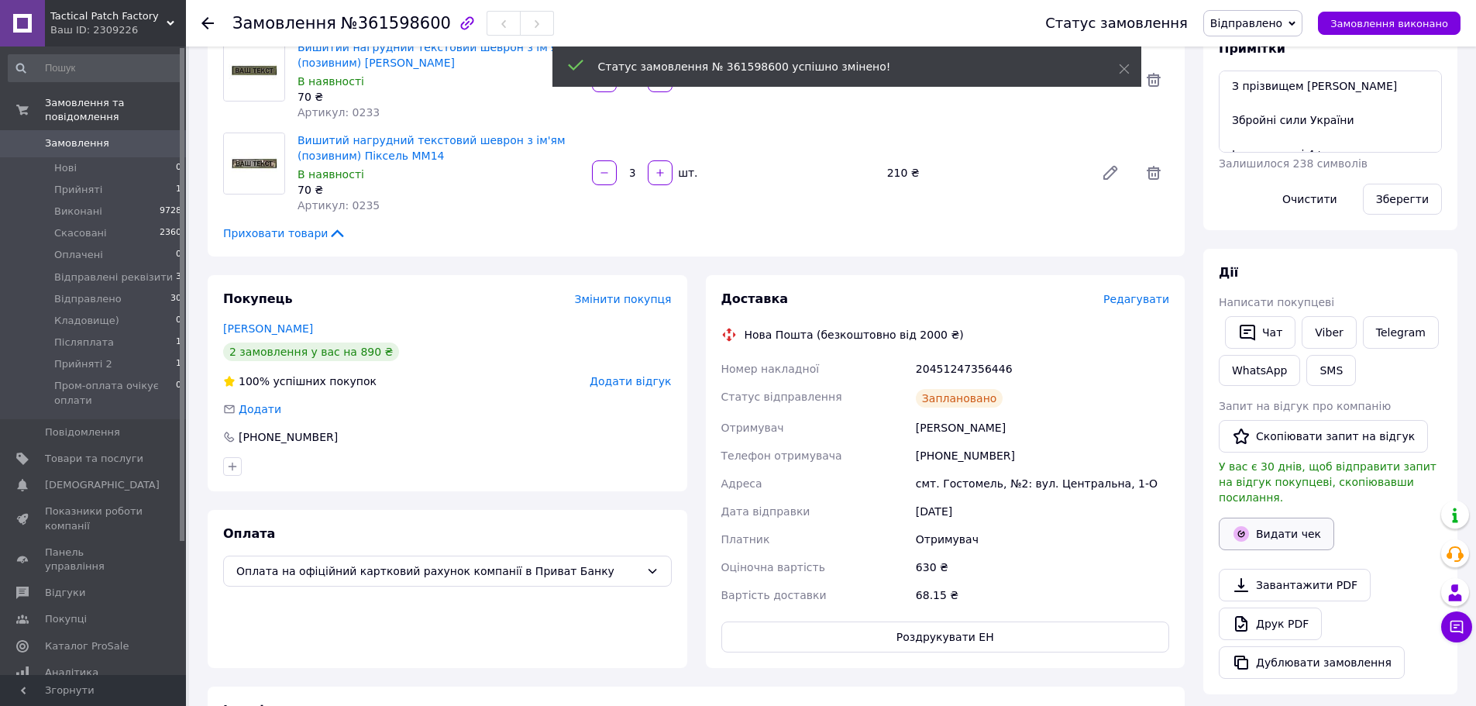
click at [1293, 518] on button "Видати чек" at bounding box center [1276, 534] width 115 height 33
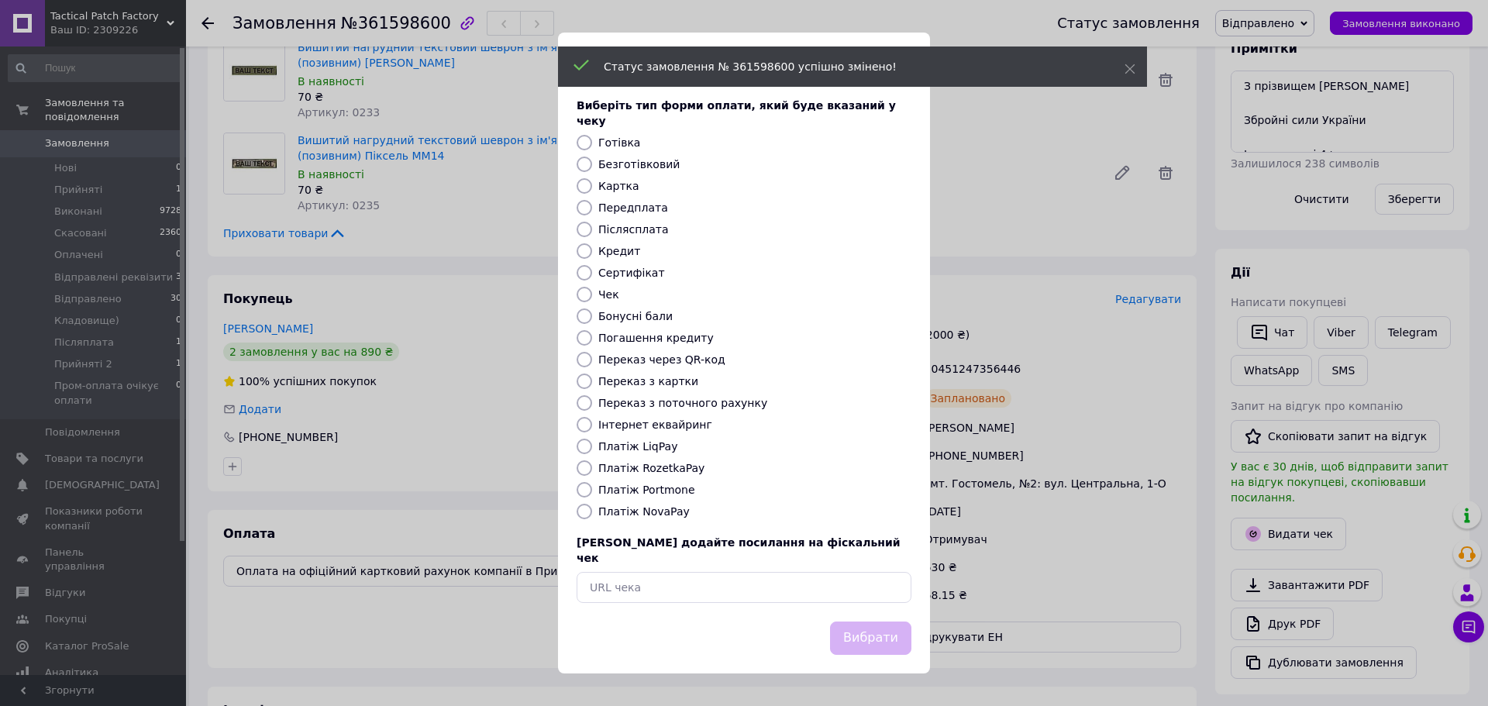
click at [663, 167] on label "Безготівковий" at bounding box center [638, 164] width 81 height 12
click at [592, 167] on input "Безготівковий" at bounding box center [584, 164] width 15 height 15
radio input "true"
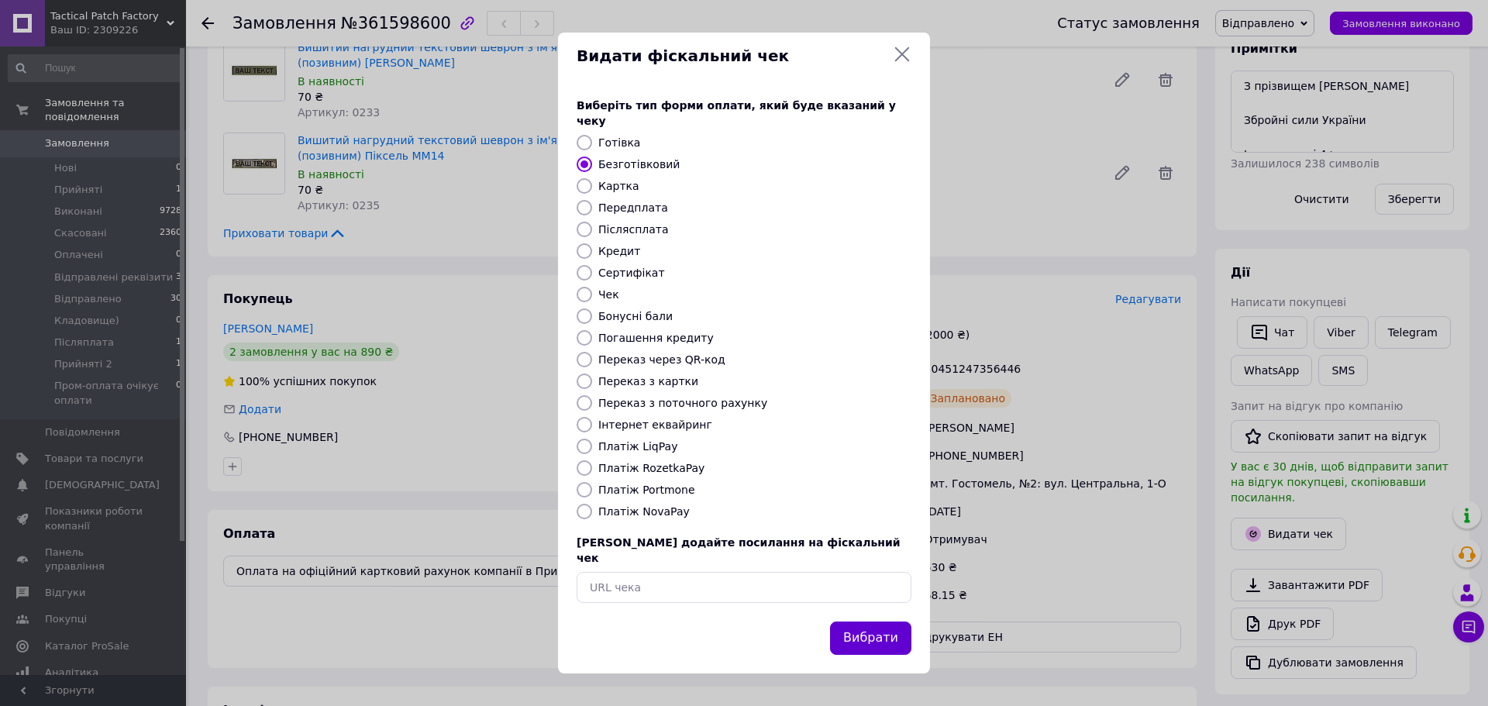
click at [885, 632] on button "Вибрати" at bounding box center [870, 637] width 81 height 33
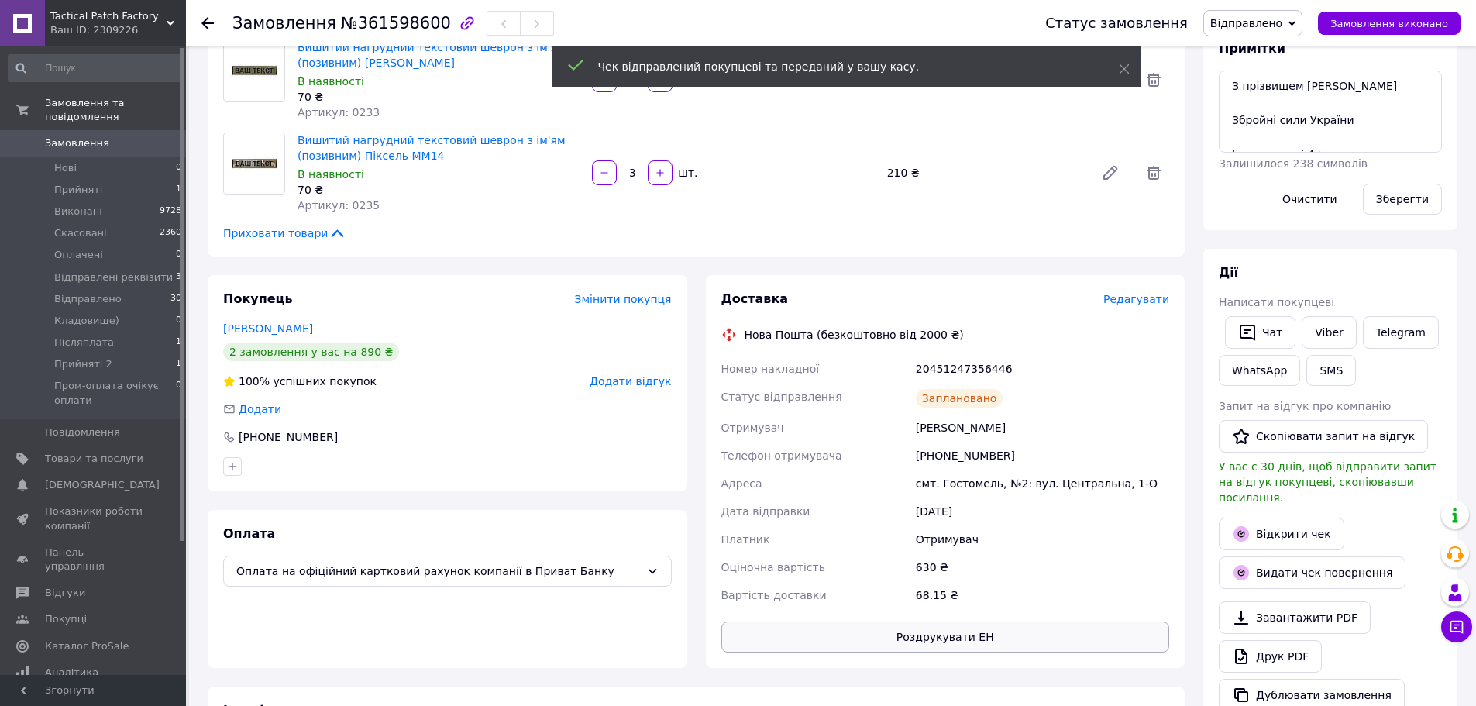
click at [970, 638] on button "Роздрукувати ЕН" at bounding box center [945, 636] width 449 height 31
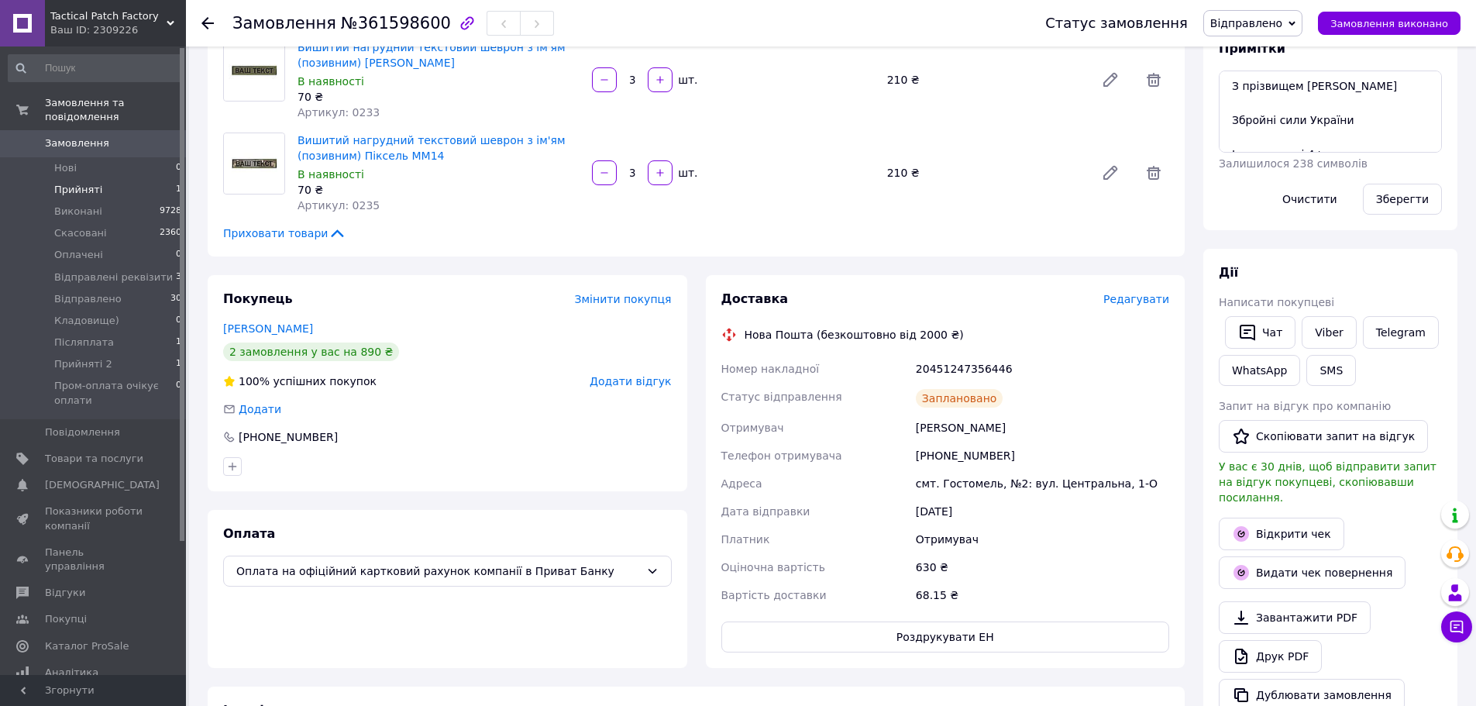
click at [108, 179] on li "Прийняті 1" at bounding box center [95, 190] width 191 height 22
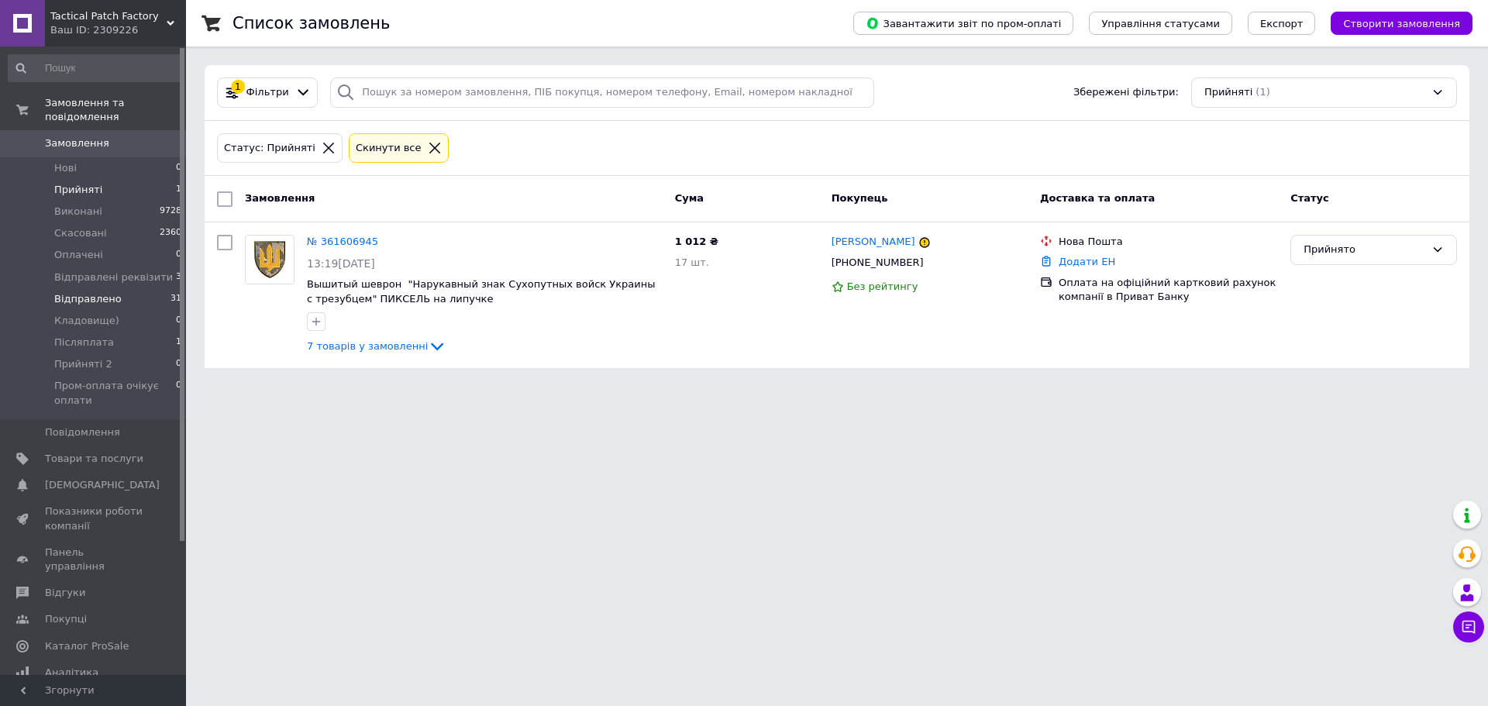
click at [153, 288] on li "Відправлено 31" at bounding box center [95, 299] width 191 height 22
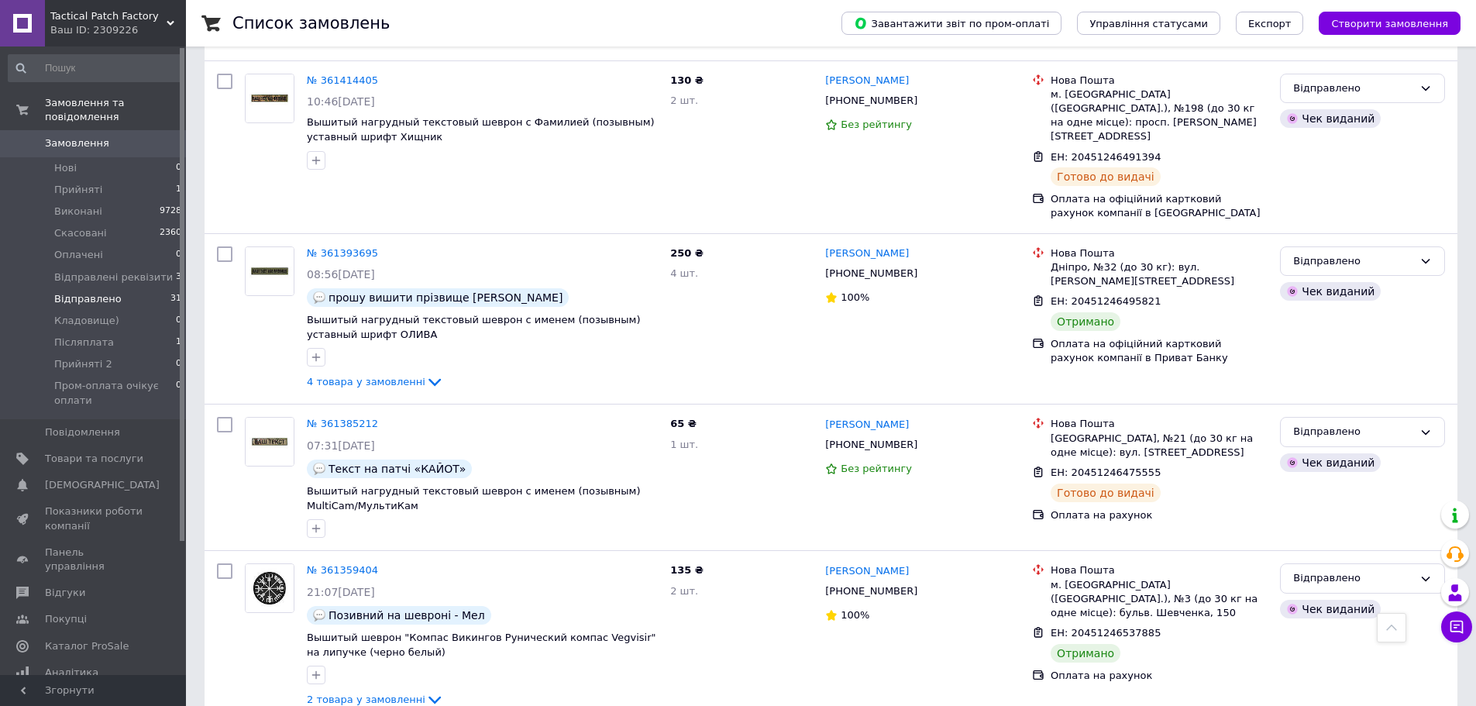
scroll to position [2790, 0]
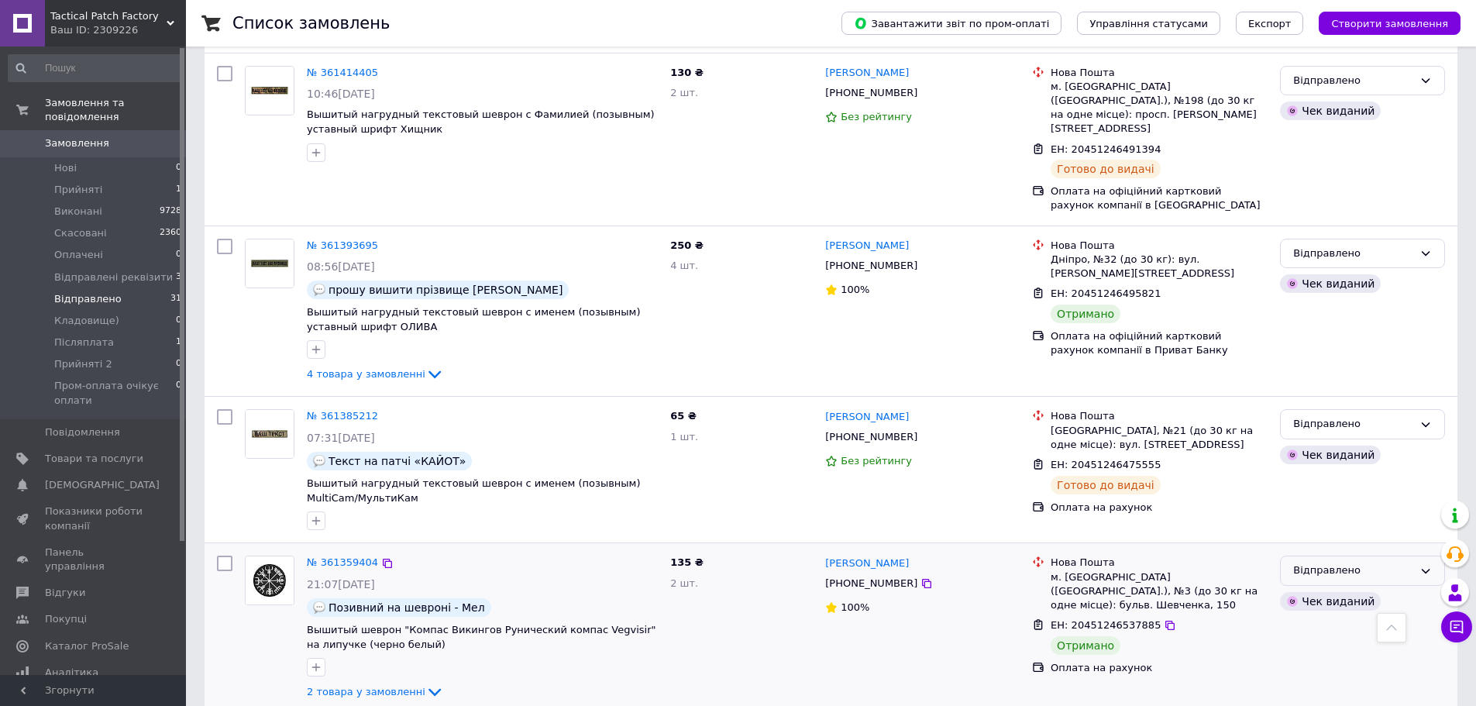
click at [1392, 563] on div "Відправлено" at bounding box center [1353, 571] width 120 height 16
click at [1335, 617] on li "Виконано" at bounding box center [1363, 631] width 164 height 29
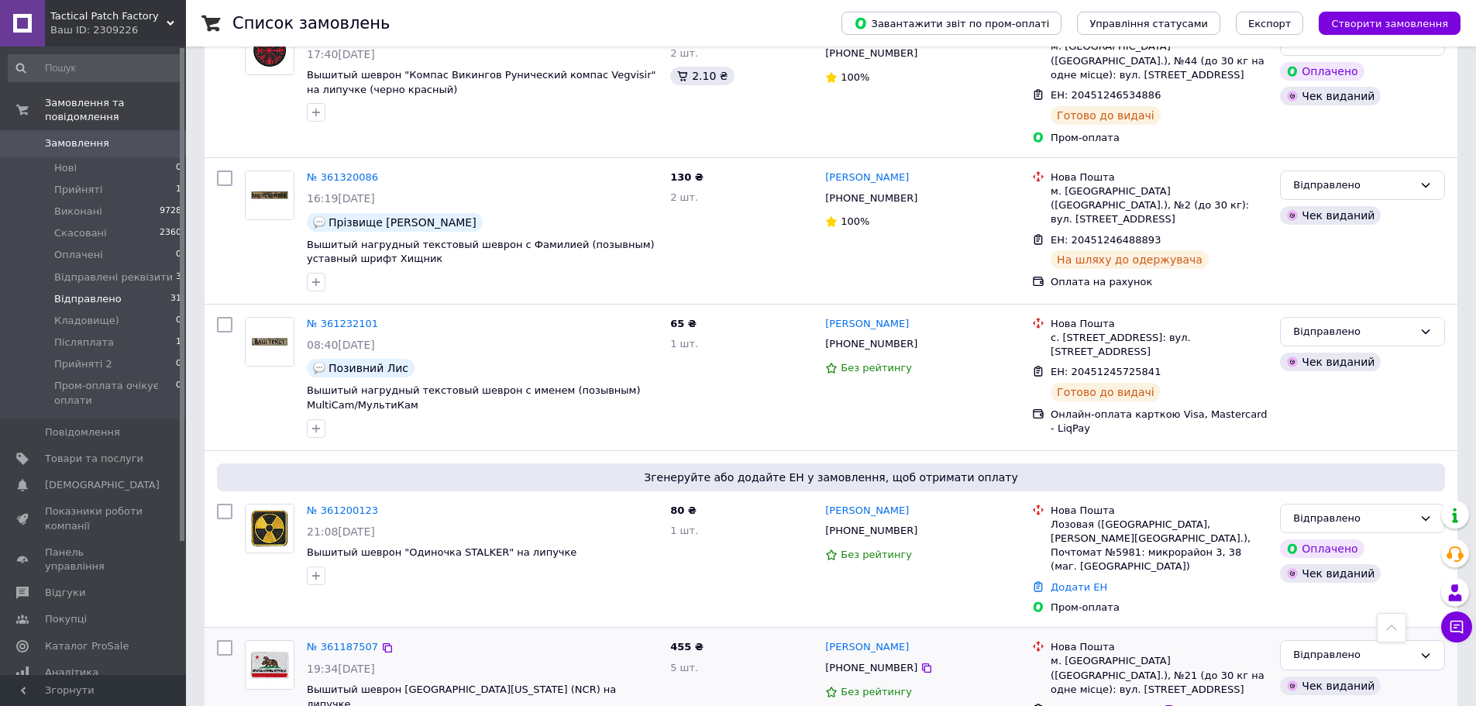
scroll to position [3564, 0]
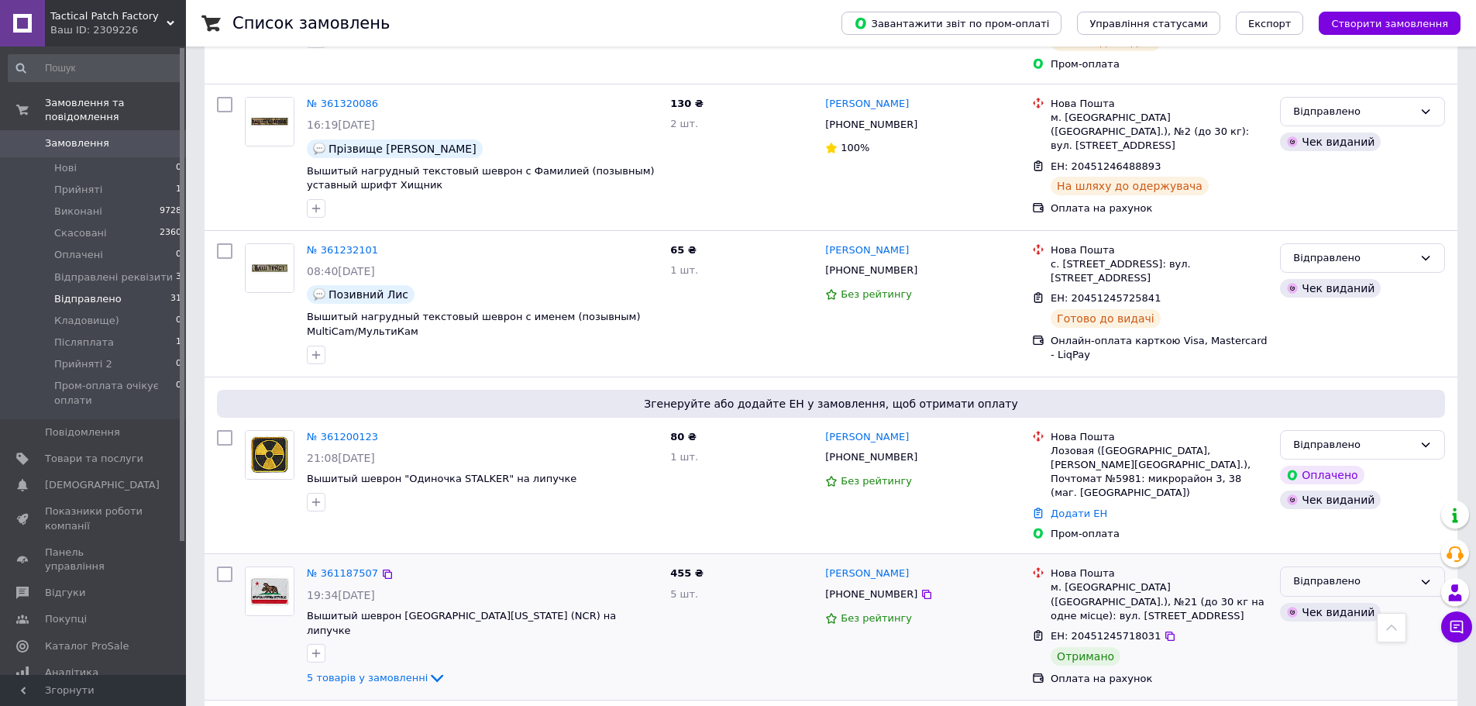
click at [1381, 573] on div "Відправлено" at bounding box center [1353, 581] width 120 height 16
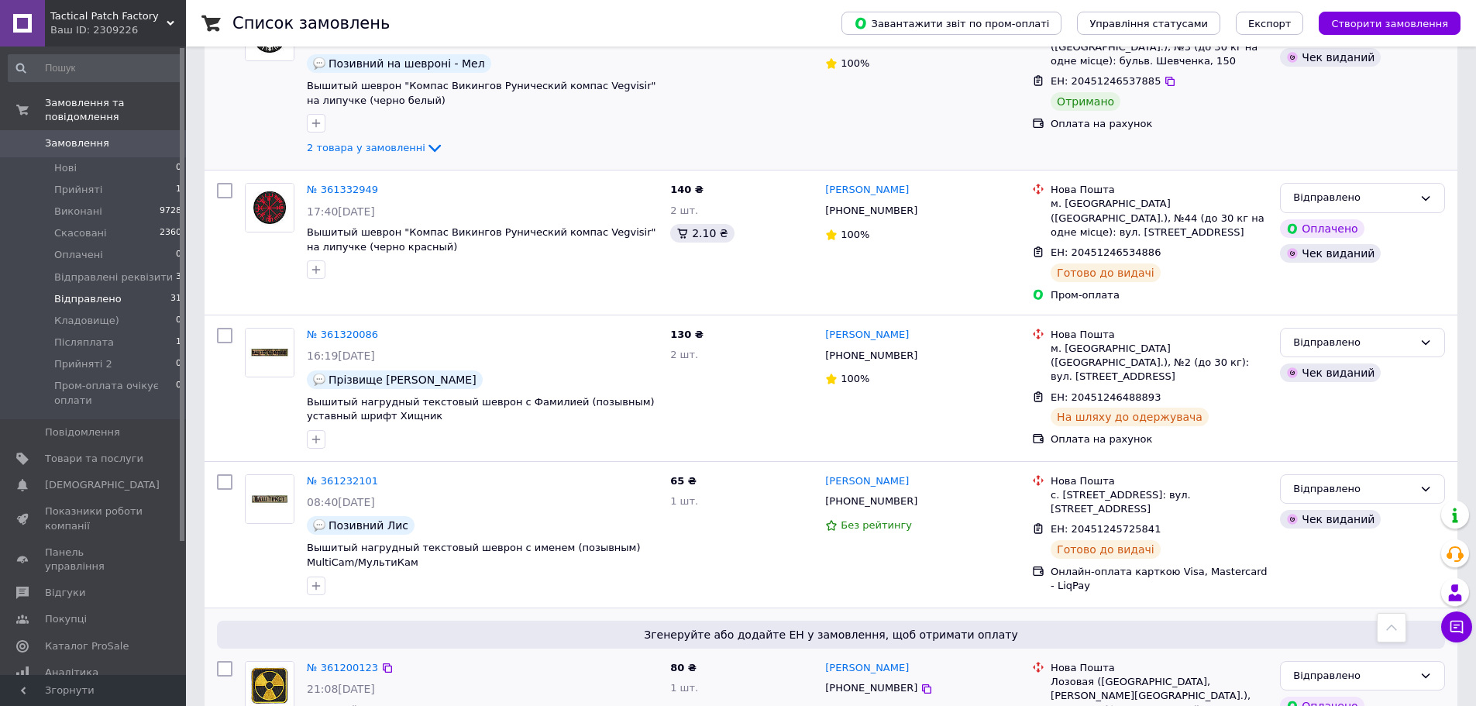
scroll to position [3332, 0]
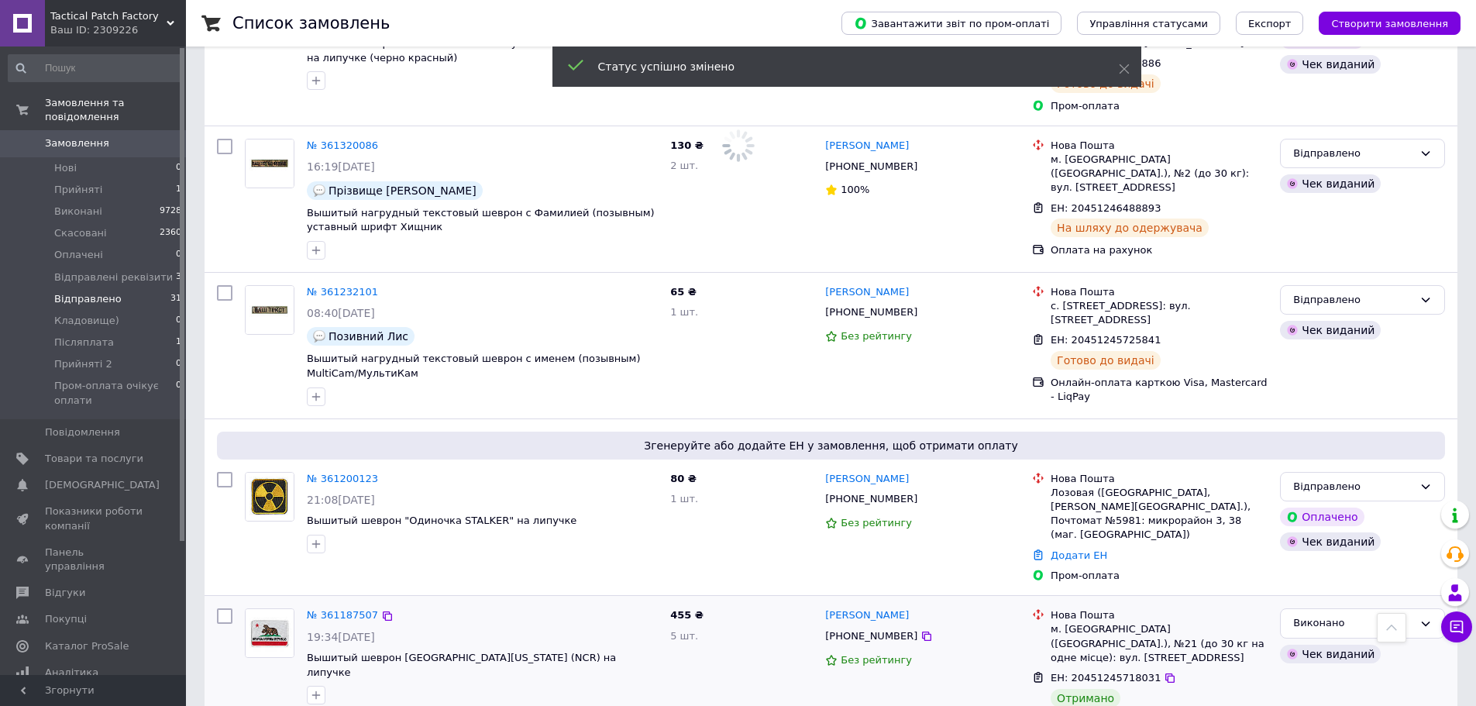
scroll to position [3564, 0]
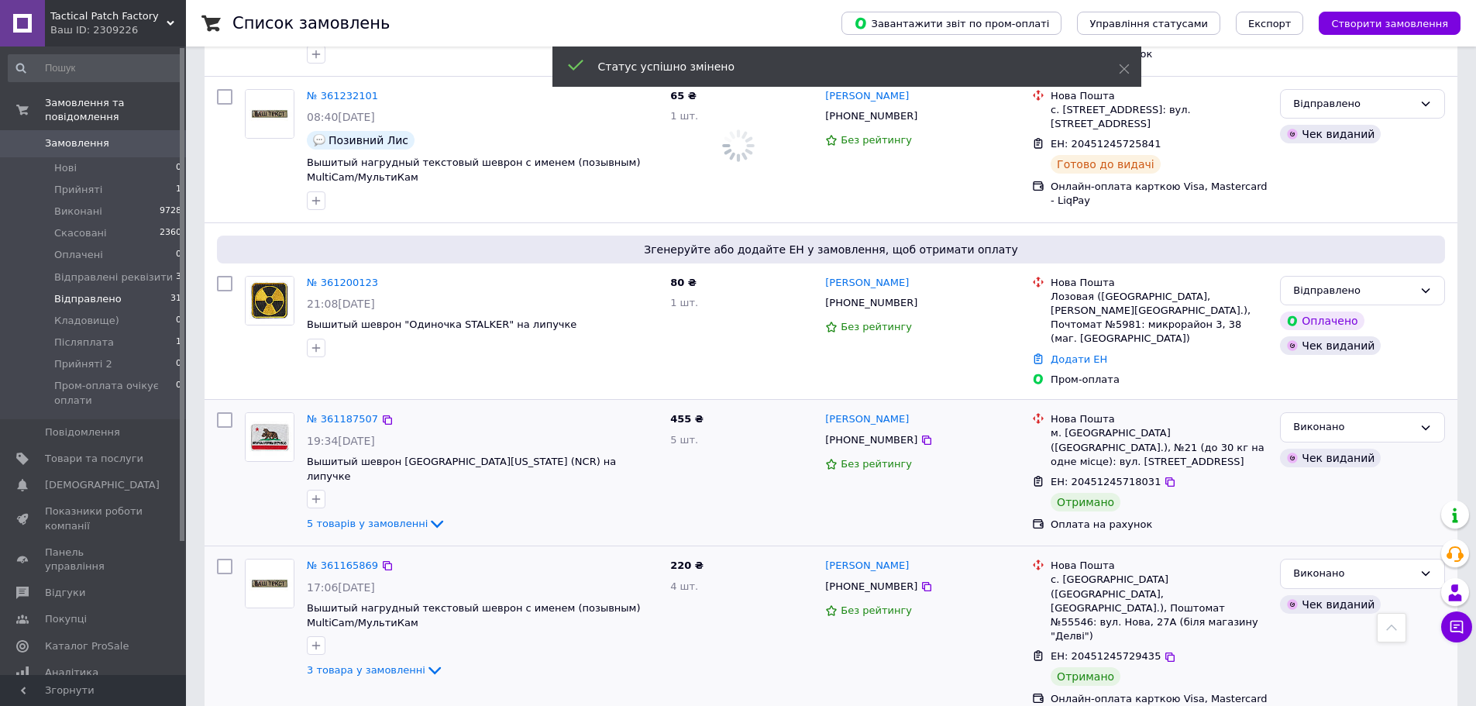
scroll to position [3719, 0]
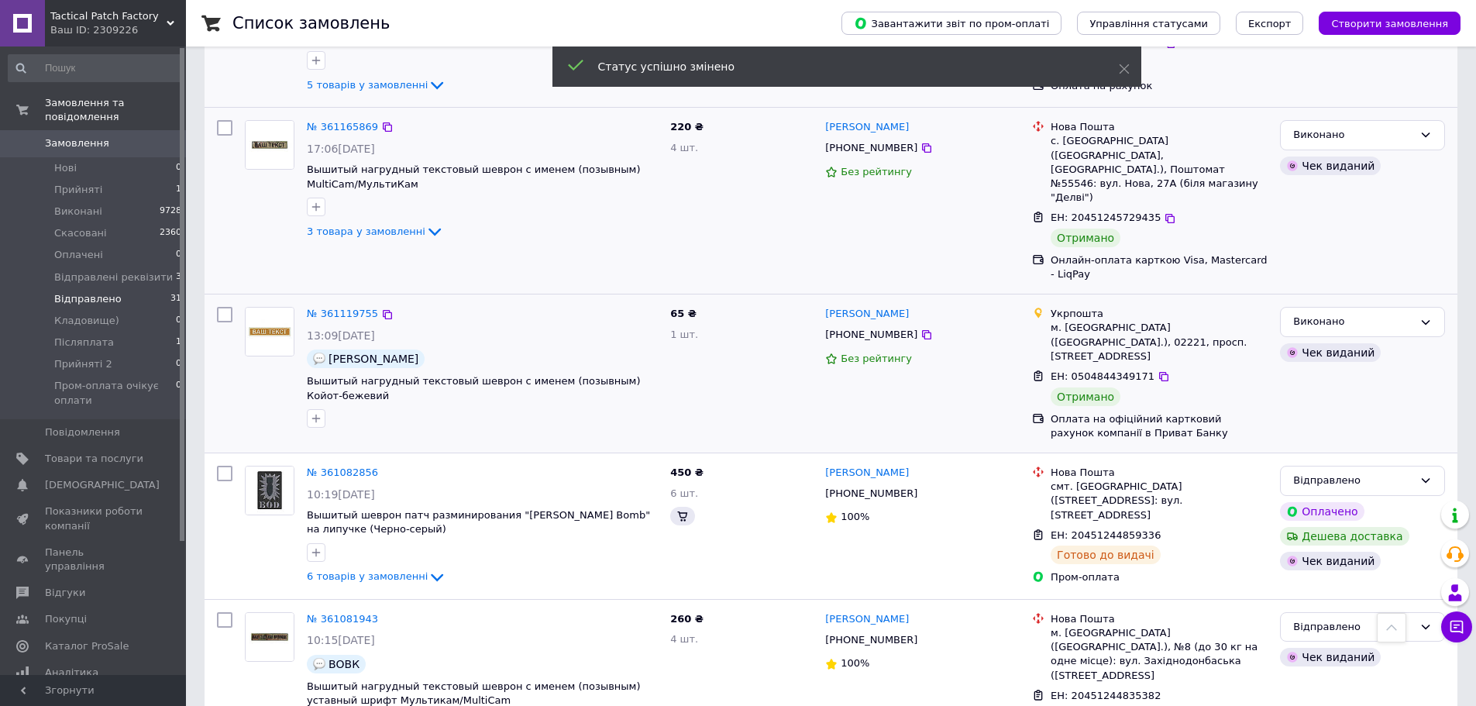
scroll to position [4157, 0]
